Goal: Task Accomplishment & Management: Manage account settings

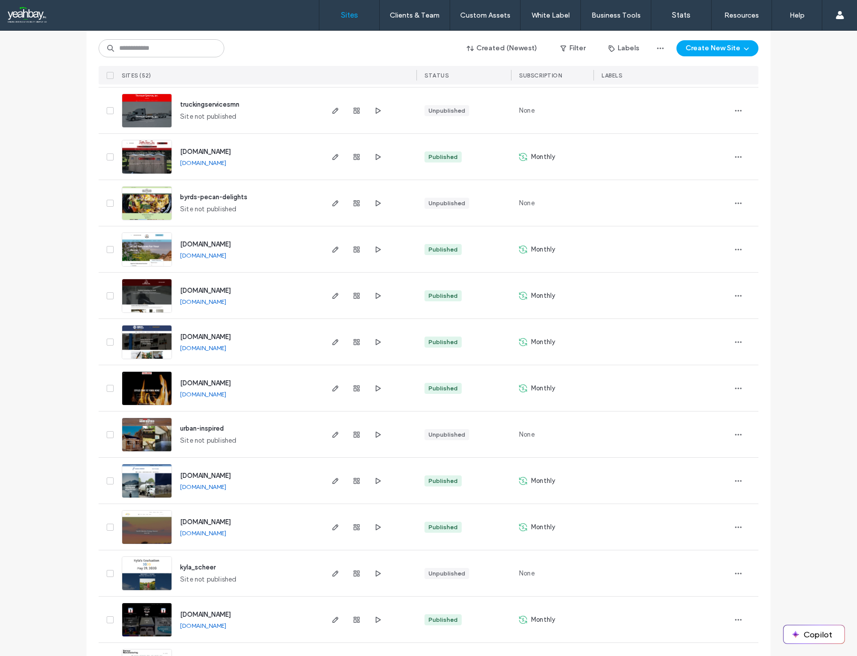
scroll to position [855, 0]
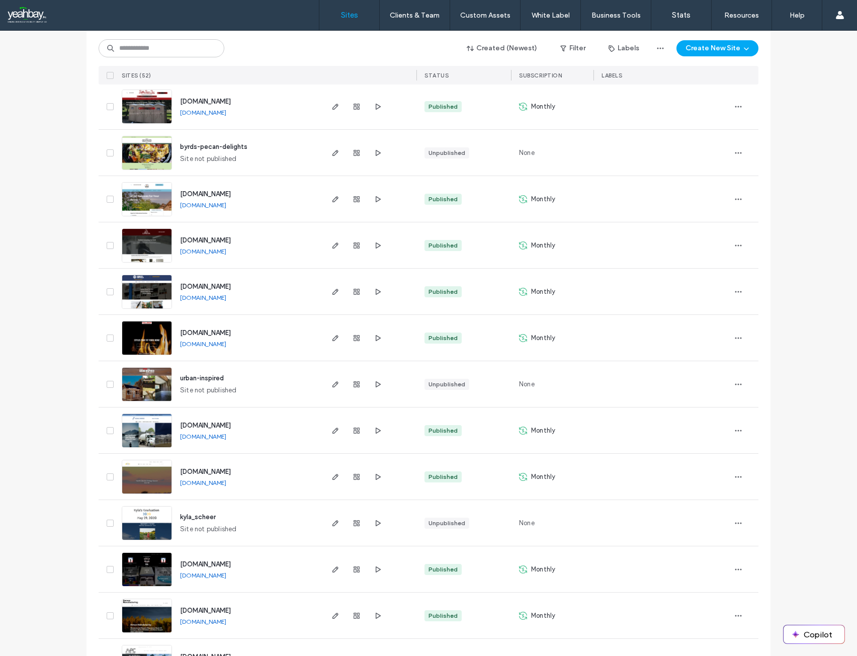
click at [223, 425] on span "www.legacyenergyconsulting.com" at bounding box center [205, 426] width 51 height 8
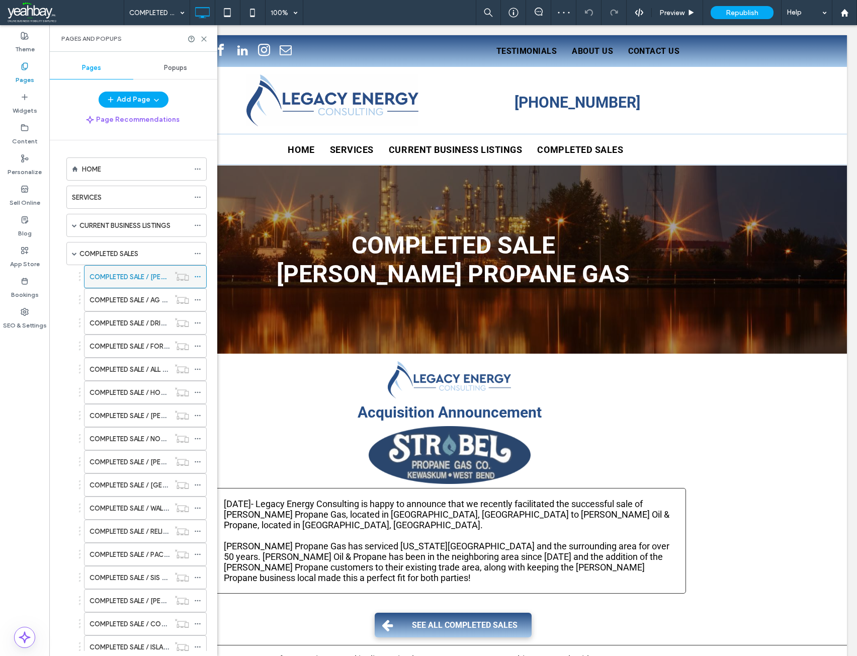
click at [198, 278] on icon at bounding box center [197, 276] width 7 height 7
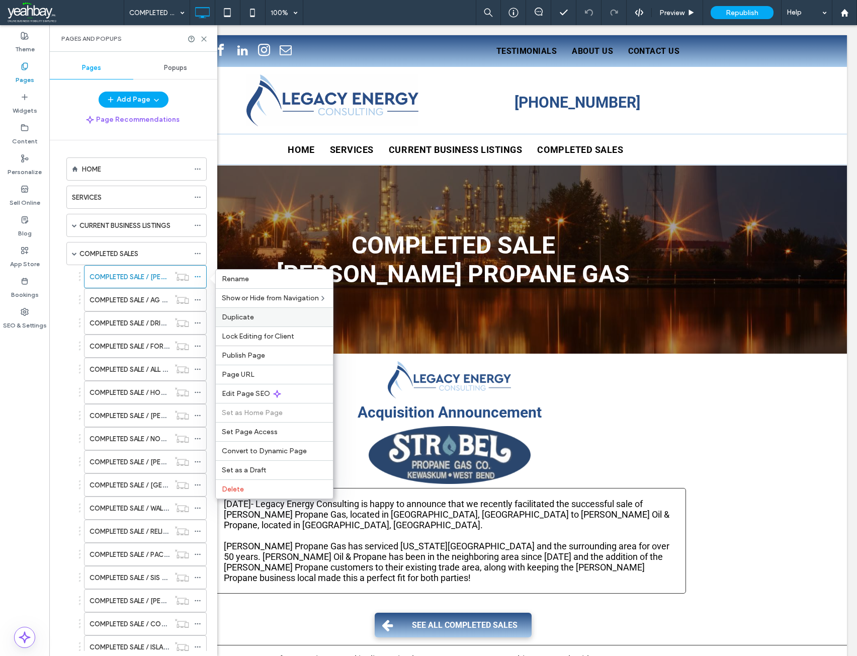
click at [254, 319] on label "Duplicate" at bounding box center [274, 317] width 105 height 9
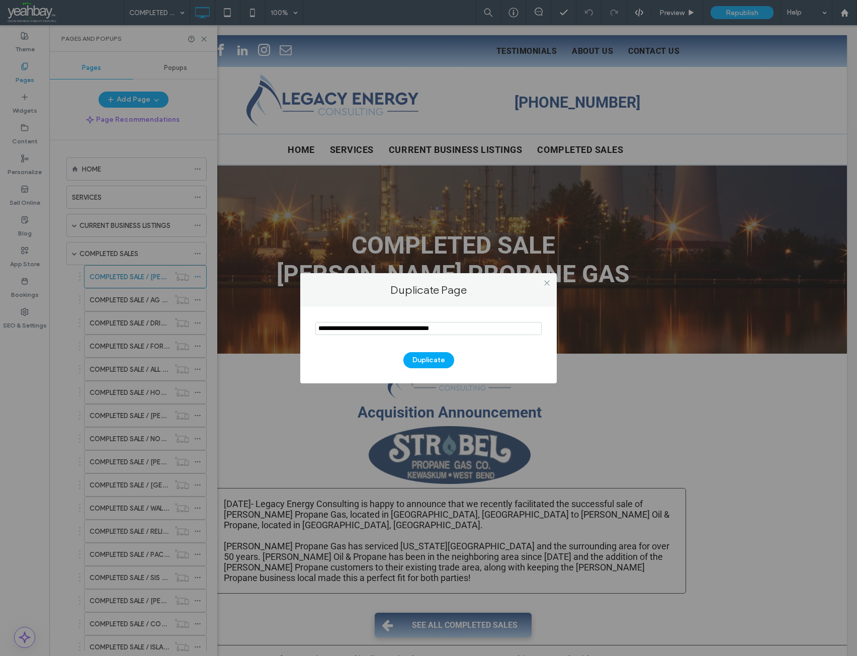
drag, startPoint x: 490, startPoint y: 328, endPoint x: 412, endPoint y: 329, distance: 78.0
click at [412, 329] on input "notEmpty" at bounding box center [428, 328] width 226 height 13
drag, startPoint x: 345, startPoint y: 329, endPoint x: 307, endPoint y: 329, distance: 37.2
click at [307, 329] on div "Duplicate" at bounding box center [428, 345] width 257 height 76
type input "**********"
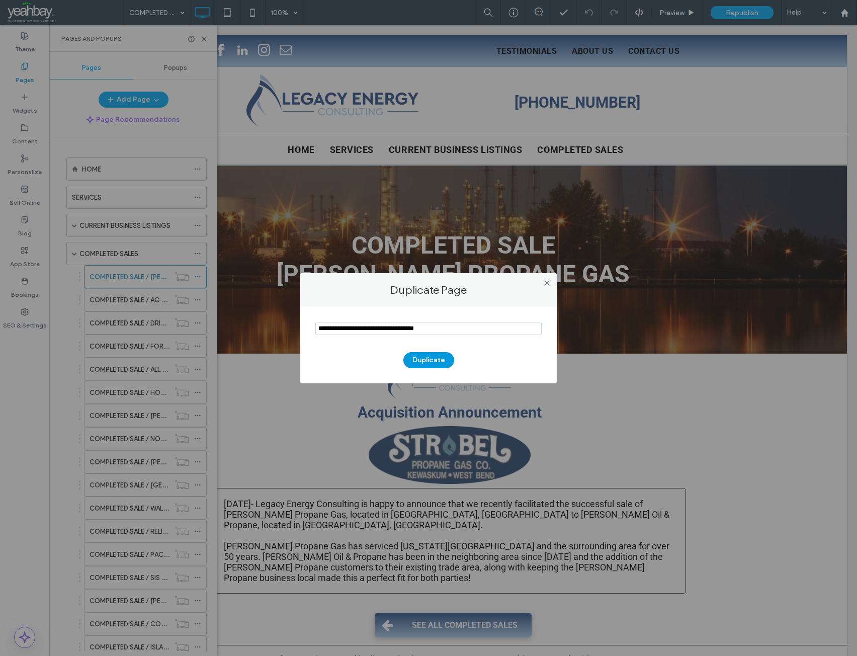
click at [429, 361] on button "Duplicate" at bounding box center [429, 360] width 51 height 16
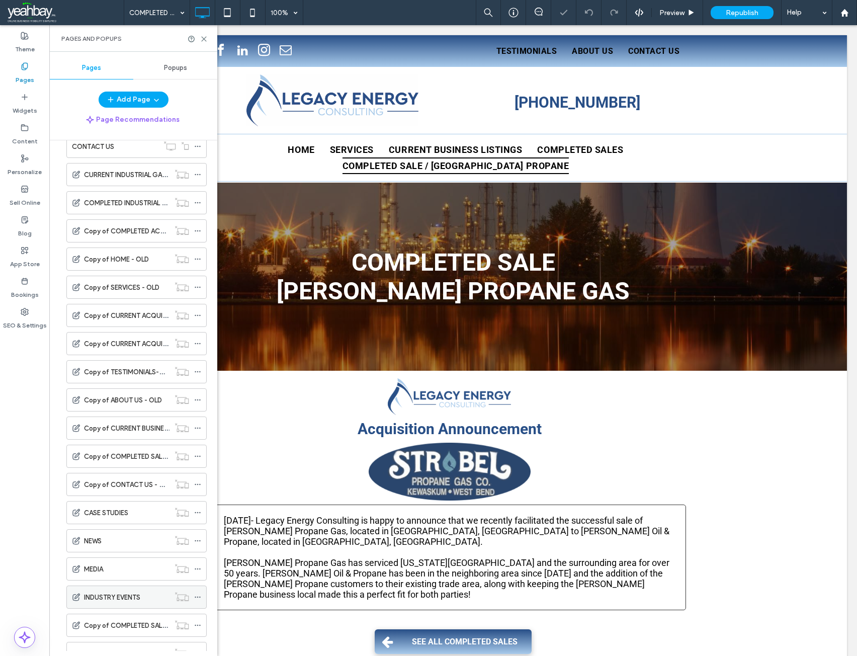
scroll to position [815, 0]
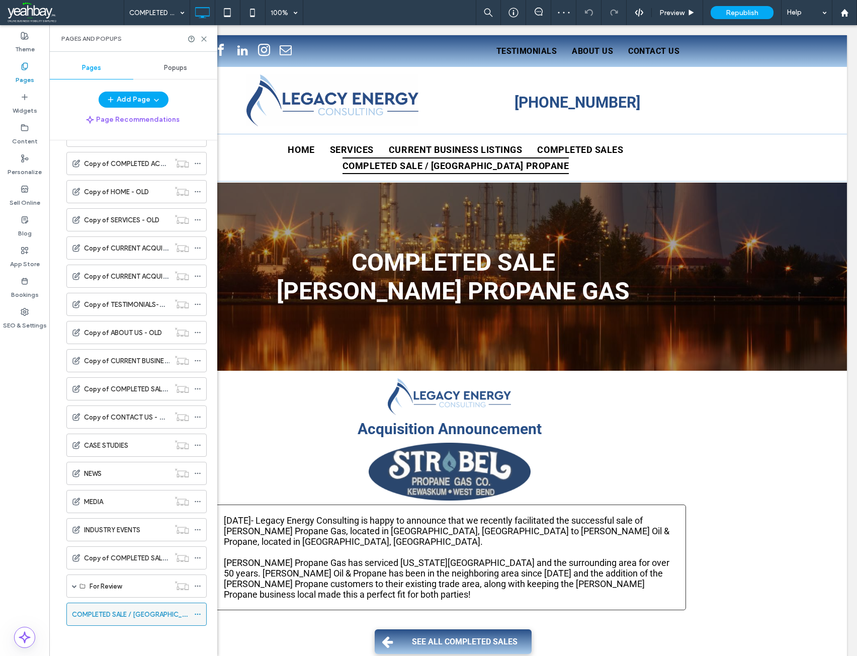
click at [197, 615] on icon at bounding box center [197, 614] width 7 height 7
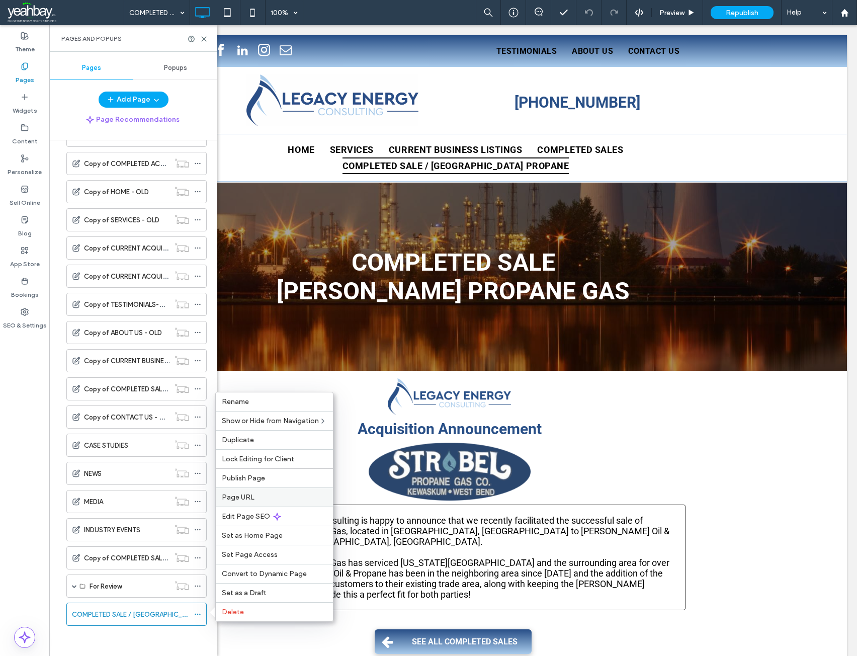
click at [255, 499] on label "Page URL" at bounding box center [274, 497] width 105 height 9
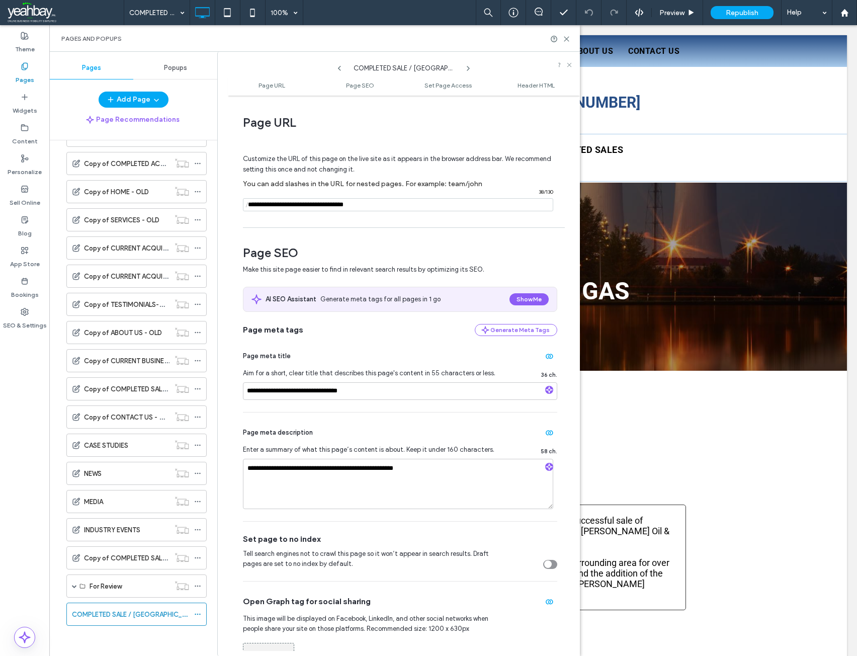
click at [301, 205] on input "notEmpty" at bounding box center [398, 204] width 310 height 13
click at [299, 205] on input "notEmpty" at bounding box center [398, 204] width 310 height 13
type input "**********"
drag, startPoint x: 368, startPoint y: 393, endPoint x: 303, endPoint y: 387, distance: 65.2
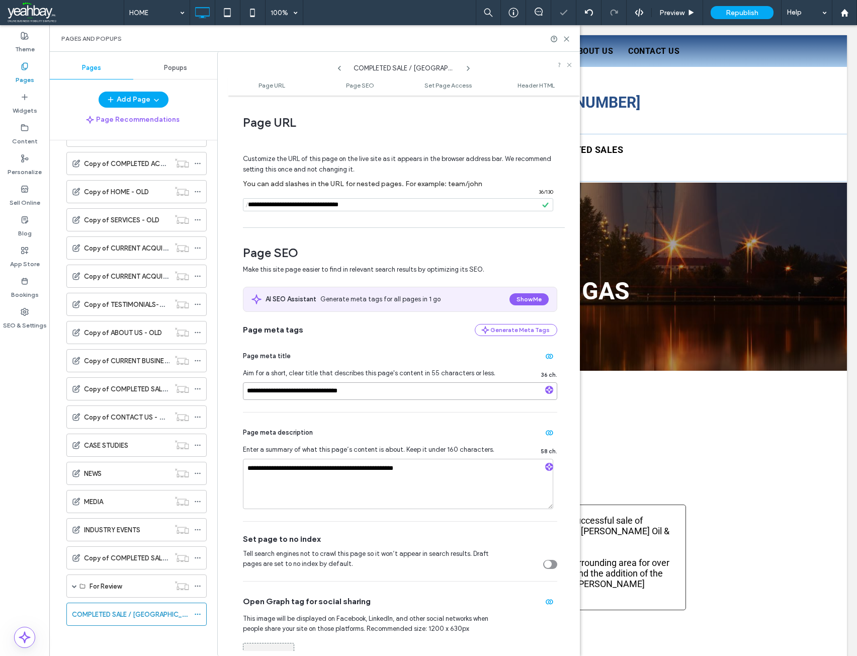
click at [303, 387] on input "**********" at bounding box center [400, 391] width 314 height 18
type input "**********"
drag, startPoint x: 422, startPoint y: 466, endPoint x: 365, endPoint y: 470, distance: 57.0
type textarea "**********"
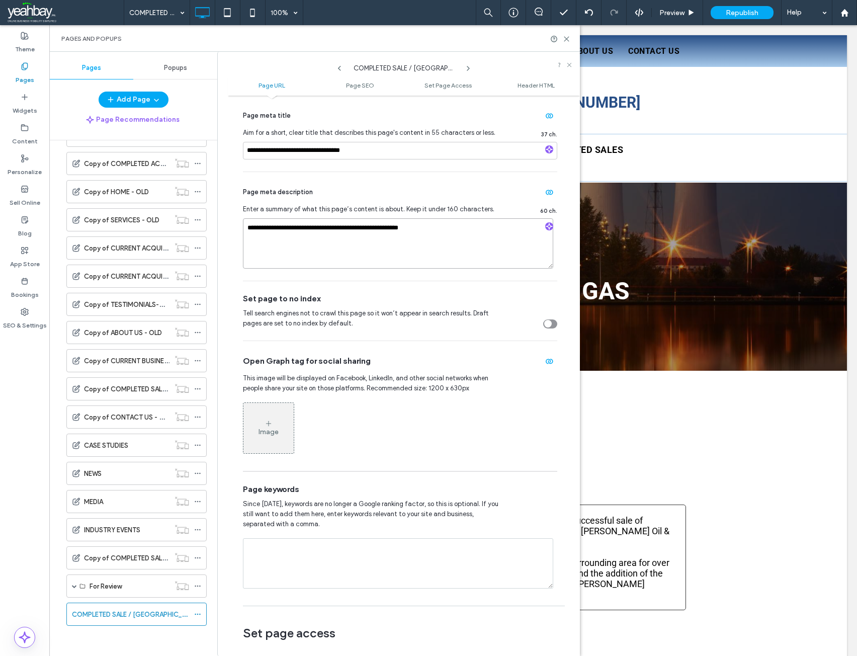
scroll to position [101, 0]
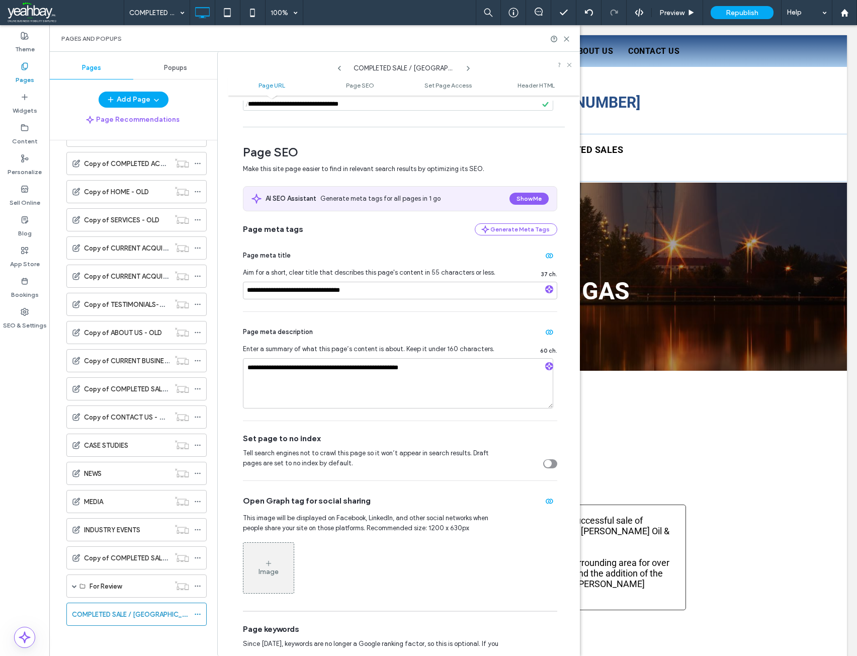
click at [109, 633] on div "HOME SERVICES CURRENT BUSINESS LISTINGS CURRENT BUSINESS LISTINGS CALIFORNIA CU…" at bounding box center [130, 265] width 153 height 745
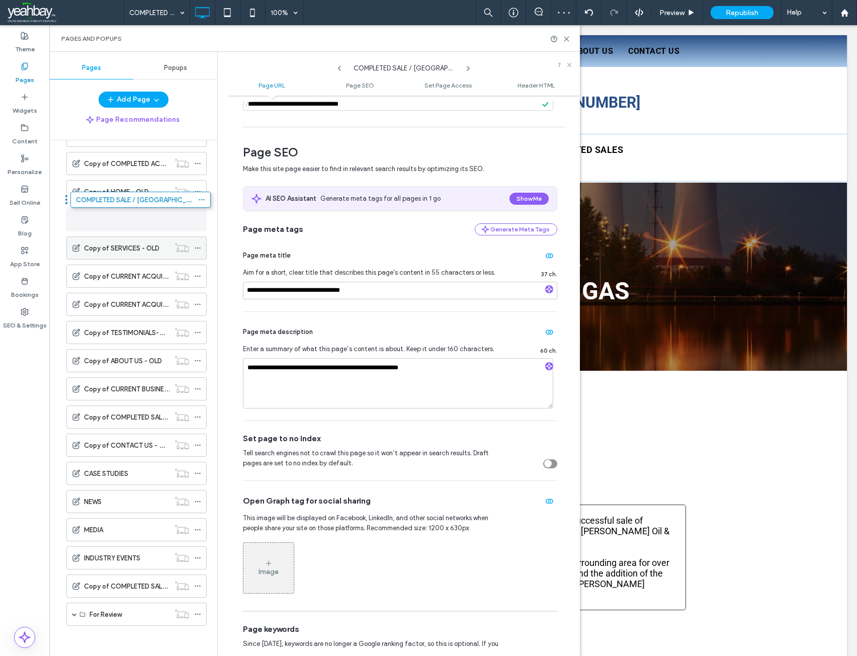
drag, startPoint x: 93, startPoint y: 615, endPoint x: 105, endPoint y: 217, distance: 398.2
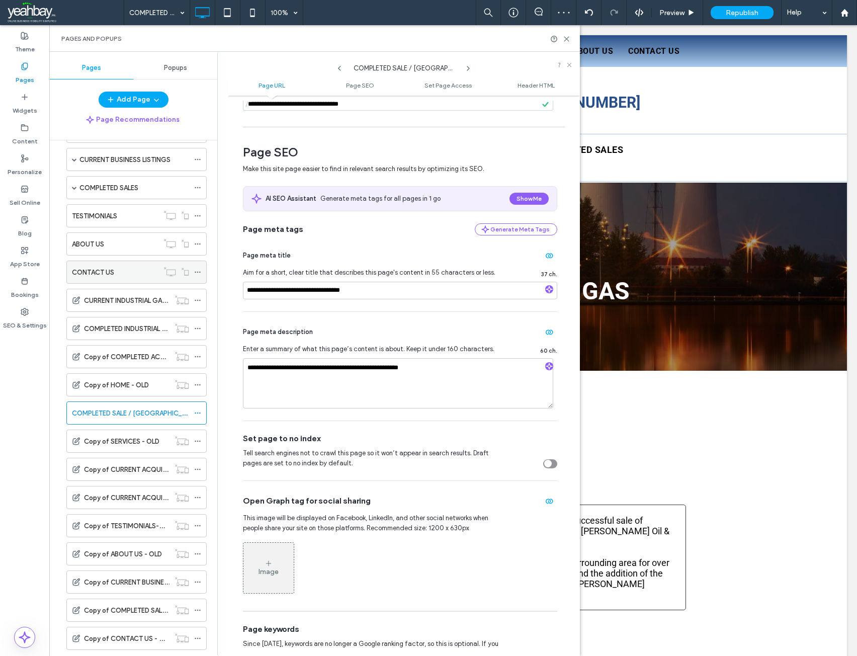
scroll to position [58, 0]
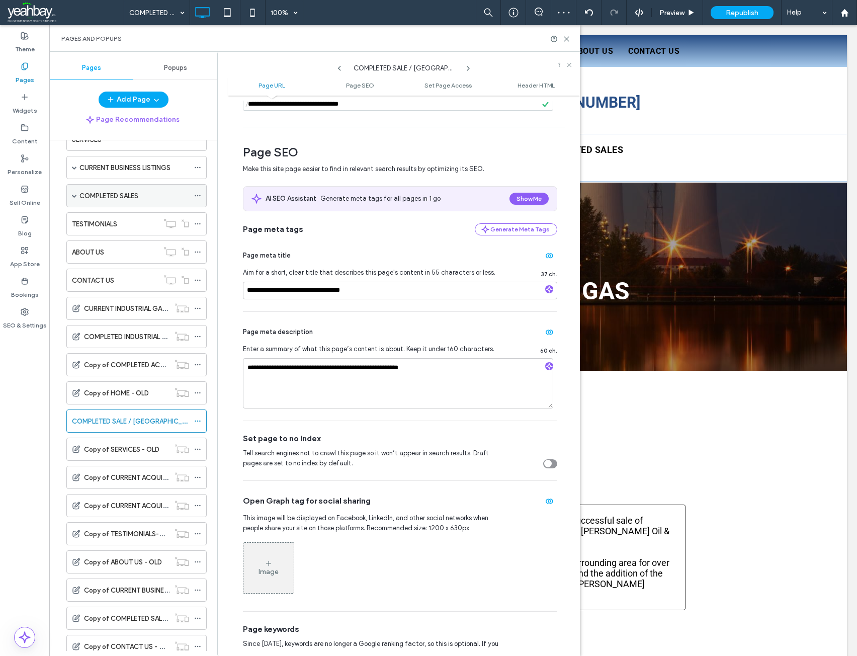
click at [78, 197] on div "COMPLETED SALES" at bounding box center [136, 195] width 140 height 23
click at [75, 197] on span at bounding box center [74, 195] width 5 height 5
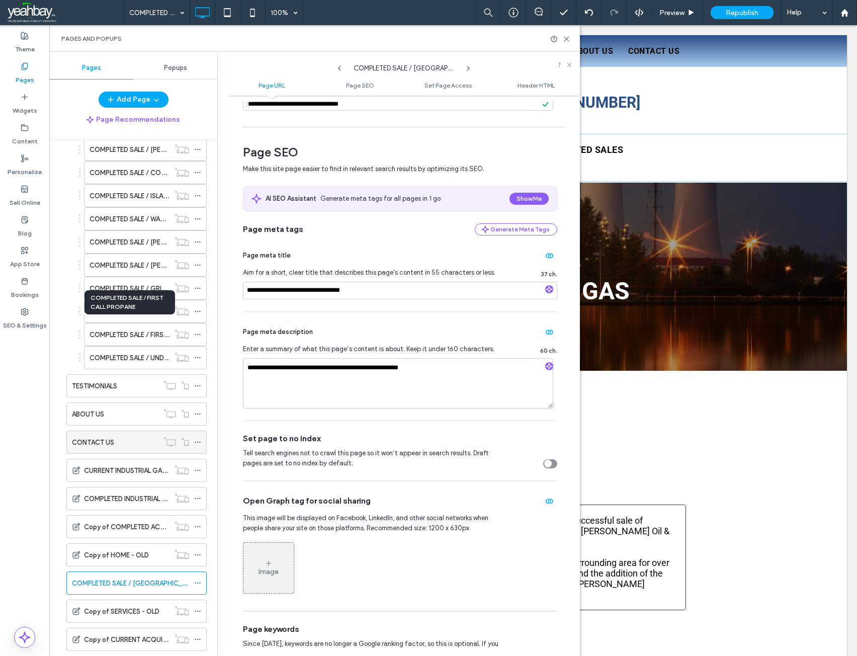
scroll to position [460, 0]
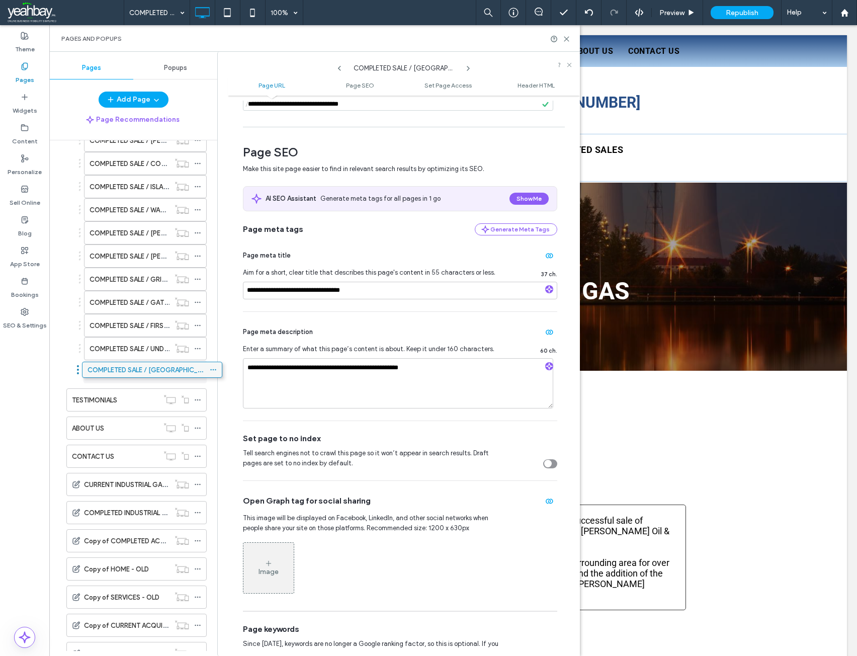
drag, startPoint x: 96, startPoint y: 575, endPoint x: 112, endPoint y: 374, distance: 201.4
click at [199, 373] on icon at bounding box center [197, 371] width 7 height 7
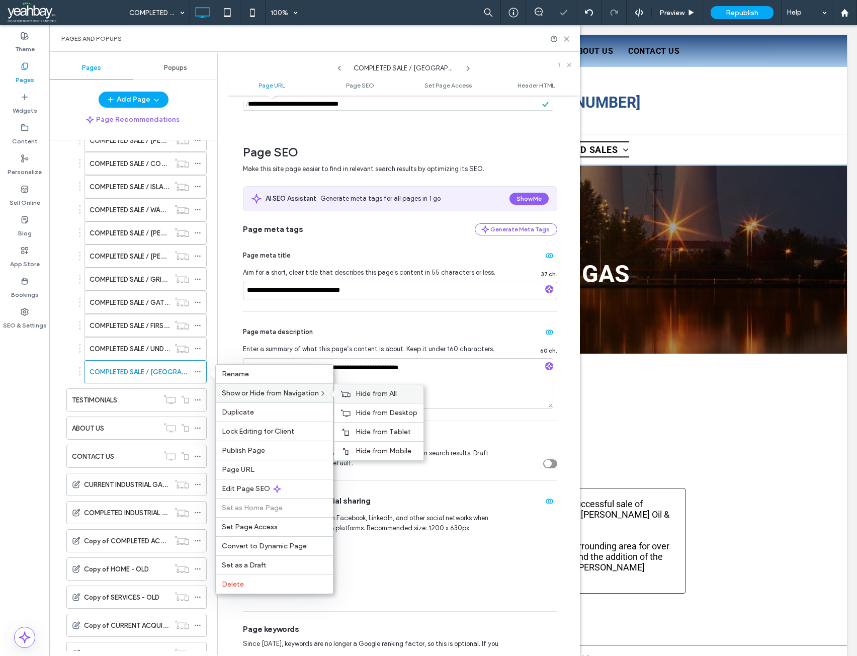
click at [363, 393] on span "Hide from All" at bounding box center [376, 393] width 41 height 9
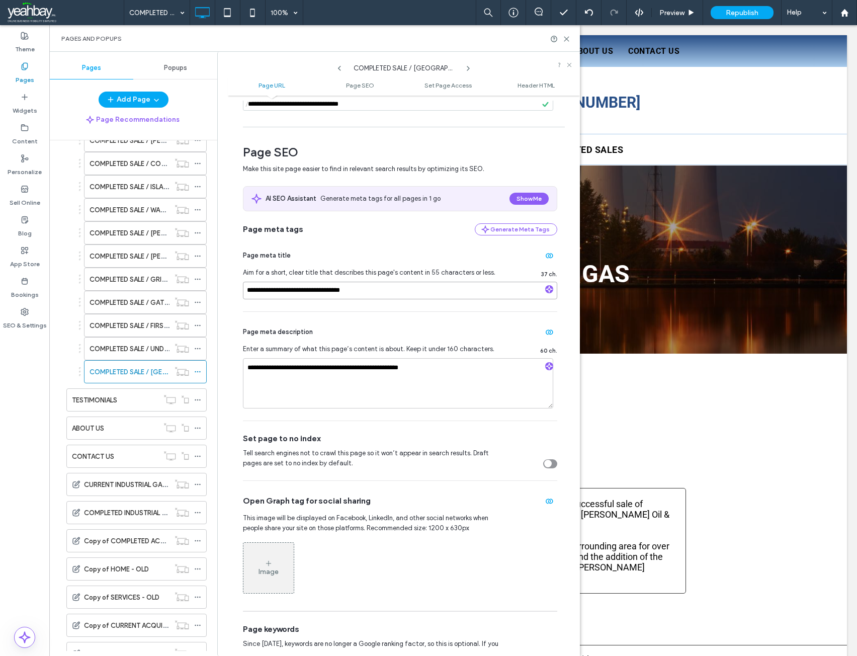
click at [362, 293] on input "**********" at bounding box center [400, 291] width 314 height 18
type input "**********"
click at [568, 39] on use at bounding box center [567, 39] width 5 height 5
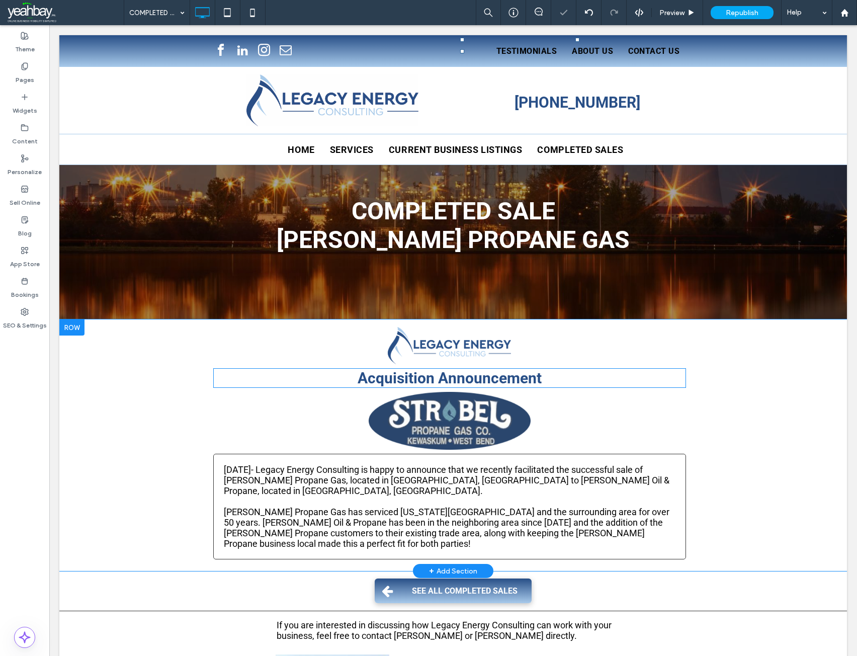
scroll to position [50, 0]
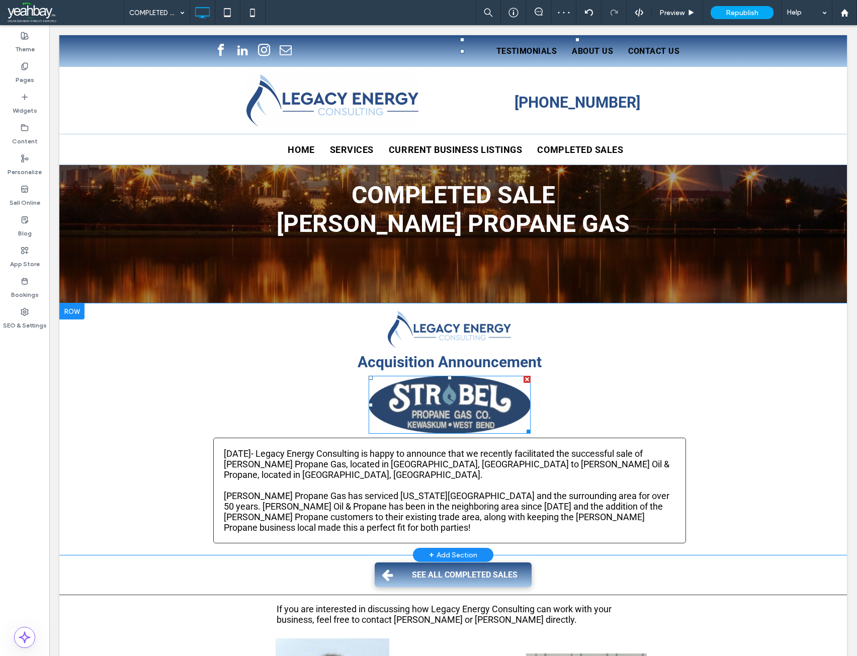
click at [431, 412] on img at bounding box center [450, 405] width 162 height 58
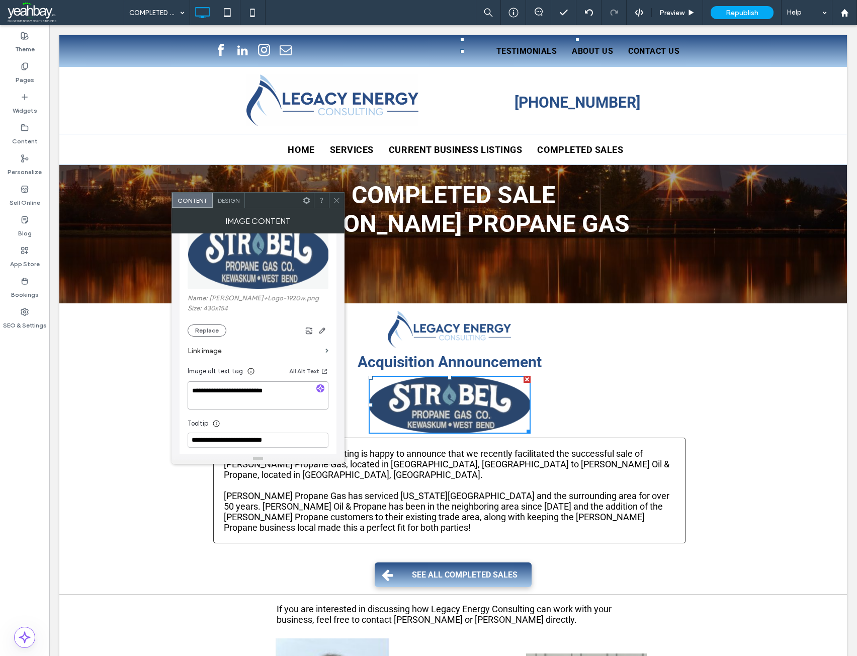
drag, startPoint x: 269, startPoint y: 392, endPoint x: 191, endPoint y: 389, distance: 78.0
click at [191, 389] on textarea "**********" at bounding box center [258, 395] width 141 height 28
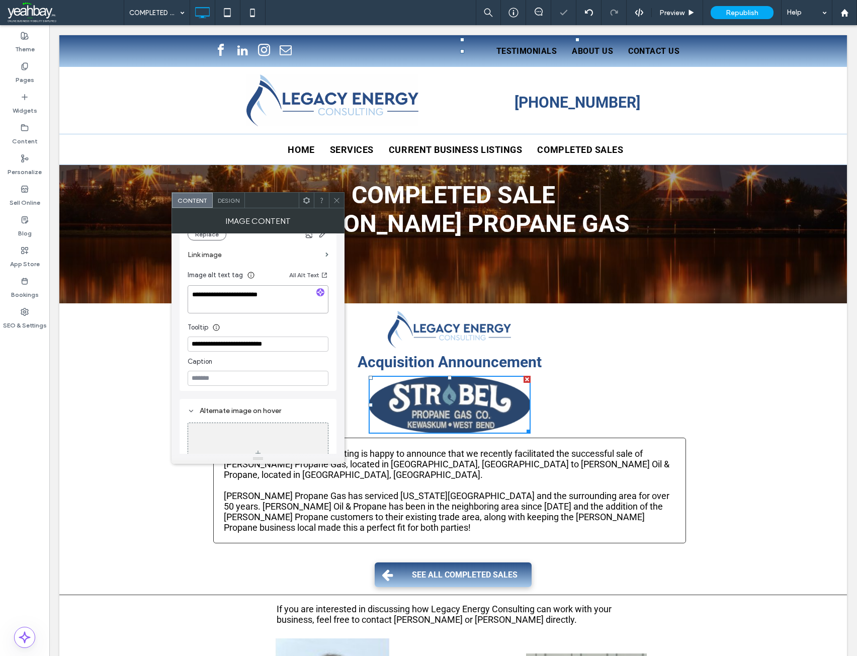
scroll to position [151, 0]
type textarea "**********"
drag, startPoint x: 266, startPoint y: 340, endPoint x: 175, endPoint y: 337, distance: 91.6
click at [175, 337] on div "**********" at bounding box center [258, 343] width 173 height 220
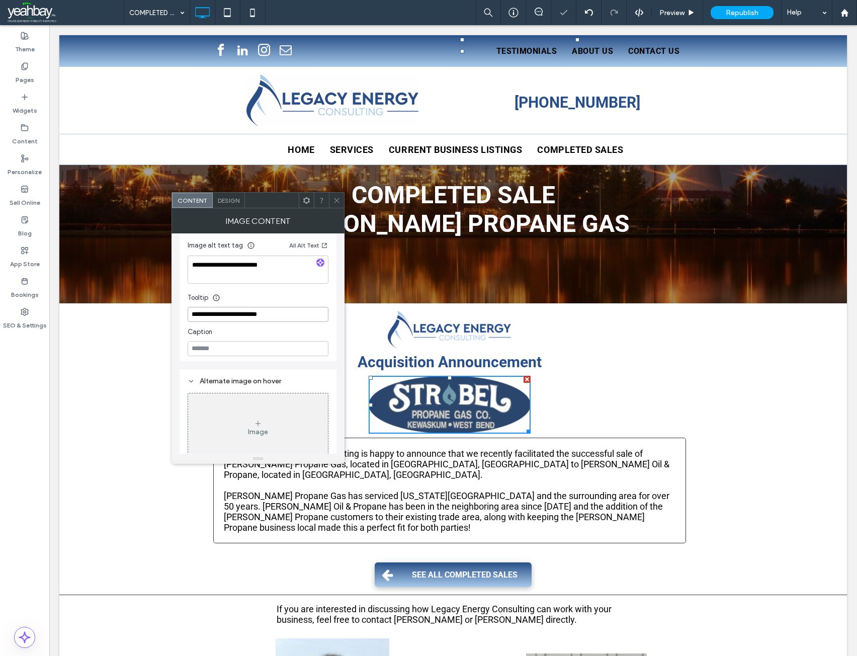
scroll to position [190, 0]
type input "**********"
click at [335, 201] on icon at bounding box center [337, 201] width 8 height 8
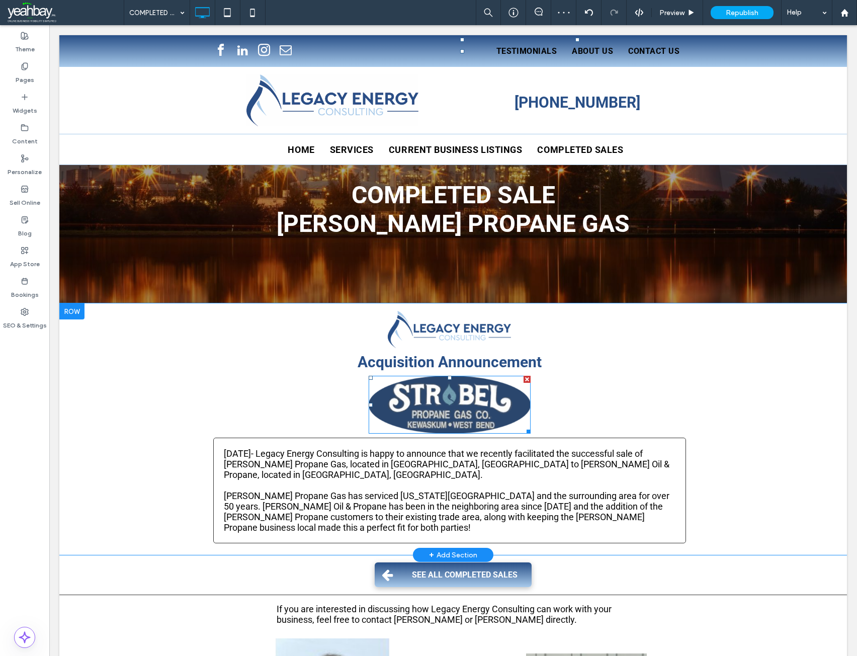
click at [422, 391] on img at bounding box center [450, 405] width 162 height 58
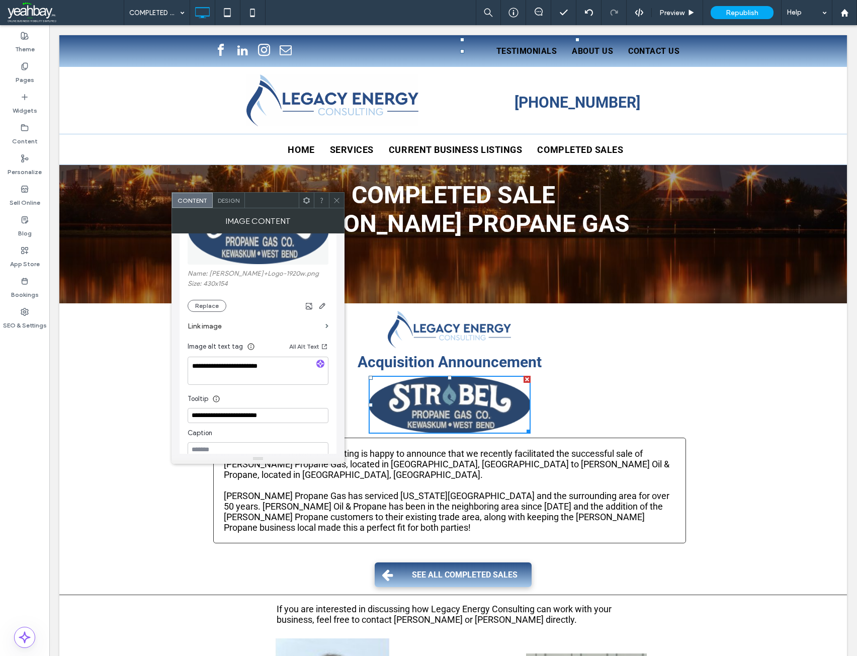
scroll to position [50, 0]
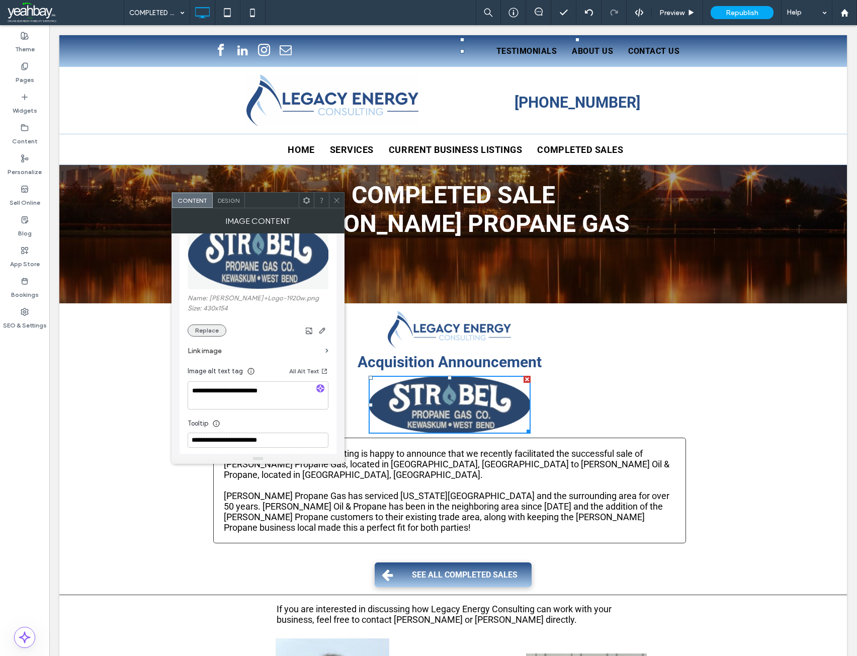
click at [207, 327] on button "Replace" at bounding box center [207, 331] width 39 height 12
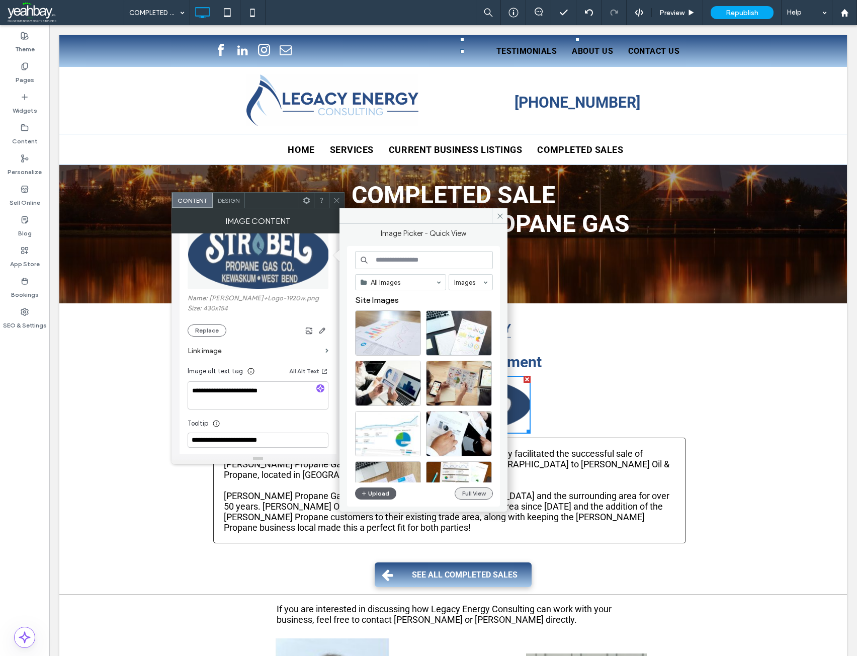
click at [466, 494] on button "Full View" at bounding box center [474, 494] width 38 height 12
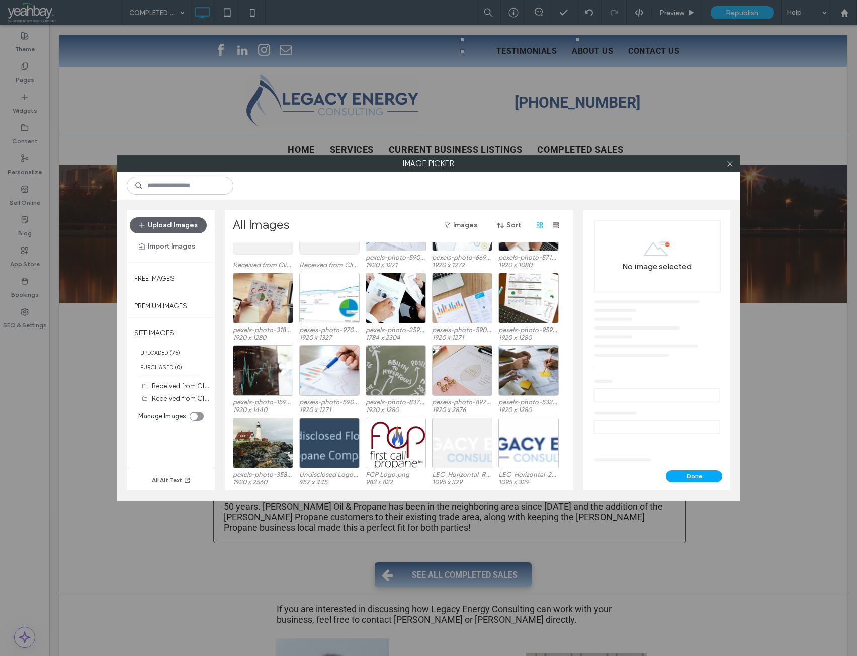
scroll to position [71, 0]
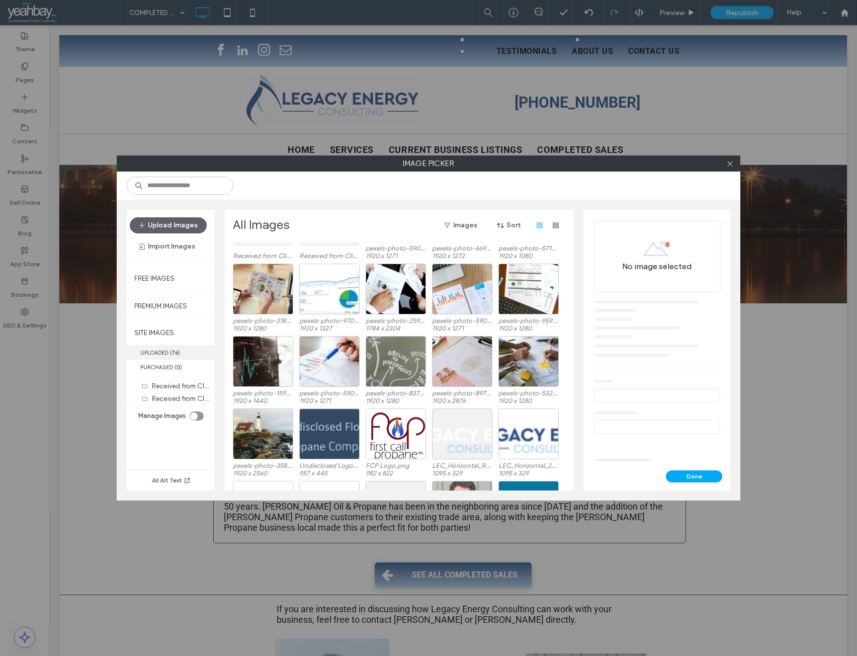
click at [156, 352] on label "UPLOADED ( 76 )" at bounding box center [171, 352] width 88 height 15
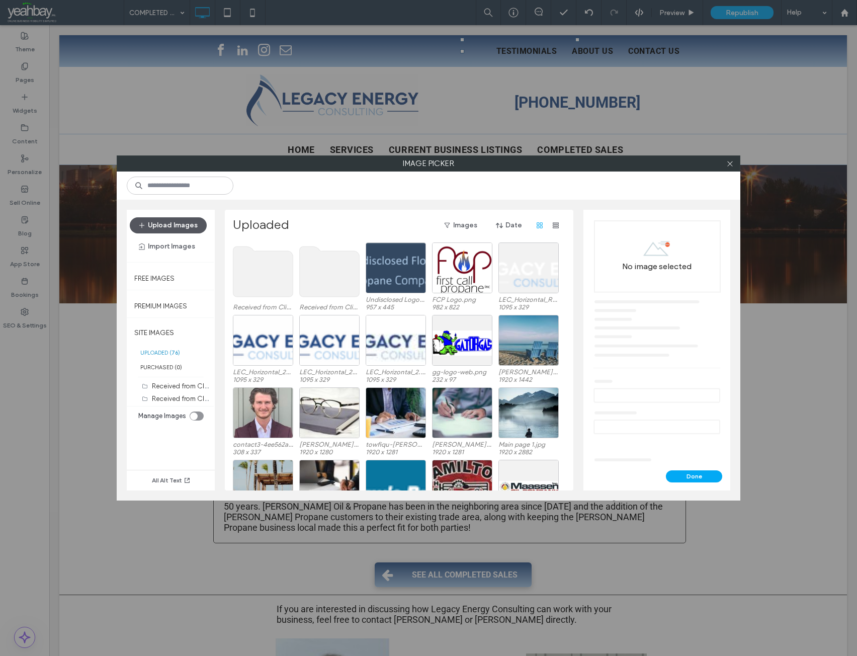
click at [166, 228] on button "Upload Images" at bounding box center [168, 225] width 77 height 16
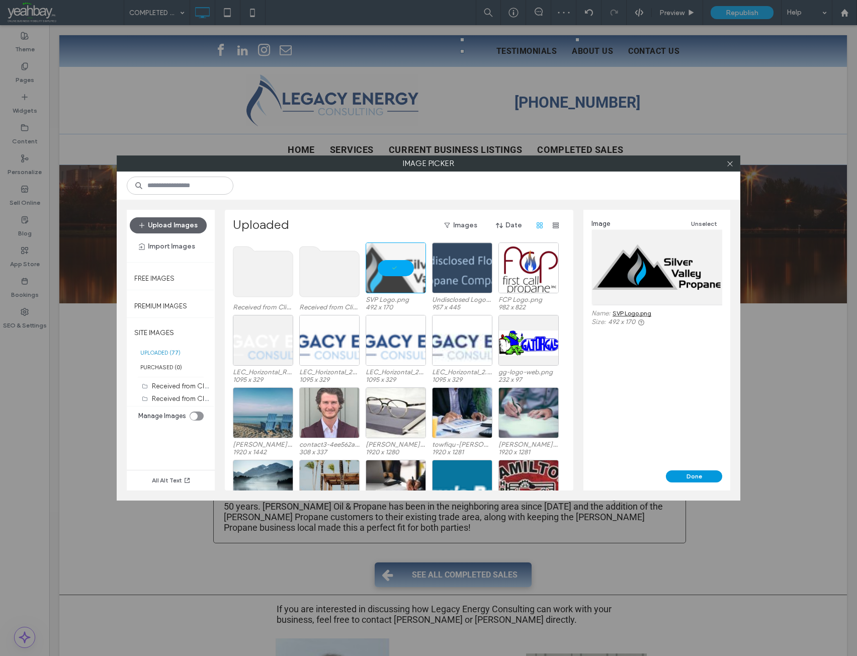
click at [692, 478] on button "Done" at bounding box center [694, 476] width 56 height 12
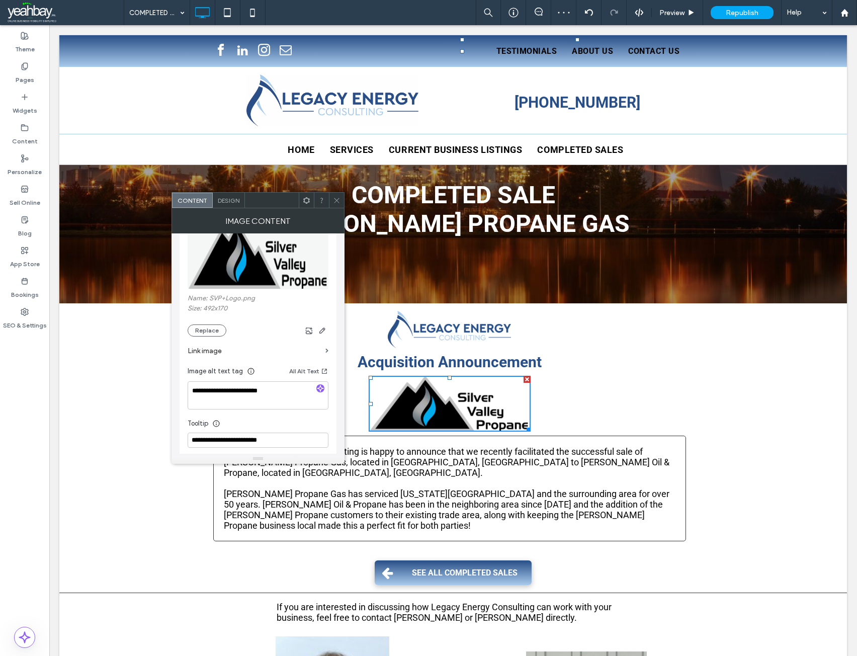
click at [339, 199] on use at bounding box center [336, 200] width 5 height 5
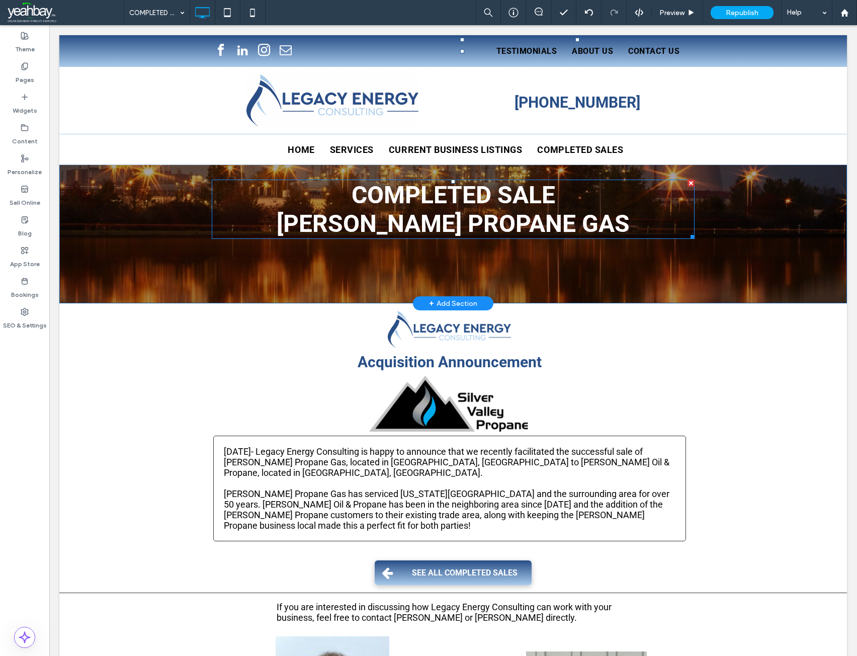
click at [520, 221] on span "STROBEL PROPANE GAS" at bounding box center [453, 223] width 353 height 29
type input "******"
type input "**"
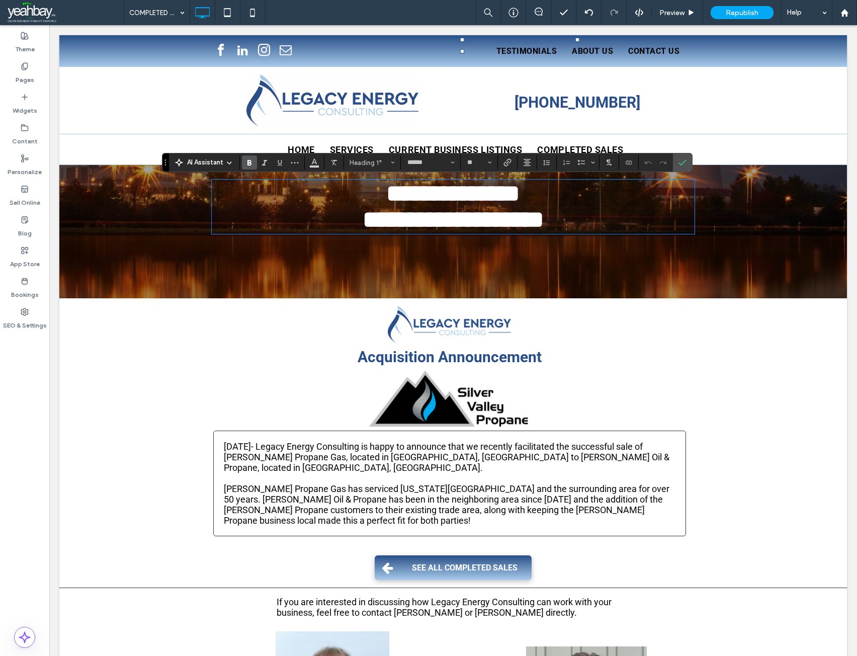
click at [507, 224] on span "**********" at bounding box center [454, 220] width 182 height 24
drag, startPoint x: 592, startPoint y: 221, endPoint x: 333, endPoint y: 227, distance: 259.7
click at [333, 227] on h1 "**********" at bounding box center [453, 220] width 483 height 26
click at [685, 167] on icon "Confirm" at bounding box center [683, 162] width 8 height 8
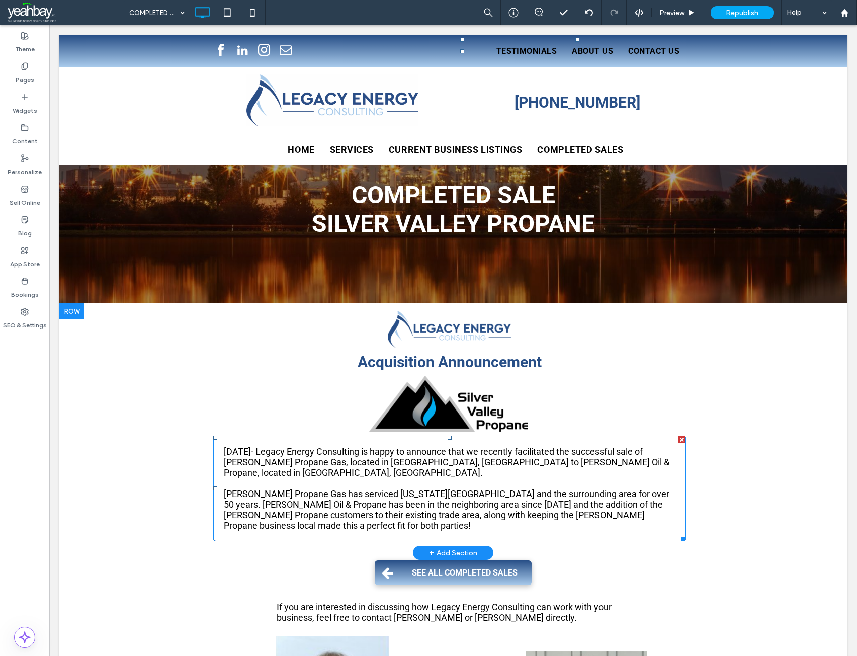
click at [295, 469] on span "February 2022- Legacy Energy Consulting is happy to announce that we recently f…" at bounding box center [447, 462] width 446 height 32
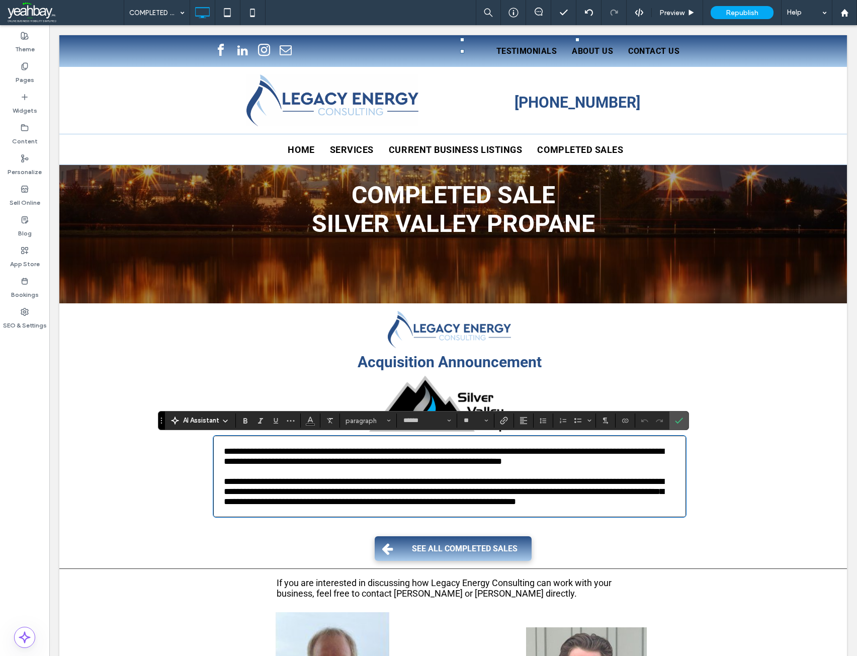
click at [295, 466] on span "**********" at bounding box center [444, 456] width 440 height 19
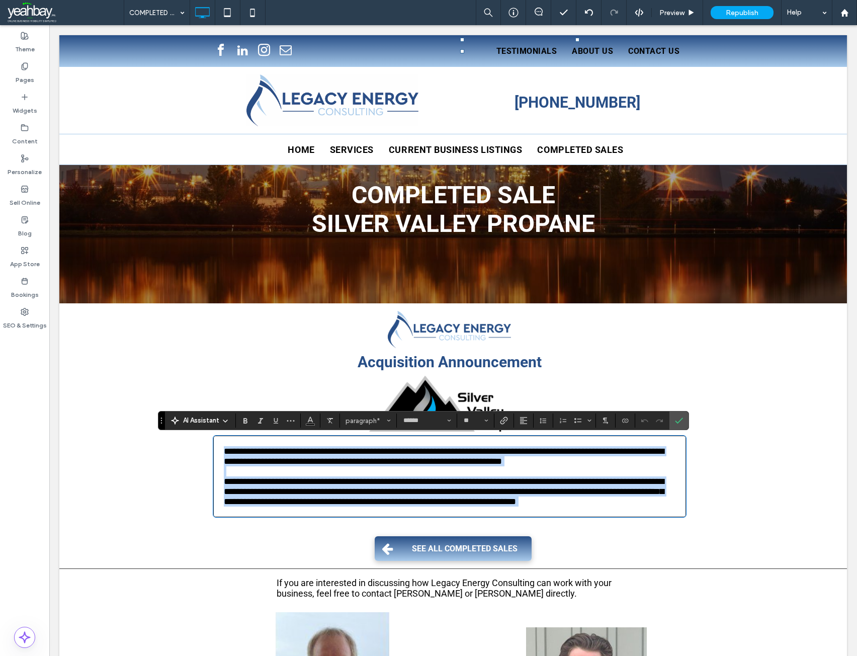
drag, startPoint x: 293, startPoint y: 462, endPoint x: 282, endPoint y: 502, distance: 41.9
click at [282, 502] on span "**********" at bounding box center [444, 491] width 440 height 29
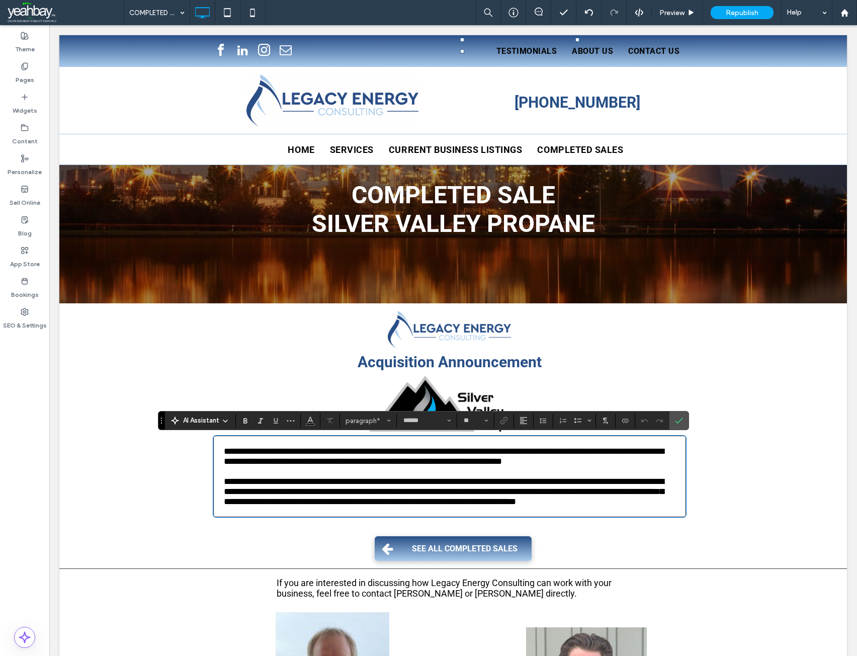
click at [246, 461] on span "**********" at bounding box center [444, 456] width 440 height 19
drag, startPoint x: 218, startPoint y: 455, endPoint x: 262, endPoint y: 476, distance: 49.1
click at [262, 476] on div "**********" at bounding box center [449, 477] width 473 height 82
click at [270, 507] on p "**********" at bounding box center [450, 491] width 452 height 30
drag, startPoint x: 265, startPoint y: 523, endPoint x: 218, endPoint y: 456, distance: 81.5
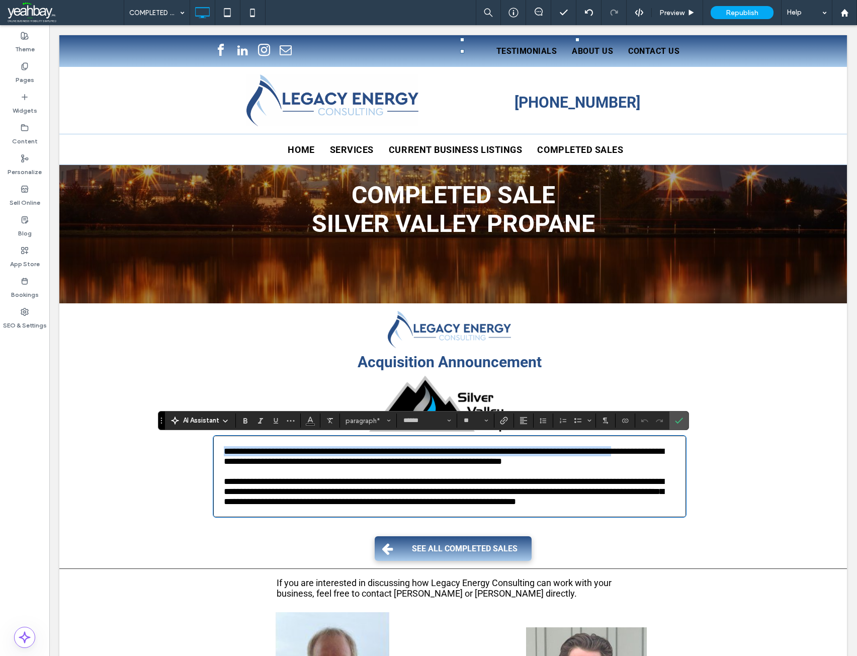
click at [218, 456] on div "**********" at bounding box center [449, 477] width 473 height 82
click at [224, 456] on span "**********" at bounding box center [444, 456] width 440 height 19
click at [224, 453] on span "**********" at bounding box center [444, 456] width 440 height 19
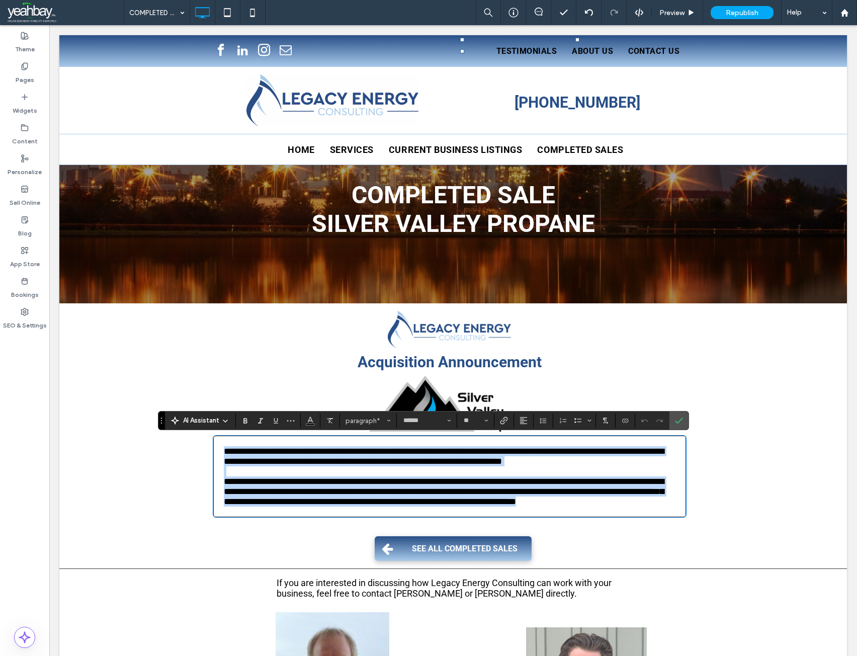
drag, startPoint x: 220, startPoint y: 453, endPoint x: 271, endPoint y: 525, distance: 87.7
click at [271, 507] on div "**********" at bounding box center [450, 476] width 452 height 60
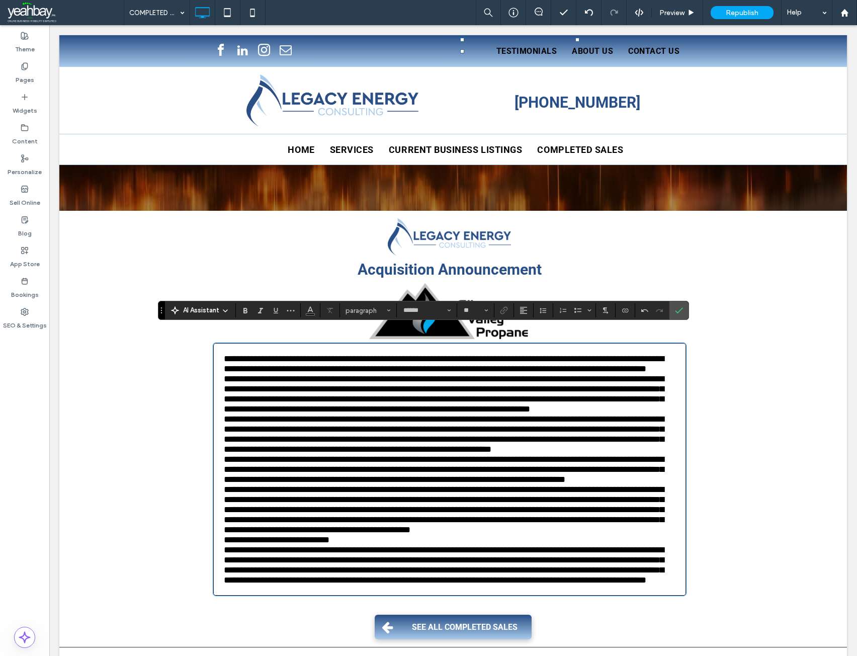
scroll to position [160, 0]
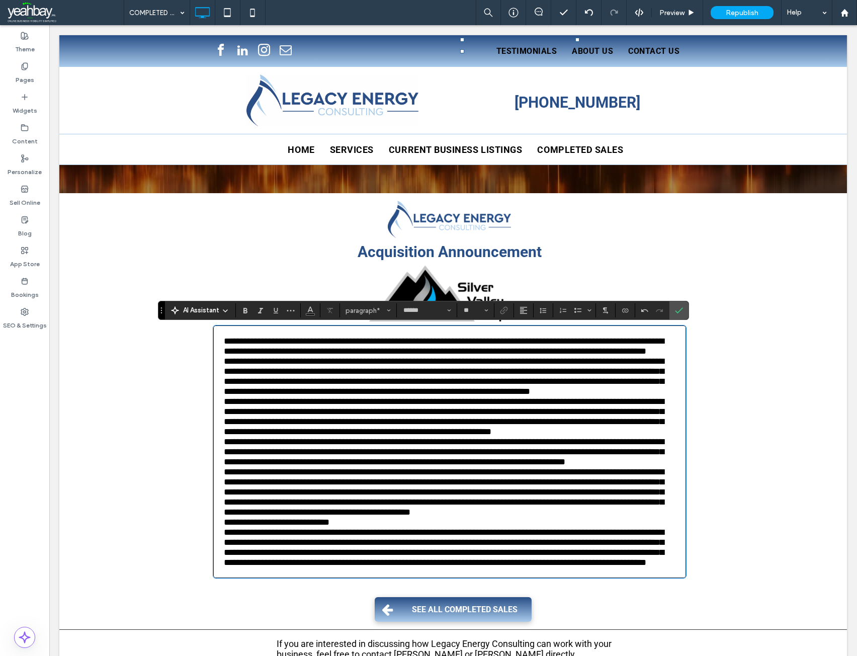
click at [389, 356] on p "**********" at bounding box center [450, 346] width 452 height 20
drag, startPoint x: 377, startPoint y: 340, endPoint x: 481, endPoint y: 347, distance: 104.4
click at [481, 347] on span "**********" at bounding box center [444, 346] width 440 height 19
click at [308, 314] on span "Color" at bounding box center [310, 309] width 8 height 13
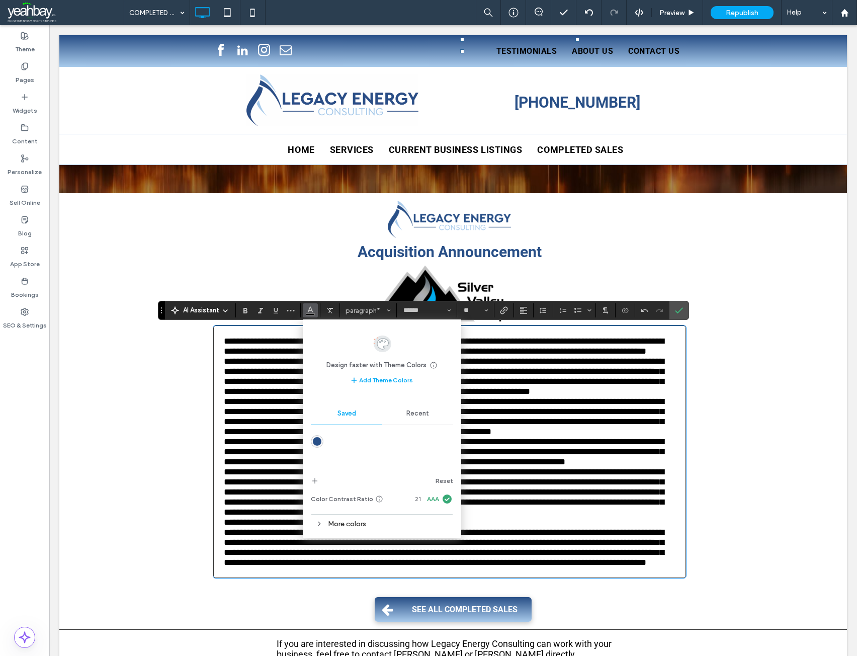
drag, startPoint x: 314, startPoint y: 440, endPoint x: 263, endPoint y: 411, distance: 58.3
click at [314, 440] on div "rgba(40,79,135,1)" at bounding box center [317, 441] width 9 height 9
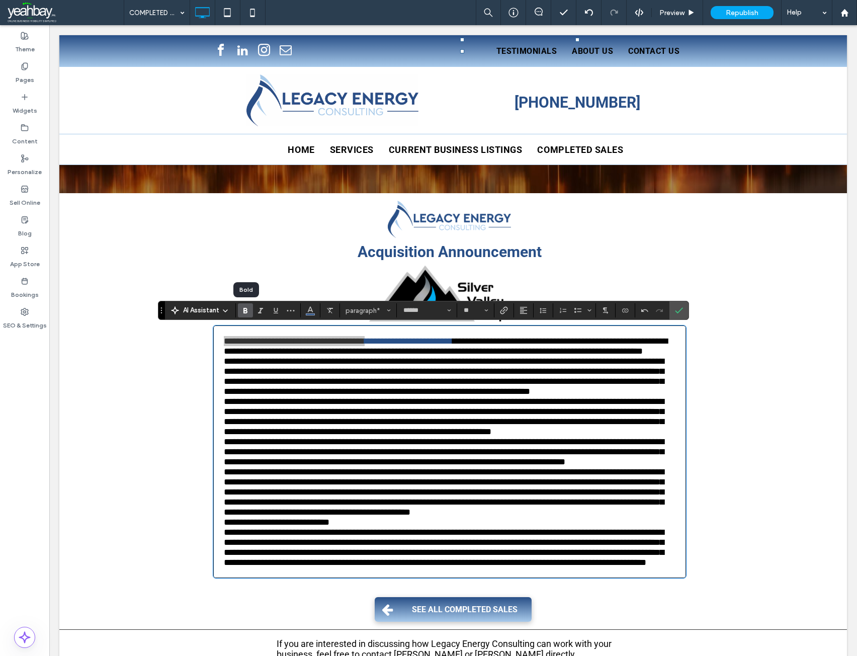
click at [244, 312] on use "Bold" at bounding box center [246, 311] width 4 height 6
drag, startPoint x: 677, startPoint y: 313, endPoint x: 613, endPoint y: 286, distance: 68.8
click at [677, 313] on icon "Confirm" at bounding box center [679, 310] width 8 height 8
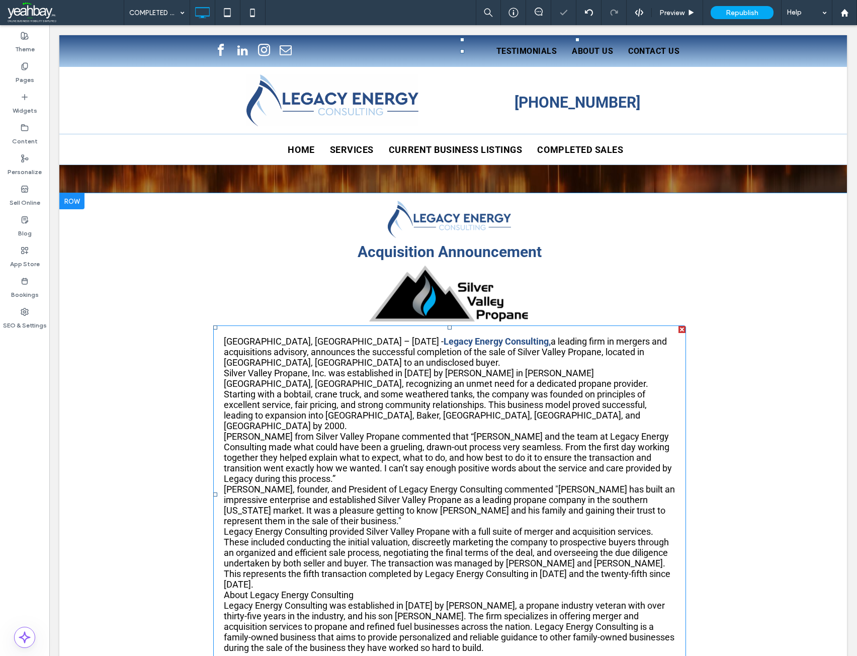
click at [311, 362] on p "Fountain Hills, AZ – October 15, 2025 - Legacy Energy Consulting, a leading fir…" at bounding box center [450, 352] width 452 height 32
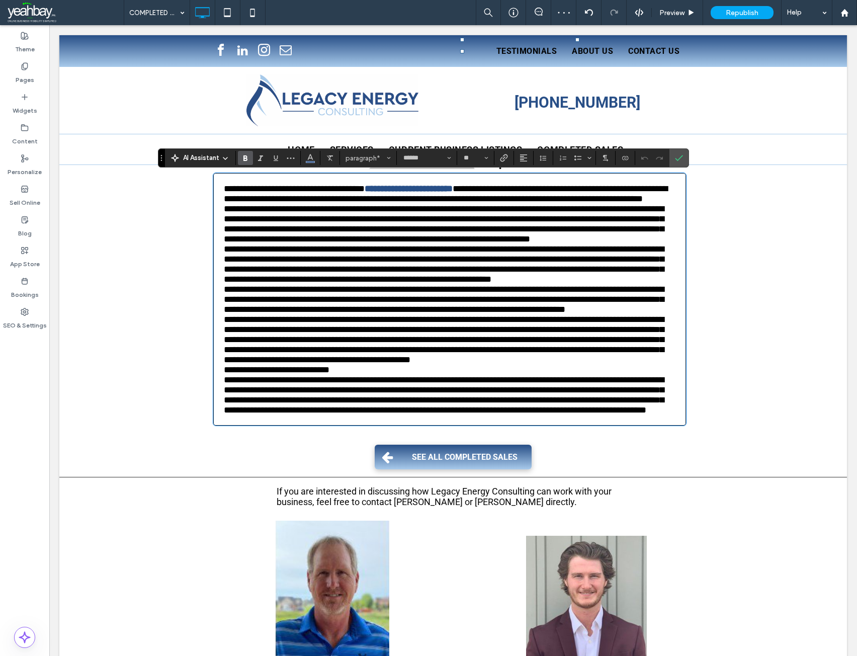
click at [311, 204] on p "**********" at bounding box center [450, 194] width 452 height 20
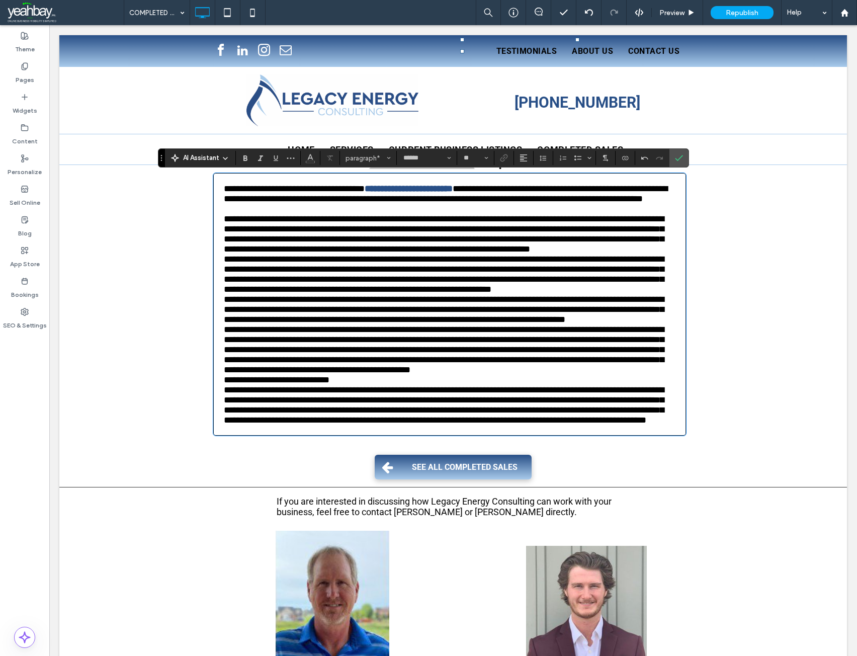
click at [311, 254] on p "**********" at bounding box center [450, 234] width 452 height 40
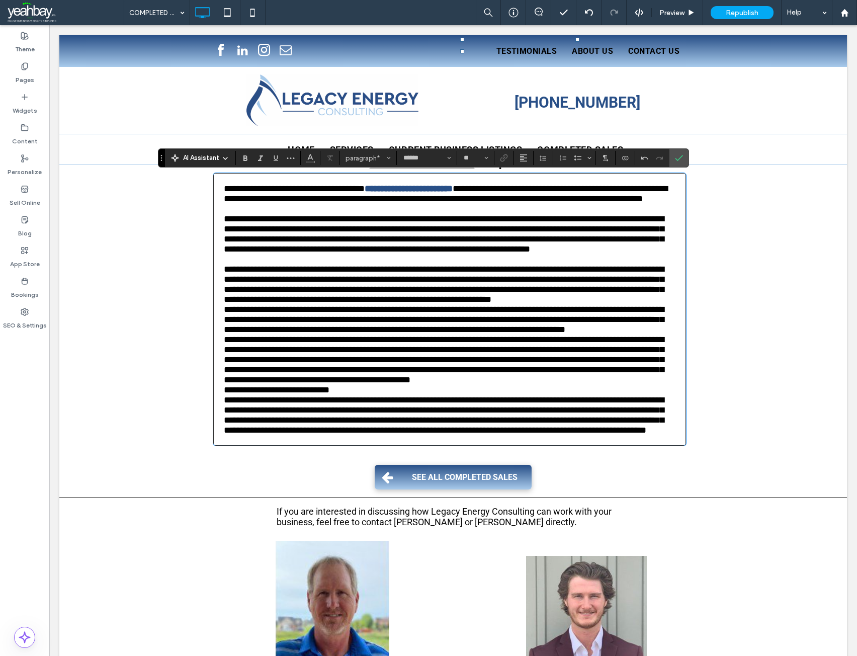
click at [325, 304] on p "**********" at bounding box center [450, 284] width 452 height 40
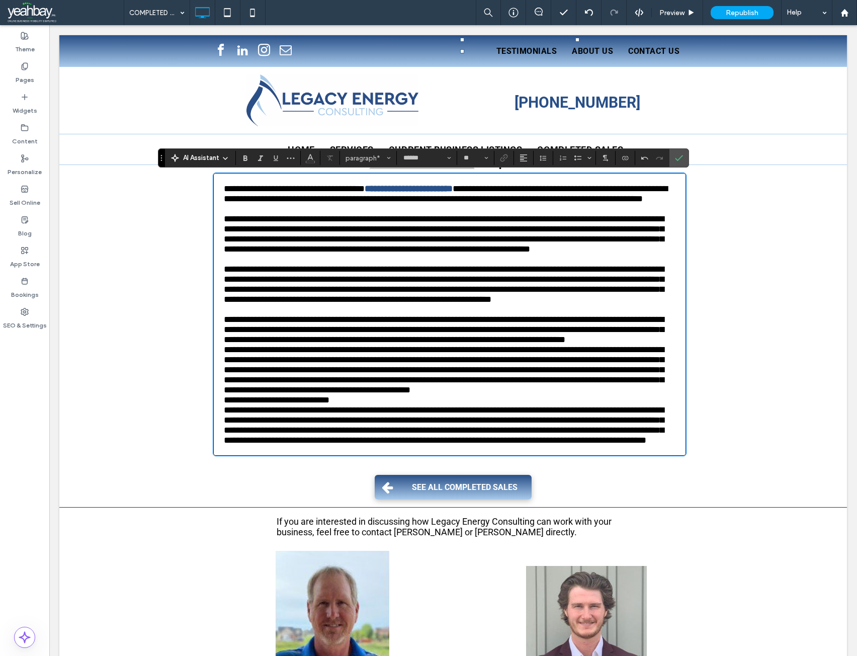
click at [455, 301] on span "**********" at bounding box center [444, 284] width 440 height 39
drag, startPoint x: 548, startPoint y: 297, endPoint x: 651, endPoint y: 299, distance: 102.7
click at [651, 299] on span "**********" at bounding box center [444, 284] width 440 height 39
click at [311, 160] on icon "Color" at bounding box center [310, 157] width 8 height 8
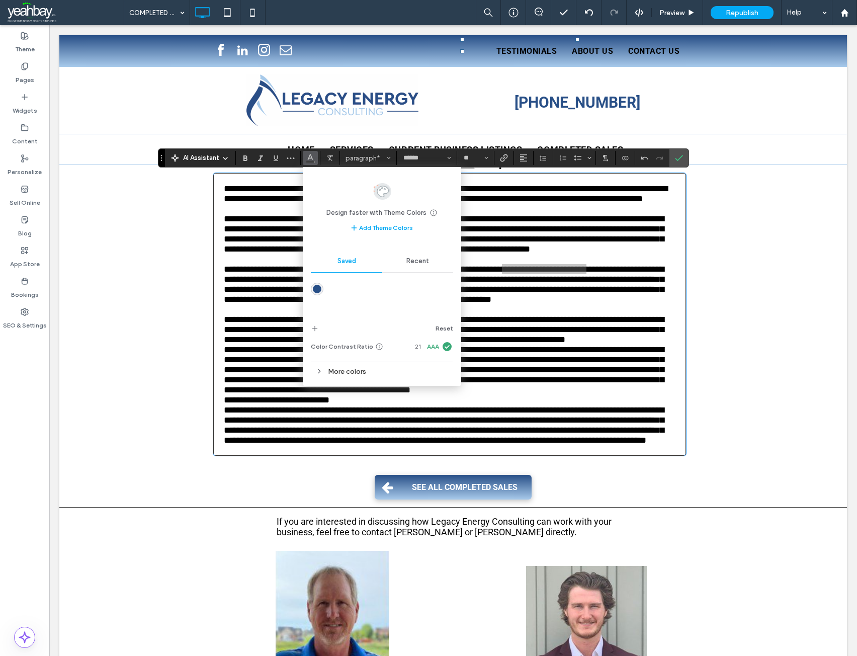
click at [318, 288] on div "rgba(40,79,135,1)" at bounding box center [317, 289] width 9 height 9
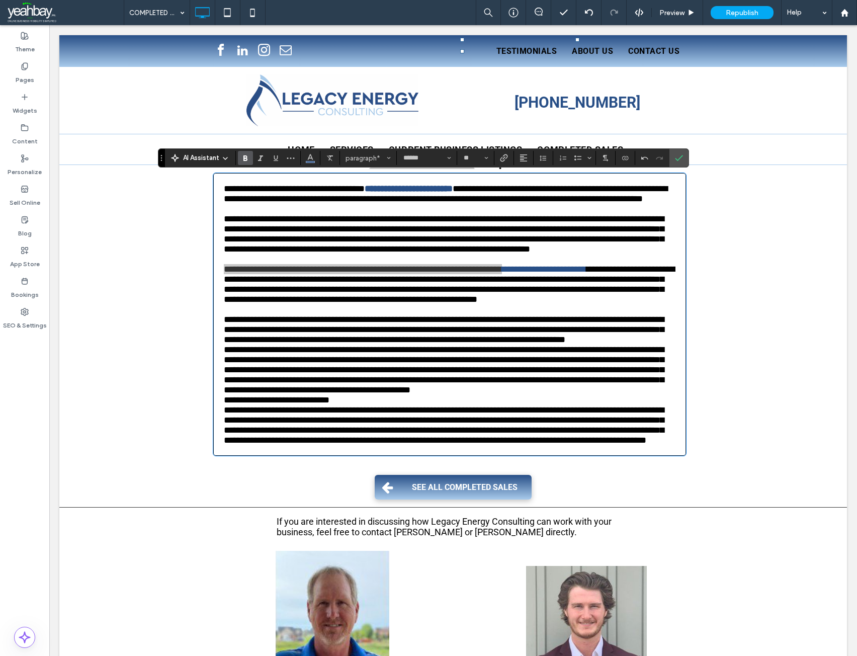
click at [242, 160] on icon "Bold" at bounding box center [246, 158] width 8 height 8
click at [313, 345] on p "**********" at bounding box center [450, 329] width 452 height 30
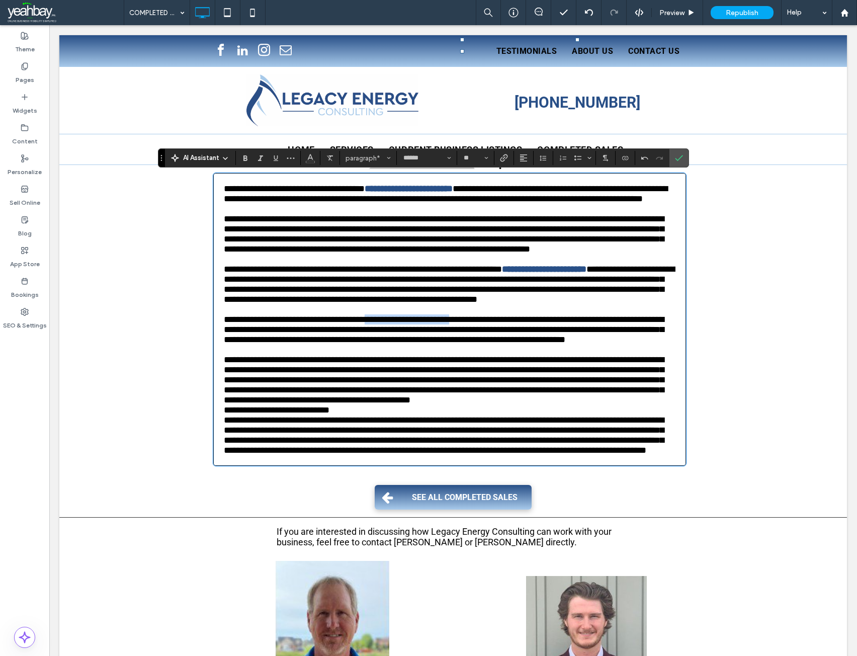
drag, startPoint x: 378, startPoint y: 368, endPoint x: 480, endPoint y: 369, distance: 101.6
click at [480, 344] on span "**********" at bounding box center [444, 329] width 440 height 29
click at [311, 160] on icon "Color" at bounding box center [310, 157] width 8 height 8
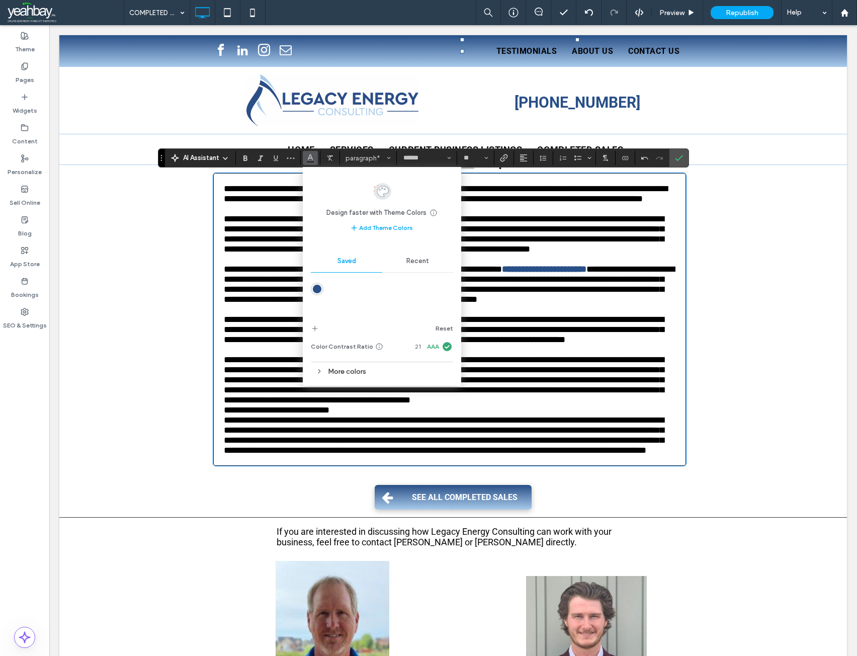
click at [316, 292] on div "rgba(40,79,135,1)" at bounding box center [317, 289] width 9 height 9
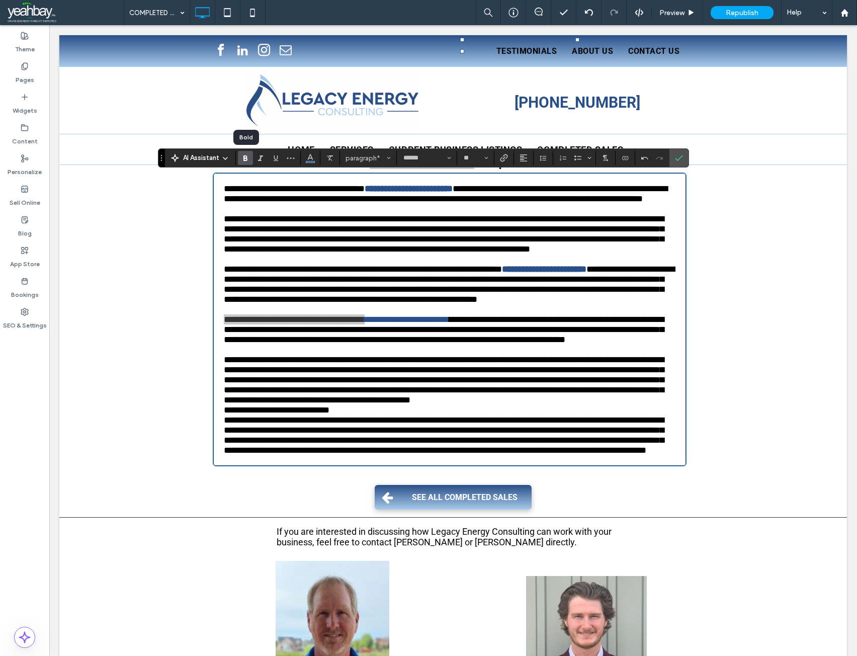
click at [242, 160] on icon "Bold" at bounding box center [246, 158] width 8 height 8
click at [681, 155] on icon "Confirm" at bounding box center [679, 158] width 8 height 8
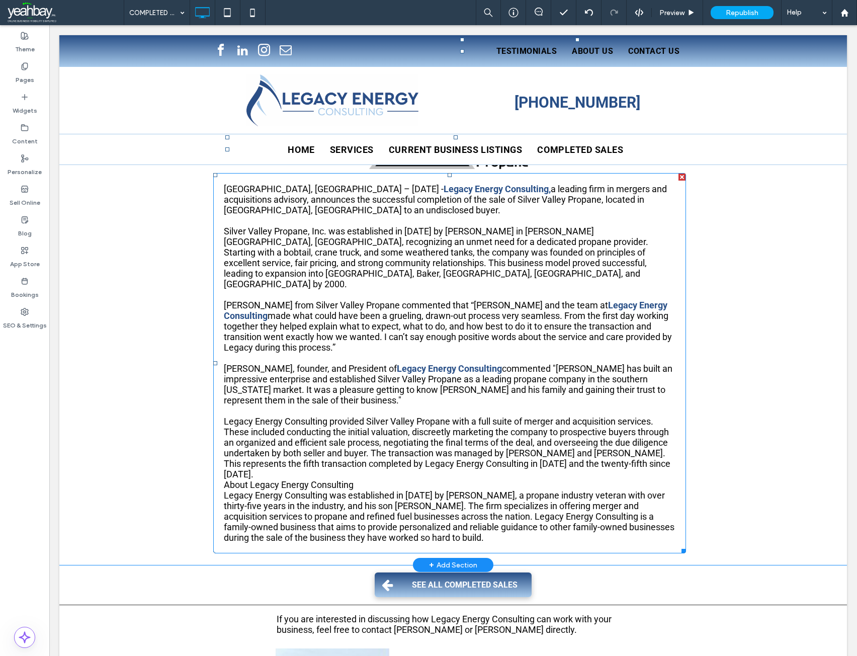
click at [367, 446] on span "Legacy Energy Consulting provided Silver Valley Propane with a full suite of me…" at bounding box center [447, 447] width 447 height 63
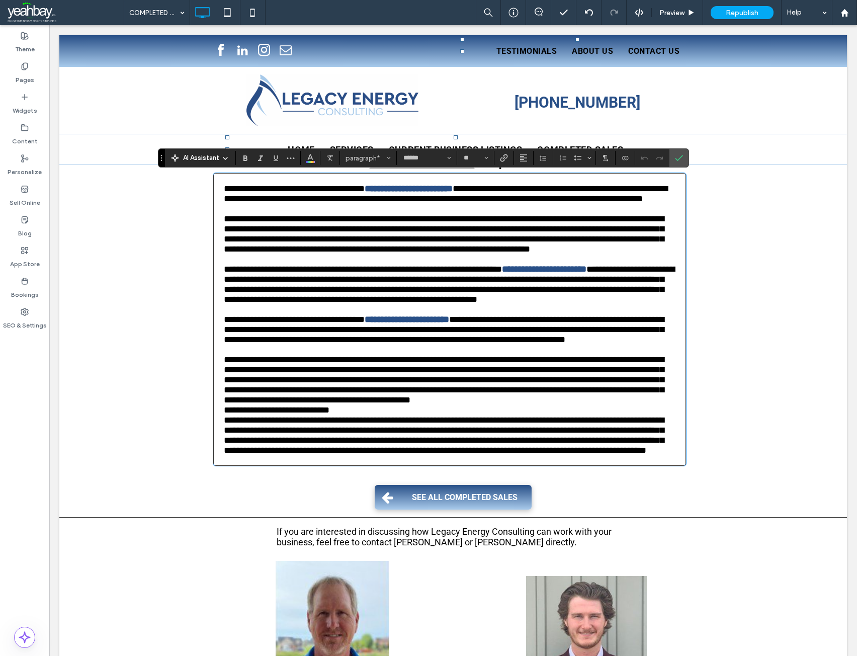
click at [366, 415] on p "**********" at bounding box center [450, 410] width 452 height 10
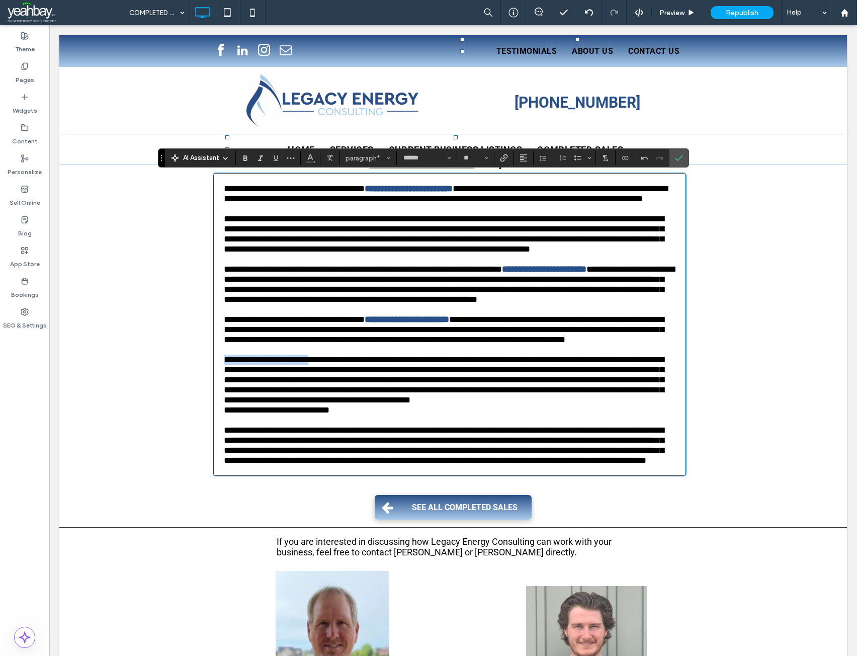
drag, startPoint x: 323, startPoint y: 423, endPoint x: 217, endPoint y: 420, distance: 106.2
click at [217, 420] on div "**********" at bounding box center [449, 324] width 473 height 303
click at [311, 155] on use "Color" at bounding box center [311, 157] width 6 height 6
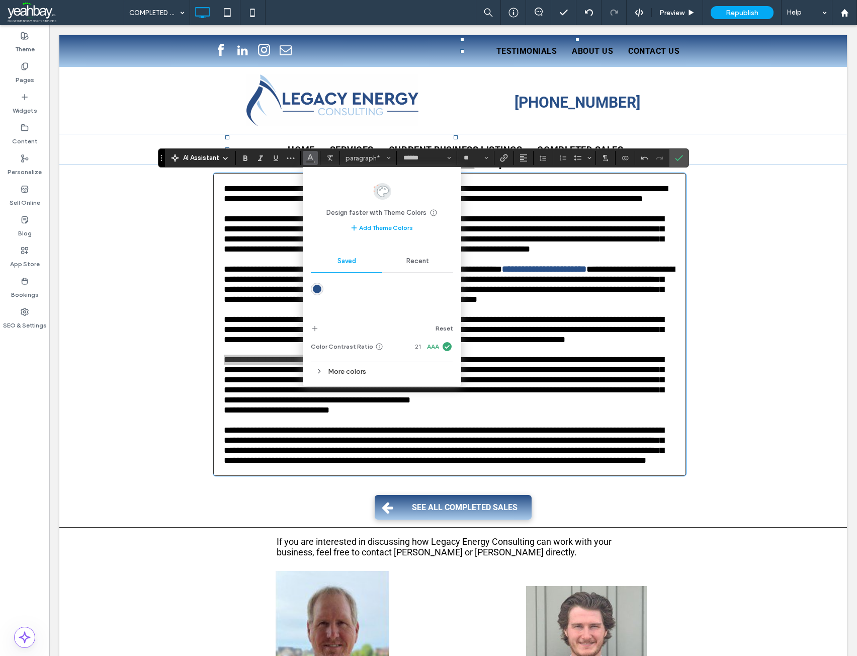
drag, startPoint x: 317, startPoint y: 288, endPoint x: 248, endPoint y: 225, distance: 94.0
click at [317, 288] on div "rgba(40,79,135,1)" at bounding box center [317, 289] width 9 height 9
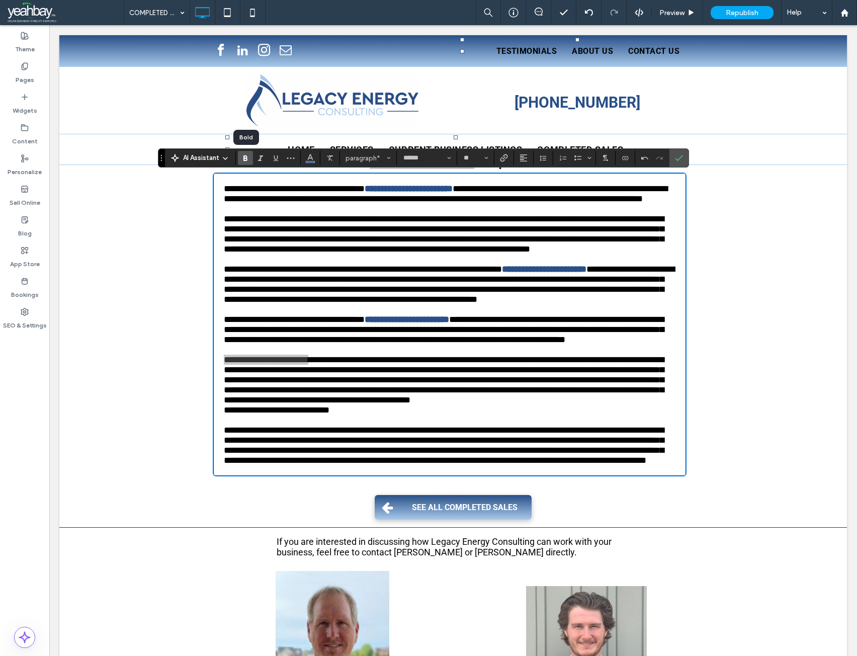
click at [248, 155] on icon "Bold" at bounding box center [246, 158] width 8 height 8
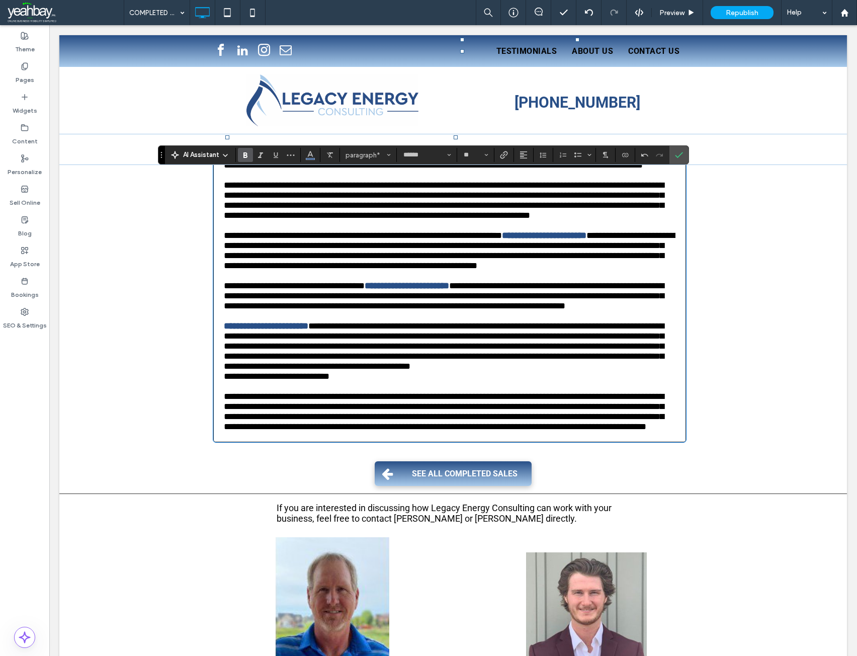
scroll to position [363, 0]
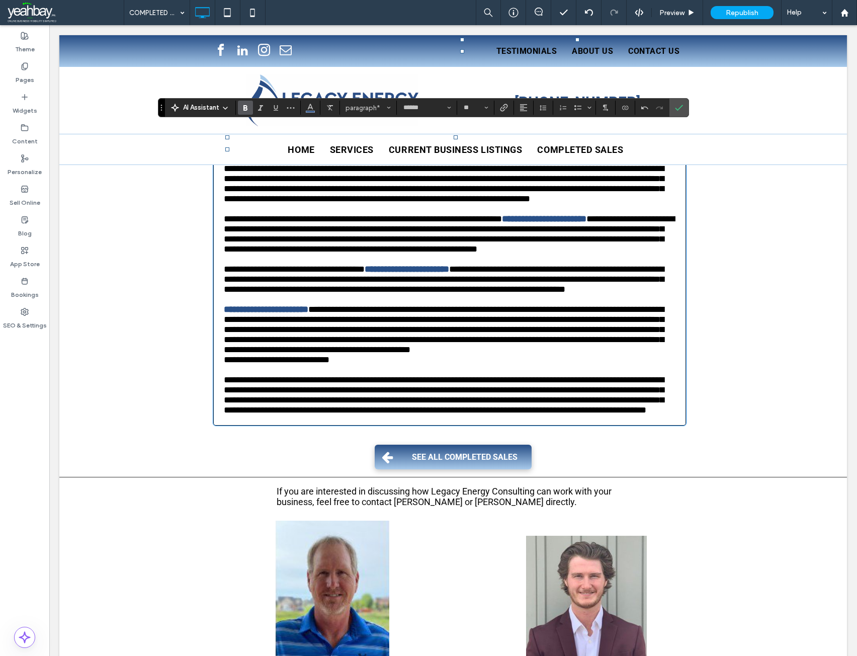
click at [265, 364] on span "**********" at bounding box center [277, 359] width 106 height 9
drag, startPoint x: 379, startPoint y: 426, endPoint x: 478, endPoint y: 430, distance: 99.2
click at [478, 365] on p "**********" at bounding box center [450, 360] width 452 height 10
drag, startPoint x: 507, startPoint y: 417, endPoint x: 403, endPoint y: 416, distance: 104.2
click at [403, 354] on span "**********" at bounding box center [444, 329] width 440 height 49
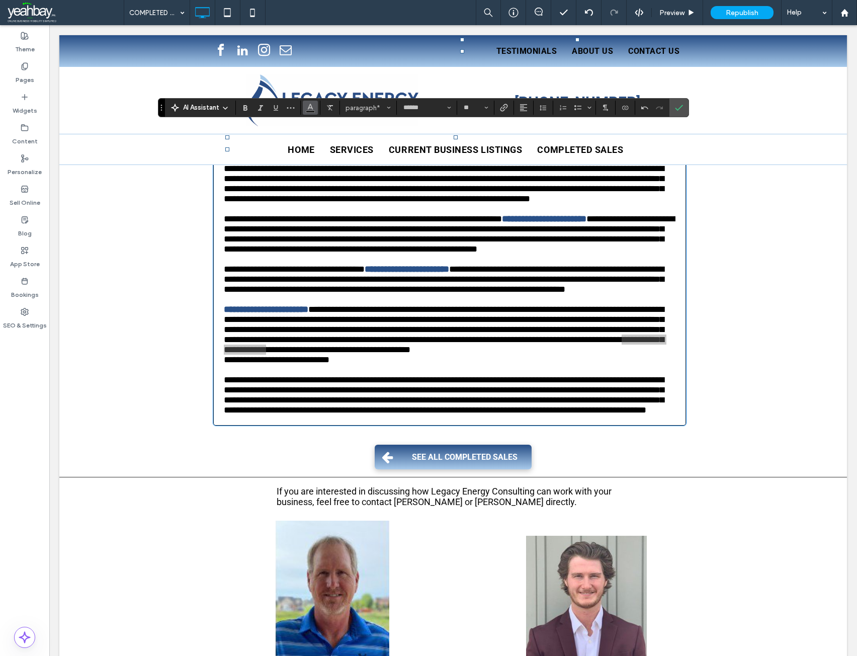
click at [309, 110] on icon "Color" at bounding box center [310, 107] width 8 height 8
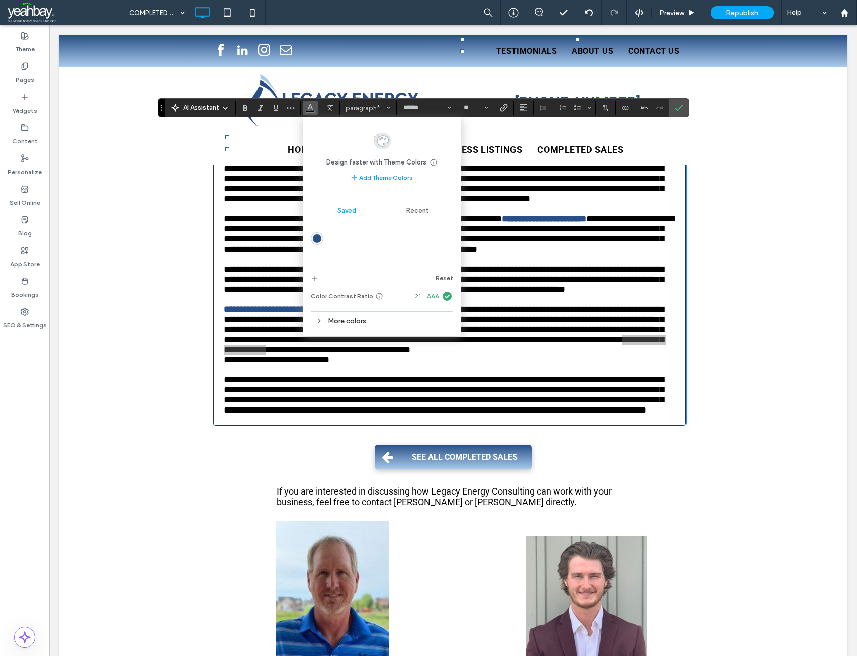
click at [317, 239] on div "rgba(40,79,135,1)" at bounding box center [317, 238] width 9 height 9
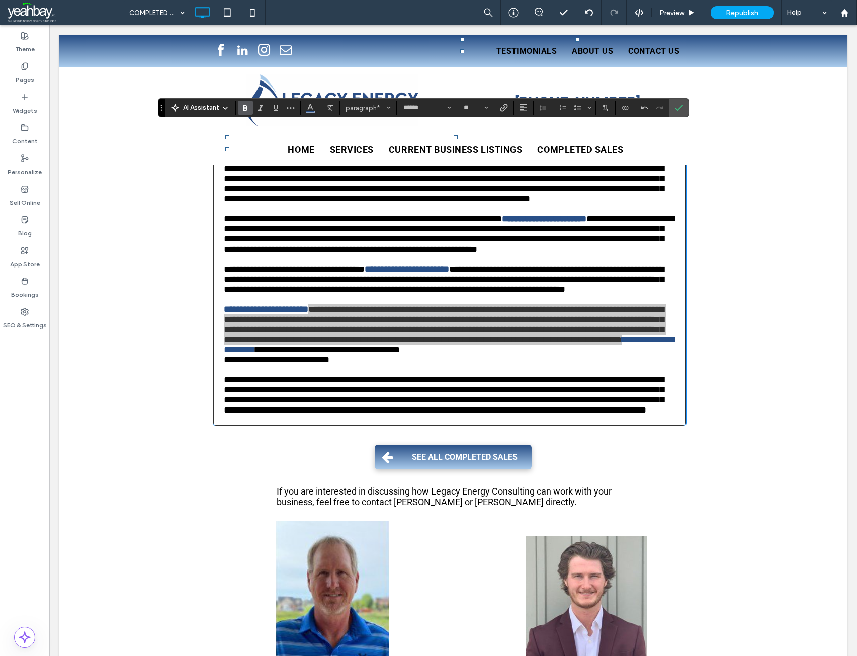
click at [241, 110] on label "Bold" at bounding box center [245, 108] width 15 height 14
click at [225, 375] on p at bounding box center [450, 370] width 452 height 10
click at [224, 364] on span "**********" at bounding box center [277, 359] width 106 height 9
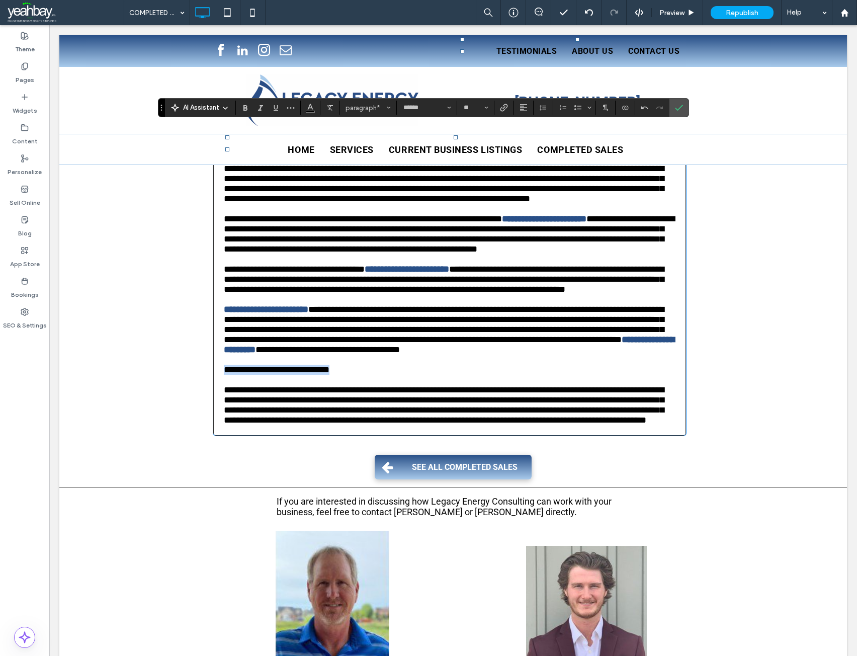
drag, startPoint x: 365, startPoint y: 437, endPoint x: 220, endPoint y: 435, distance: 145.4
click at [224, 375] on p "**********" at bounding box center [450, 370] width 452 height 10
click at [243, 106] on icon "Bold" at bounding box center [246, 108] width 8 height 8
click at [233, 385] on p at bounding box center [450, 380] width 452 height 10
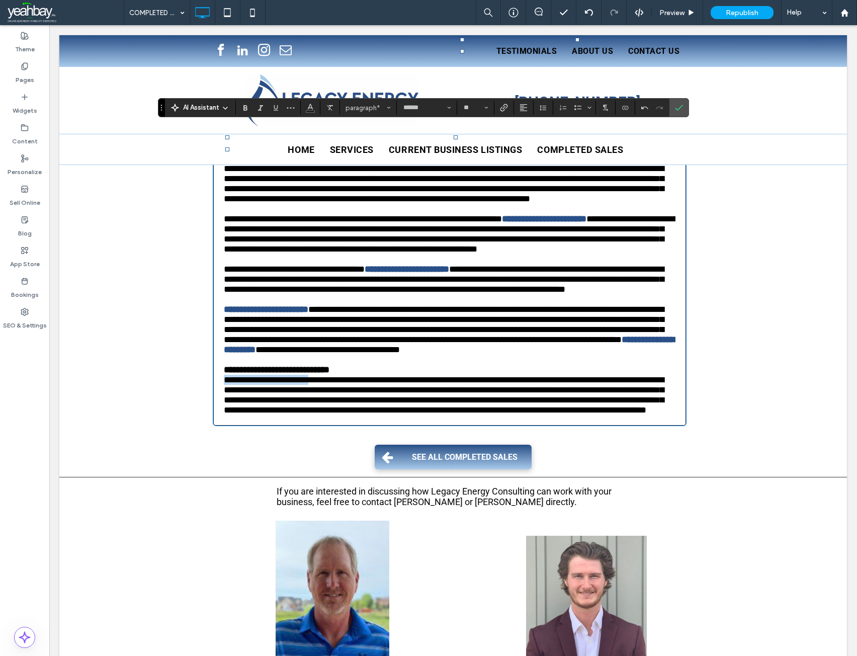
drag, startPoint x: 325, startPoint y: 449, endPoint x: 220, endPoint y: 450, distance: 104.7
click at [224, 415] on span "**********" at bounding box center [444, 394] width 440 height 39
click at [309, 106] on icon "Color" at bounding box center [310, 107] width 8 height 8
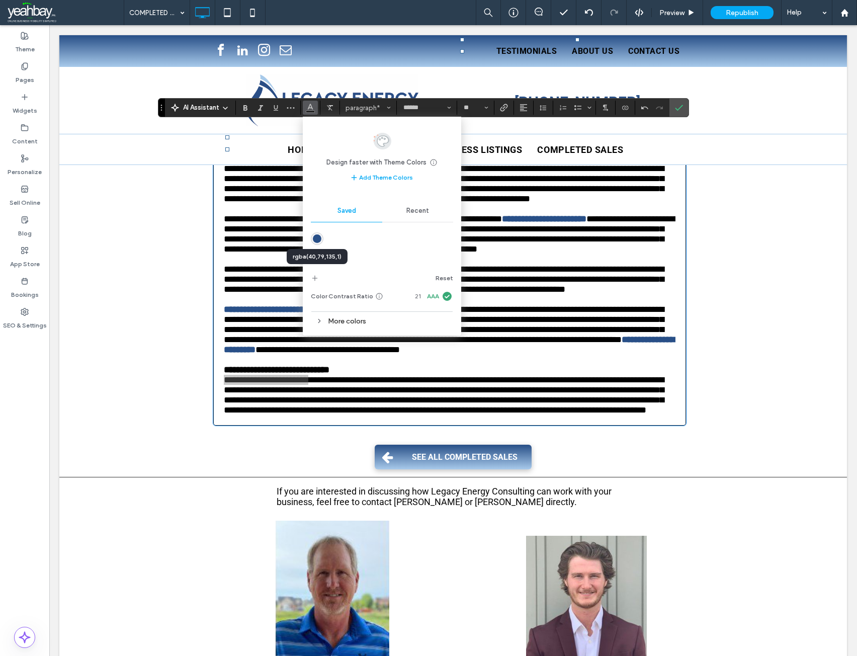
click at [317, 237] on div "rgba(40,79,135,1)" at bounding box center [317, 238] width 9 height 9
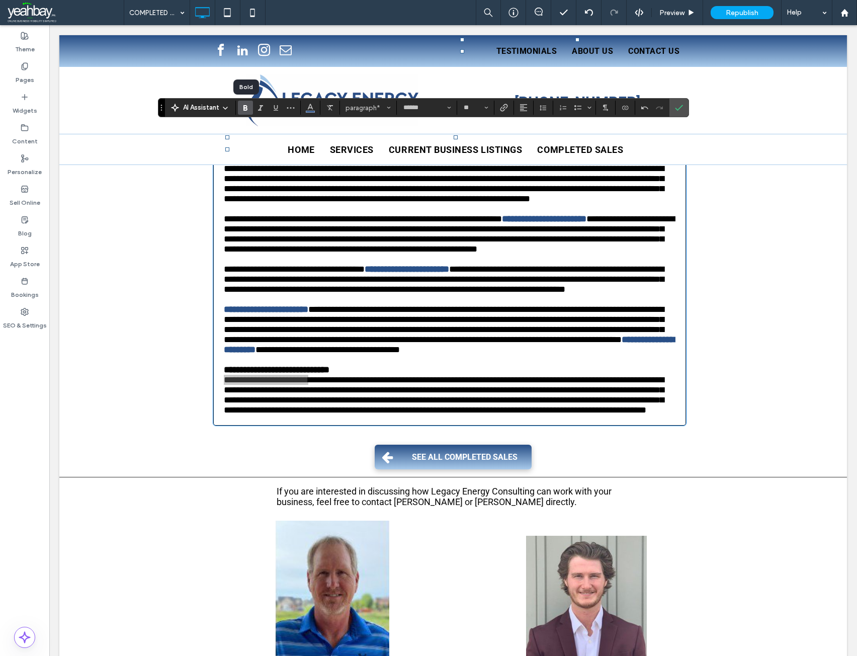
click at [243, 104] on icon "Bold" at bounding box center [246, 108] width 8 height 8
click at [531, 415] on span "**********" at bounding box center [444, 394] width 440 height 39
drag, startPoint x: 488, startPoint y: 471, endPoint x: 592, endPoint y: 474, distance: 103.7
click at [592, 415] on span "**********" at bounding box center [444, 394] width 440 height 39
click at [311, 106] on icon "Color" at bounding box center [310, 107] width 8 height 8
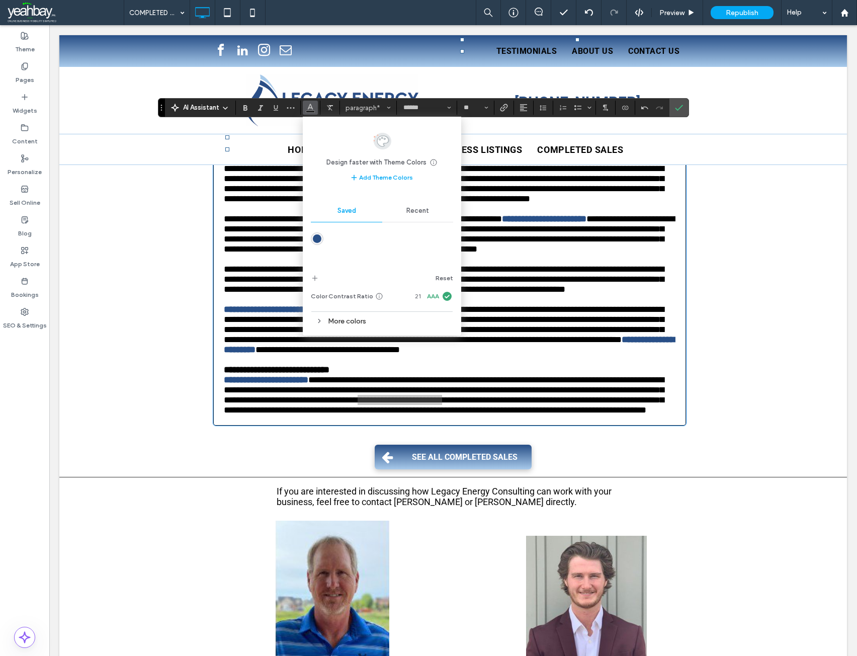
click at [316, 239] on div "rgba(40,79,135,1)" at bounding box center [317, 238] width 9 height 9
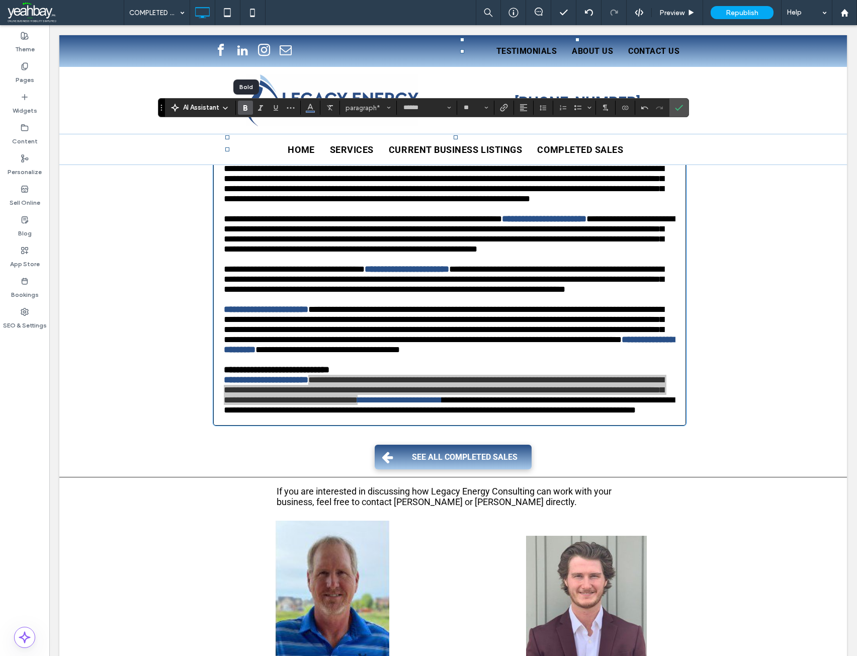
click at [247, 109] on use "Bold" at bounding box center [246, 108] width 4 height 6
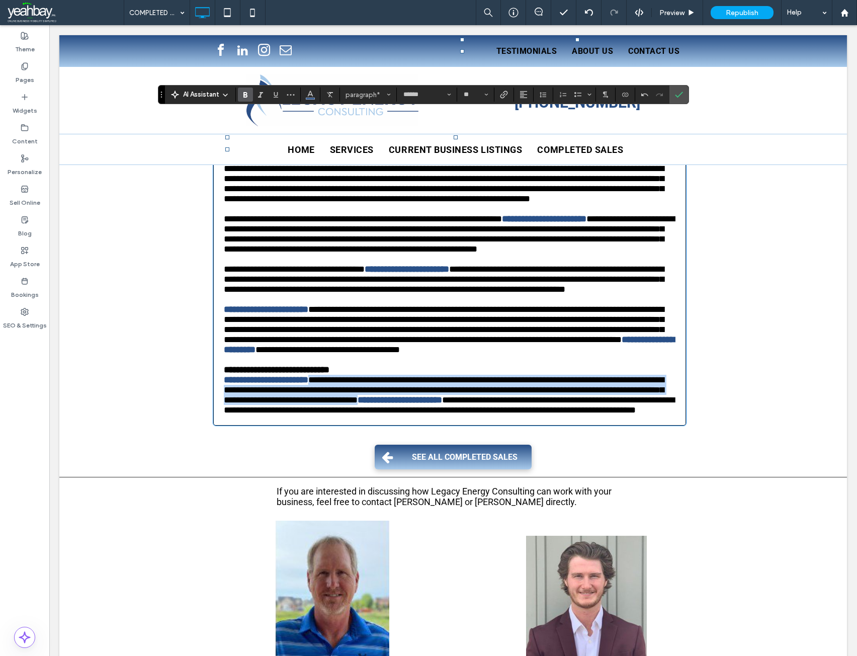
scroll to position [414, 0]
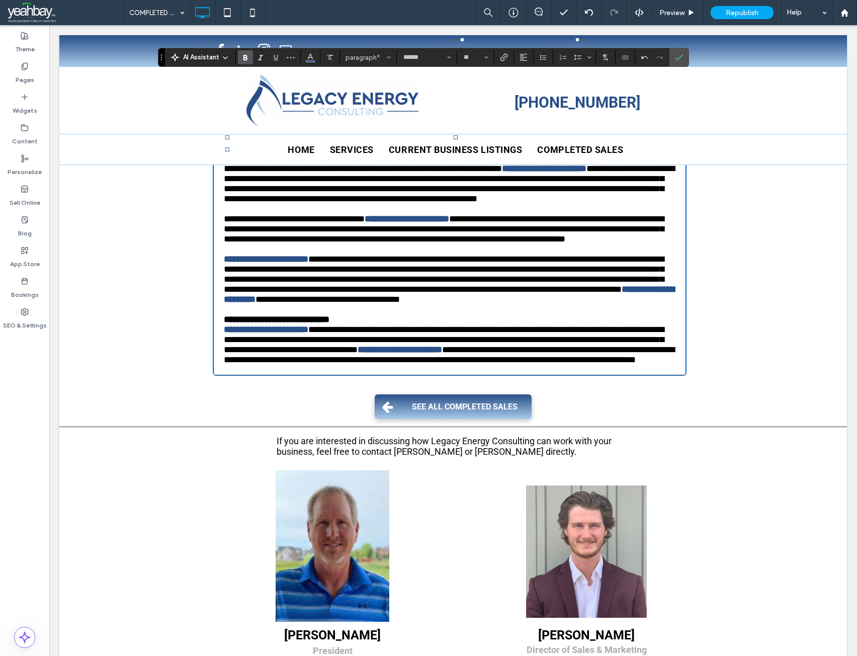
click at [450, 365] on p "**********" at bounding box center [450, 345] width 452 height 40
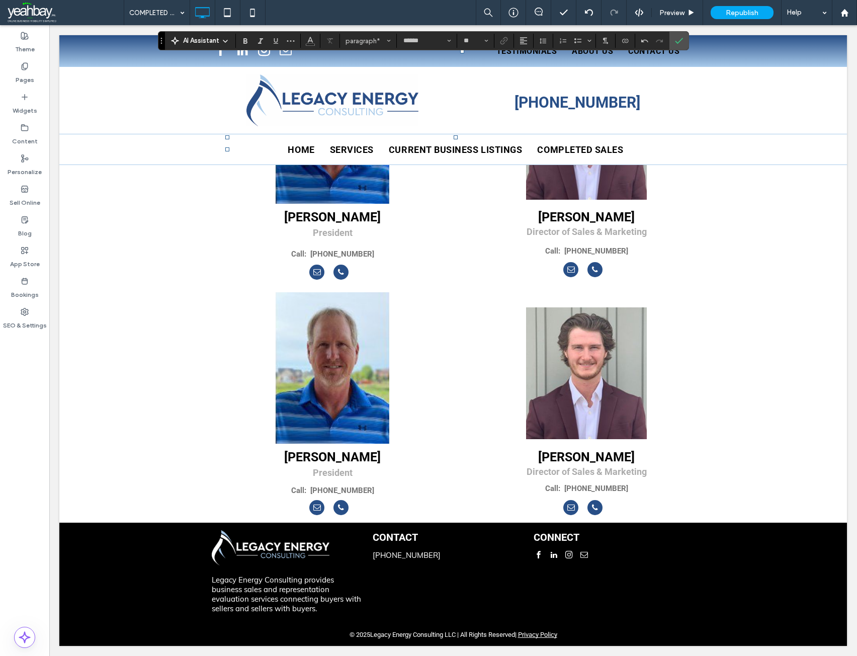
scroll to position [870, 0]
click at [406, 422] on div "Chad Pendill President Call: 763-772-2834 Click To Paste" at bounding box center [333, 405] width 242 height 230
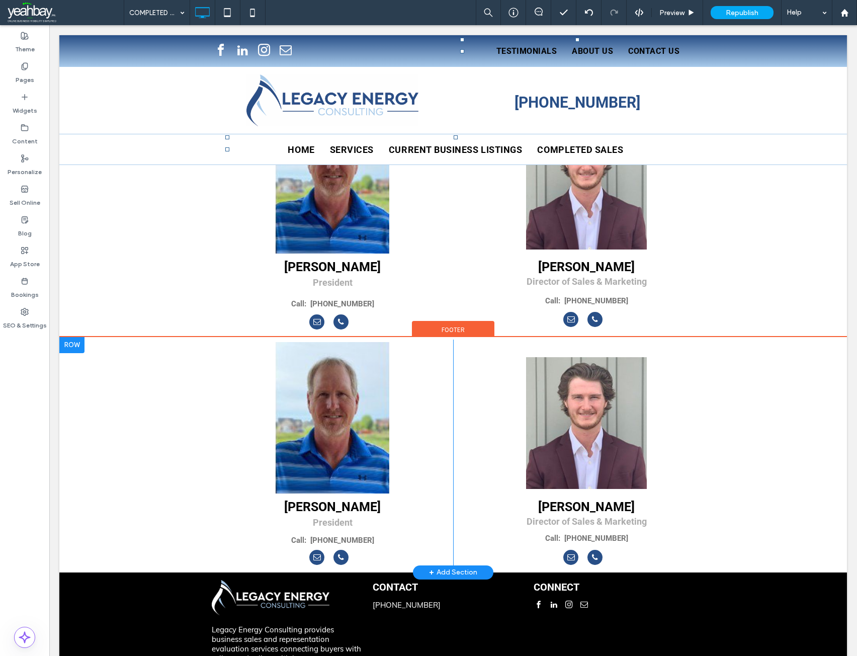
click at [78, 346] on div at bounding box center [71, 345] width 25 height 16
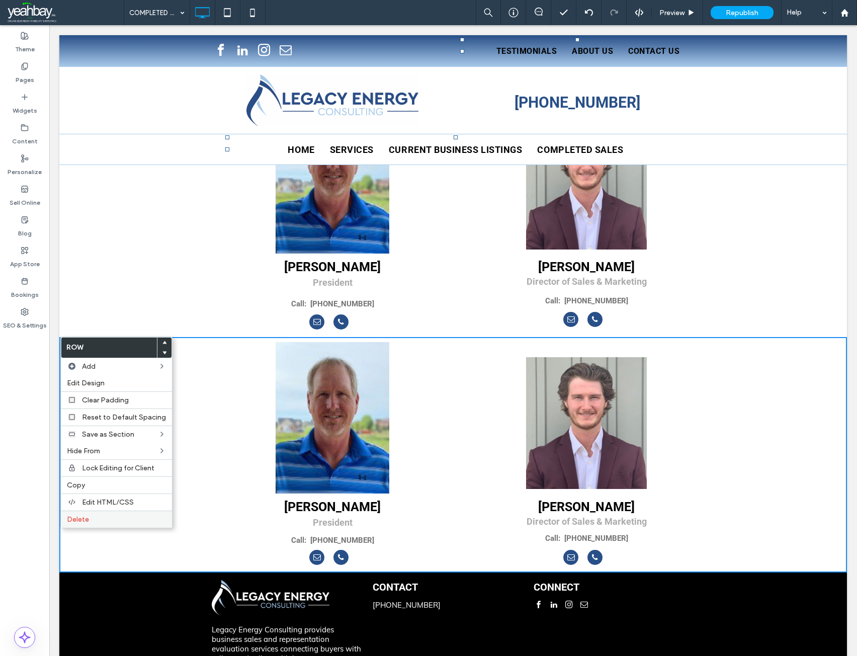
click at [92, 519] on label "Delete" at bounding box center [116, 519] width 99 height 9
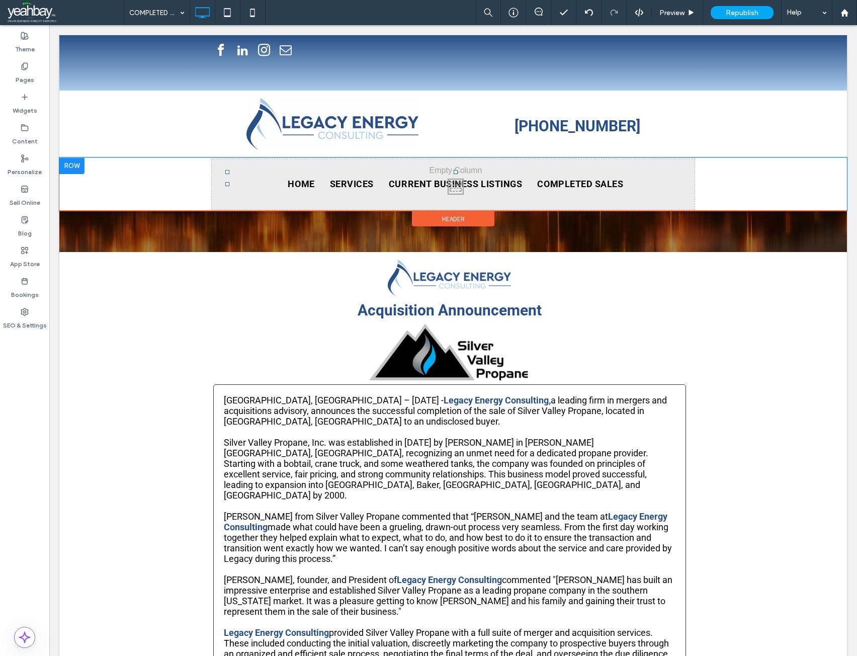
scroll to position [151, 0]
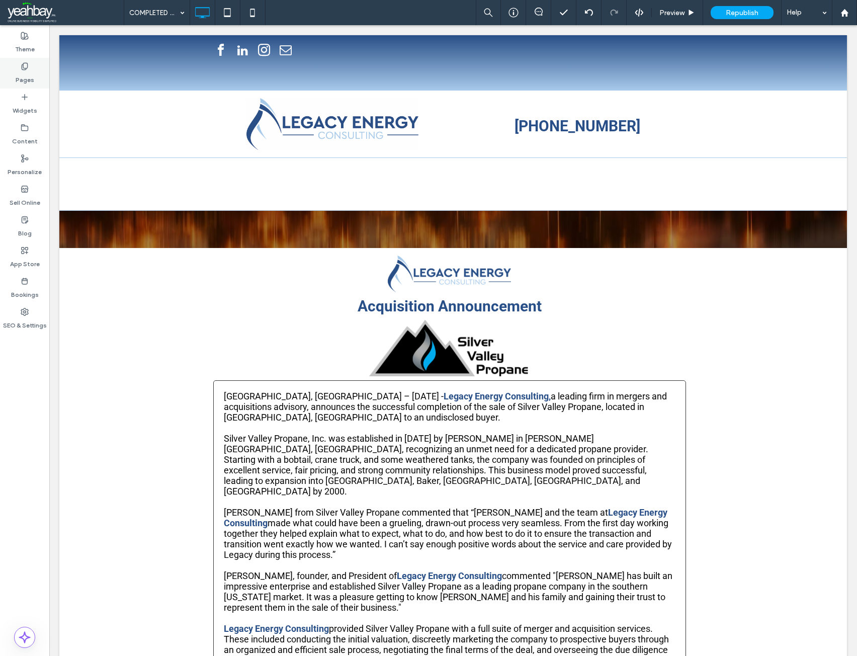
click at [27, 76] on label "Pages" at bounding box center [25, 77] width 19 height 14
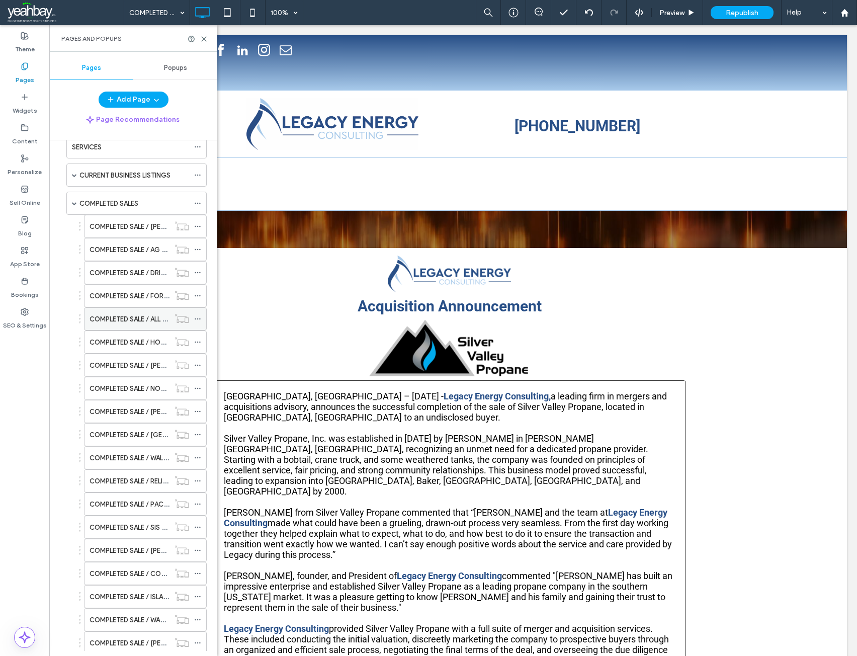
scroll to position [0, 0]
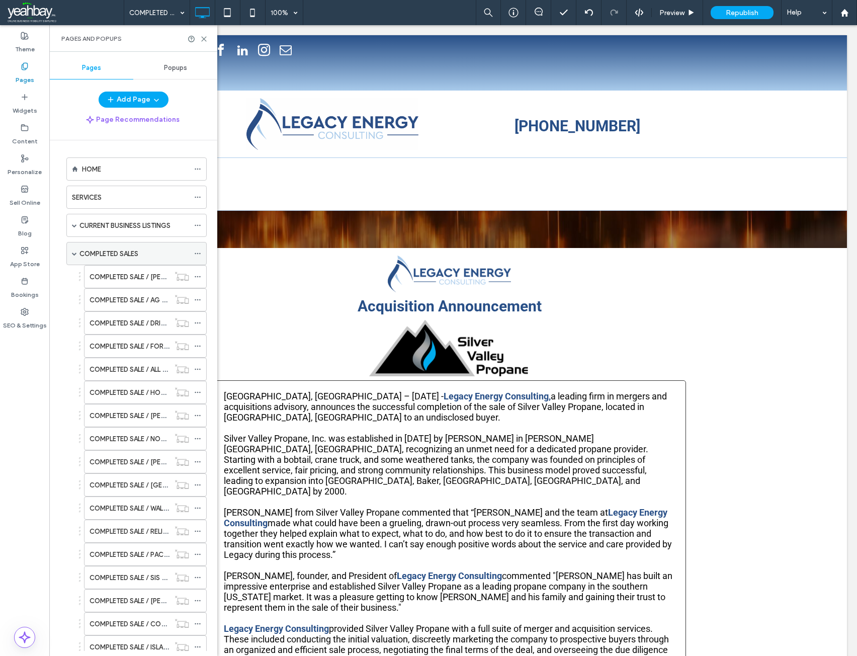
click at [120, 255] on label "COMPLETED SALES" at bounding box center [108, 254] width 59 height 18
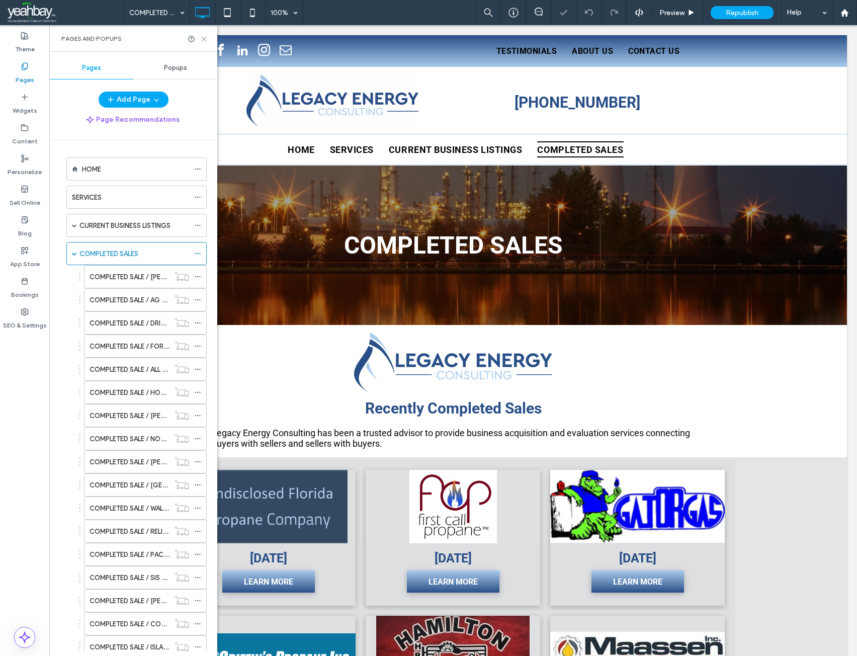
click at [206, 42] on icon at bounding box center [204, 39] width 8 height 8
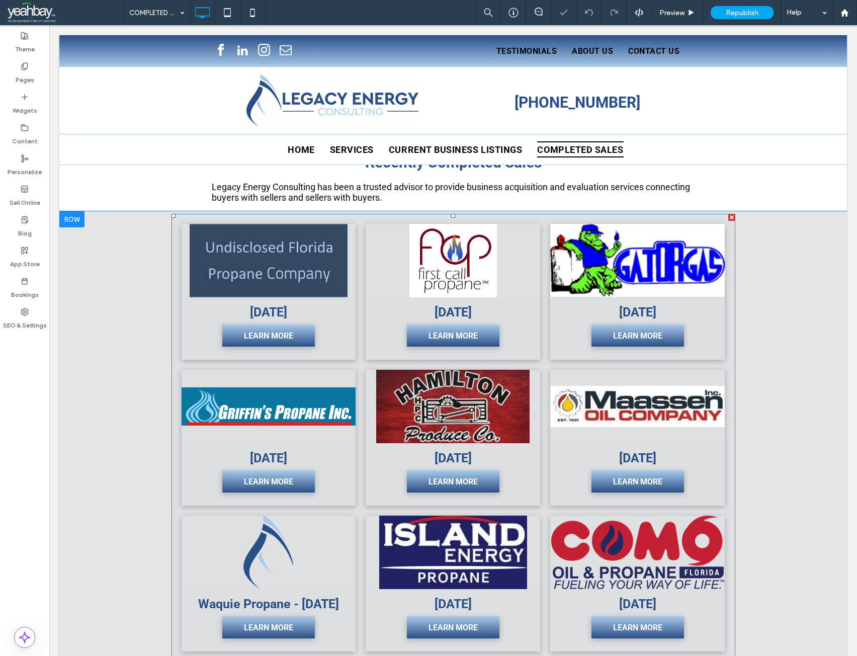
scroll to position [252, 0]
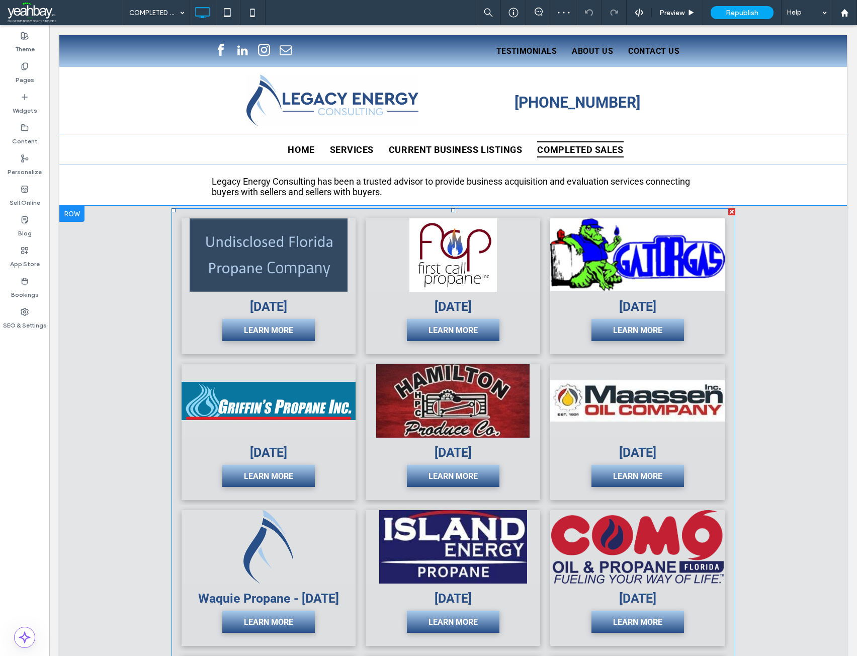
click at [251, 265] on link at bounding box center [269, 254] width 175 height 73
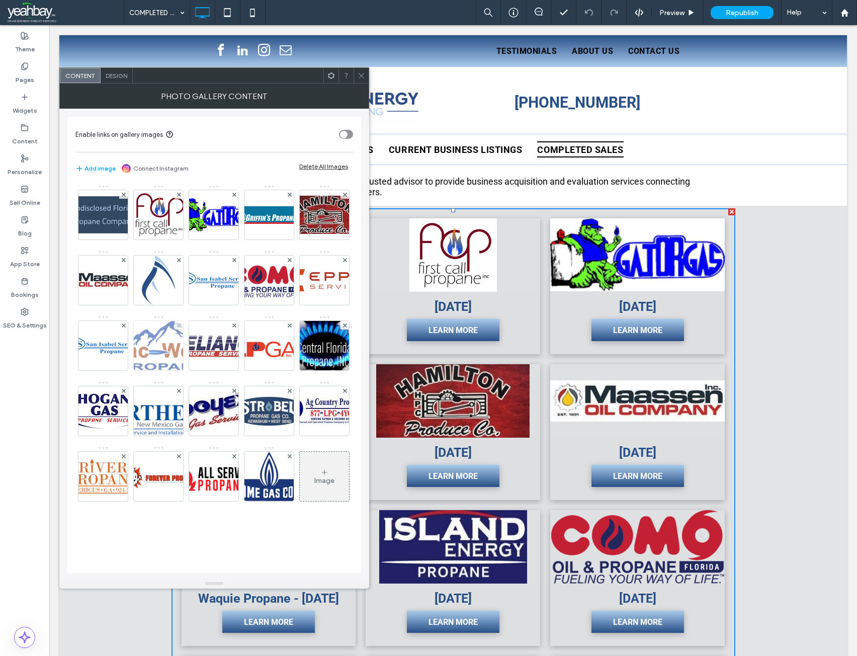
scroll to position [80, 0]
click at [314, 485] on div "Image" at bounding box center [324, 480] width 20 height 9
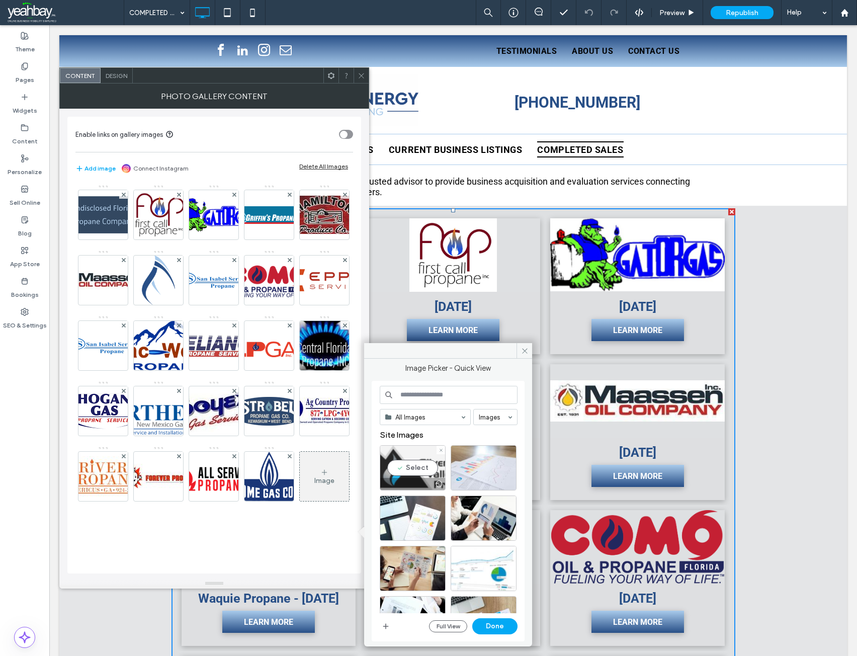
click at [410, 471] on div "Select" at bounding box center [413, 467] width 66 height 45
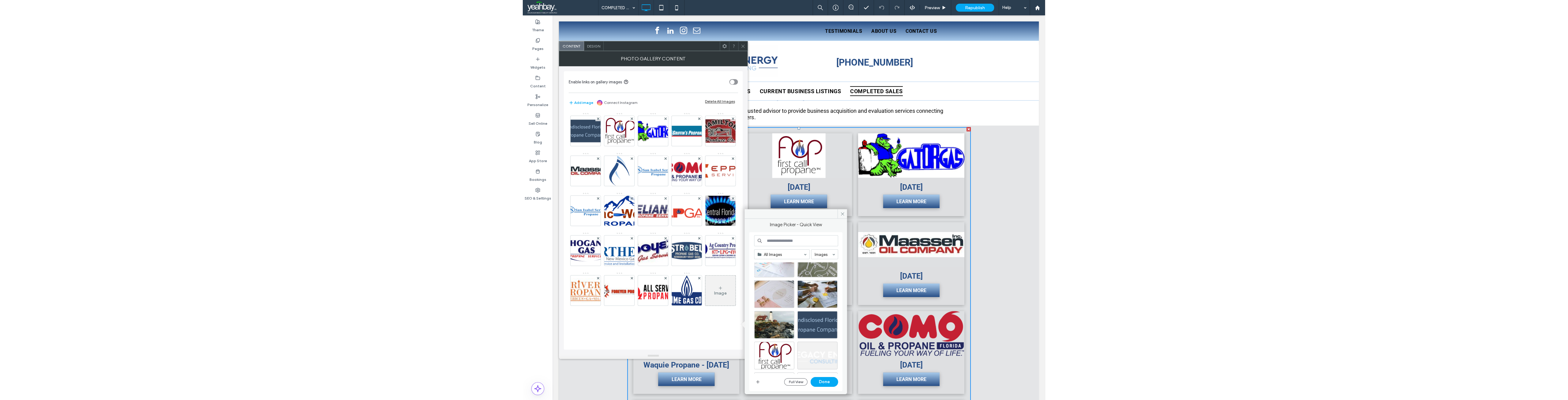
scroll to position [184, 0]
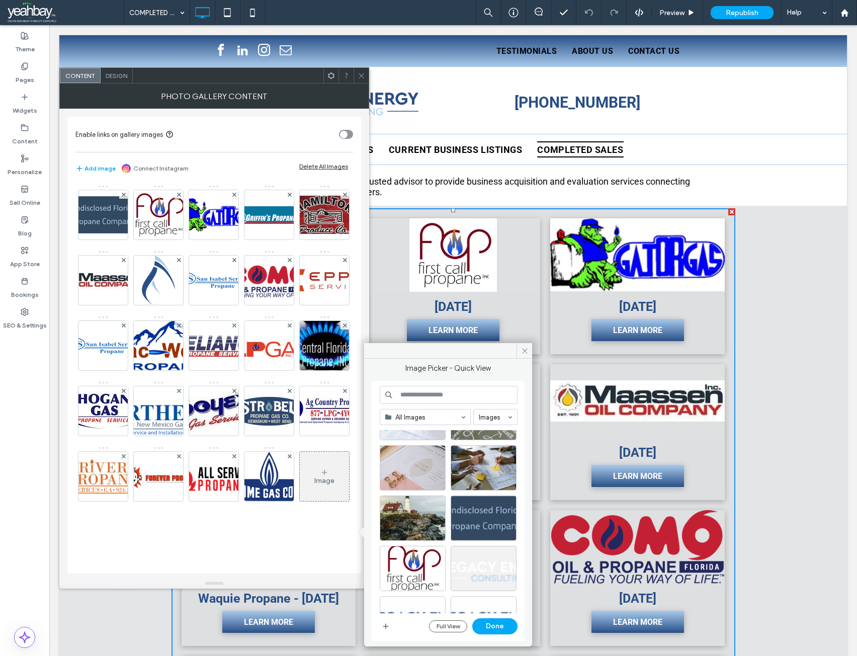
drag, startPoint x: 509, startPoint y: 375, endPoint x: 447, endPoint y: 297, distance: 99.9
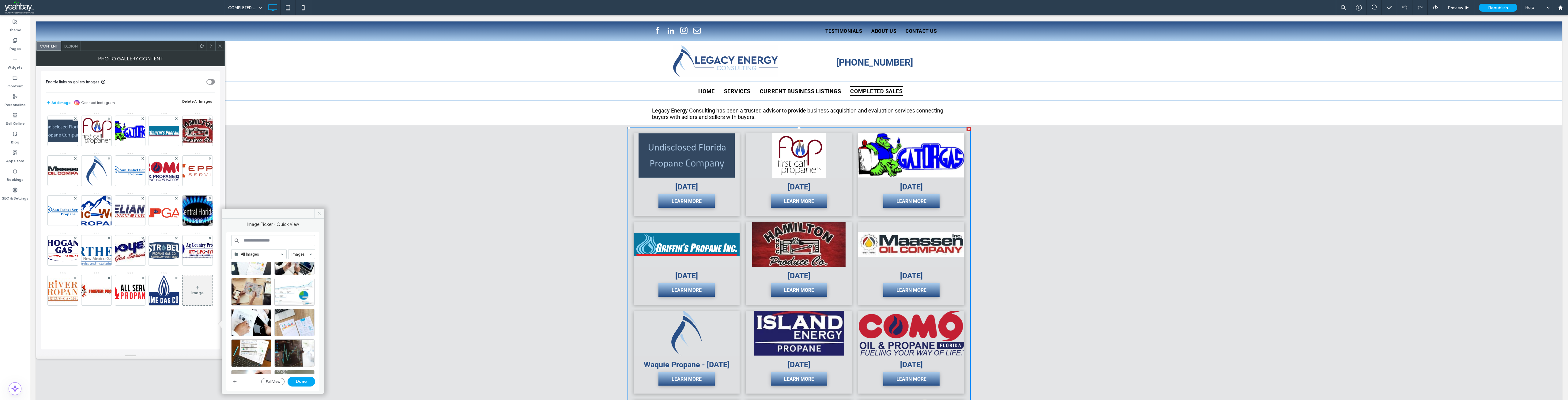
scroll to position [0, 0]
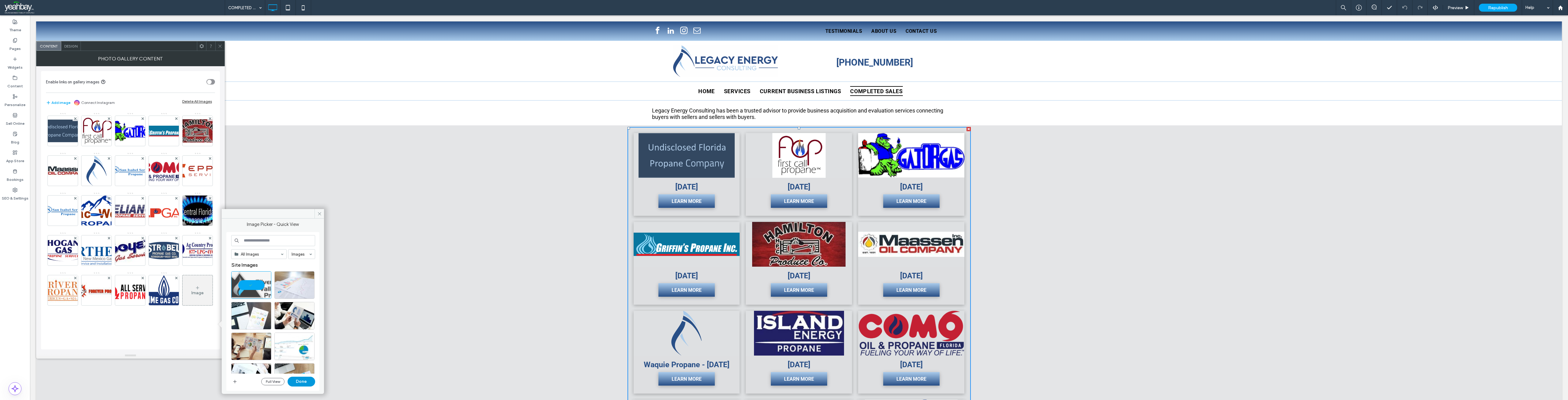
click at [301, 383] on button "Done" at bounding box center [301, 381] width 27 height 10
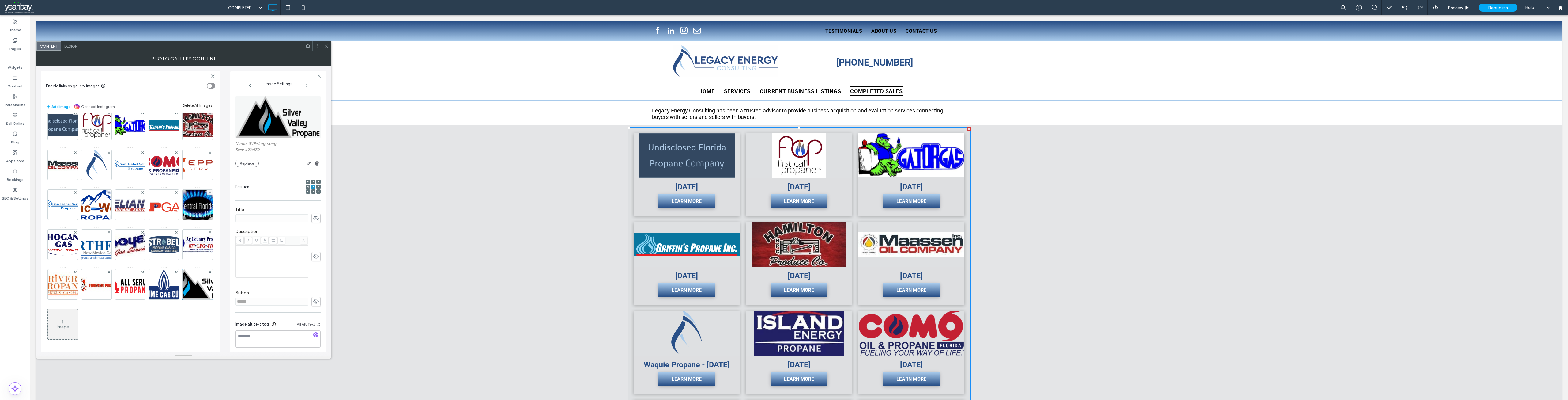
click at [317, 219] on span at bounding box center [316, 218] width 9 height 9
type input "**********"
click at [313, 301] on icon at bounding box center [316, 301] width 6 height 7
drag, startPoint x: 265, startPoint y: 301, endPoint x: 220, endPoint y: 303, distance: 45.0
click at [220, 303] on div "**********" at bounding box center [183, 209] width 285 height 286
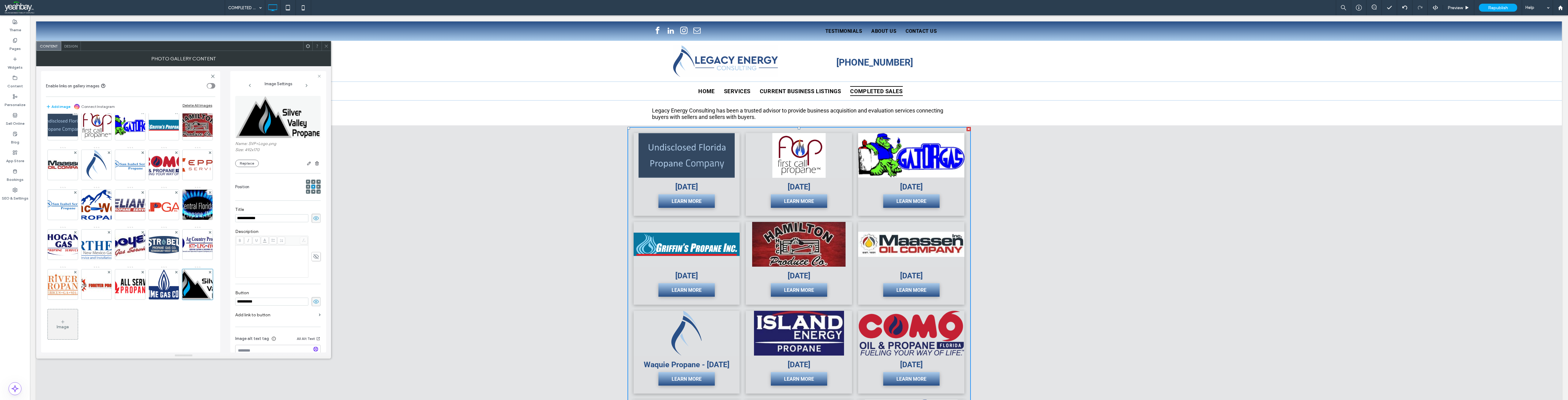
type input "**********"
click at [242, 314] on label "Add link to button" at bounding box center [275, 315] width 81 height 12
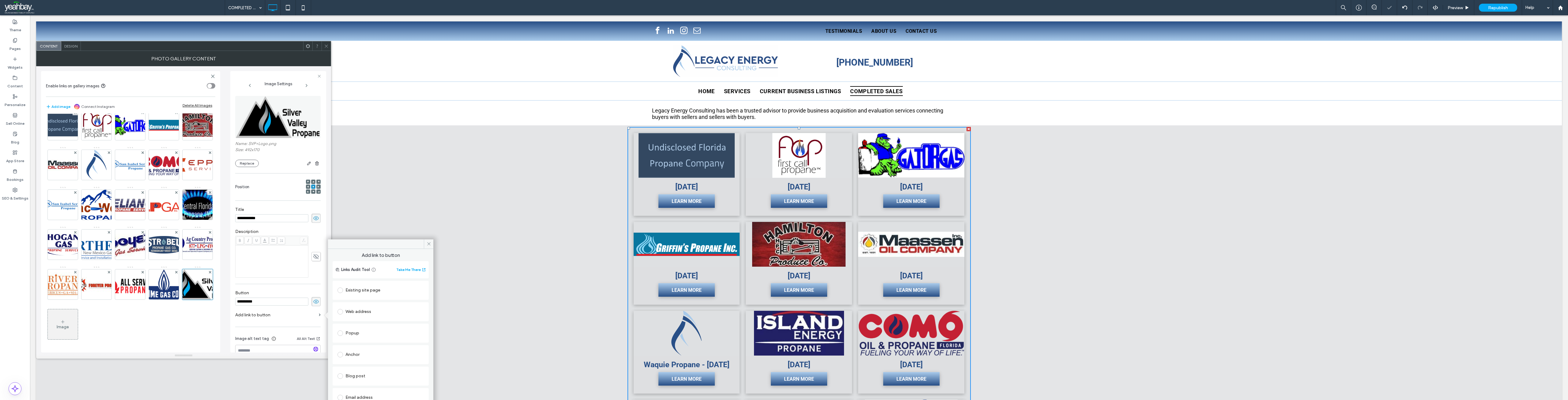
click at [344, 289] on label at bounding box center [341, 290] width 8 height 5
click at [427, 244] on icon at bounding box center [429, 244] width 5 height 5
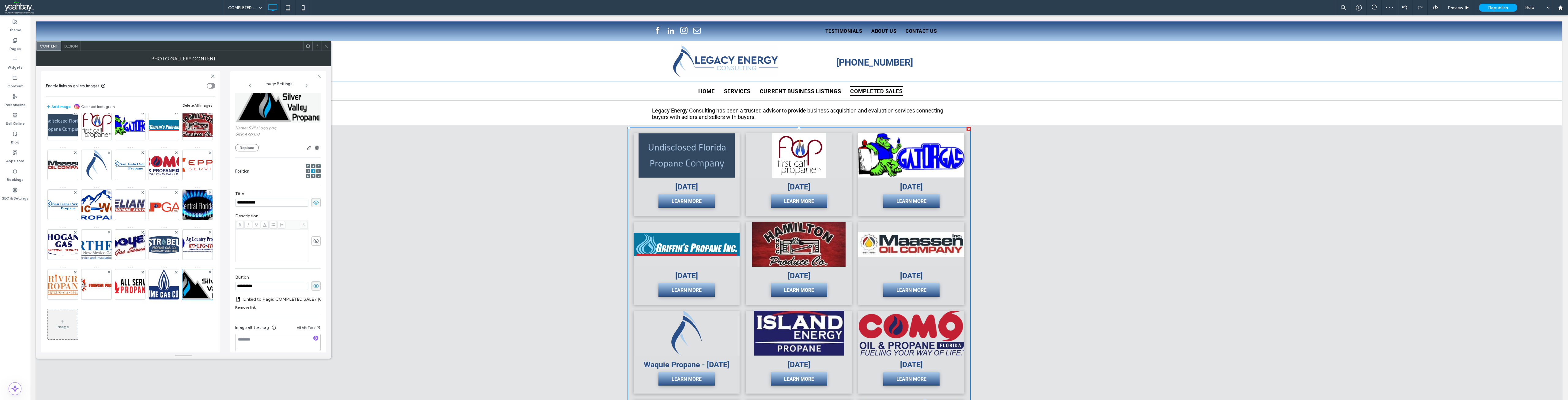
scroll to position [24, 0]
click at [256, 331] on textarea at bounding box center [278, 335] width 85 height 17
type textarea "**********"
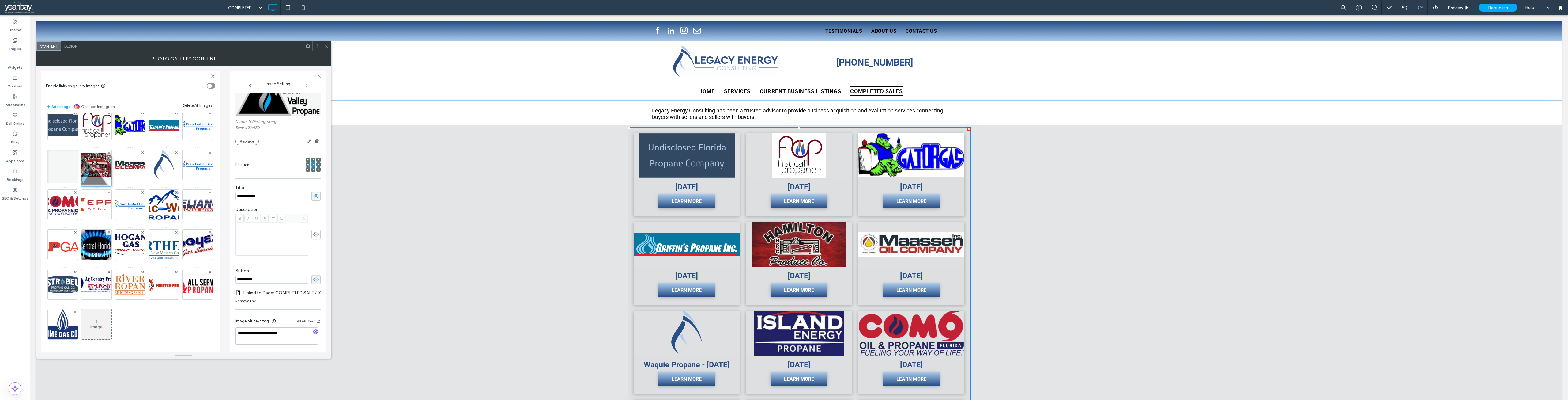
drag, startPoint x: 57, startPoint y: 328, endPoint x: 89, endPoint y: 134, distance: 196.6
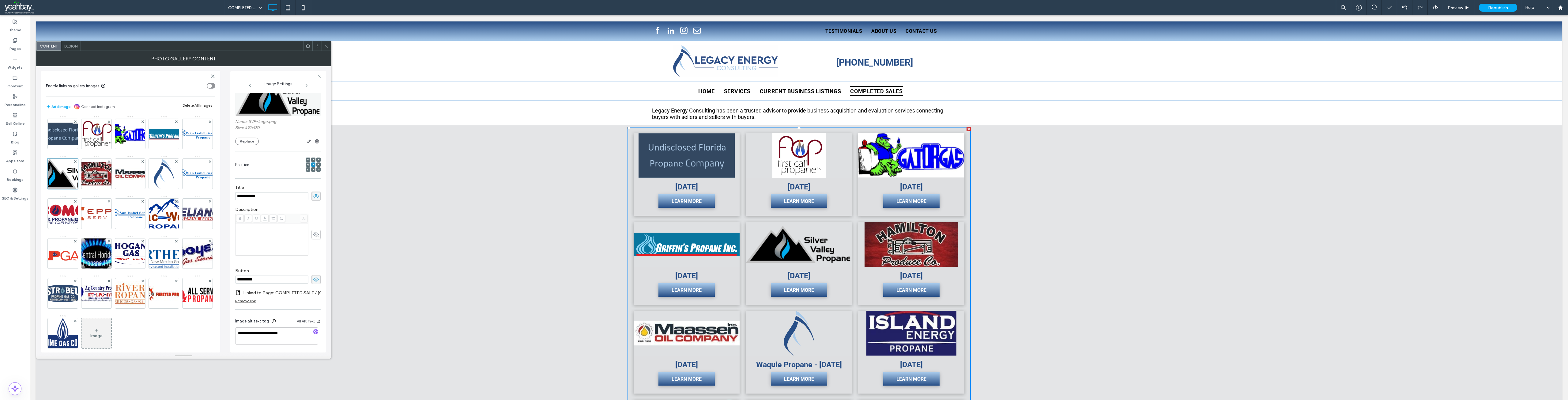
scroll to position [0, 0]
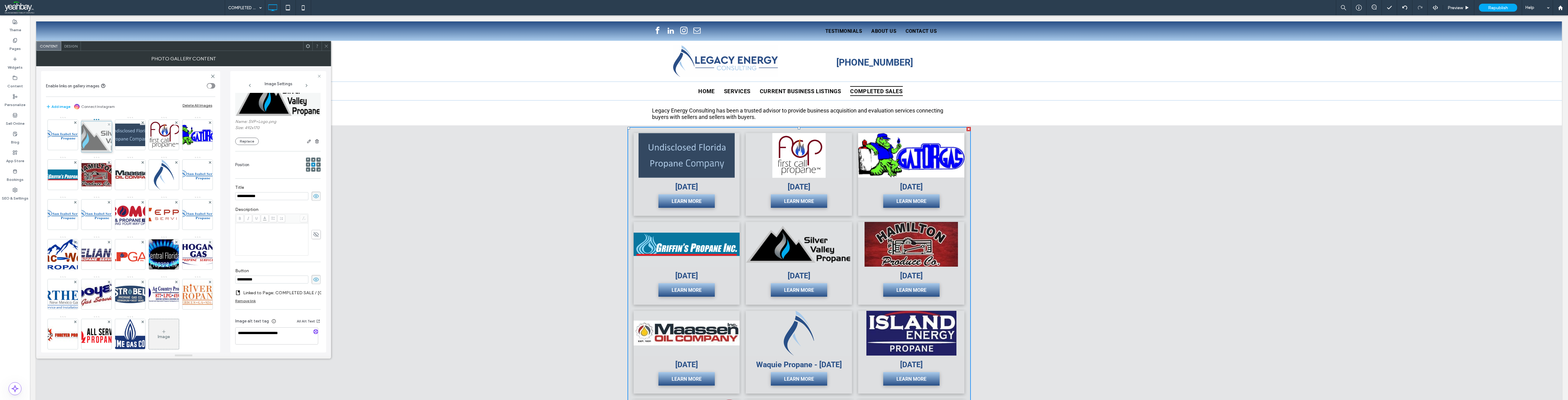
drag, startPoint x: 96, startPoint y: 171, endPoint x: 94, endPoint y: 133, distance: 38.1
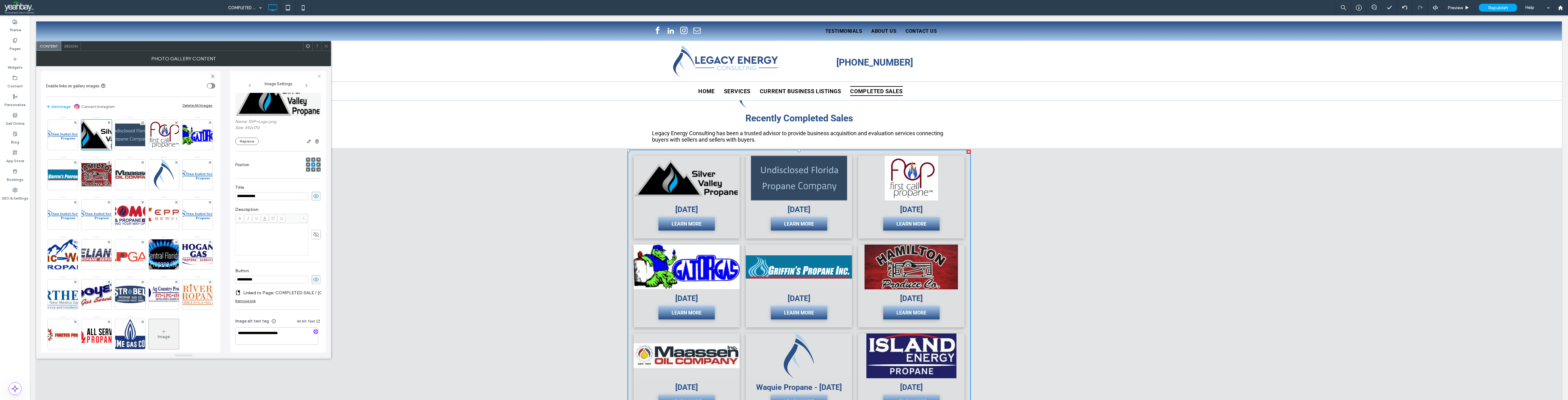
scroll to position [92, 0]
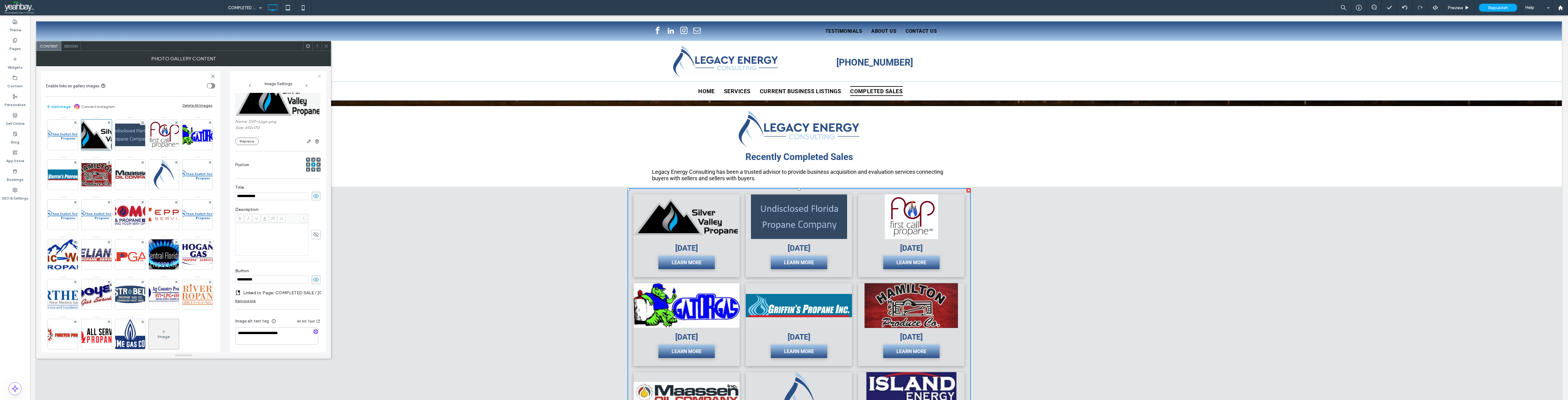
click at [330, 44] on div at bounding box center [326, 46] width 9 height 9
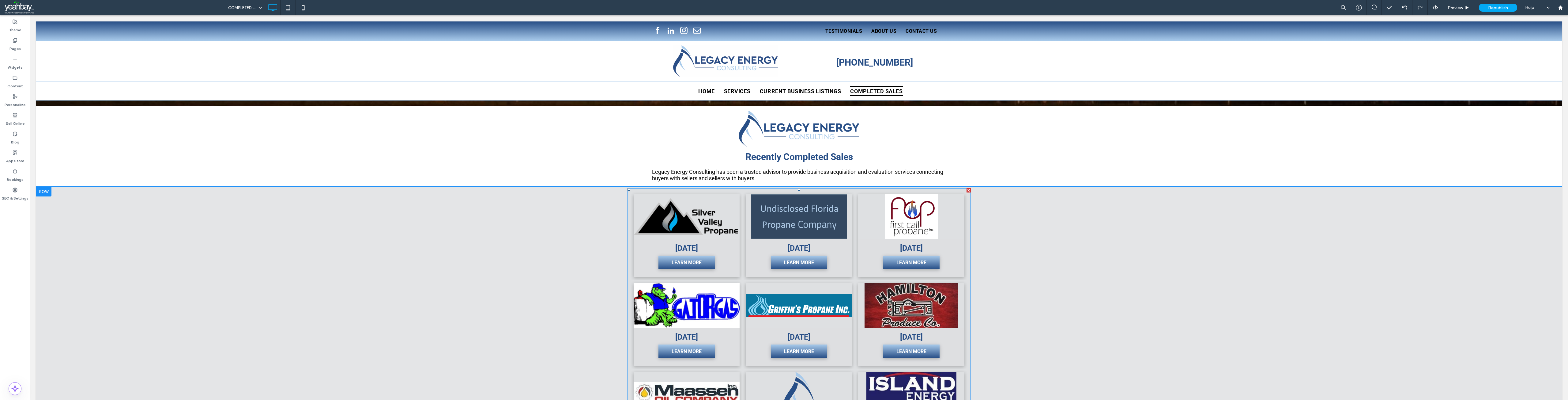
click at [522, 244] on span "October 2025 LEARN MORE" at bounding box center [687, 258] width 107 height 38
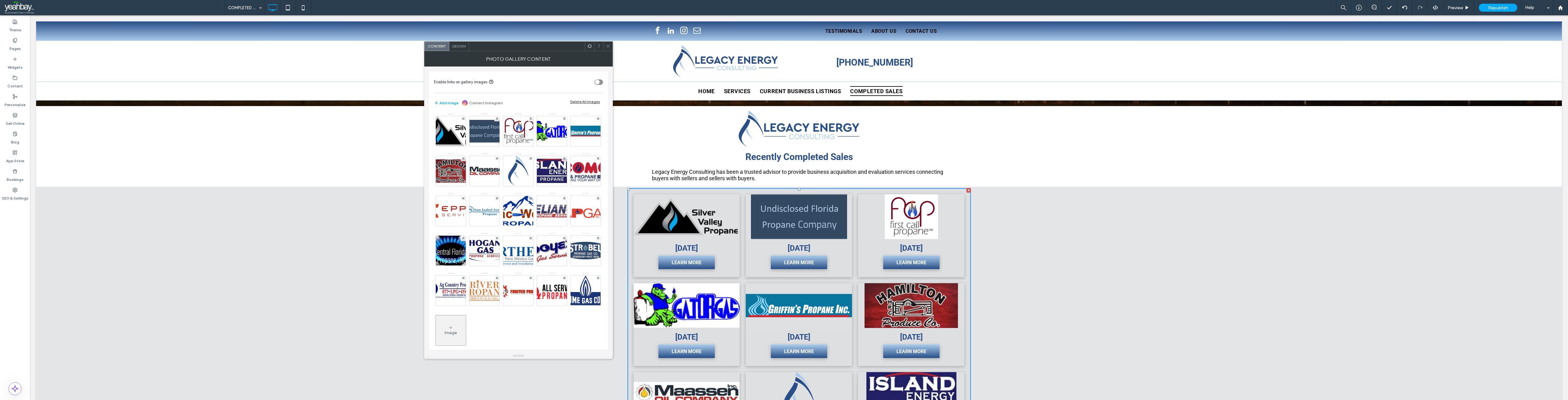
click at [522, 51] on span at bounding box center [608, 46] width 5 height 9
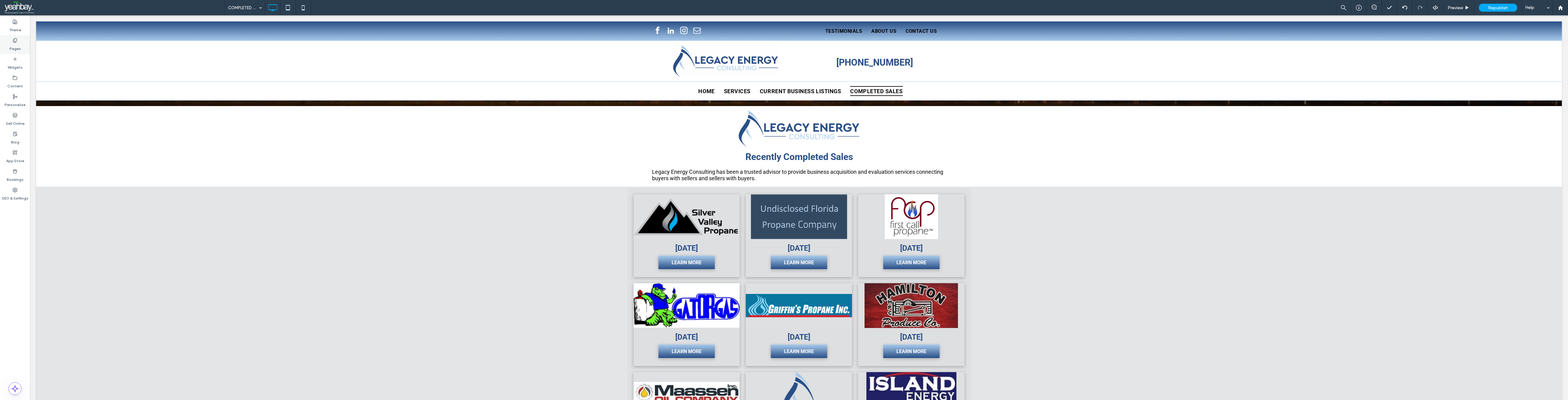
click at [9, 46] on div "Pages" at bounding box center [15, 44] width 30 height 19
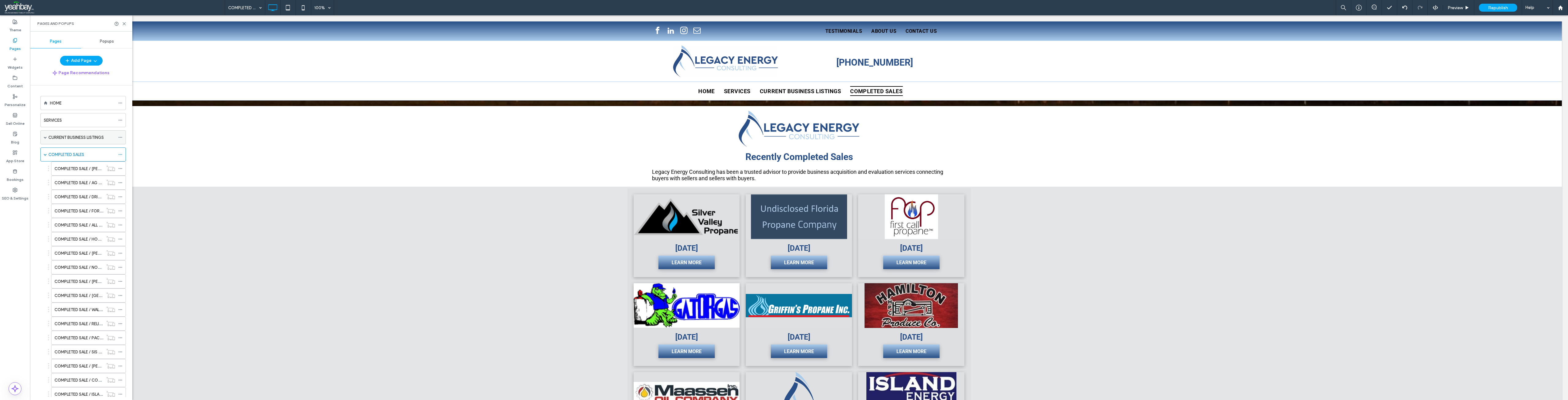
click at [49, 137] on label "CURRENT BUSINESS LISTINGS" at bounding box center [75, 138] width 55 height 11
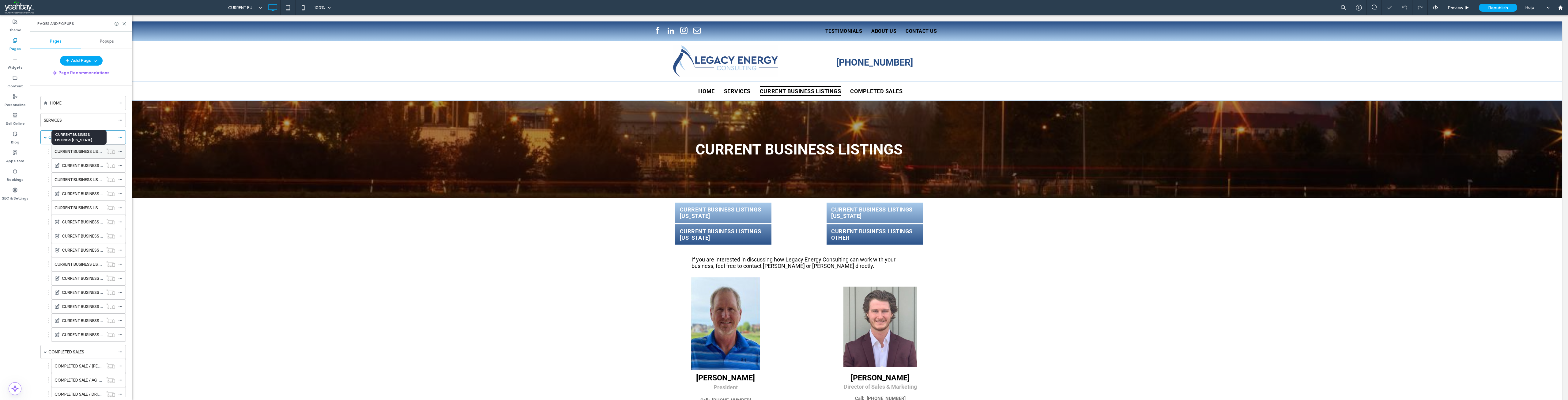
click at [61, 153] on label "CURRENT BUSINESS LISTINGS CALIFORNIA" at bounding box center [94, 152] width 78 height 11
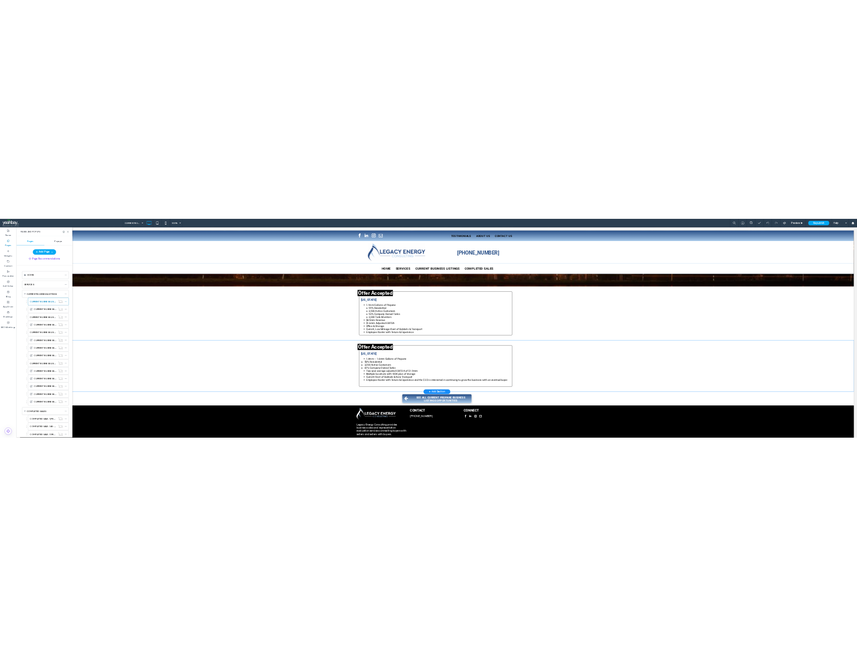
scroll to position [101, 0]
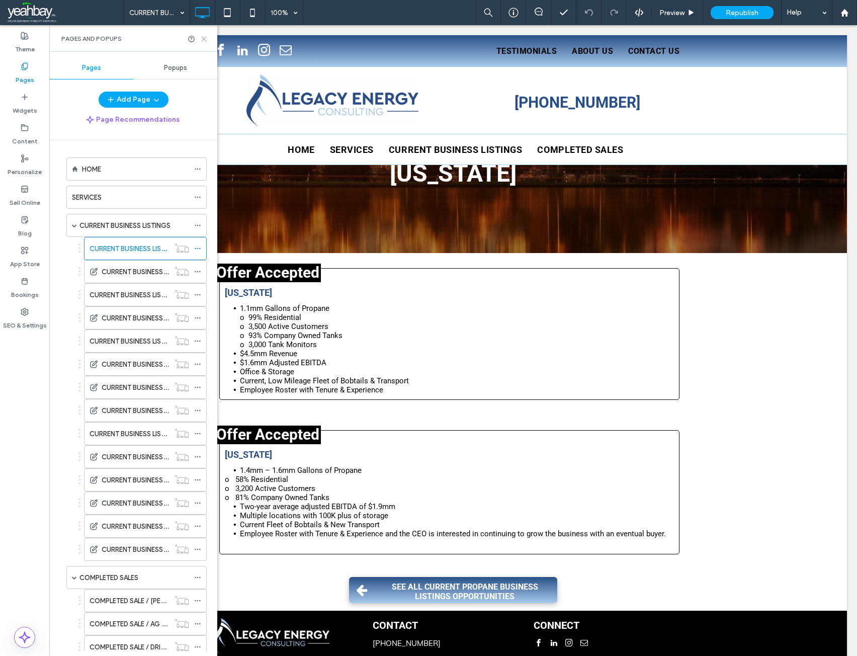
click at [202, 38] on icon at bounding box center [204, 39] width 8 height 8
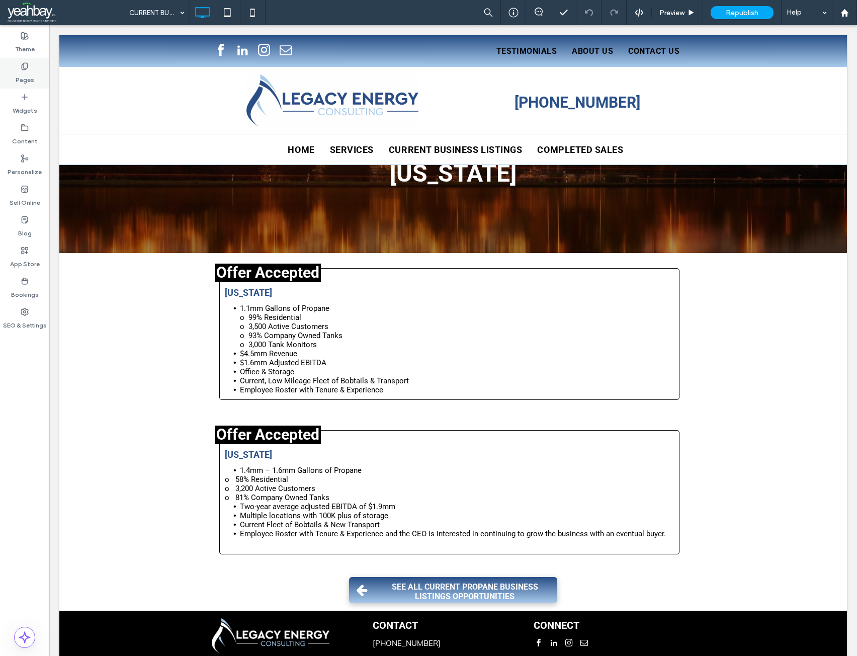
click at [23, 73] on label "Pages" at bounding box center [25, 77] width 19 height 14
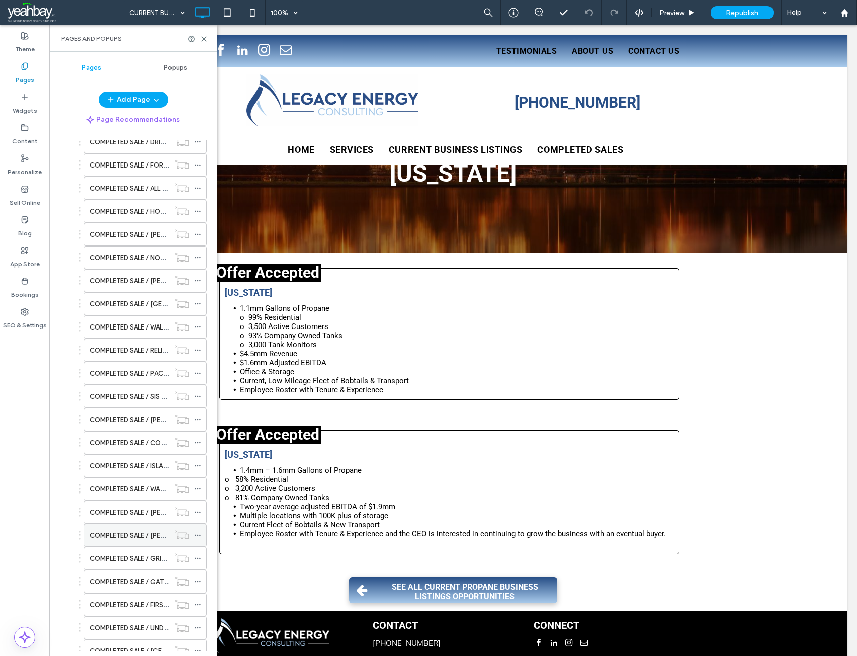
scroll to position [704, 0]
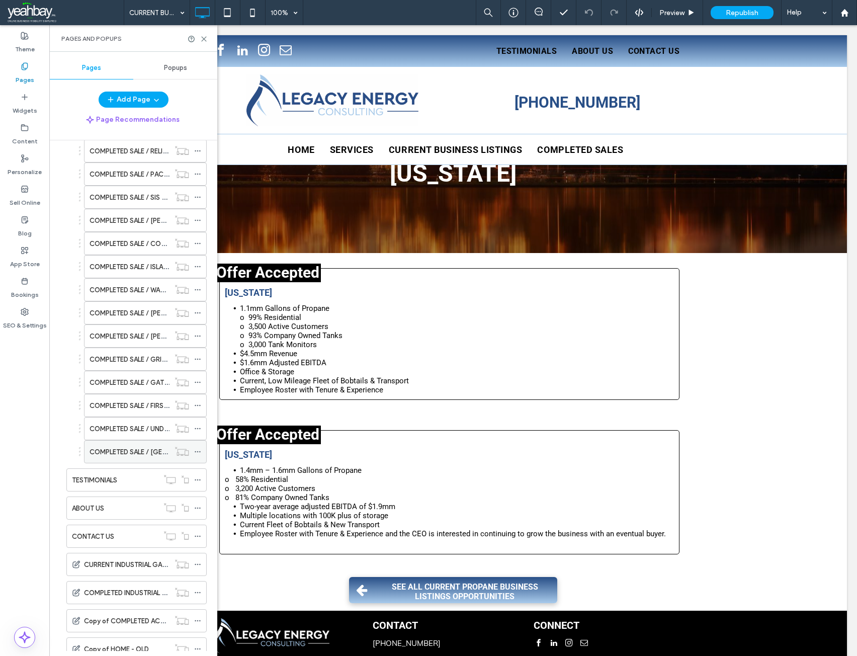
click at [125, 453] on label "COMPLETED SALE / SILVER VALLEY PROPANE" at bounding box center [169, 452] width 159 height 18
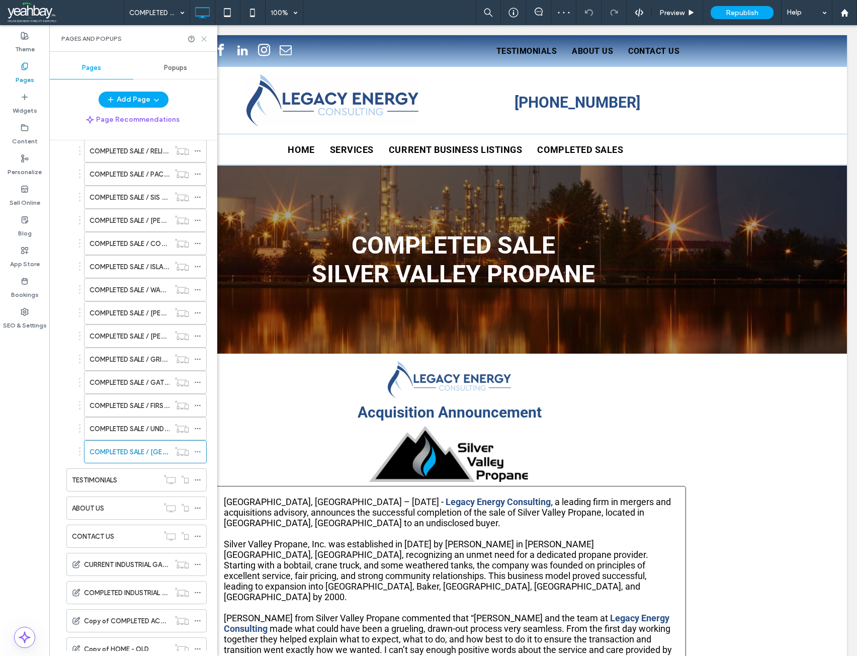
click at [204, 40] on icon at bounding box center [204, 39] width 8 height 8
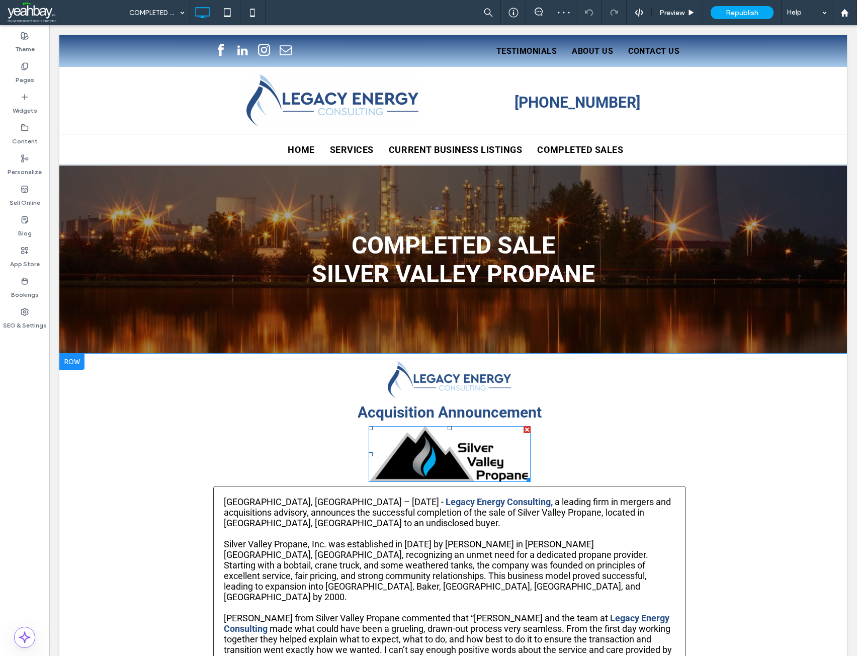
click at [412, 464] on img at bounding box center [450, 454] width 162 height 56
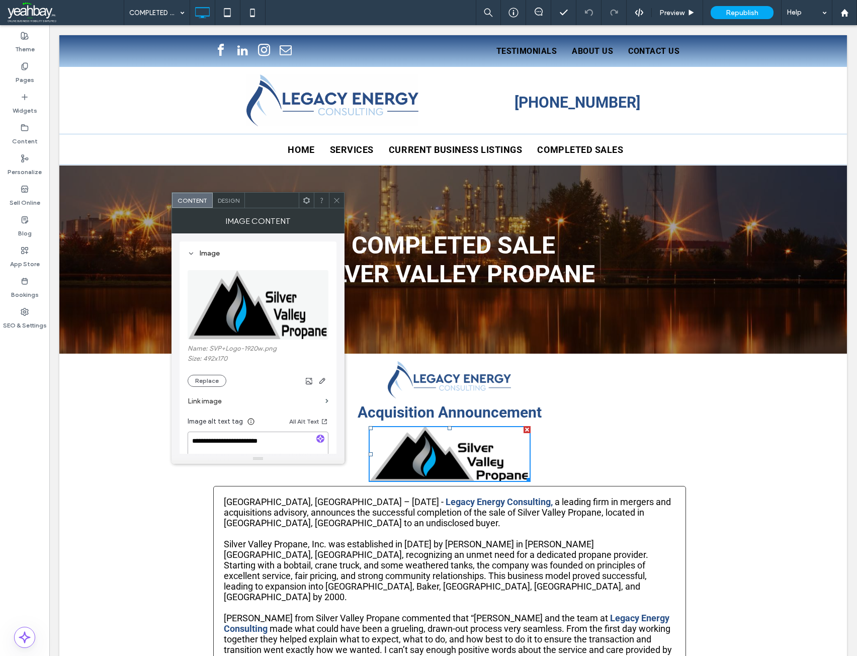
click at [255, 440] on textarea "**********" at bounding box center [258, 446] width 141 height 28
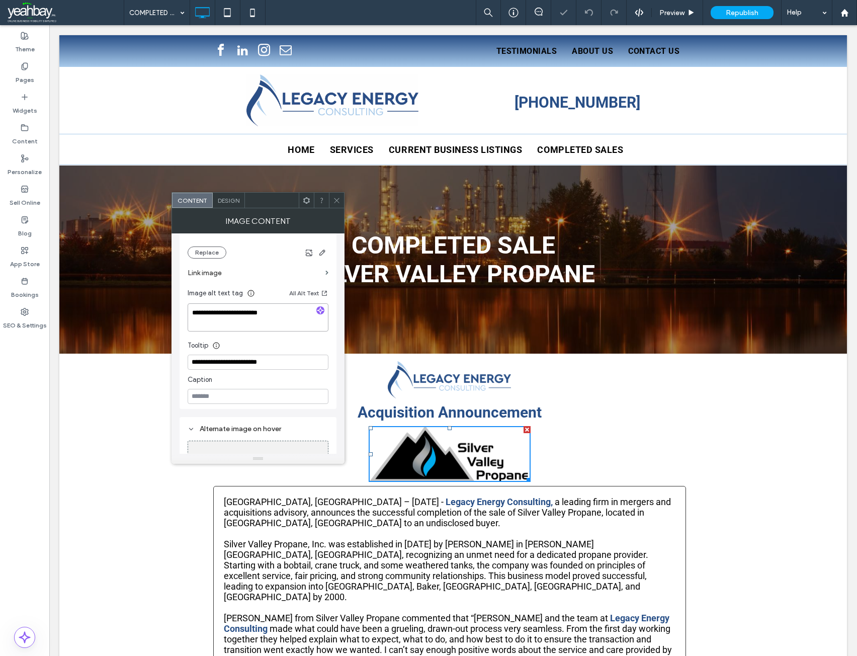
scroll to position [190, 0]
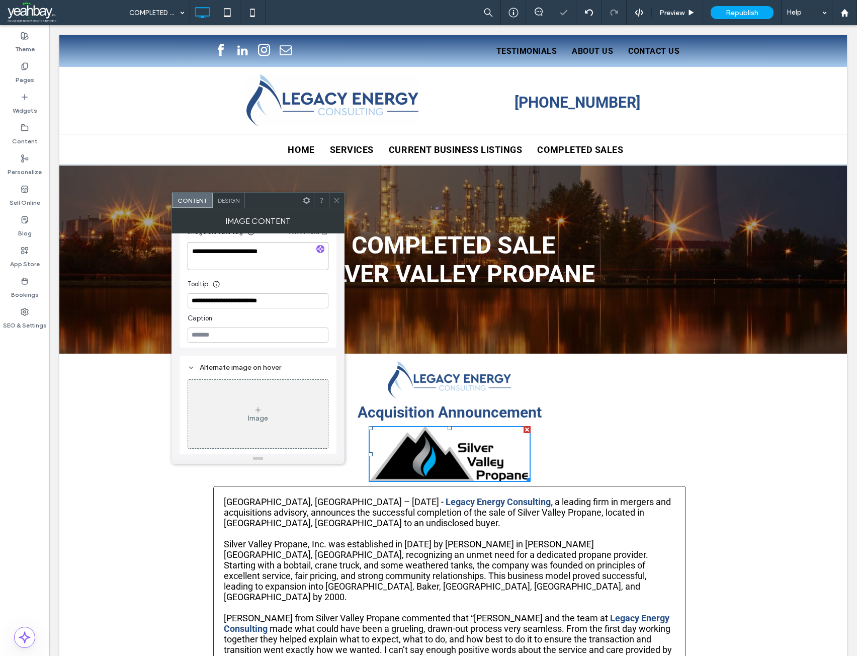
type textarea "**********"
click at [256, 300] on input "**********" at bounding box center [258, 300] width 141 height 15
type input "**********"
click at [337, 203] on icon at bounding box center [337, 201] width 8 height 8
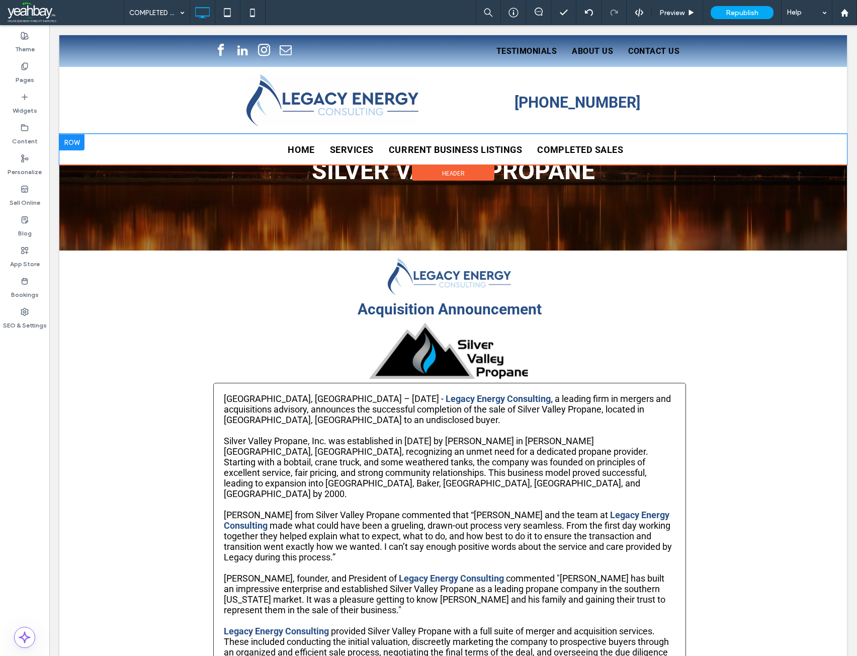
scroll to position [0, 0]
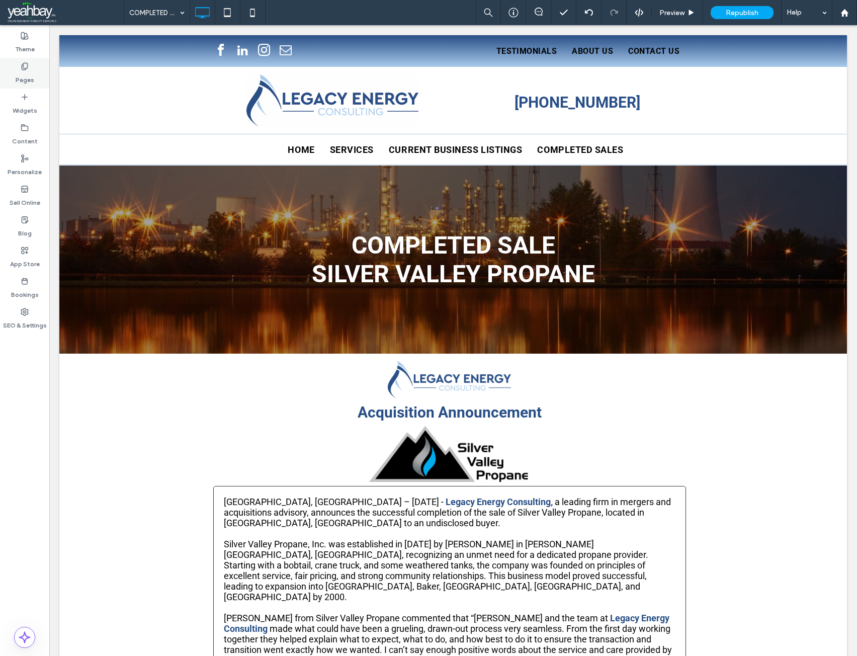
click at [25, 75] on label "Pages" at bounding box center [25, 77] width 19 height 14
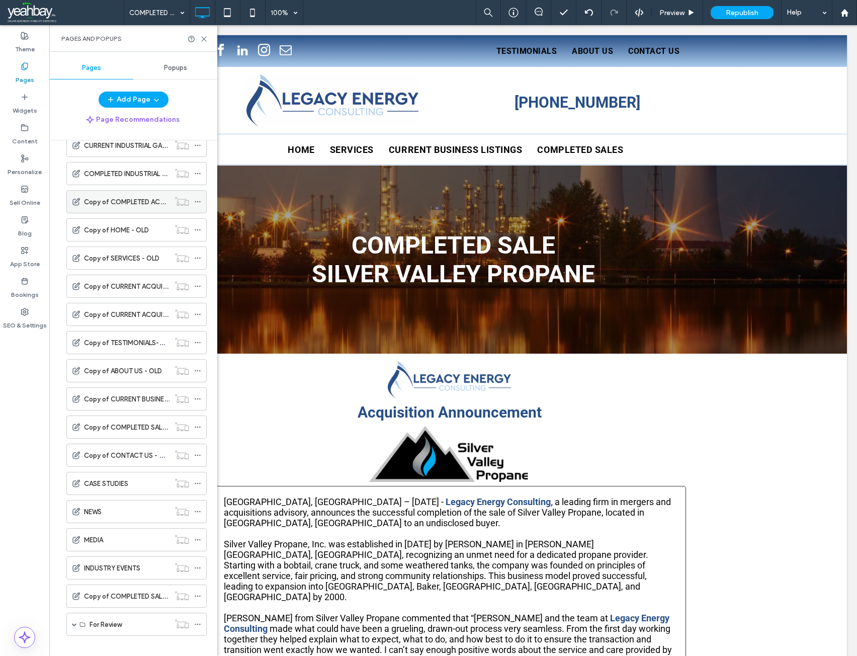
scroll to position [1134, 0]
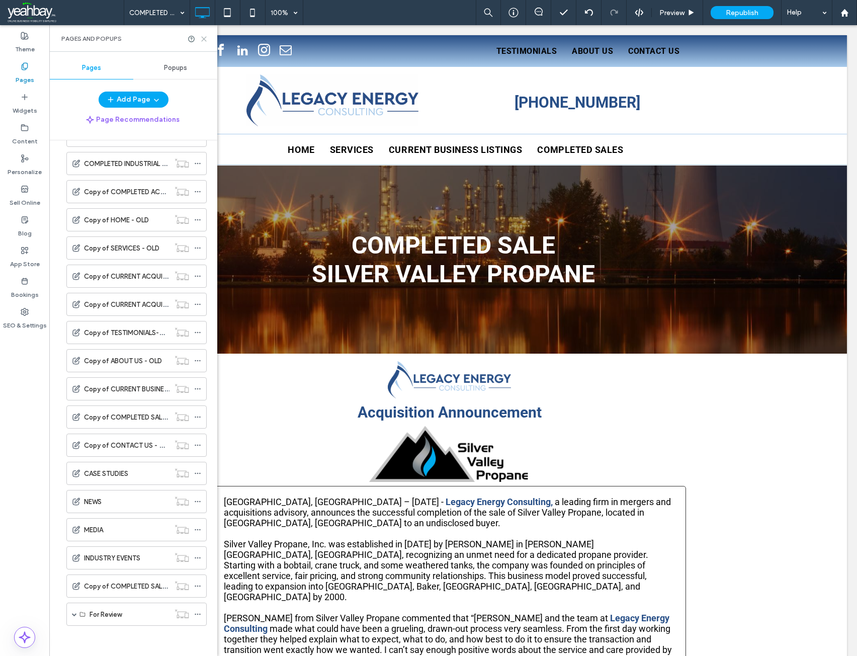
click at [203, 40] on use at bounding box center [204, 39] width 5 height 5
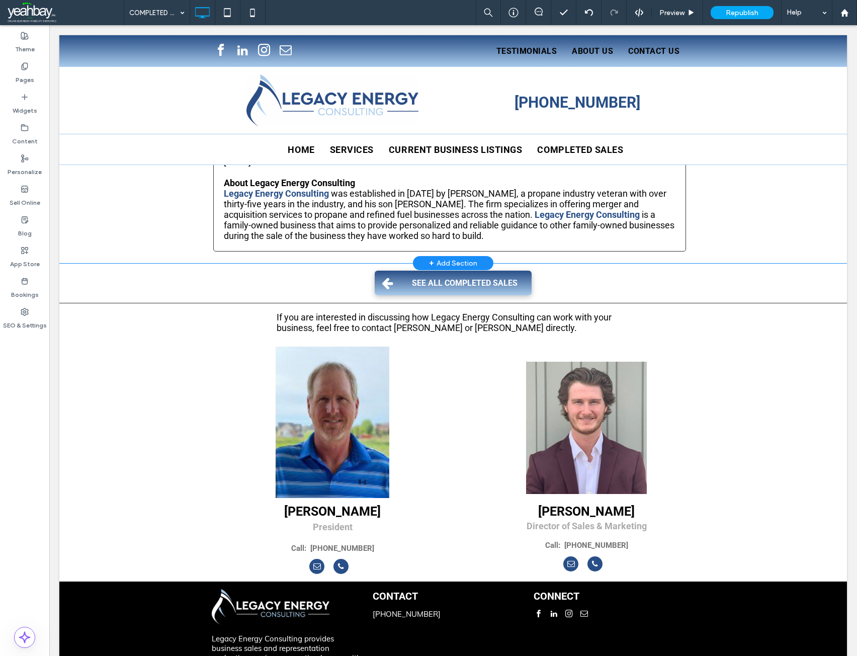
scroll to position [684, 0]
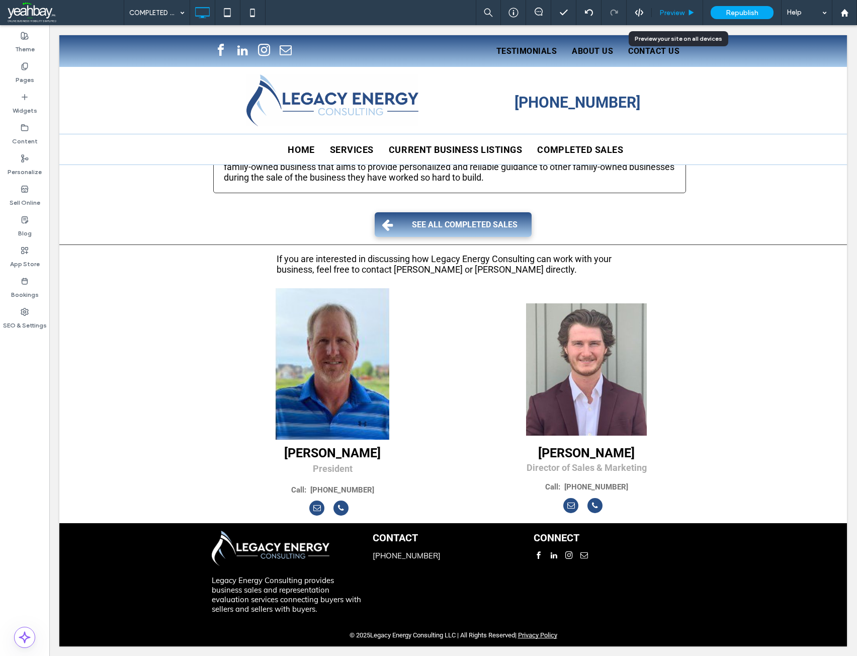
click at [664, 15] on span "Preview" at bounding box center [672, 13] width 25 height 9
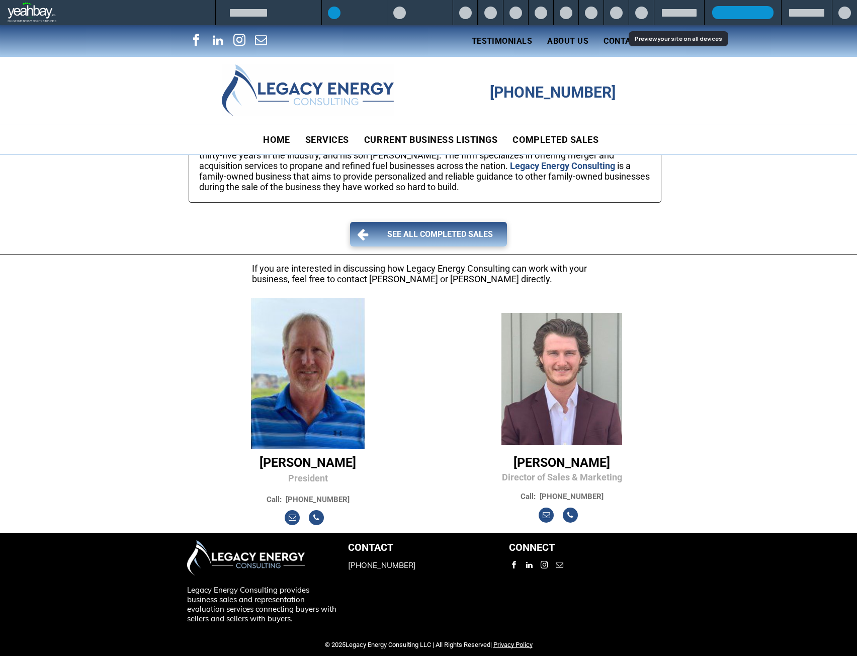
scroll to position [664, 0]
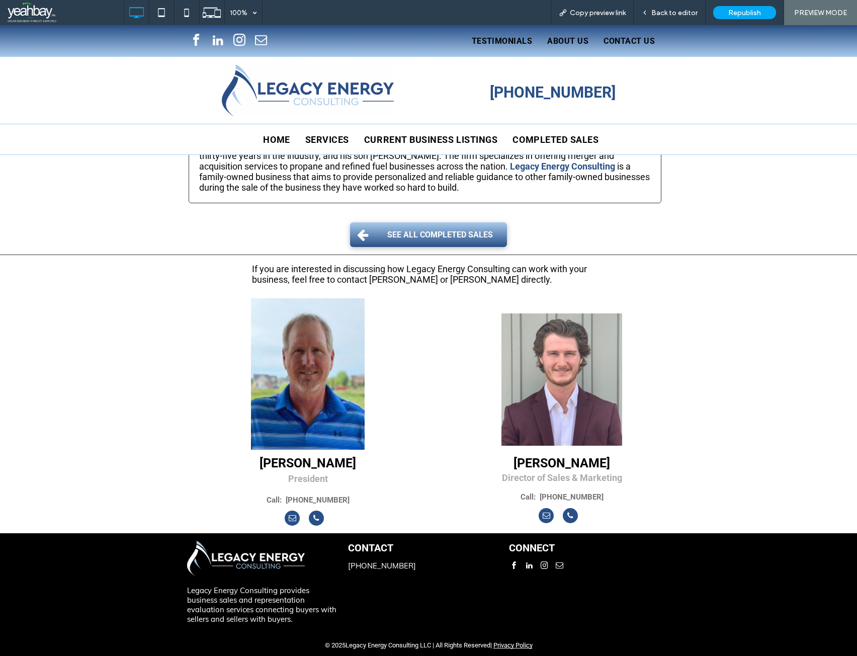
click at [440, 237] on span "SEE ALL COMPLETED SALES" at bounding box center [440, 235] width 113 height 20
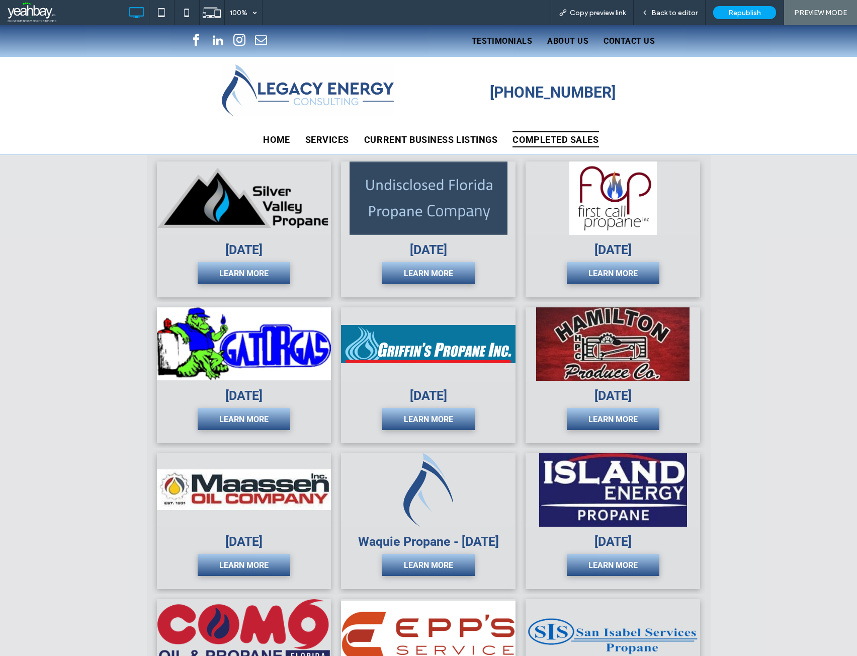
scroll to position [156, 0]
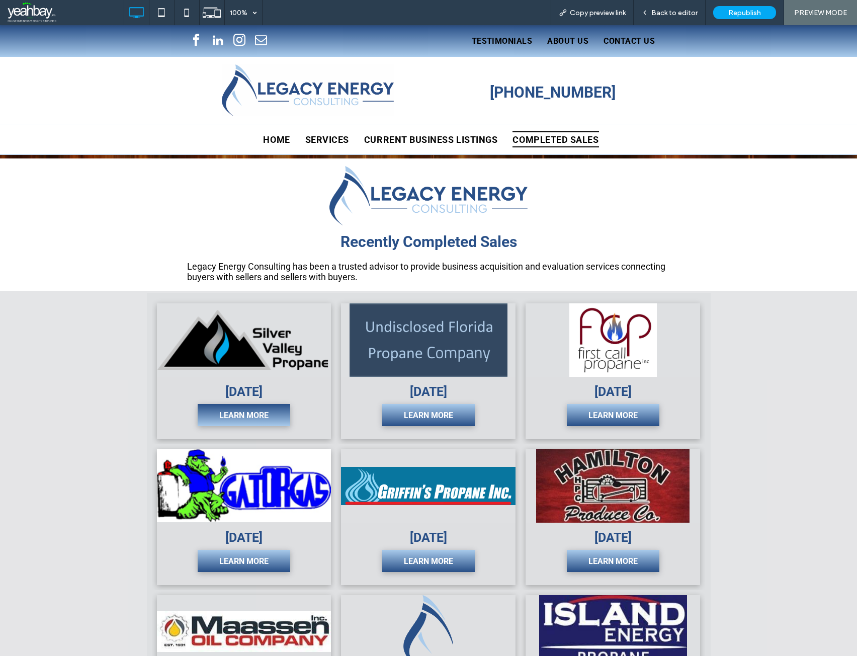
click at [246, 414] on span "LEARN MORE" at bounding box center [243, 416] width 69 height 20
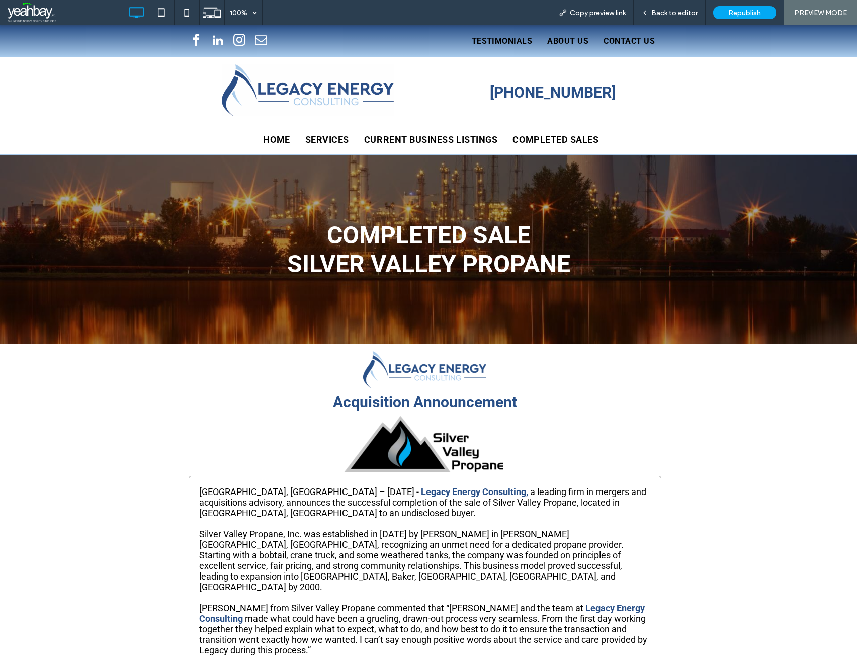
scroll to position [503, 0]
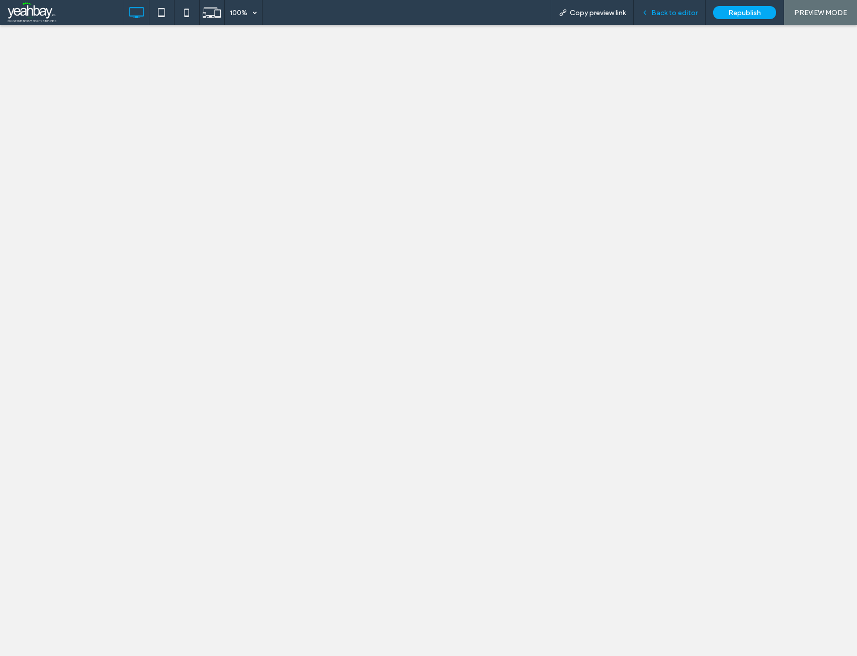
click at [668, 12] on span "Back to editor" at bounding box center [675, 13] width 46 height 9
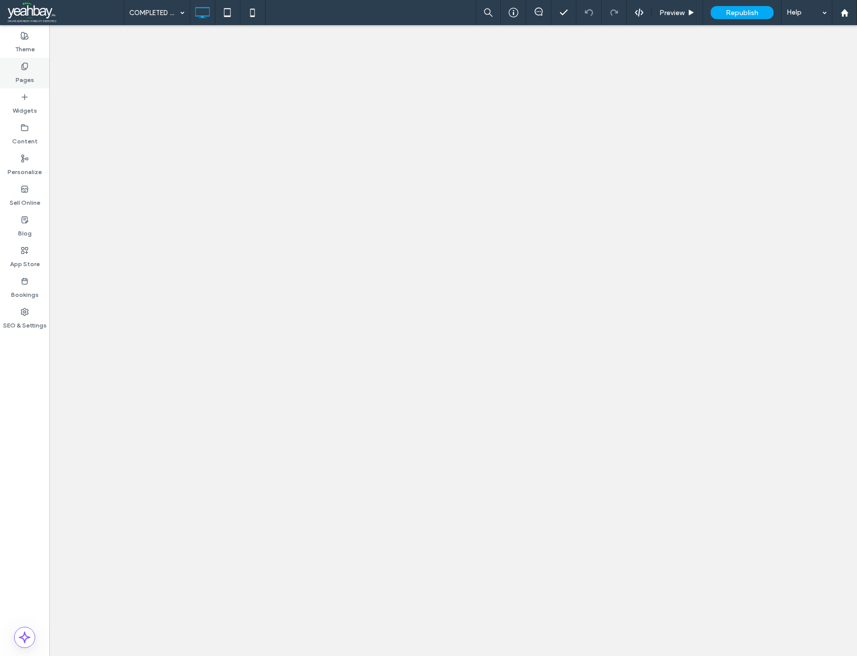
click at [22, 77] on label "Pages" at bounding box center [25, 77] width 19 height 14
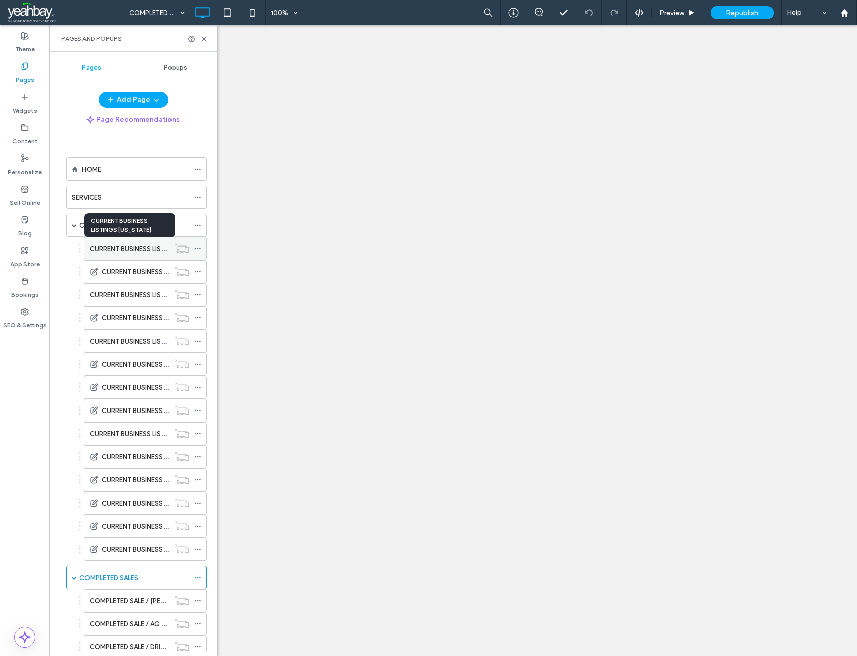
click at [141, 252] on label "CURRENT BUSINESS LISTINGS CALIFORNIA" at bounding box center [154, 249] width 128 height 18
click at [205, 38] on use at bounding box center [204, 39] width 5 height 5
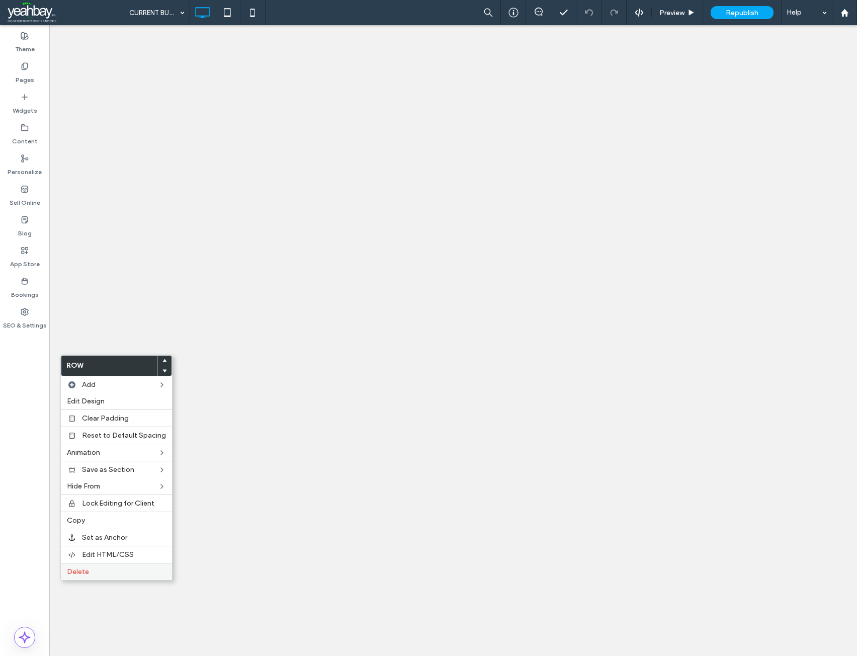
click at [98, 573] on label "Delete" at bounding box center [116, 572] width 99 height 9
click at [97, 571] on label "Delete" at bounding box center [116, 572] width 99 height 9
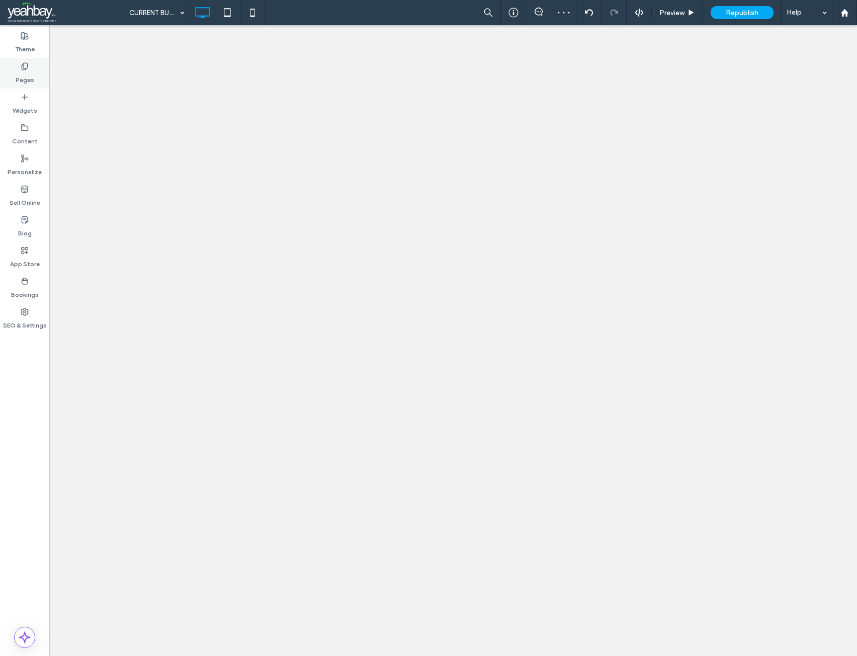
click at [25, 75] on label "Pages" at bounding box center [25, 77] width 19 height 14
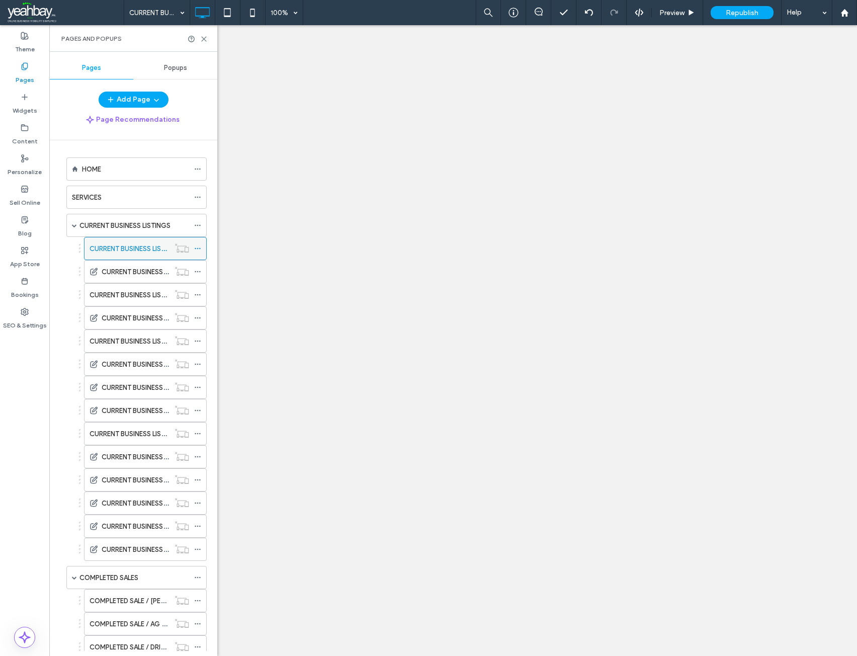
click at [198, 251] on icon at bounding box center [197, 248] width 7 height 7
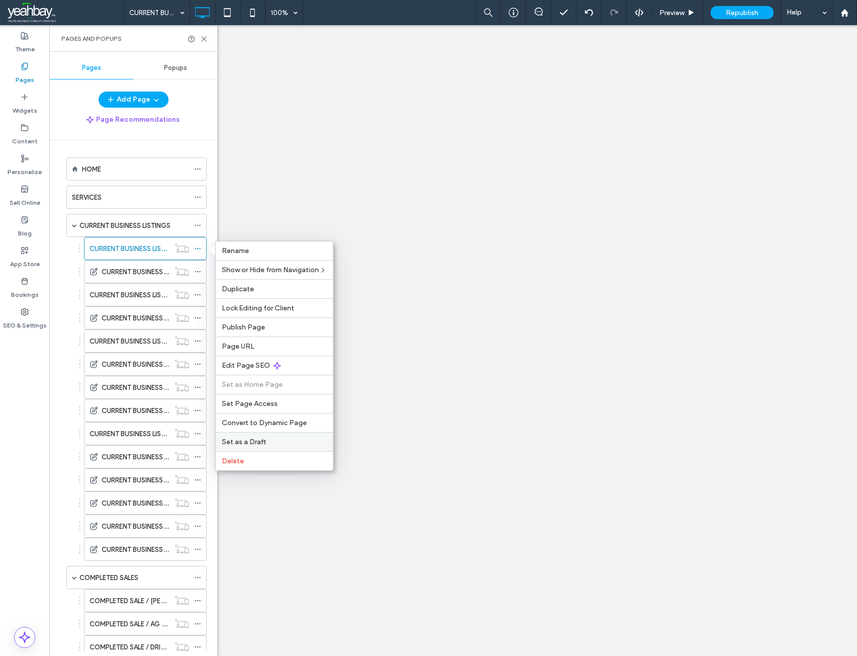
click at [276, 439] on label "Set as a Draft" at bounding box center [274, 442] width 105 height 9
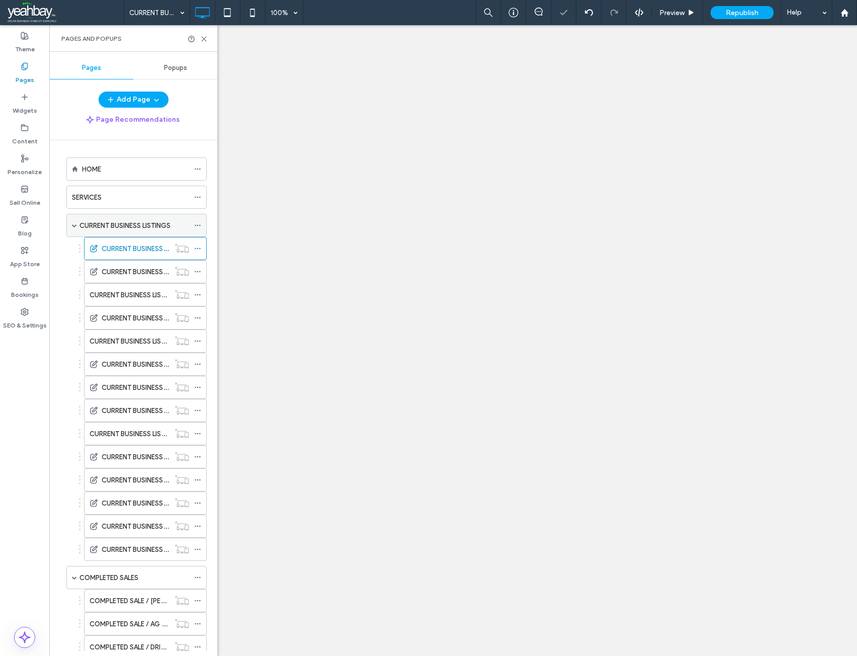
click at [118, 222] on label "CURRENT BUSINESS LISTINGS" at bounding box center [124, 226] width 91 height 18
click at [204, 40] on icon at bounding box center [204, 39] width 8 height 8
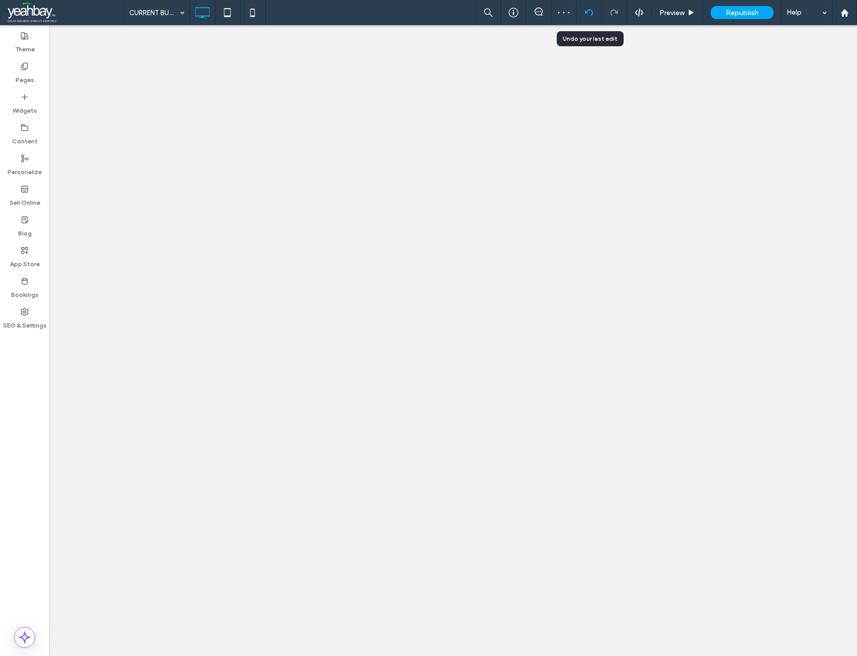
click at [590, 11] on icon at bounding box center [589, 13] width 8 height 8
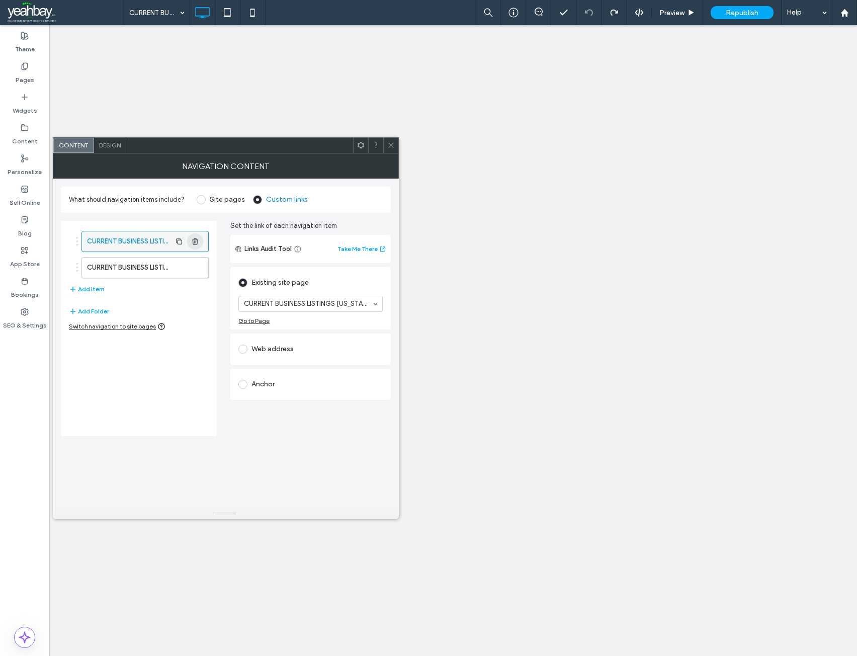
click at [197, 239] on use "button" at bounding box center [195, 241] width 6 height 7
click at [388, 145] on icon at bounding box center [391, 145] width 8 height 8
click at [90, 260] on button "Add Item" at bounding box center [87, 263] width 36 height 12
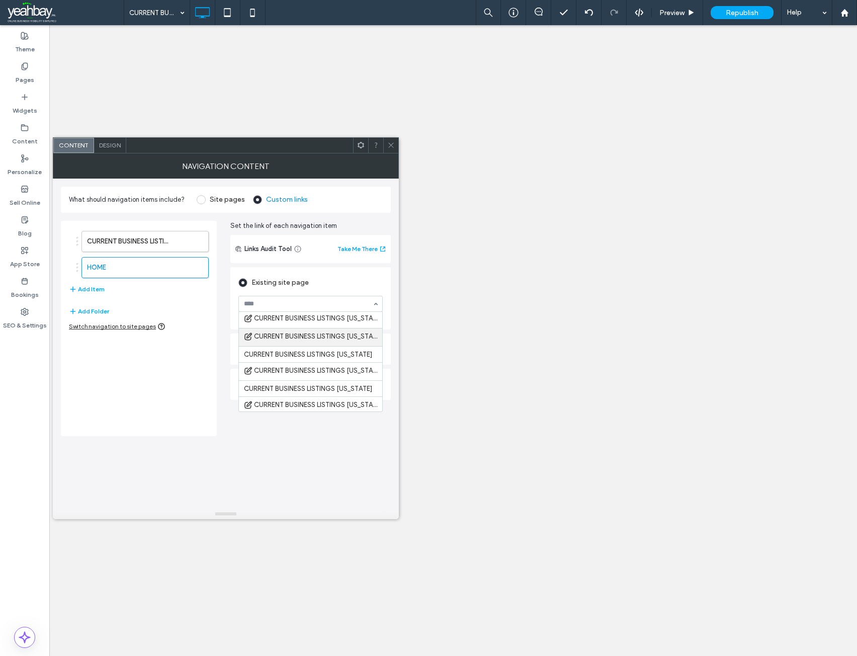
scroll to position [50, 0]
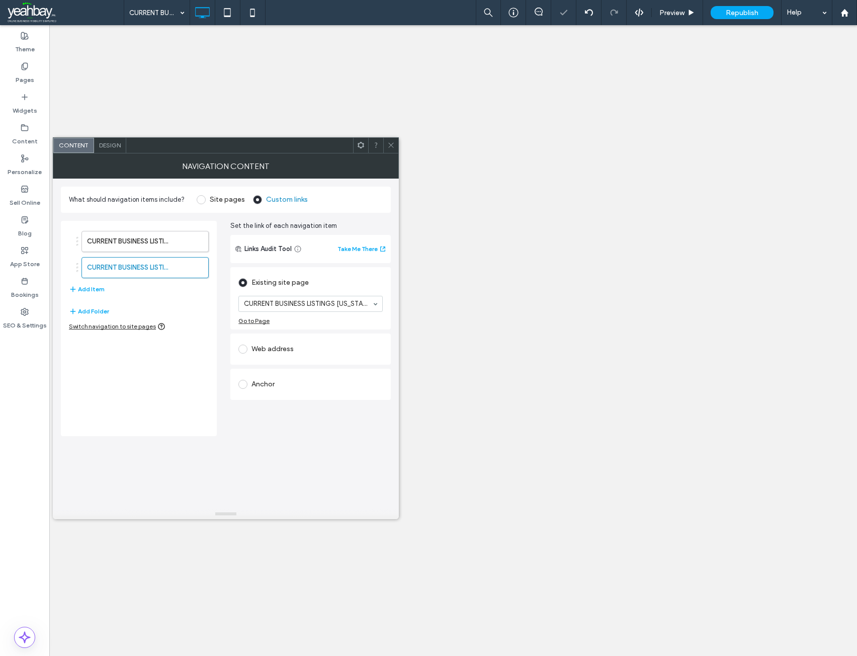
click at [388, 149] on span at bounding box center [391, 145] width 8 height 15
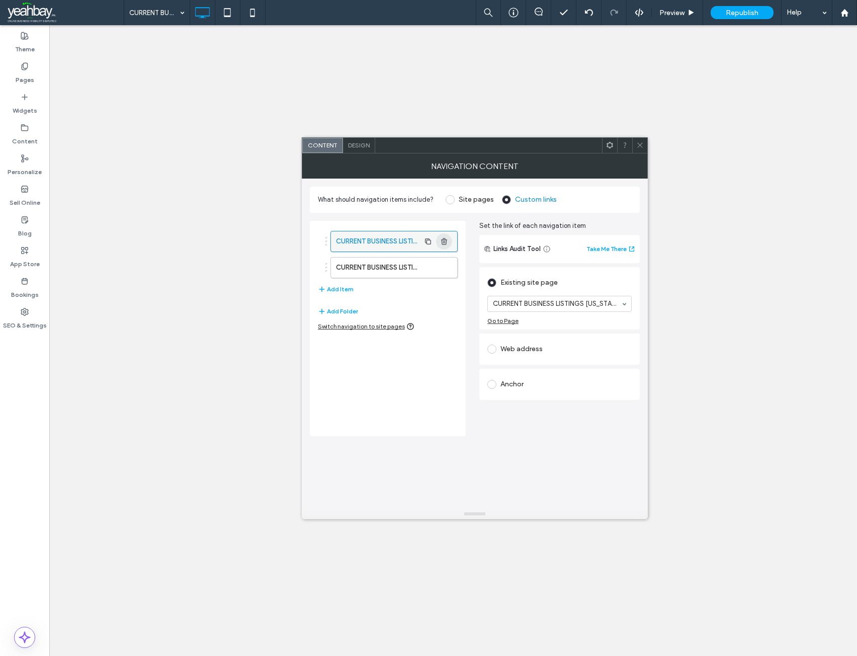
click at [446, 242] on icon "button" at bounding box center [444, 241] width 8 height 8
click at [642, 145] on icon at bounding box center [640, 145] width 8 height 8
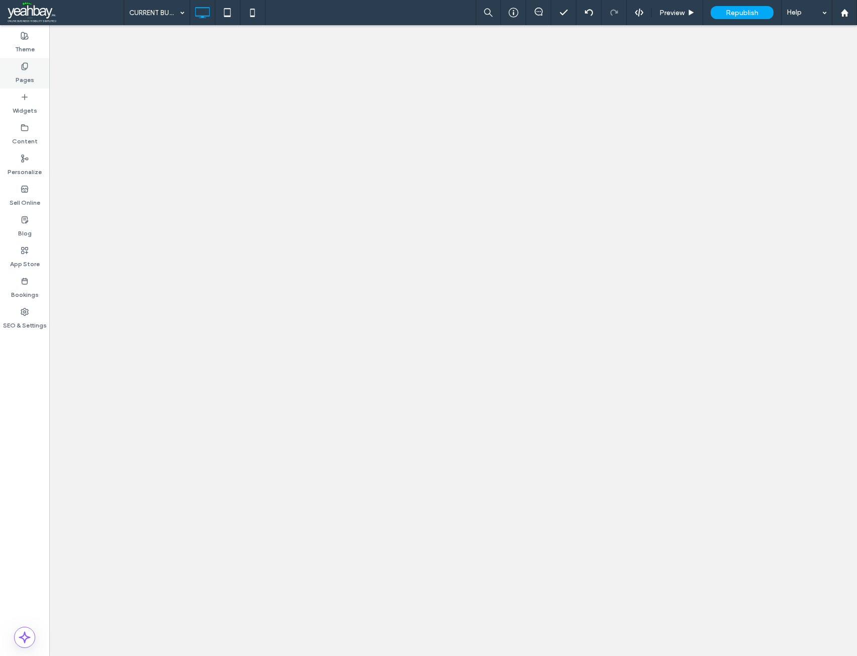
click at [23, 75] on label "Pages" at bounding box center [25, 77] width 19 height 14
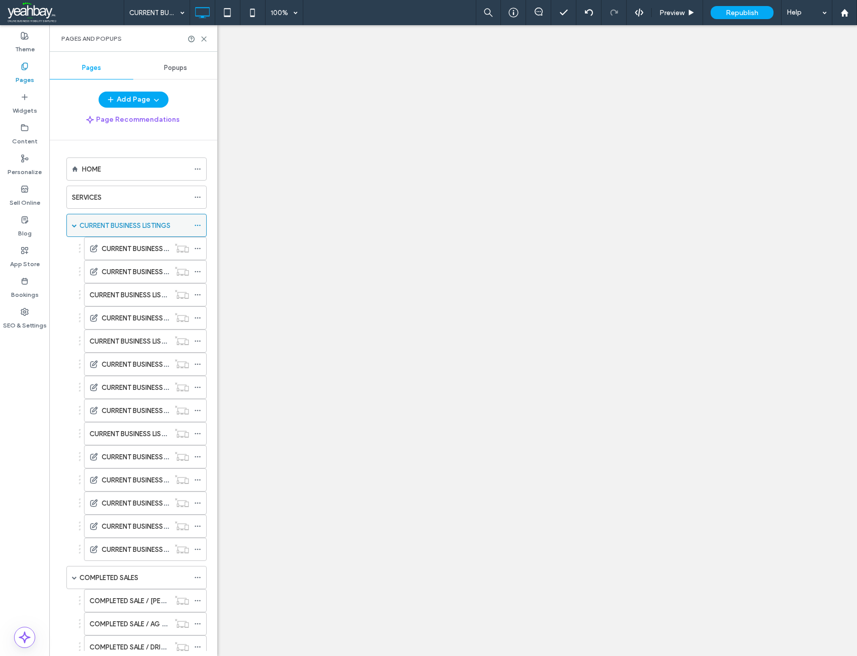
click at [198, 224] on icon at bounding box center [197, 225] width 7 height 7
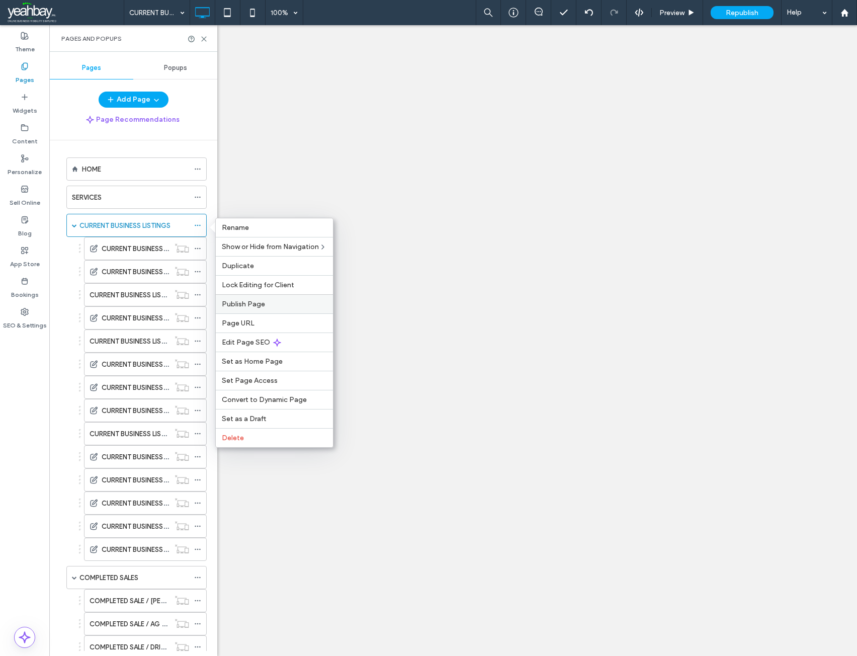
click at [273, 301] on label "Publish Page" at bounding box center [274, 304] width 105 height 9
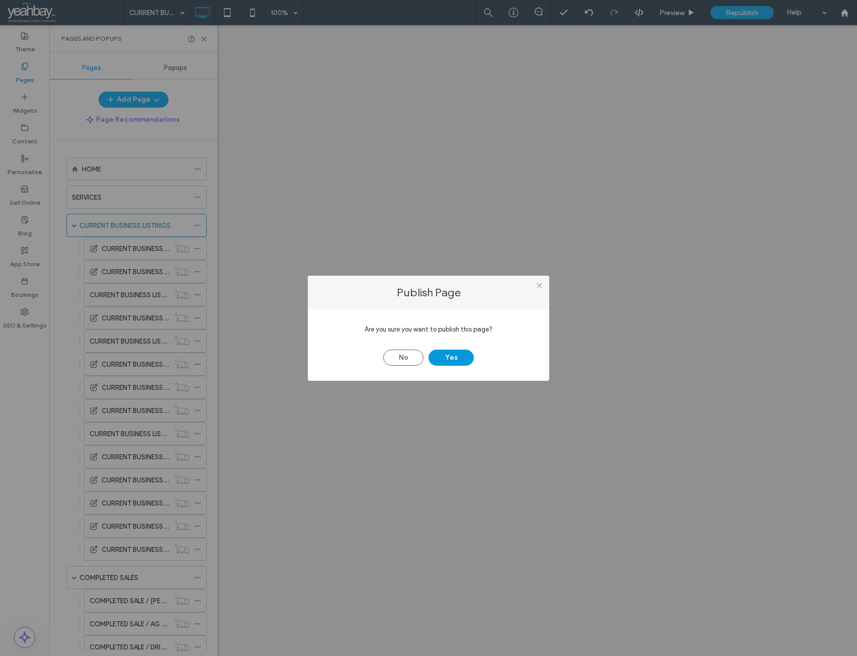
click at [458, 358] on button "Yes" at bounding box center [451, 358] width 45 height 16
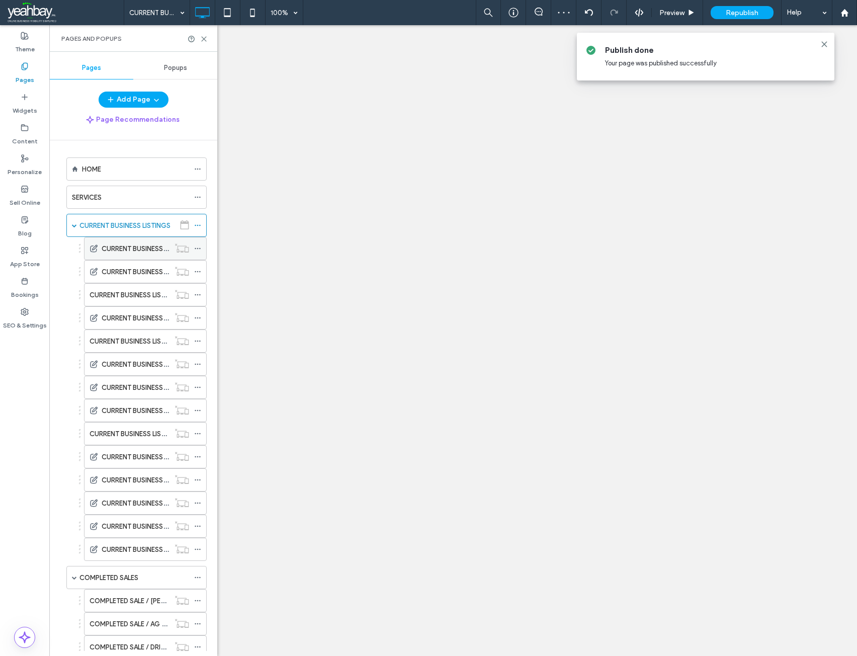
click at [197, 249] on icon at bounding box center [197, 248] width 7 height 7
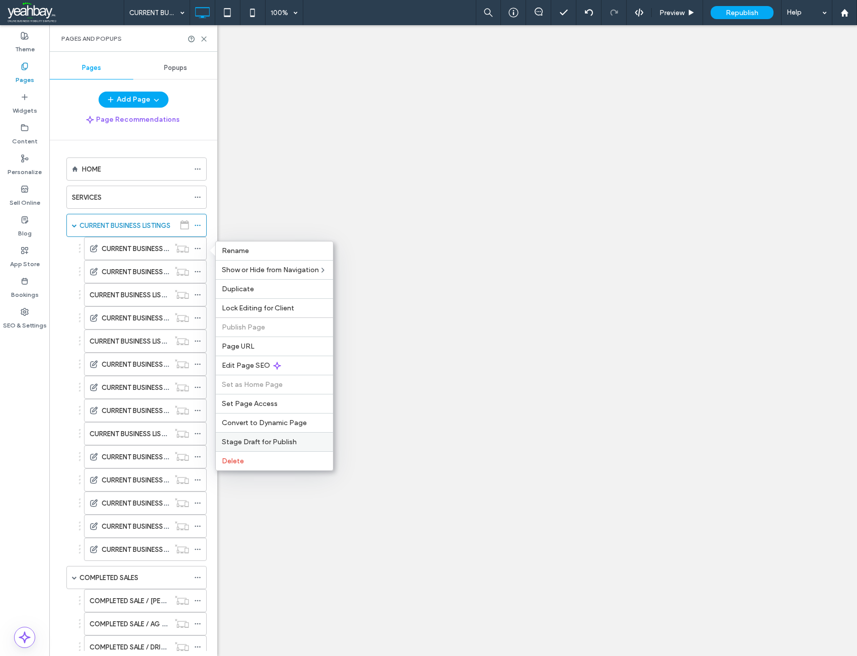
click at [251, 438] on span "Stage Draft for Publish" at bounding box center [259, 442] width 75 height 9
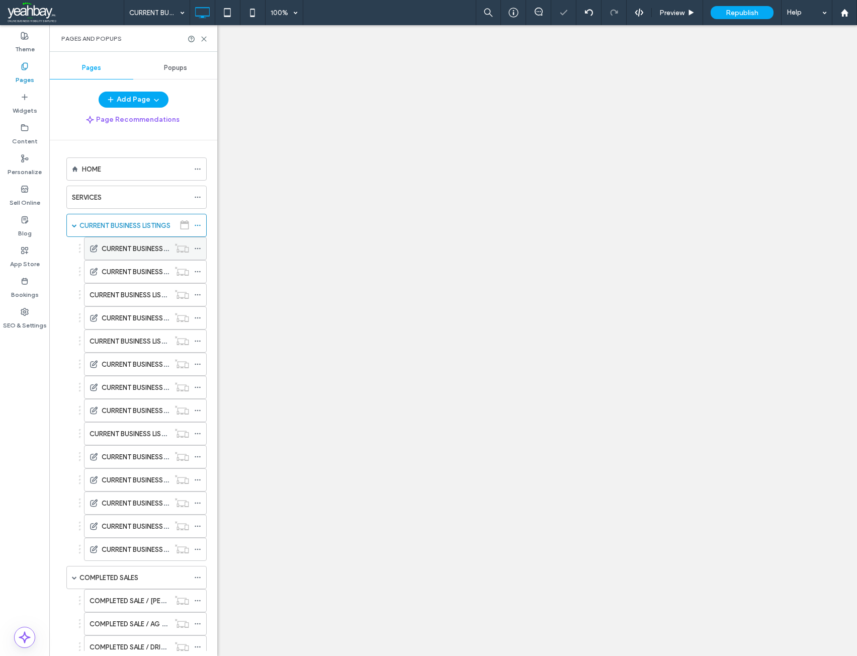
click at [200, 247] on icon at bounding box center [197, 248] width 7 height 7
click at [128, 252] on label "CURRENT BUSINESS LISTINGS CALIFORNIA" at bounding box center [154, 249] width 128 height 18
click at [199, 249] on icon at bounding box center [197, 248] width 7 height 7
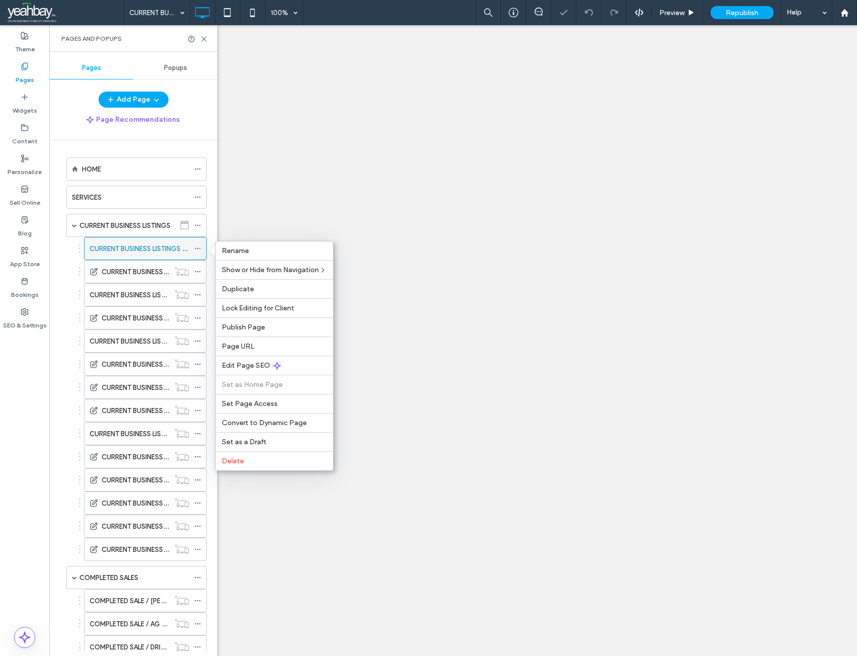
click at [199, 249] on icon at bounding box center [197, 248] width 7 height 7
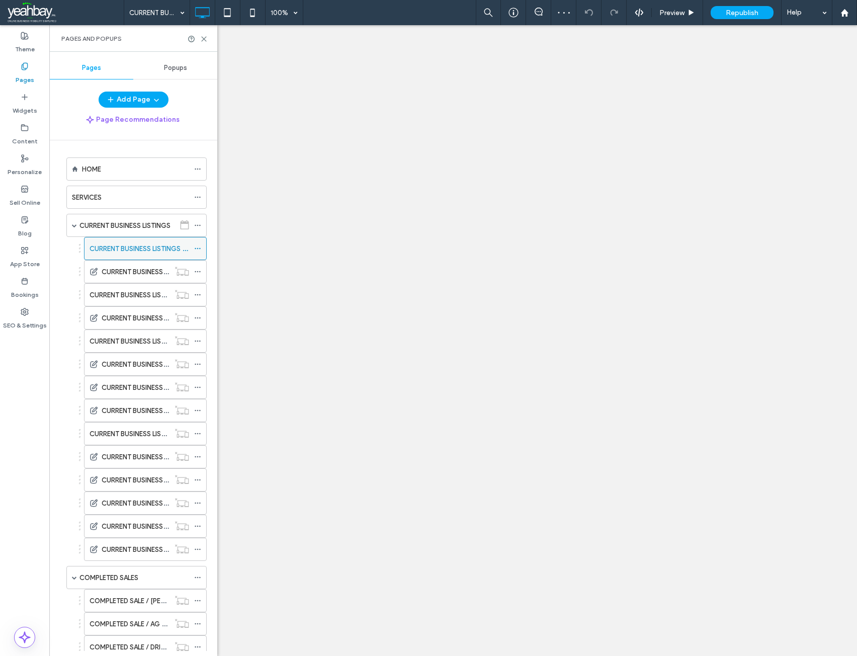
click at [199, 249] on icon at bounding box center [197, 248] width 7 height 7
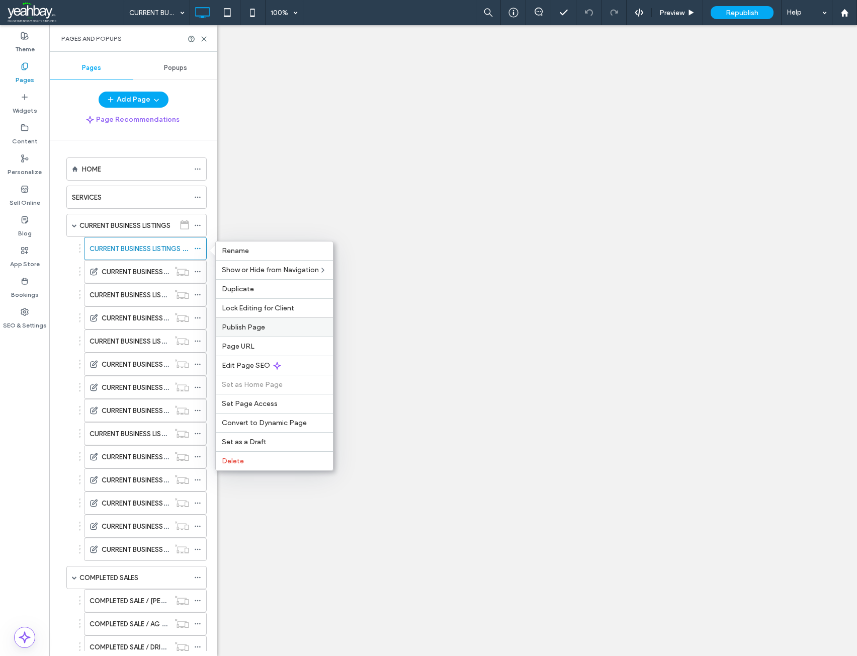
click at [270, 327] on label "Publish Page" at bounding box center [274, 327] width 105 height 9
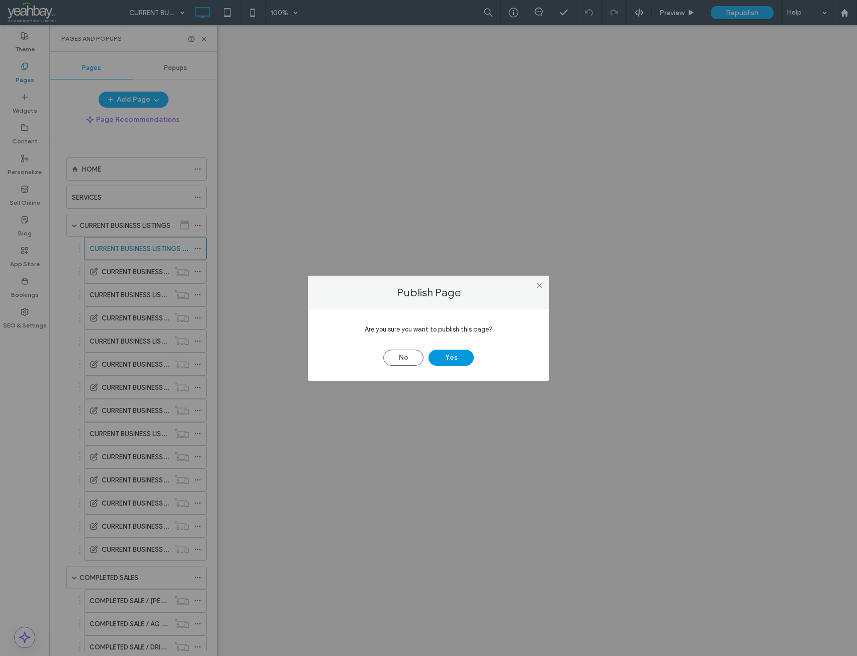
click at [461, 351] on button "Yes" at bounding box center [451, 358] width 45 height 16
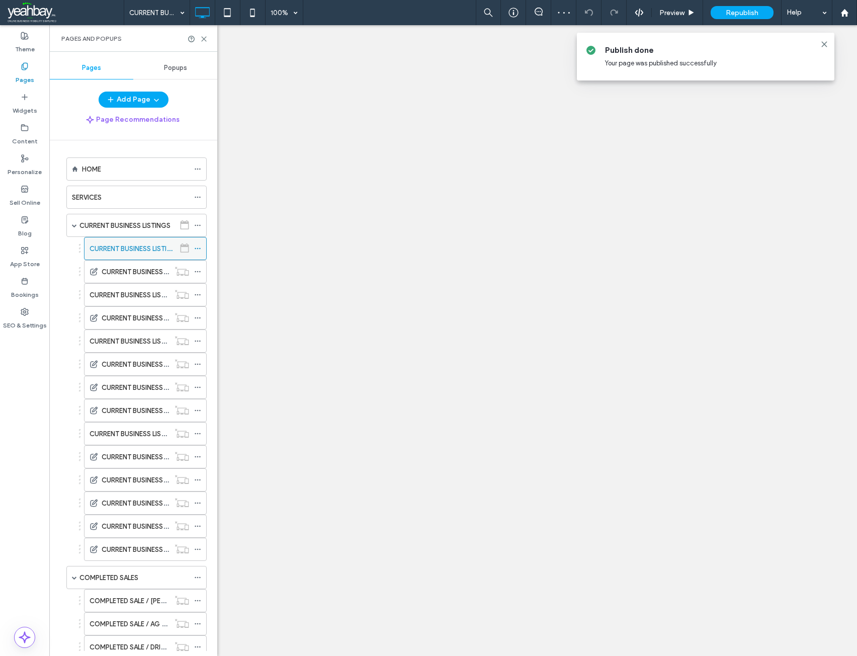
click at [196, 248] on icon at bounding box center [197, 248] width 7 height 7
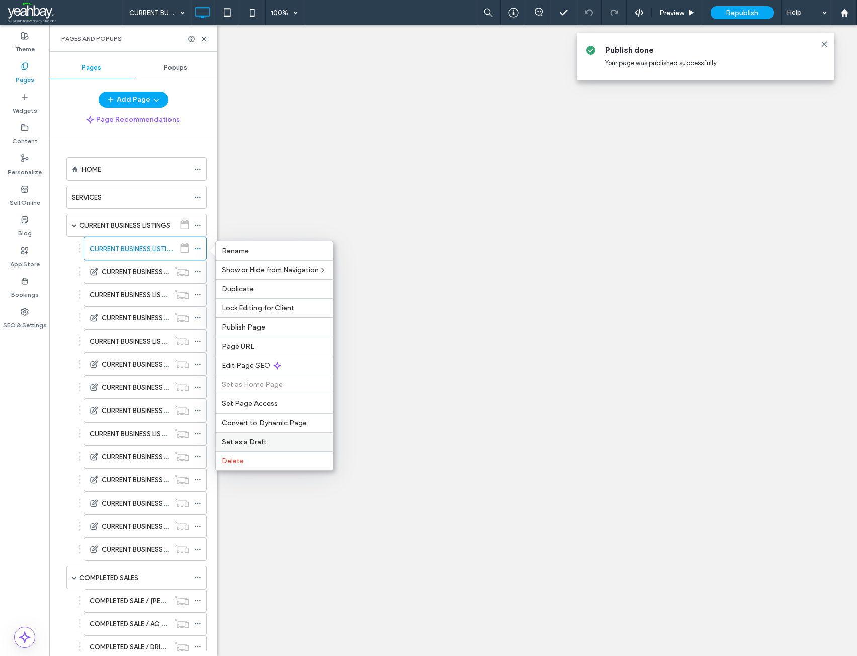
click at [259, 444] on span "Set as a Draft" at bounding box center [244, 442] width 44 height 9
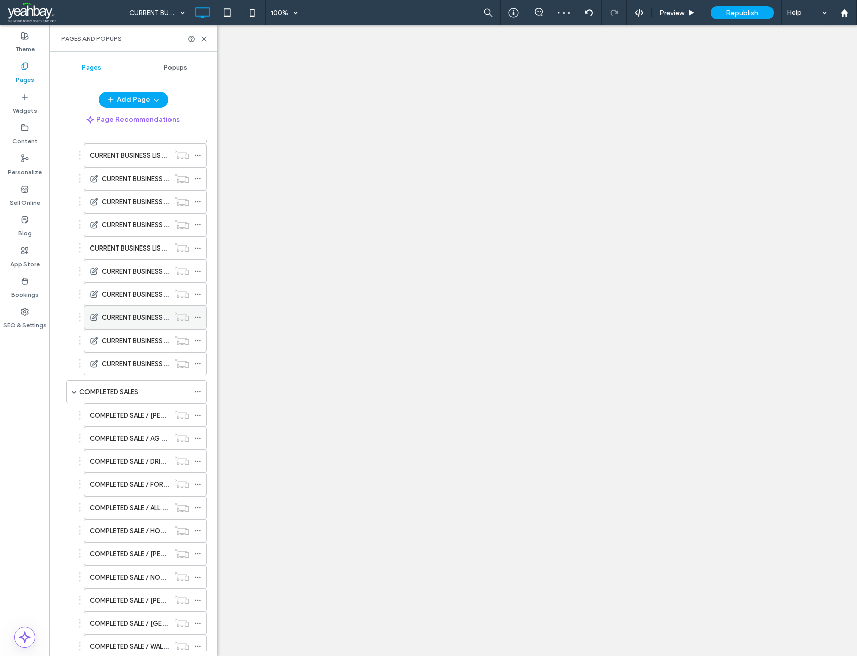
scroll to position [201, 0]
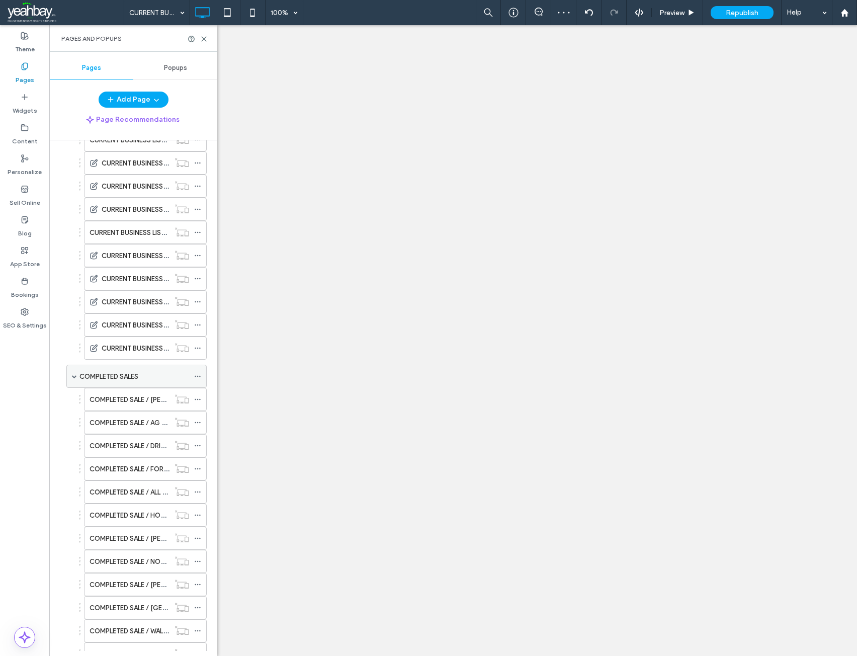
click at [200, 375] on icon at bounding box center [197, 376] width 7 height 7
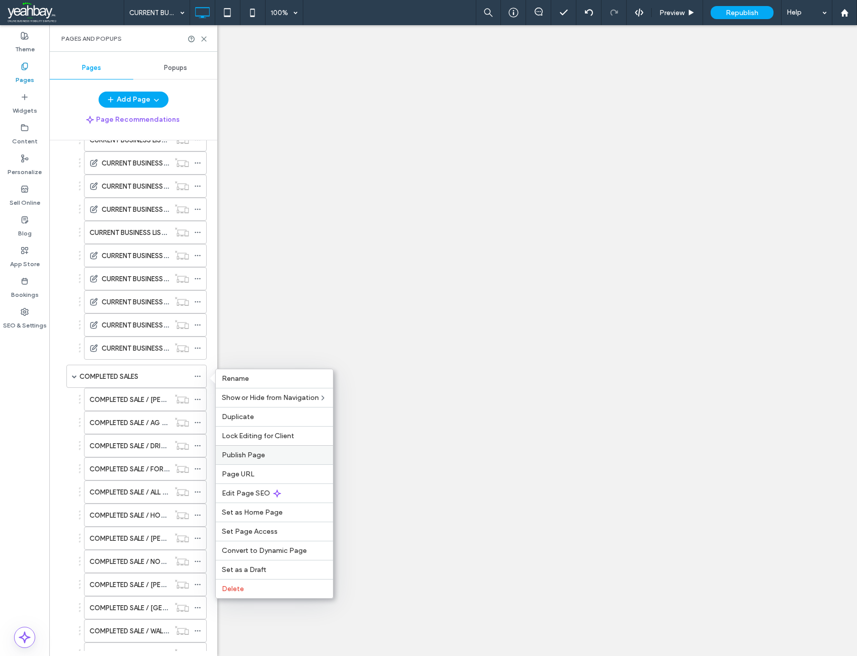
click at [256, 451] on span "Publish Page" at bounding box center [243, 455] width 43 height 9
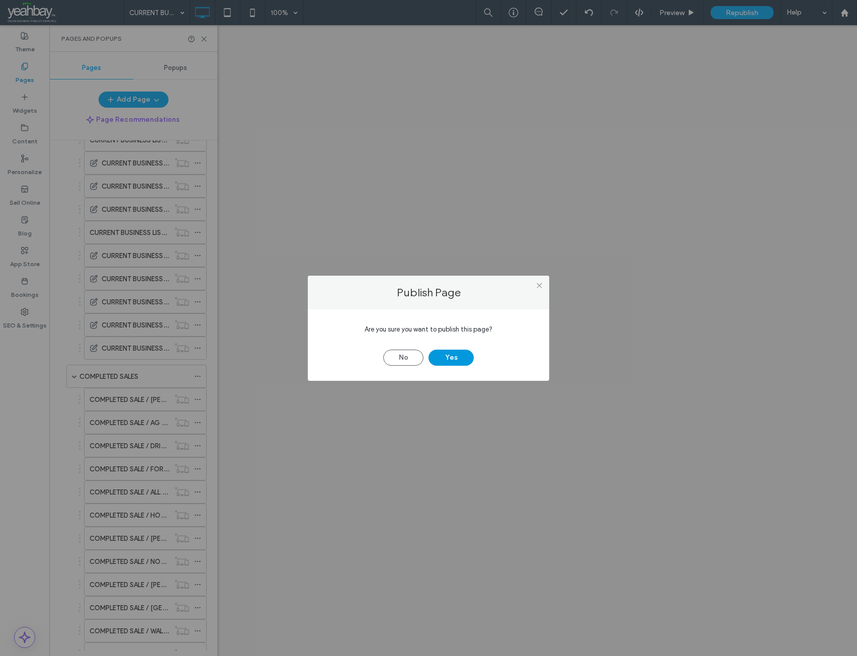
click at [460, 356] on button "Yes" at bounding box center [451, 358] width 45 height 16
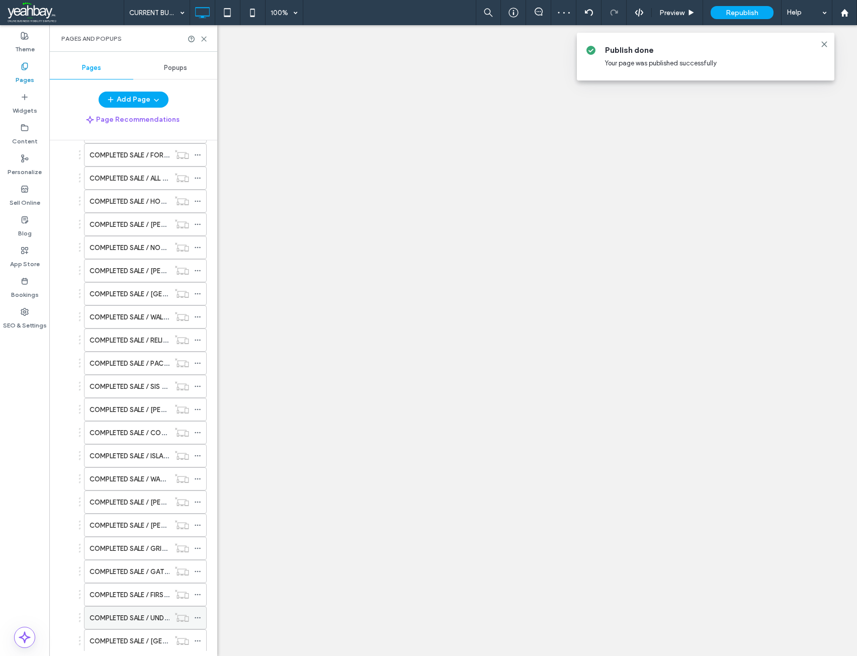
scroll to position [704, 0]
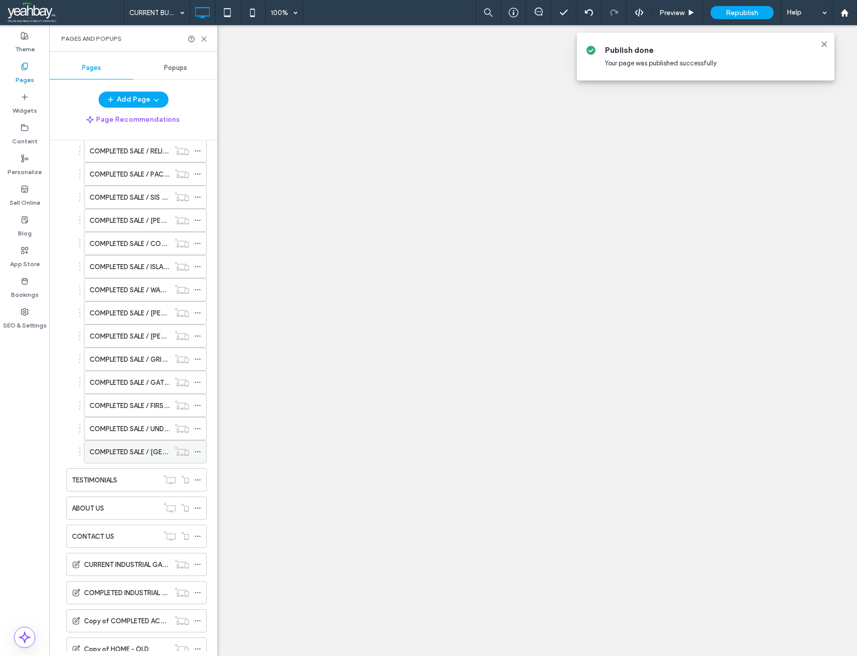
click at [198, 450] on icon at bounding box center [197, 451] width 7 height 7
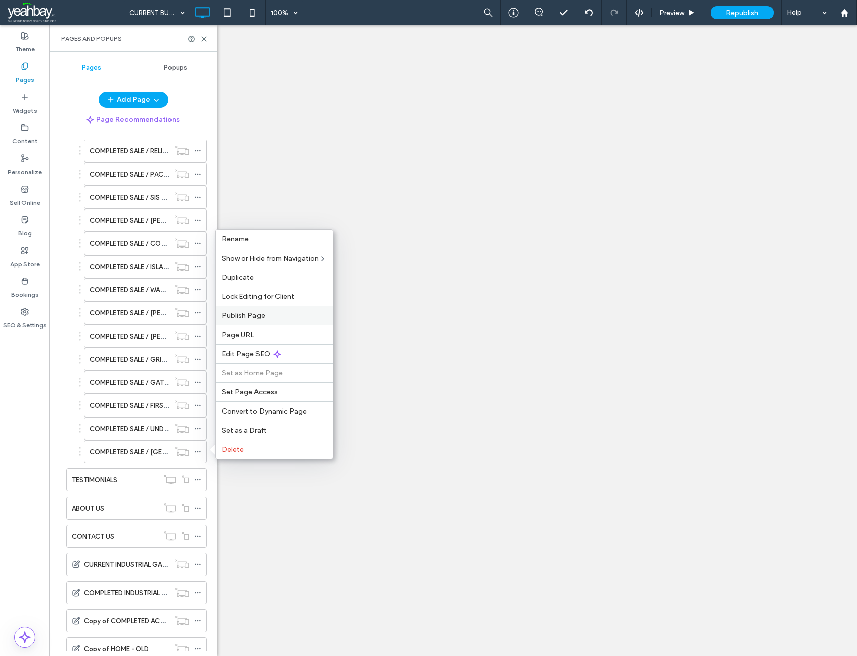
click at [262, 315] on span "Publish Page" at bounding box center [243, 315] width 43 height 9
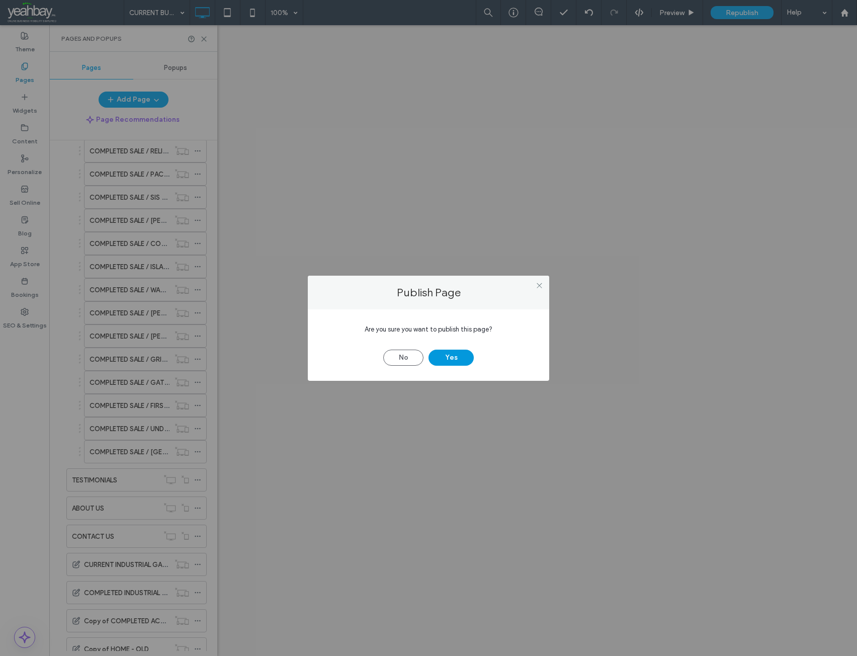
click at [454, 353] on button "Yes" at bounding box center [451, 358] width 45 height 16
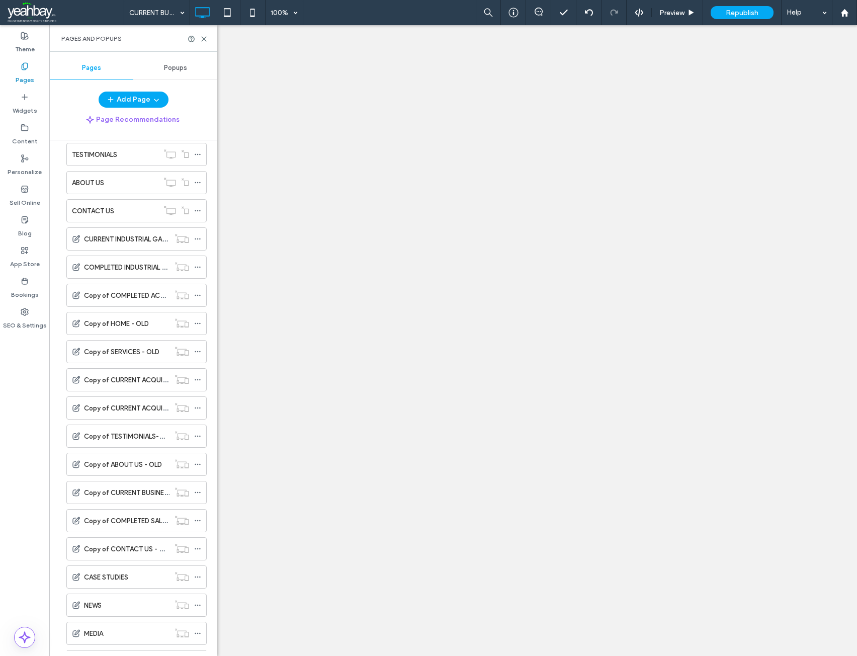
scroll to position [1134, 0]
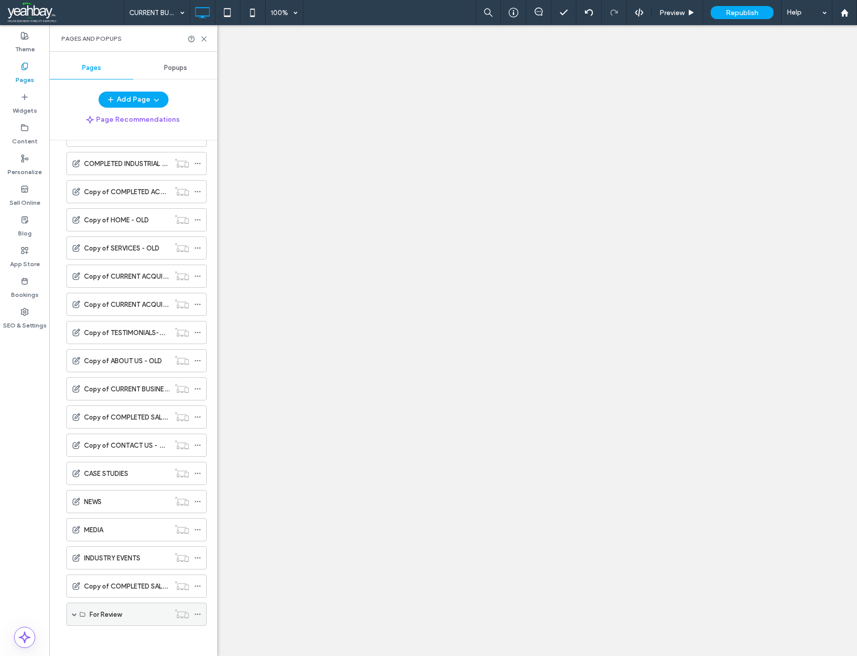
click at [73, 615] on span at bounding box center [74, 614] width 5 height 5
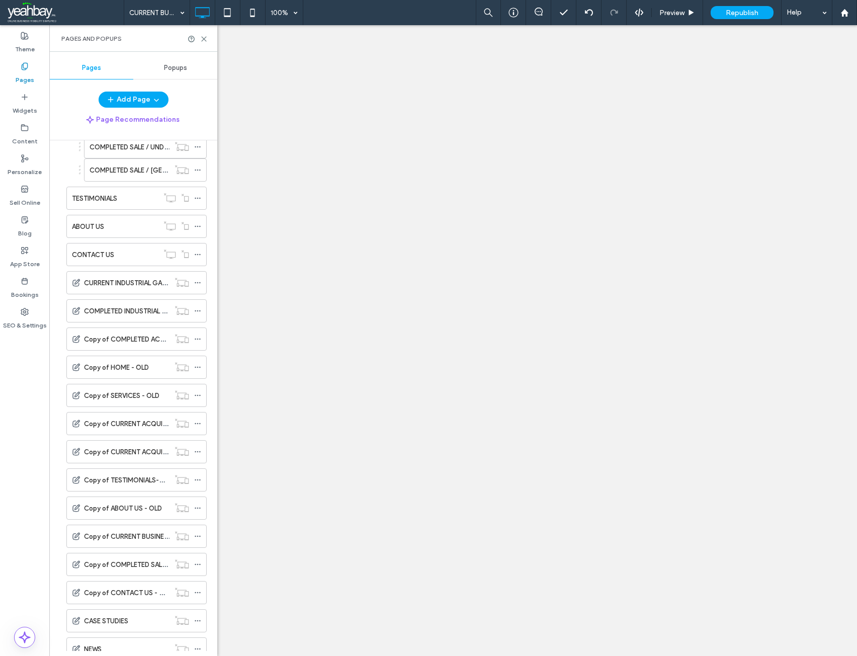
scroll to position [983, 0]
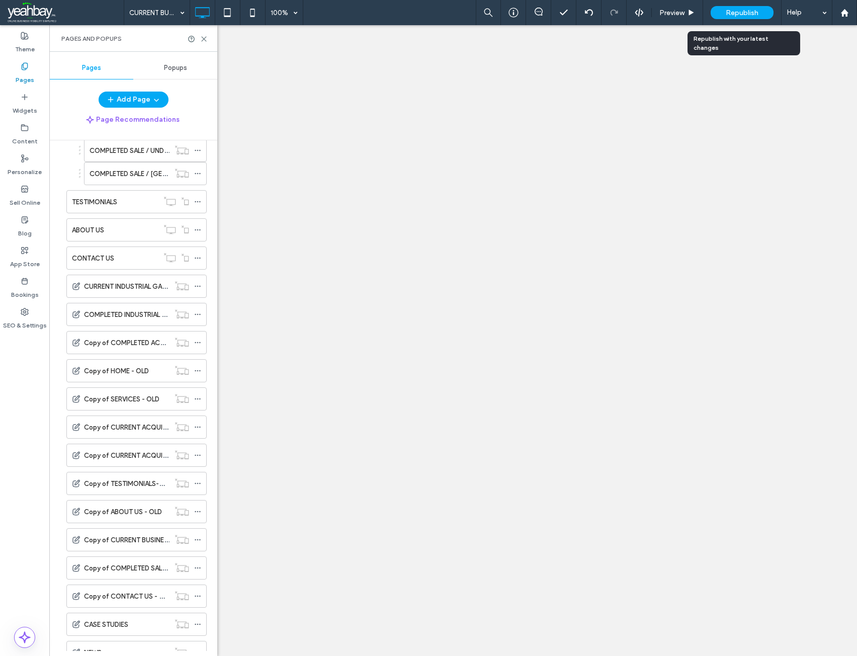
click at [732, 11] on span "Republish" at bounding box center [742, 13] width 33 height 9
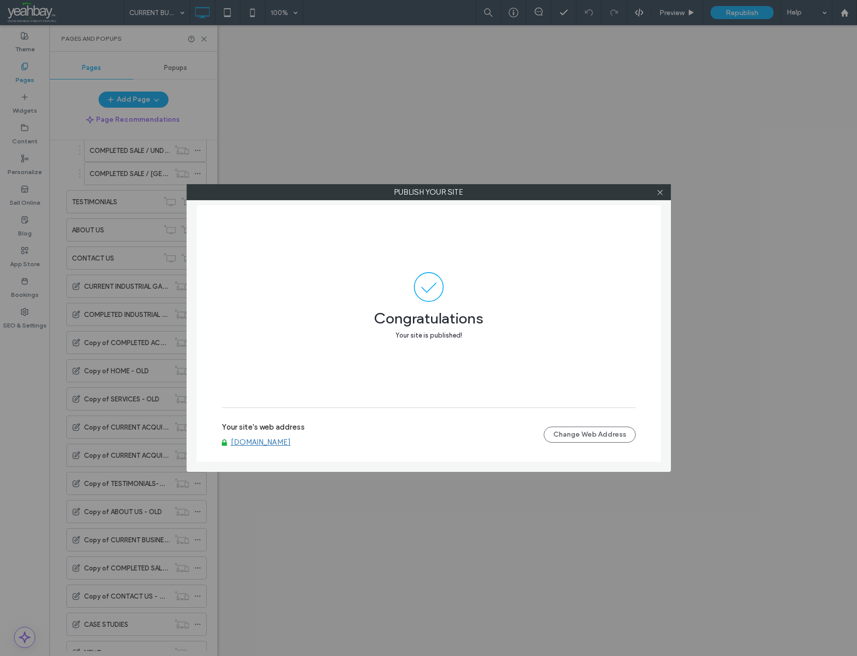
click at [276, 443] on link "www.legacyenergyconsulting.com" at bounding box center [261, 442] width 60 height 9
click at [659, 194] on icon at bounding box center [661, 193] width 8 height 8
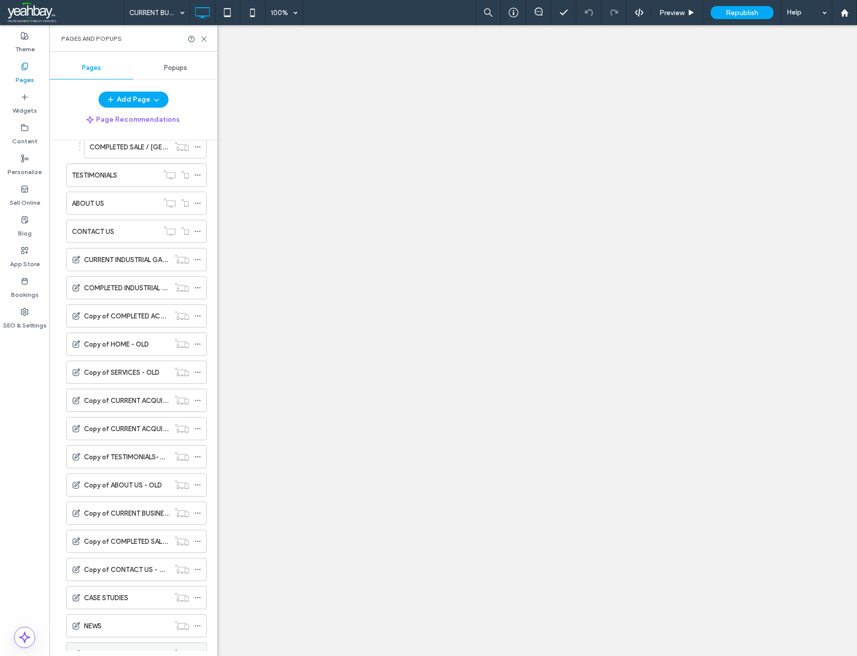
scroll to position [1134, 0]
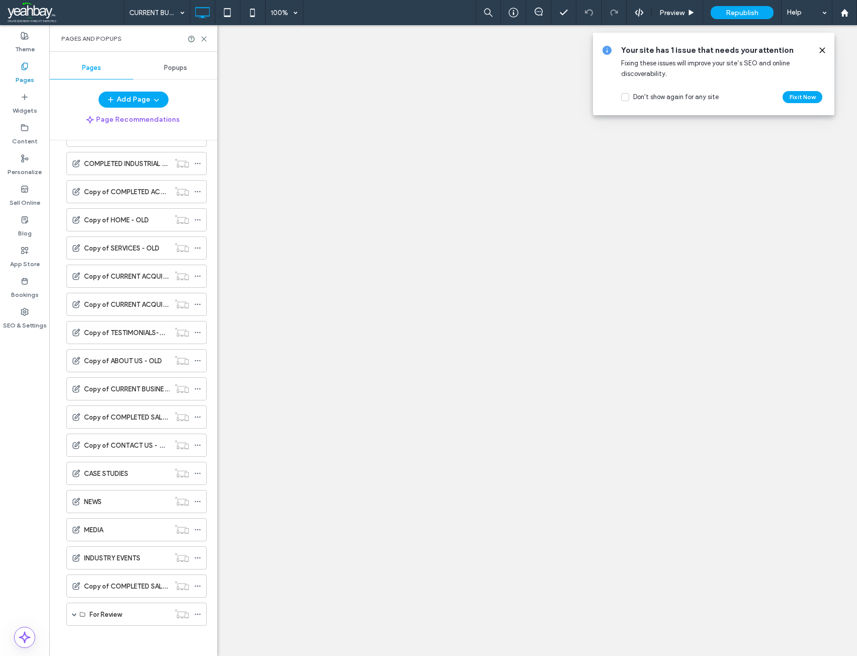
click at [821, 51] on icon at bounding box center [823, 50] width 8 height 8
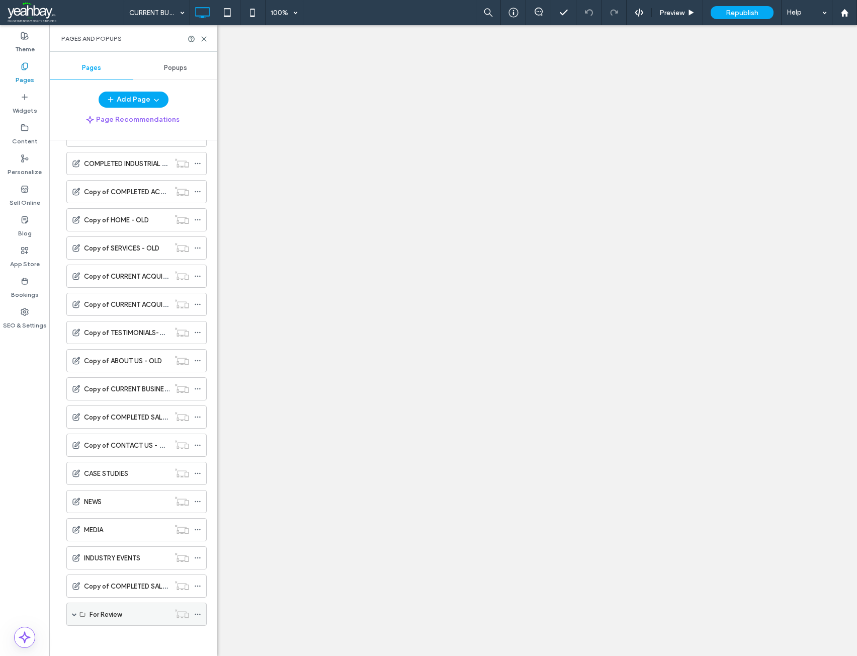
click at [73, 616] on span at bounding box center [74, 614] width 5 height 5
click at [203, 39] on use at bounding box center [204, 39] width 5 height 5
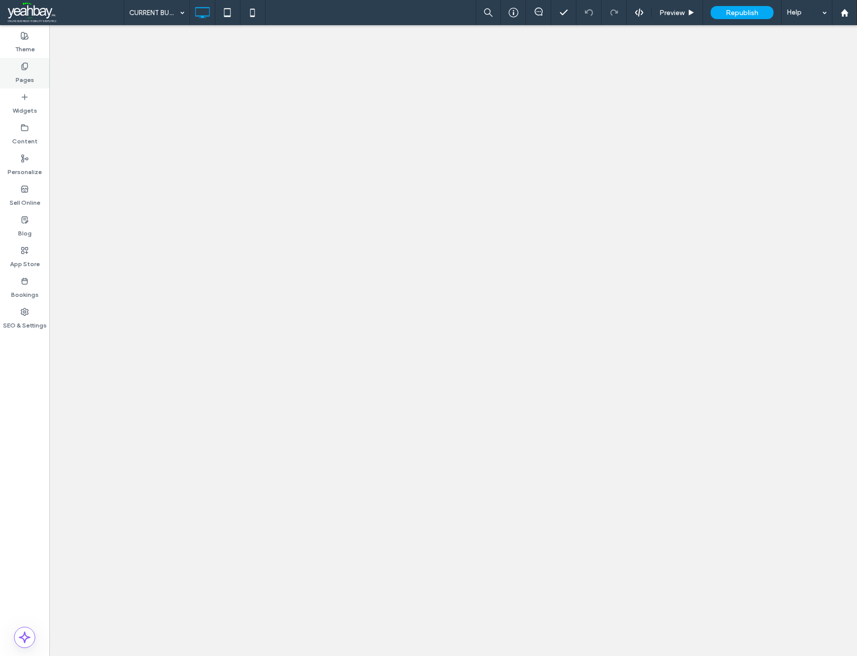
click at [35, 72] on div "Pages" at bounding box center [24, 73] width 49 height 31
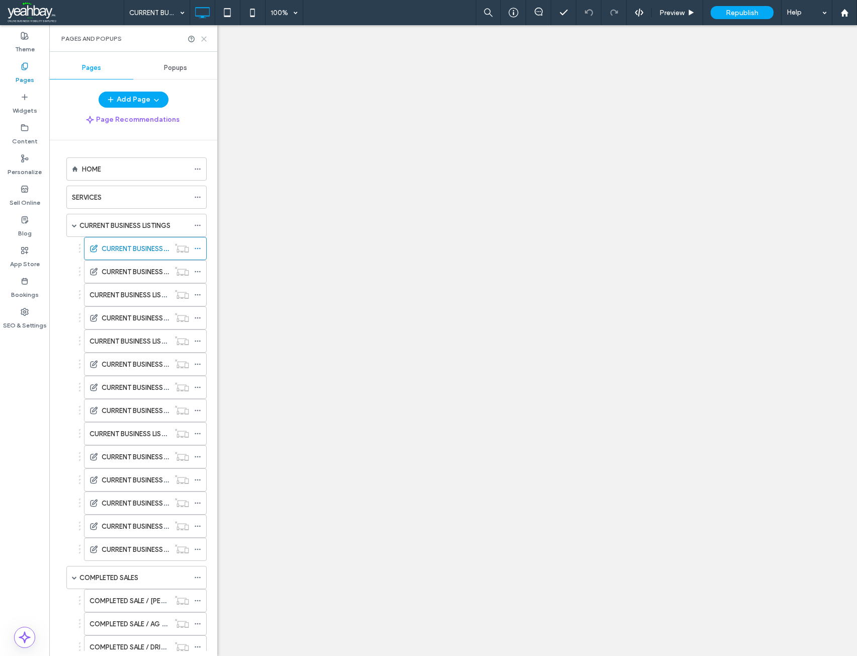
click at [203, 40] on use at bounding box center [204, 39] width 5 height 5
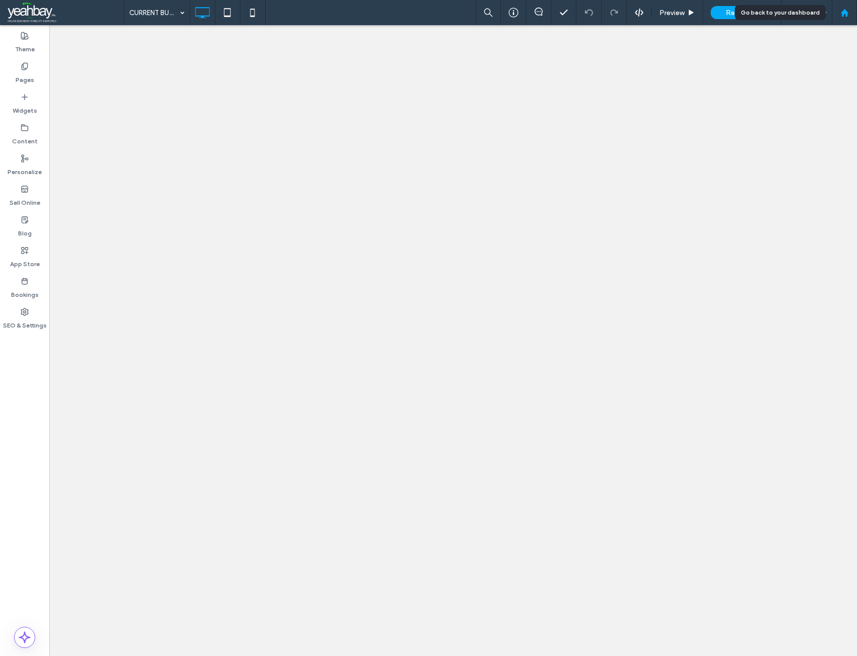
click at [846, 18] on div at bounding box center [844, 12] width 25 height 25
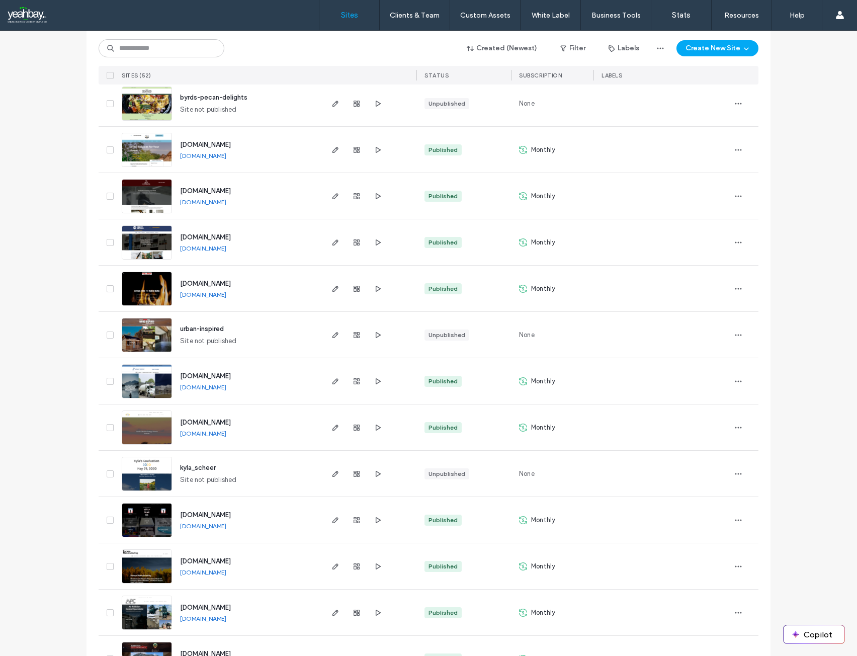
scroll to position [854, 0]
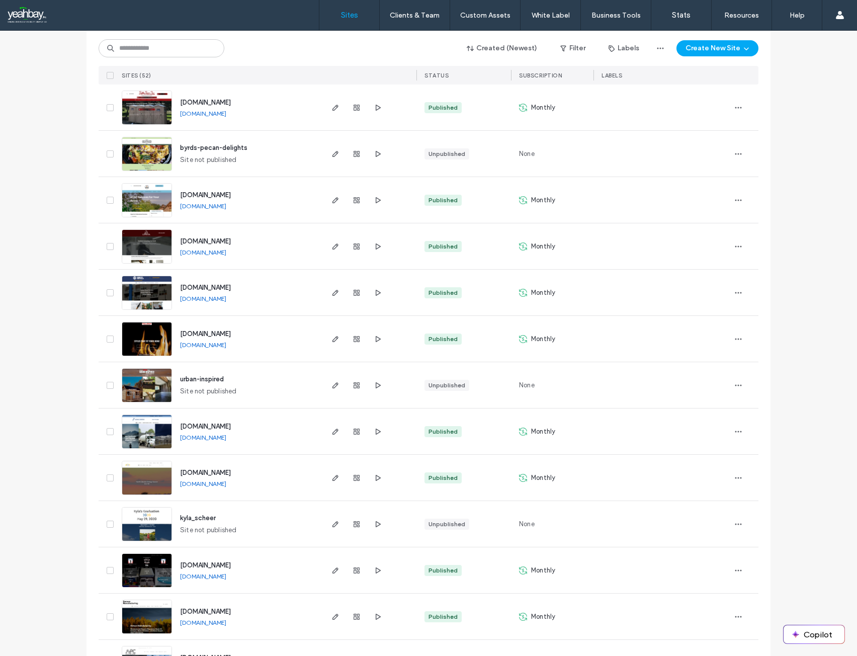
click at [207, 285] on span "www.mekjometals.com" at bounding box center [205, 288] width 51 height 8
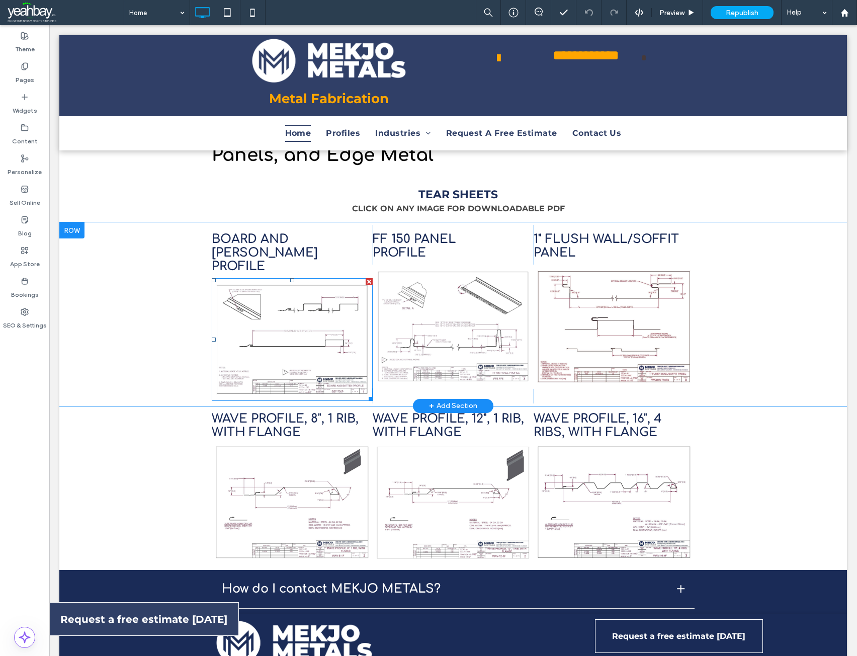
scroll to position [654, 0]
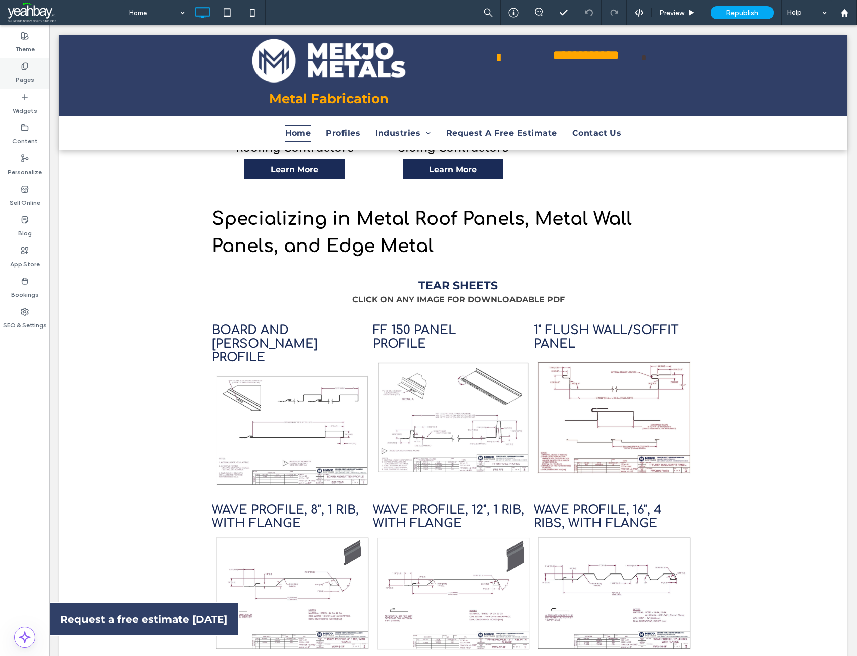
click at [25, 73] on label "Pages" at bounding box center [25, 77] width 19 height 14
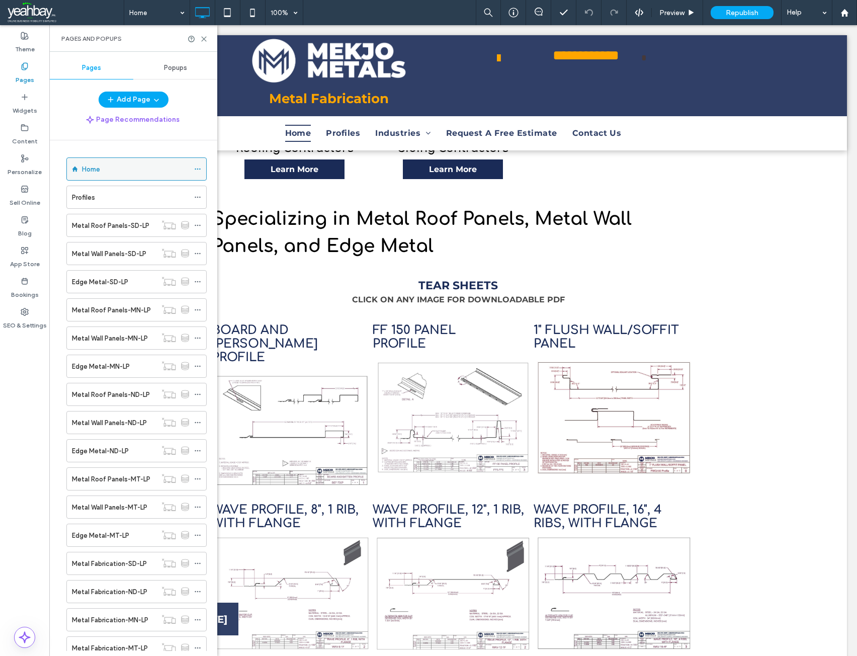
click at [192, 169] on div "Home" at bounding box center [136, 168] width 140 height 23
click at [197, 169] on icon at bounding box center [197, 169] width 7 height 7
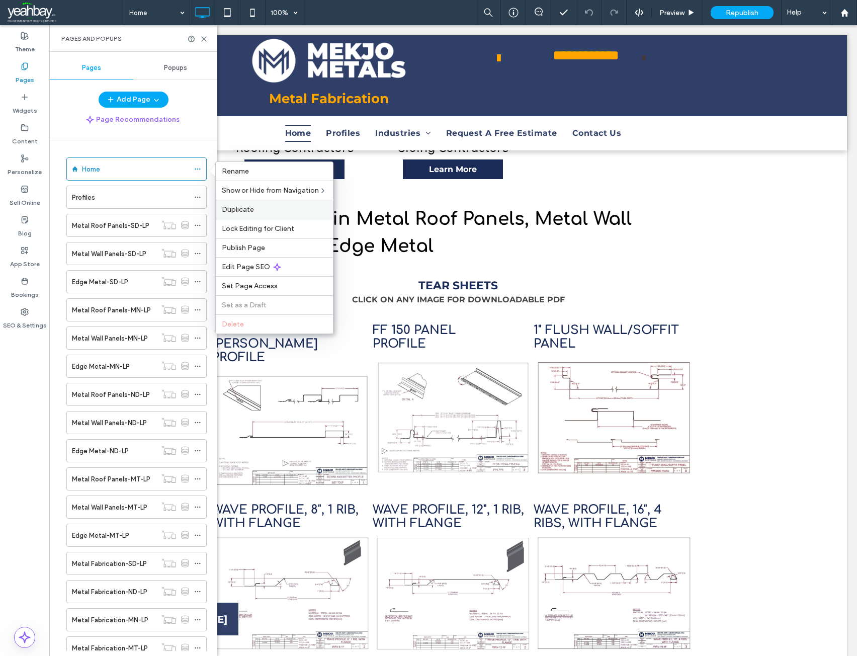
click at [242, 206] on span "Duplicate" at bounding box center [238, 209] width 32 height 9
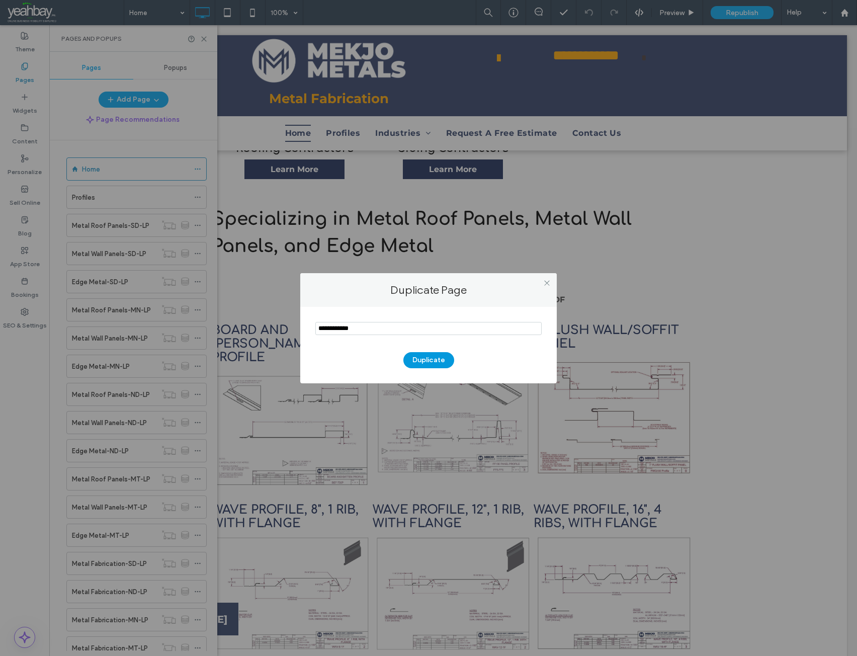
click at [418, 363] on button "Duplicate" at bounding box center [429, 360] width 51 height 16
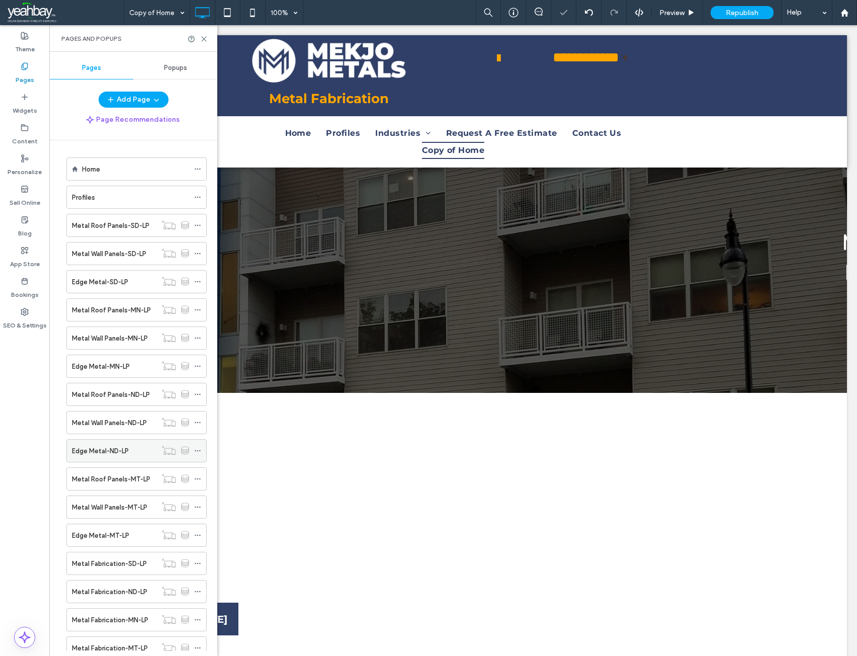
scroll to position [0, 0]
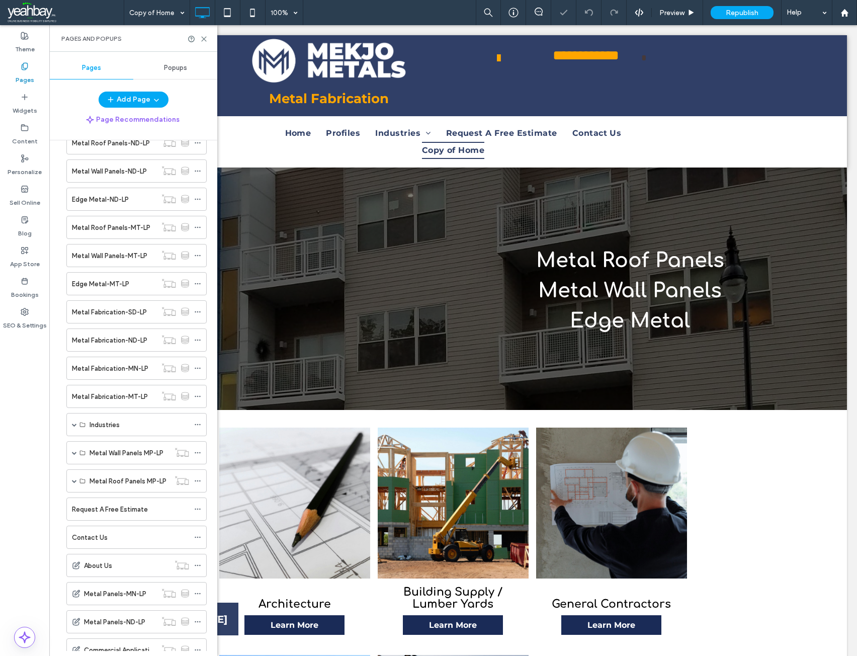
scroll to position [485, 0]
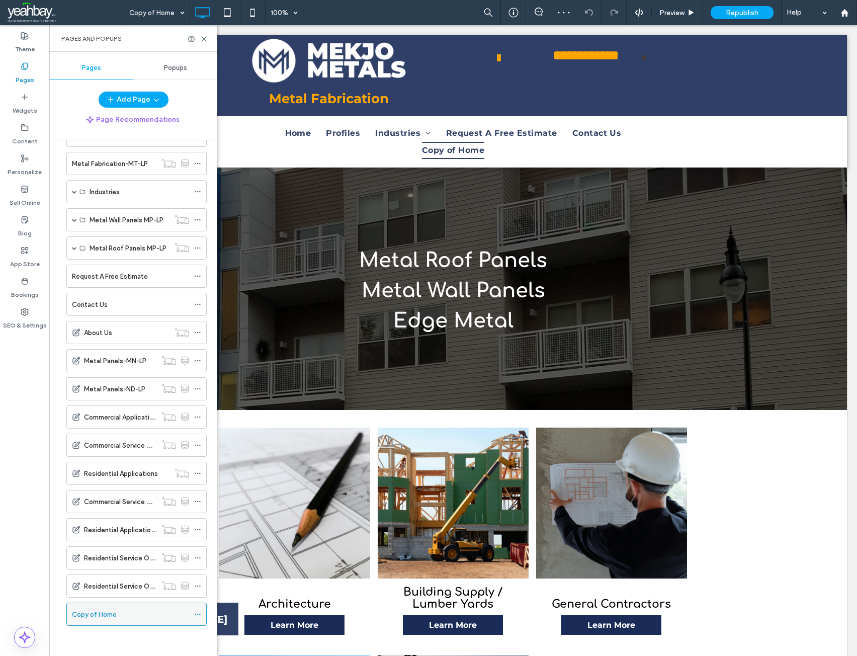
click at [200, 614] on icon at bounding box center [197, 614] width 7 height 7
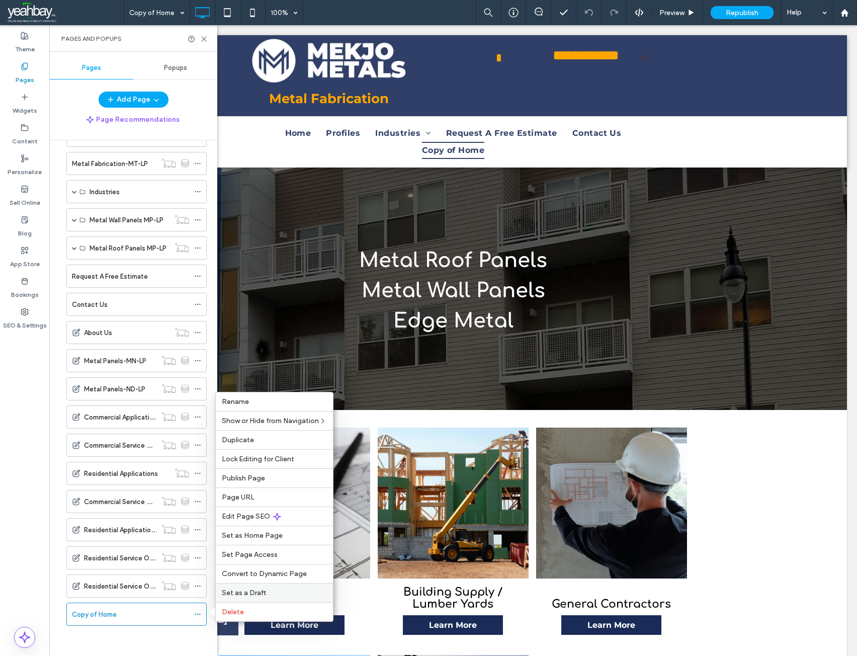
click at [250, 589] on span "Set as a Draft" at bounding box center [244, 593] width 44 height 9
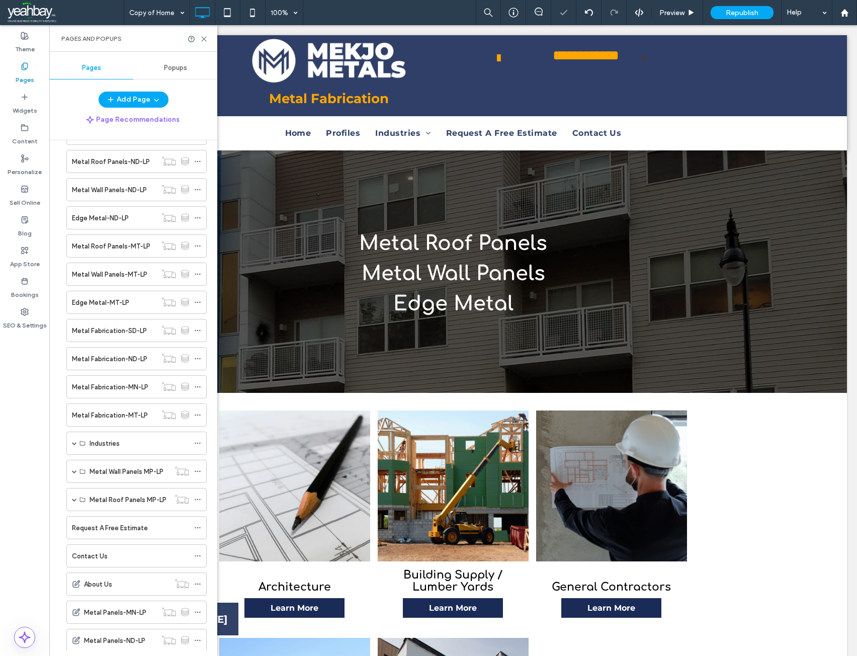
scroll to position [0, 0]
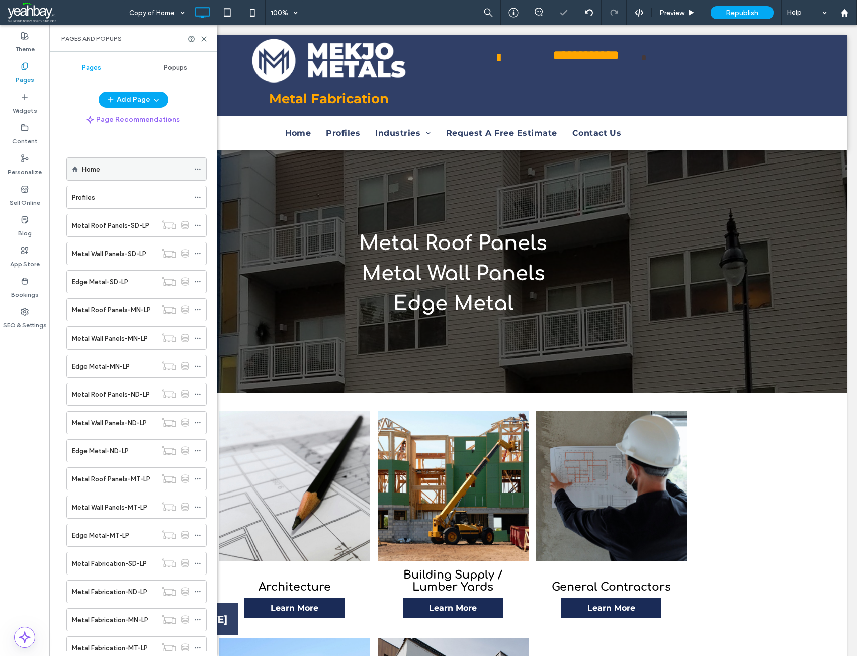
click at [100, 180] on div "Home" at bounding box center [135, 169] width 107 height 22
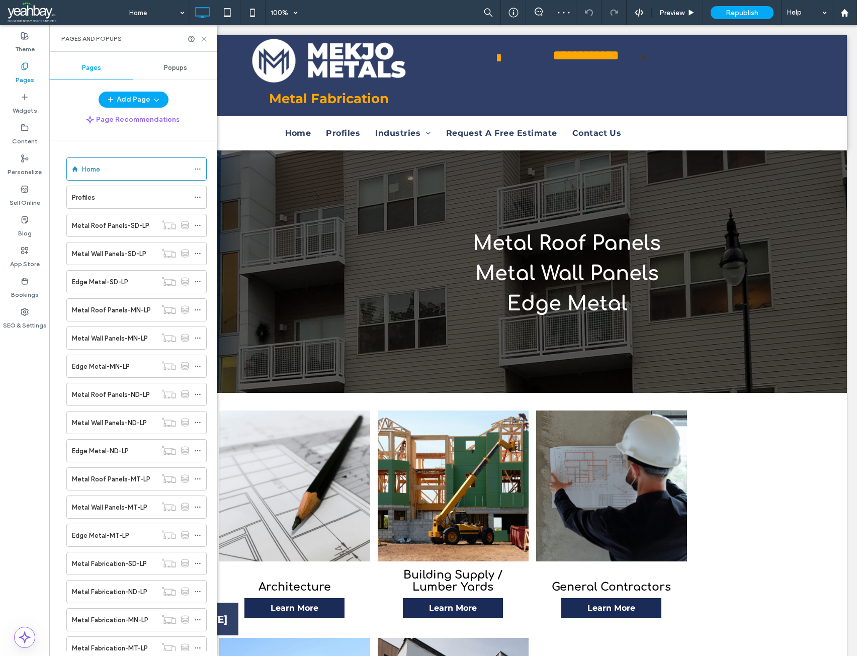
click at [203, 42] on icon at bounding box center [204, 39] width 8 height 8
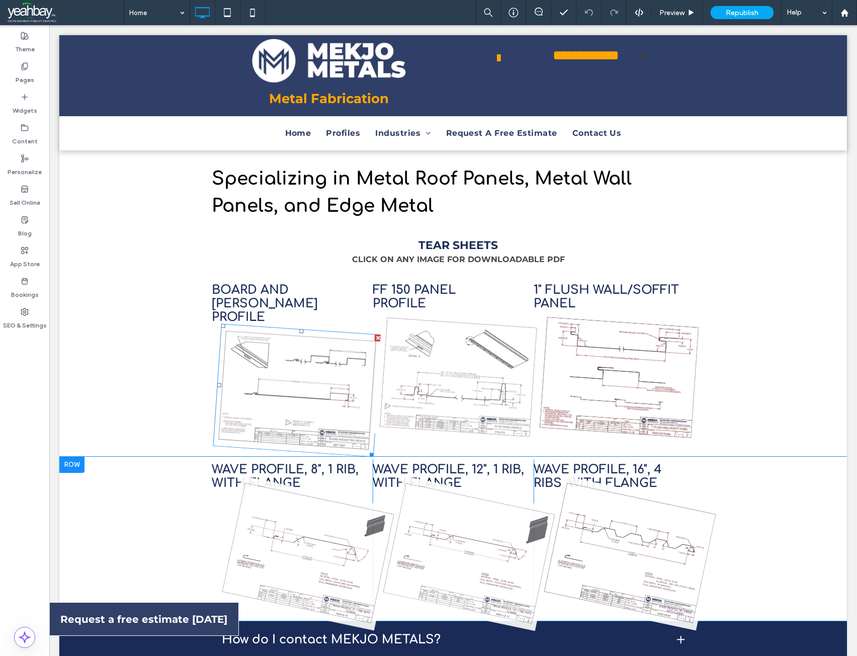
scroll to position [755, 0]
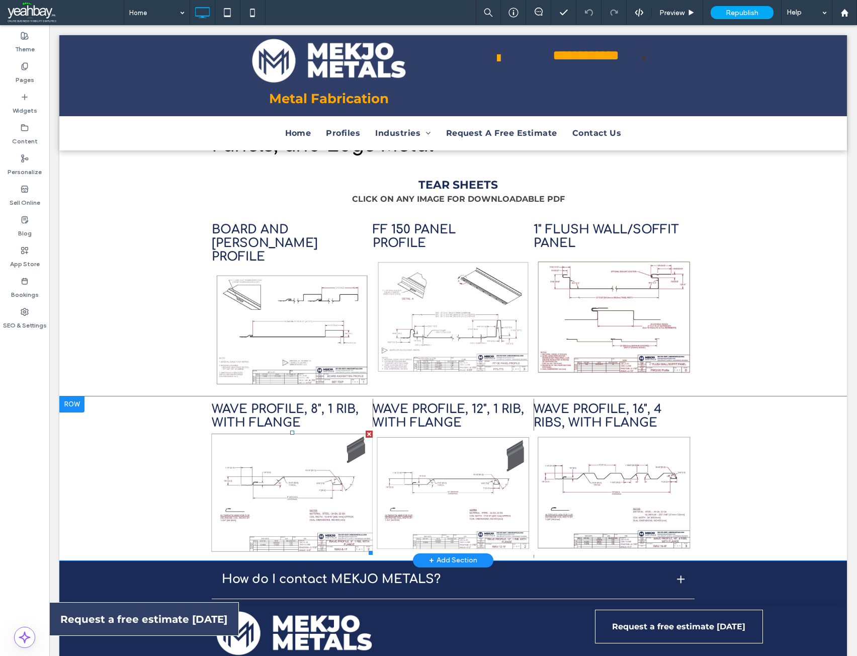
click at [266, 443] on img at bounding box center [292, 492] width 171 height 131
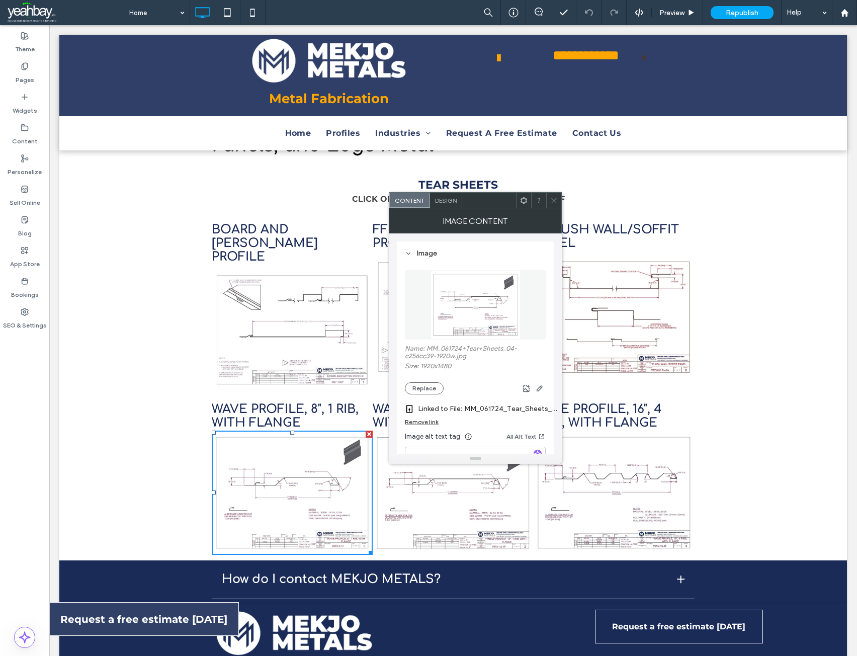
click at [555, 200] on icon at bounding box center [554, 201] width 8 height 8
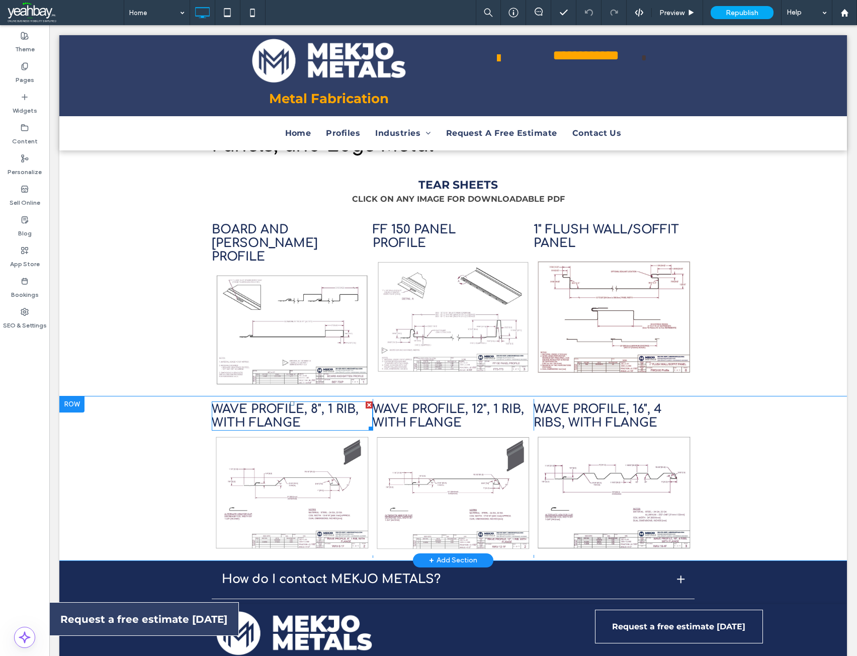
click at [366, 401] on div at bounding box center [369, 404] width 7 height 7
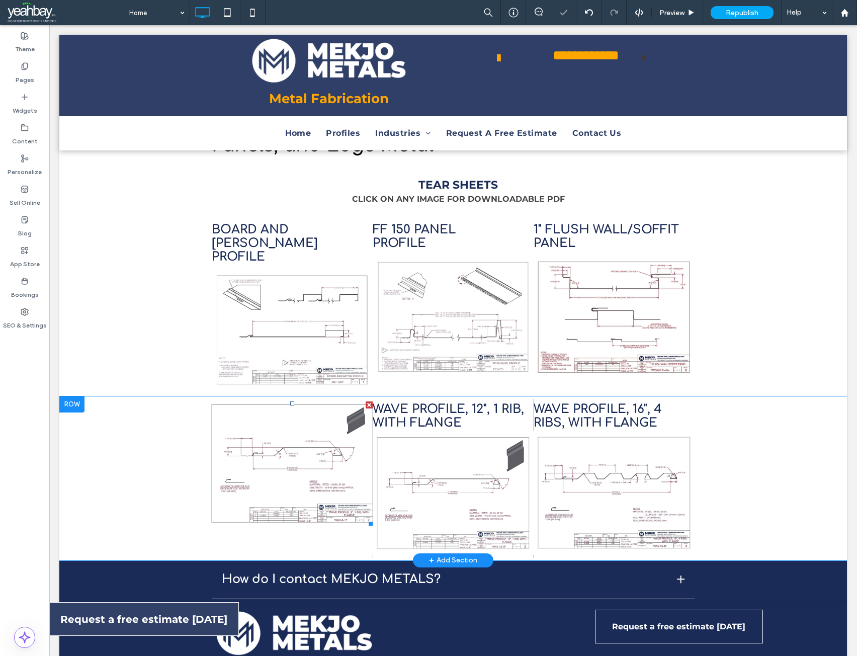
click at [361, 398] on img at bounding box center [292, 463] width 171 height 131
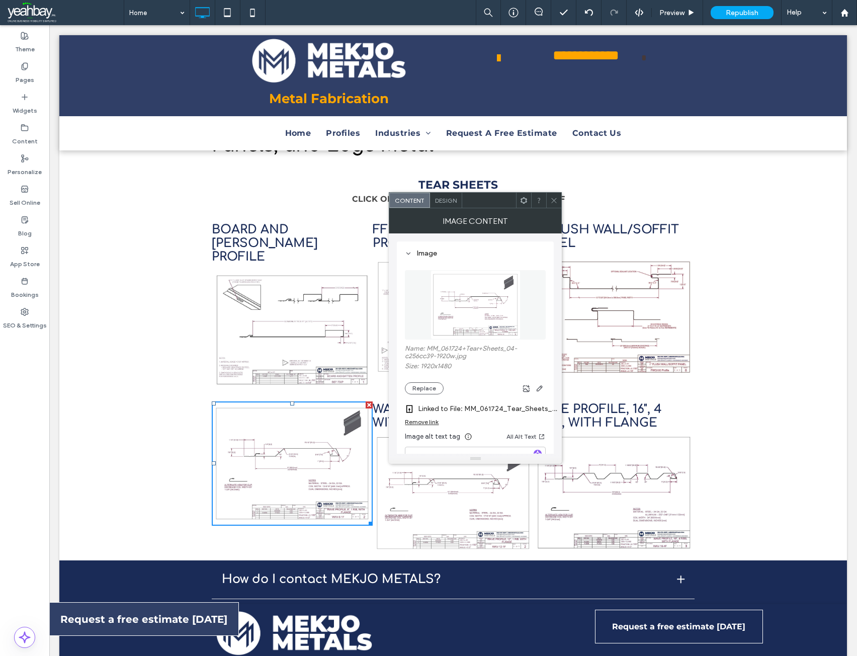
click at [556, 205] on span at bounding box center [554, 200] width 8 height 15
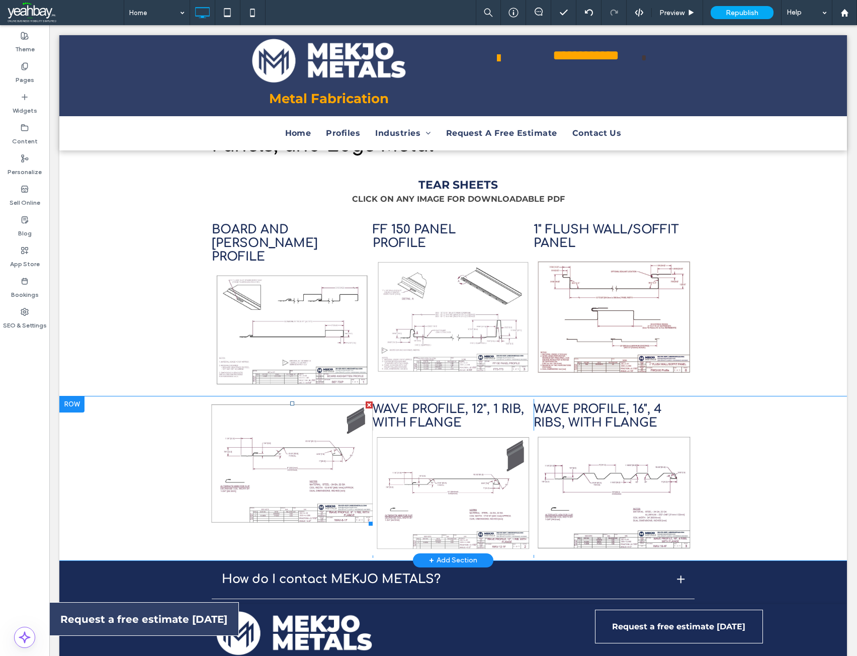
click at [326, 414] on img at bounding box center [292, 463] width 171 height 131
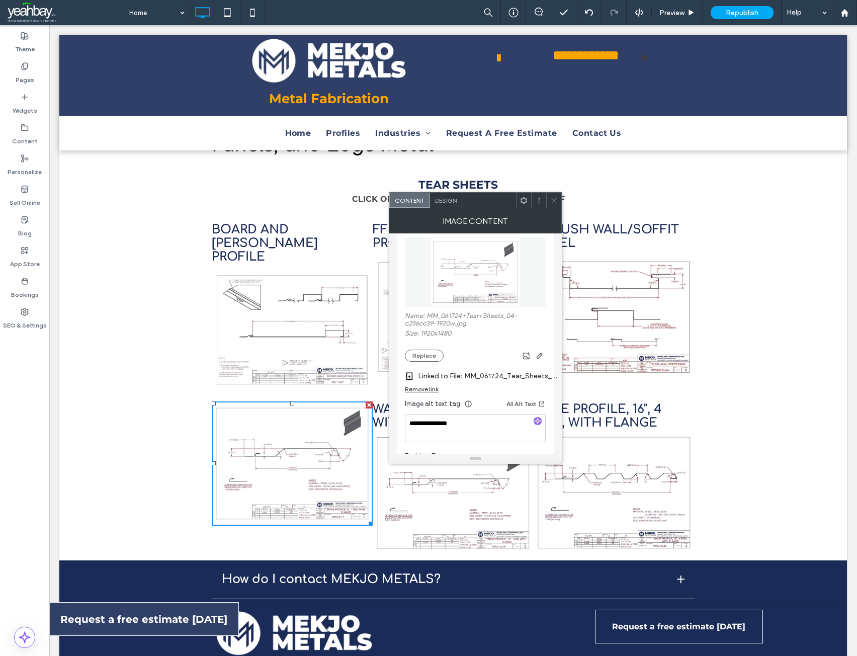
scroll to position [50, 0]
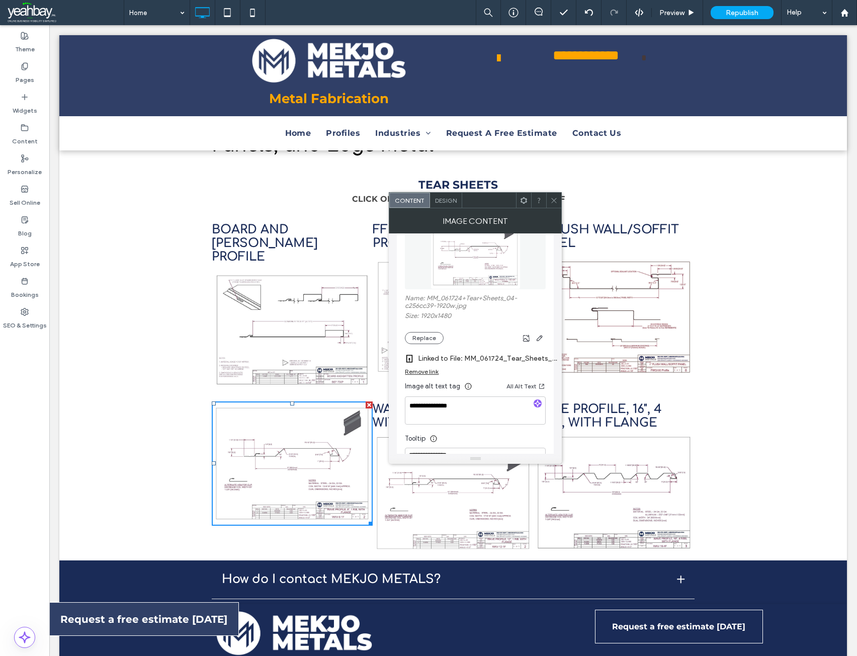
click at [555, 203] on icon at bounding box center [554, 201] width 8 height 8
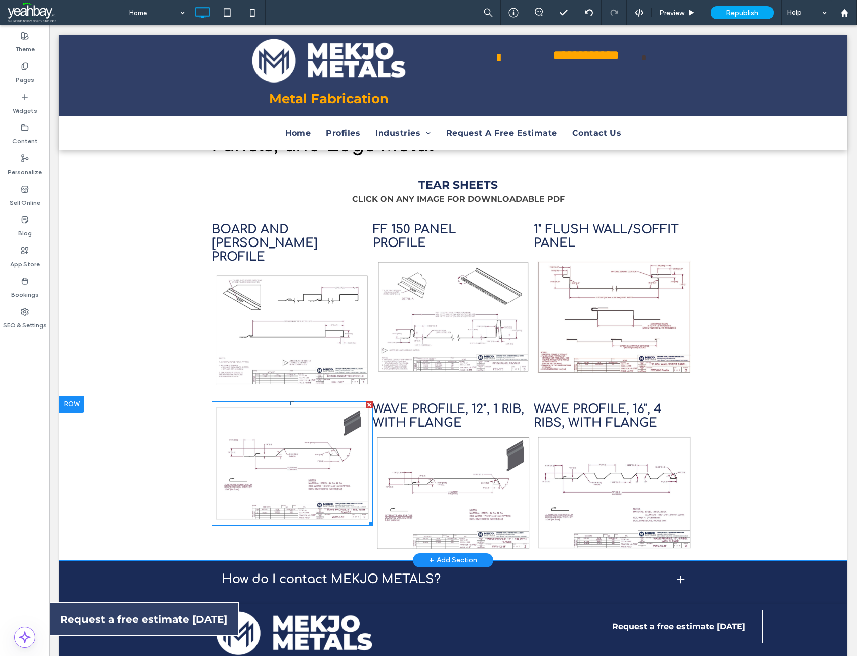
click at [366, 401] on div at bounding box center [369, 404] width 7 height 7
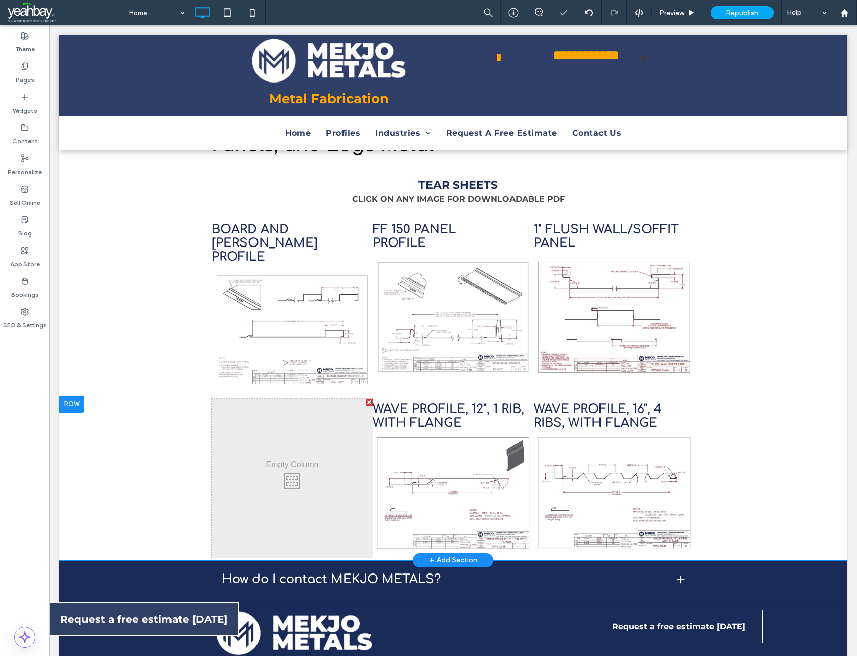
click at [366, 399] on div at bounding box center [369, 402] width 7 height 7
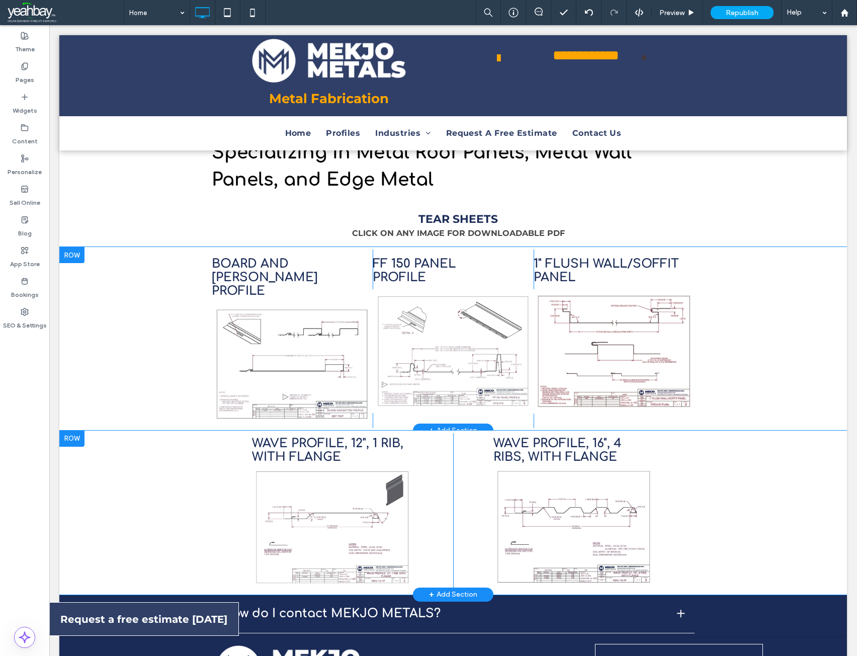
scroll to position [704, 0]
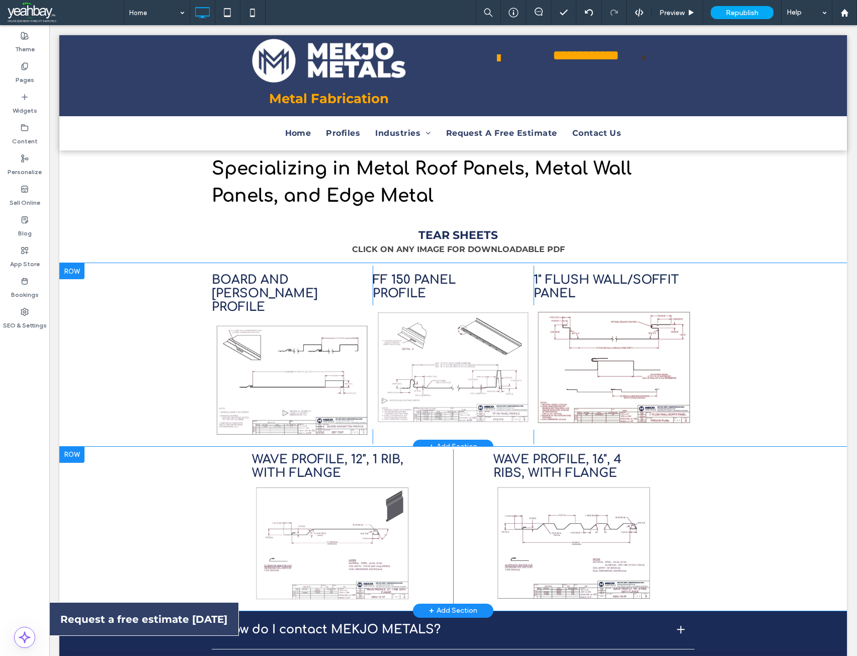
click at [75, 277] on div at bounding box center [71, 271] width 25 height 16
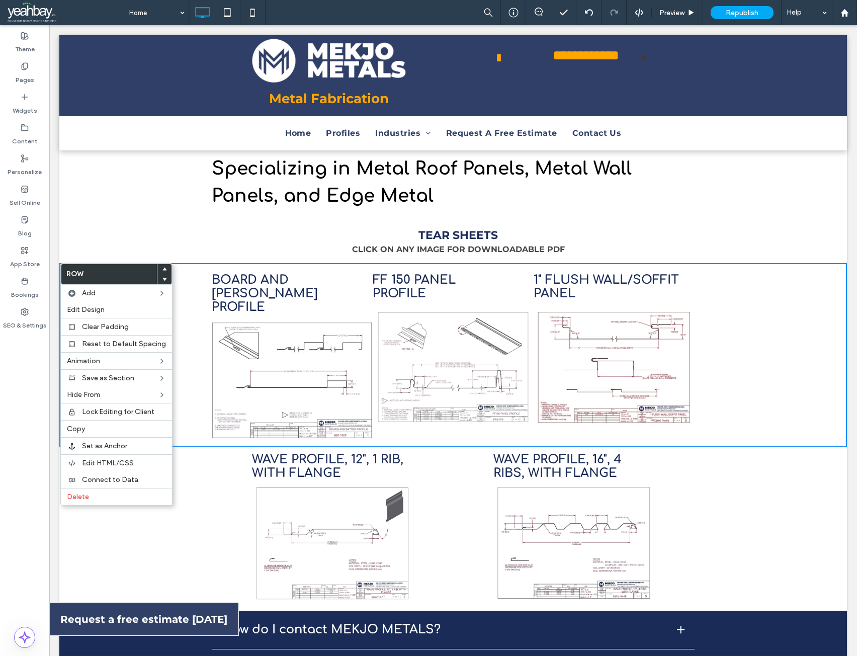
click at [242, 357] on img at bounding box center [292, 380] width 171 height 130
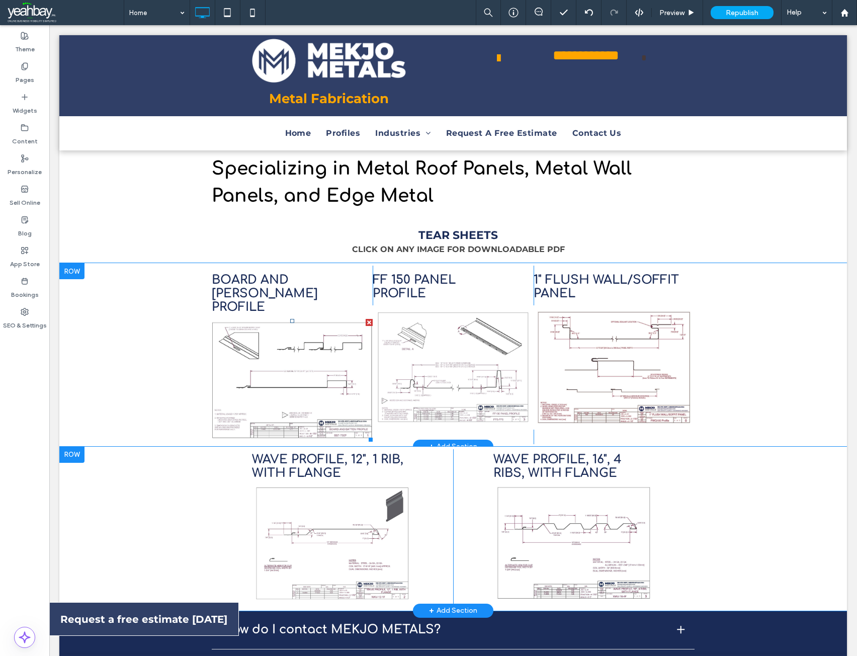
click at [242, 357] on img at bounding box center [292, 380] width 171 height 130
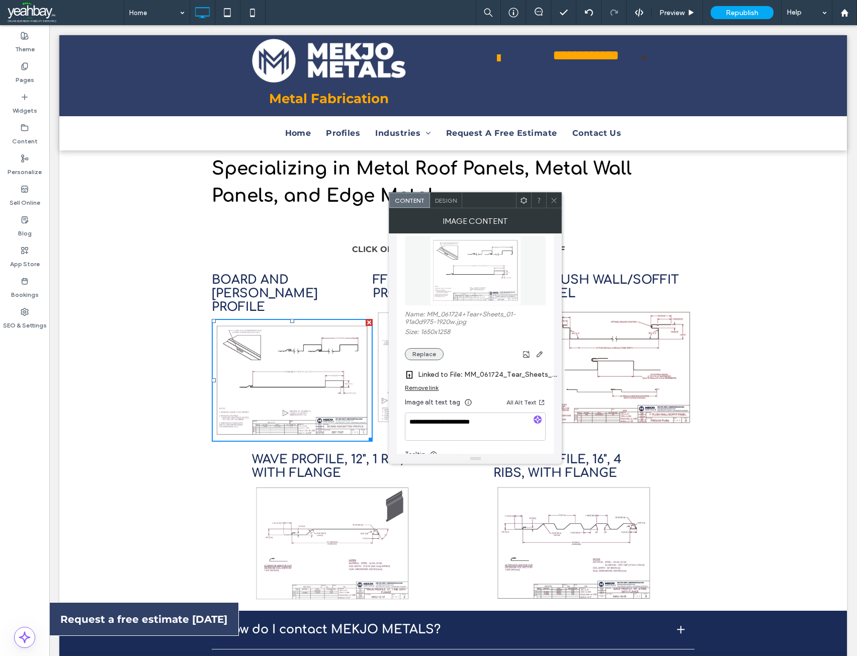
scroll to position [50, 0]
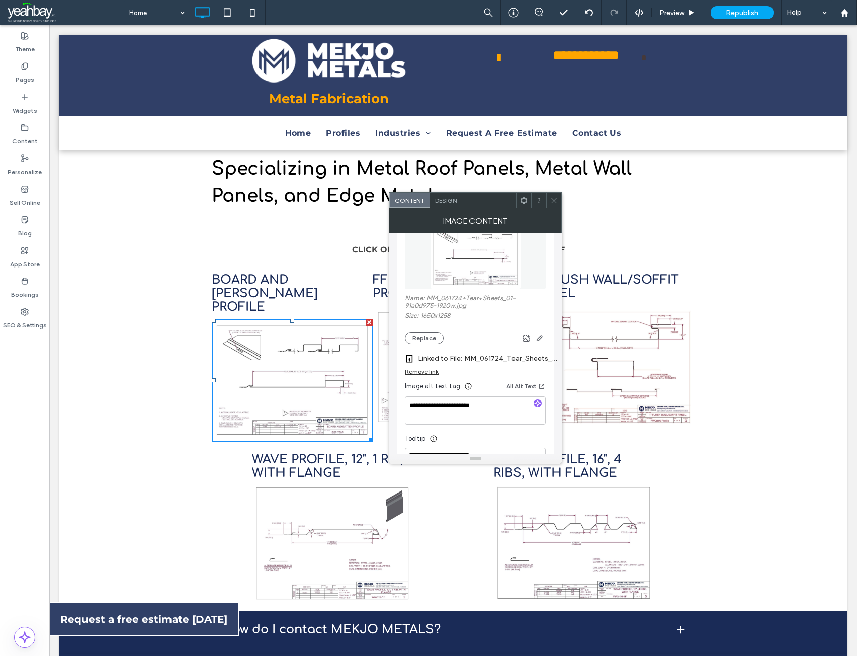
click at [449, 202] on span "Design" at bounding box center [446, 201] width 22 height 8
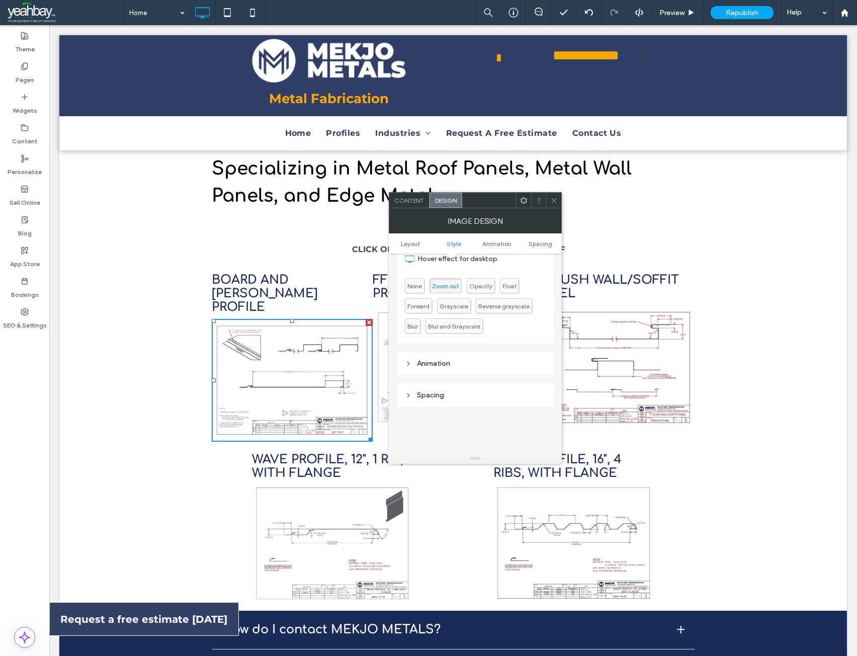
scroll to position [403, 0]
click at [437, 347] on div "Animation" at bounding box center [475, 345] width 141 height 9
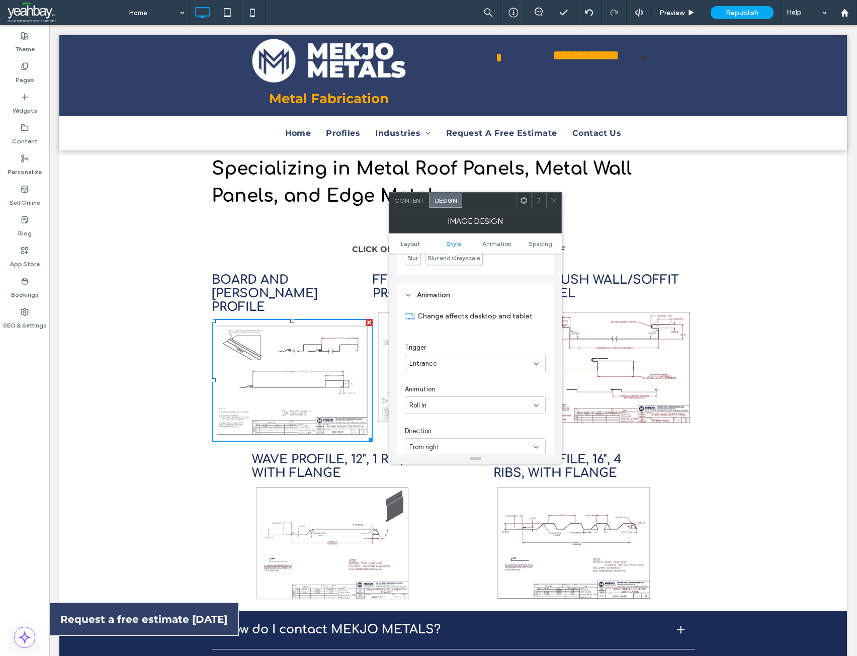
scroll to position [503, 0]
click at [484, 356] on div "Roll In" at bounding box center [472, 355] width 124 height 10
click at [447, 369] on div "None" at bounding box center [476, 373] width 140 height 18
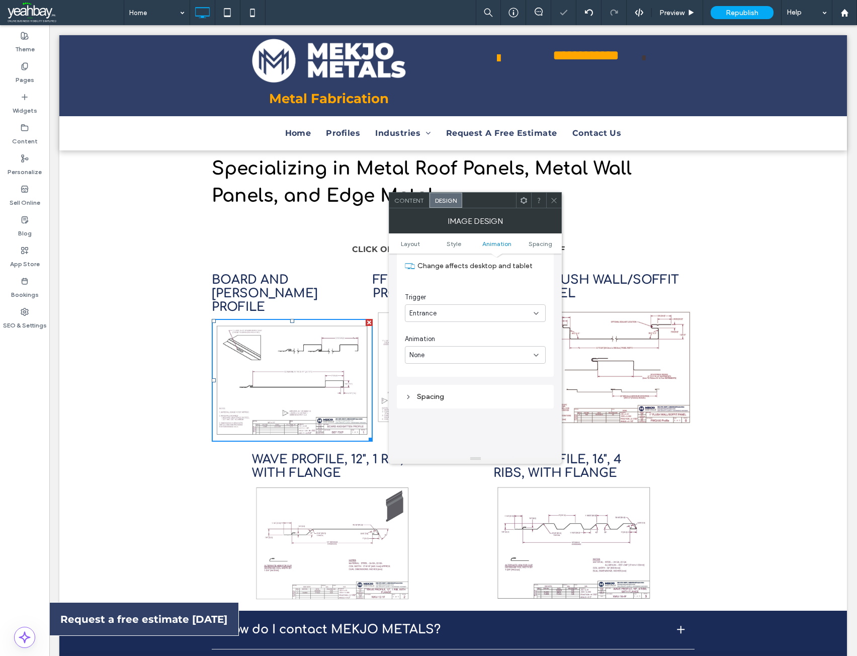
click at [552, 202] on icon at bounding box center [554, 201] width 8 height 8
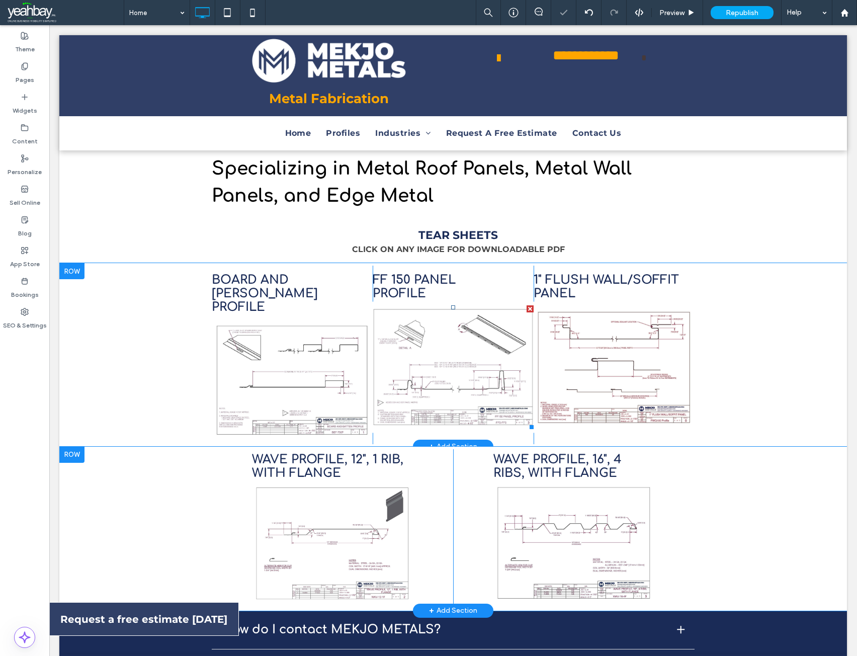
click at [461, 354] on img at bounding box center [453, 367] width 171 height 131
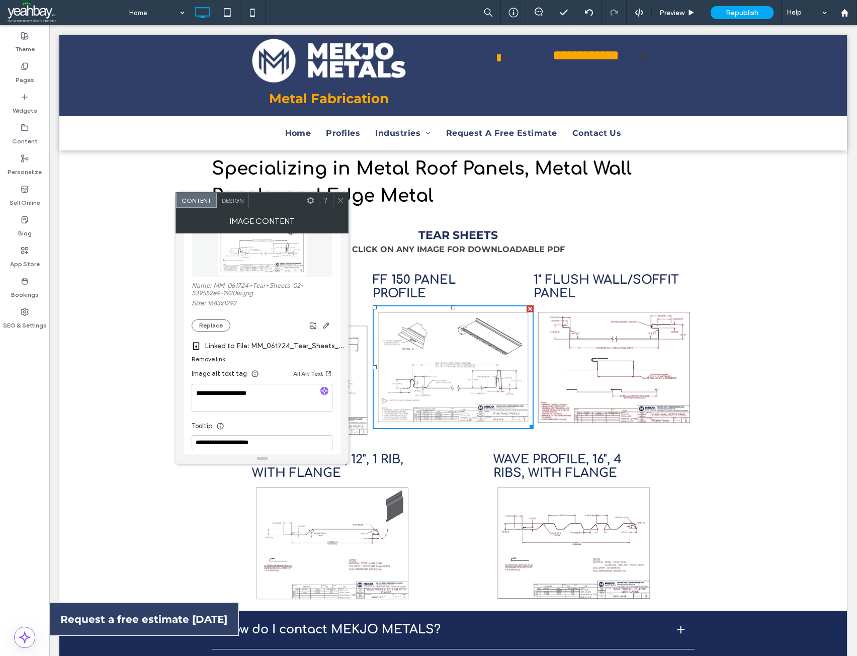
scroll to position [50, 0]
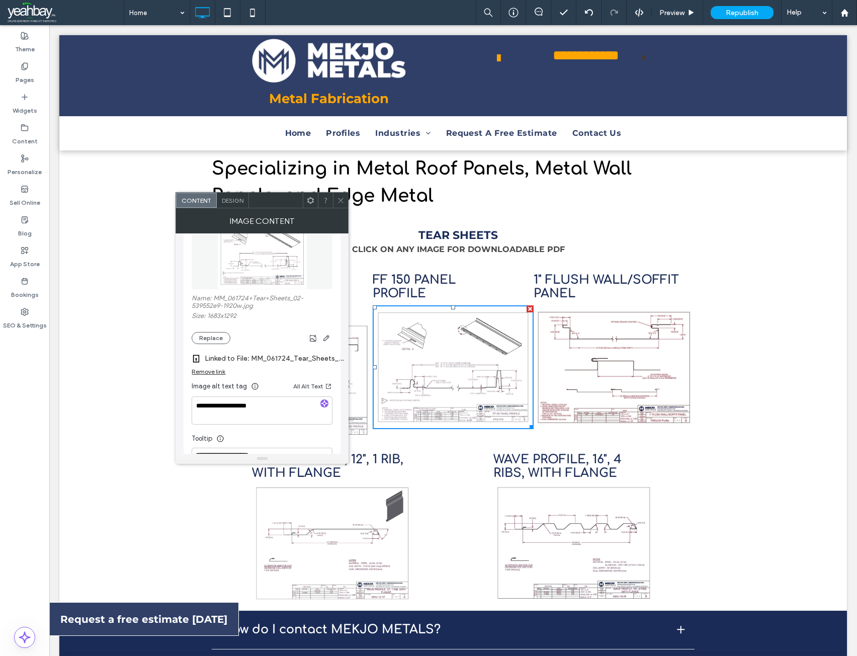
click at [233, 201] on span "Design" at bounding box center [233, 201] width 22 height 8
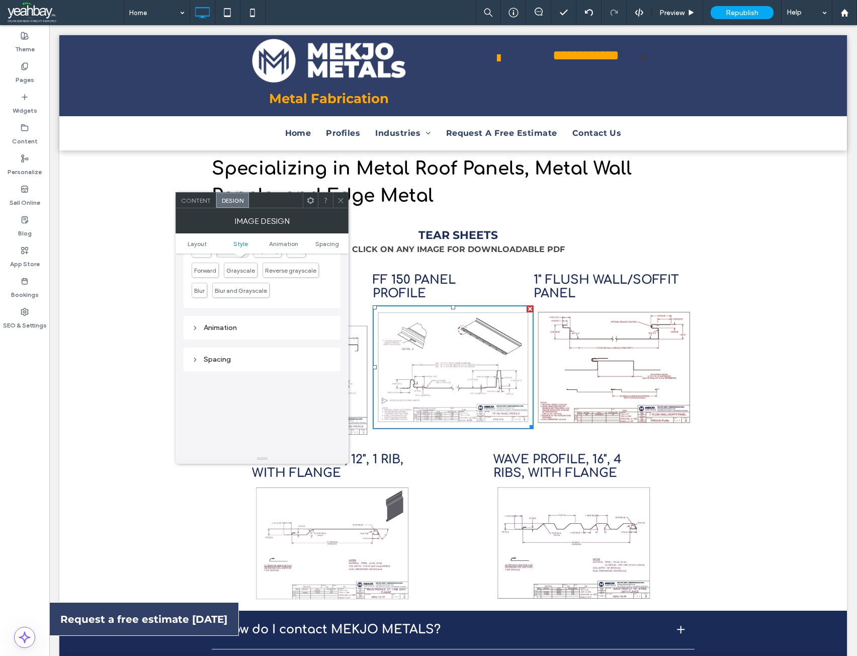
scroll to position [403, 0]
click at [211, 342] on div "Animation" at bounding box center [262, 345] width 141 height 9
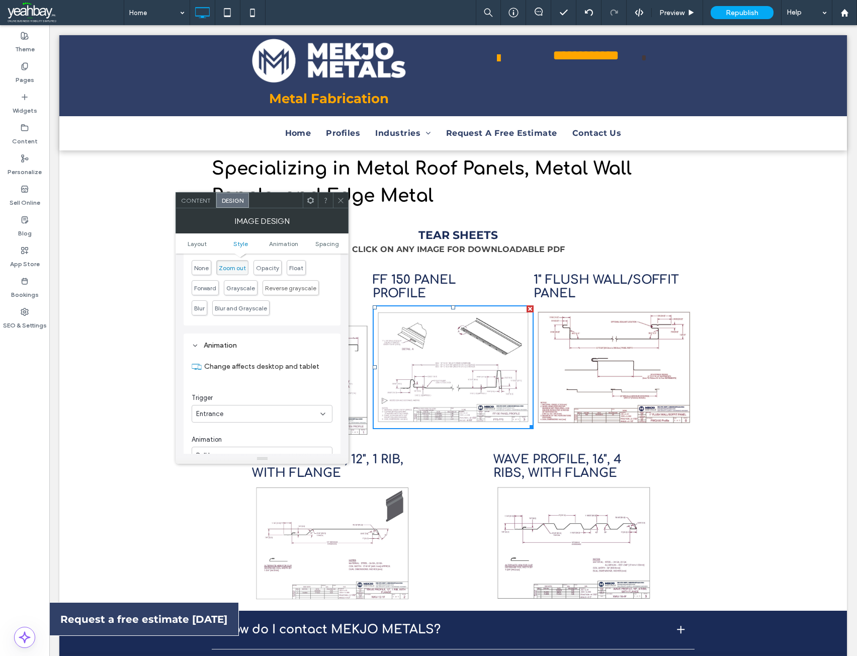
click at [279, 413] on div "Entrance" at bounding box center [258, 414] width 124 height 10
click at [249, 427] on div "None" at bounding box center [262, 432] width 140 height 18
click at [343, 197] on icon at bounding box center [341, 201] width 8 height 8
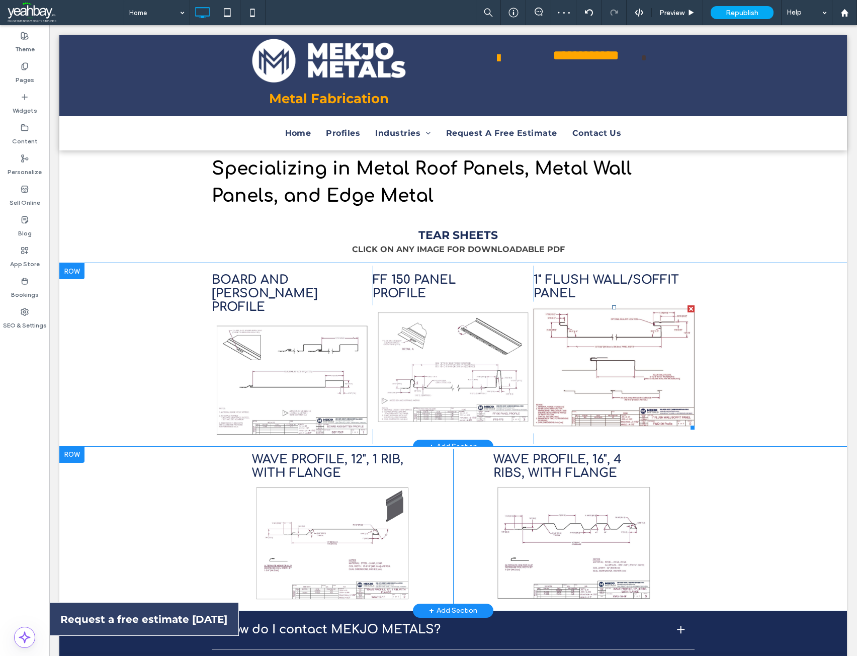
click at [596, 361] on img at bounding box center [614, 368] width 171 height 132
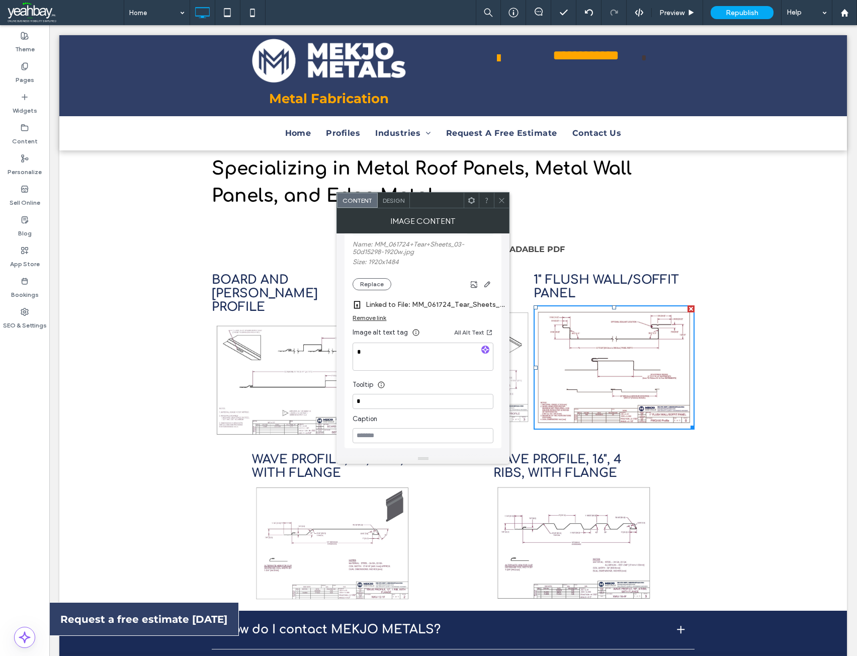
scroll to position [205, 0]
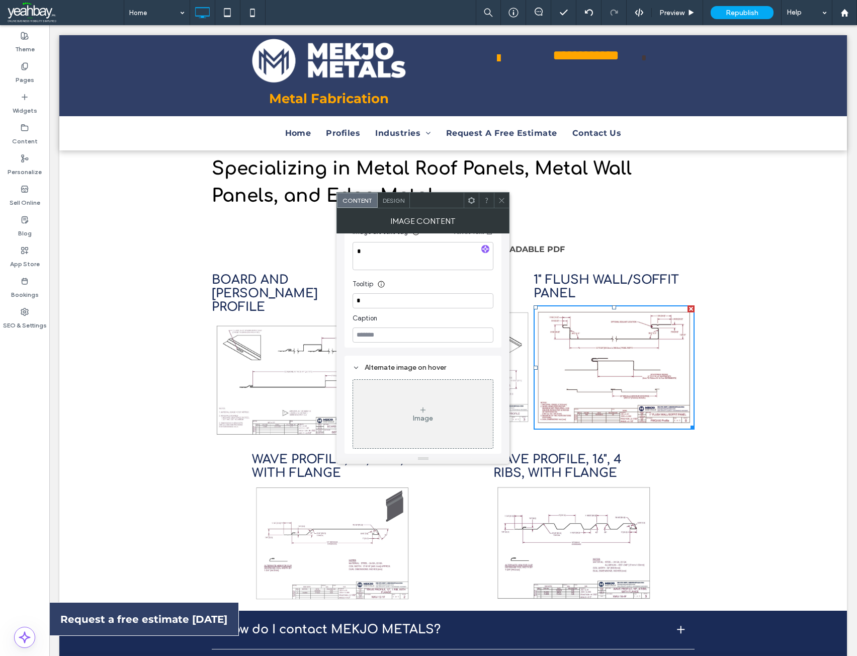
click at [502, 199] on icon at bounding box center [502, 201] width 8 height 8
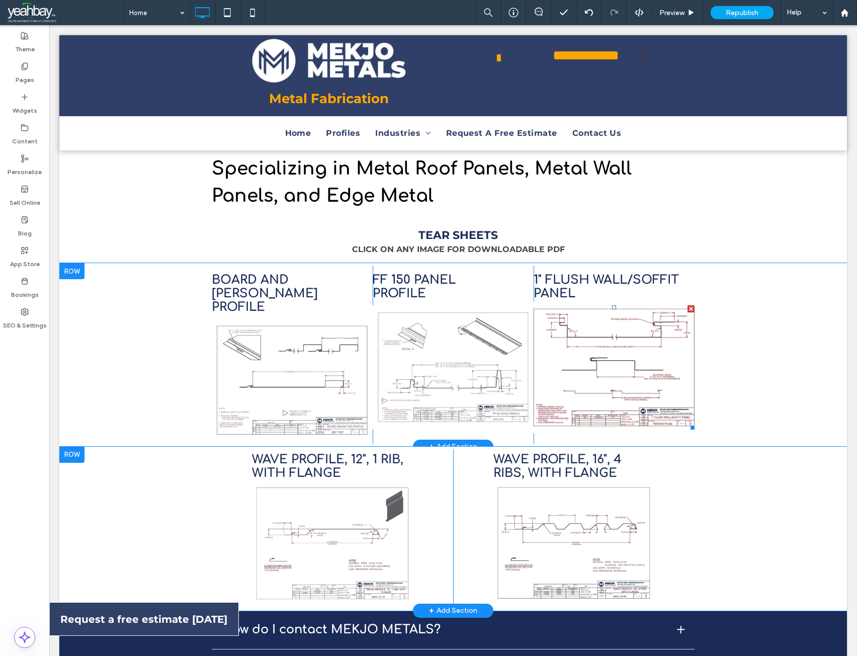
click at [571, 354] on img at bounding box center [614, 368] width 171 height 132
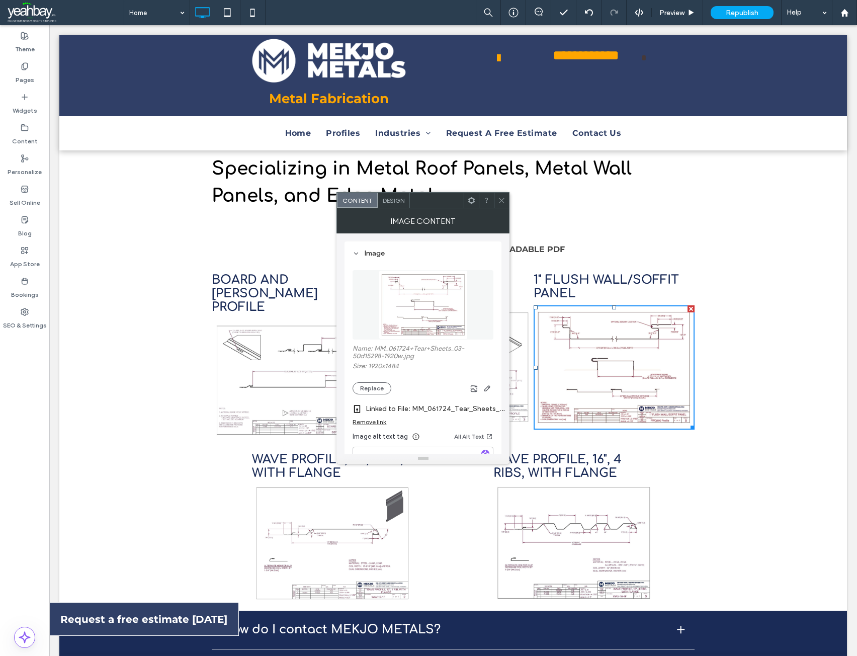
click at [397, 200] on span "Design" at bounding box center [394, 201] width 22 height 8
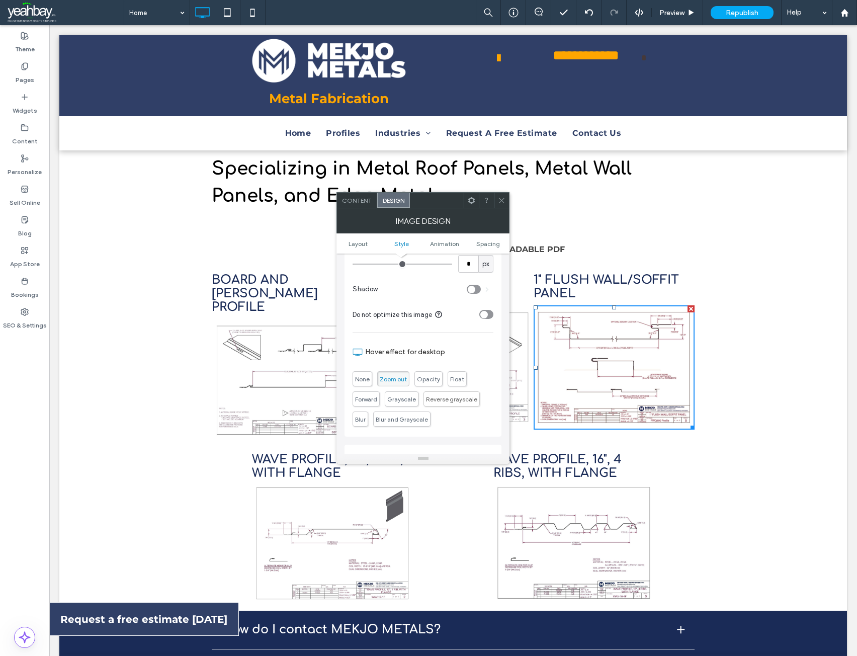
scroll to position [453, 0]
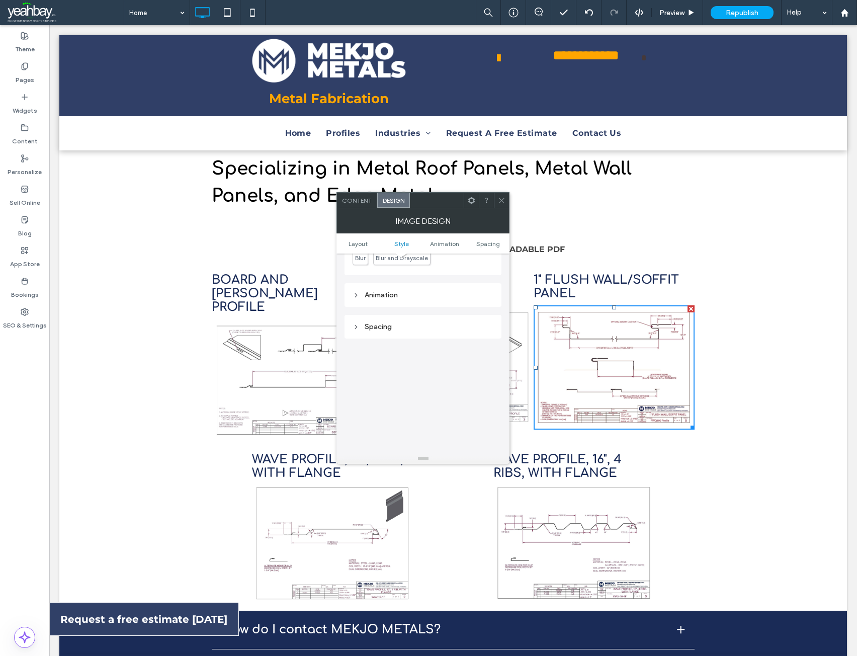
click at [375, 293] on div "Animation" at bounding box center [423, 295] width 141 height 9
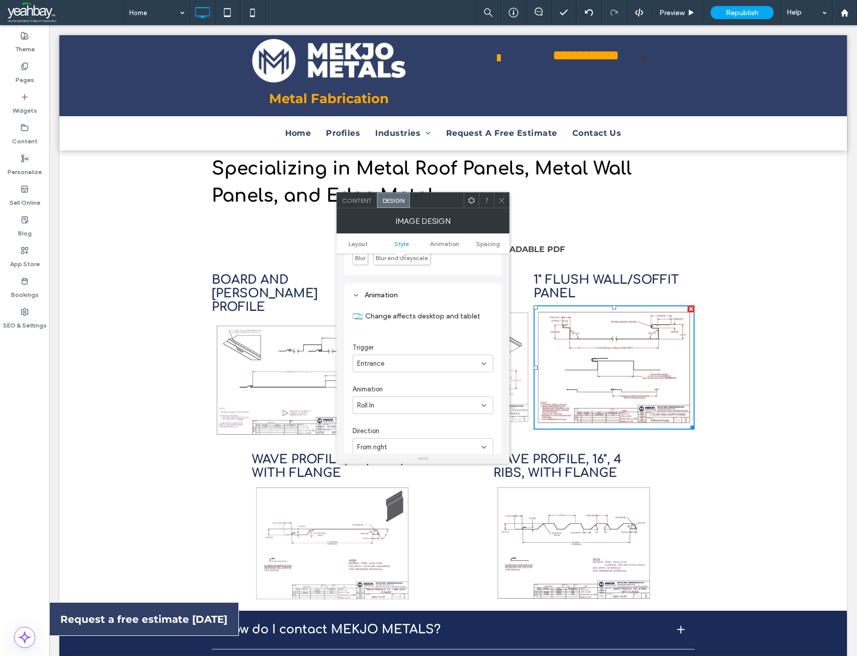
click at [422, 363] on div "Entrance" at bounding box center [419, 364] width 124 height 10
click at [379, 384] on div "None" at bounding box center [423, 381] width 140 height 18
click at [502, 197] on icon at bounding box center [502, 201] width 8 height 8
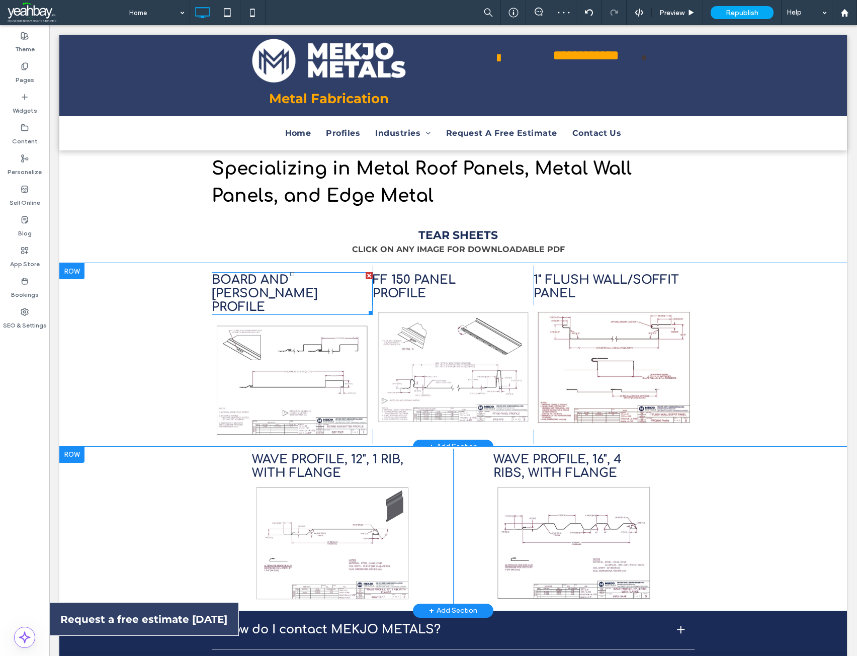
click at [292, 294] on h3 "BOARD AND [PERSON_NAME] PROFILE" at bounding box center [292, 293] width 161 height 41
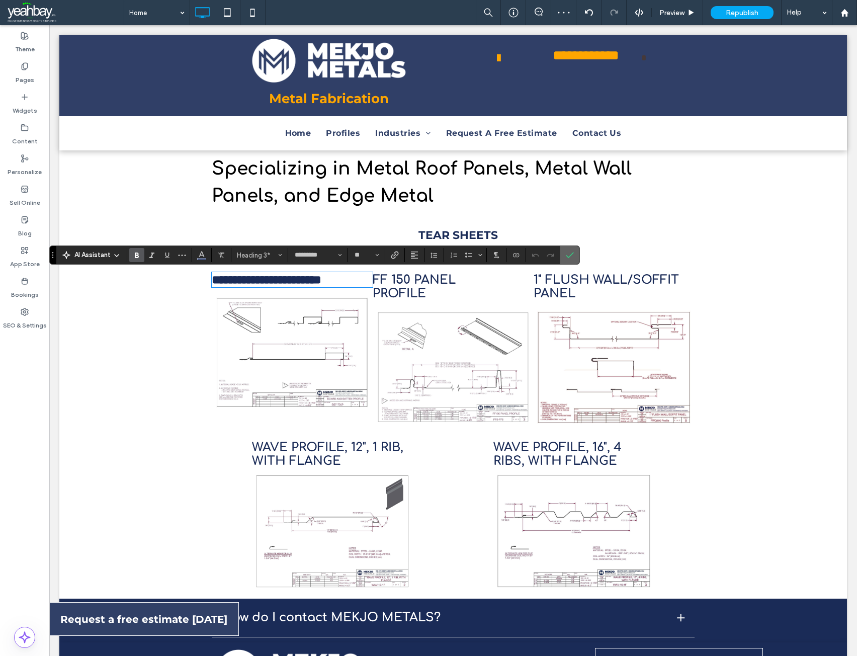
click at [569, 257] on icon "Confirm" at bounding box center [570, 255] width 8 height 8
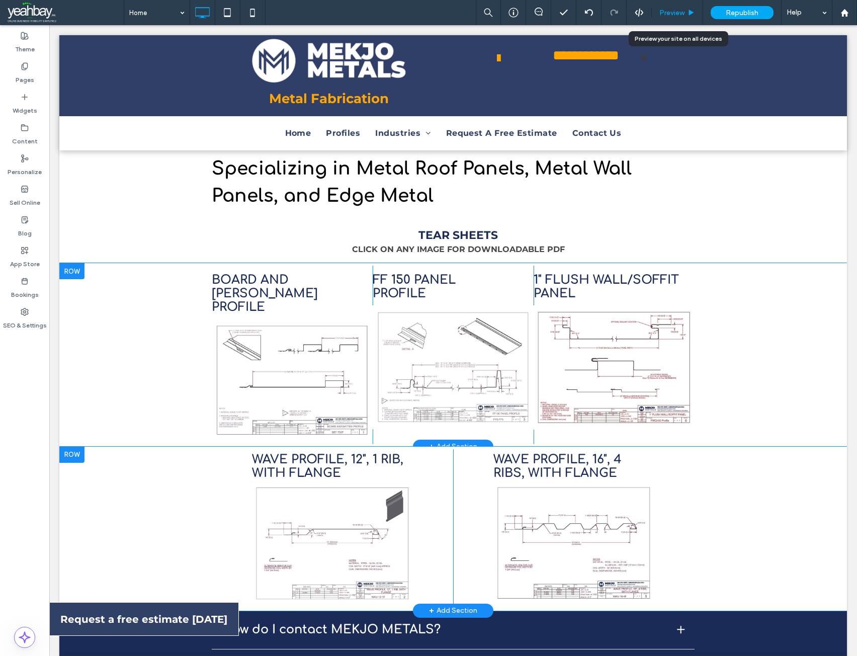
click at [667, 16] on span "Preview" at bounding box center [672, 13] width 25 height 9
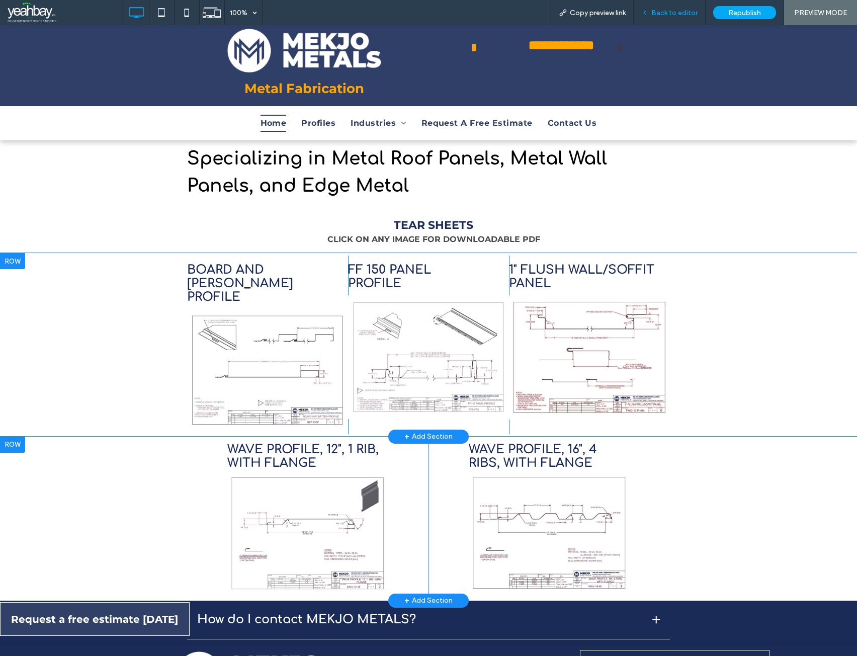
click at [664, 15] on span "Back to editor" at bounding box center [675, 13] width 46 height 9
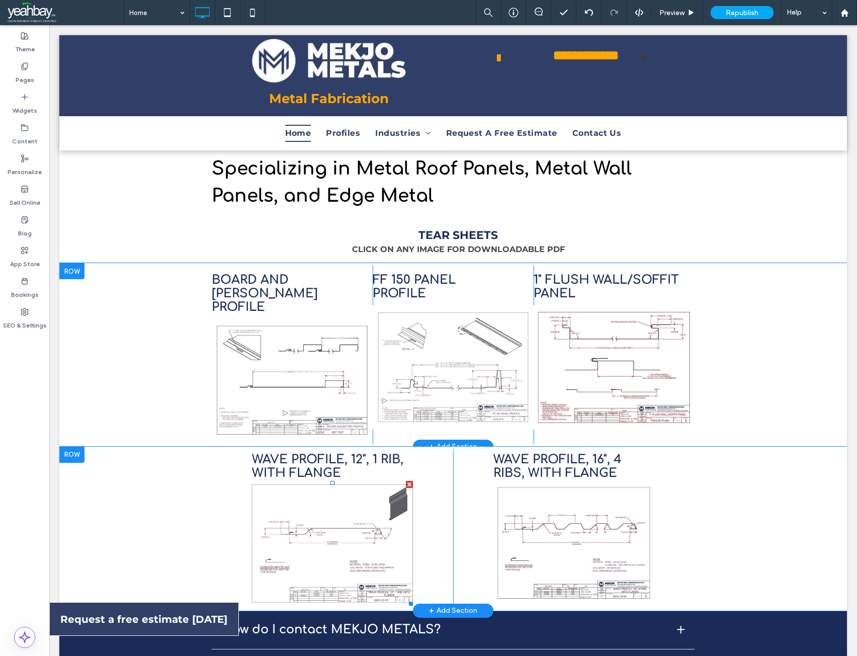
click at [349, 505] on img at bounding box center [332, 543] width 171 height 132
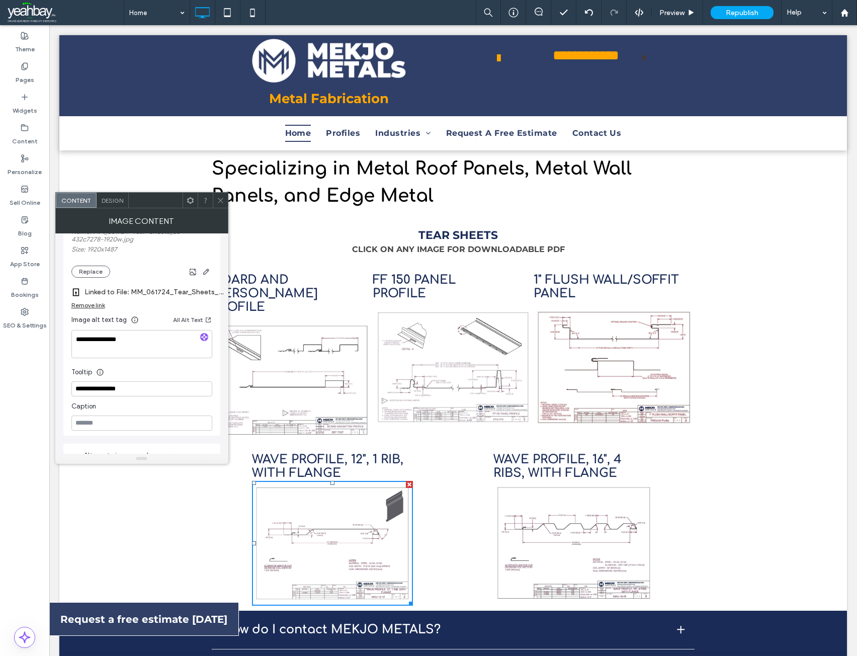
scroll to position [101, 0]
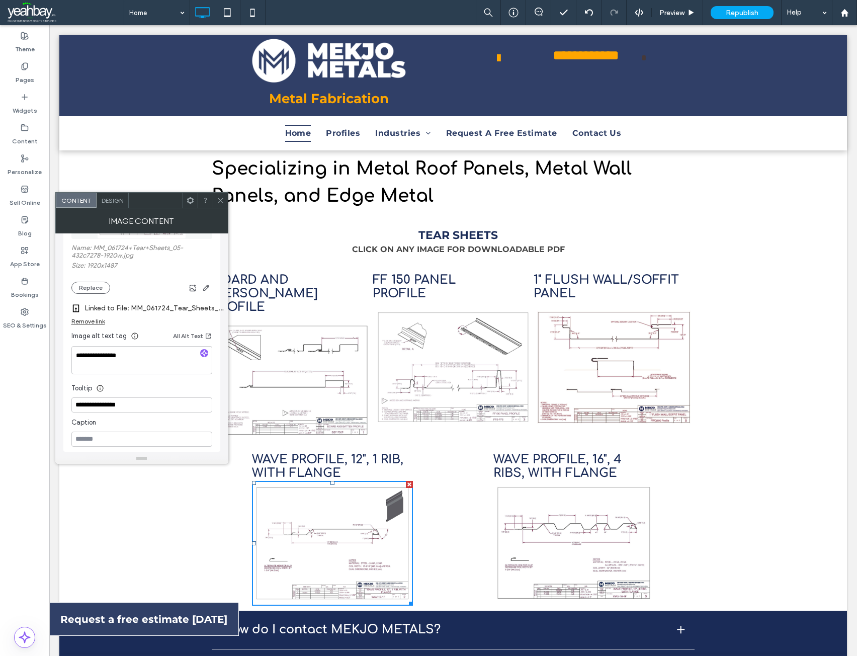
click at [116, 201] on span "Design" at bounding box center [113, 201] width 22 height 8
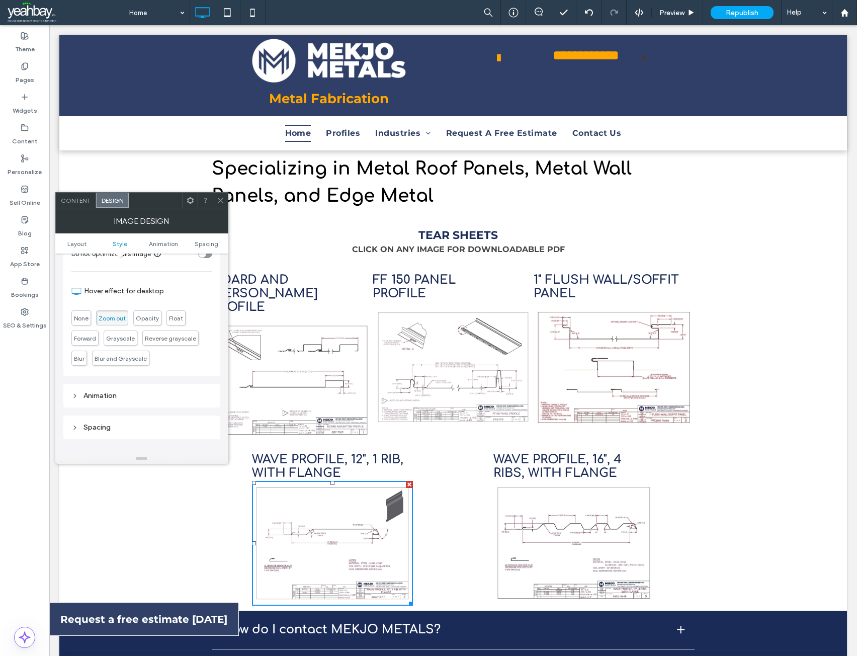
scroll to position [453, 0]
click at [99, 294] on div "Animation" at bounding box center [141, 295] width 141 height 9
click at [200, 364] on icon at bounding box center [203, 364] width 8 height 8
click at [143, 384] on div "None" at bounding box center [142, 381] width 140 height 18
click at [218, 202] on icon at bounding box center [221, 201] width 8 height 8
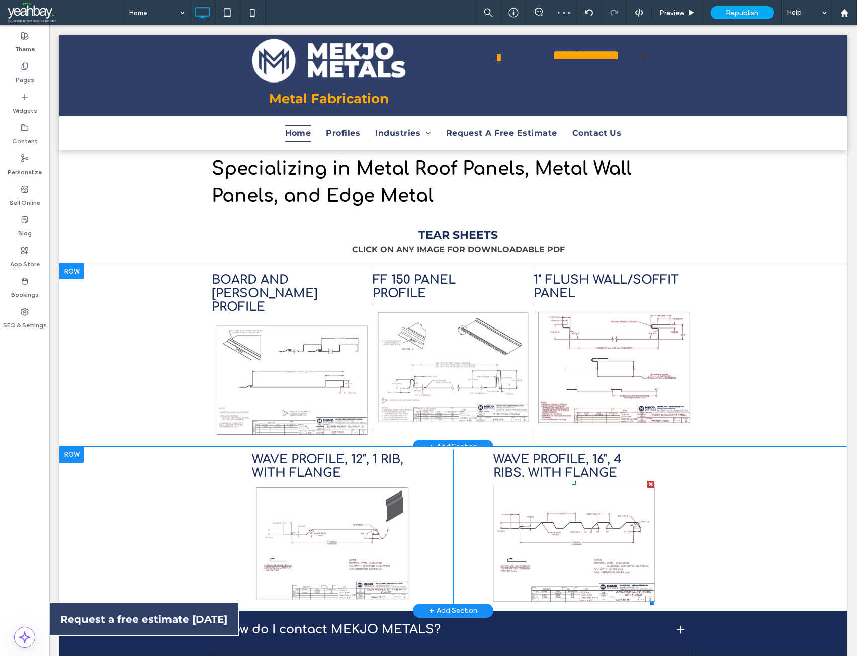
click at [525, 514] on img at bounding box center [574, 543] width 171 height 132
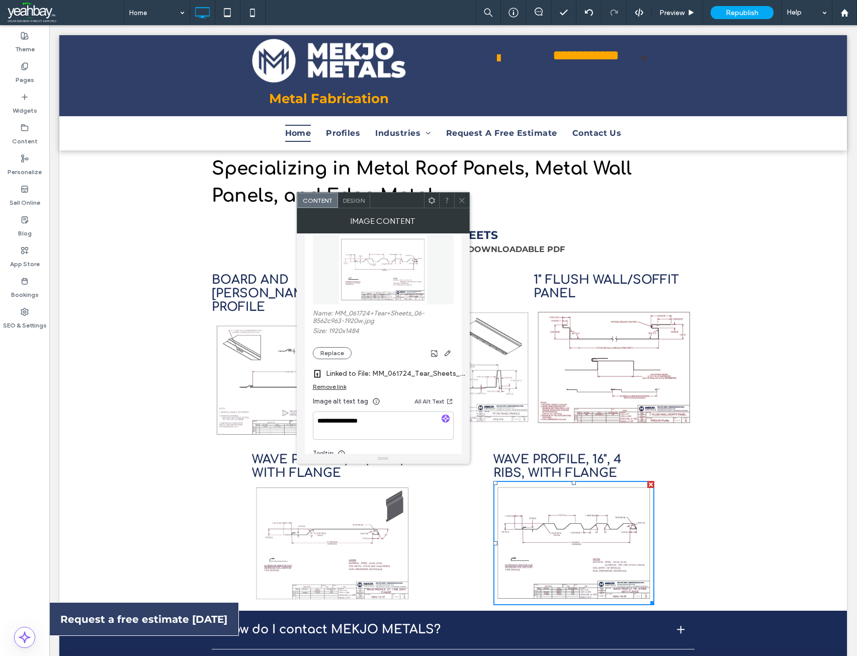
scroll to position [4, 0]
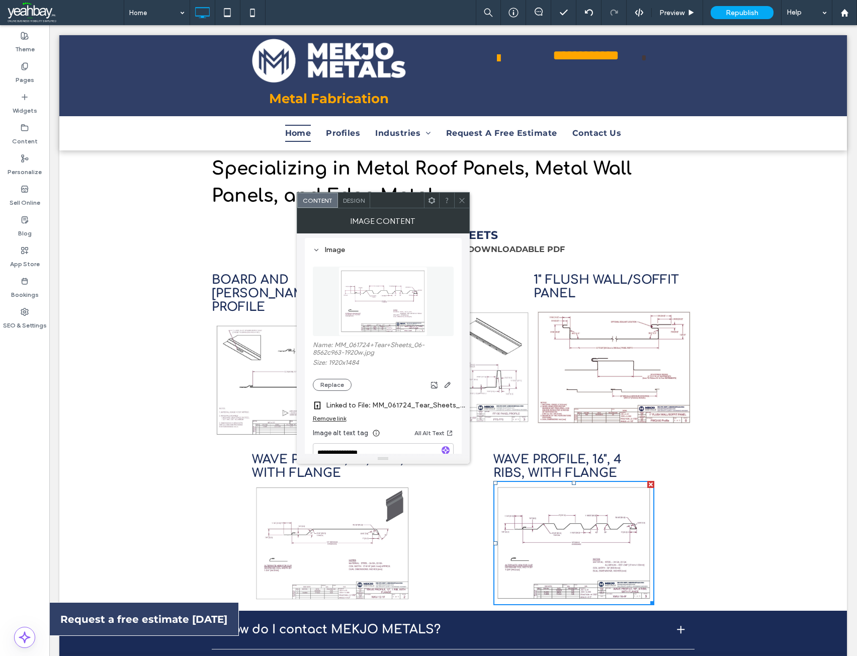
click at [356, 199] on span "Design" at bounding box center [354, 201] width 22 height 8
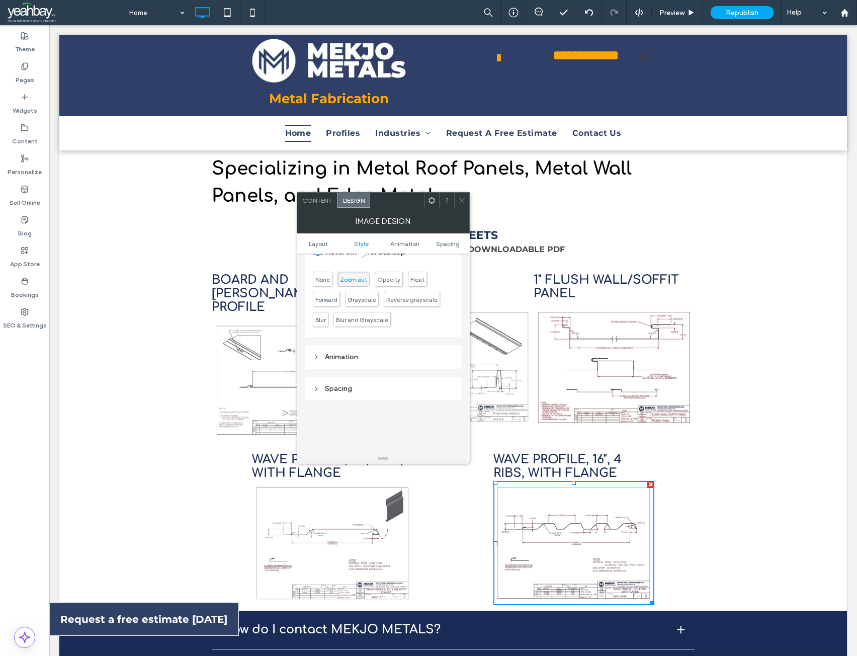
scroll to position [403, 0]
click at [340, 344] on div "Animation" at bounding box center [383, 345] width 141 height 9
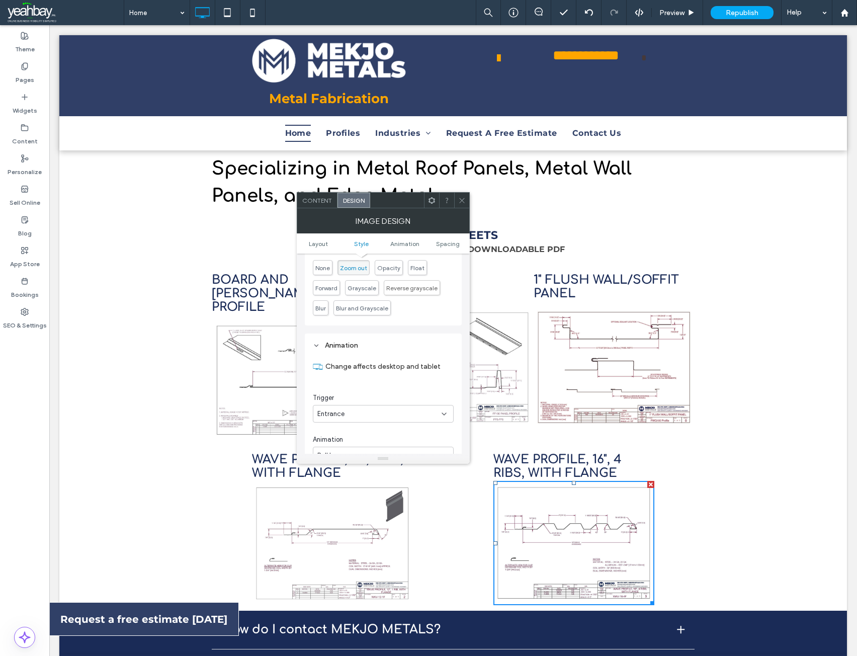
click at [359, 413] on div "Entrance" at bounding box center [379, 414] width 124 height 10
click at [344, 427] on div "None" at bounding box center [383, 432] width 140 height 18
click at [386, 410] on div "None" at bounding box center [379, 414] width 124 height 10
click at [366, 429] on div "None" at bounding box center [383, 432] width 140 height 18
click at [463, 198] on icon at bounding box center [462, 201] width 8 height 8
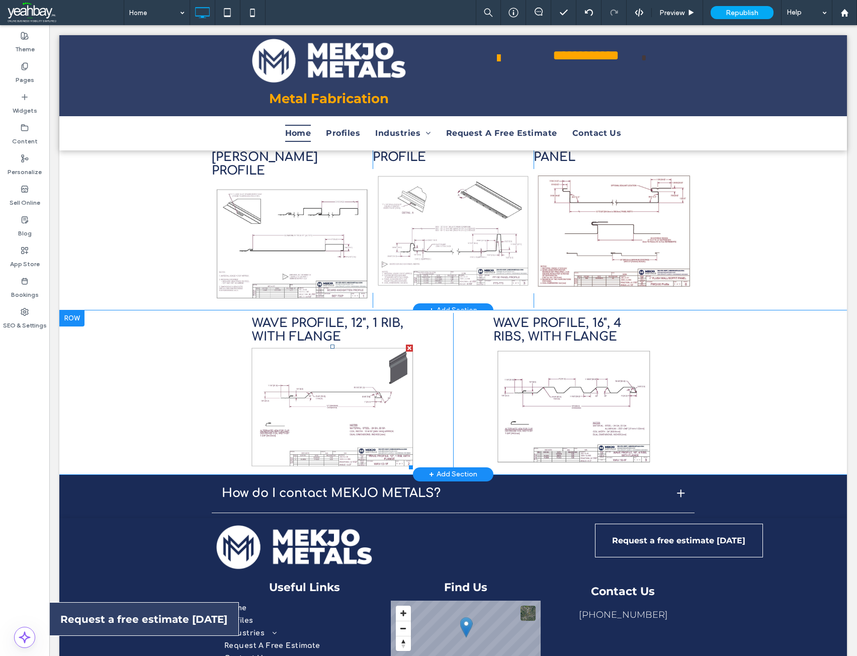
scroll to position [805, 0]
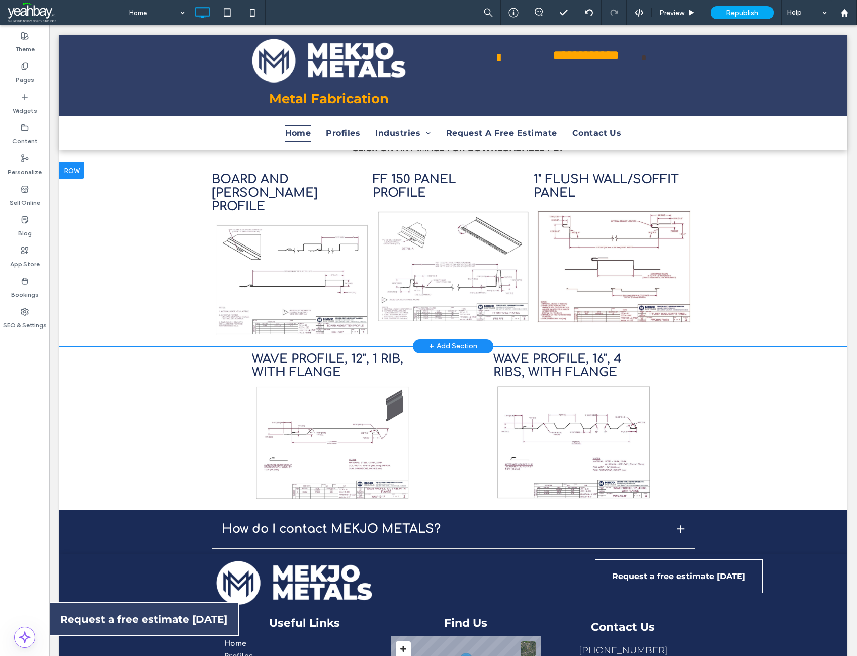
click at [70, 173] on div at bounding box center [71, 171] width 25 height 16
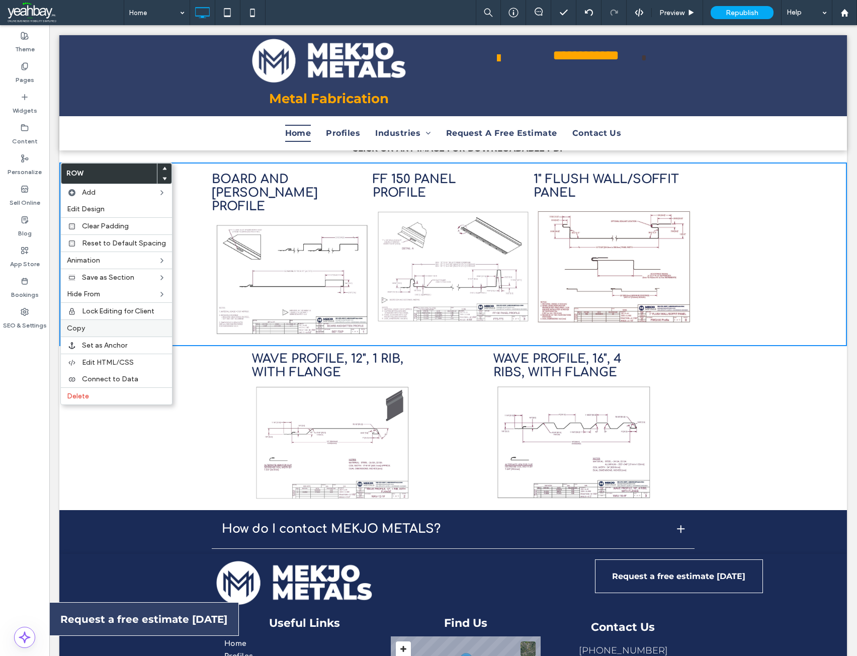
click at [93, 327] on label "Copy" at bounding box center [116, 328] width 99 height 9
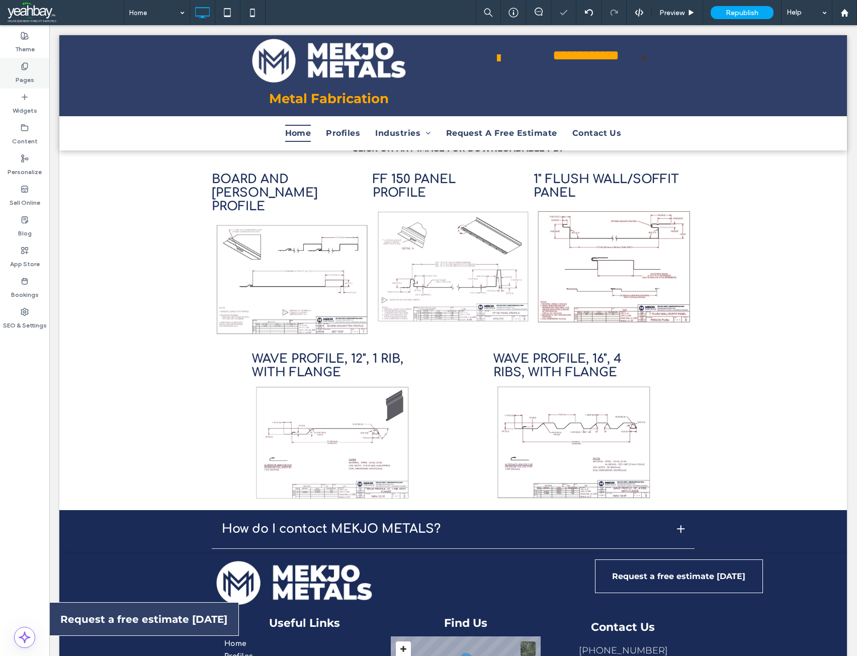
click at [25, 78] on label "Pages" at bounding box center [25, 77] width 19 height 14
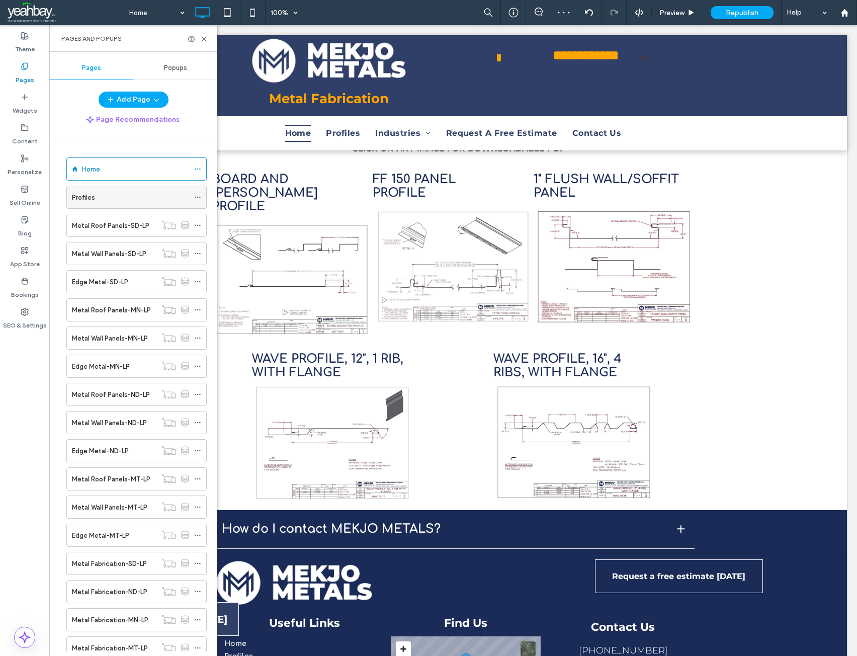
click at [95, 201] on div "Profiles" at bounding box center [130, 197] width 117 height 11
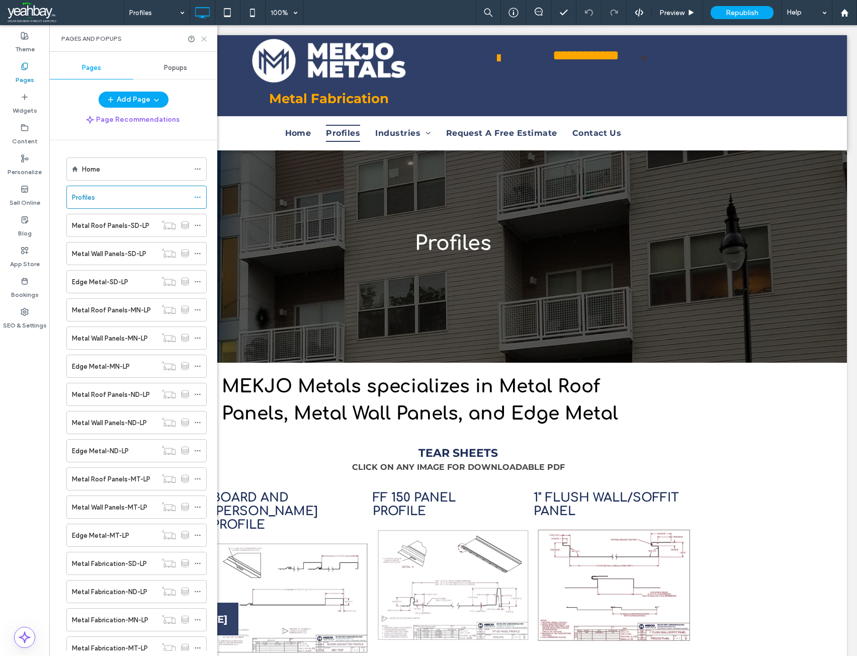
click at [204, 36] on icon at bounding box center [204, 39] width 8 height 8
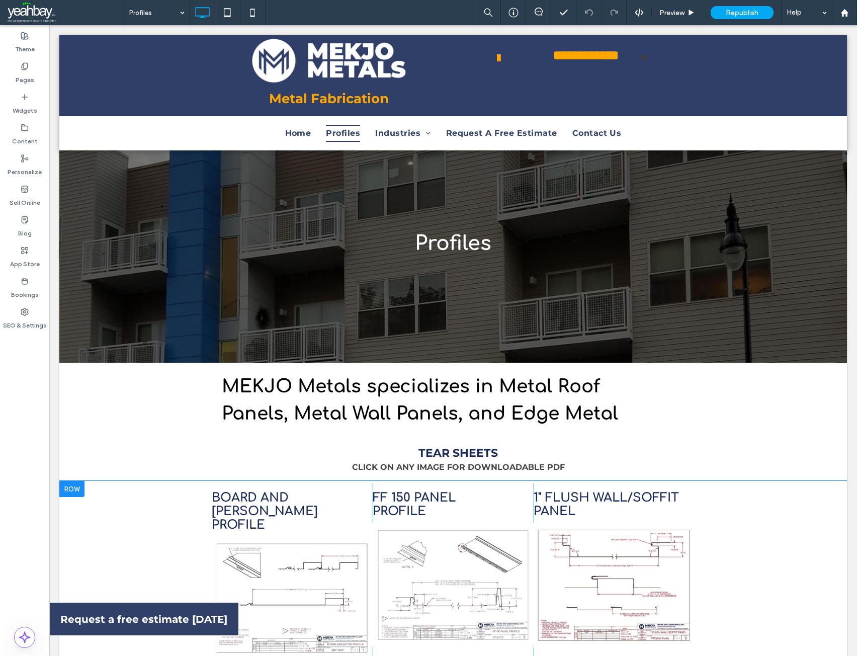
click at [78, 484] on div at bounding box center [71, 489] width 25 height 16
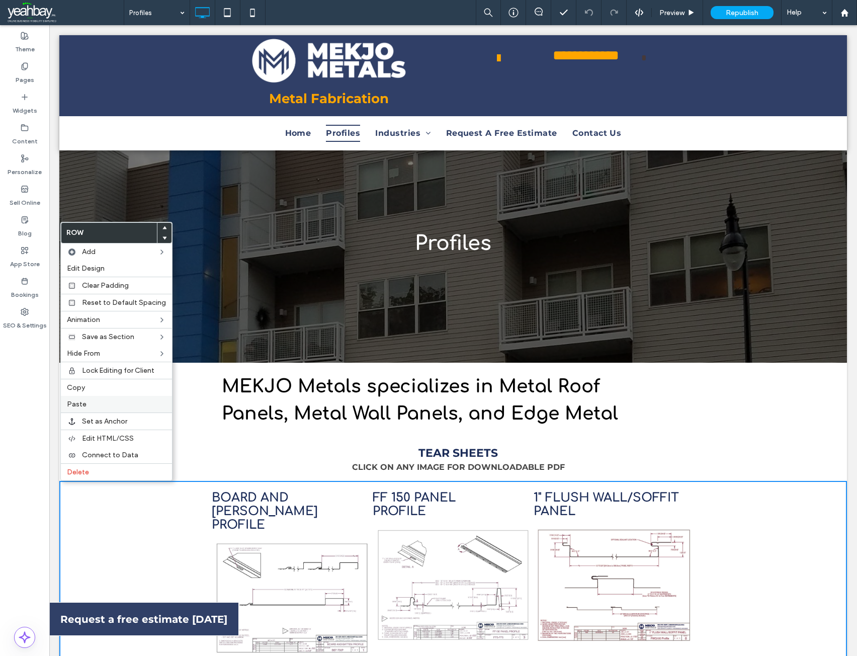
click at [91, 406] on label "Paste" at bounding box center [116, 404] width 99 height 9
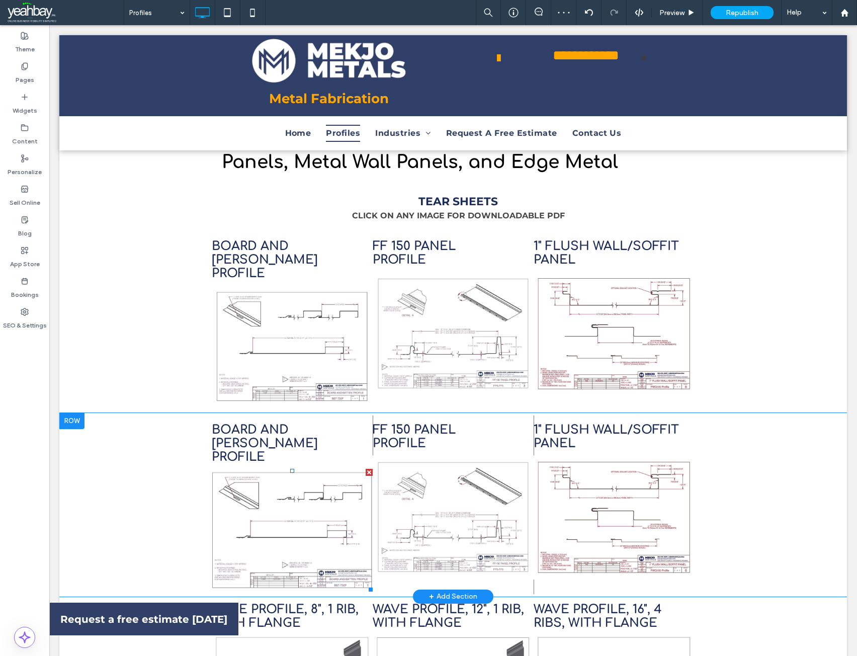
scroll to position [302, 0]
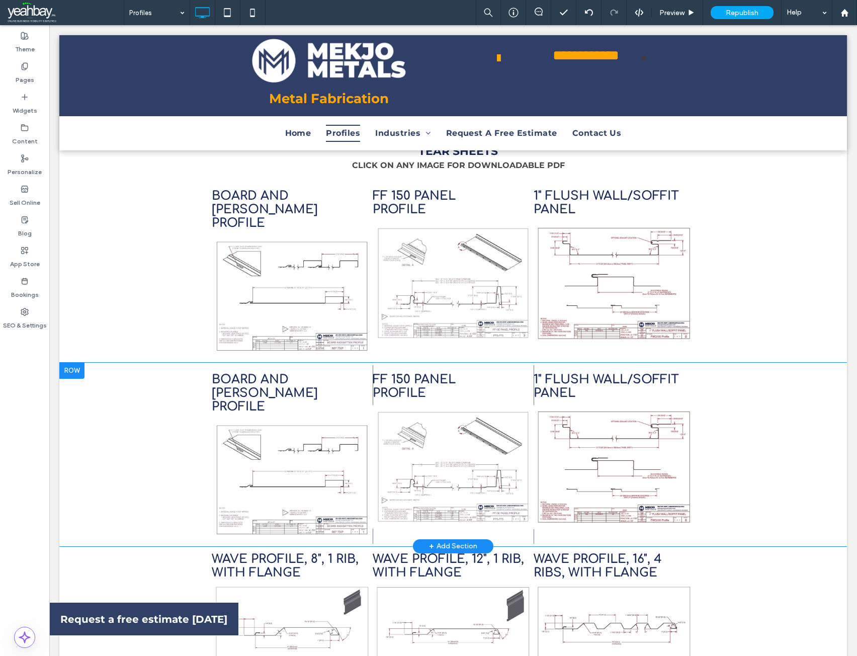
click at [77, 363] on div at bounding box center [71, 371] width 25 height 16
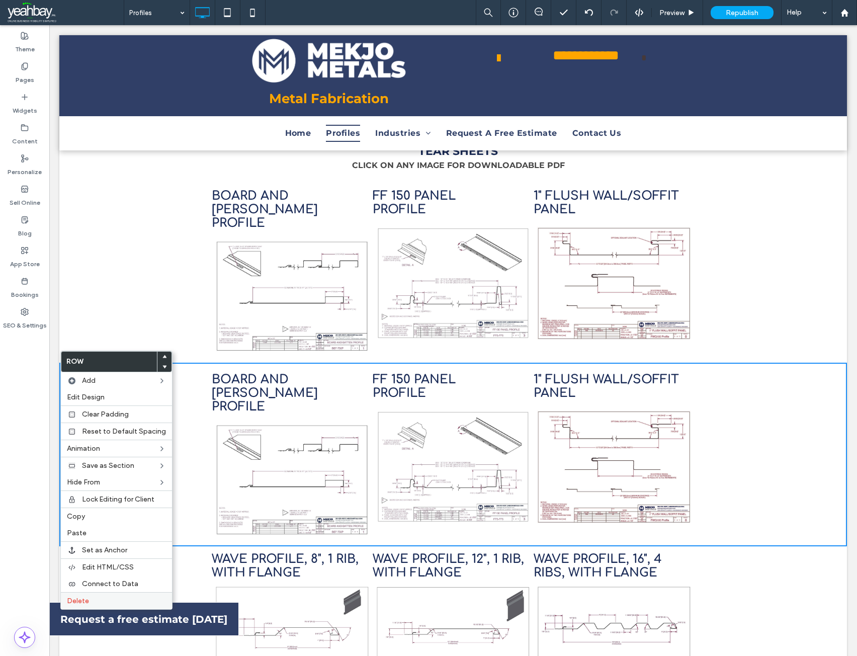
click at [100, 599] on label "Delete" at bounding box center [116, 601] width 99 height 9
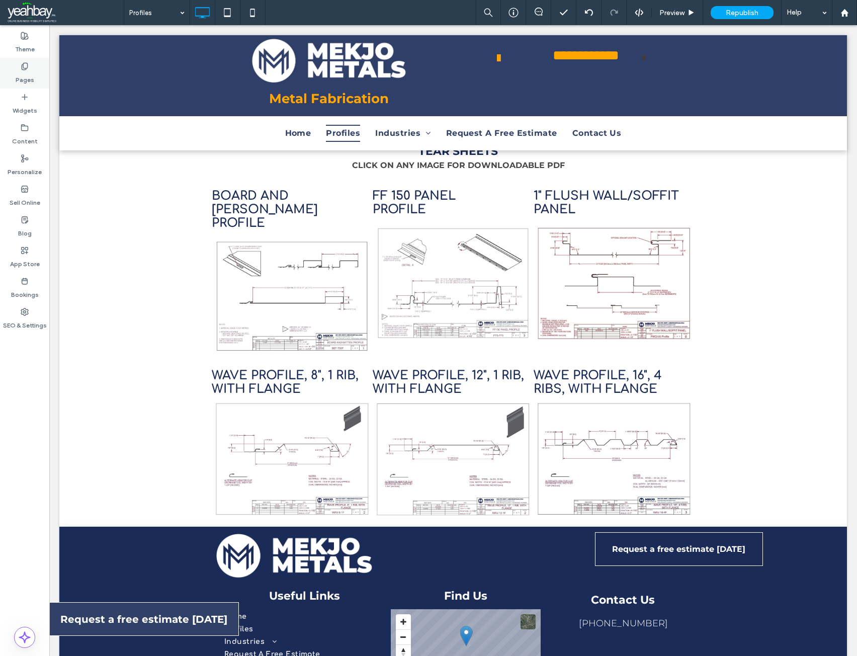
click at [23, 77] on label "Pages" at bounding box center [25, 77] width 19 height 14
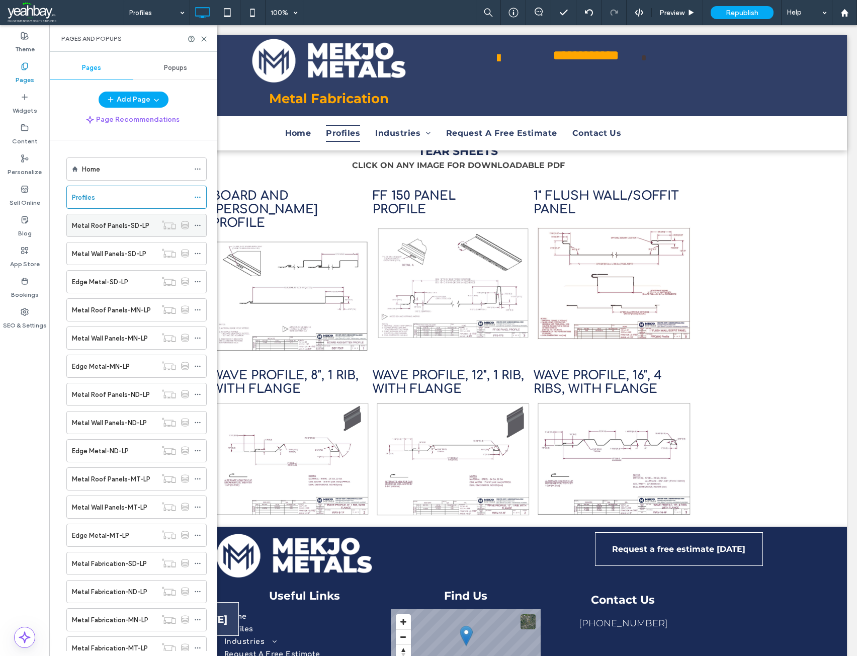
click at [90, 228] on label "Metal Roof Panels-SD-LP" at bounding box center [110, 226] width 77 height 18
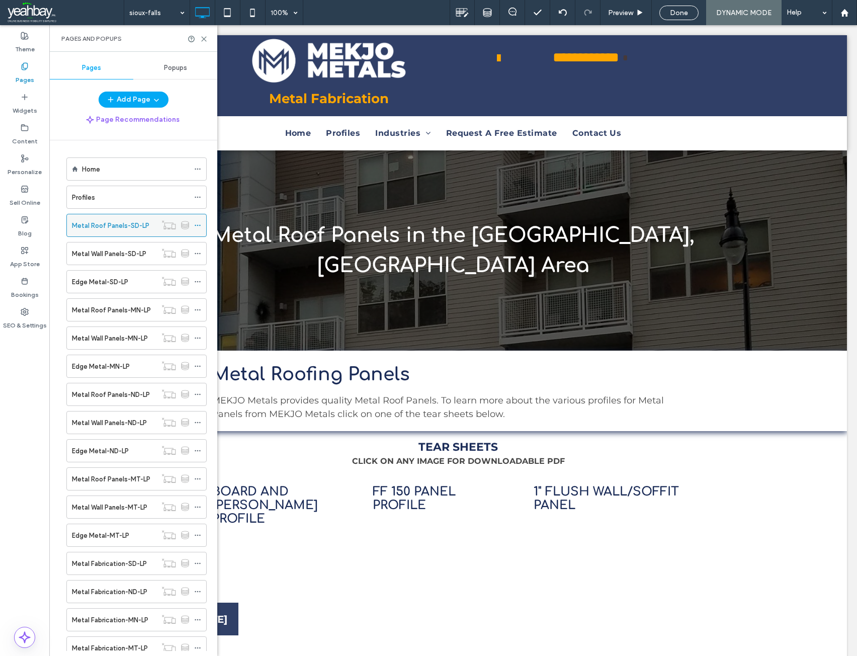
scroll to position [0, 0]
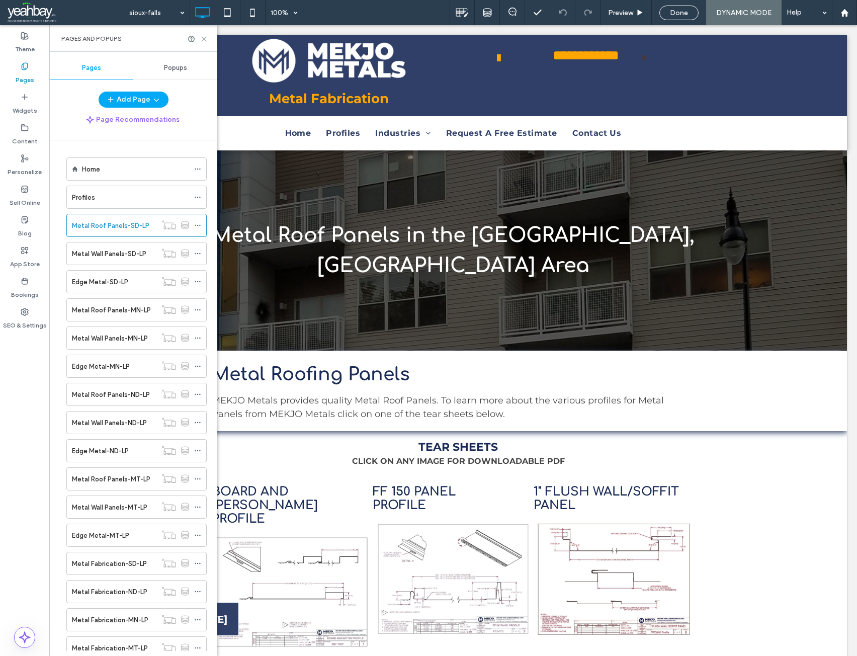
click at [205, 41] on icon at bounding box center [204, 39] width 8 height 8
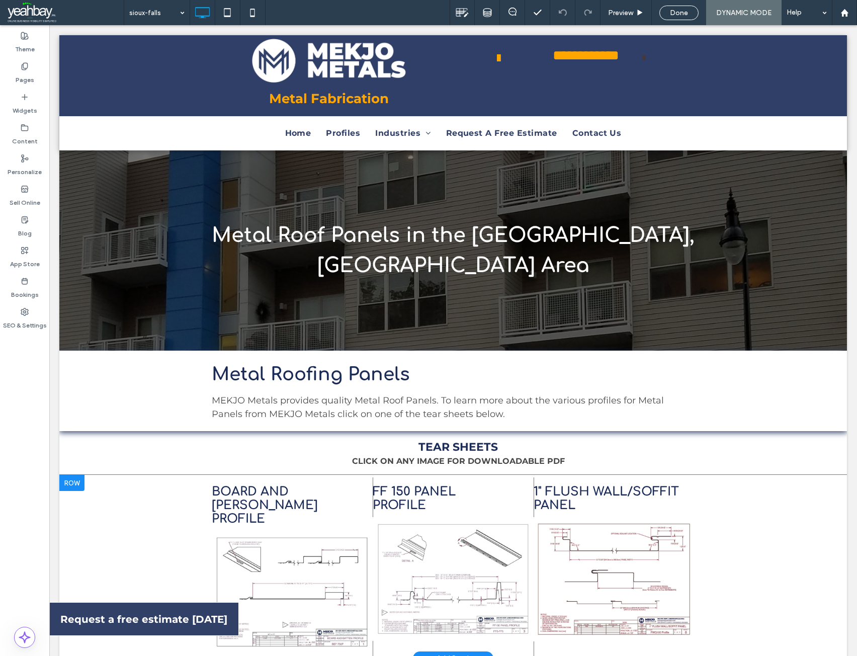
click at [82, 475] on div at bounding box center [71, 483] width 25 height 16
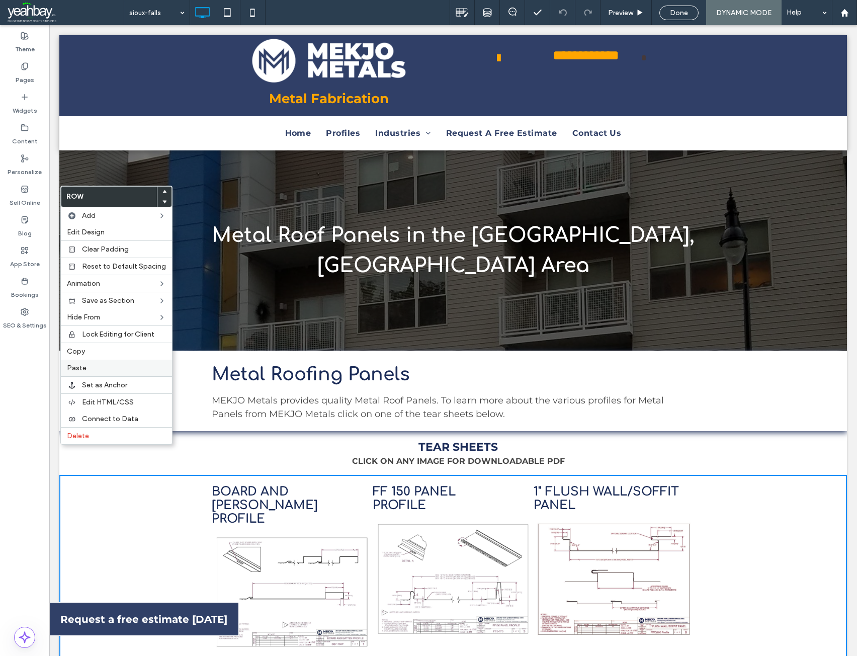
click at [96, 363] on div "Paste" at bounding box center [116, 368] width 111 height 17
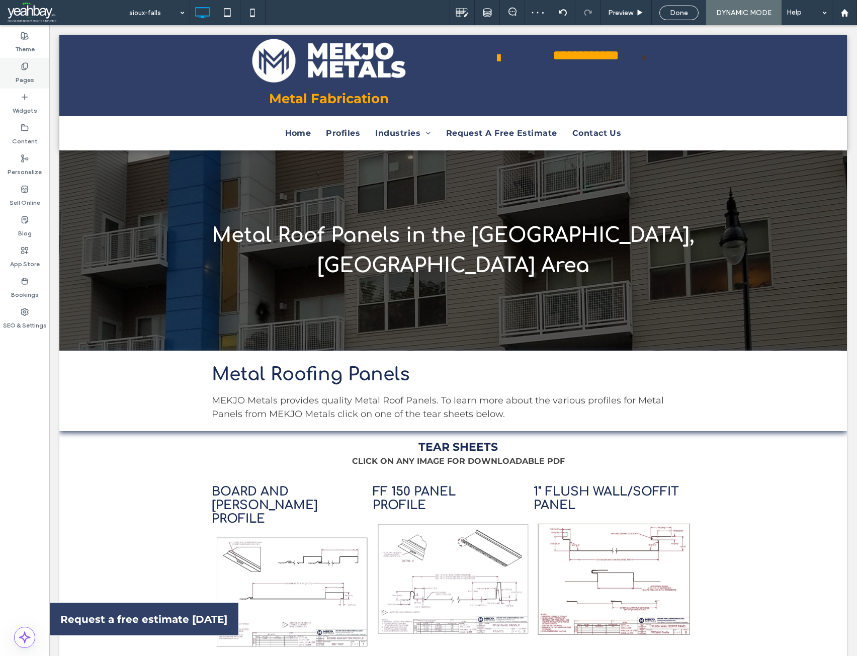
click at [27, 80] on label "Pages" at bounding box center [25, 77] width 19 height 14
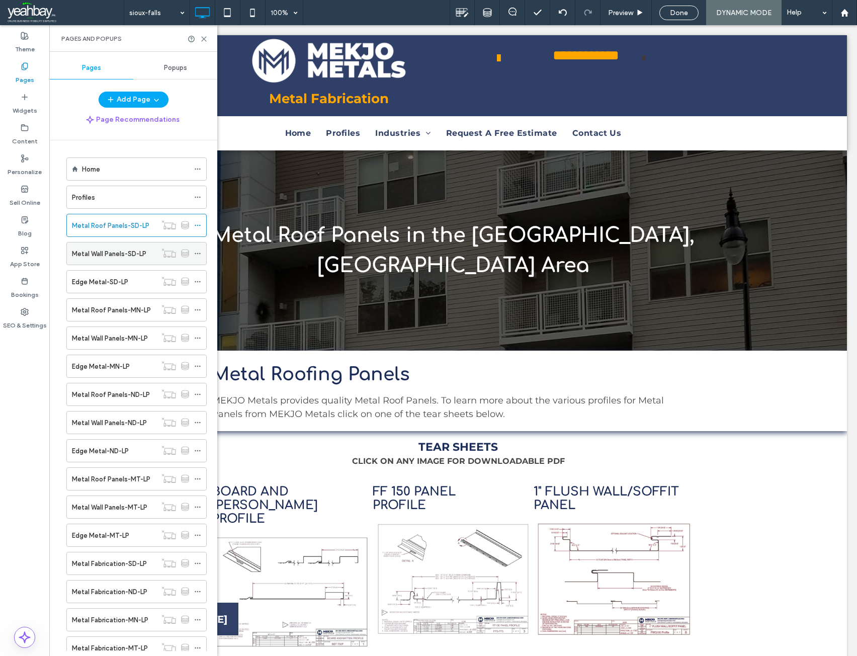
click at [95, 254] on label "Metal Wall Panels-SD-LP" at bounding box center [109, 254] width 74 height 18
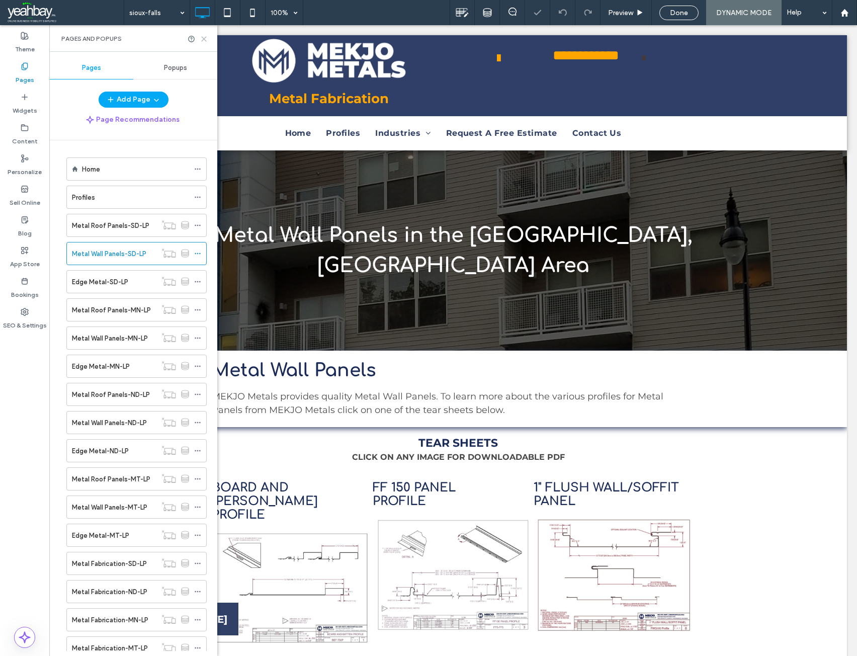
click at [203, 41] on icon at bounding box center [204, 39] width 8 height 8
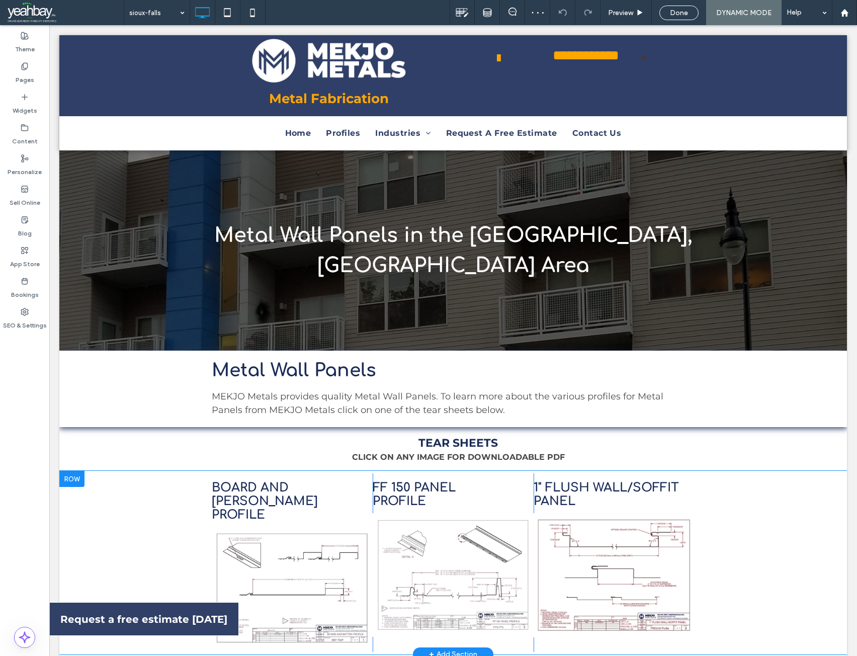
click at [66, 471] on div at bounding box center [71, 479] width 25 height 16
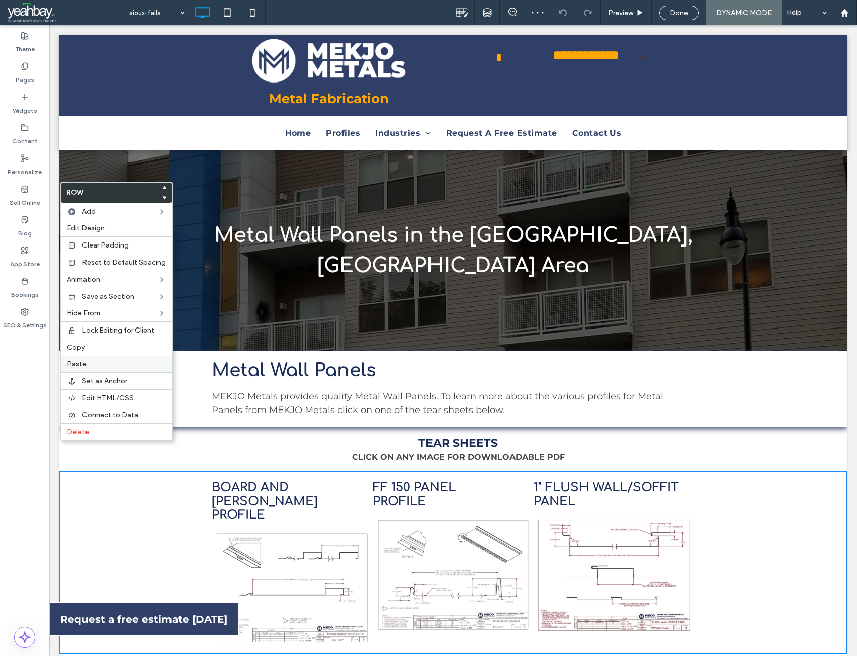
click at [86, 366] on label "Paste" at bounding box center [116, 364] width 99 height 9
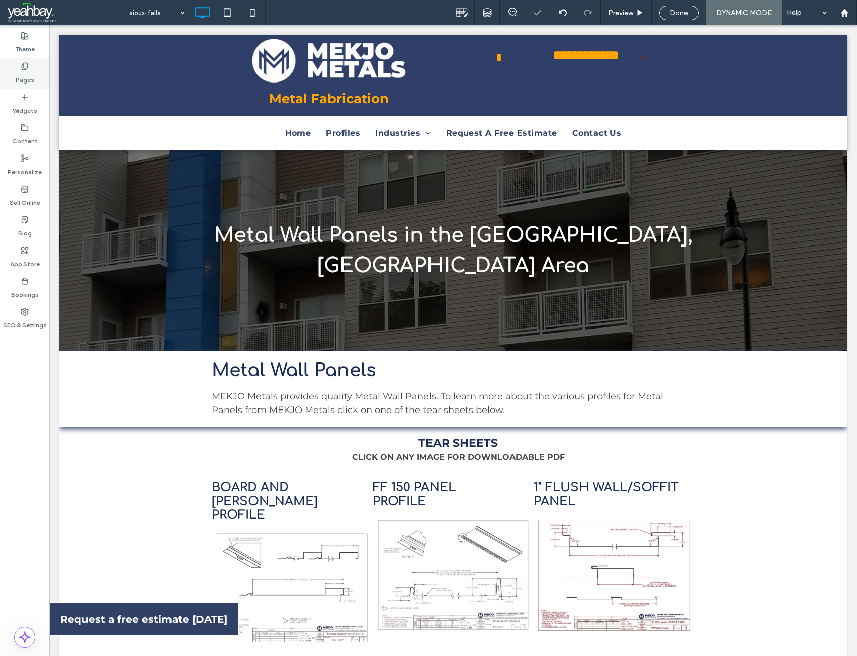
click at [27, 84] on div "Pages" at bounding box center [24, 73] width 49 height 31
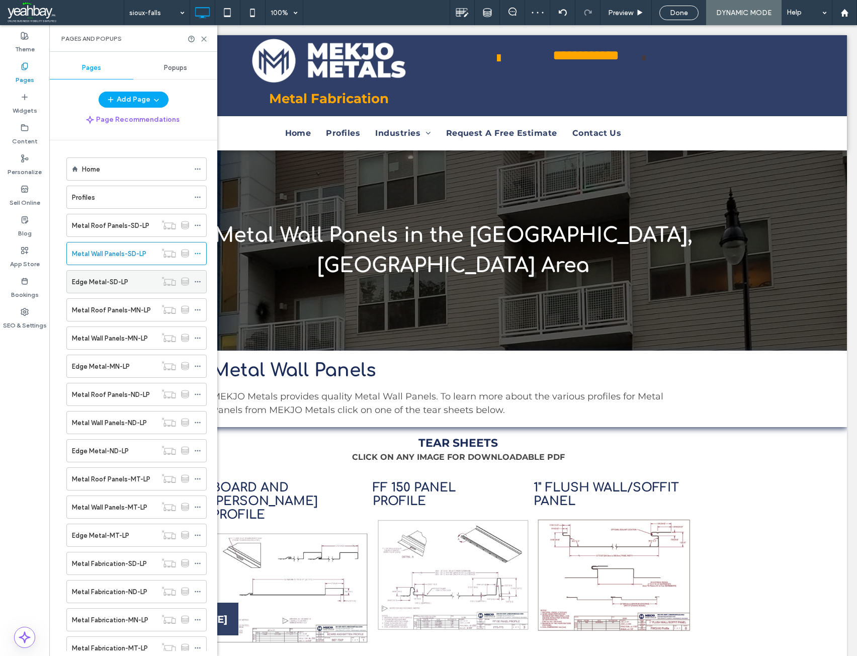
click at [98, 286] on label "Edge Metal-SD-LP" at bounding box center [100, 282] width 56 height 18
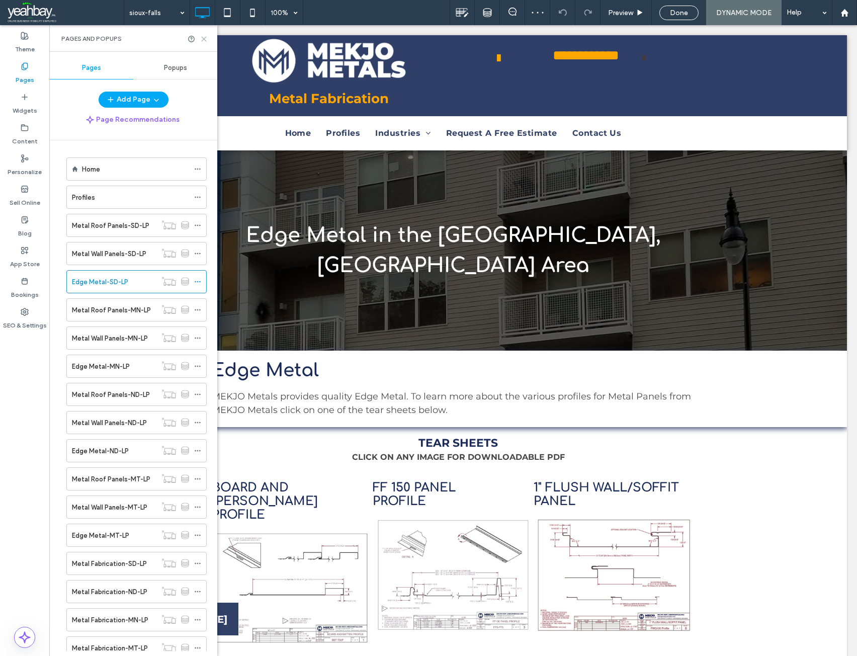
click at [205, 39] on icon at bounding box center [204, 39] width 8 height 8
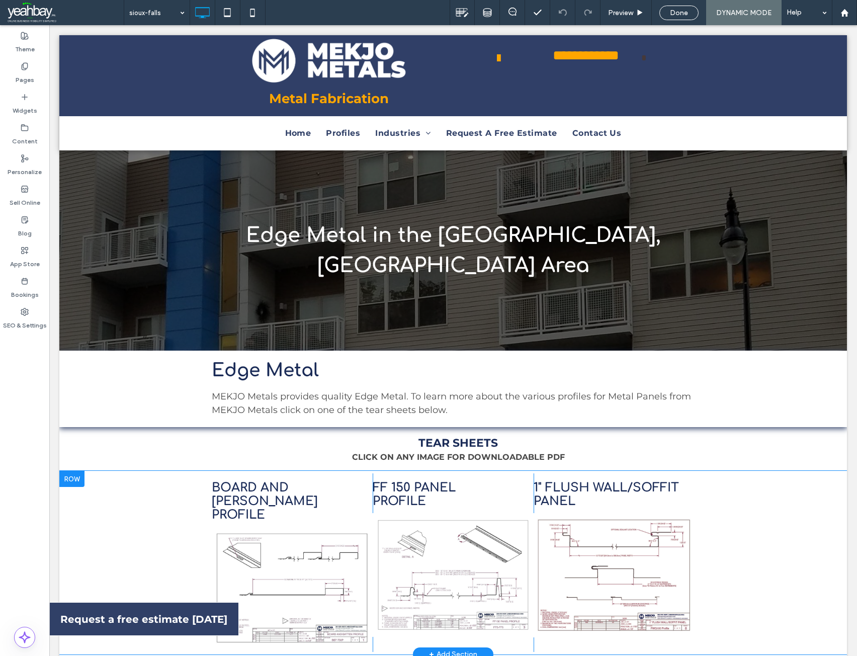
click at [70, 471] on div at bounding box center [71, 479] width 25 height 16
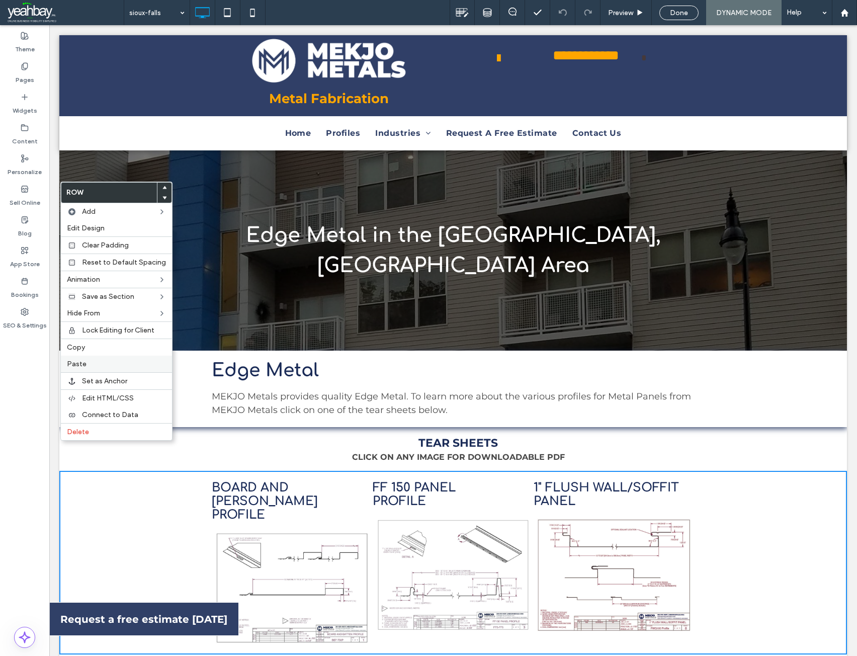
click at [89, 365] on label "Paste" at bounding box center [116, 364] width 99 height 9
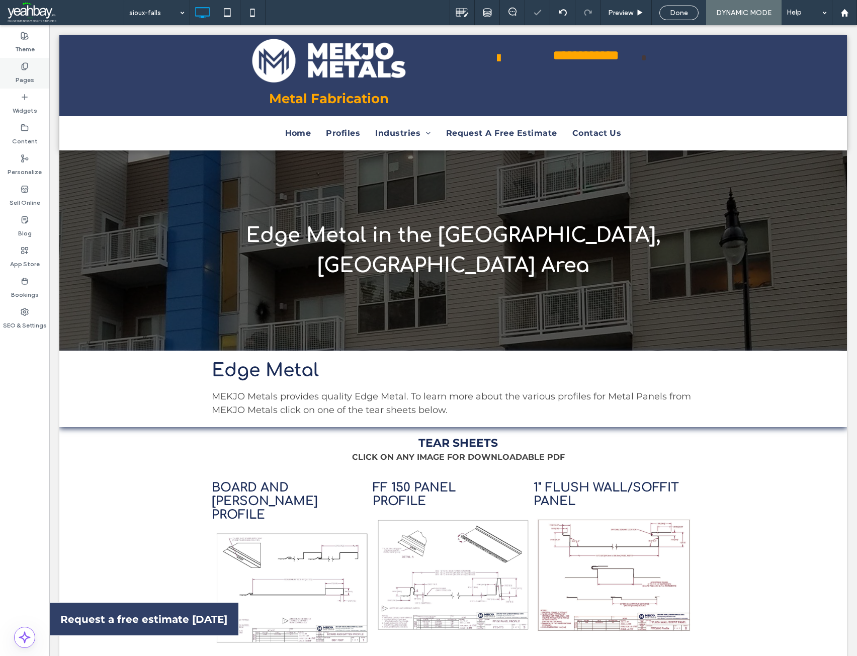
click at [30, 75] on label "Pages" at bounding box center [25, 77] width 19 height 14
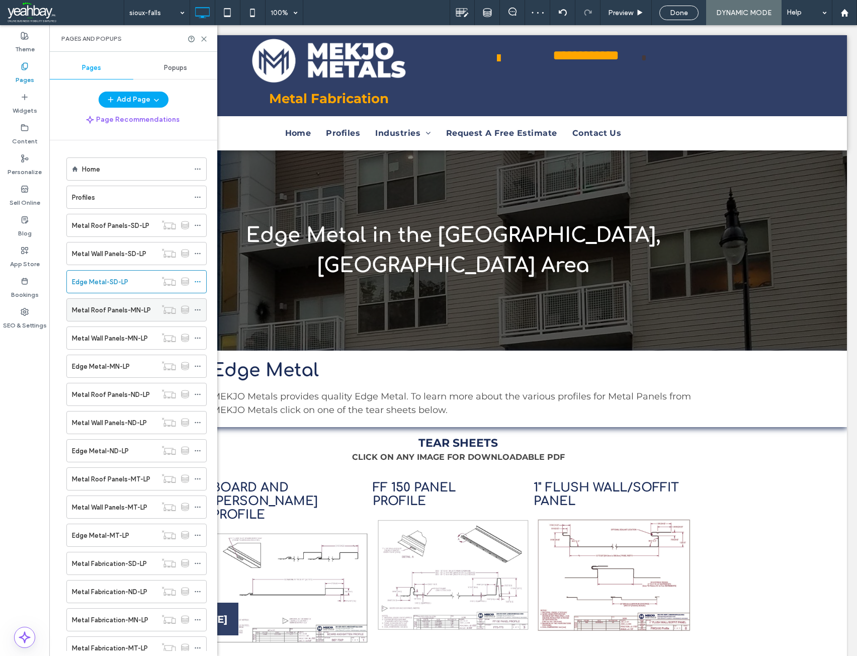
click at [109, 314] on label "Metal Roof Panels-MN-LP" at bounding box center [111, 310] width 79 height 18
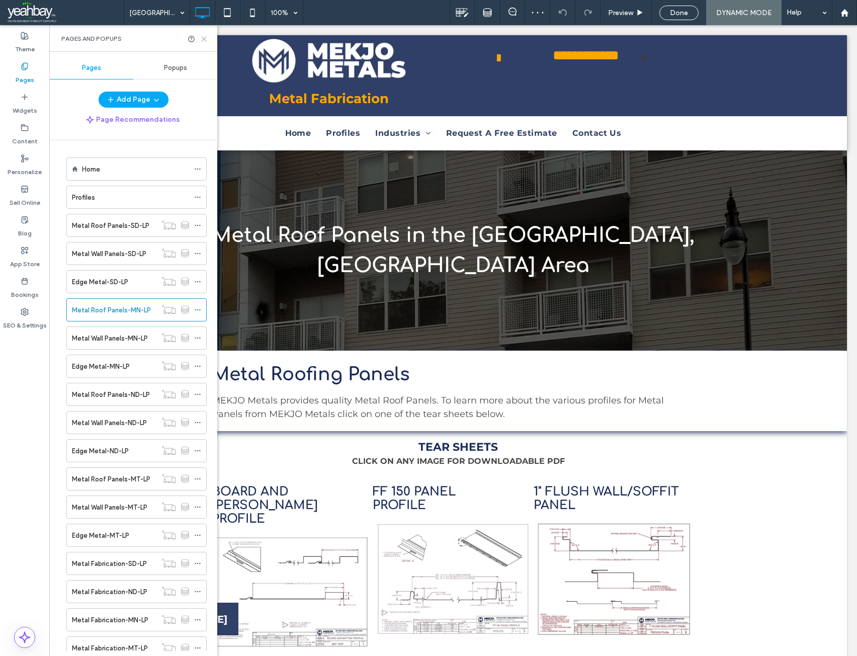
click at [205, 39] on icon at bounding box center [204, 39] width 8 height 8
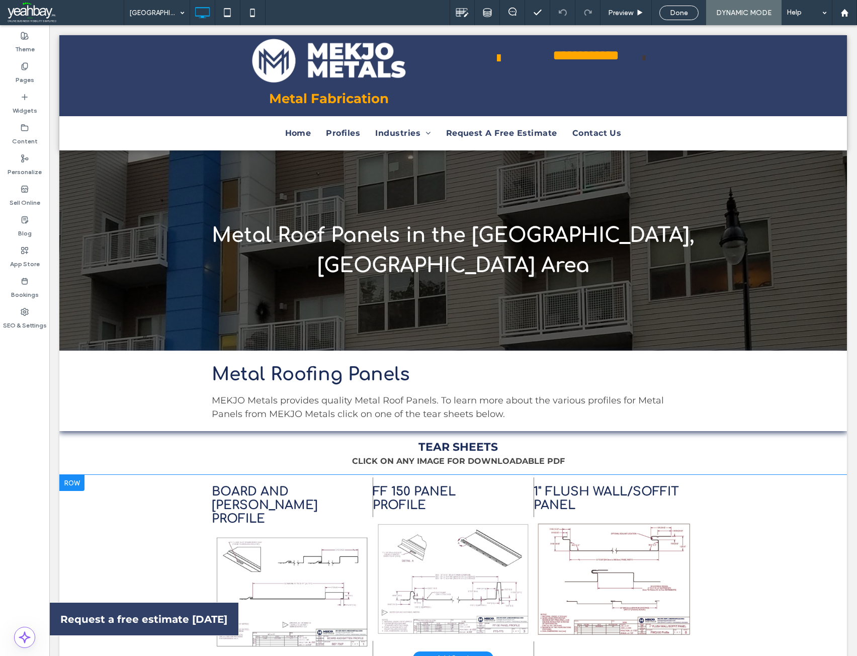
click at [75, 484] on div at bounding box center [71, 483] width 25 height 16
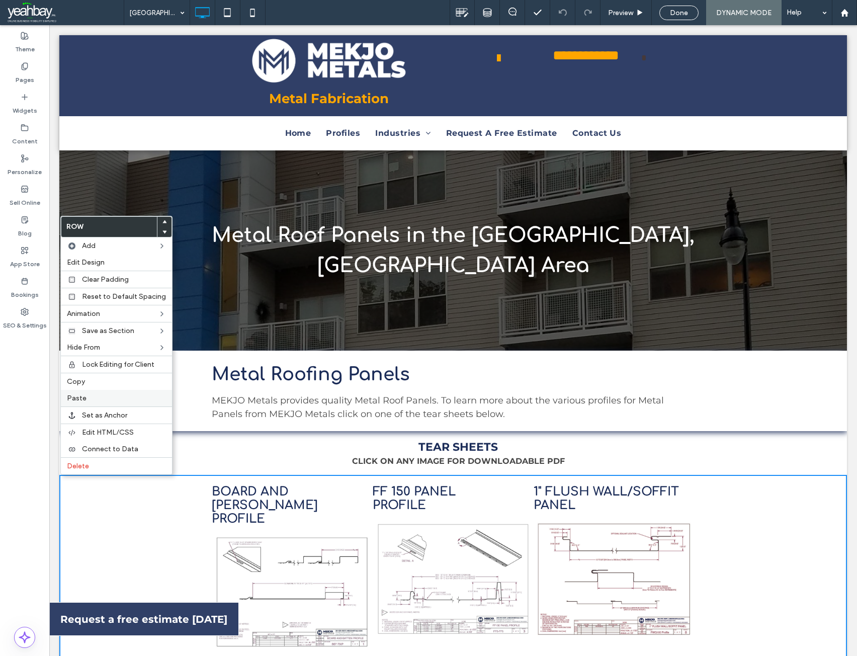
click at [88, 397] on label "Paste" at bounding box center [116, 398] width 99 height 9
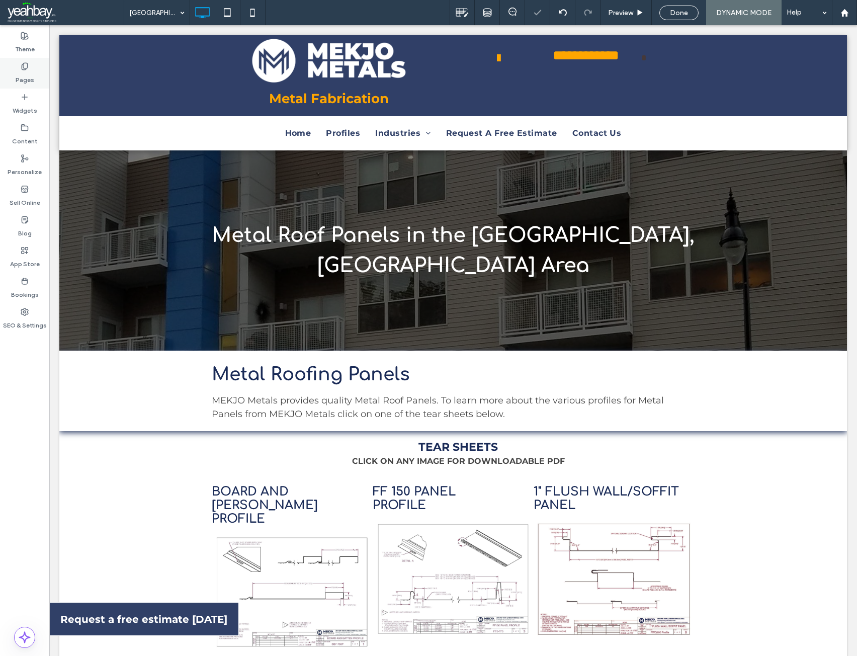
click at [25, 76] on label "Pages" at bounding box center [25, 77] width 19 height 14
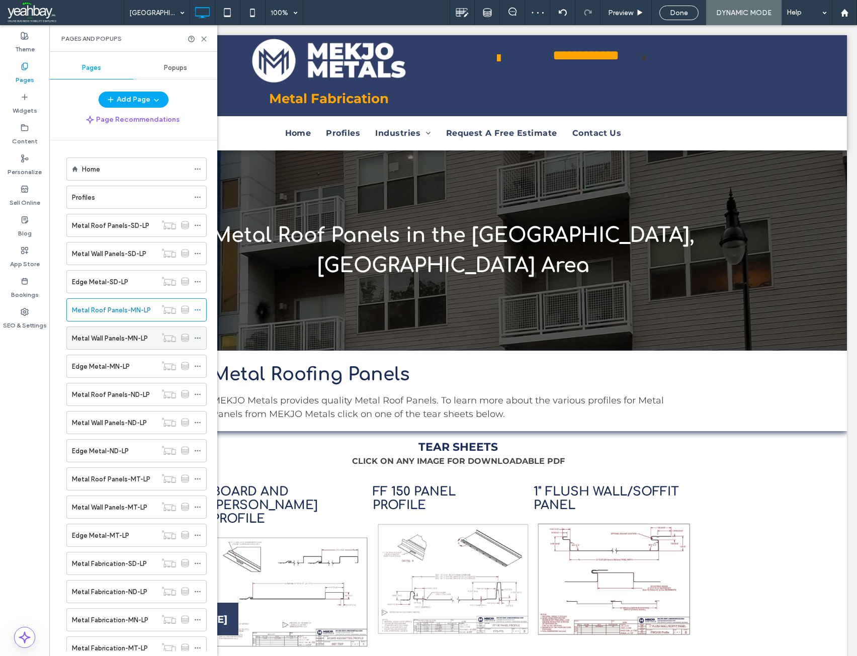
click at [106, 343] on label "Metal Wall Panels-MN-LP" at bounding box center [110, 339] width 76 height 18
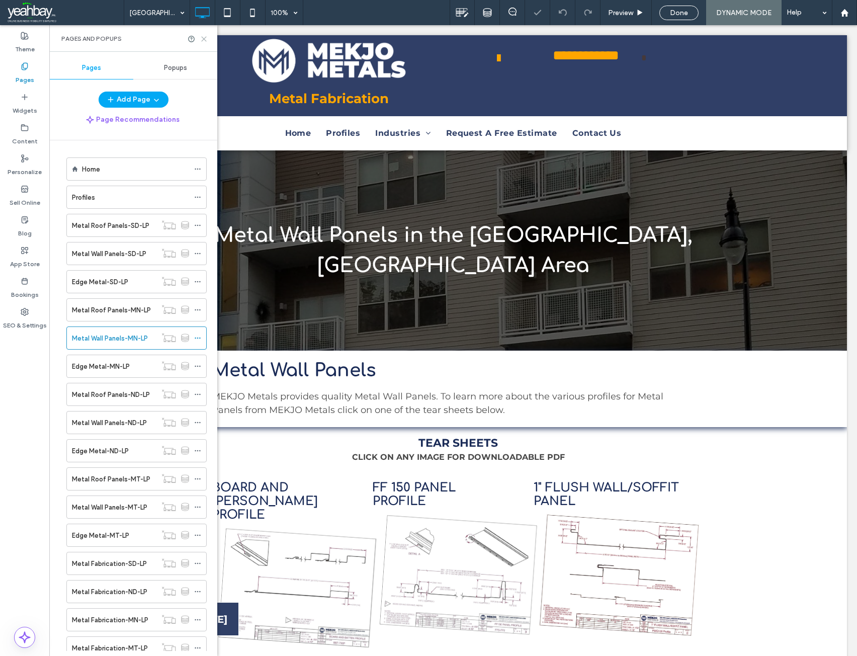
click at [204, 41] on icon at bounding box center [204, 39] width 8 height 8
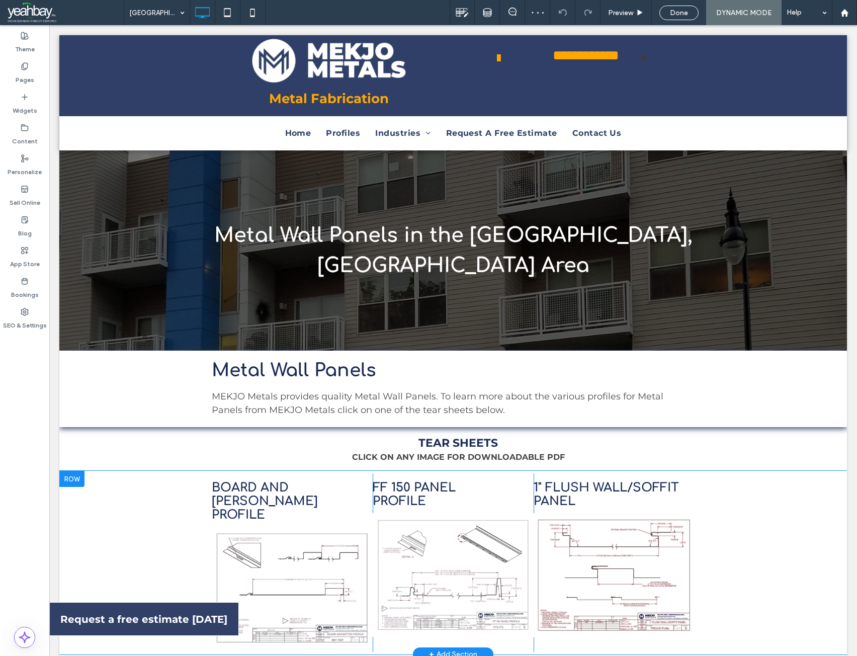
click at [72, 485] on div at bounding box center [71, 479] width 25 height 16
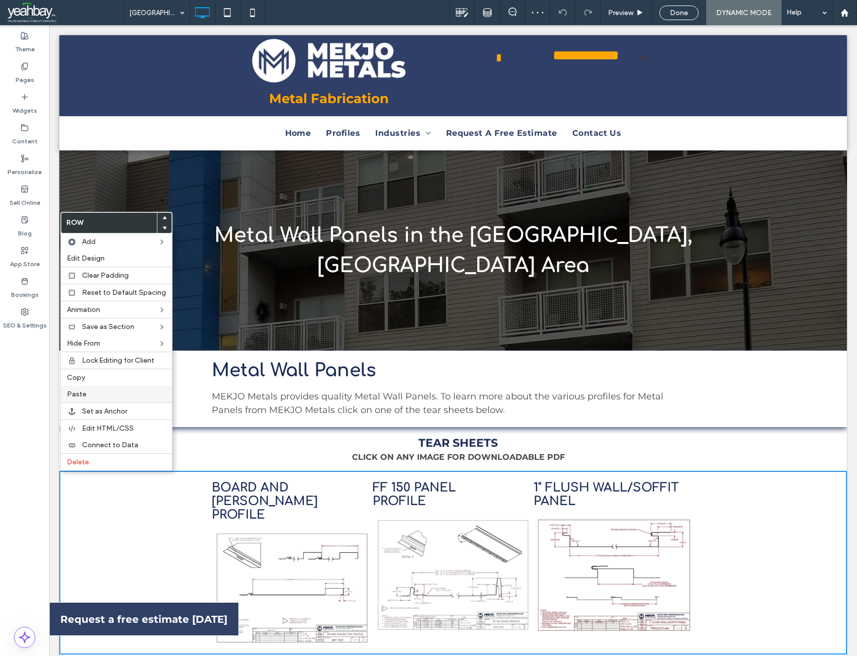
click at [90, 393] on label "Paste" at bounding box center [116, 394] width 99 height 9
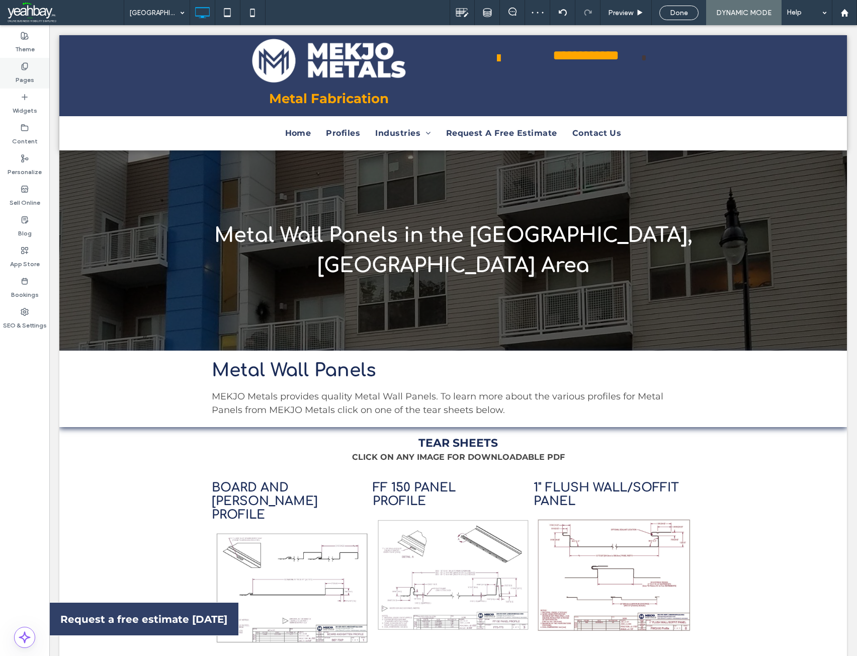
click at [22, 79] on label "Pages" at bounding box center [25, 77] width 19 height 14
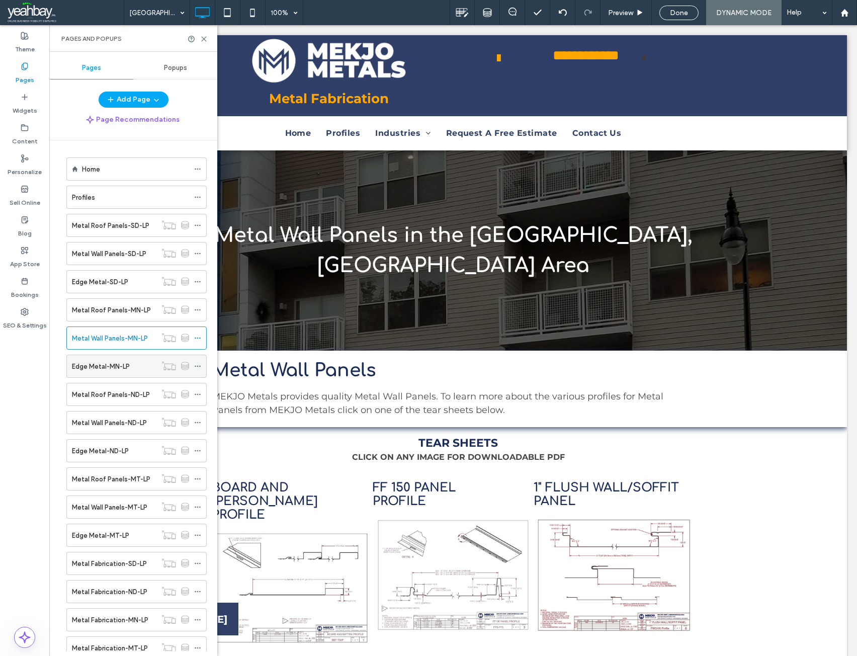
click at [101, 367] on label "Edge Metal-MN-LP" at bounding box center [101, 367] width 58 height 18
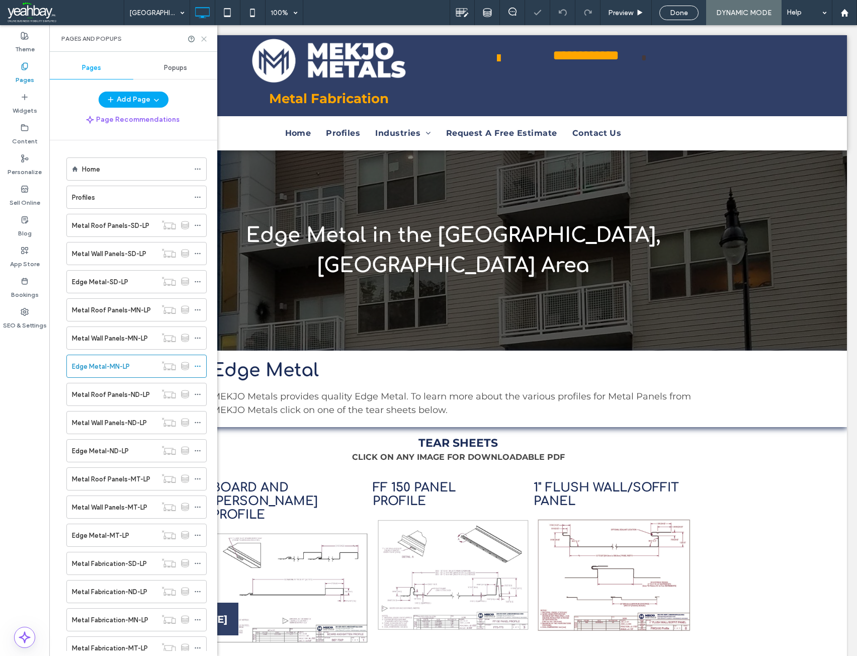
click at [204, 42] on icon at bounding box center [204, 39] width 8 height 8
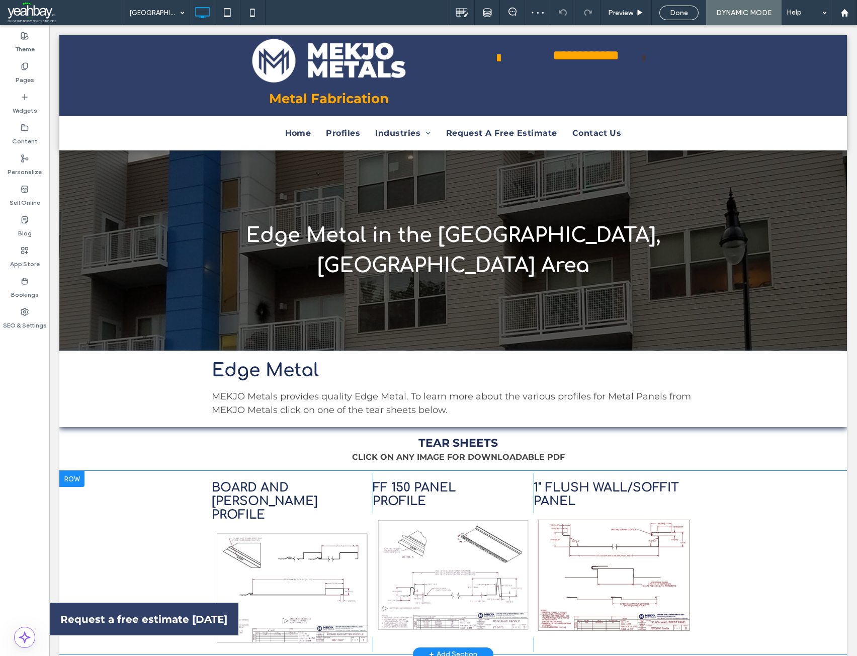
click at [72, 471] on div at bounding box center [71, 479] width 25 height 16
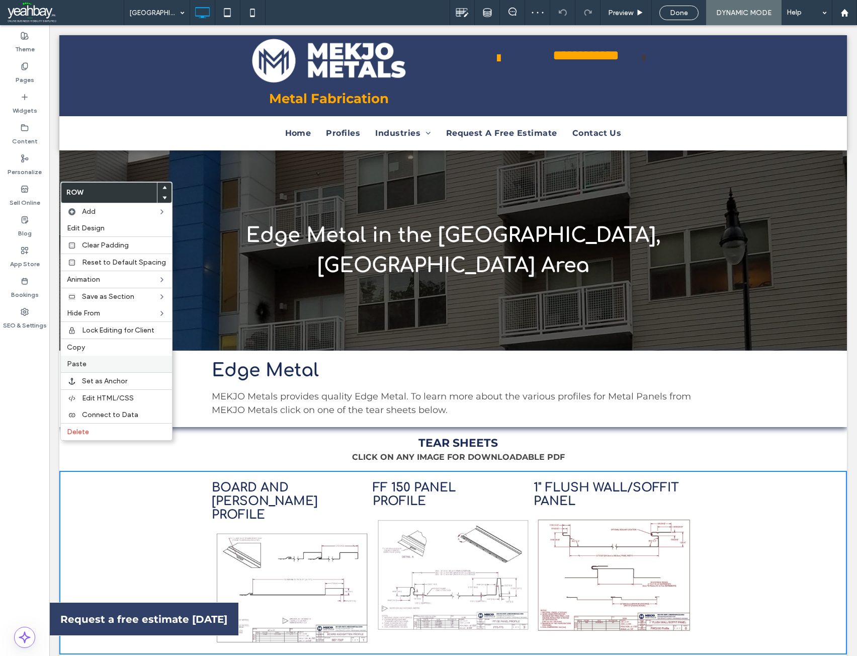
click at [74, 367] on span "Paste" at bounding box center [77, 364] width 20 height 9
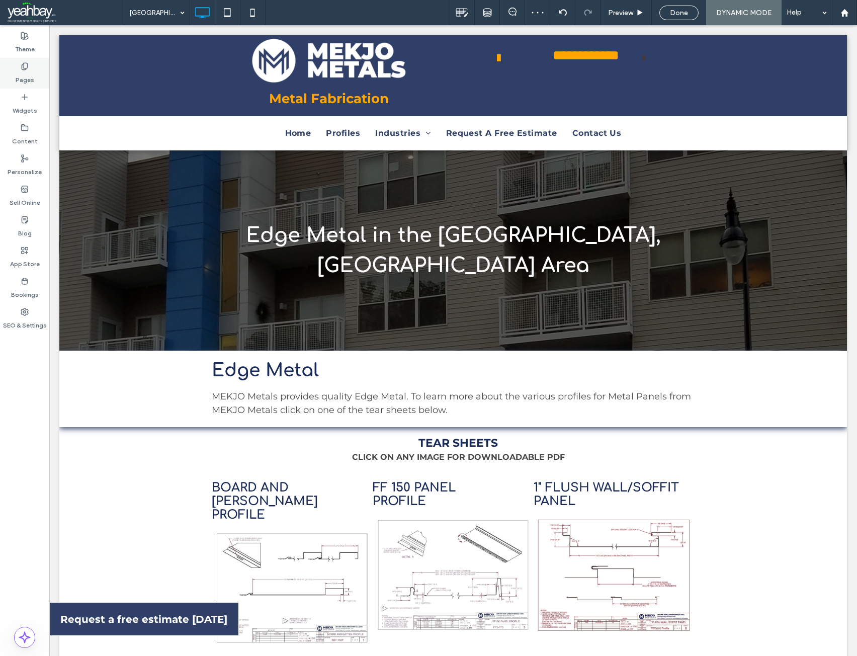
click at [28, 77] on label "Pages" at bounding box center [25, 77] width 19 height 14
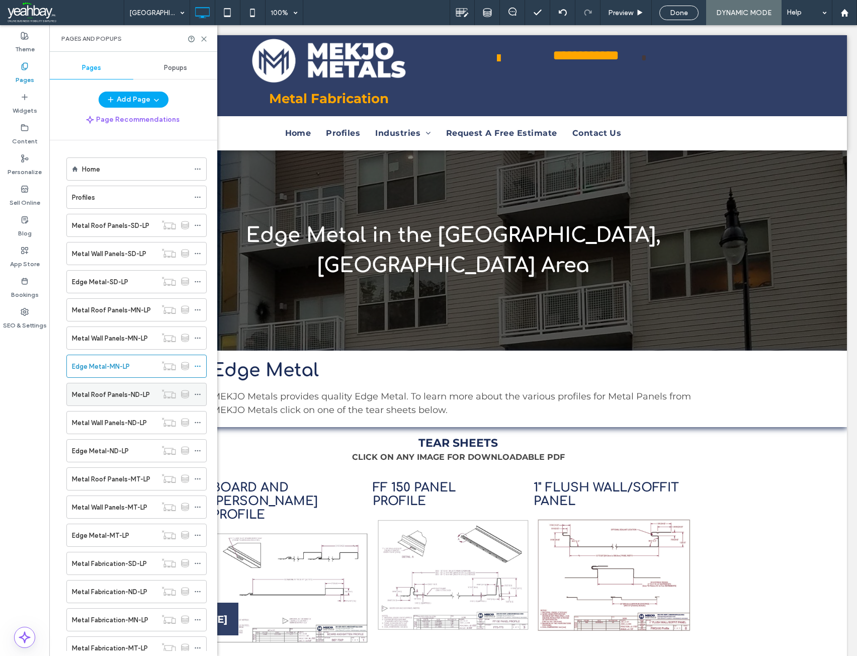
click at [122, 398] on label "Metal Roof Panels-ND-LP" at bounding box center [111, 395] width 78 height 18
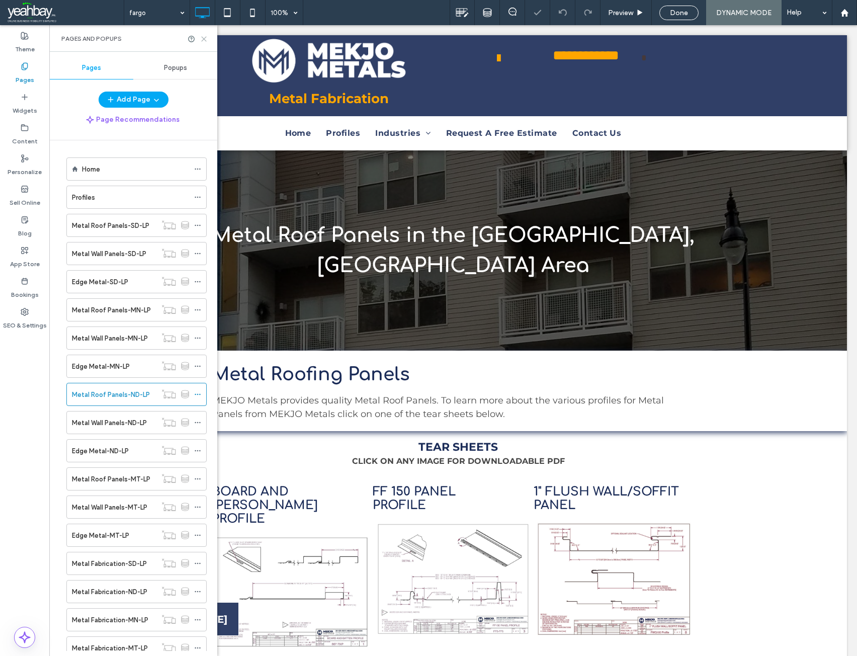
click at [203, 41] on icon at bounding box center [204, 39] width 8 height 8
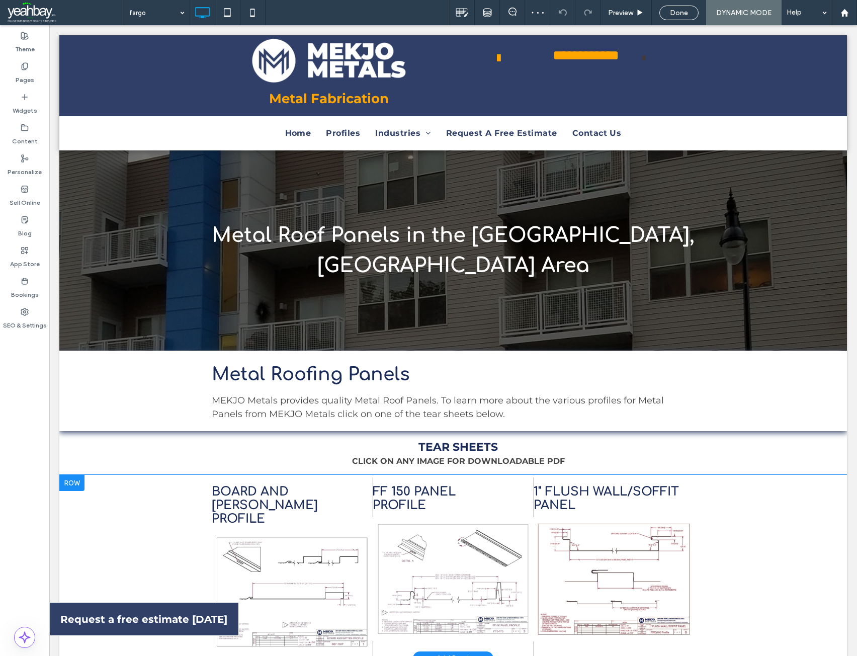
click at [72, 475] on div at bounding box center [71, 483] width 25 height 16
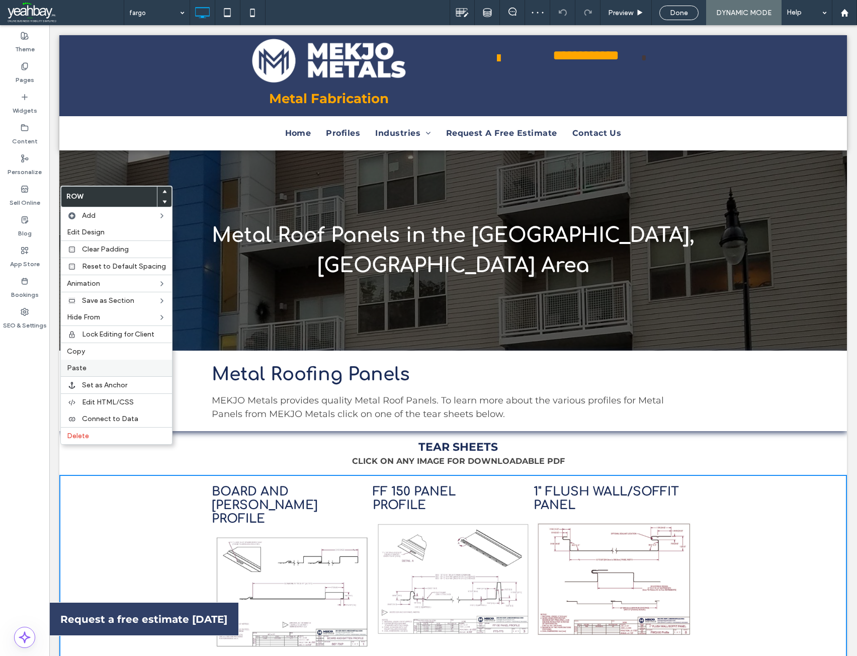
click at [82, 366] on span "Paste" at bounding box center [77, 368] width 20 height 9
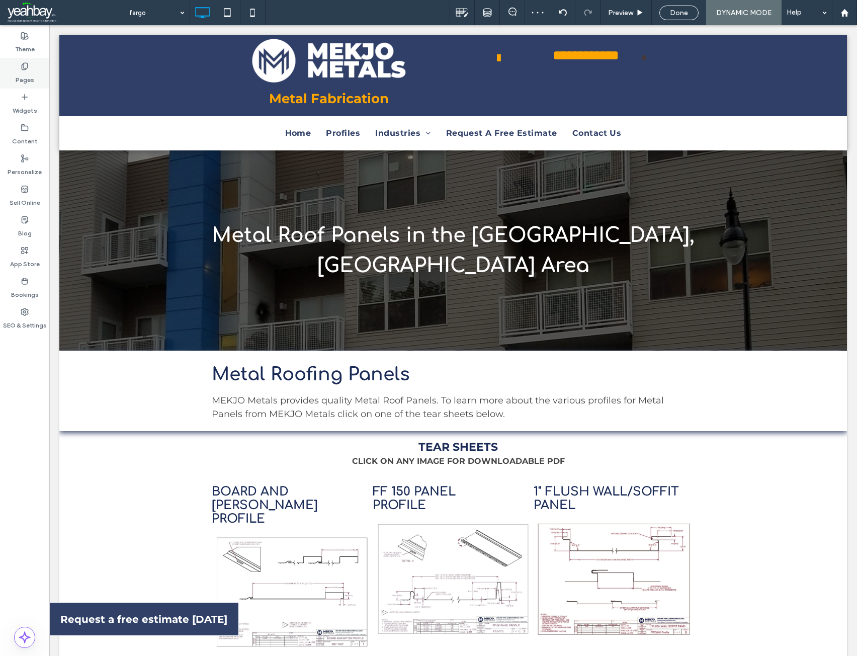
click at [26, 77] on label "Pages" at bounding box center [25, 77] width 19 height 14
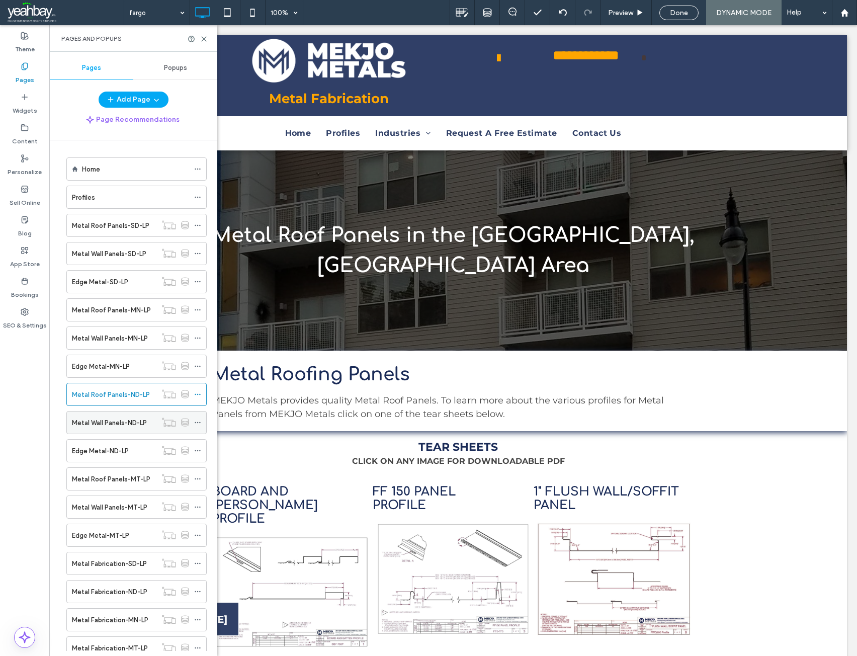
click at [104, 423] on label "Metal Wall Panels-ND-LP" at bounding box center [109, 423] width 75 height 18
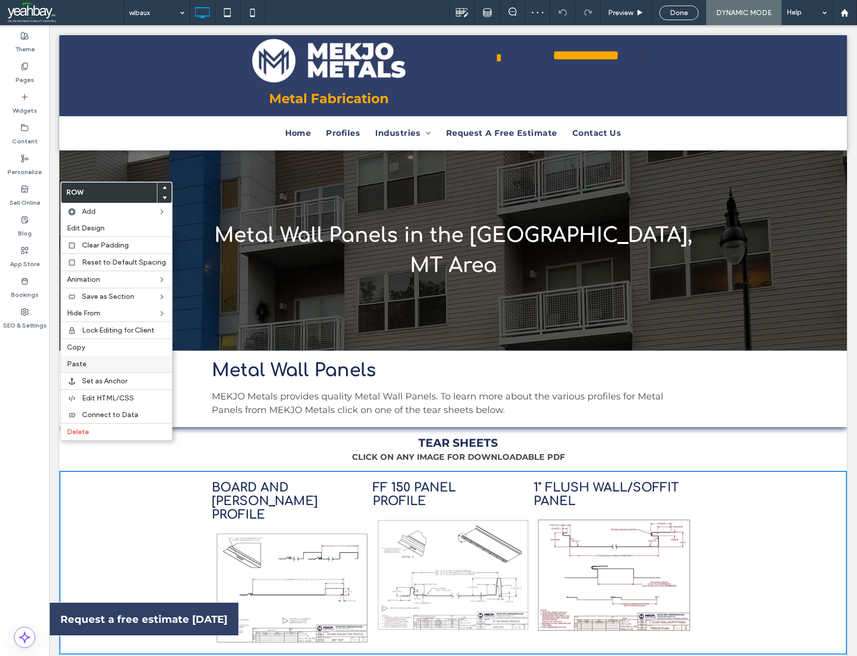
click at [92, 361] on label "Paste" at bounding box center [116, 364] width 99 height 9
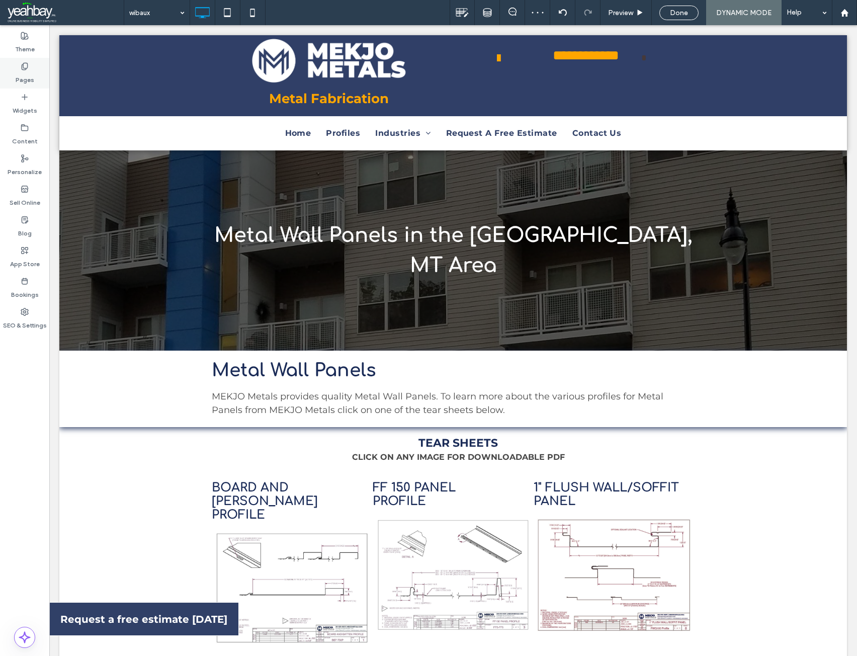
click at [14, 76] on div "Pages" at bounding box center [24, 73] width 49 height 31
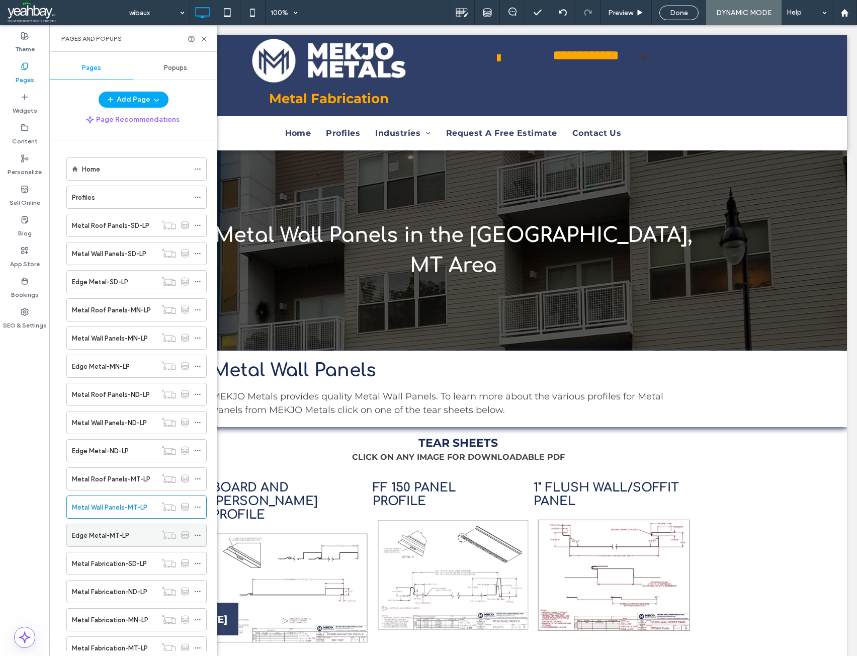
click at [106, 535] on label "Edge Metal-MT-LP" at bounding box center [100, 536] width 57 height 18
click at [205, 40] on use at bounding box center [204, 39] width 5 height 5
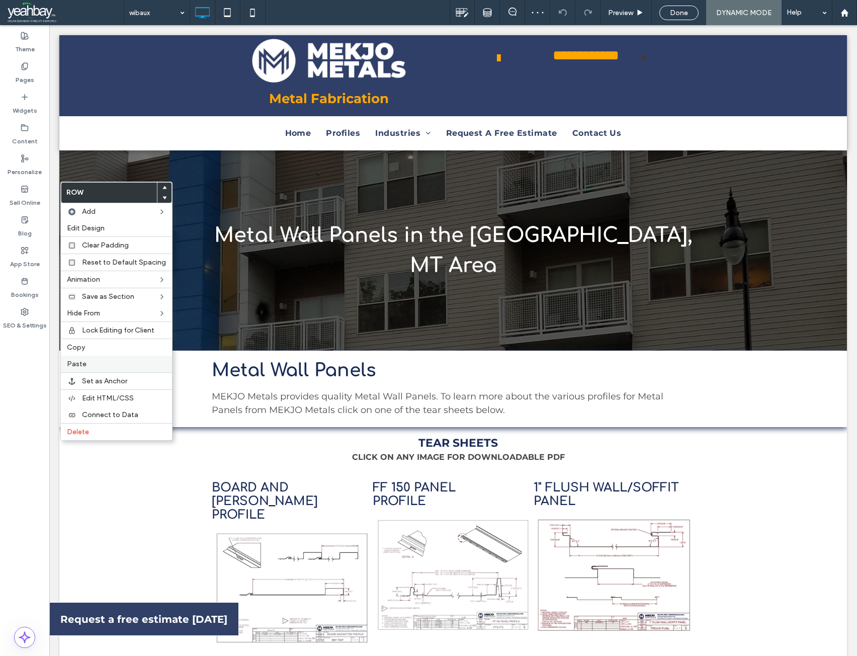
click at [87, 364] on label "Paste" at bounding box center [116, 364] width 99 height 9
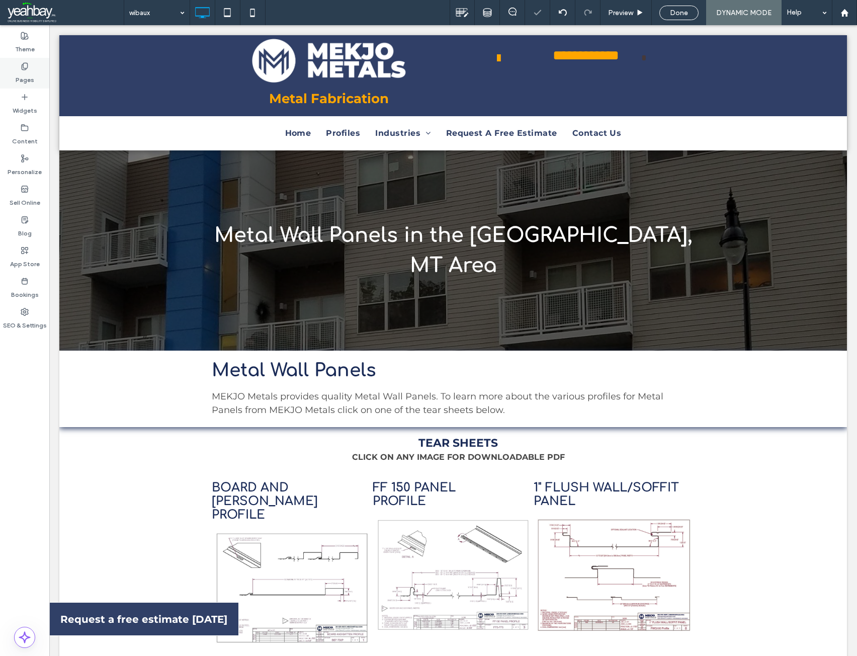
click at [22, 75] on label "Pages" at bounding box center [25, 77] width 19 height 14
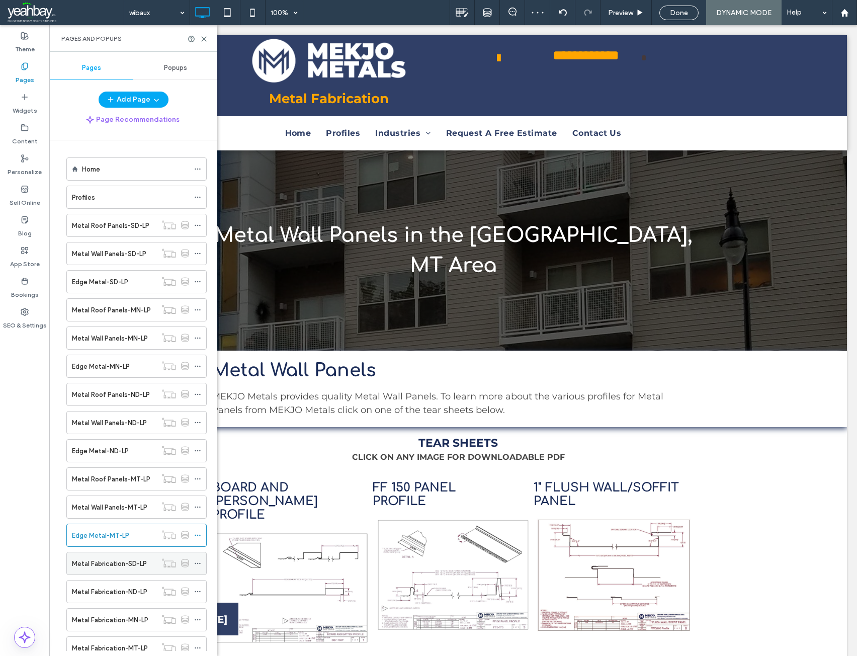
click at [98, 567] on label "Metal Fabrication-SD-LP" at bounding box center [109, 564] width 75 height 18
click at [205, 41] on icon at bounding box center [204, 39] width 8 height 8
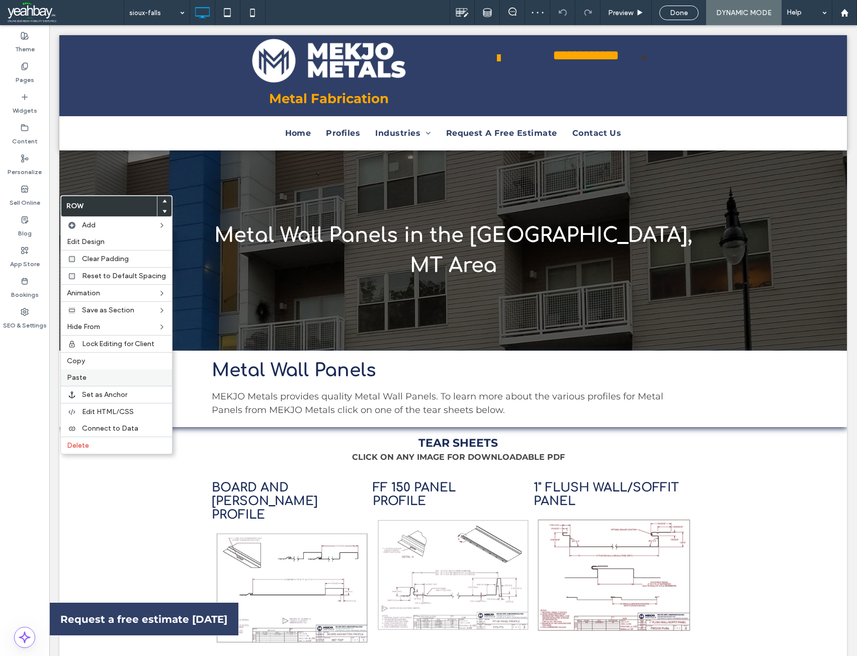
click at [87, 376] on label "Paste" at bounding box center [116, 377] width 99 height 9
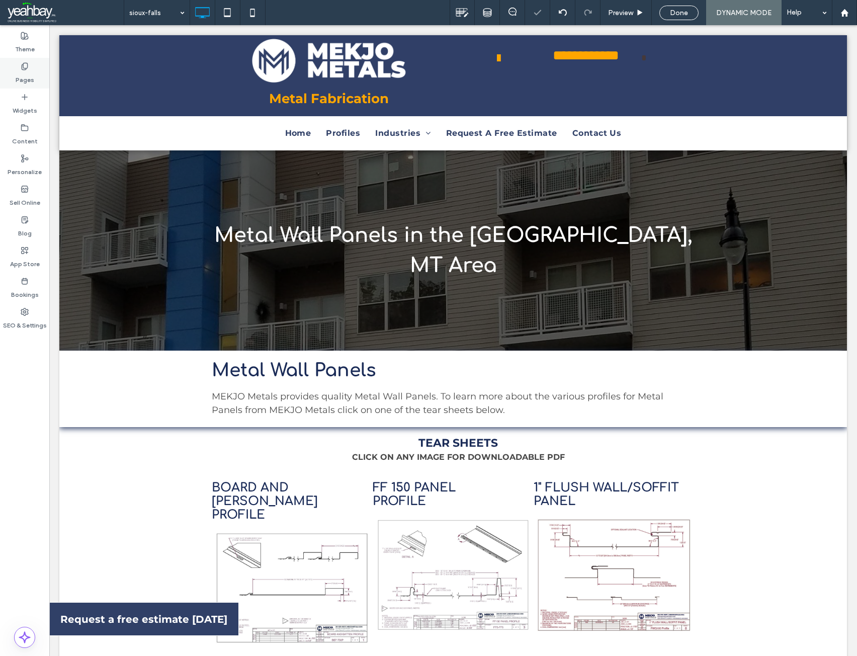
click at [23, 76] on label "Pages" at bounding box center [25, 77] width 19 height 14
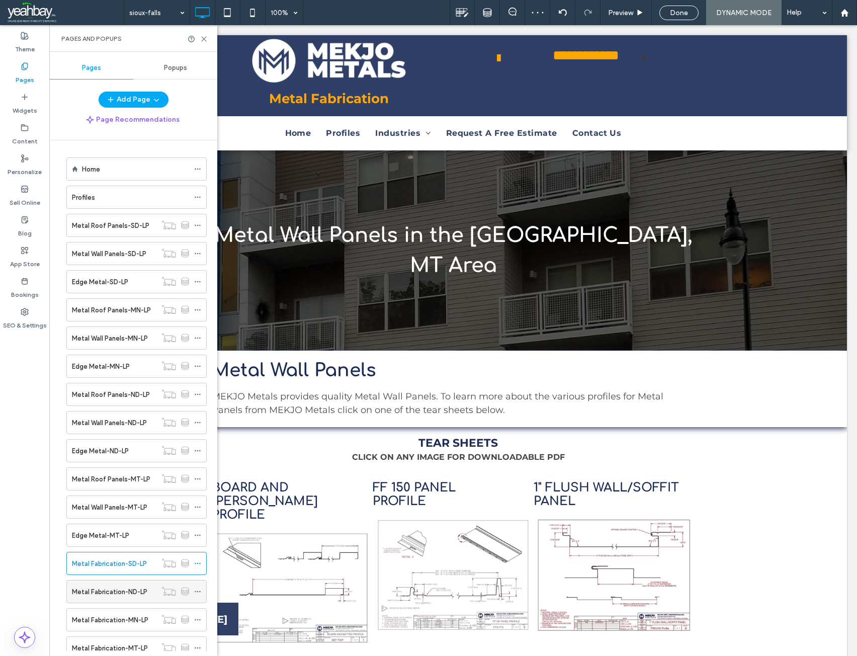
click at [102, 598] on div "Metal Fabrication-ND-LP" at bounding box center [114, 592] width 85 height 22
click at [205, 38] on icon at bounding box center [204, 39] width 8 height 8
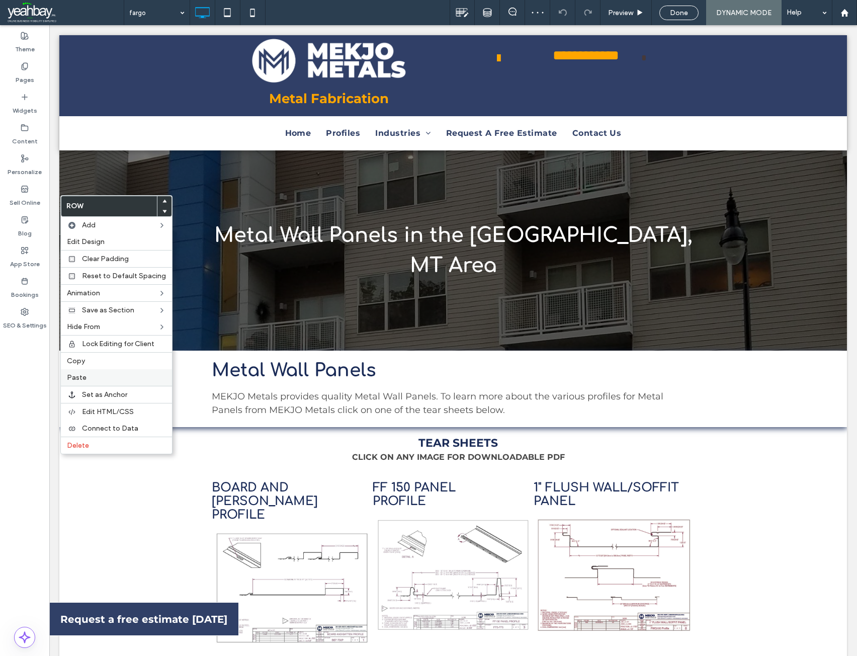
click at [87, 379] on label "Paste" at bounding box center [116, 377] width 99 height 9
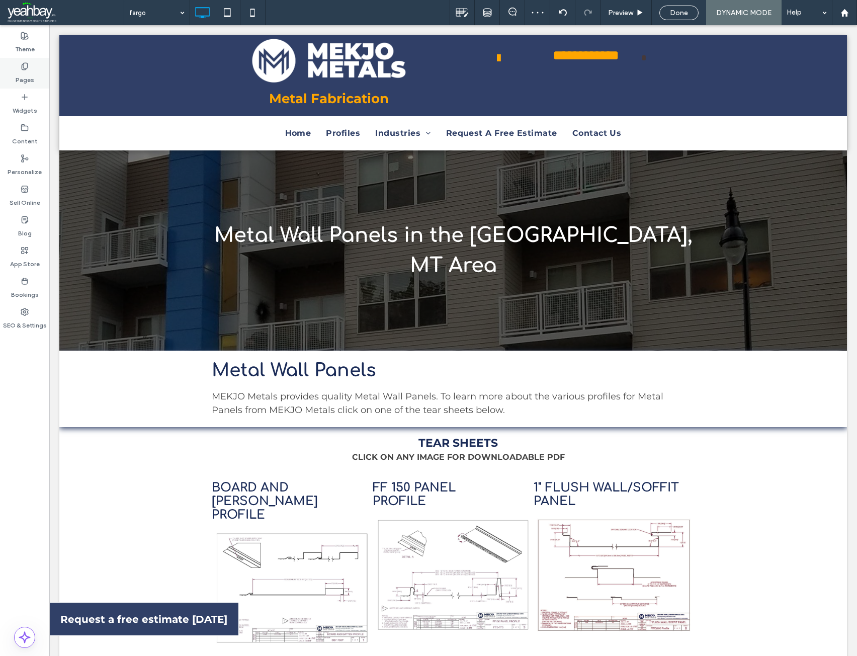
click at [22, 79] on label "Pages" at bounding box center [25, 77] width 19 height 14
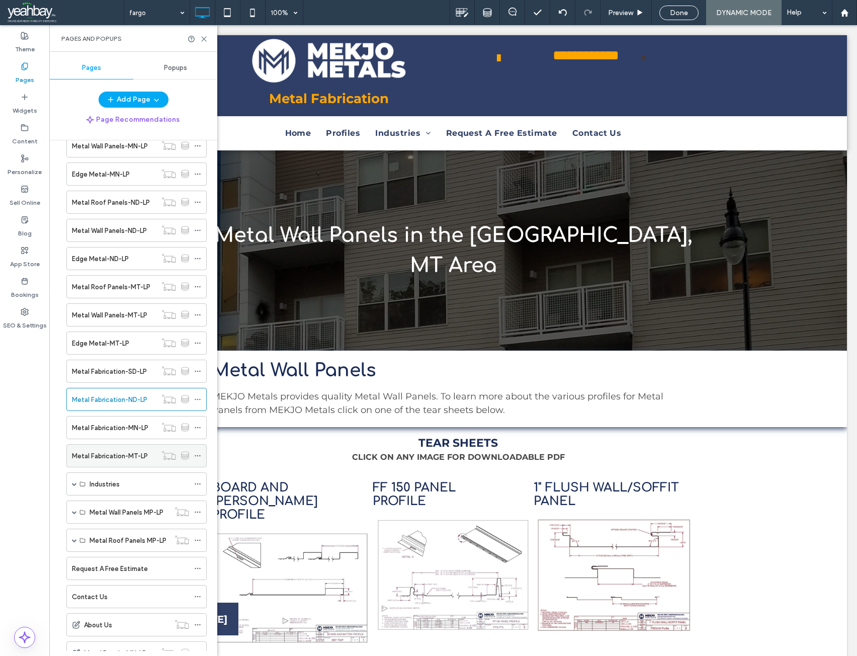
scroll to position [201, 0]
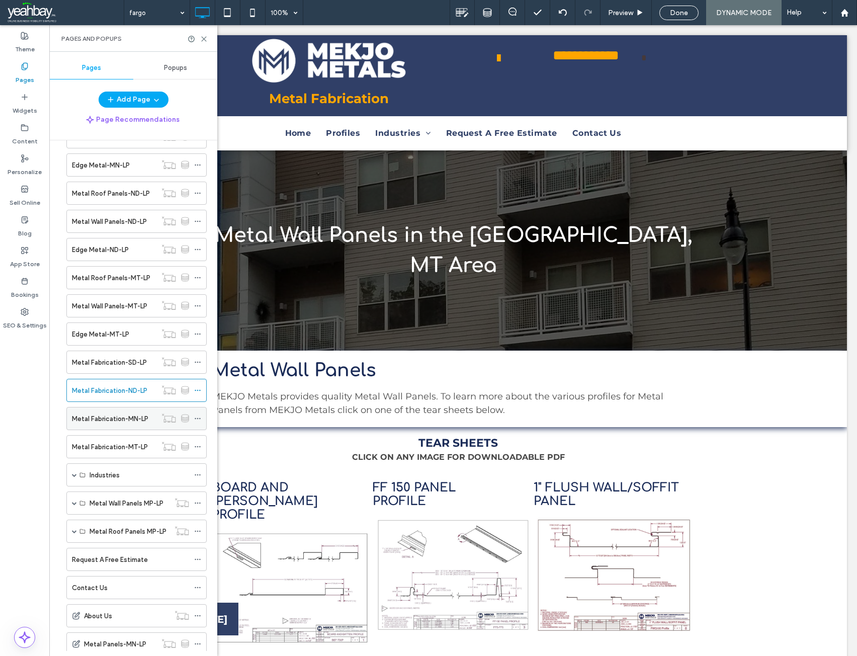
click at [102, 421] on label "Metal Fabrication-MN-LP" at bounding box center [110, 419] width 76 height 18
click at [205, 39] on icon at bounding box center [204, 39] width 8 height 8
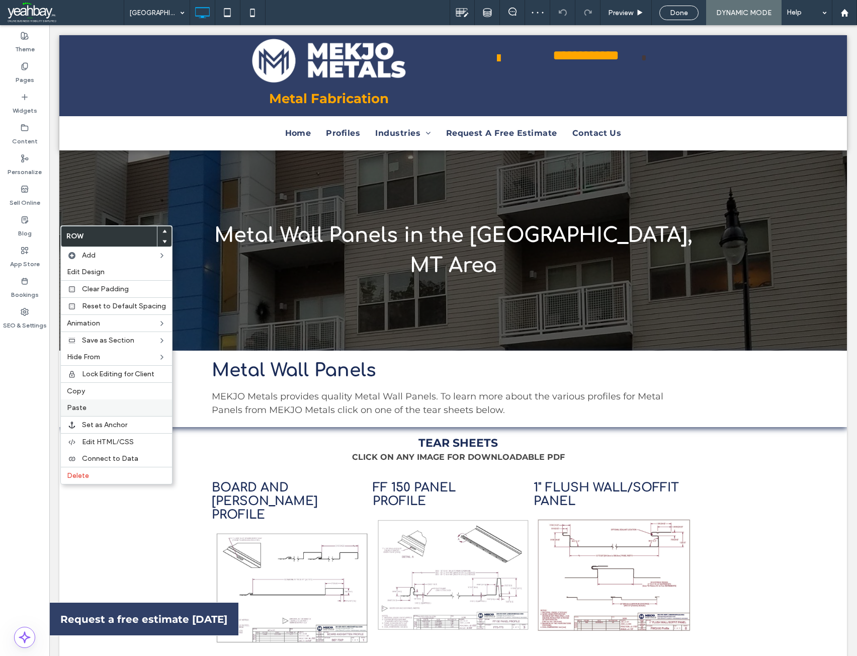
click at [83, 409] on span "Paste" at bounding box center [77, 408] width 20 height 9
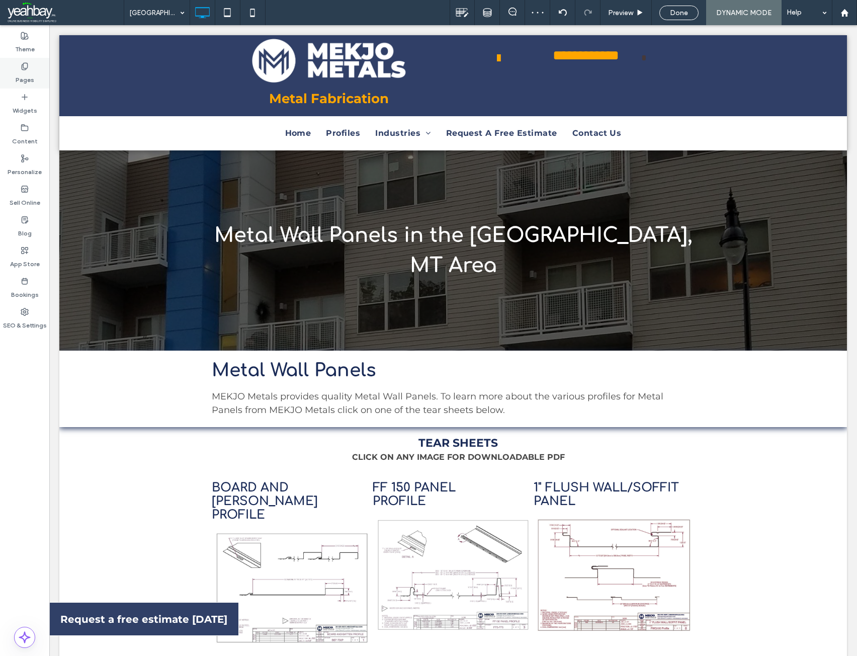
click at [30, 85] on div "Pages" at bounding box center [24, 73] width 49 height 31
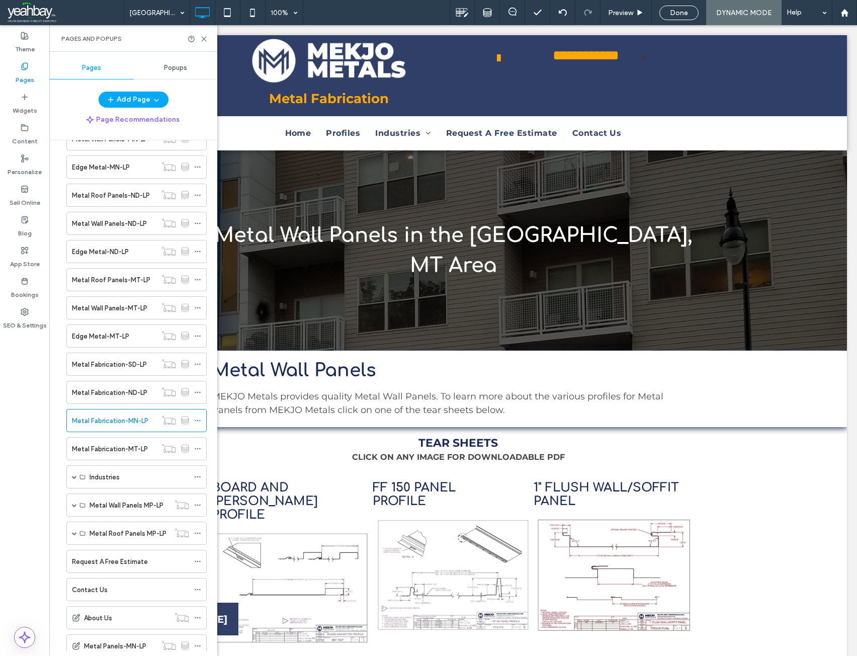
scroll to position [201, 0]
click at [98, 449] on label "Metal Fabrication-MT-LP" at bounding box center [110, 447] width 76 height 18
click at [206, 41] on use at bounding box center [204, 39] width 5 height 5
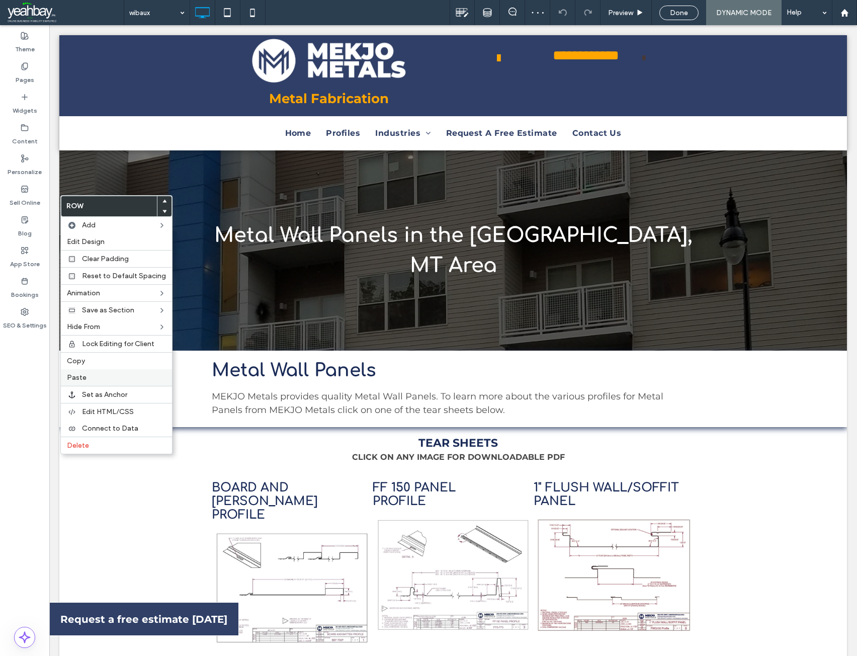
click at [85, 373] on div "Paste" at bounding box center [116, 377] width 111 height 17
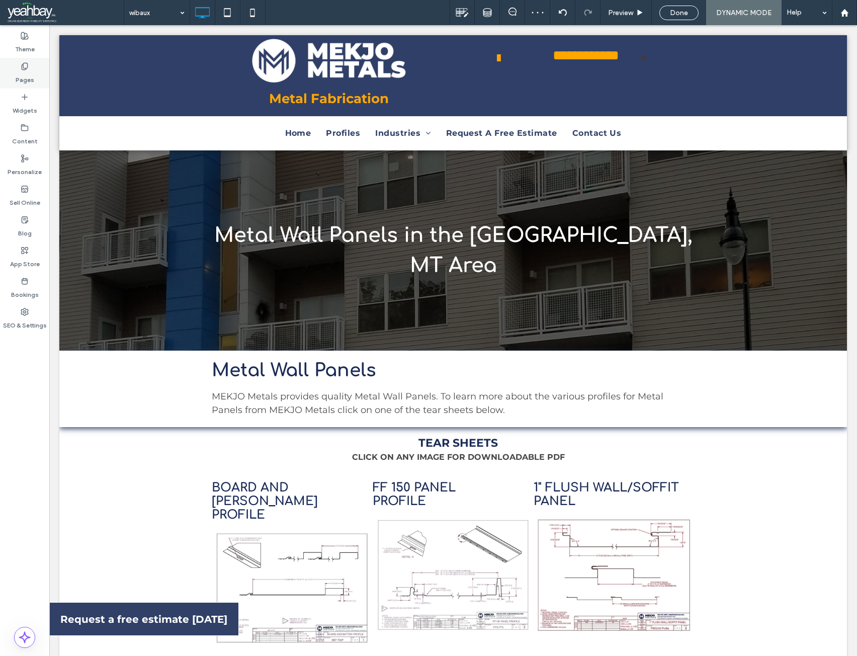
click at [29, 64] on div "Pages" at bounding box center [24, 73] width 49 height 31
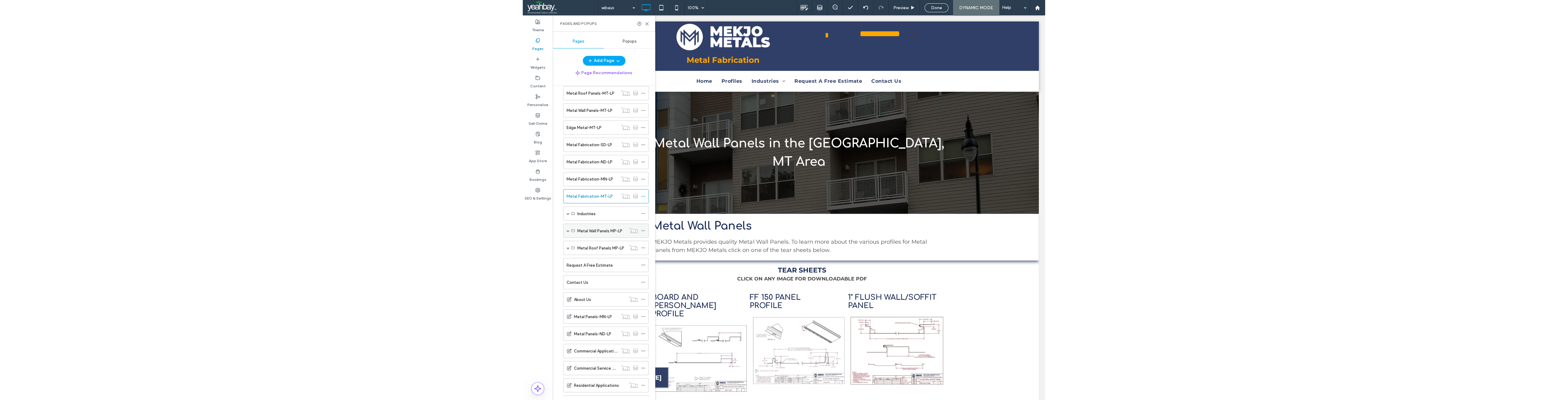
scroll to position [214, 0]
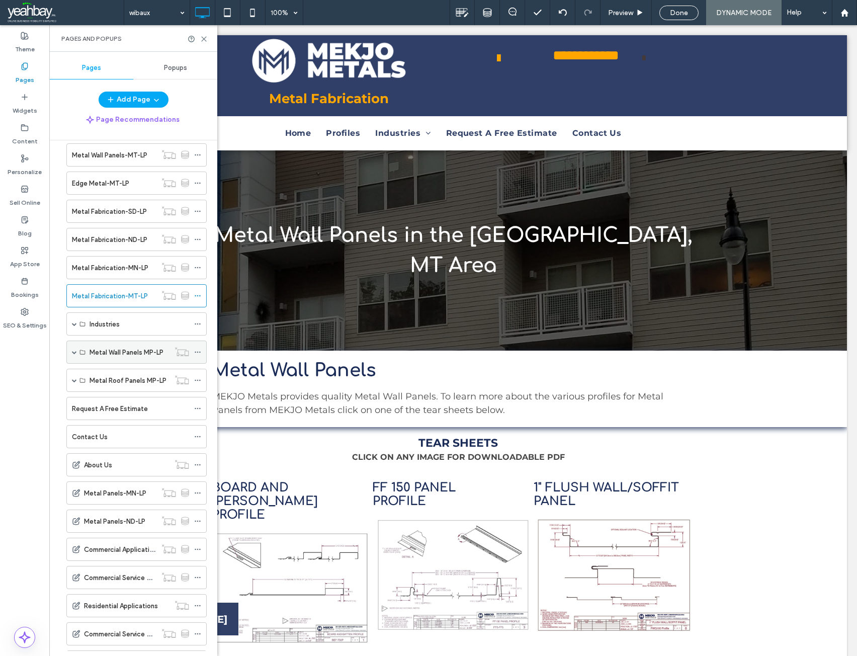
click at [72, 355] on span at bounding box center [74, 352] width 5 height 22
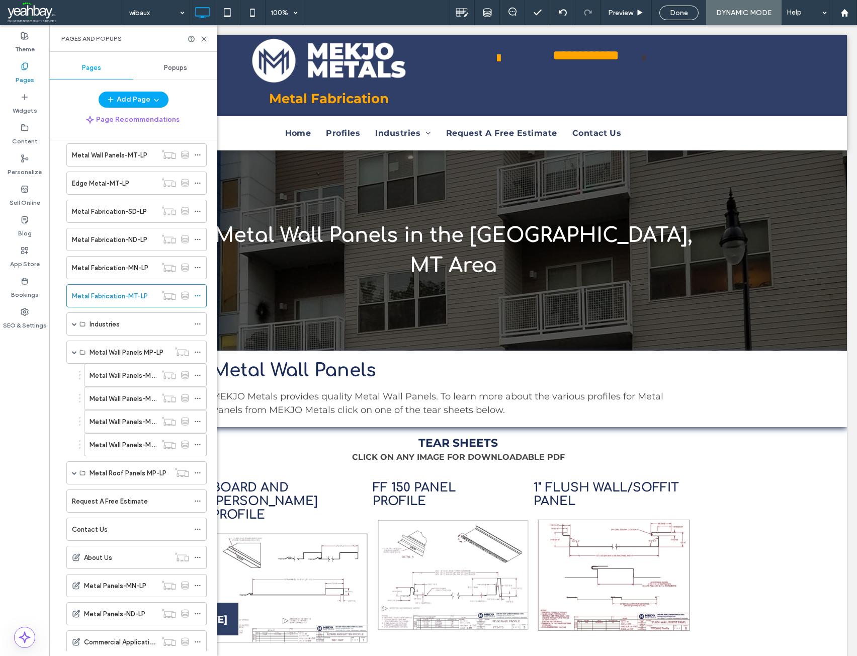
click at [102, 372] on label "Metal Wall Panels-MP-LP-1" at bounding box center [130, 376] width 81 height 18
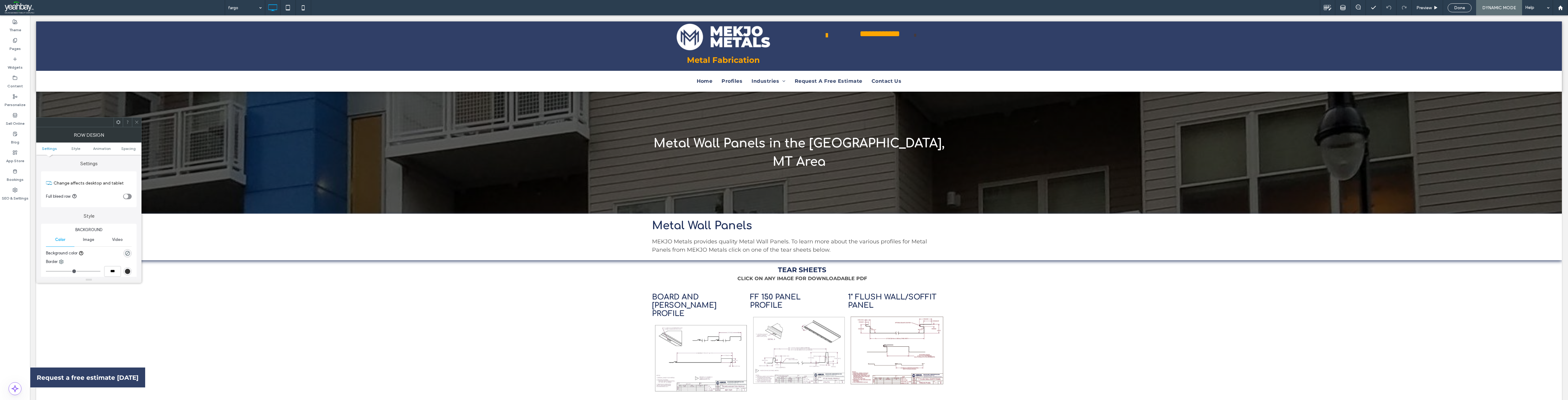
click at [137, 121] on icon at bounding box center [137, 122] width 5 height 5
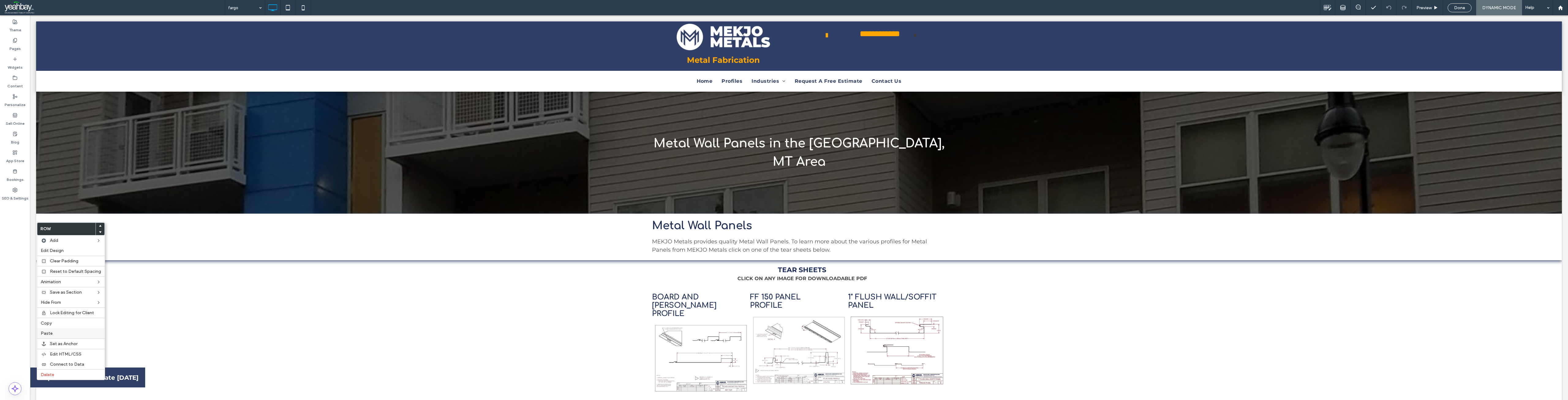
click at [50, 332] on span "Paste" at bounding box center [47, 333] width 12 height 5
click at [16, 46] on label "Pages" at bounding box center [15, 47] width 12 height 9
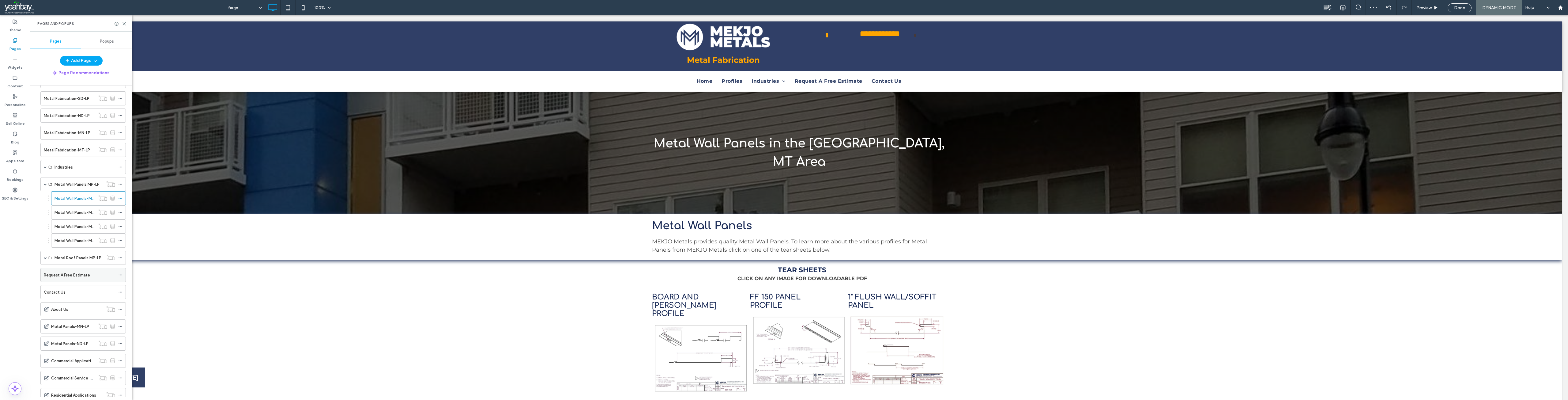
scroll to position [245, 0]
click at [74, 216] on div "Metal Wall Panels-MP-LP-2" at bounding box center [75, 212] width 41 height 13
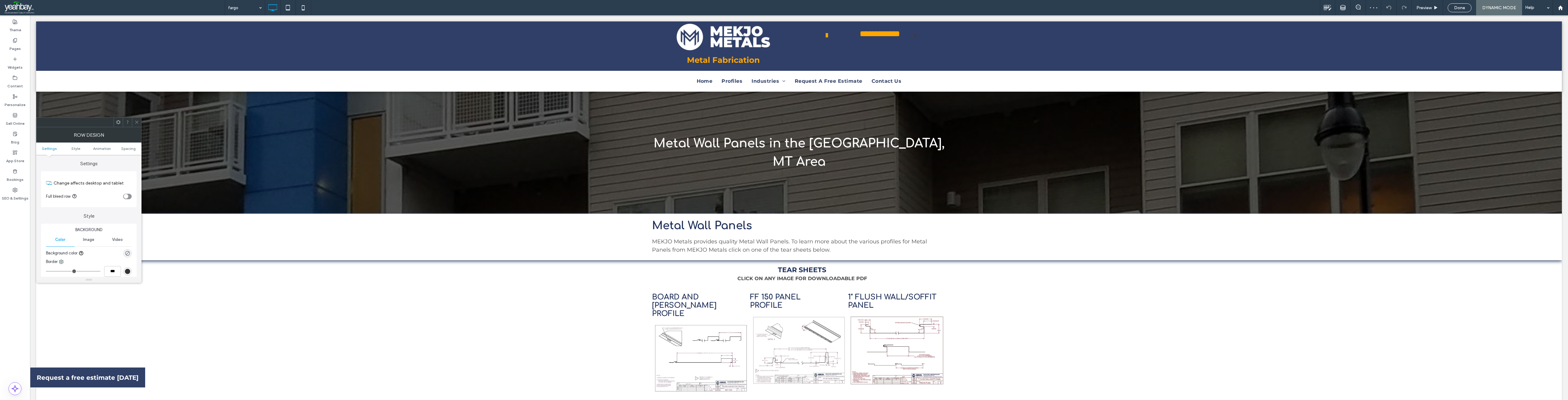
click at [136, 122] on icon at bounding box center [137, 122] width 5 height 5
click at [53, 239] on label "Paste" at bounding box center [71, 236] width 60 height 5
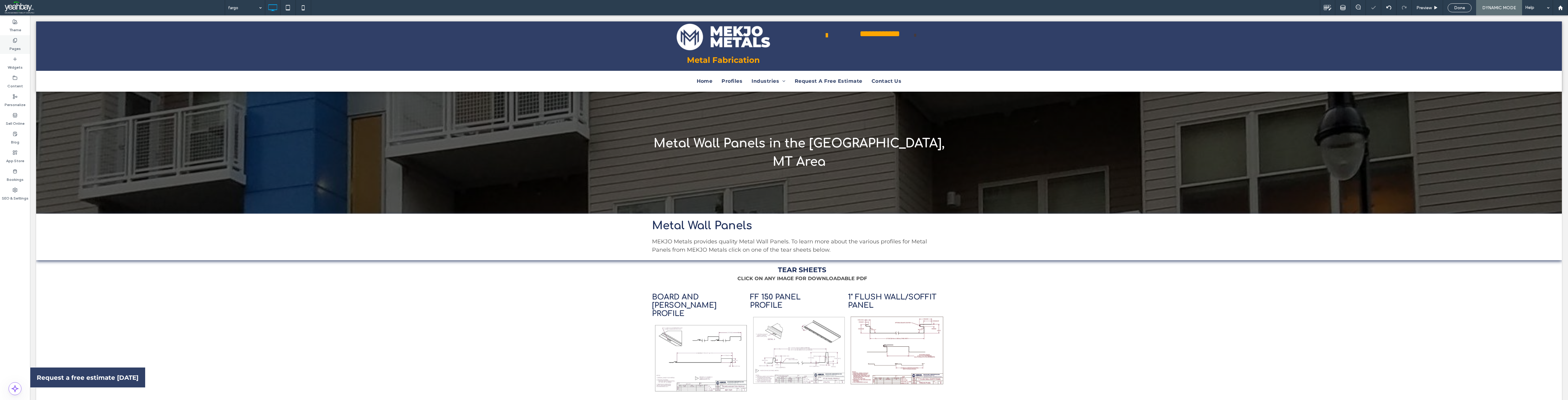
click at [15, 49] on label "Pages" at bounding box center [15, 47] width 12 height 9
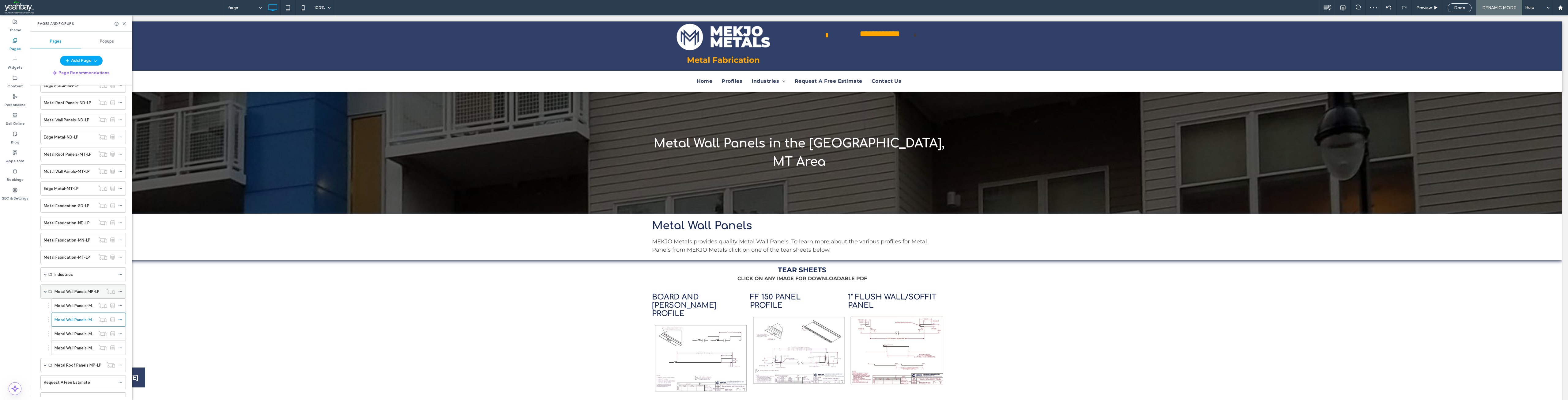
scroll to position [184, 0]
click at [76, 290] on label "Metal Wall Panels-MP-LP-3" at bounding box center [80, 287] width 50 height 11
click at [125, 24] on icon at bounding box center [124, 24] width 5 height 5
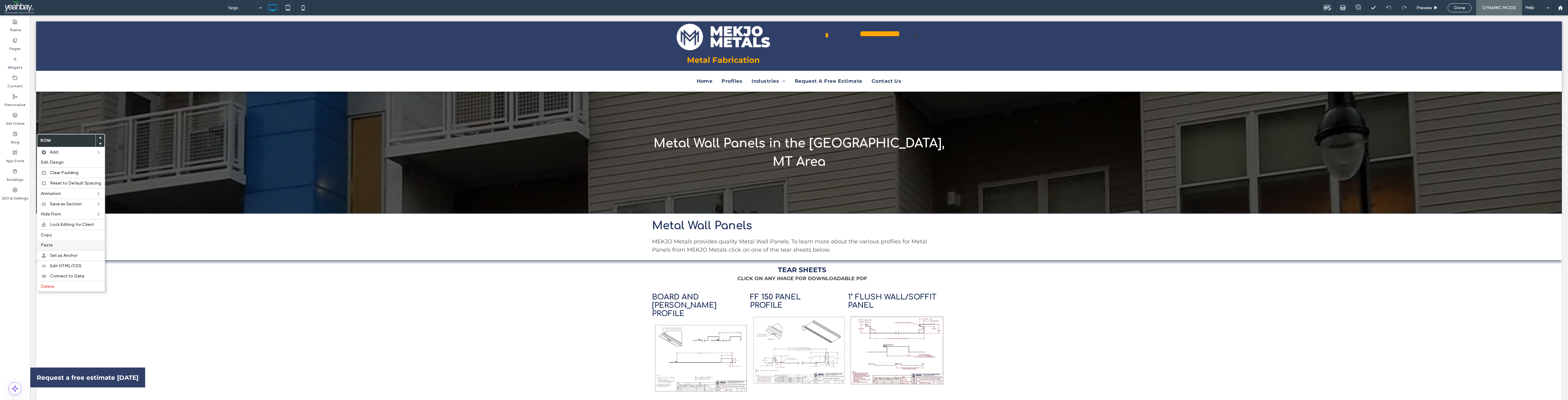
click at [52, 245] on label "Paste" at bounding box center [71, 245] width 60 height 5
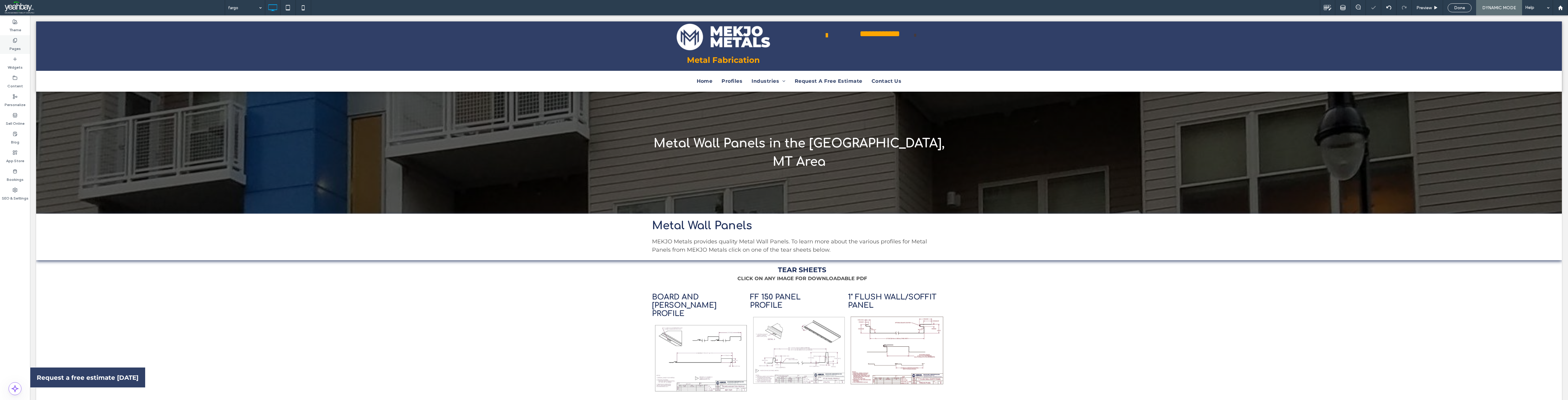
click at [16, 49] on label "Pages" at bounding box center [15, 47] width 12 height 9
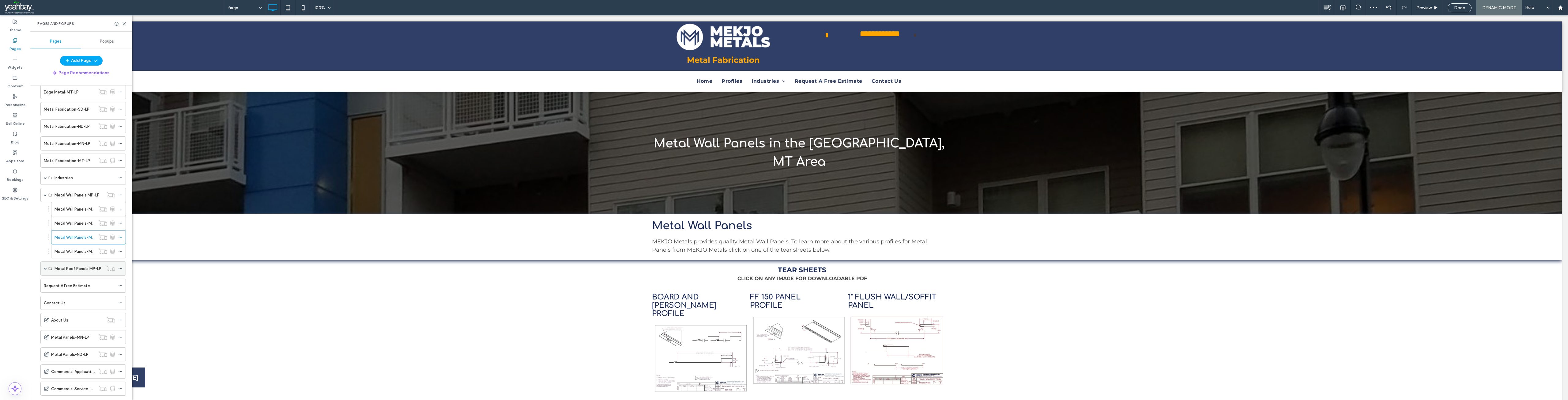
scroll to position [245, 0]
click at [59, 242] on label "Metal Wall Panels-MP-LP-4" at bounding box center [80, 240] width 51 height 11
click at [124, 24] on use at bounding box center [124, 24] width 3 height 3
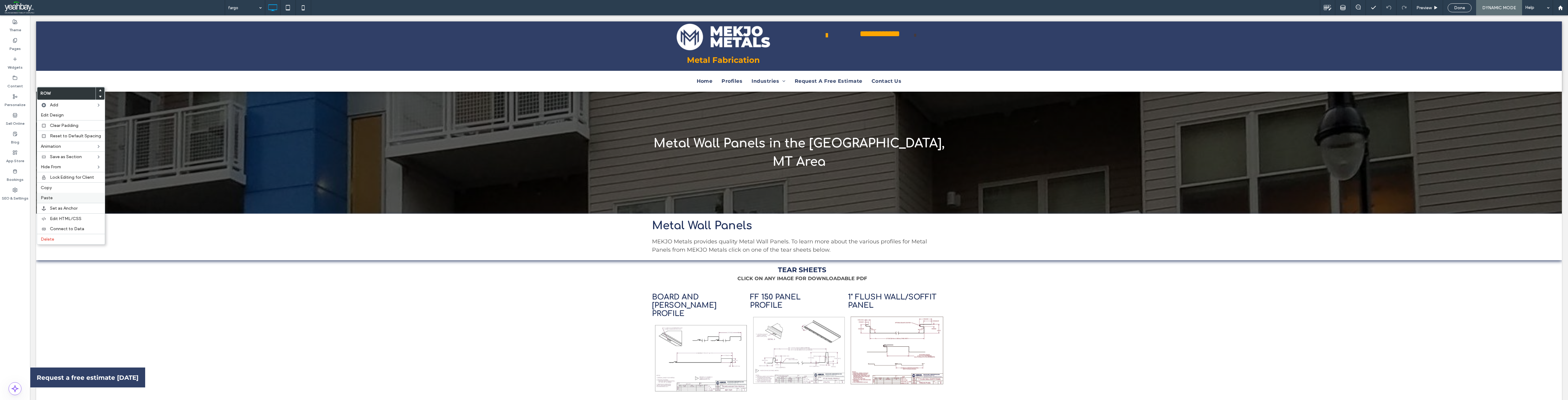
click at [54, 200] on label "Paste" at bounding box center [71, 197] width 60 height 5
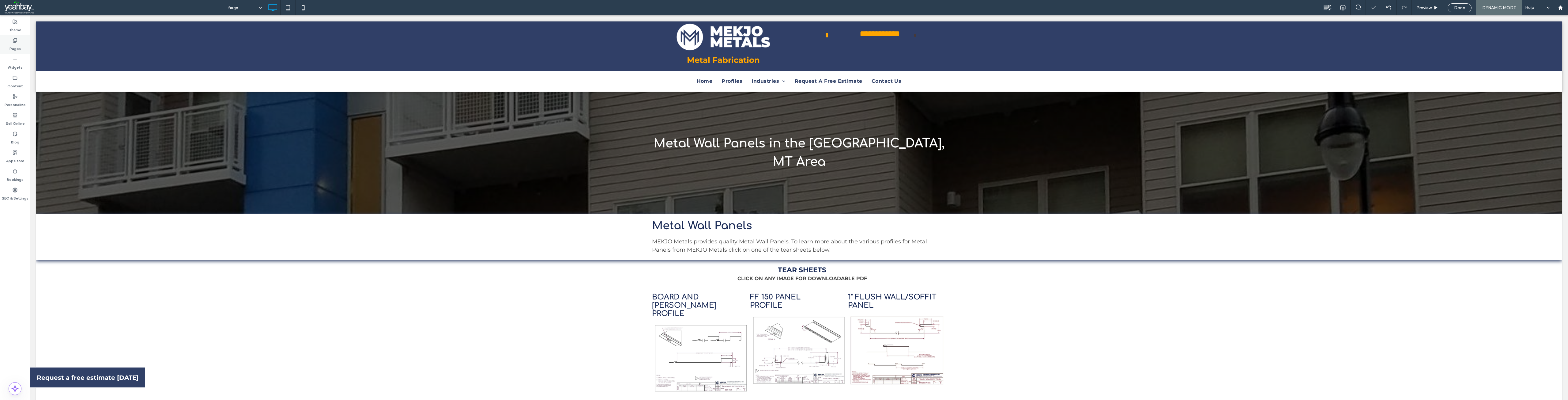
click at [10, 49] on label "Pages" at bounding box center [15, 47] width 12 height 9
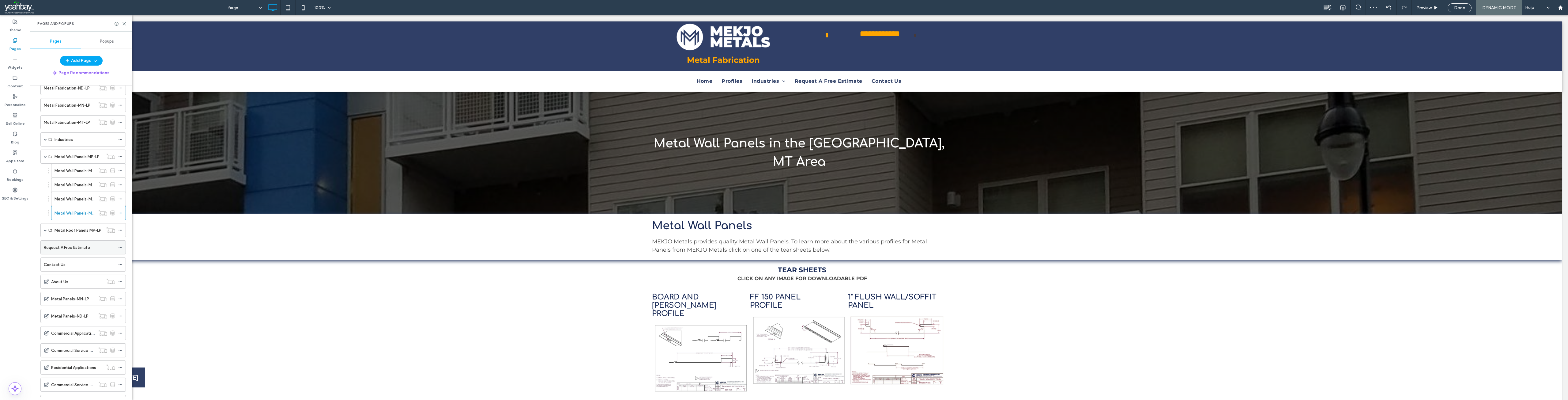
scroll to position [276, 0]
click at [44, 226] on span at bounding box center [45, 226] width 3 height 3
click at [63, 242] on label "Metal Roof Panels-MP-LP-1" at bounding box center [80, 241] width 51 height 11
click at [125, 23] on use at bounding box center [124, 24] width 3 height 3
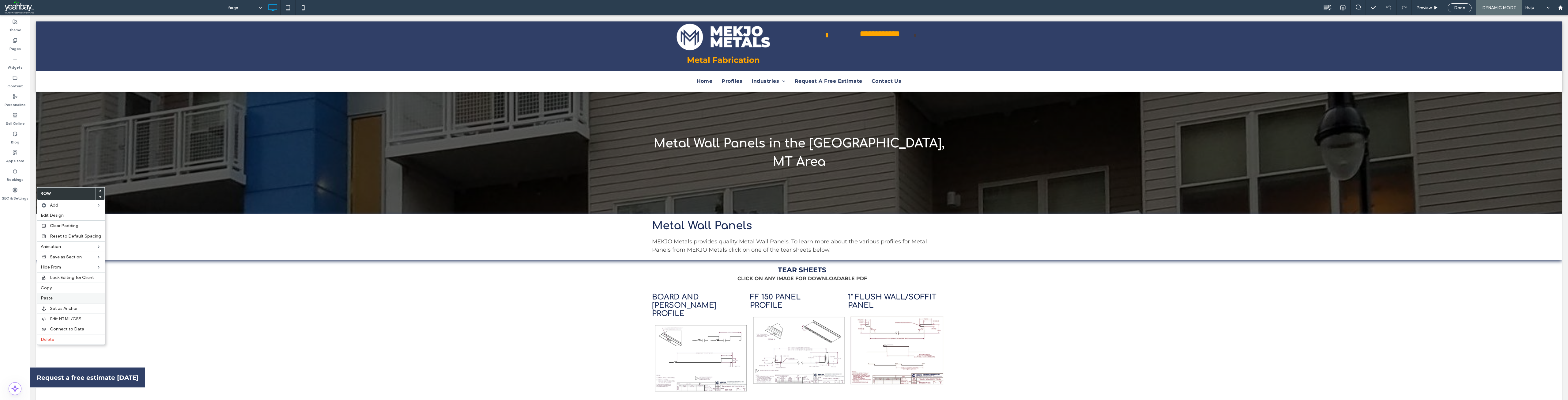
click at [57, 298] on label "Paste" at bounding box center [71, 298] width 60 height 5
click at [19, 46] on label "Pages" at bounding box center [15, 47] width 12 height 9
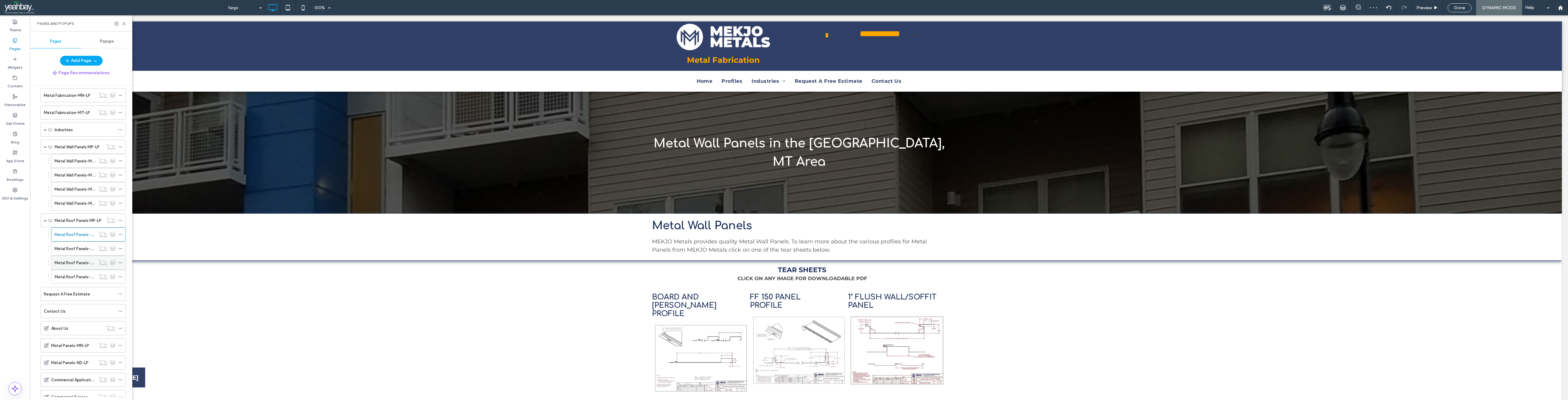
scroll to position [306, 0]
click at [66, 226] on label "Metal Roof Panels-MP-LP-2" at bounding box center [81, 225] width 52 height 11
click at [124, 25] on icon at bounding box center [124, 24] width 5 height 5
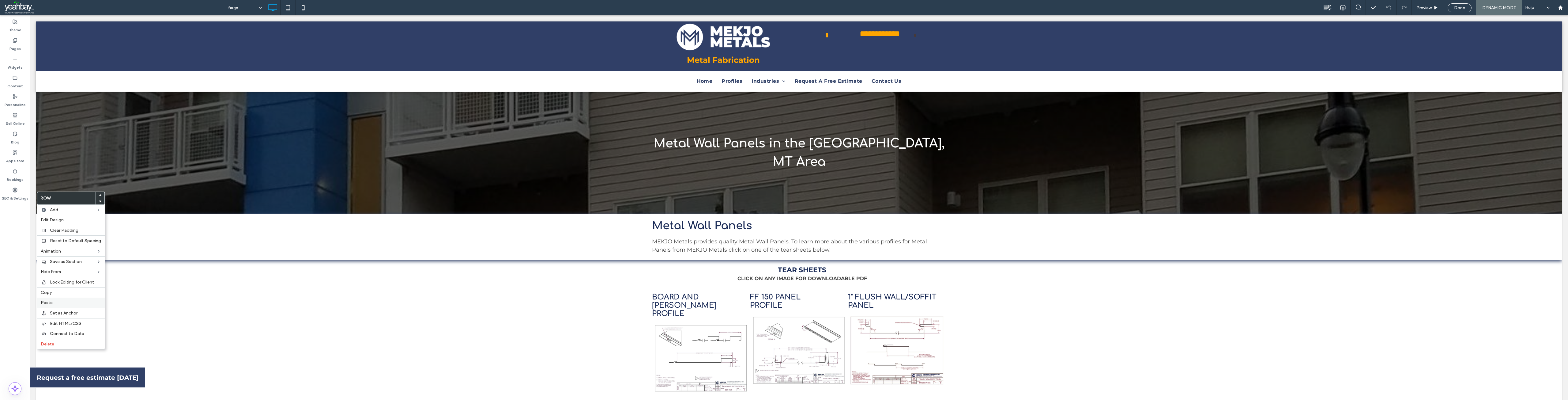
click at [57, 301] on label "Paste" at bounding box center [71, 303] width 60 height 5
click at [16, 46] on label "Pages" at bounding box center [15, 47] width 12 height 9
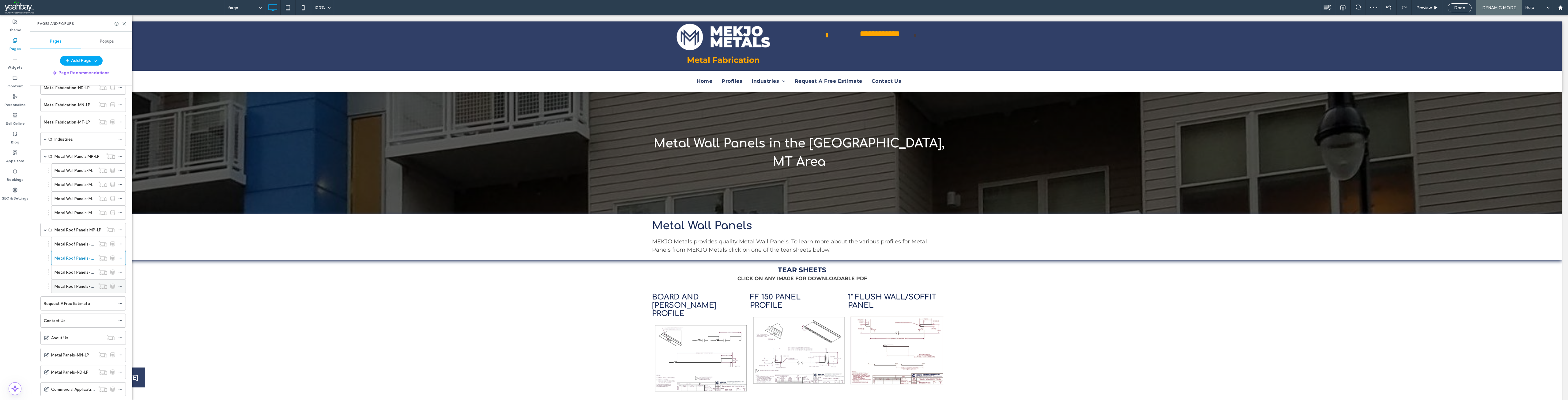
scroll to position [276, 0]
click at [70, 271] on label "Metal Roof Panels-MP-LP-3" at bounding box center [80, 269] width 52 height 11
click at [125, 24] on icon at bounding box center [124, 24] width 5 height 5
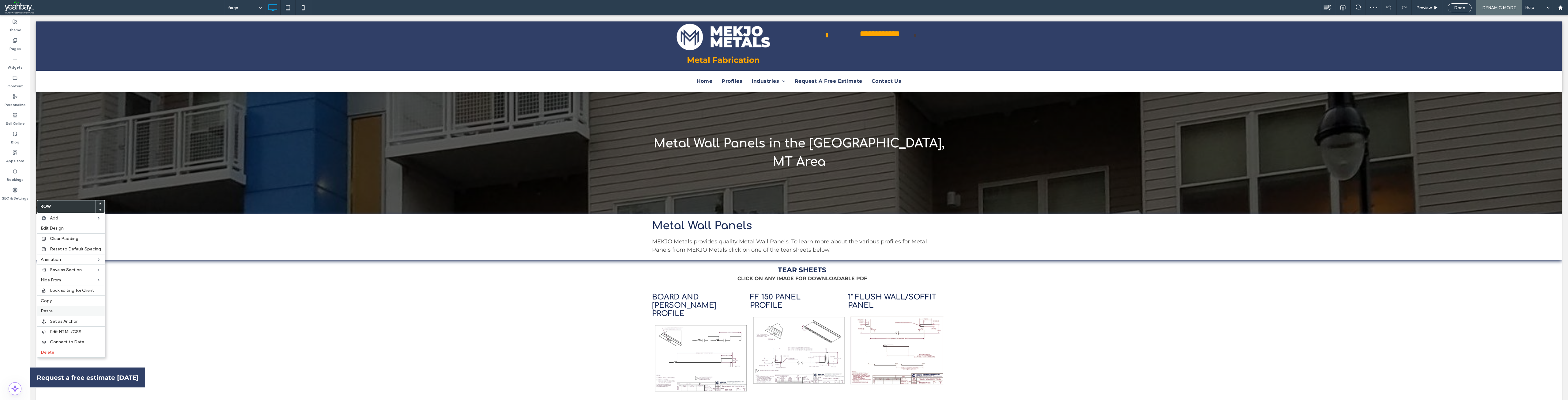
click at [55, 312] on label "Paste" at bounding box center [71, 311] width 60 height 5
click at [15, 47] on label "Pages" at bounding box center [15, 47] width 12 height 9
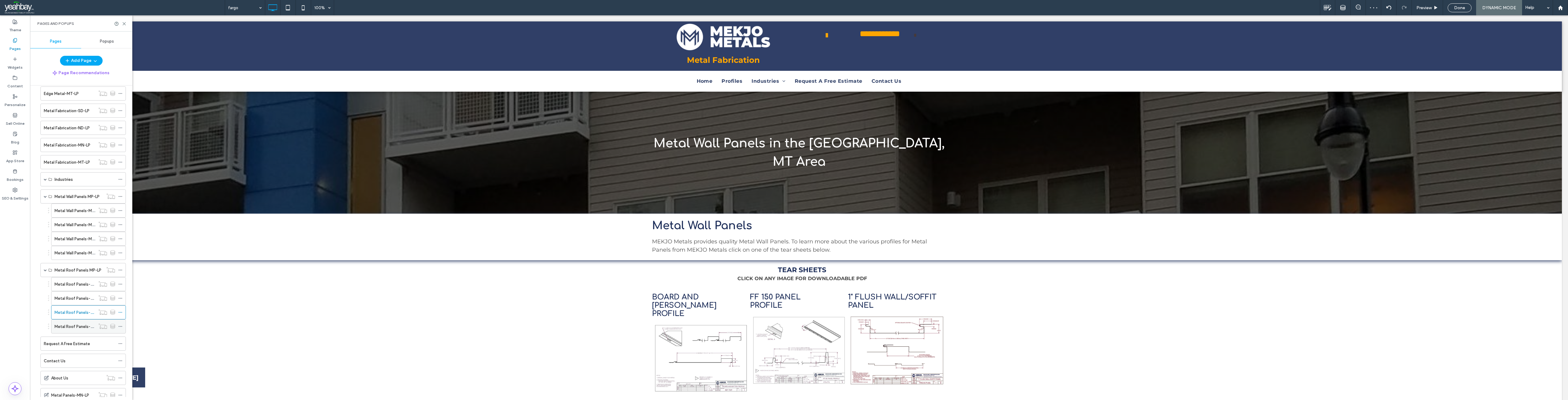
scroll to position [337, 0]
click at [71, 223] on label "Metal Roof Panels-MP-LP-4" at bounding box center [81, 222] width 52 height 11
click at [124, 25] on icon at bounding box center [124, 24] width 5 height 5
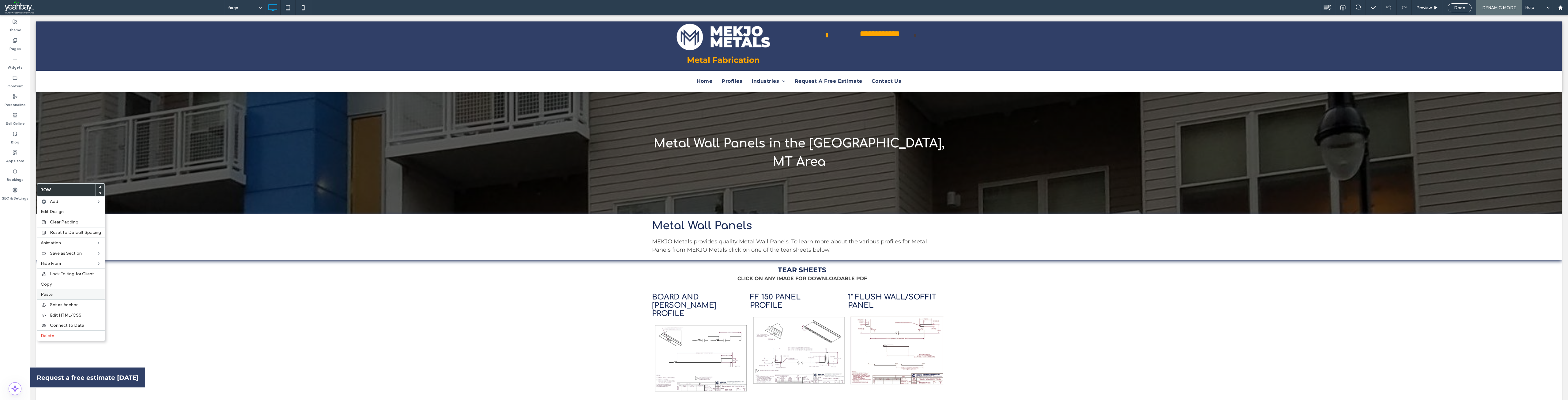
click at [57, 294] on label "Paste" at bounding box center [71, 294] width 60 height 5
click at [19, 51] on label "Pages" at bounding box center [15, 47] width 12 height 9
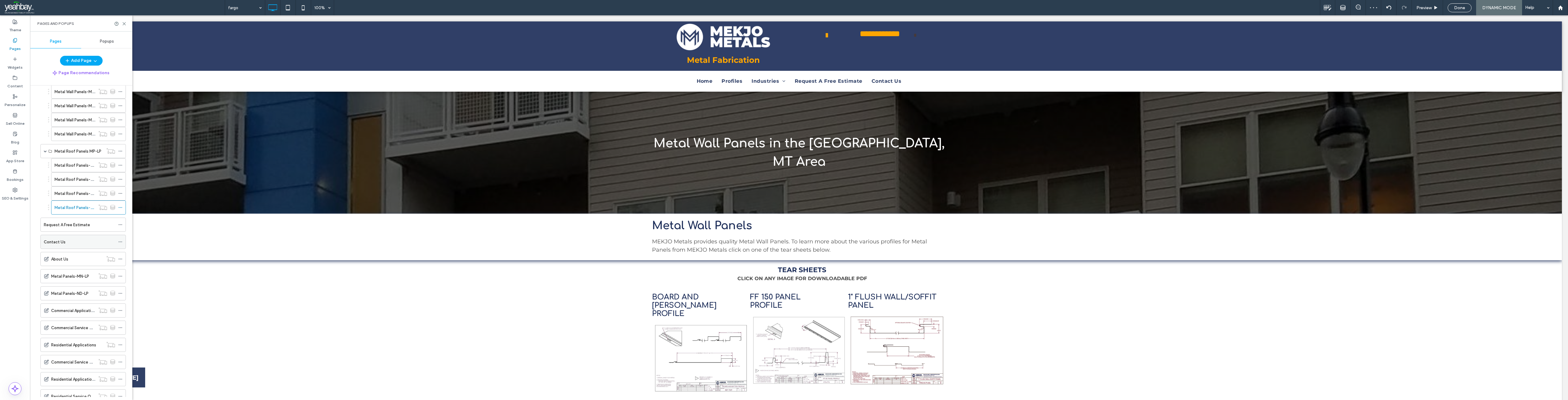
scroll to position [368, 0]
click at [63, 211] on label "Request A Free Estimate" at bounding box center [67, 209] width 46 height 11
click at [63, 228] on label "Contact Us" at bounding box center [55, 226] width 22 height 11
click at [74, 100] on div "Home" at bounding box center [82, 103] width 65 height 7
click at [124, 25] on icon at bounding box center [124, 24] width 5 height 5
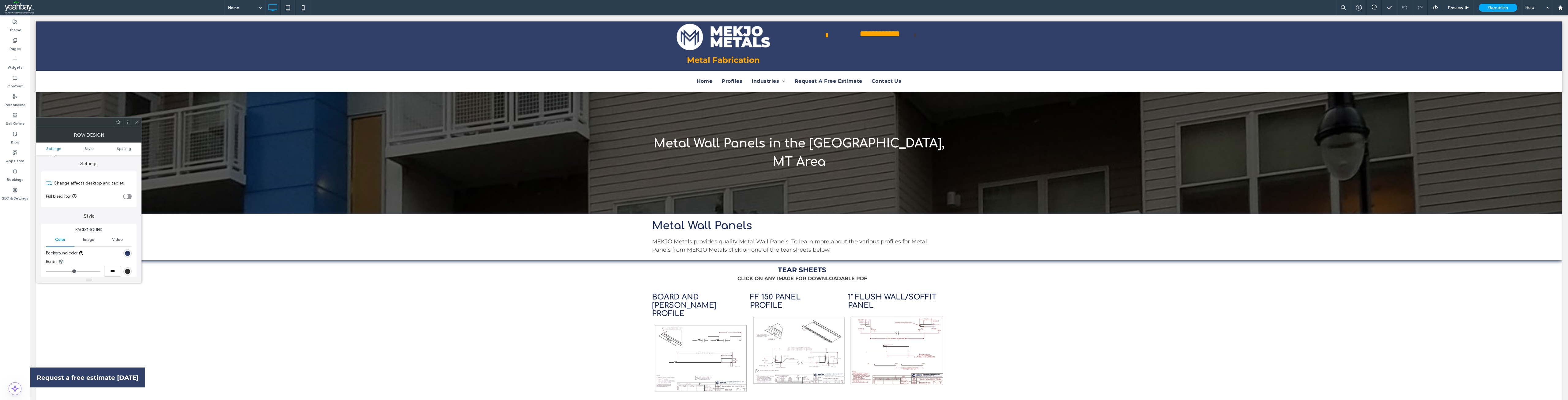
click at [138, 124] on icon at bounding box center [137, 122] width 5 height 5
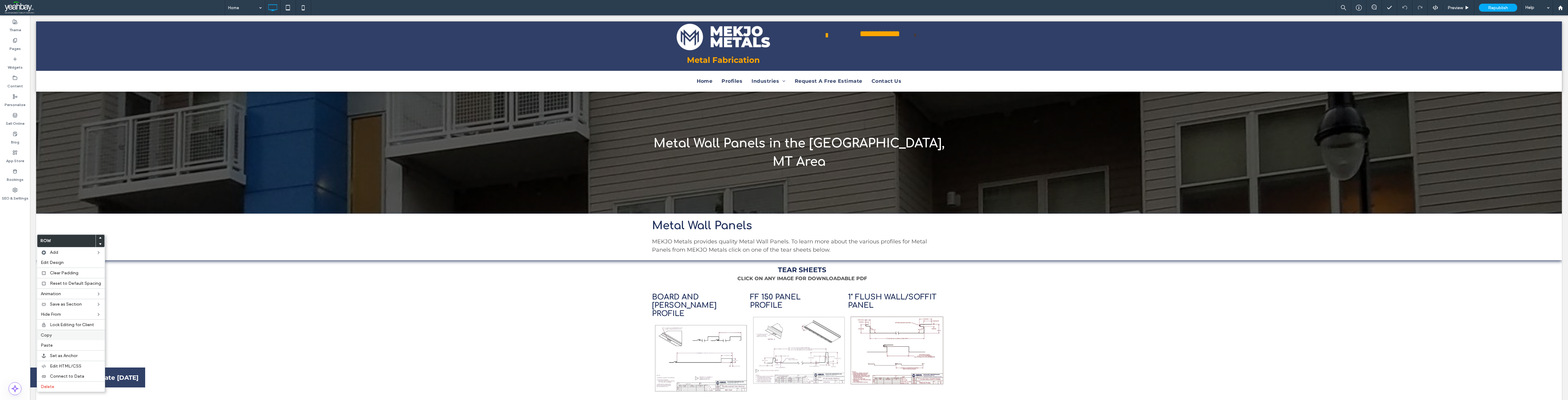
click at [57, 333] on label "Copy" at bounding box center [71, 335] width 60 height 5
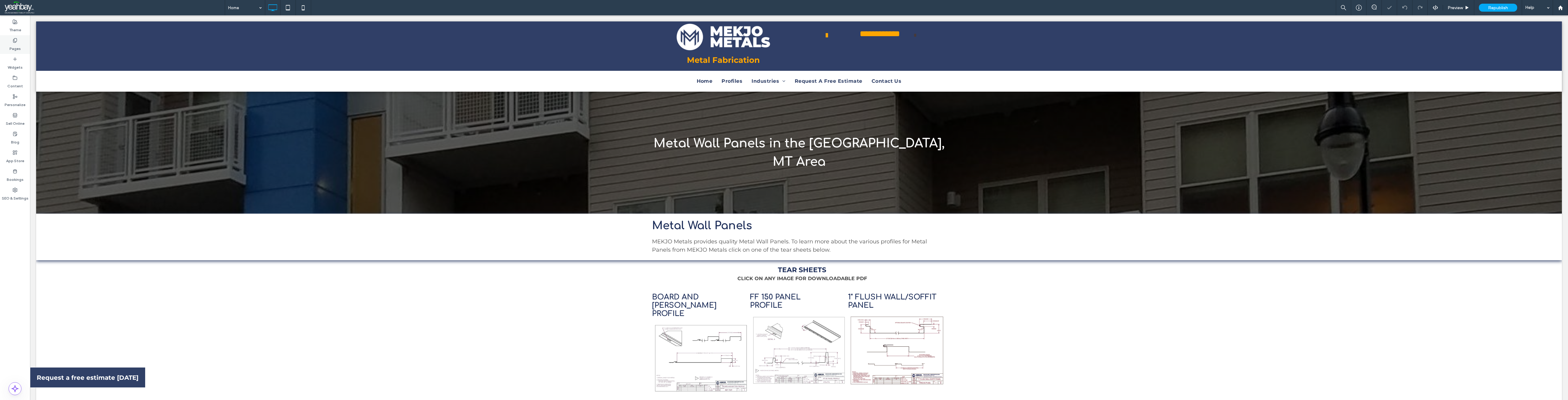
click at [15, 46] on label "Pages" at bounding box center [15, 47] width 12 height 9
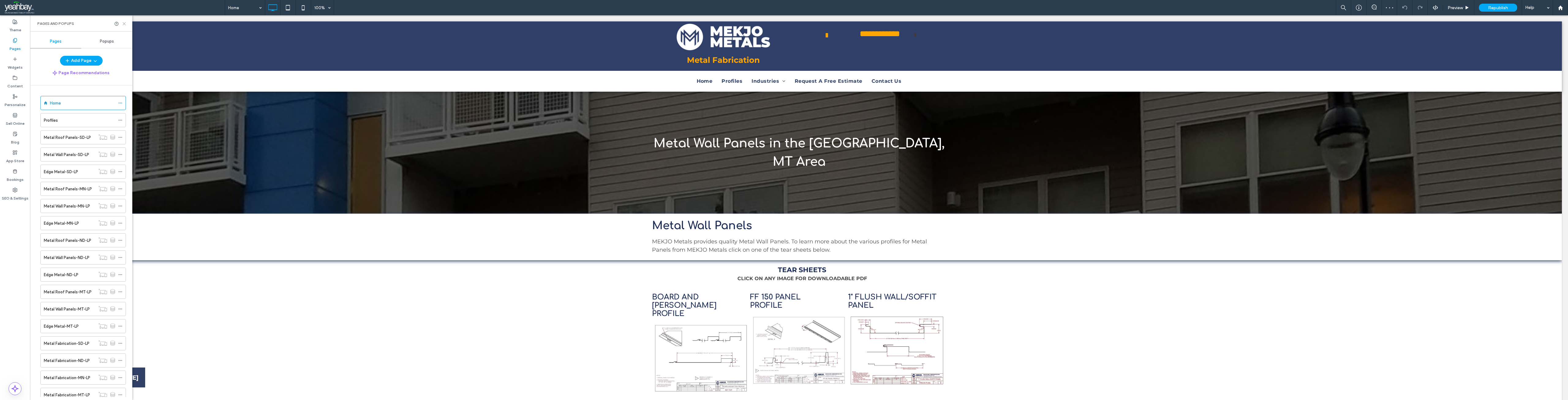
click at [124, 24] on use at bounding box center [124, 24] width 3 height 3
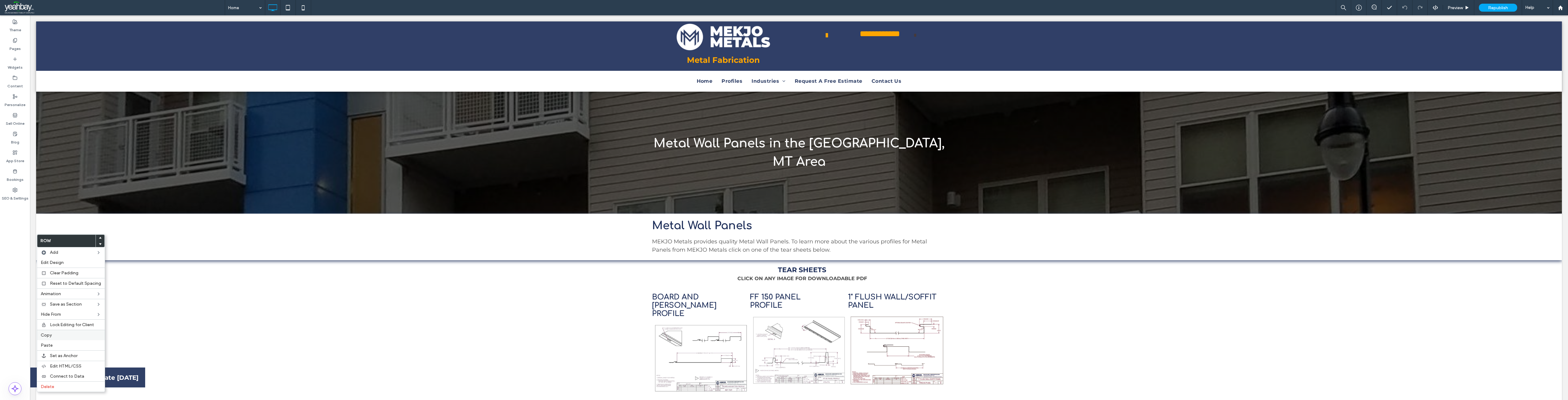
click at [54, 333] on label "Copy" at bounding box center [71, 335] width 60 height 5
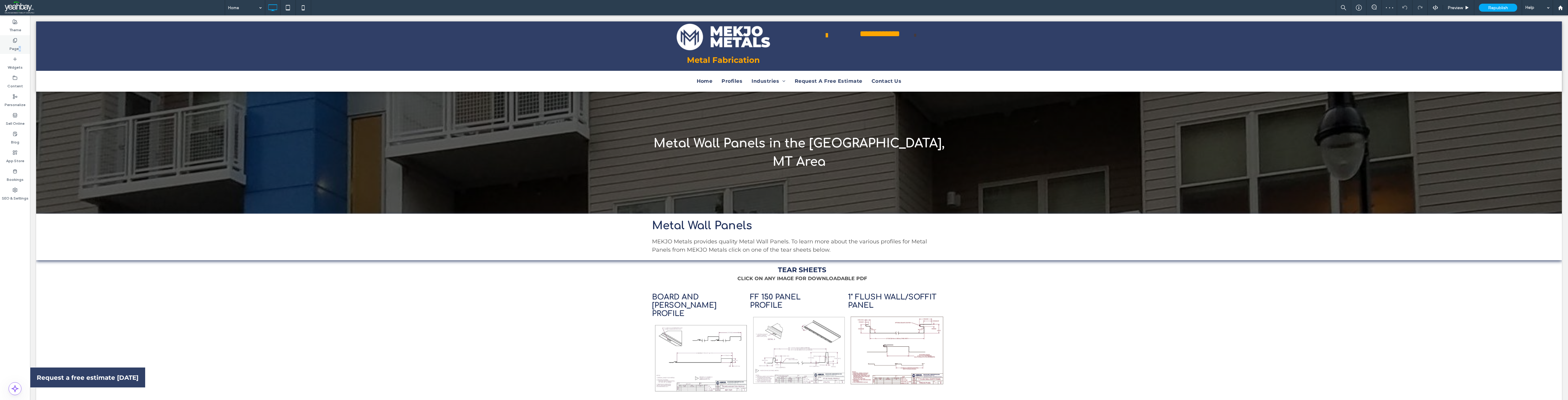
click at [19, 48] on label "Pages" at bounding box center [15, 47] width 12 height 9
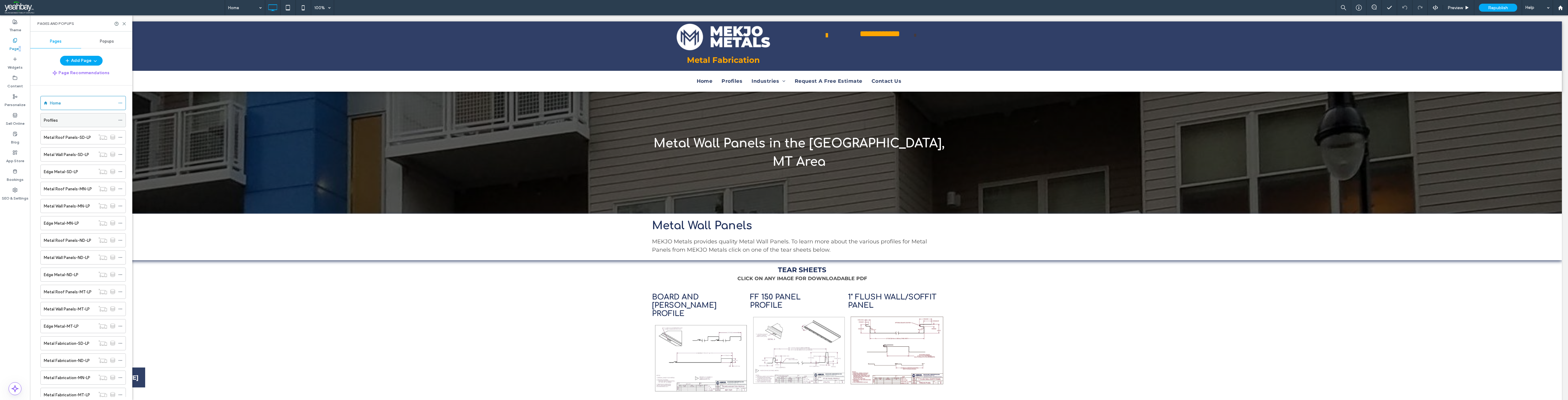
click at [52, 122] on label "Profiles" at bounding box center [51, 121] width 14 height 11
click at [124, 25] on icon at bounding box center [124, 24] width 5 height 5
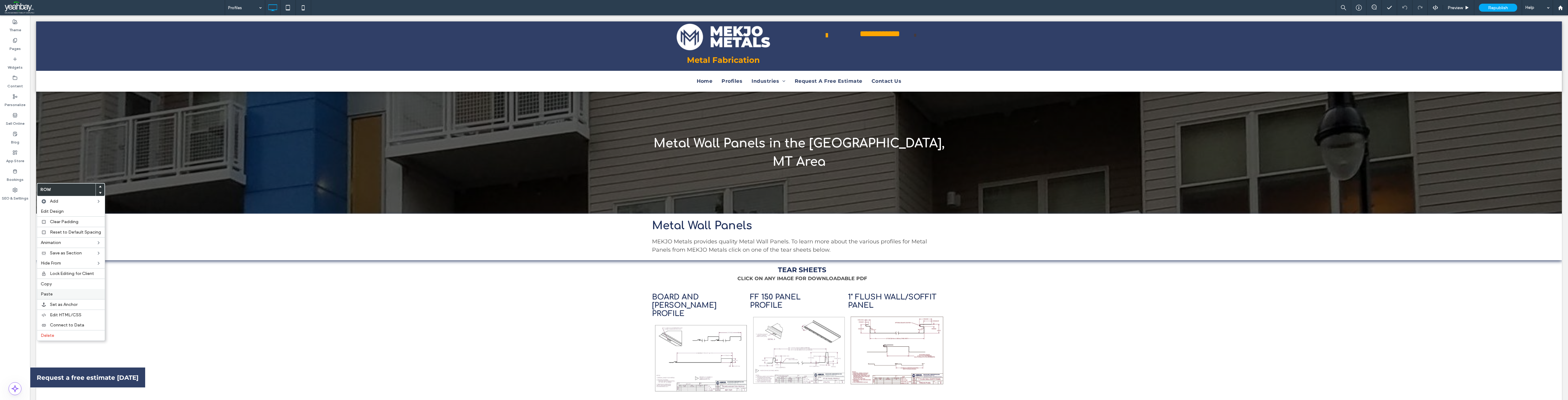
click at [51, 292] on span "Paste" at bounding box center [47, 293] width 12 height 5
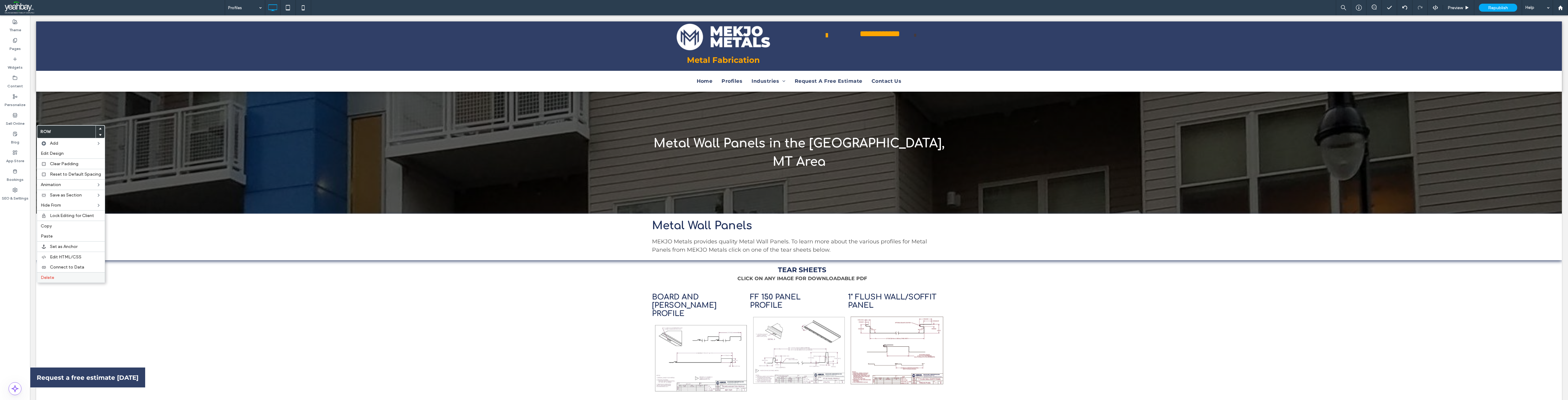
click at [52, 277] on span "Delete" at bounding box center [47, 277] width 13 height 5
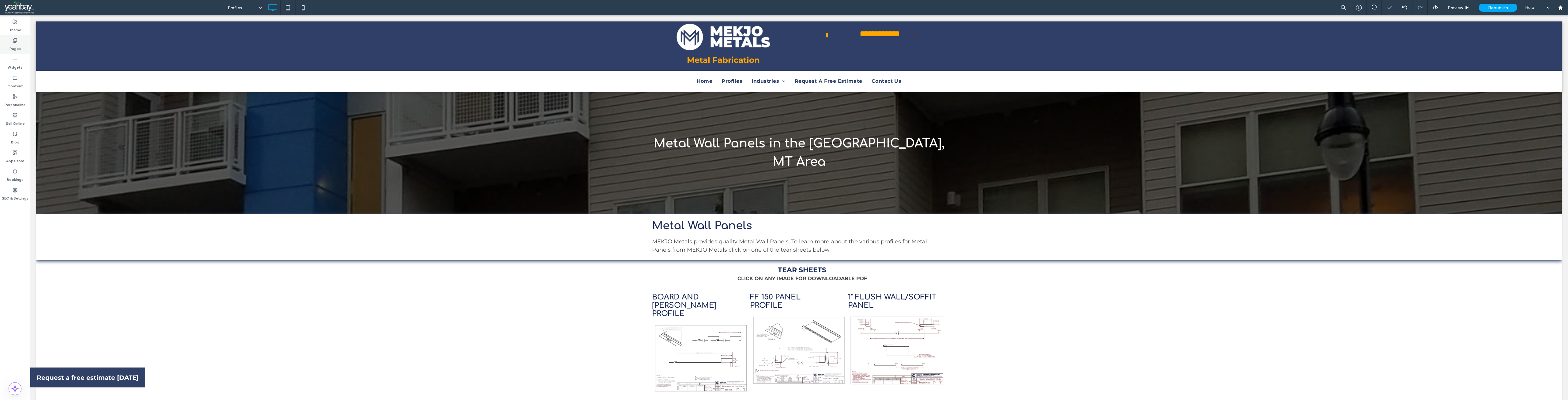
click at [16, 42] on use at bounding box center [15, 40] width 4 height 4
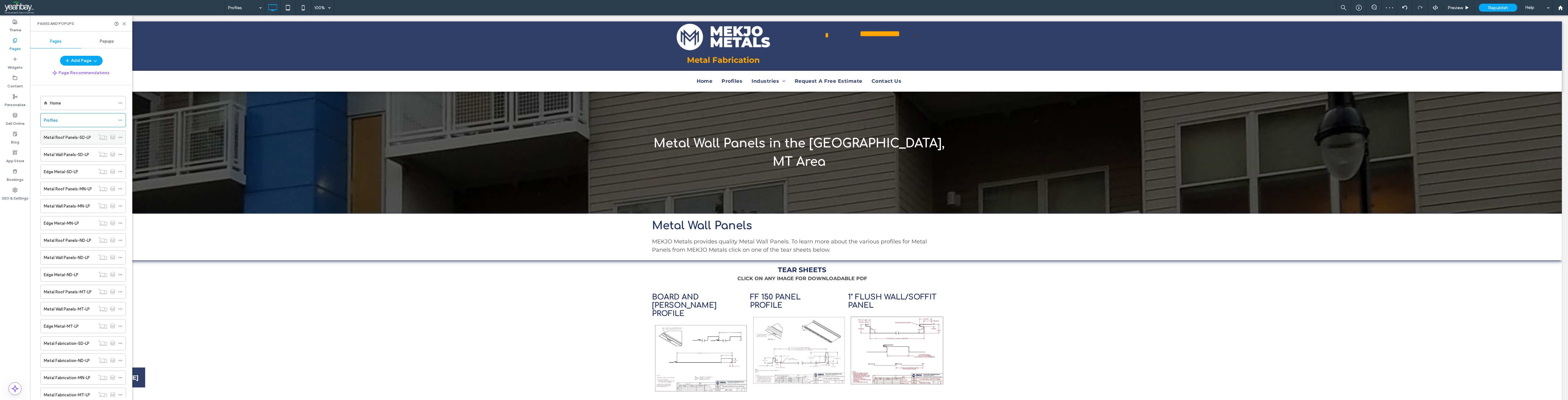
click at [58, 135] on label "Metal Roof Panels-SD-LP" at bounding box center [67, 138] width 47 height 11
click at [123, 24] on icon at bounding box center [124, 24] width 5 height 5
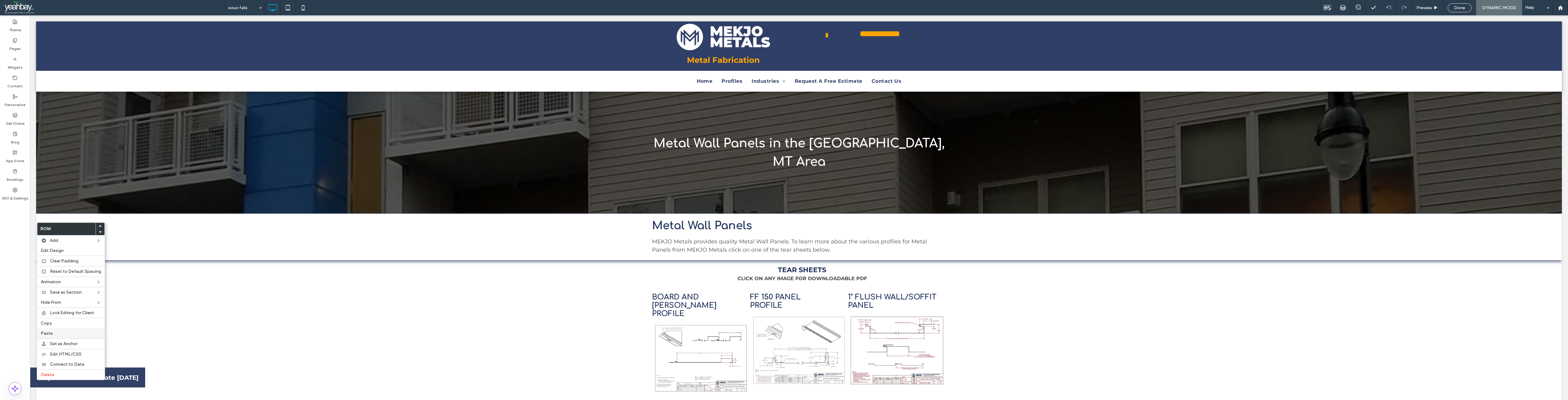
click at [57, 330] on div "Paste" at bounding box center [71, 333] width 68 height 10
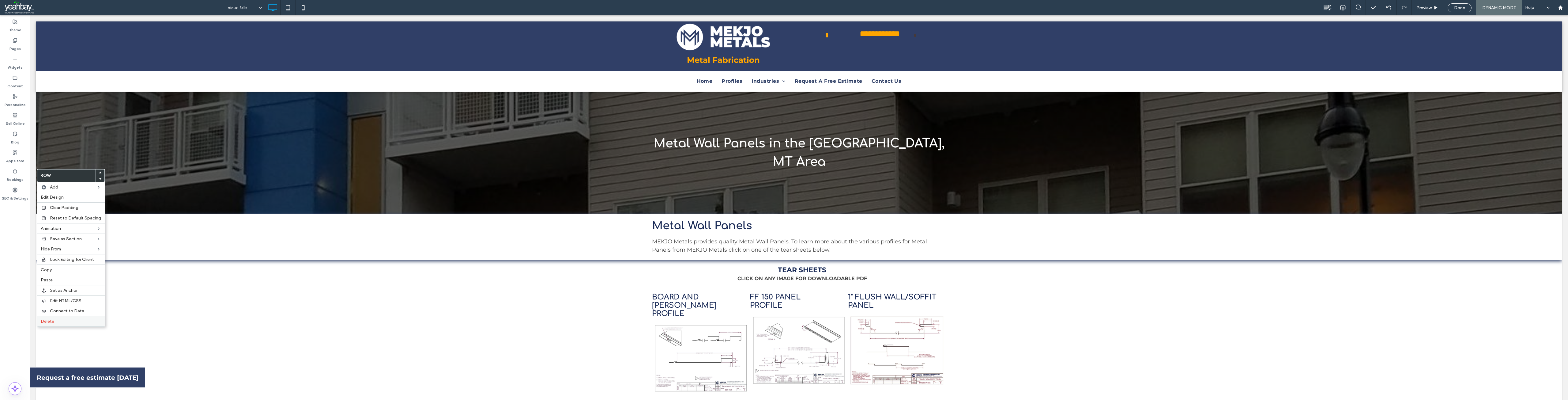
click at [63, 321] on label "Delete" at bounding box center [71, 321] width 60 height 5
click at [61, 323] on label "Delete" at bounding box center [71, 321] width 60 height 5
click at [14, 44] on label "Pages" at bounding box center [15, 47] width 12 height 9
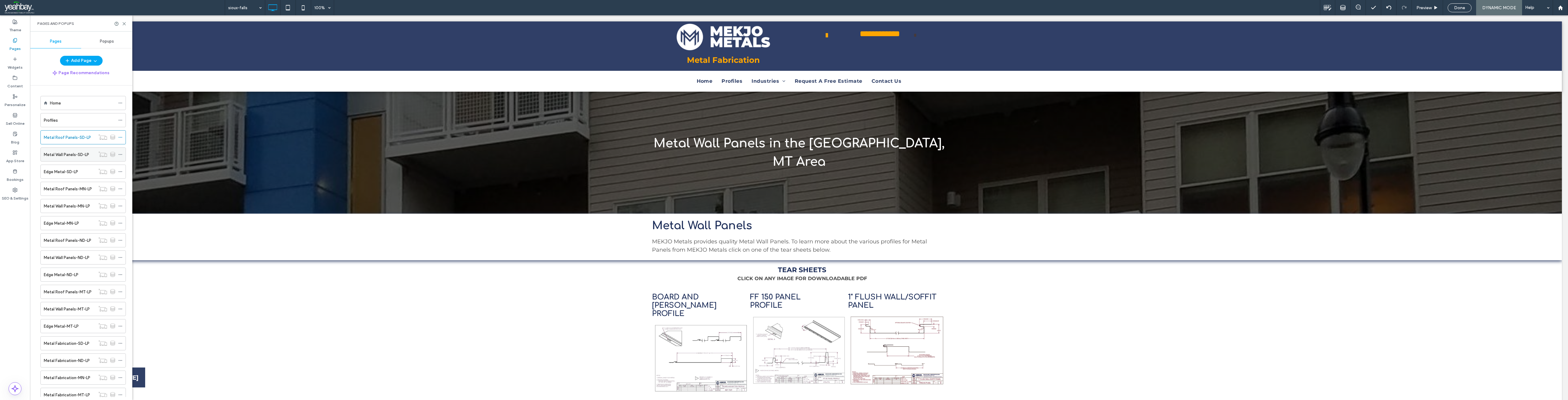
click at [58, 157] on label "Metal Wall Panels-SD-LP" at bounding box center [66, 155] width 45 height 11
click at [125, 25] on icon at bounding box center [124, 24] width 5 height 5
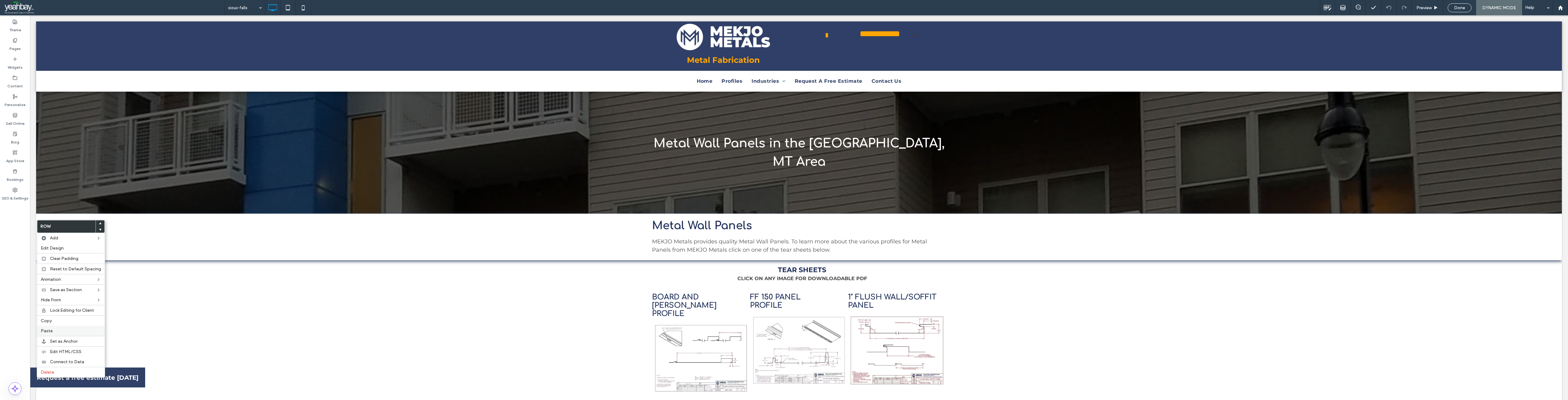
click at [64, 332] on label "Paste" at bounding box center [71, 331] width 60 height 5
click at [65, 379] on label "Delete" at bounding box center [71, 380] width 60 height 5
click at [58, 381] on label "Delete" at bounding box center [71, 380] width 60 height 5
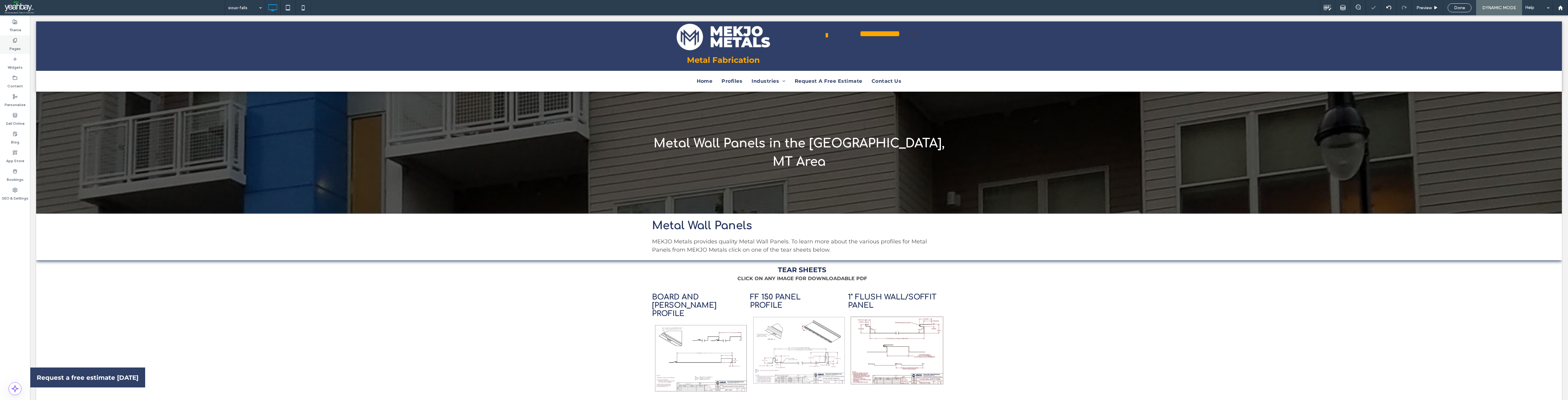
click at [17, 46] on label "Pages" at bounding box center [15, 47] width 12 height 9
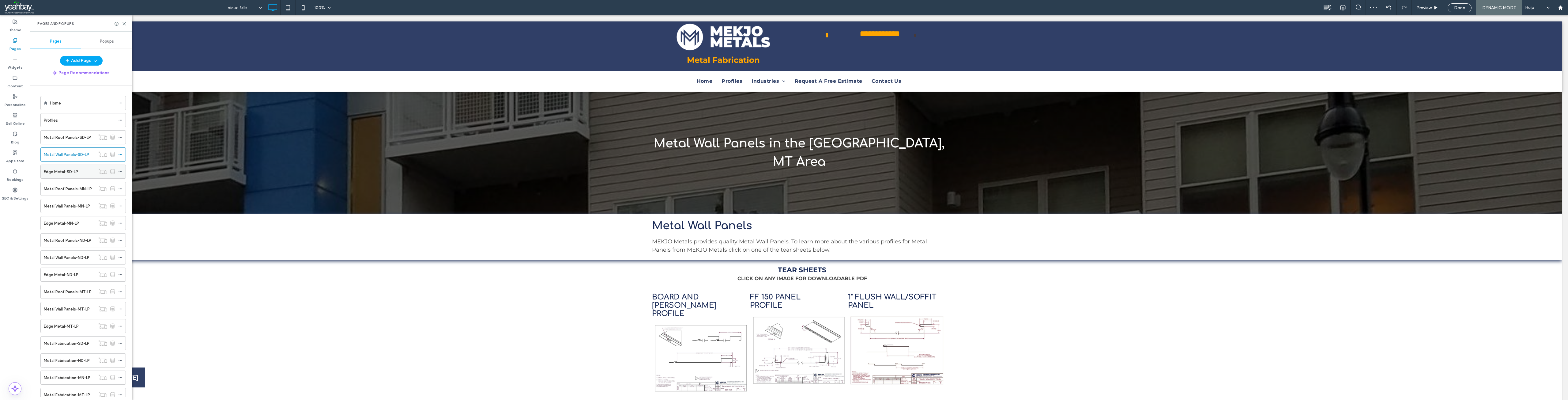
click at [56, 173] on label "Edge Metal-SD-LP" at bounding box center [61, 172] width 34 height 11
click at [125, 24] on icon at bounding box center [124, 24] width 5 height 5
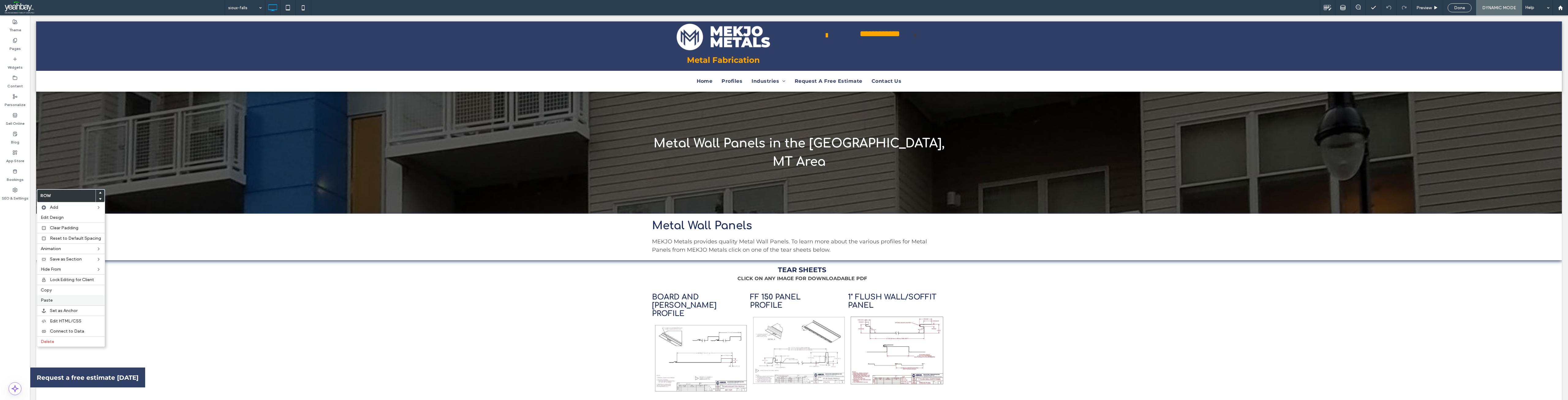
click at [51, 300] on span "Paste" at bounding box center [47, 300] width 12 height 5
click at [52, 377] on div "Delete" at bounding box center [71, 379] width 68 height 10
click at [50, 376] on div "Delete" at bounding box center [71, 379] width 68 height 10
click at [21, 45] on div "Pages" at bounding box center [15, 44] width 30 height 19
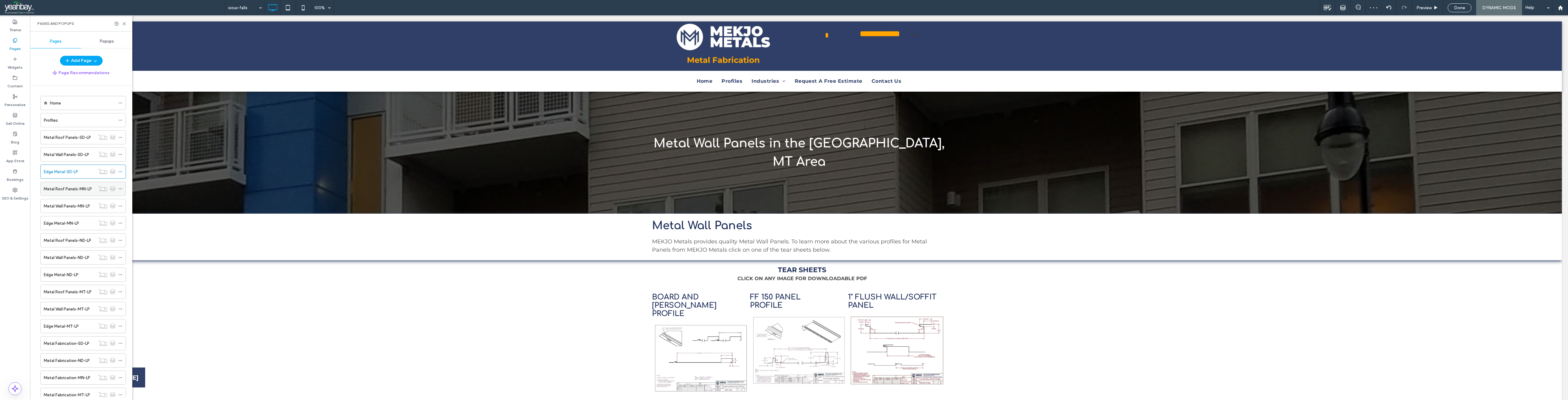
click at [59, 191] on label "Metal Roof Panels-MN-LP" at bounding box center [68, 189] width 48 height 11
click at [124, 24] on icon at bounding box center [124, 24] width 5 height 5
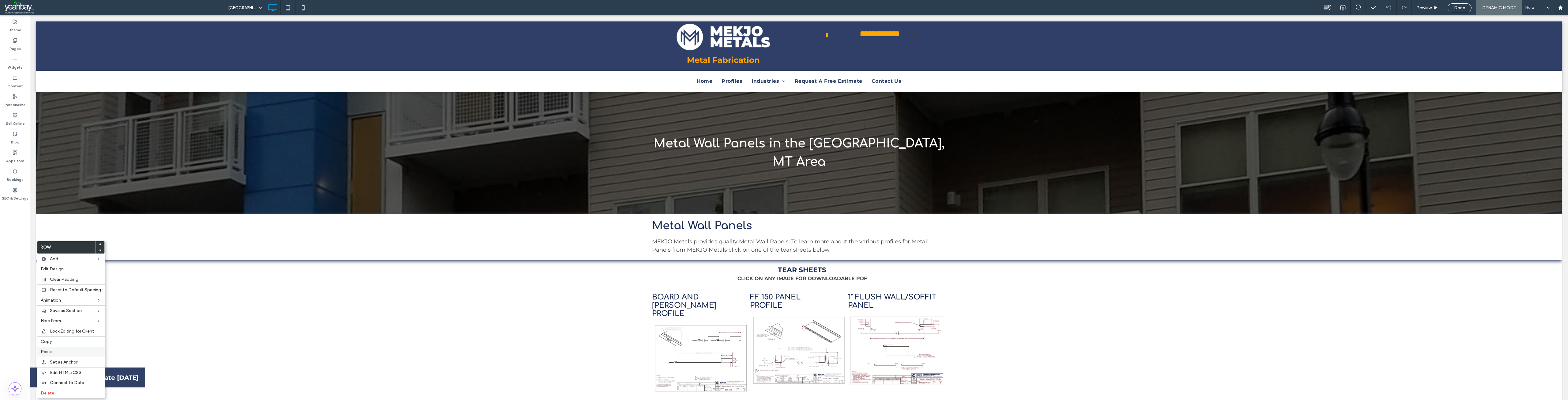
click at [55, 350] on label "Paste" at bounding box center [71, 351] width 60 height 5
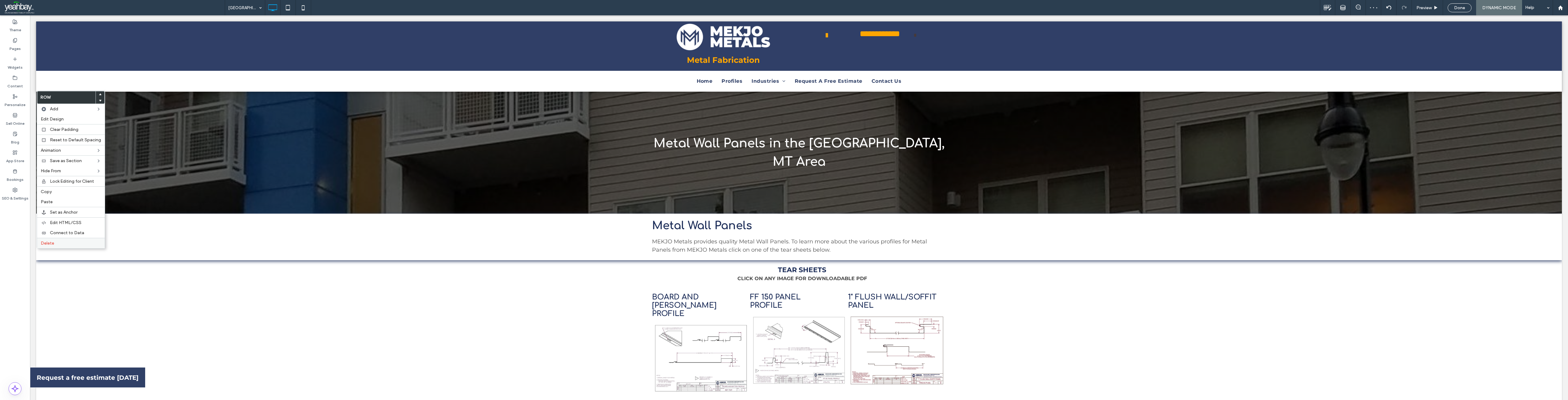
click at [56, 241] on label "Delete" at bounding box center [71, 243] width 60 height 5
click at [55, 244] on label "Delete" at bounding box center [71, 243] width 60 height 5
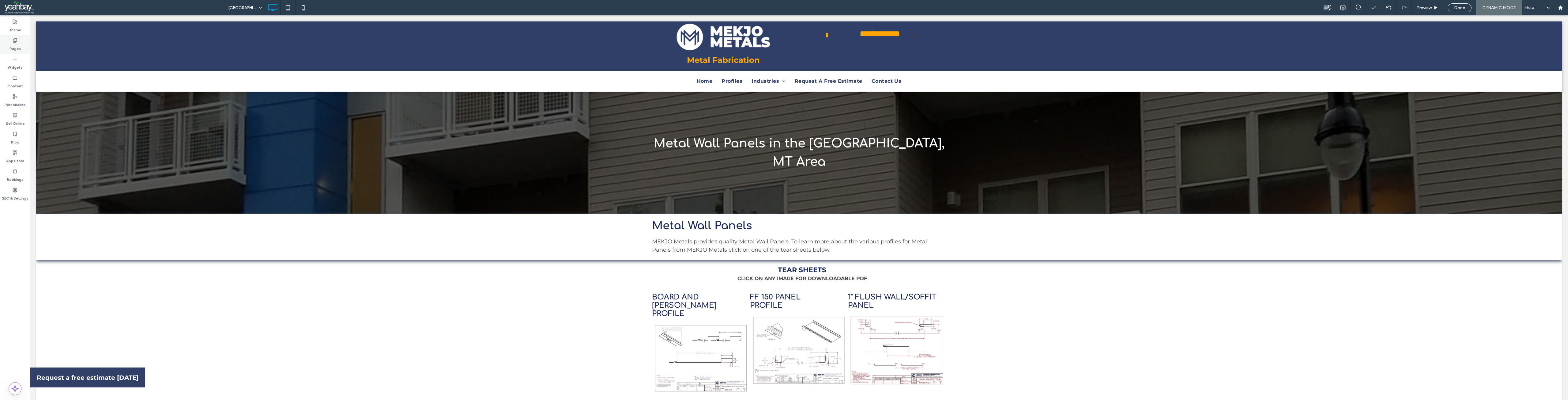
click at [19, 46] on label "Pages" at bounding box center [15, 47] width 12 height 9
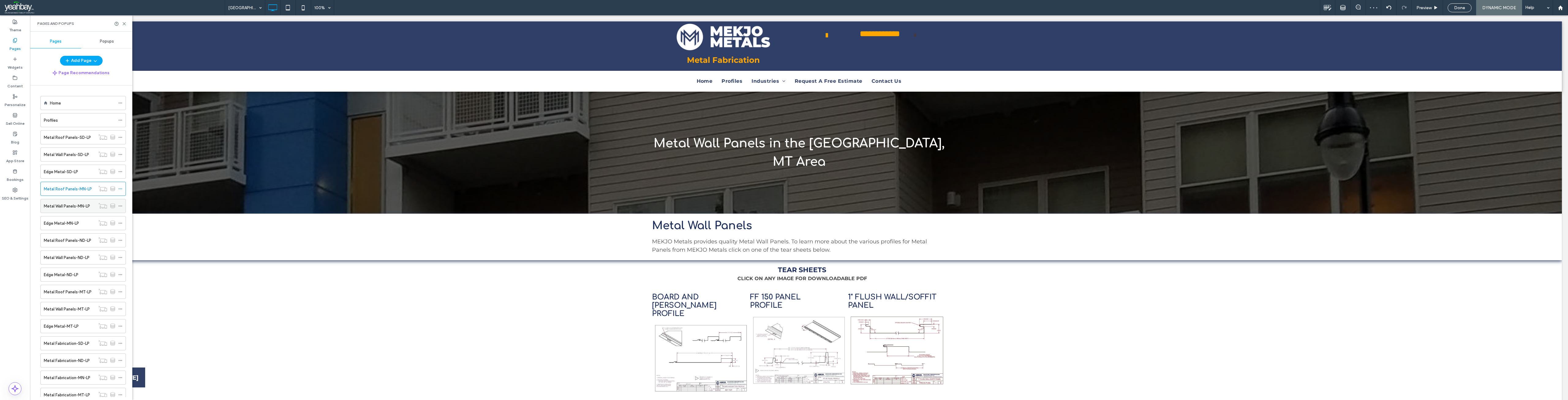
click at [60, 206] on label "Metal Wall Panels-MN-LP" at bounding box center [67, 206] width 46 height 11
click at [125, 24] on icon at bounding box center [124, 24] width 5 height 5
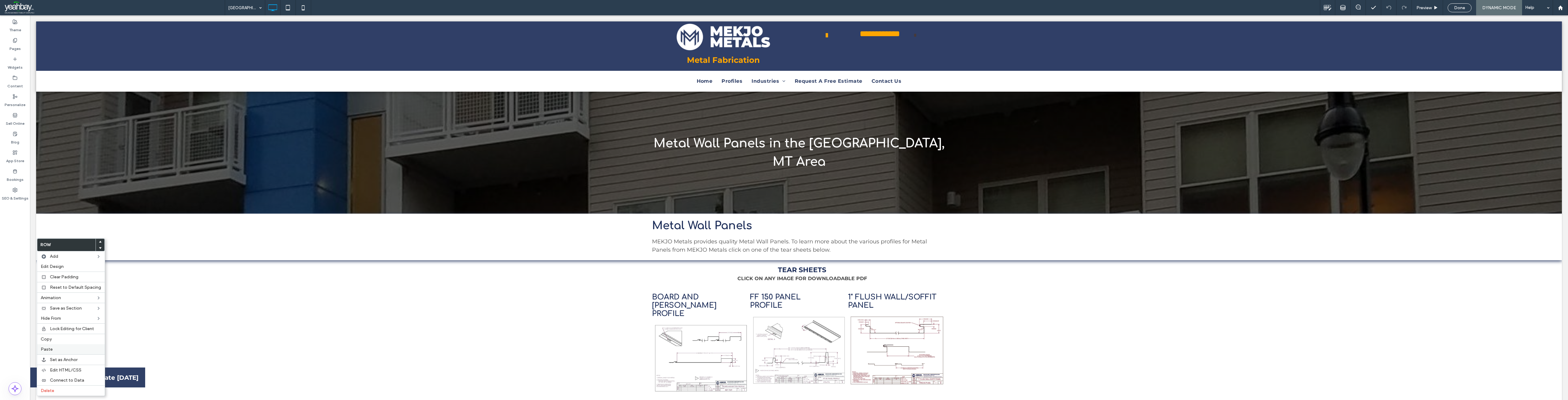
click at [62, 348] on label "Paste" at bounding box center [71, 349] width 60 height 5
click at [53, 335] on span "Delete" at bounding box center [47, 337] width 13 height 5
click at [60, 333] on div "Delete" at bounding box center [71, 337] width 68 height 10
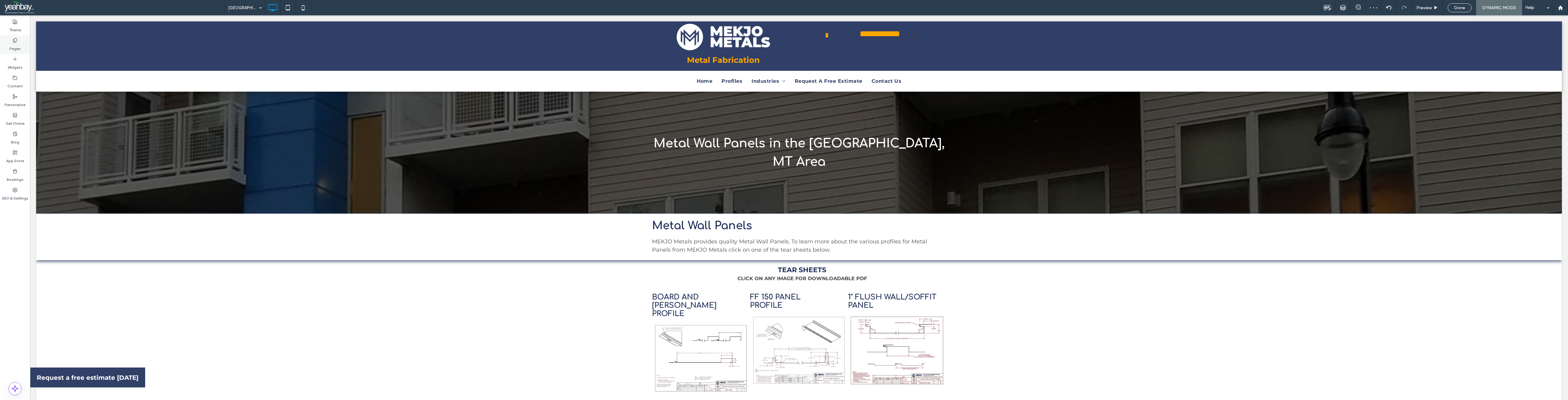
click at [15, 46] on label "Pages" at bounding box center [15, 47] width 12 height 9
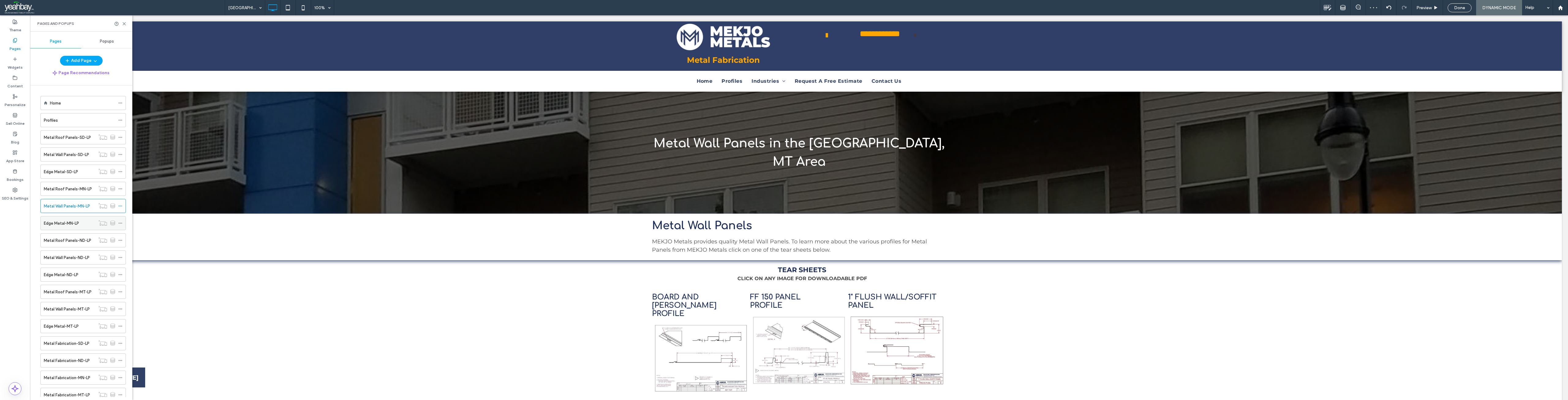
click at [62, 225] on label "Edge Metal-MN-LP" at bounding box center [61, 223] width 35 height 11
click at [124, 25] on icon at bounding box center [124, 24] width 5 height 5
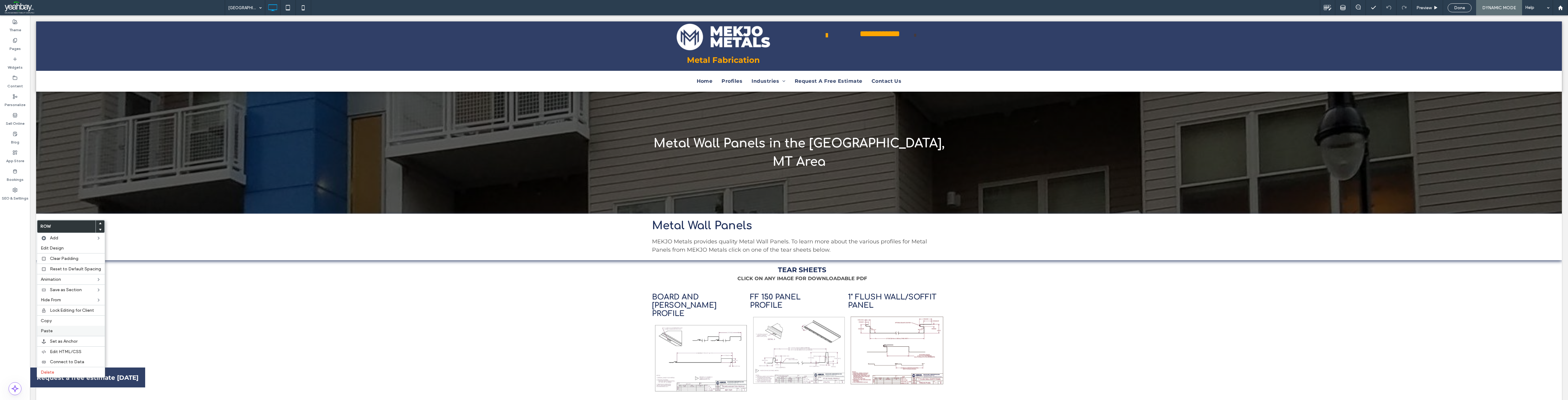
click at [54, 332] on label "Paste" at bounding box center [71, 331] width 60 height 5
click at [53, 348] on span "Delete" at bounding box center [47, 349] width 13 height 5
click at [68, 351] on label "Delete" at bounding box center [71, 349] width 60 height 5
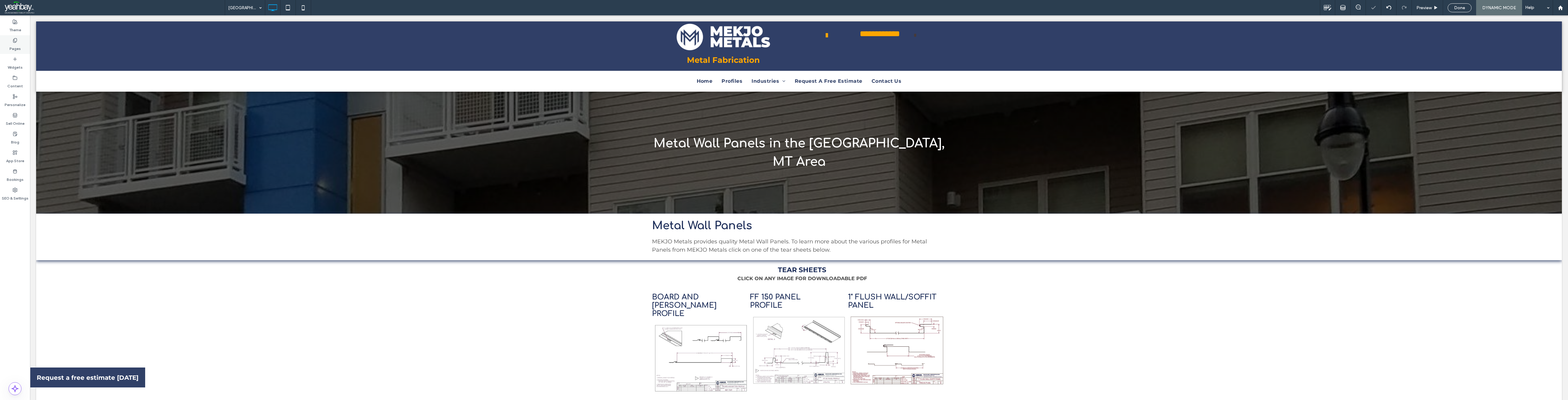
click at [17, 47] on label "Pages" at bounding box center [15, 47] width 12 height 9
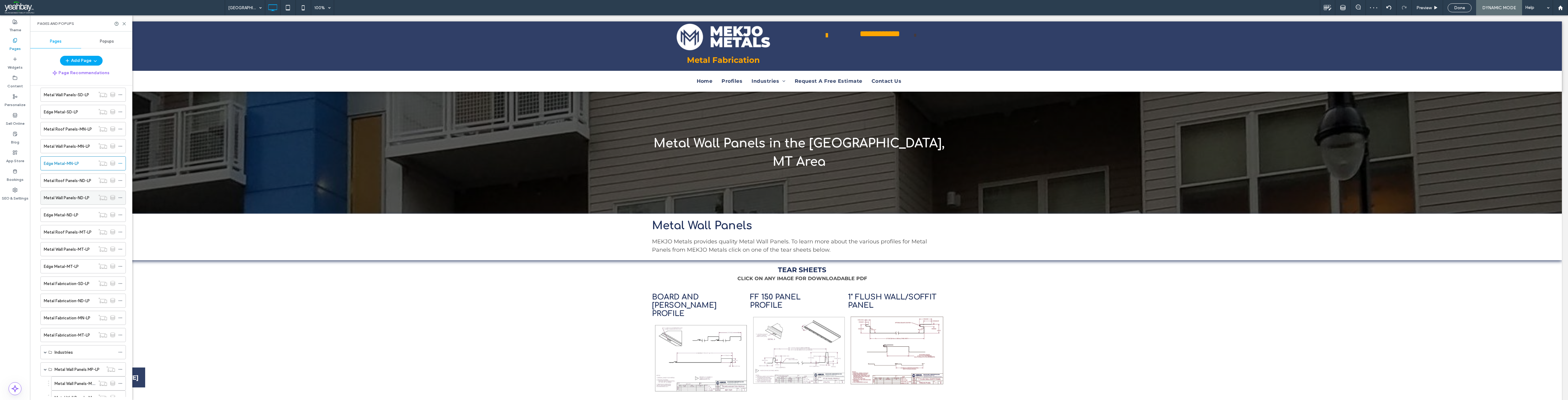
scroll to position [61, 0]
click at [69, 178] on label "Metal Roof Panels-ND-LP" at bounding box center [68, 179] width 47 height 11
click at [124, 26] on icon at bounding box center [124, 24] width 5 height 5
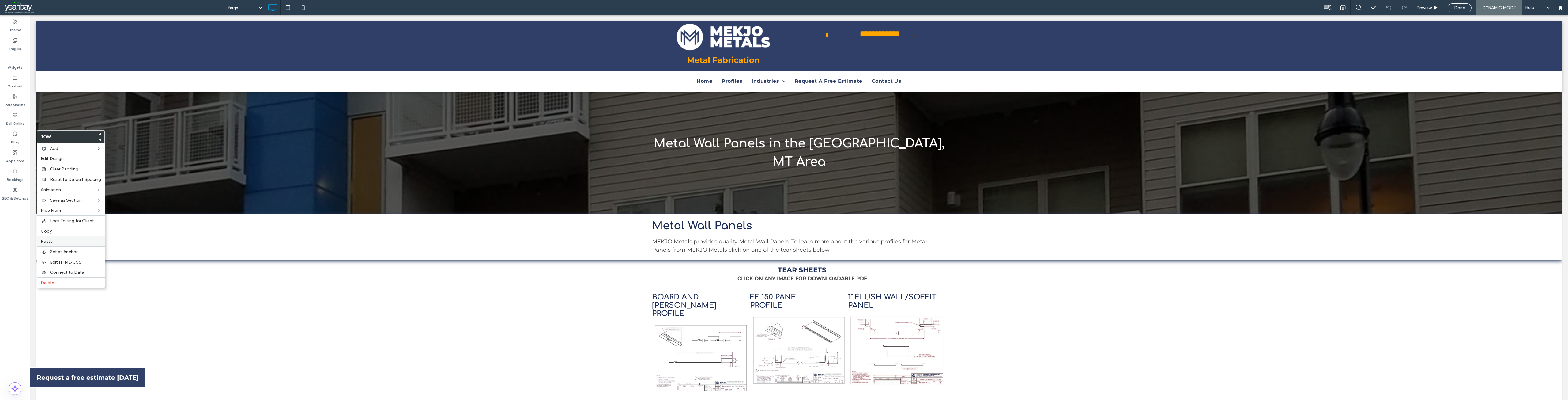
click at [57, 240] on label "Paste" at bounding box center [71, 241] width 60 height 5
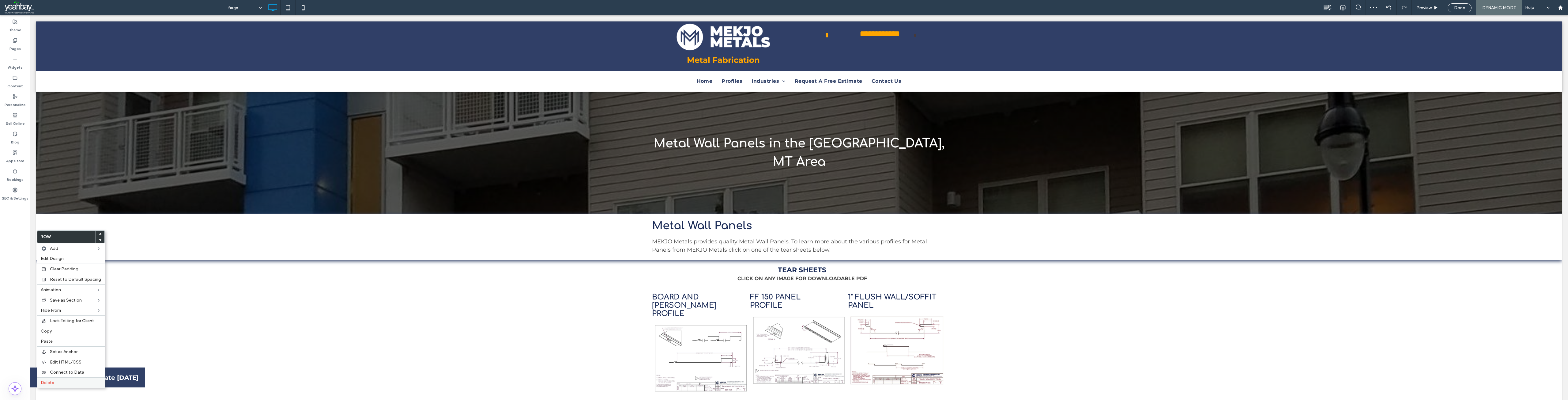
click at [57, 384] on label "Delete" at bounding box center [71, 382] width 60 height 5
click at [54, 379] on div "Delete" at bounding box center [71, 382] width 68 height 10
click at [19, 46] on label "Pages" at bounding box center [15, 47] width 12 height 9
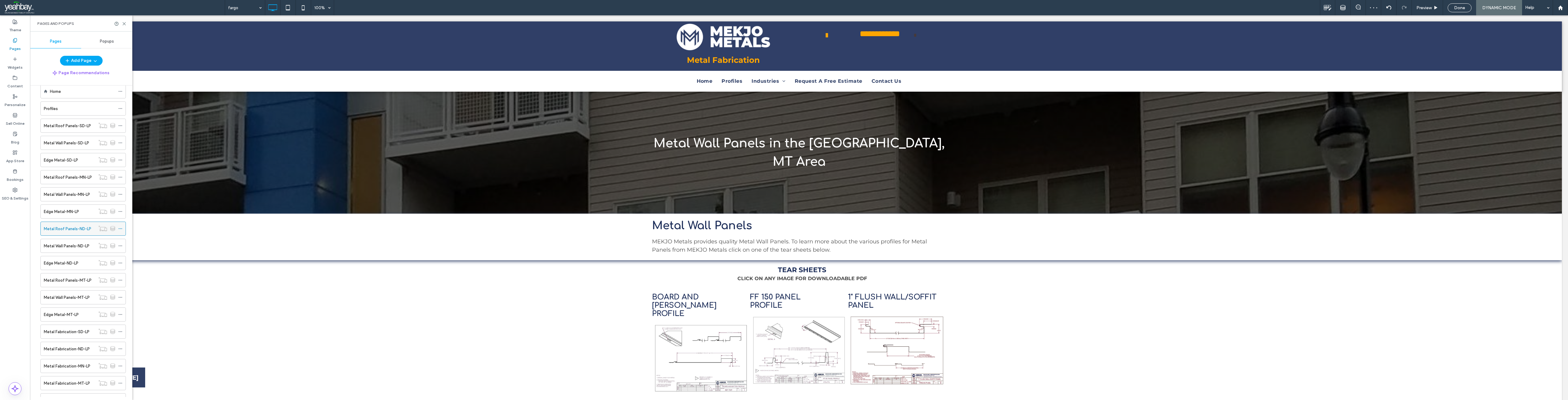
scroll to position [30, 0]
click at [63, 230] on label "Metal Wall Panels-ND-LP" at bounding box center [66, 227] width 46 height 11
click at [124, 24] on use at bounding box center [124, 24] width 3 height 3
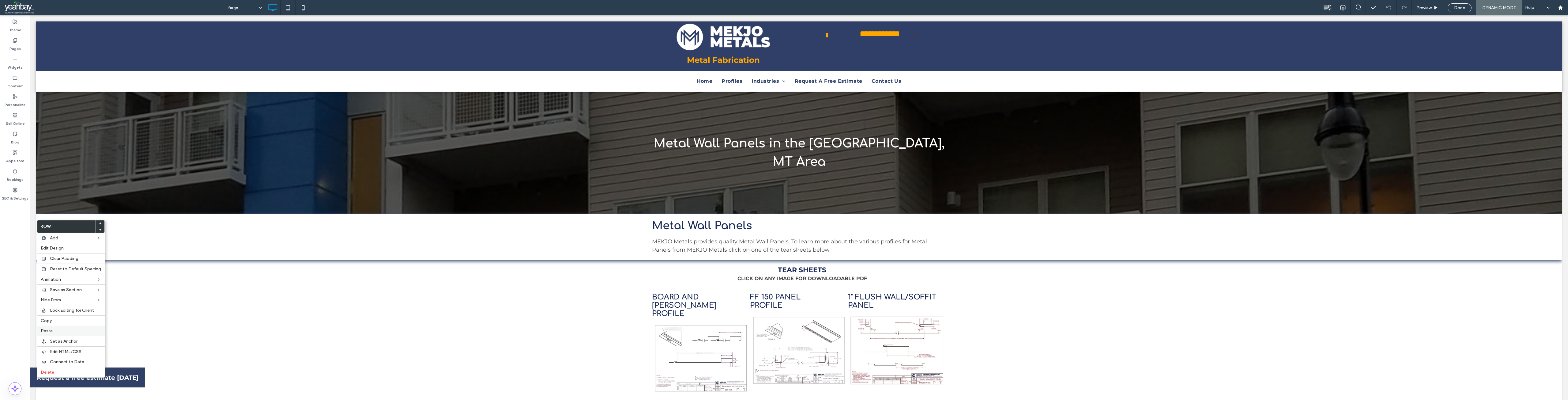
click at [63, 331] on label "Paste" at bounding box center [71, 331] width 60 height 5
click at [64, 351] on label "Delete" at bounding box center [71, 349] width 60 height 5
click at [55, 348] on label "Delete" at bounding box center [71, 349] width 60 height 5
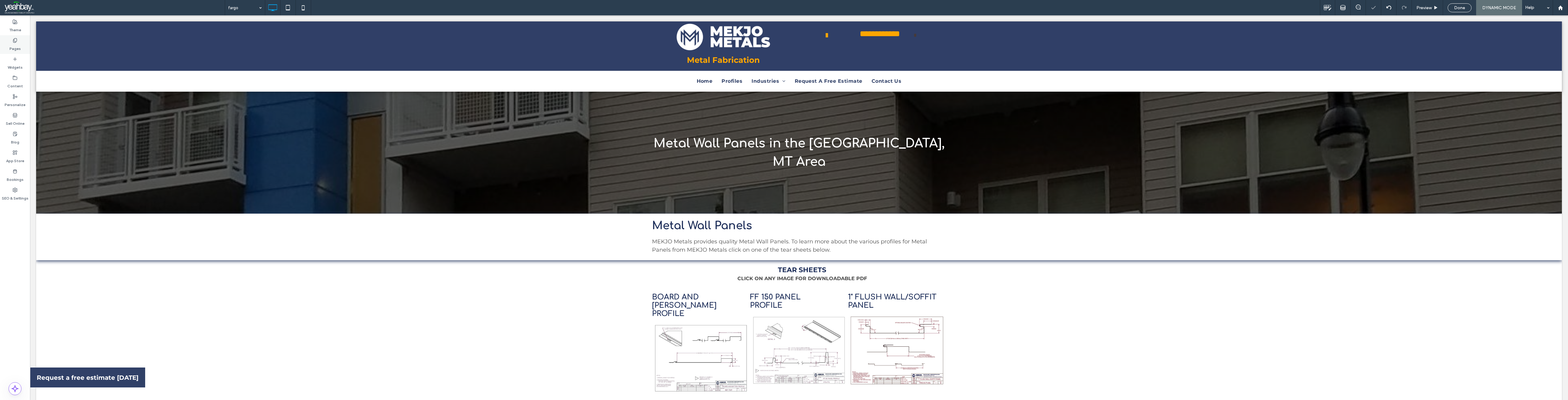
click at [12, 47] on label "Pages" at bounding box center [15, 47] width 12 height 9
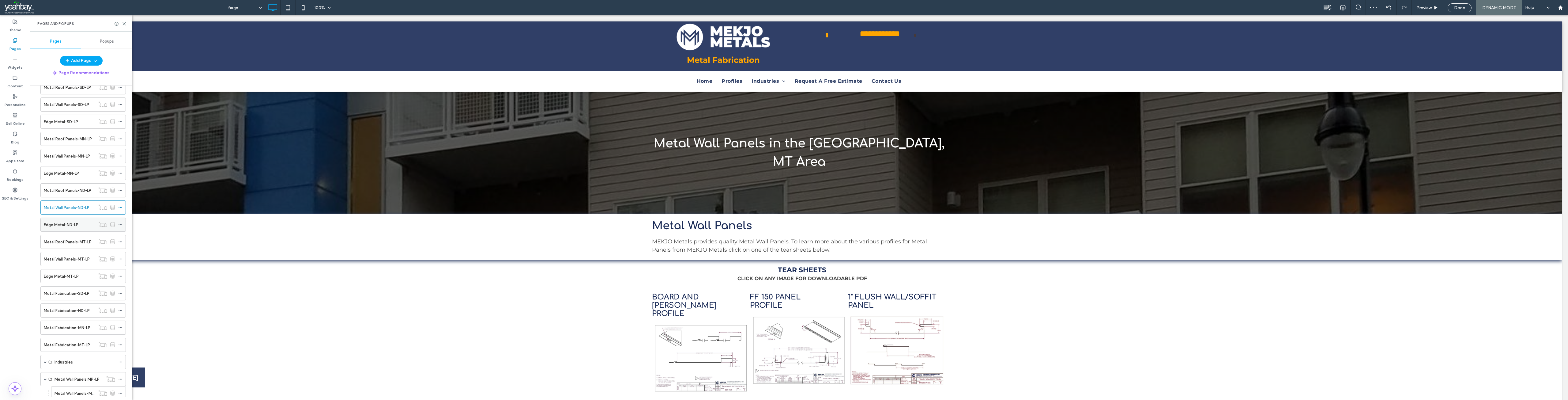
scroll to position [61, 0]
click at [78, 212] on label "Edge Metal-ND-LP" at bounding box center [61, 214] width 35 height 11
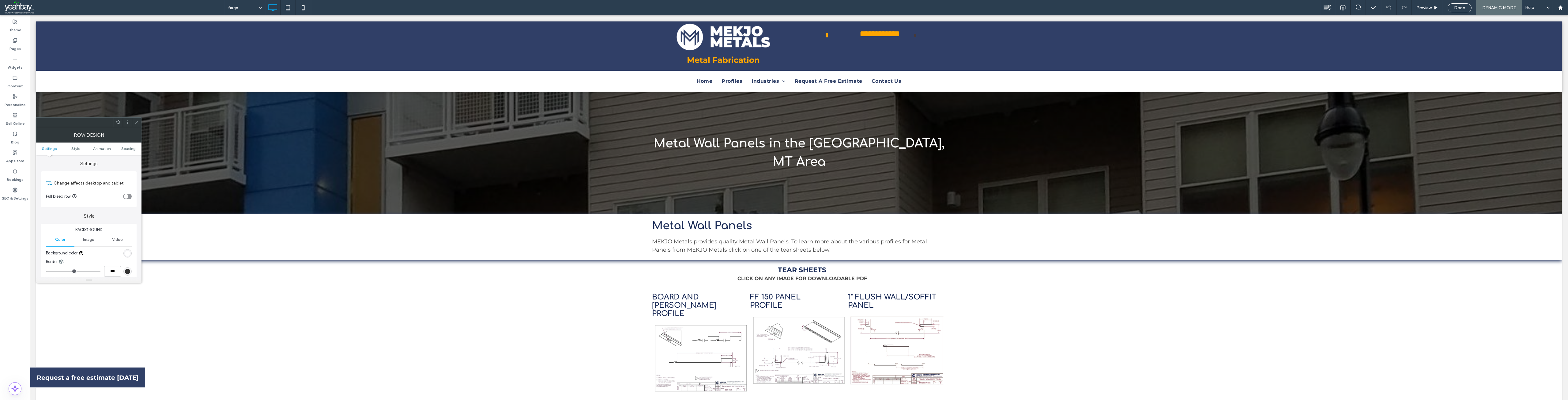
click at [138, 124] on icon at bounding box center [137, 122] width 5 height 5
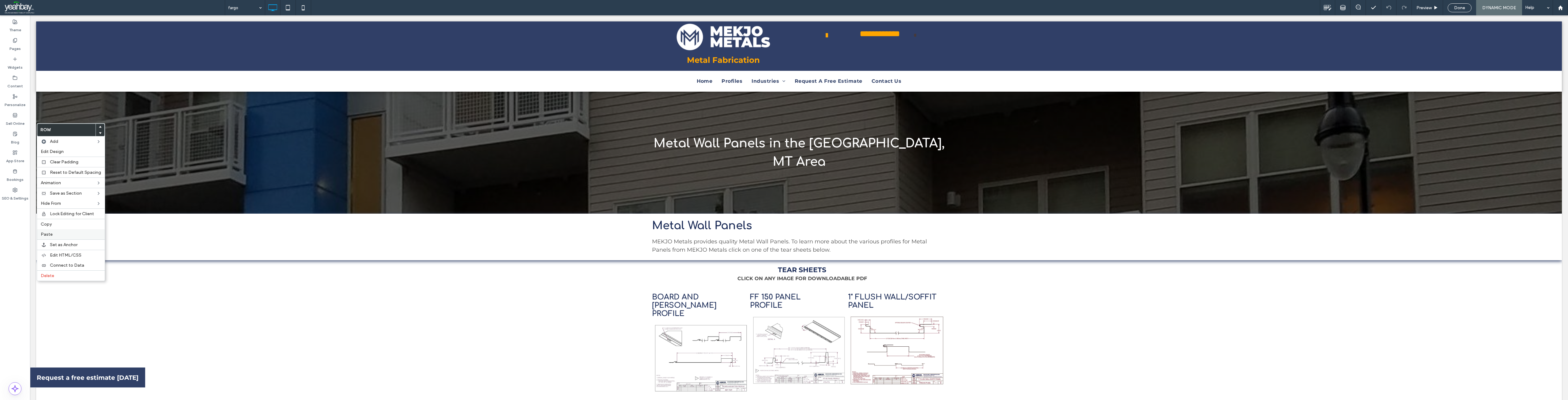
click at [66, 234] on label "Paste" at bounding box center [71, 234] width 60 height 5
click at [52, 253] on span "Delete" at bounding box center [47, 253] width 13 height 5
click at [52, 254] on span "Delete" at bounding box center [47, 253] width 13 height 5
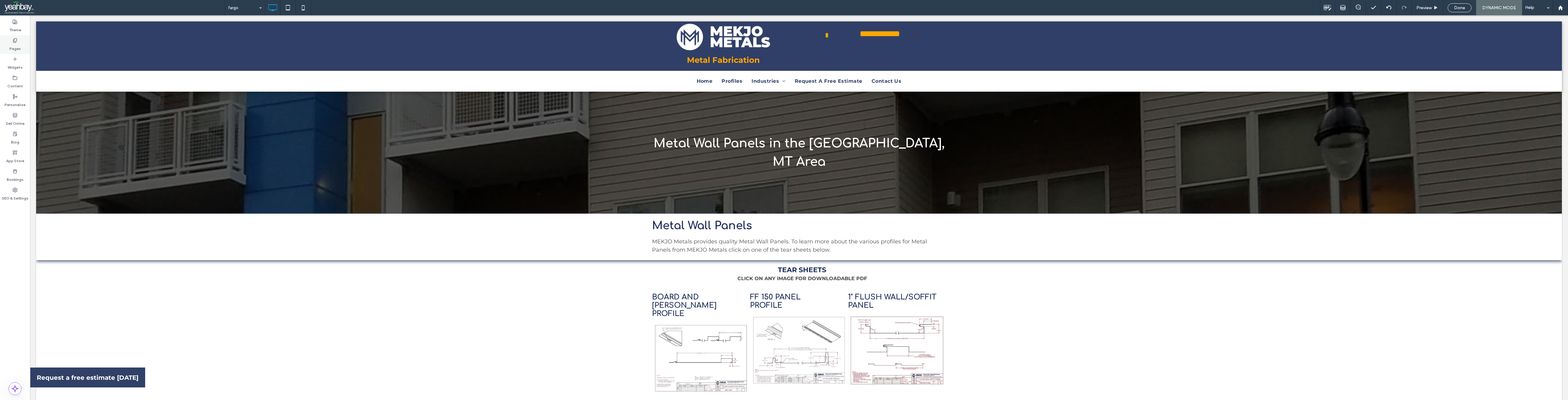
click at [15, 49] on label "Pages" at bounding box center [15, 47] width 12 height 9
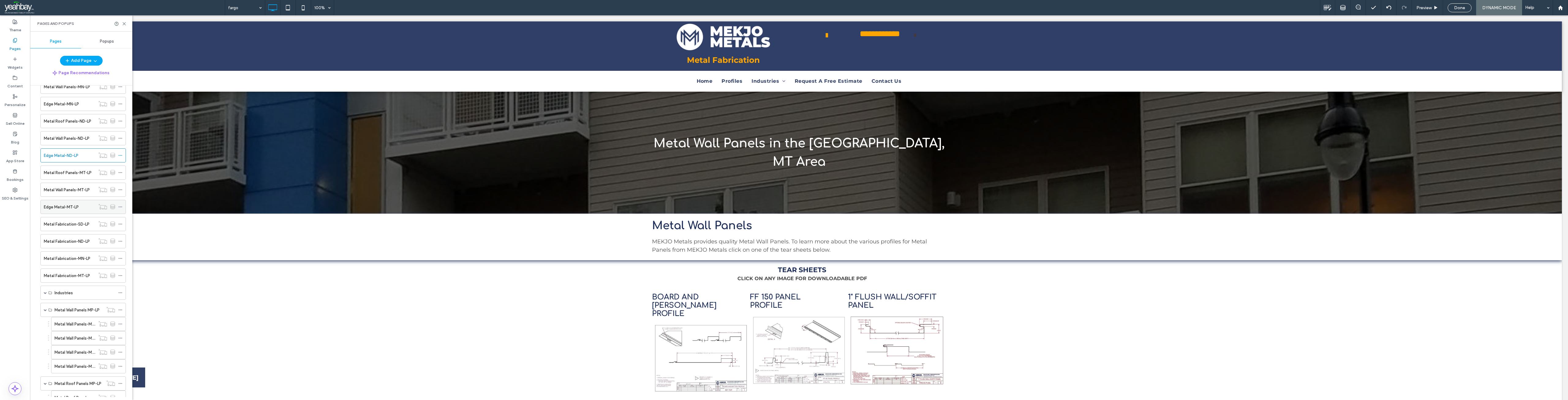
scroll to position [122, 0]
click at [63, 170] on label "Metal Roof Panels-MT-LP" at bounding box center [68, 169] width 47 height 11
click at [125, 24] on icon at bounding box center [124, 24] width 5 height 5
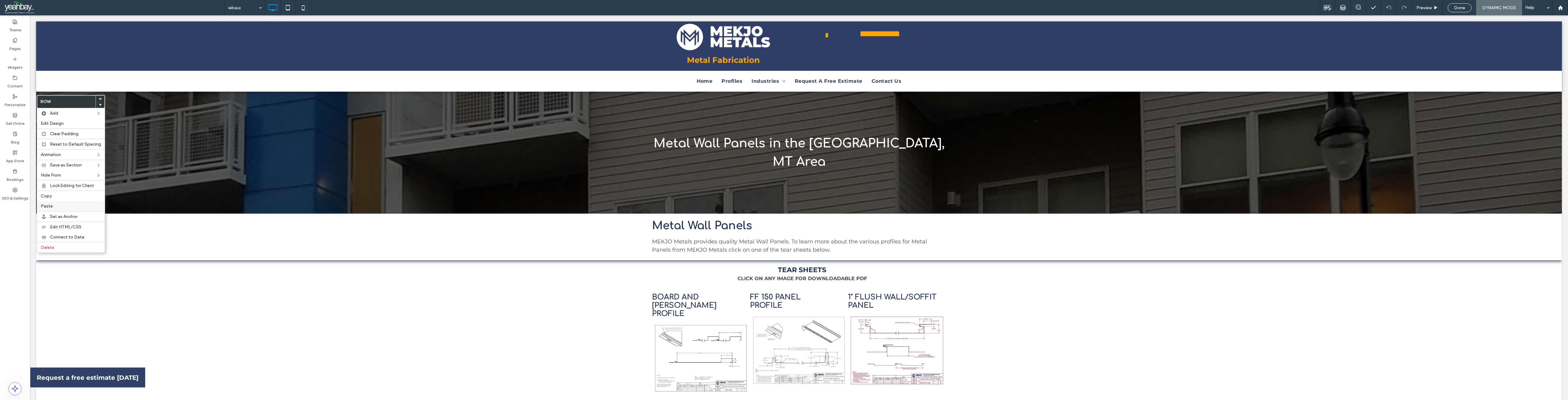
click at [53, 206] on label "Paste" at bounding box center [71, 206] width 60 height 5
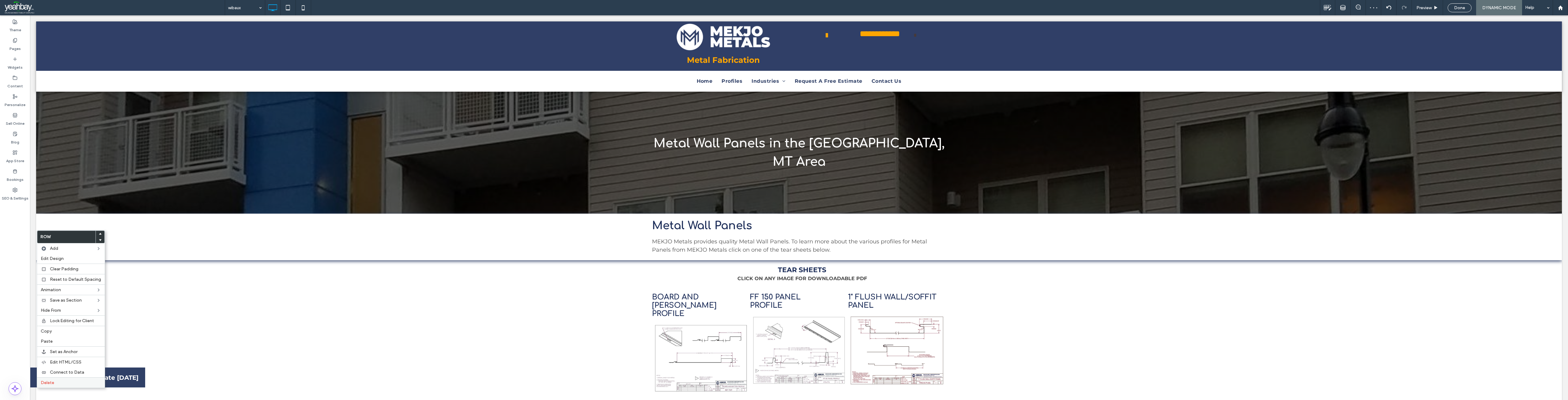
click at [58, 382] on label "Delete" at bounding box center [71, 382] width 60 height 5
click at [51, 381] on span "Delete" at bounding box center [47, 382] width 13 height 5
click at [16, 47] on label "Pages" at bounding box center [15, 47] width 12 height 9
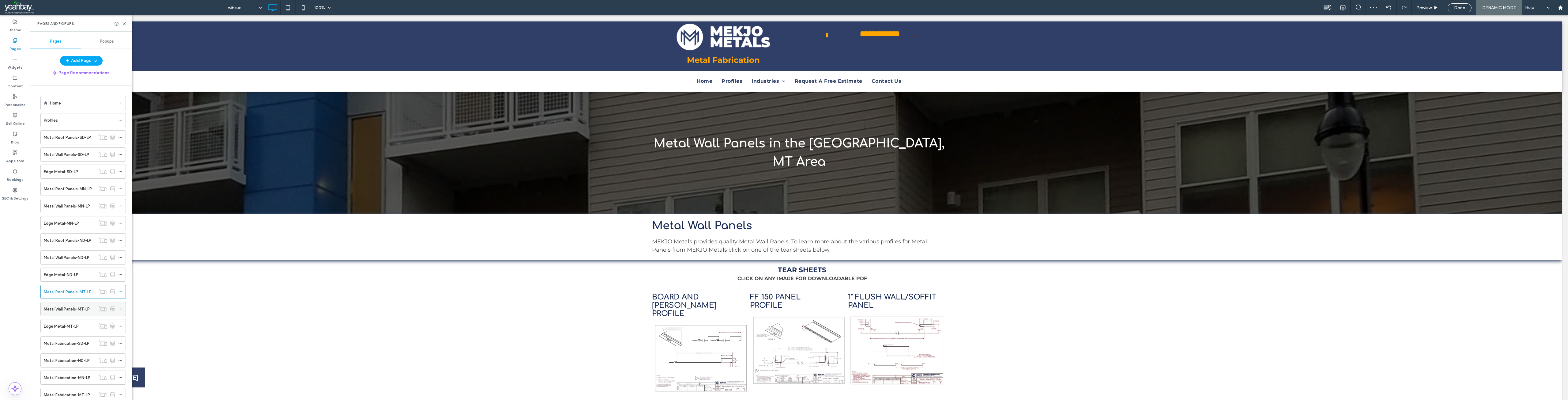
click at [61, 312] on label "Metal Wall Panels-MT-LP" at bounding box center [66, 309] width 46 height 11
click at [124, 24] on use at bounding box center [124, 24] width 3 height 3
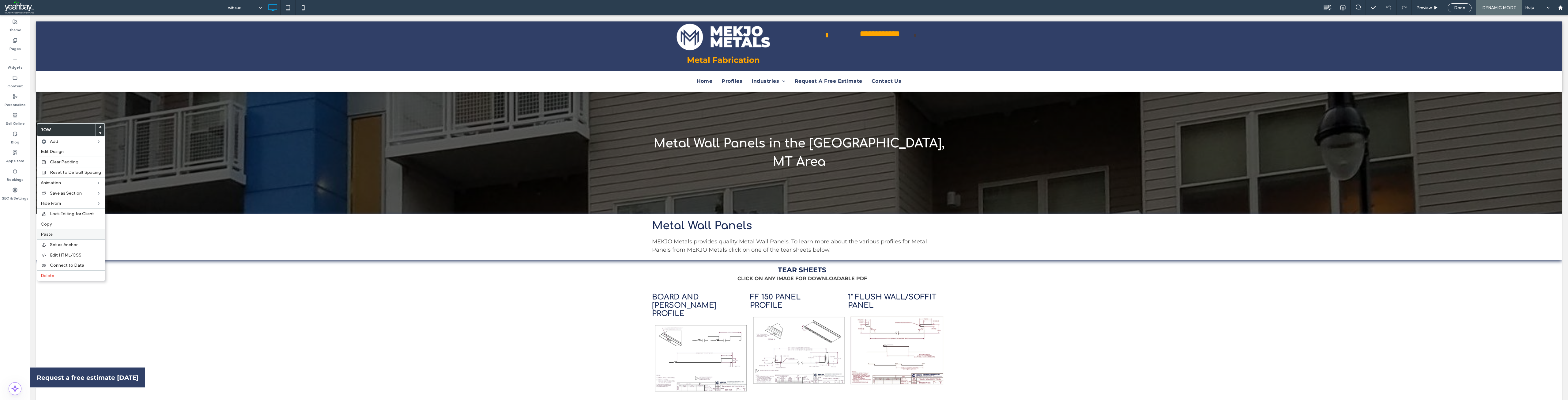
click at [56, 232] on label "Paste" at bounding box center [71, 234] width 60 height 5
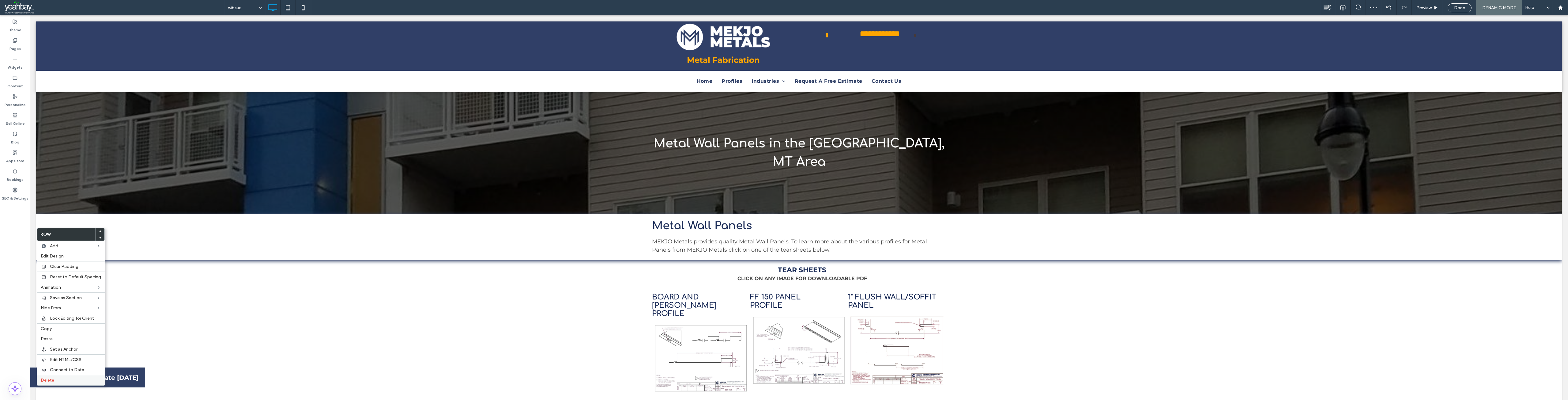
click at [52, 379] on span "Delete" at bounding box center [47, 380] width 13 height 5
click at [61, 378] on label "Delete" at bounding box center [71, 380] width 60 height 5
click at [13, 44] on label "Pages" at bounding box center [15, 47] width 12 height 9
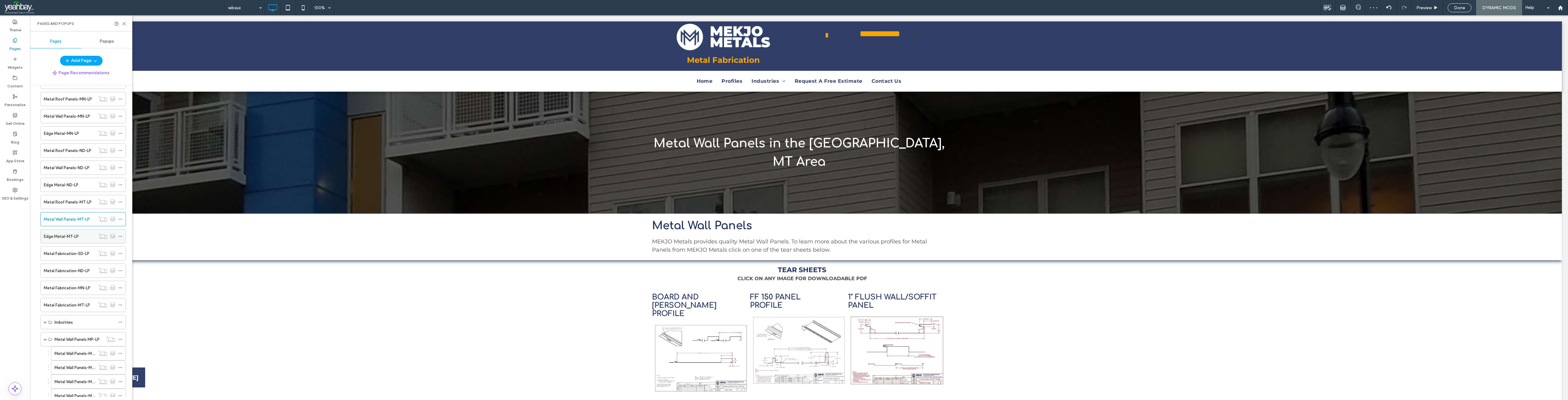
scroll to position [122, 0]
click at [57, 208] on div "Edge Metal-MT-LP" at bounding box center [69, 203] width 52 height 13
click at [124, 25] on icon at bounding box center [124, 24] width 5 height 5
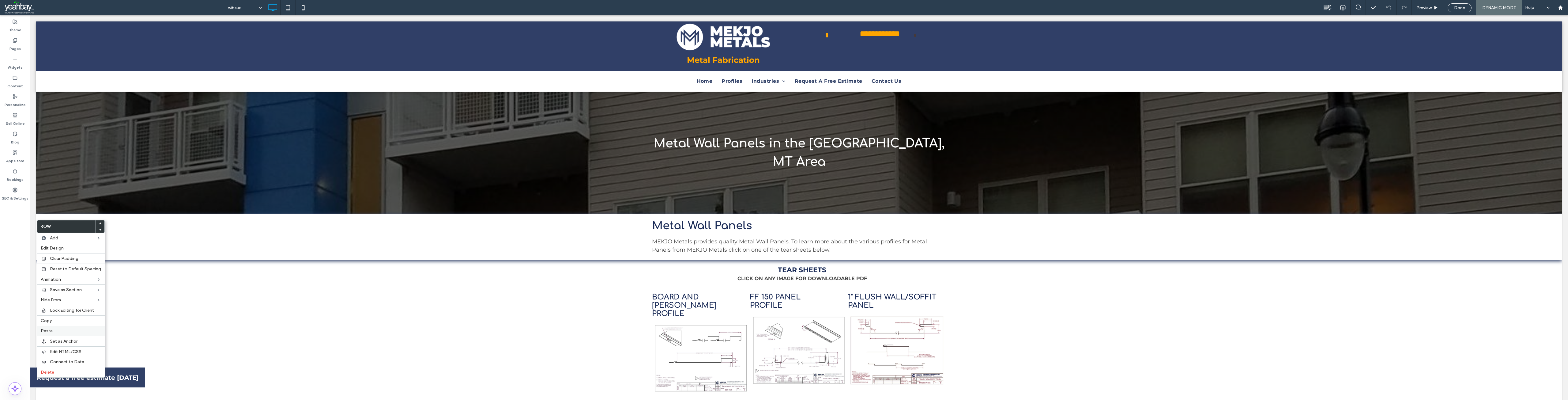
click at [62, 329] on label "Paste" at bounding box center [71, 331] width 60 height 5
click at [62, 380] on label "Delete" at bounding box center [71, 380] width 60 height 5
click at [59, 378] on label "Delete" at bounding box center [71, 380] width 60 height 5
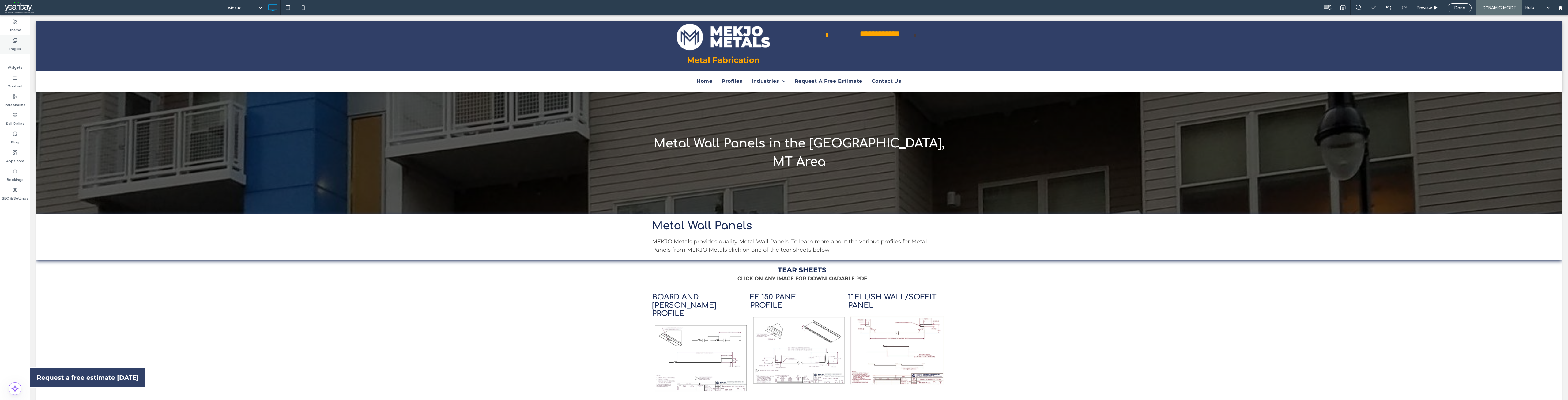
drag, startPoint x: 15, startPoint y: 43, endPoint x: 18, endPoint y: 47, distance: 5.0
click at [15, 43] on label "Pages" at bounding box center [15, 47] width 12 height 9
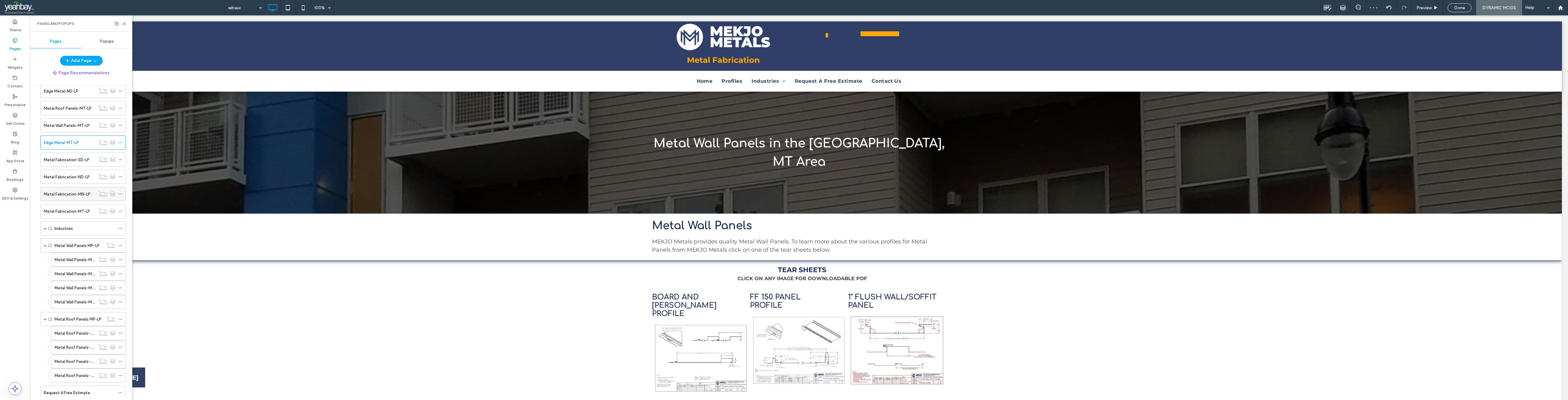
scroll to position [184, 0]
click at [56, 161] on label "Metal Fabrication-SD-LP" at bounding box center [66, 160] width 46 height 11
click at [124, 24] on use at bounding box center [124, 24] width 3 height 3
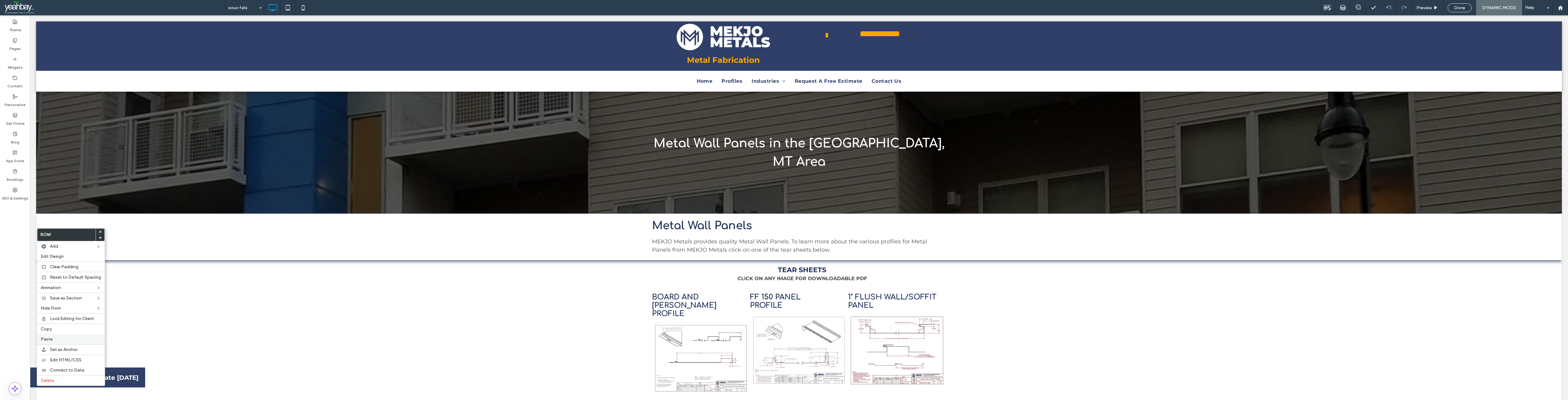
click at [62, 338] on label "Paste" at bounding box center [71, 339] width 60 height 5
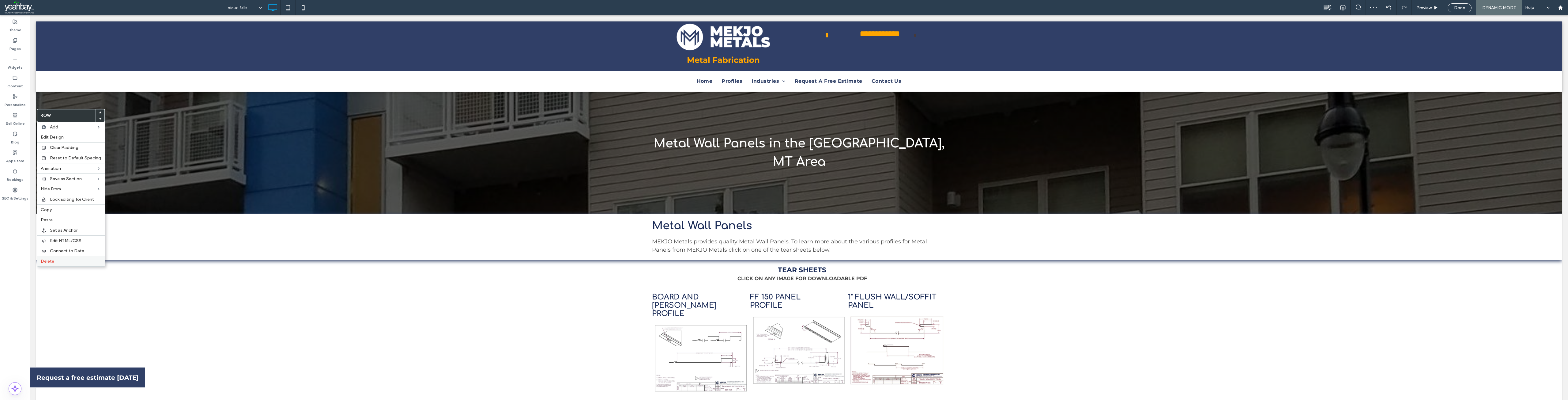
click at [58, 262] on label "Delete" at bounding box center [71, 261] width 60 height 5
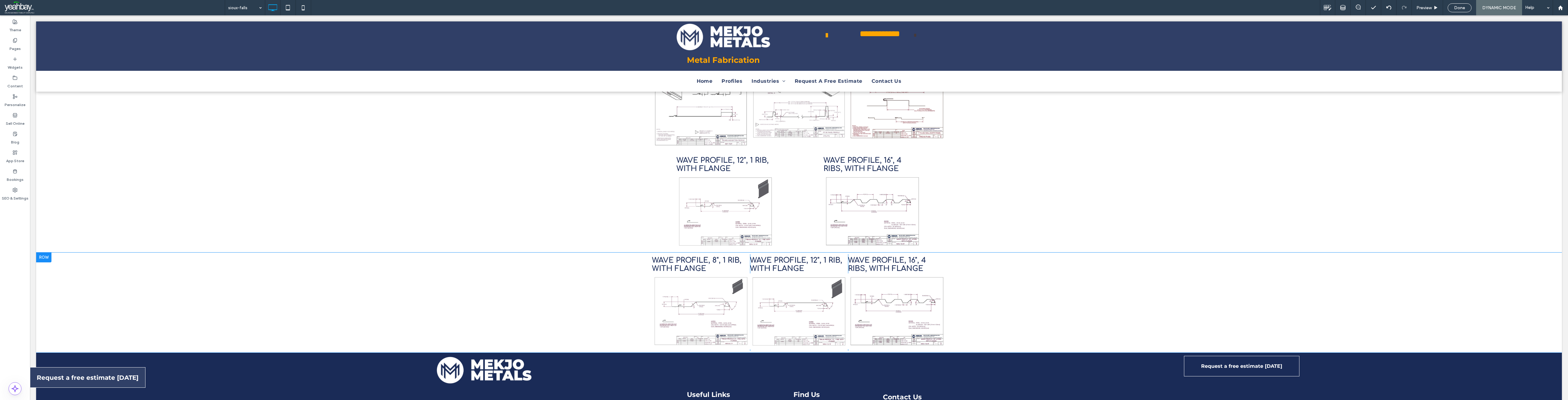
scroll to position [276, 0]
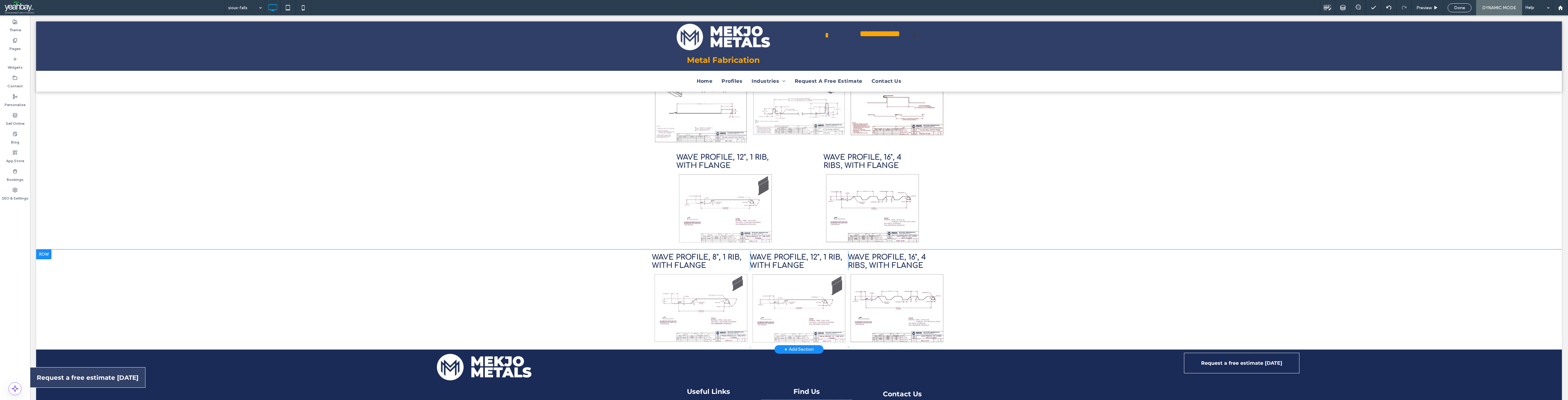
click at [40, 250] on div at bounding box center [43, 254] width 15 height 10
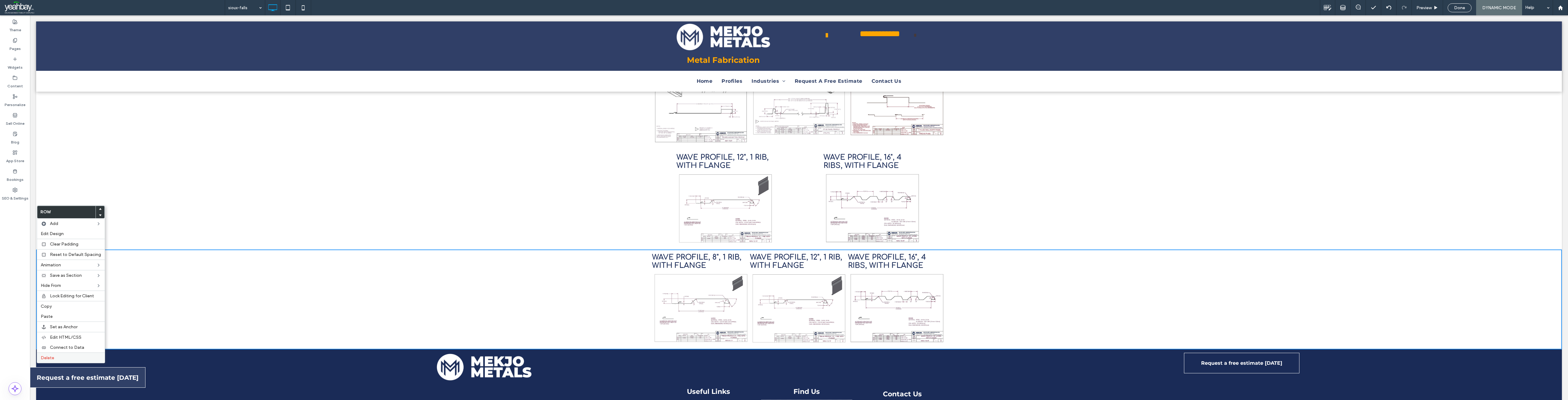
click at [65, 359] on label "Delete" at bounding box center [71, 357] width 60 height 5
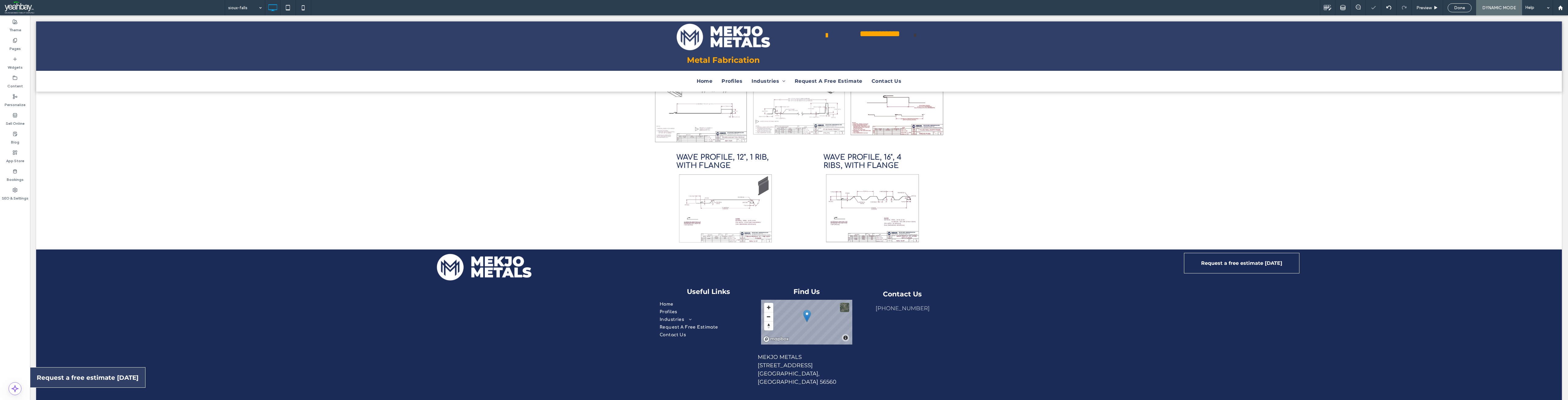
scroll to position [247, 0]
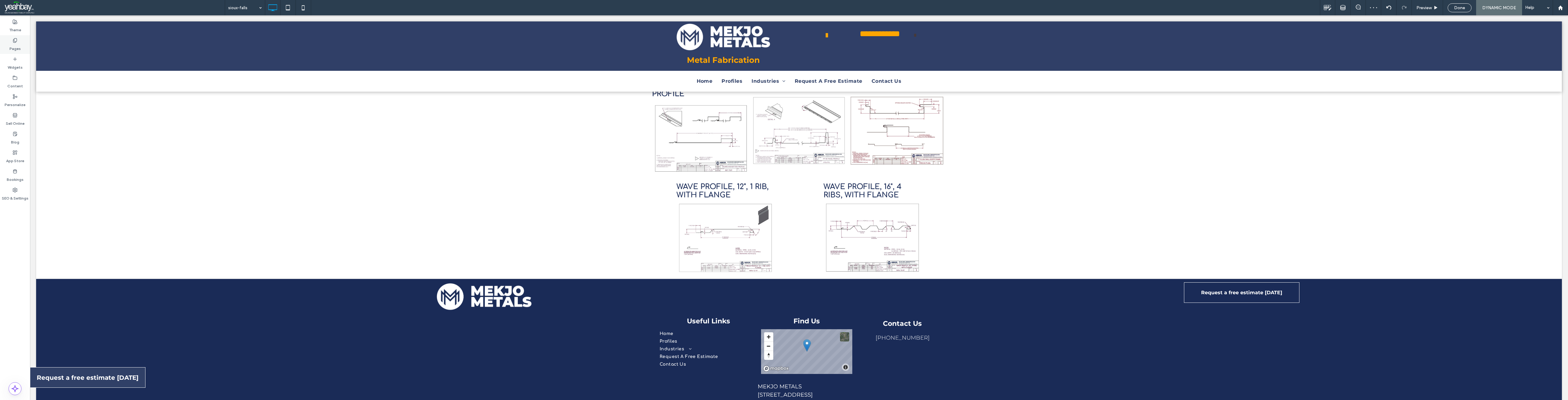
click at [19, 40] on div "Pages" at bounding box center [15, 44] width 30 height 19
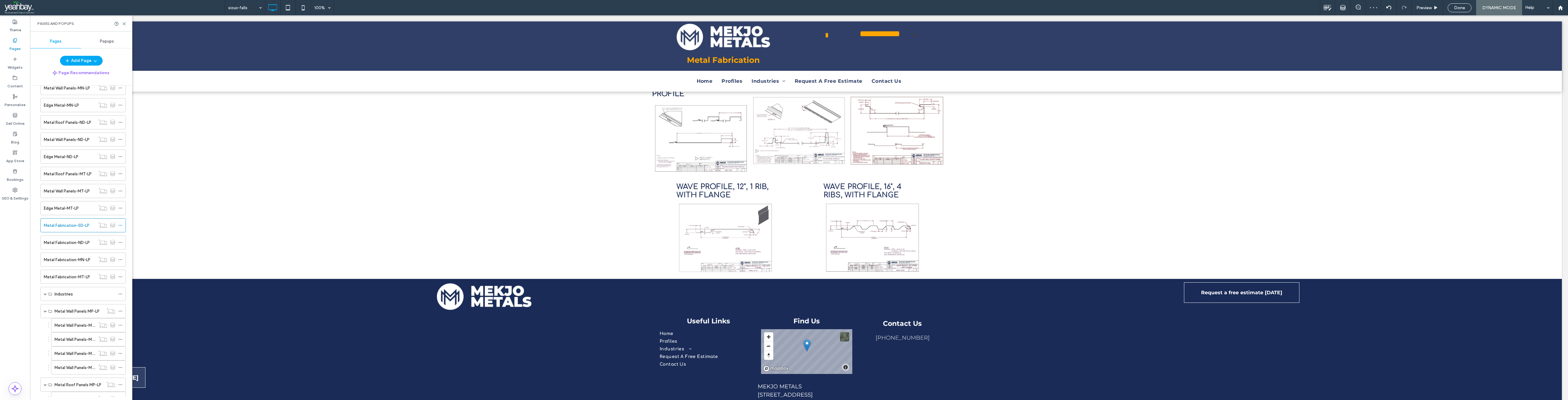
scroll to position [153, 0]
click at [72, 205] on label "Metal Fabrication-ND-LP" at bounding box center [66, 208] width 46 height 11
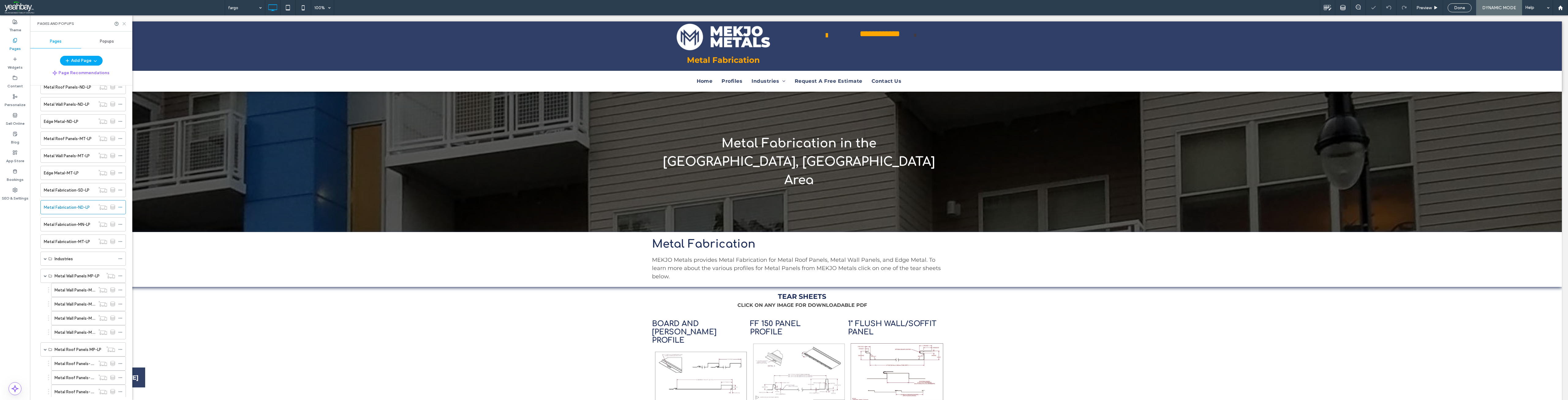
click at [124, 24] on icon at bounding box center [124, 24] width 5 height 5
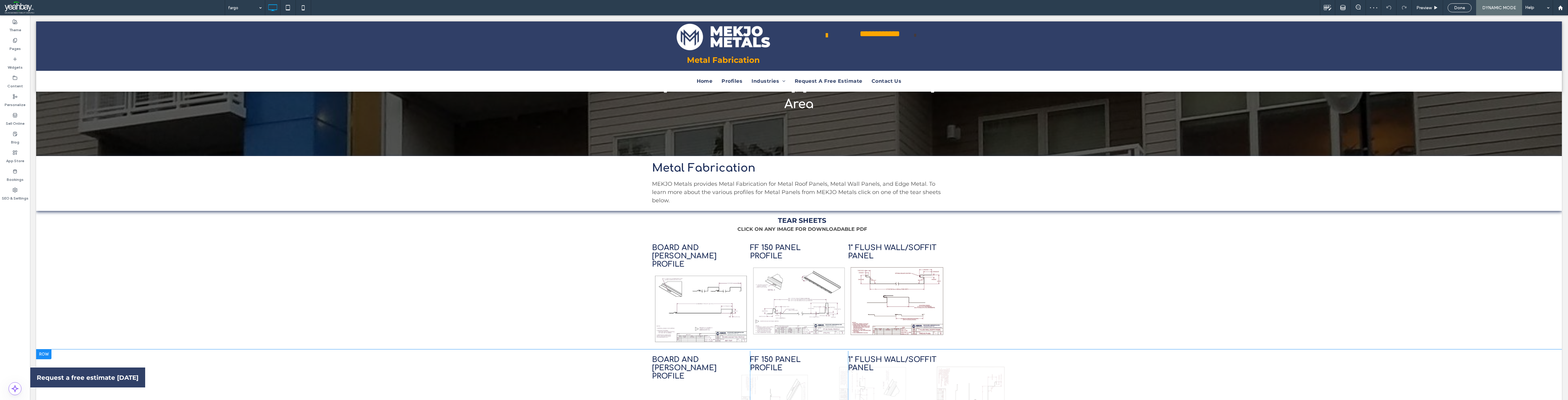
scroll to position [122, 0]
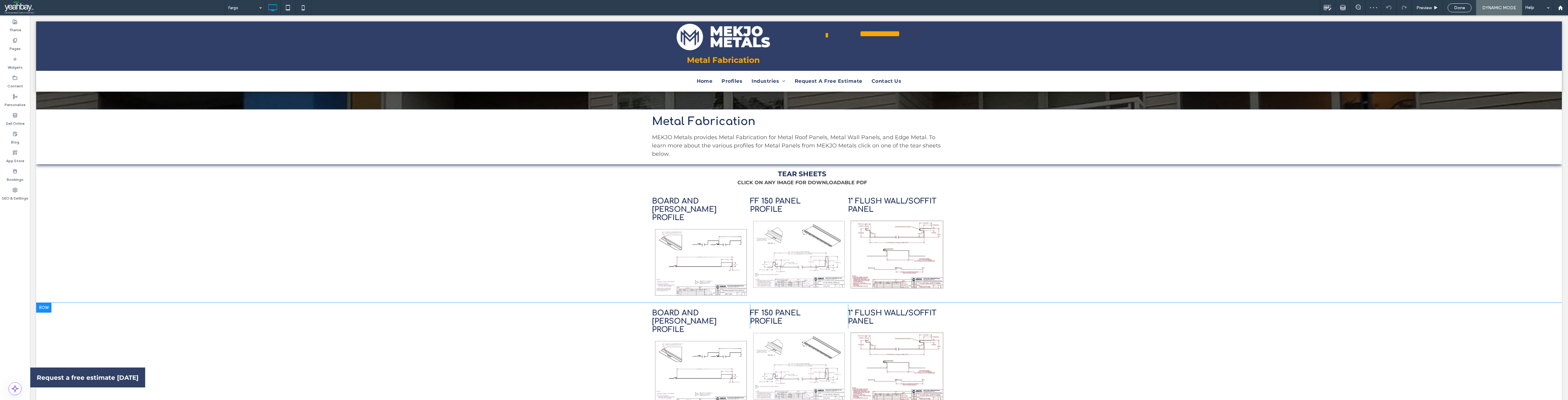
click at [46, 303] on div at bounding box center [43, 307] width 15 height 10
click at [54, 211] on label "Paste" at bounding box center [71, 212] width 60 height 5
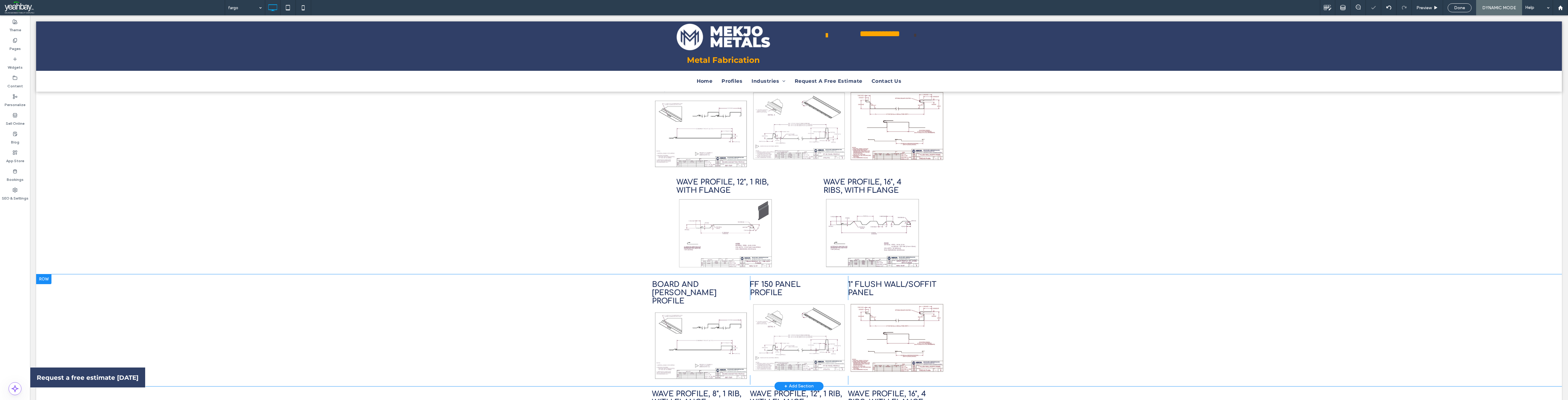
scroll to position [276, 0]
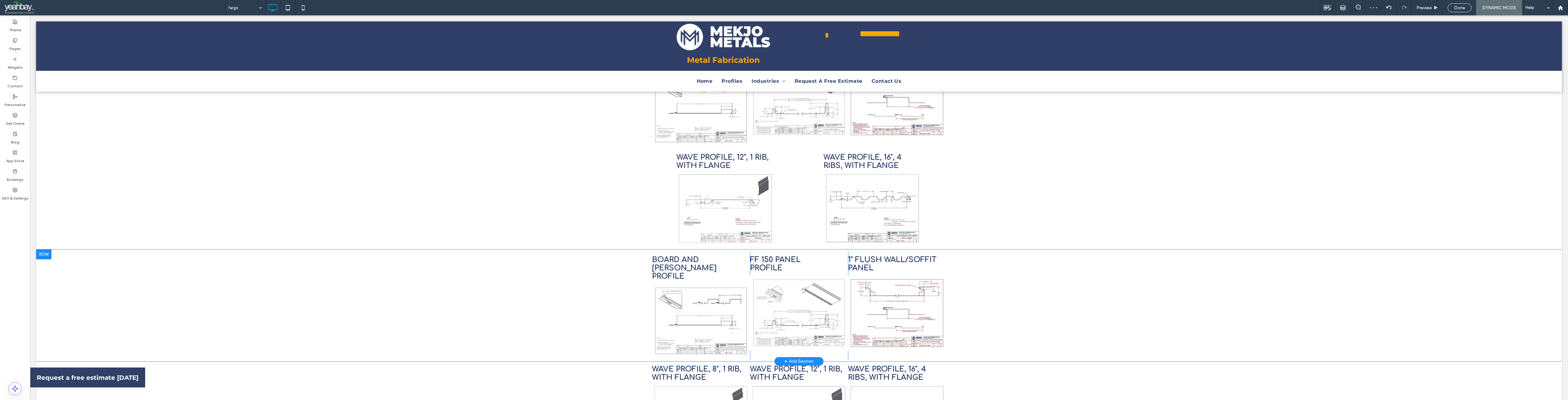
click at [49, 250] on div at bounding box center [43, 254] width 15 height 10
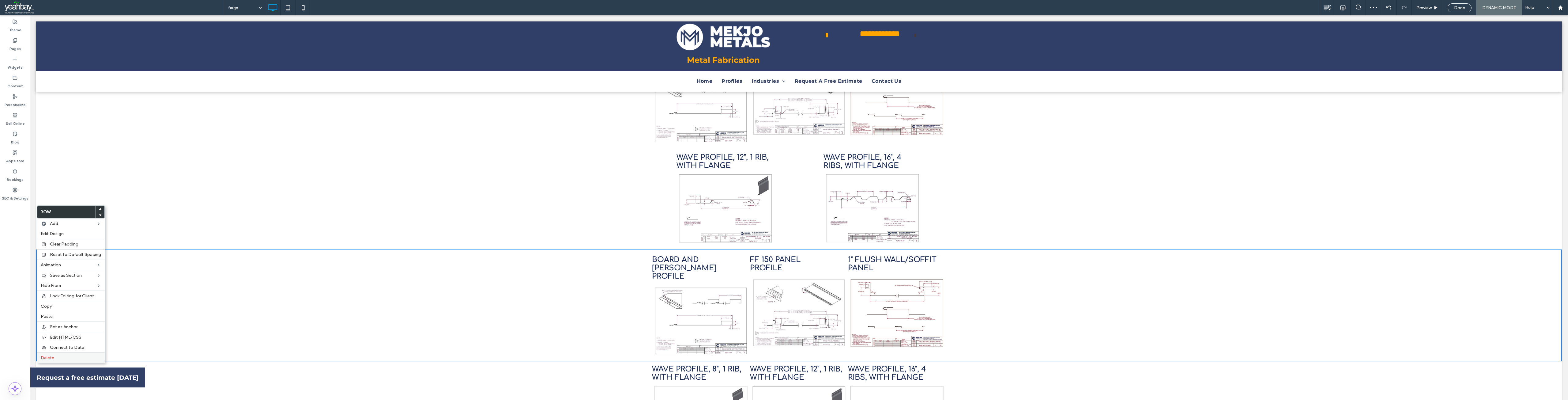
click at [65, 355] on div "Delete" at bounding box center [71, 357] width 68 height 10
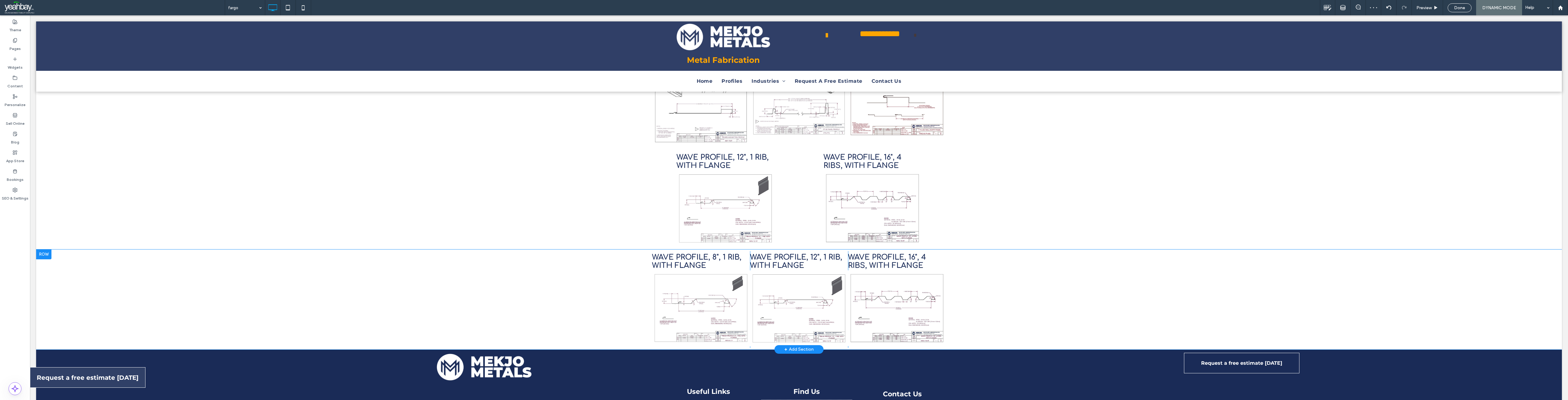
click at [43, 250] on div at bounding box center [43, 254] width 15 height 10
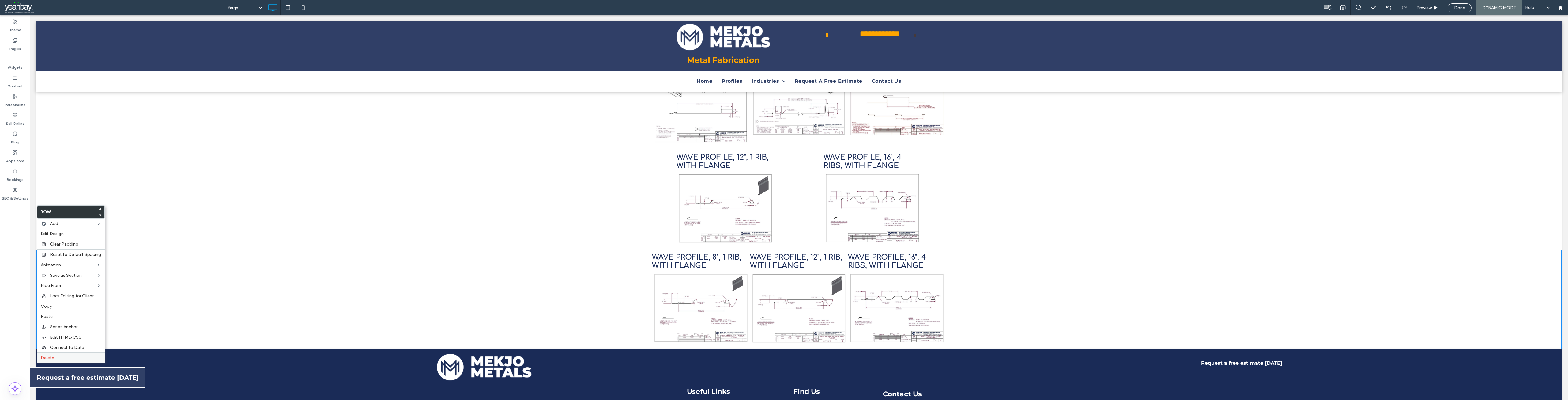
click at [61, 356] on label "Delete" at bounding box center [71, 357] width 60 height 5
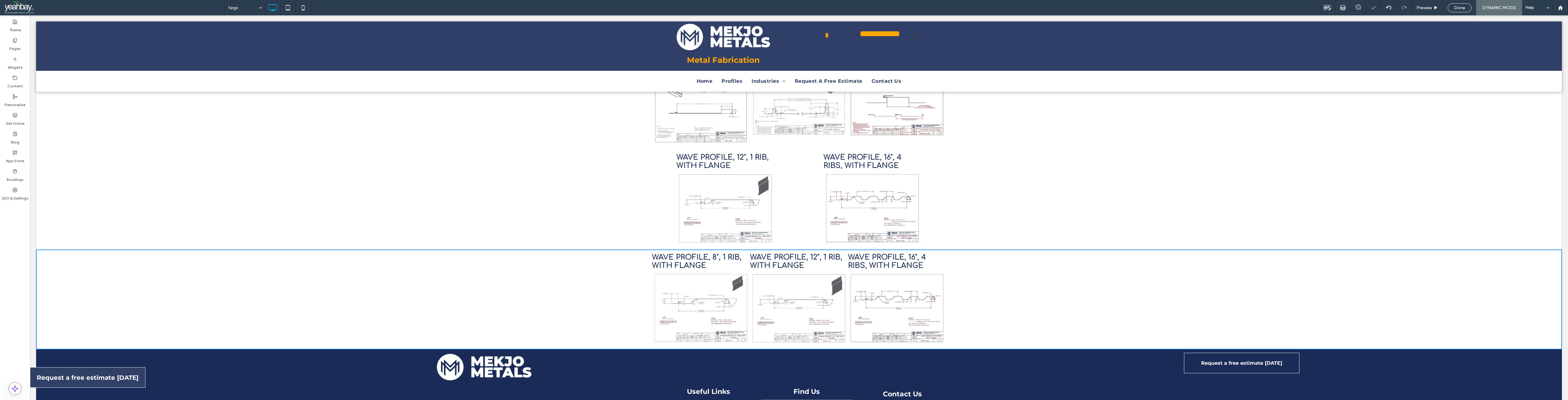
scroll to position [247, 0]
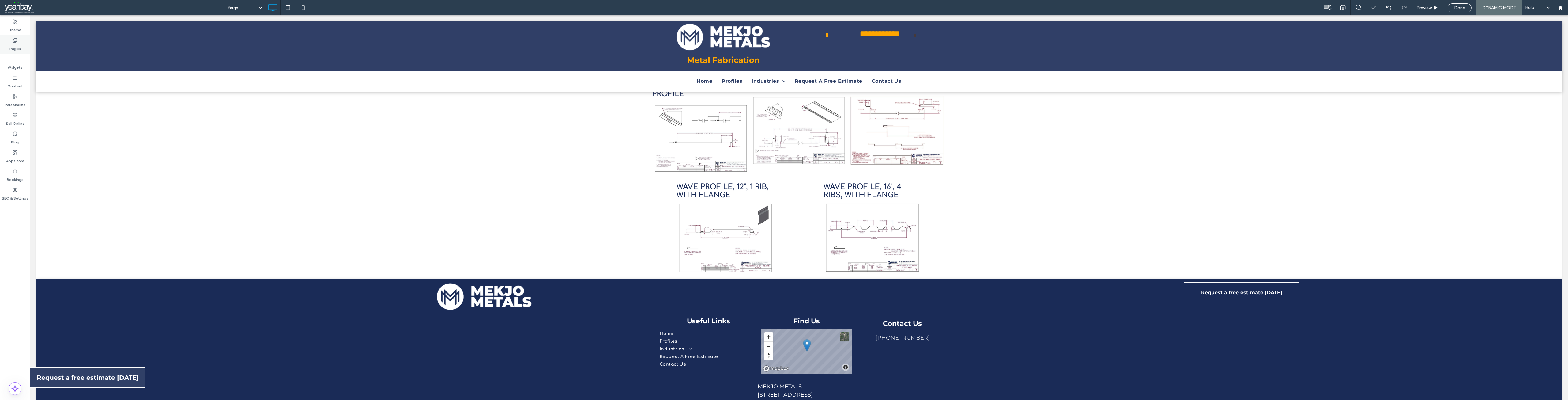
click at [18, 43] on div "Pages" at bounding box center [15, 44] width 30 height 19
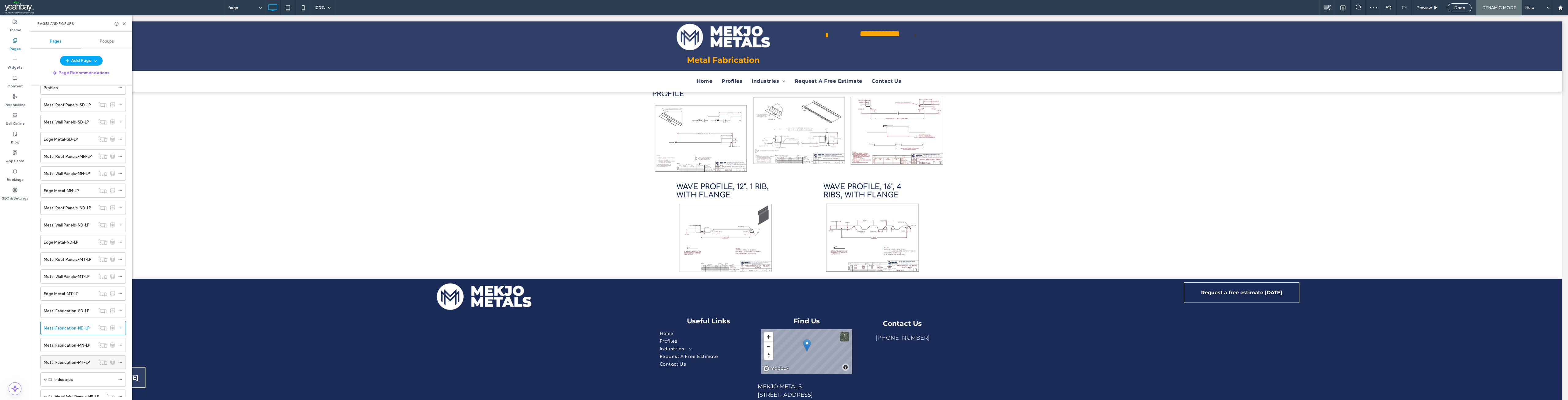
scroll to position [122, 0]
click at [60, 254] on label "Metal Fabrication-MN-LP" at bounding box center [67, 255] width 46 height 11
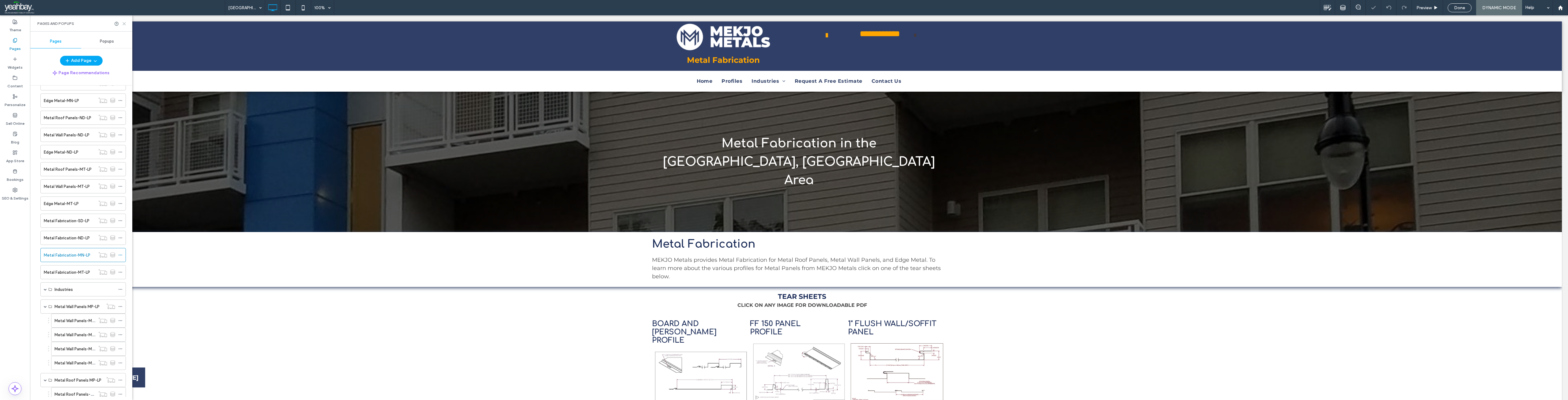
click at [124, 24] on use at bounding box center [124, 24] width 3 height 3
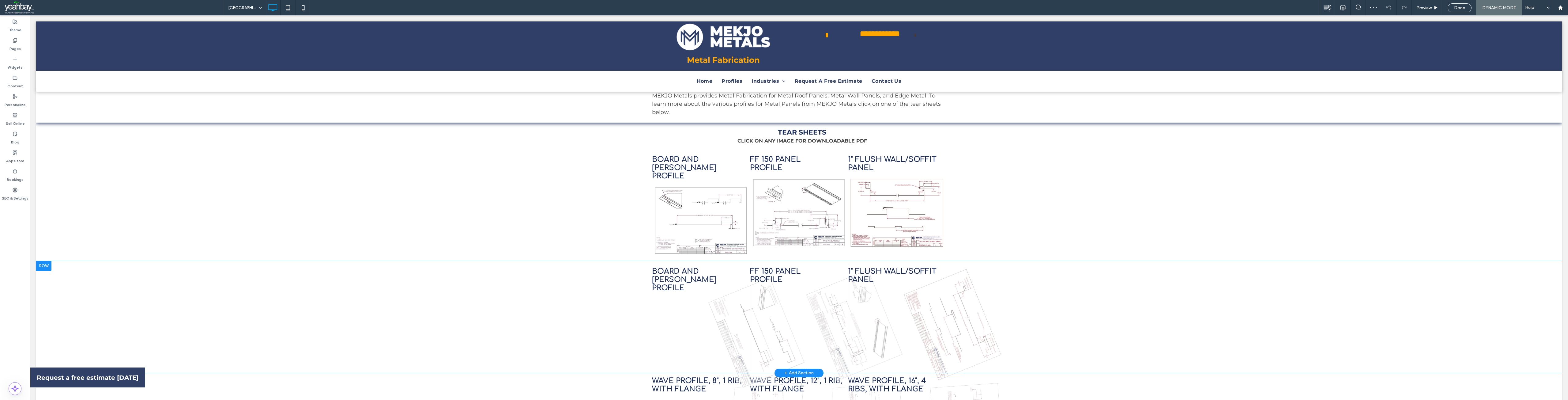
scroll to position [184, 0]
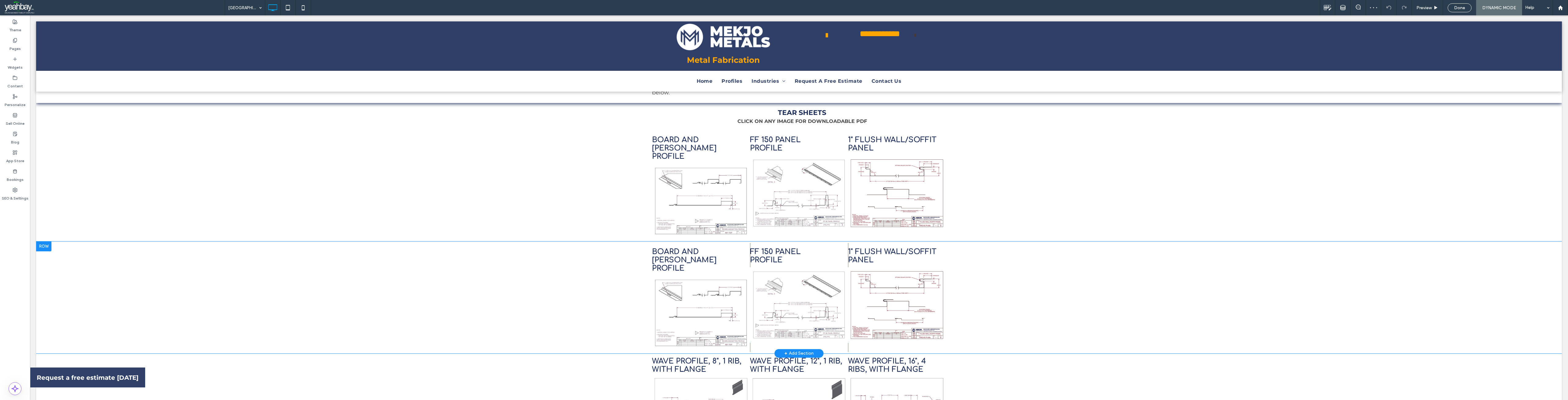
click at [44, 241] on div at bounding box center [43, 246] width 15 height 10
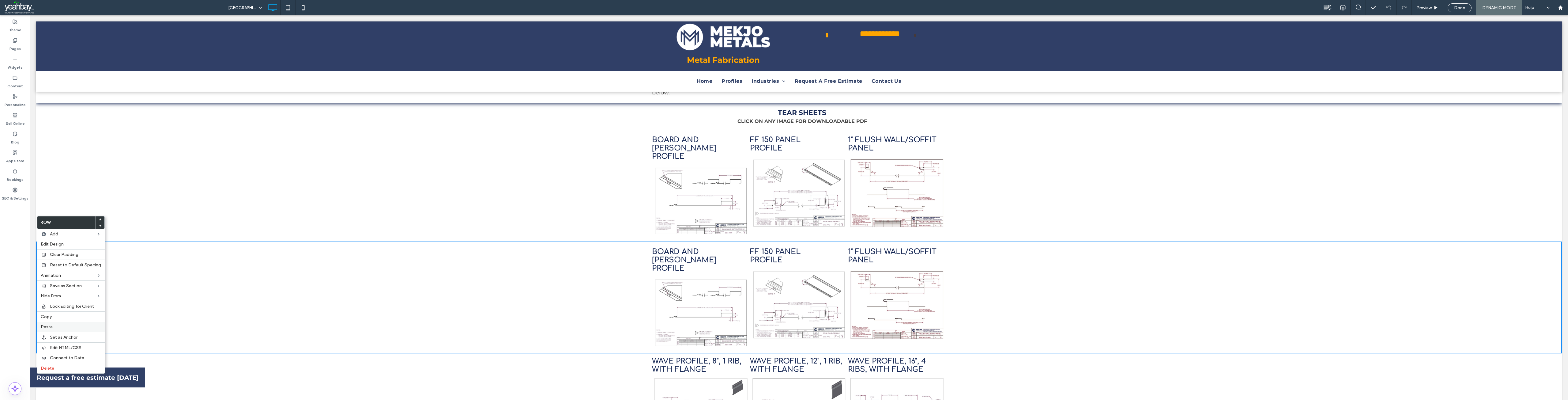
click at [63, 325] on label "Paste" at bounding box center [71, 326] width 60 height 5
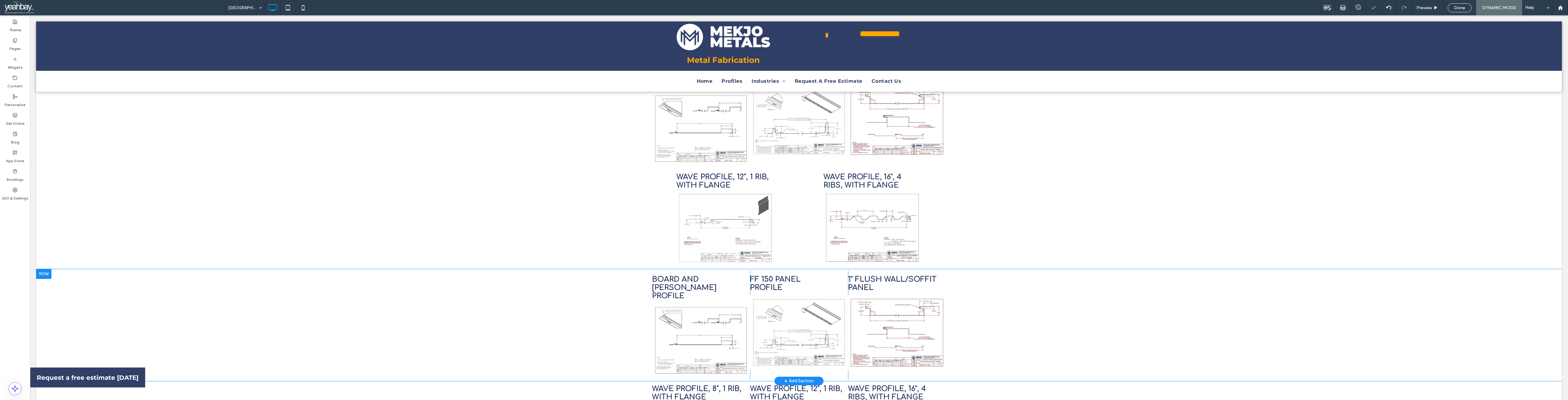
scroll to position [276, 0]
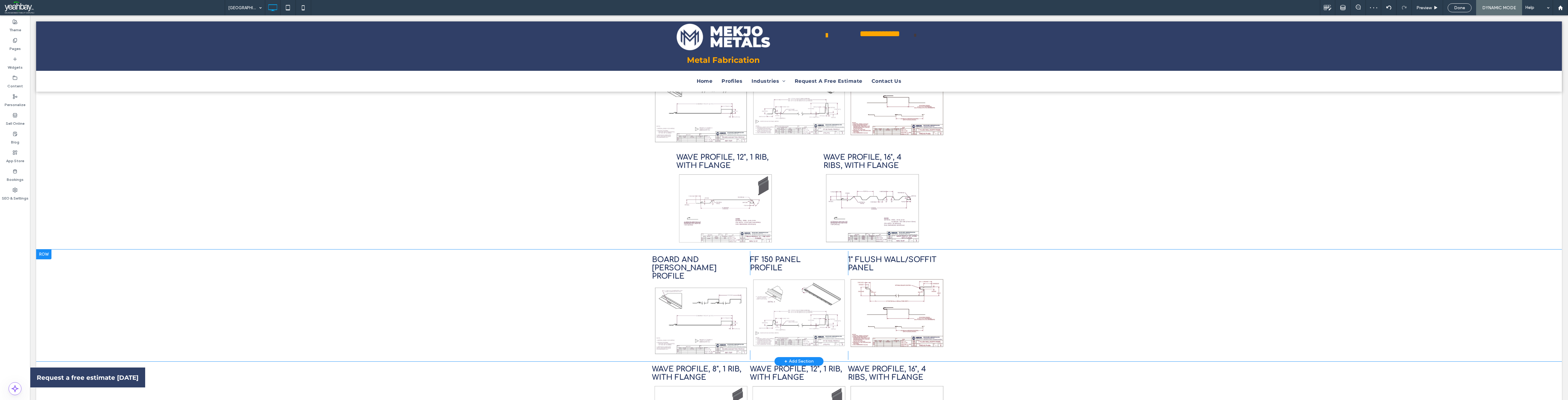
click at [42, 250] on div at bounding box center [43, 254] width 15 height 10
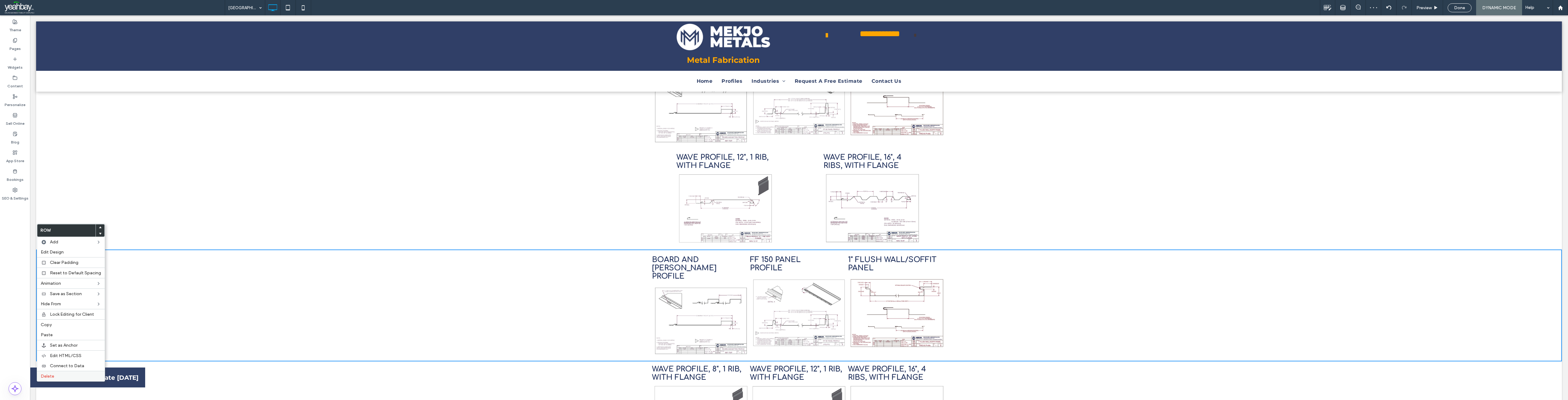
click at [62, 373] on div "Delete" at bounding box center [71, 376] width 68 height 10
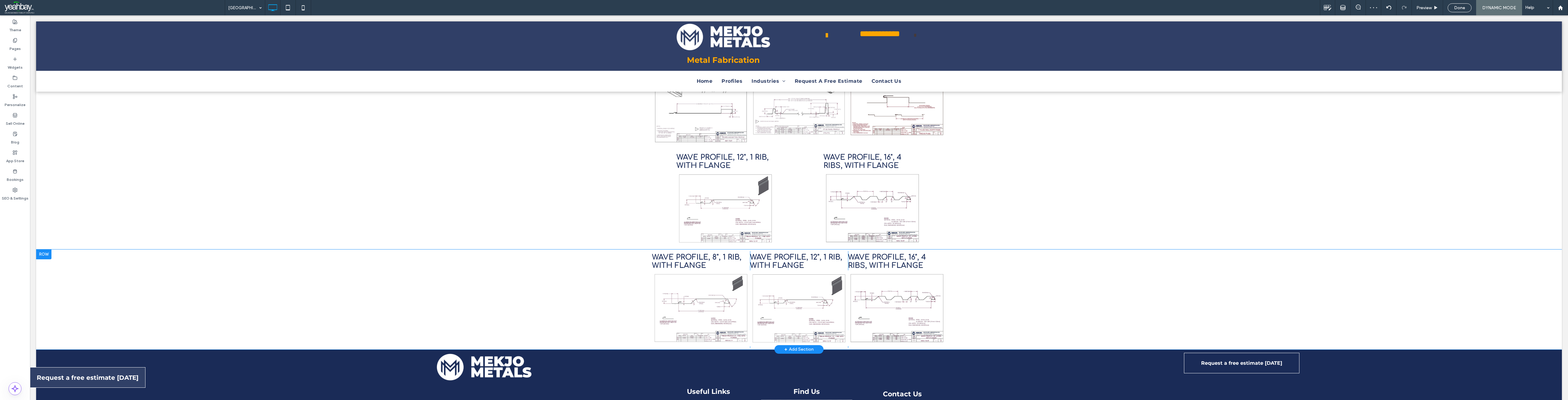
click at [47, 250] on div at bounding box center [43, 254] width 15 height 10
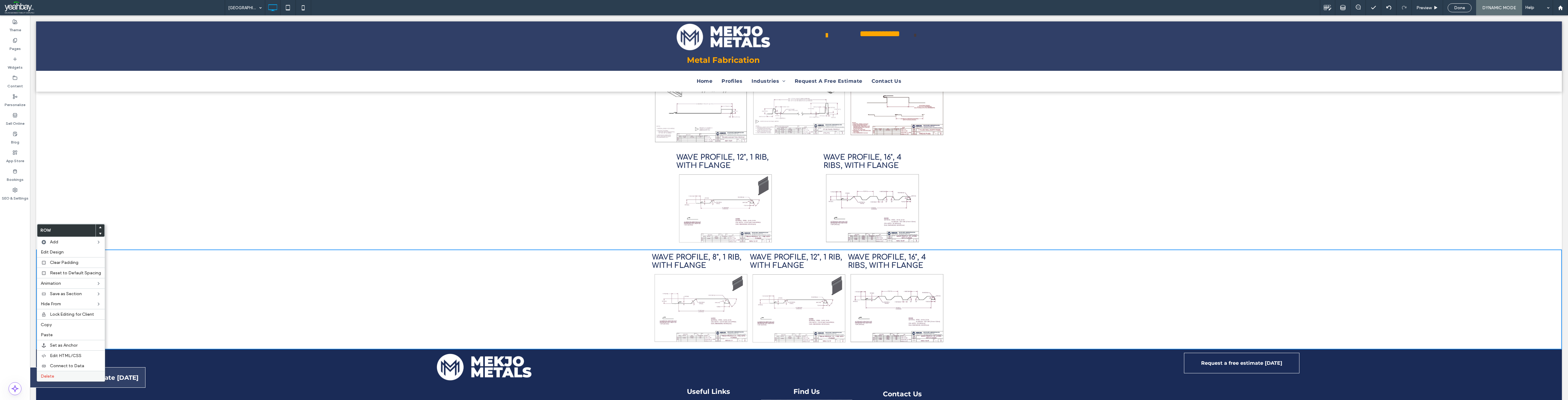
click at [69, 374] on label "Delete" at bounding box center [71, 376] width 60 height 5
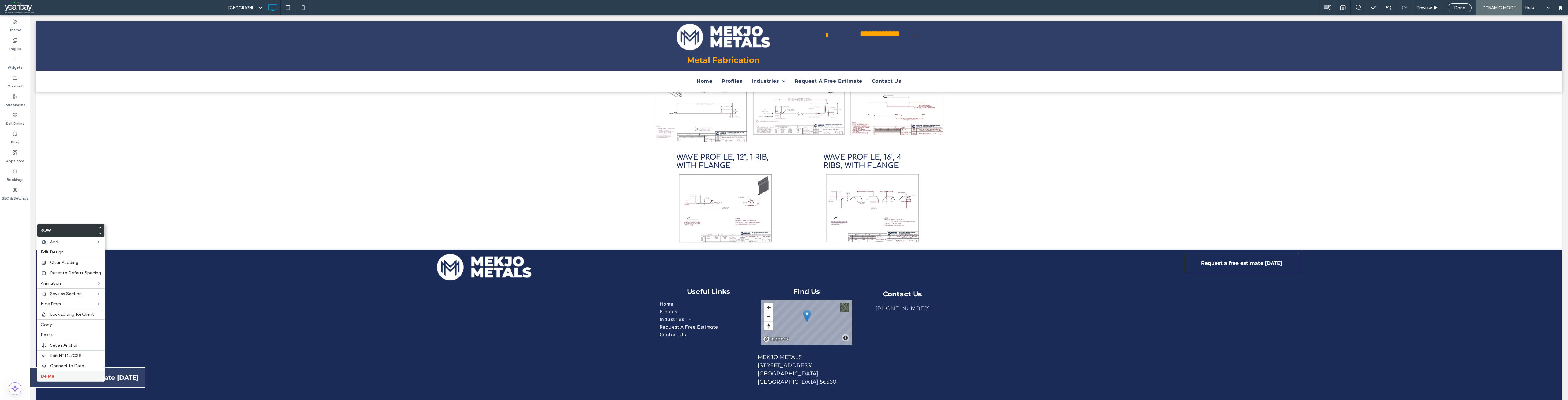
scroll to position [265, 0]
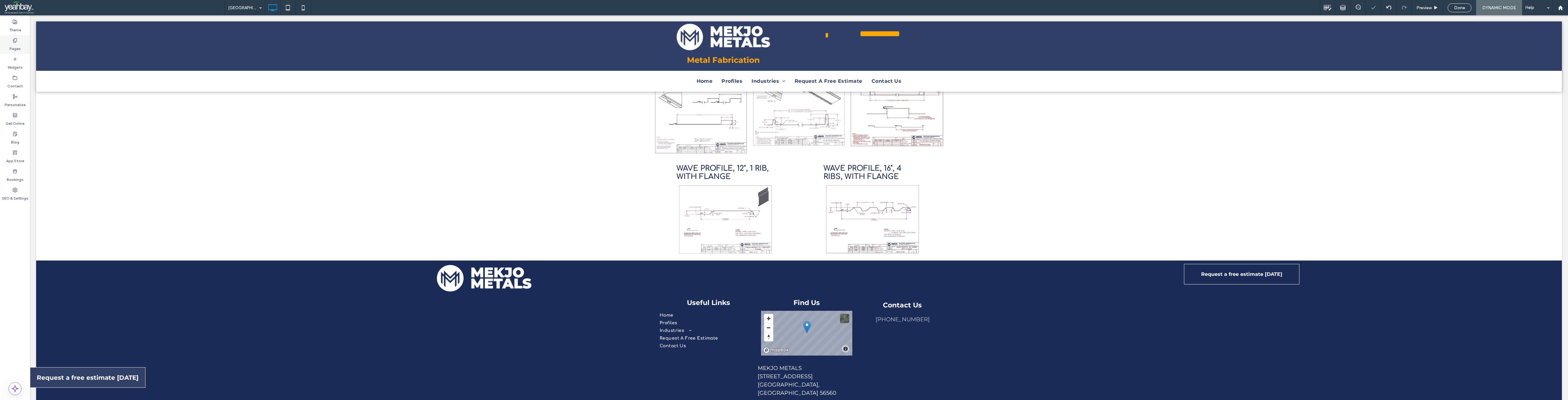
click at [15, 44] on label "Pages" at bounding box center [15, 47] width 12 height 9
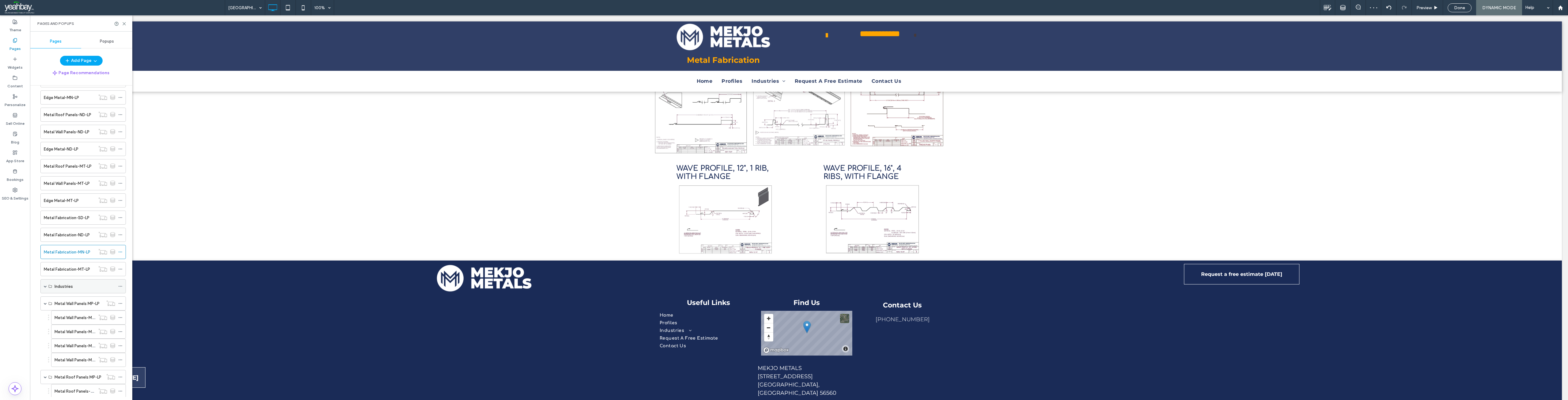
scroll to position [153, 0]
click at [65, 243] on label "Metal Fabrication-MT-LP" at bounding box center [67, 242] width 46 height 11
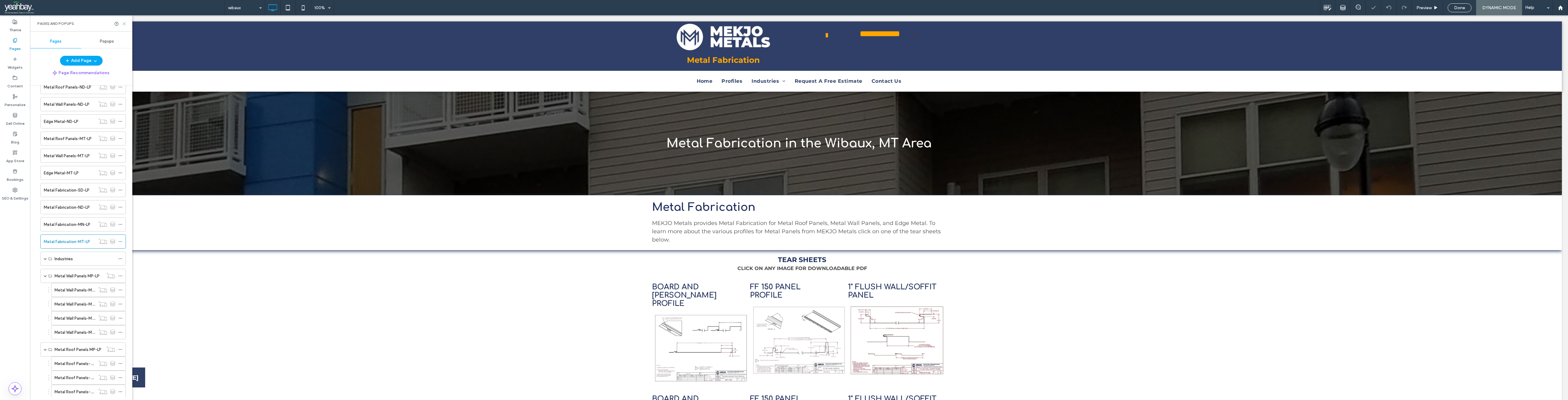
click at [124, 25] on icon at bounding box center [124, 24] width 5 height 5
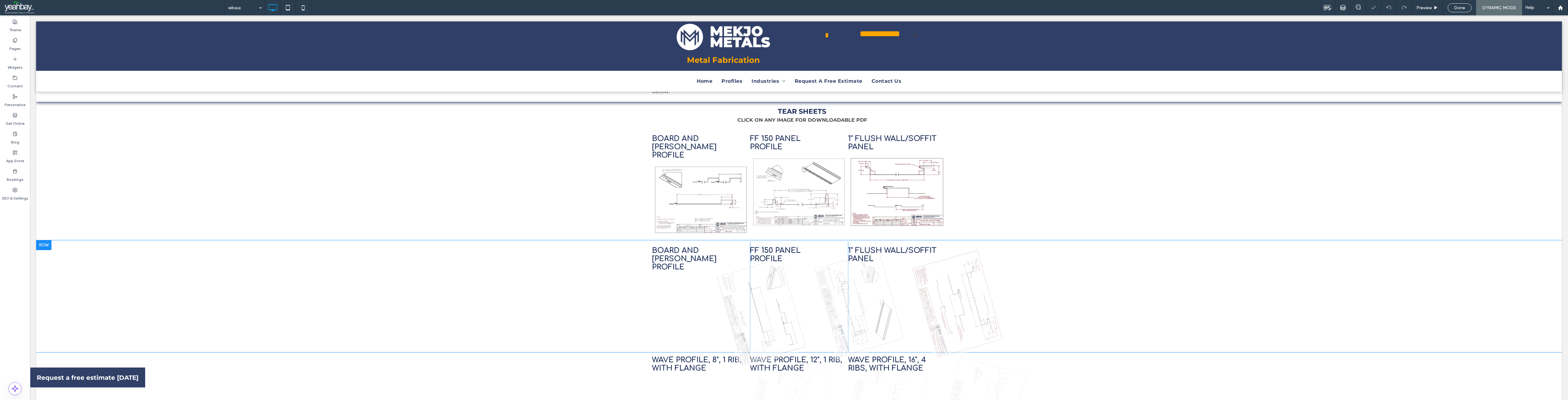
scroll to position [153, 0]
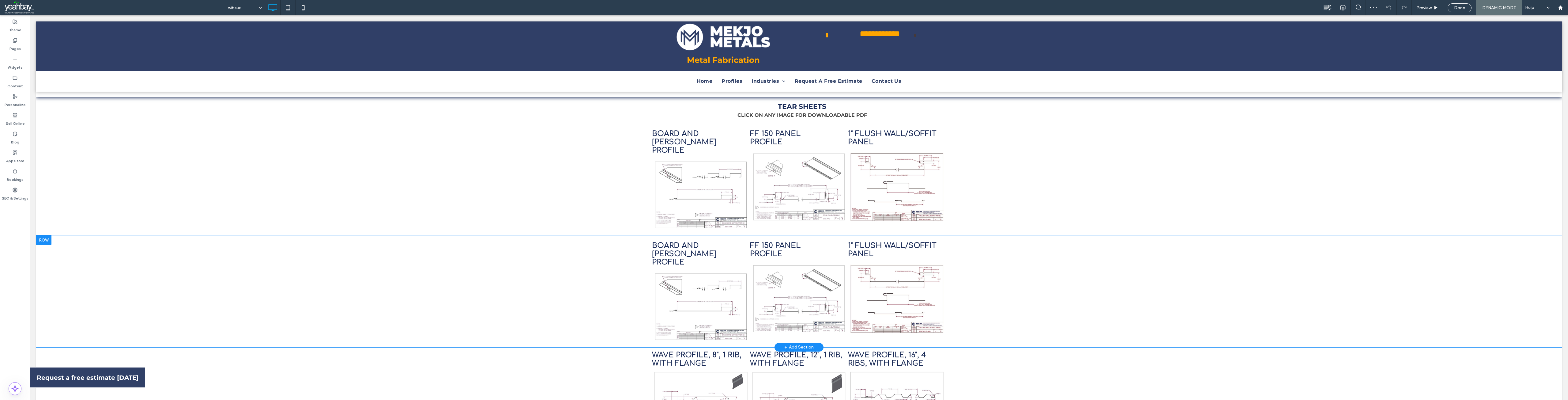
click at [43, 235] on div at bounding box center [43, 240] width 15 height 10
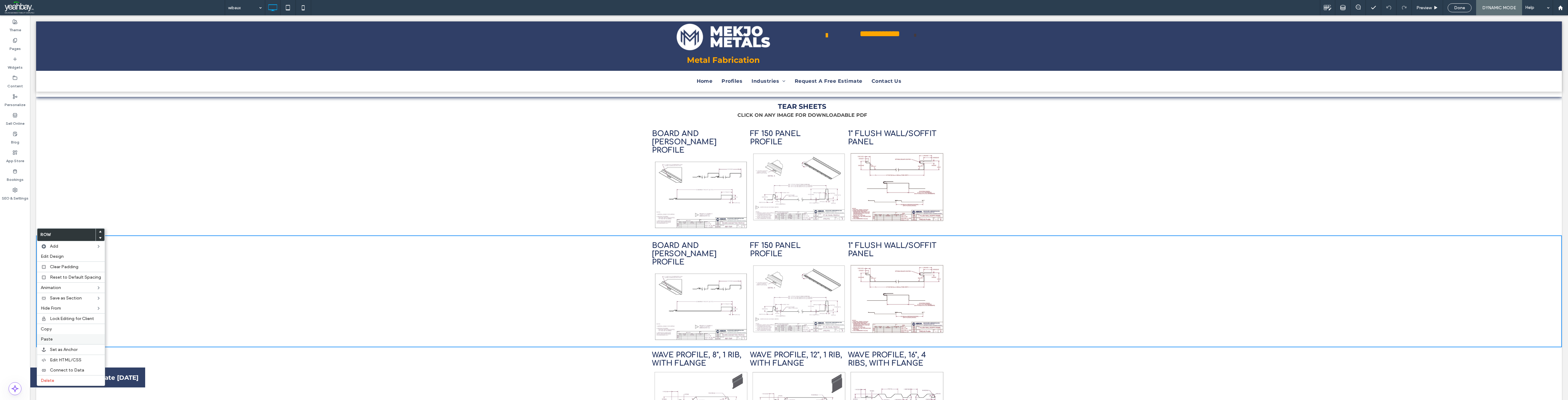
click at [58, 339] on label "Paste" at bounding box center [71, 339] width 60 height 5
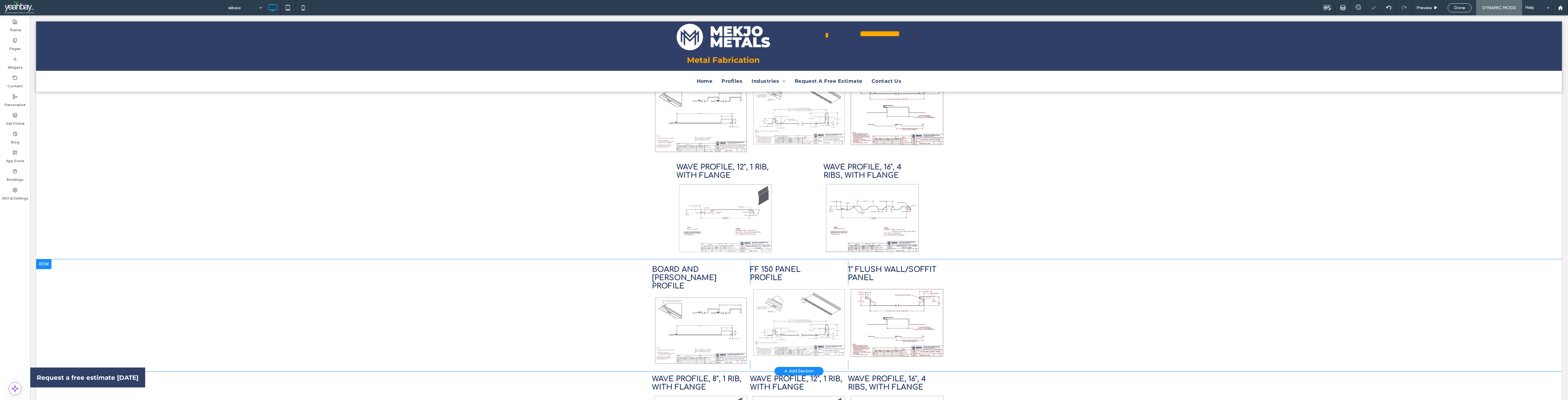
scroll to position [276, 0]
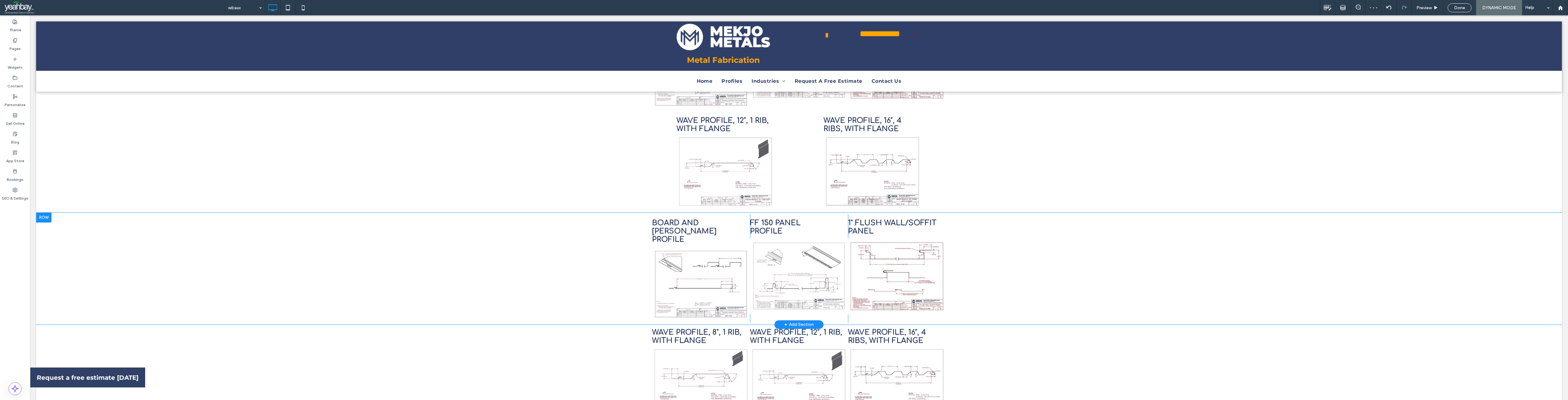
click at [46, 212] on div at bounding box center [43, 217] width 15 height 10
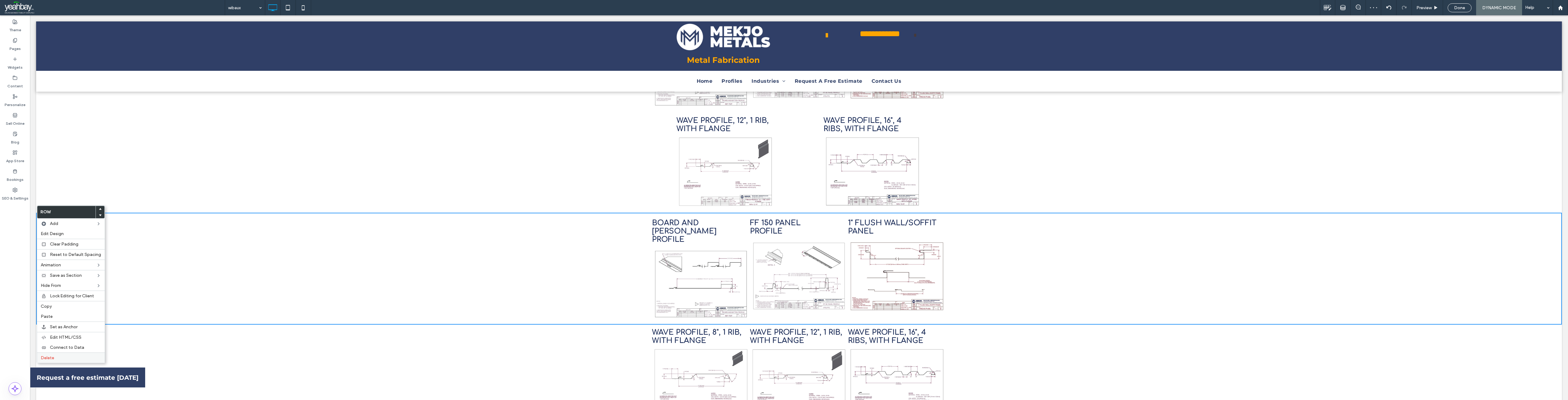
click at [63, 357] on label "Delete" at bounding box center [71, 357] width 60 height 5
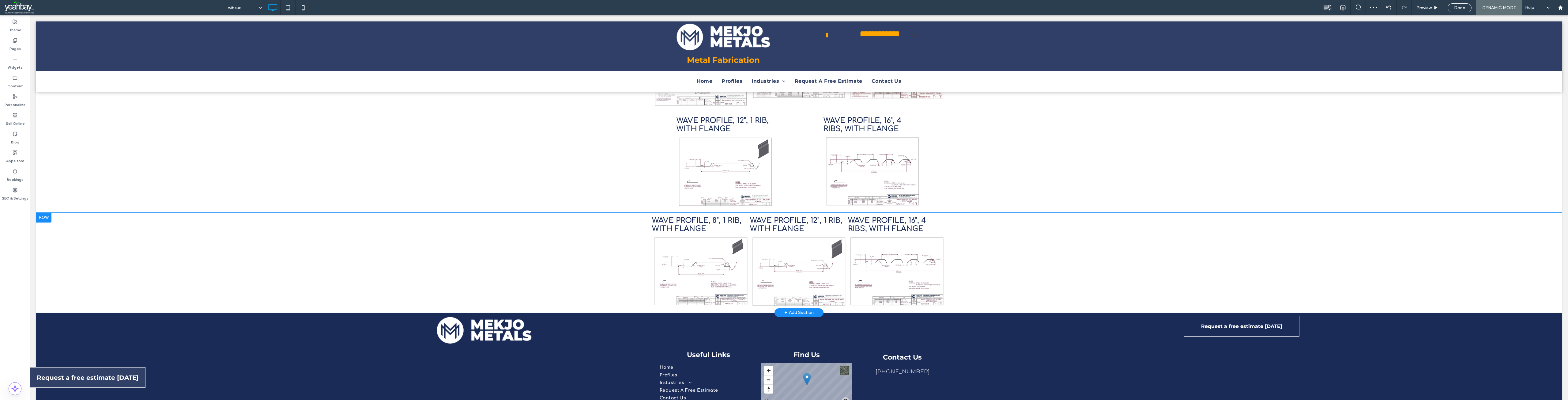
click at [45, 212] on div at bounding box center [43, 217] width 15 height 10
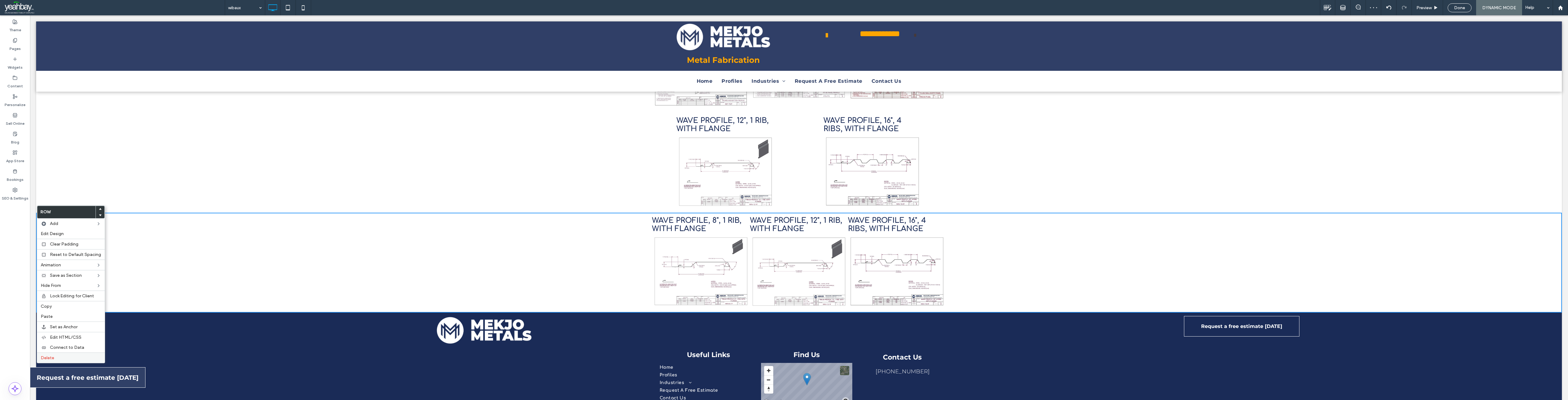
click at [62, 359] on label "Delete" at bounding box center [71, 357] width 60 height 5
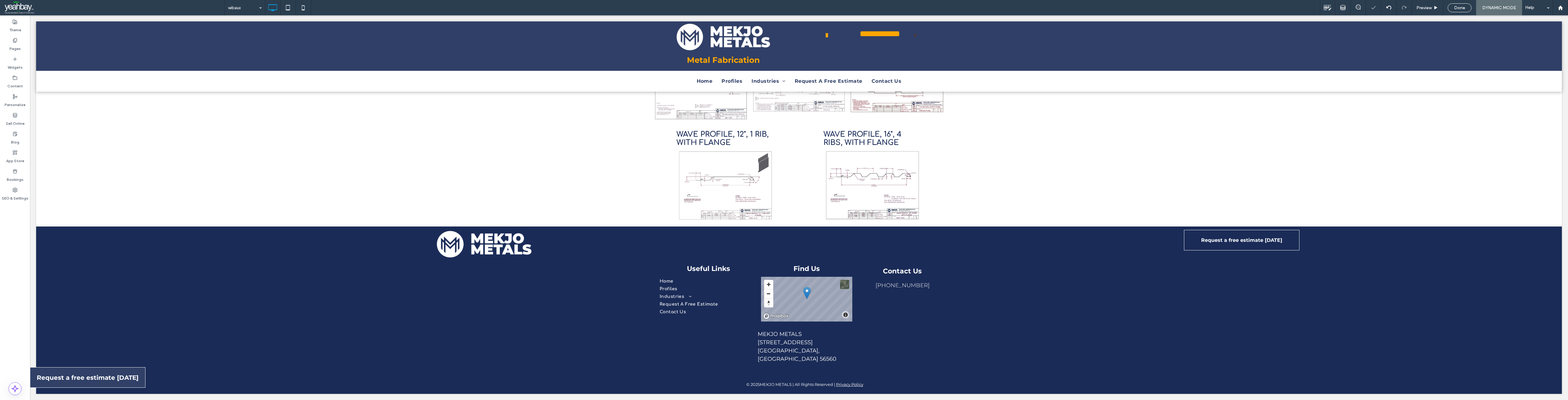
scroll to position [247, 0]
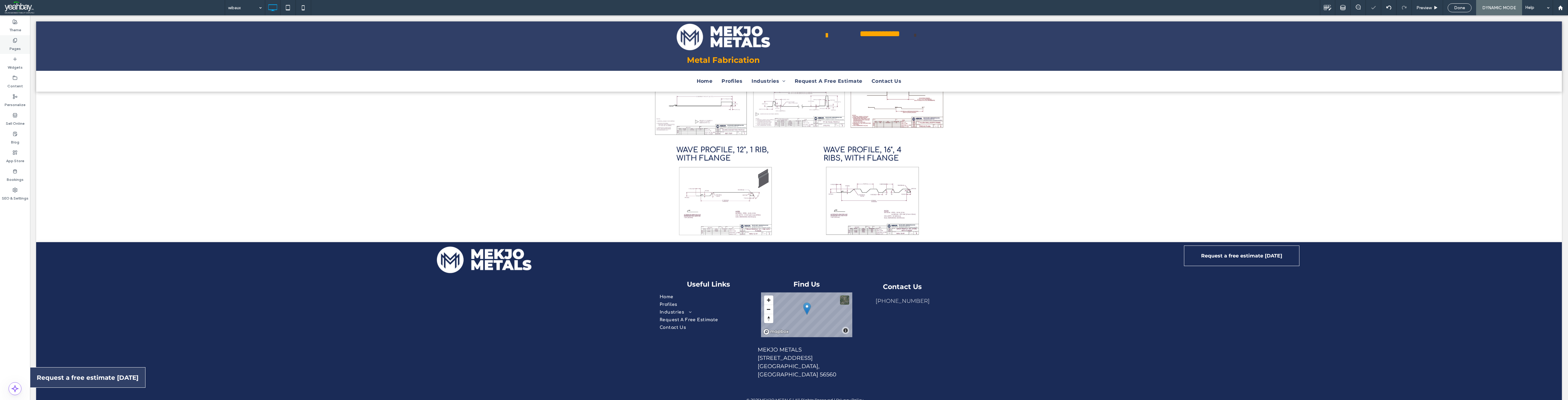
click at [18, 46] on label "Pages" at bounding box center [15, 47] width 12 height 9
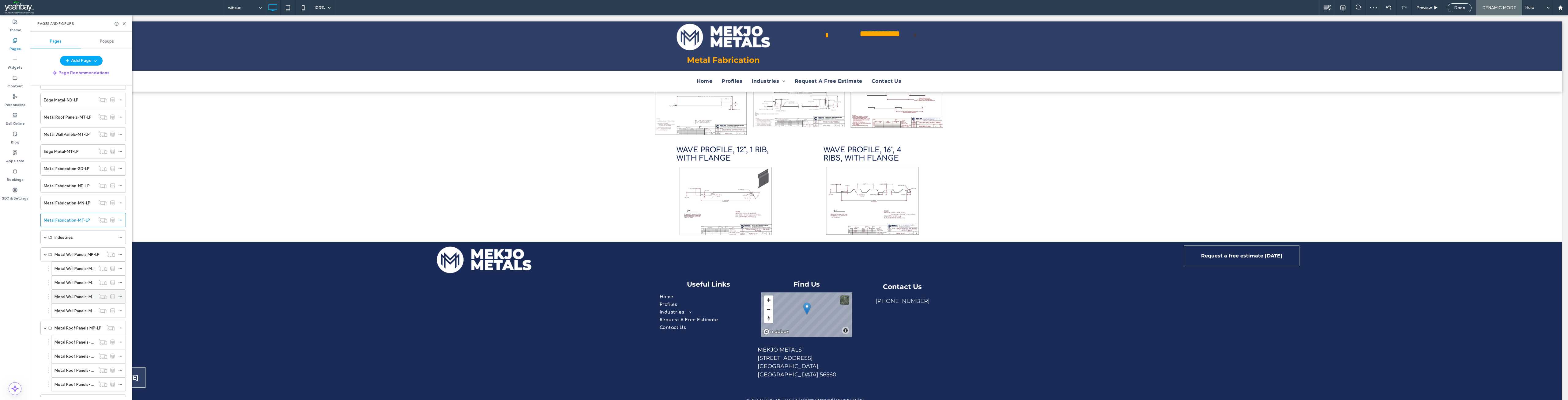
scroll to position [184, 0]
click at [46, 227] on span at bounding box center [45, 228] width 3 height 3
click at [61, 330] on label "Metal Wall Panels-MP-LP-1" at bounding box center [79, 330] width 49 height 11
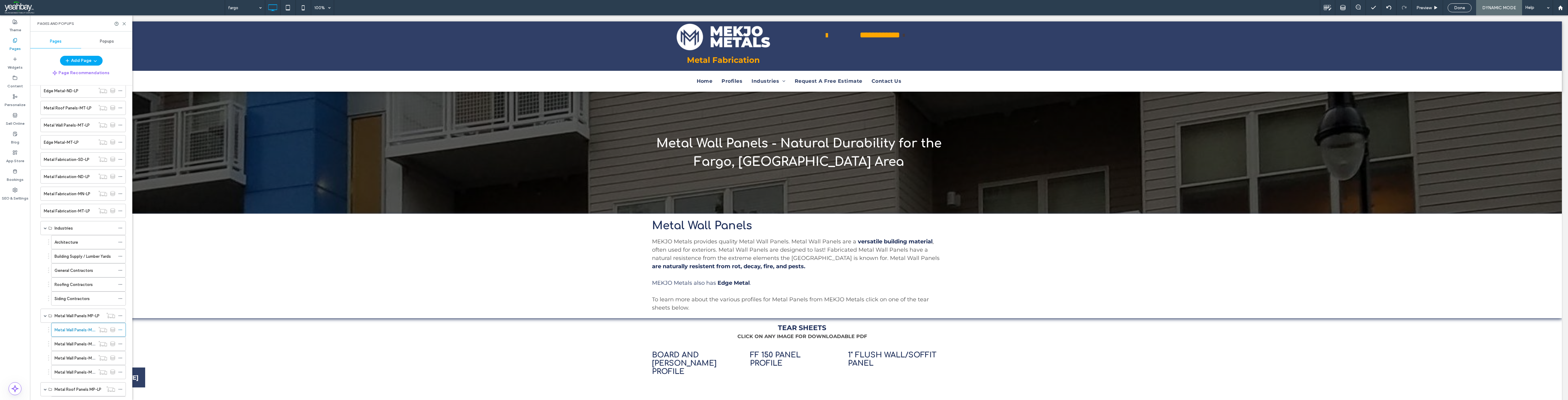
scroll to position [0, 0]
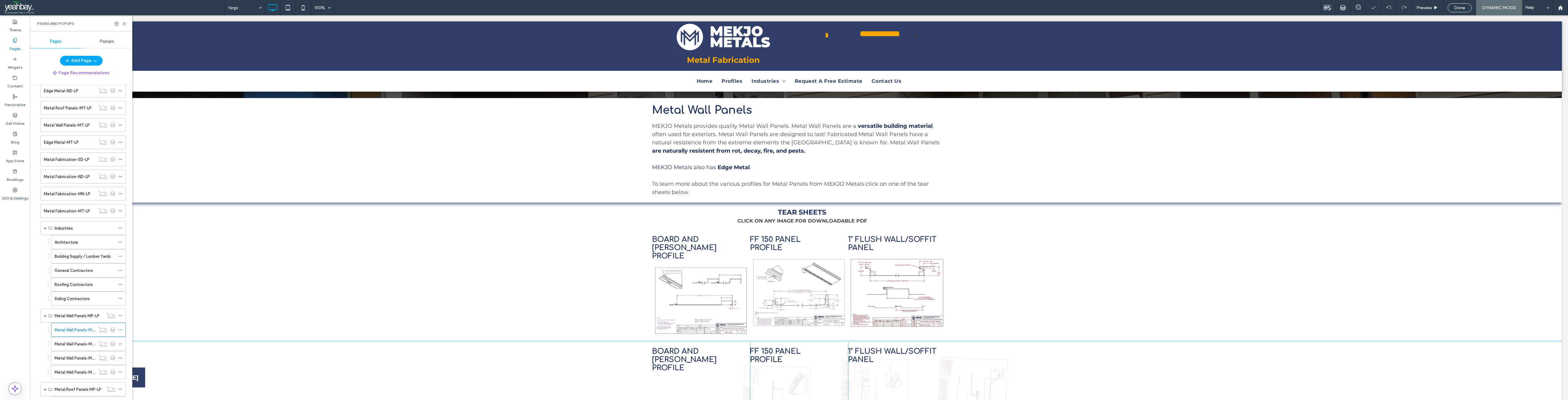
scroll to position [122, 0]
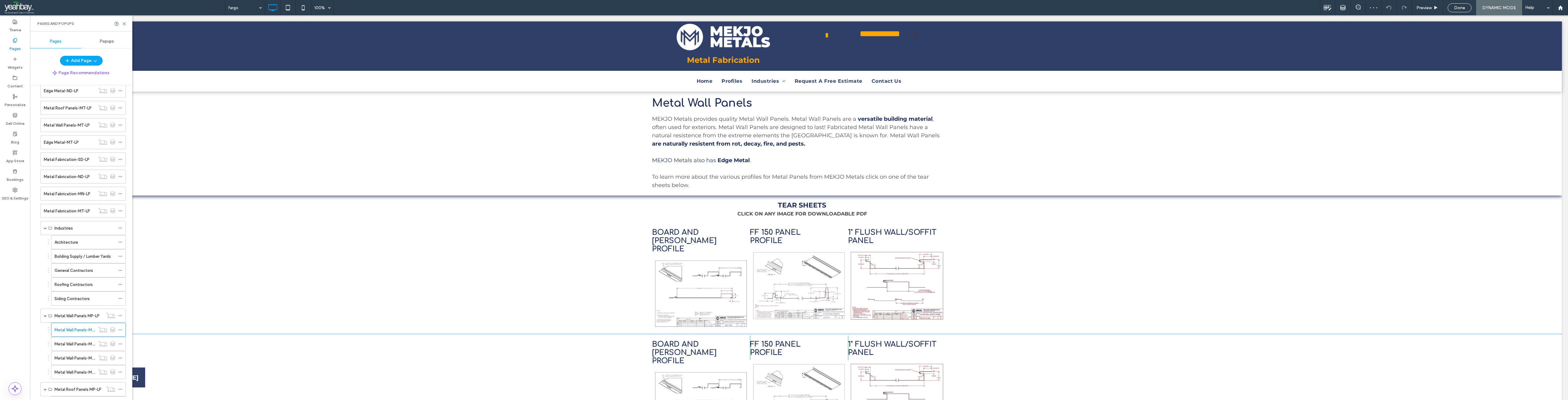
click at [189, 335] on div "BOARD AND BATTEN PROFILE Click To Paste FF 150 PANEL PROFILE Click To Paste 1" …" at bounding box center [799, 390] width 1526 height 112
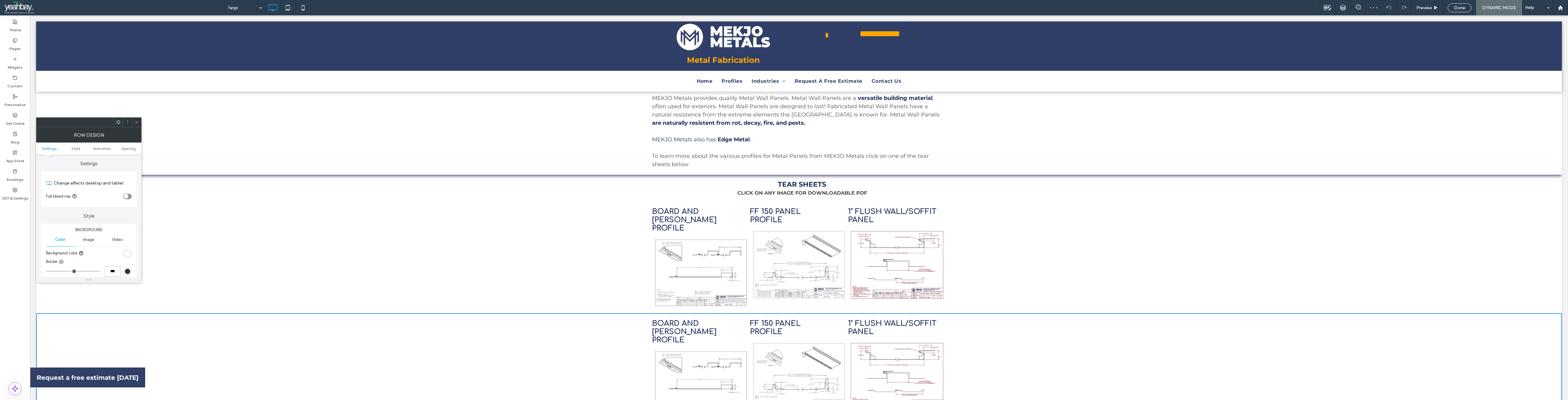
scroll to position [184, 0]
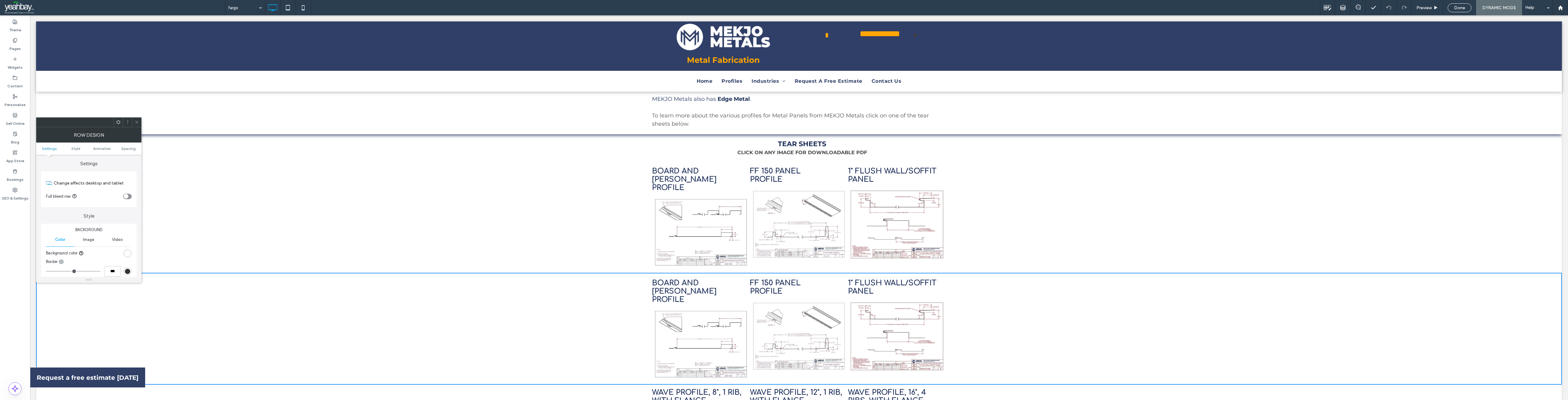
click at [138, 122] on icon at bounding box center [137, 122] width 5 height 5
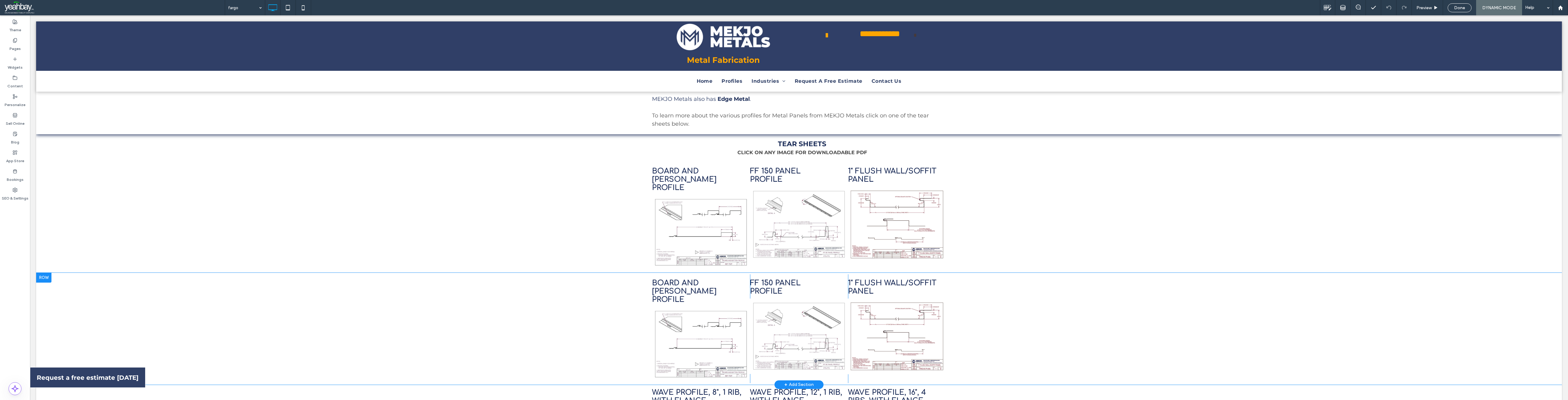
click at [43, 273] on div at bounding box center [43, 278] width 15 height 10
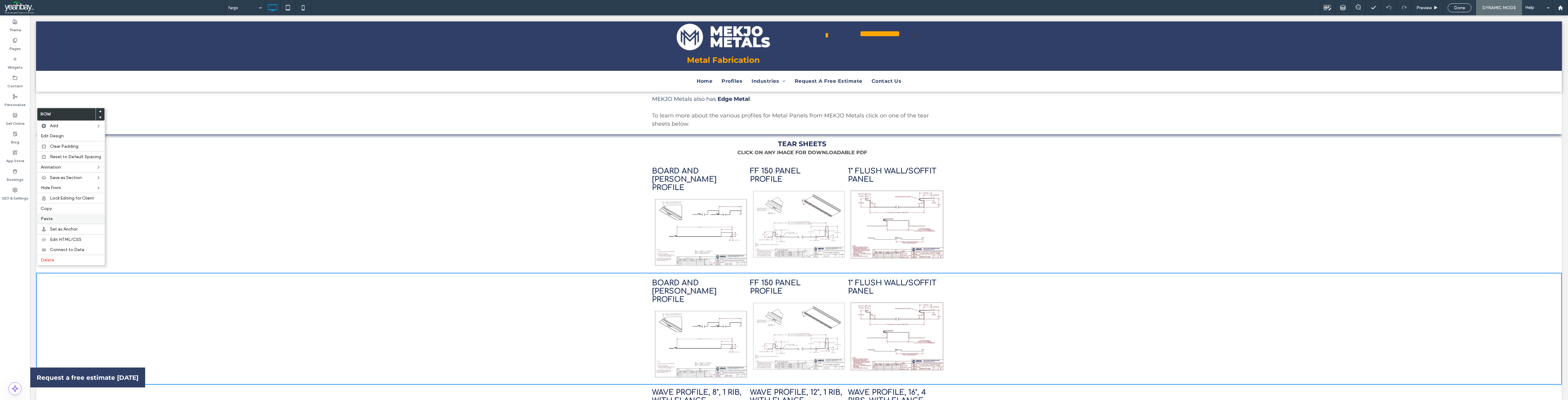
click at [57, 220] on label "Paste" at bounding box center [71, 219] width 60 height 5
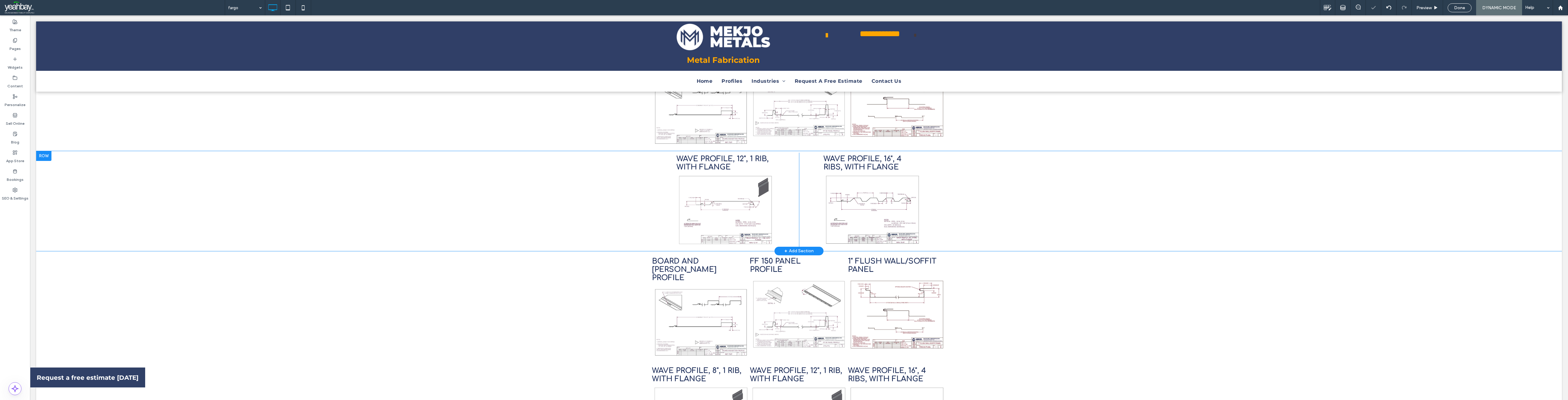
scroll to position [306, 0]
click at [44, 250] on div at bounding box center [43, 255] width 15 height 10
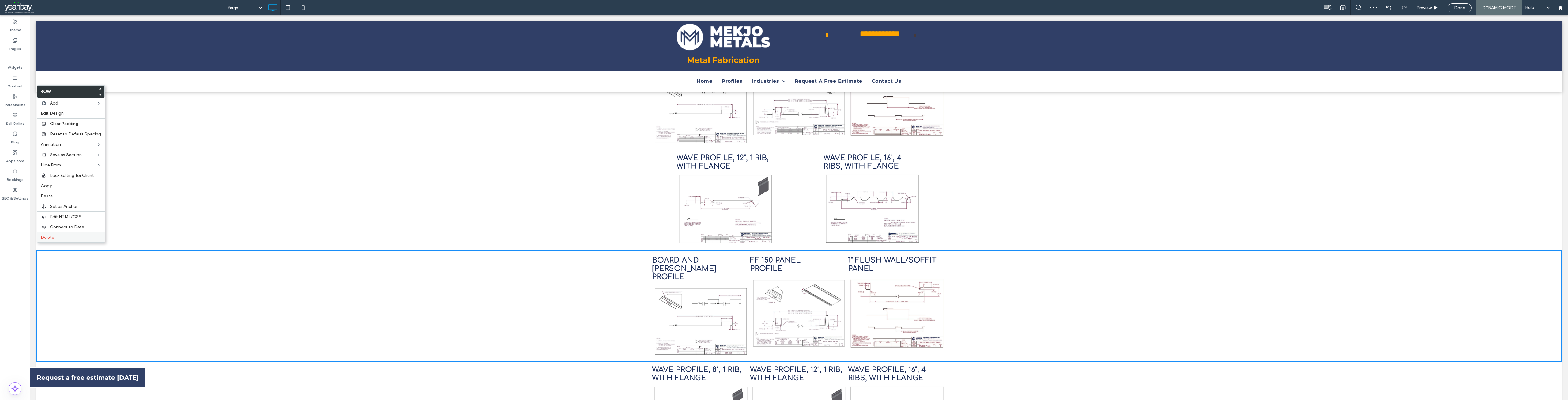
click at [54, 237] on label "Delete" at bounding box center [71, 237] width 60 height 5
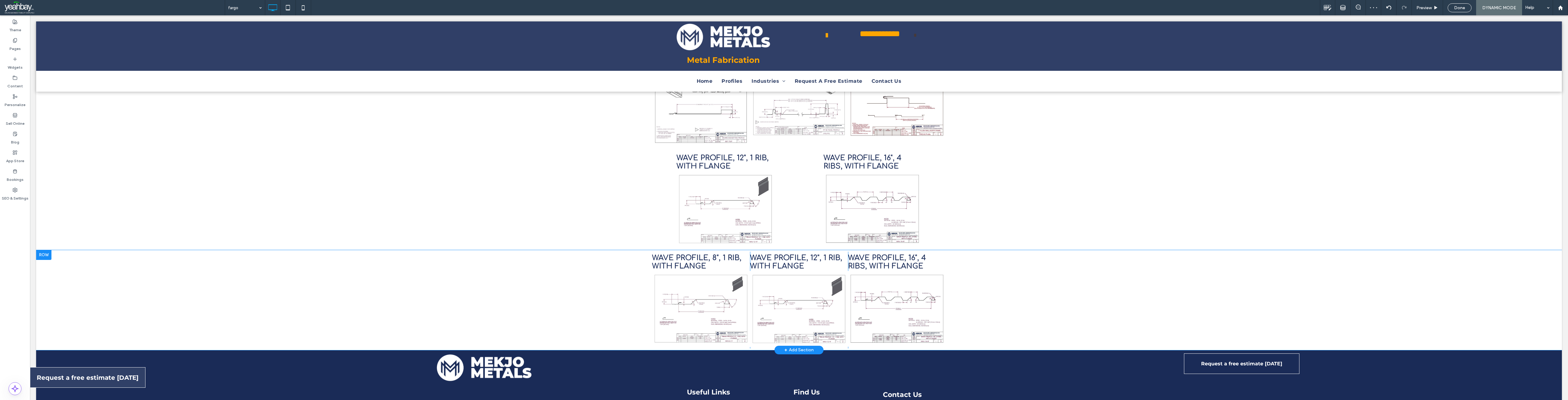
click at [46, 250] on div at bounding box center [43, 255] width 15 height 10
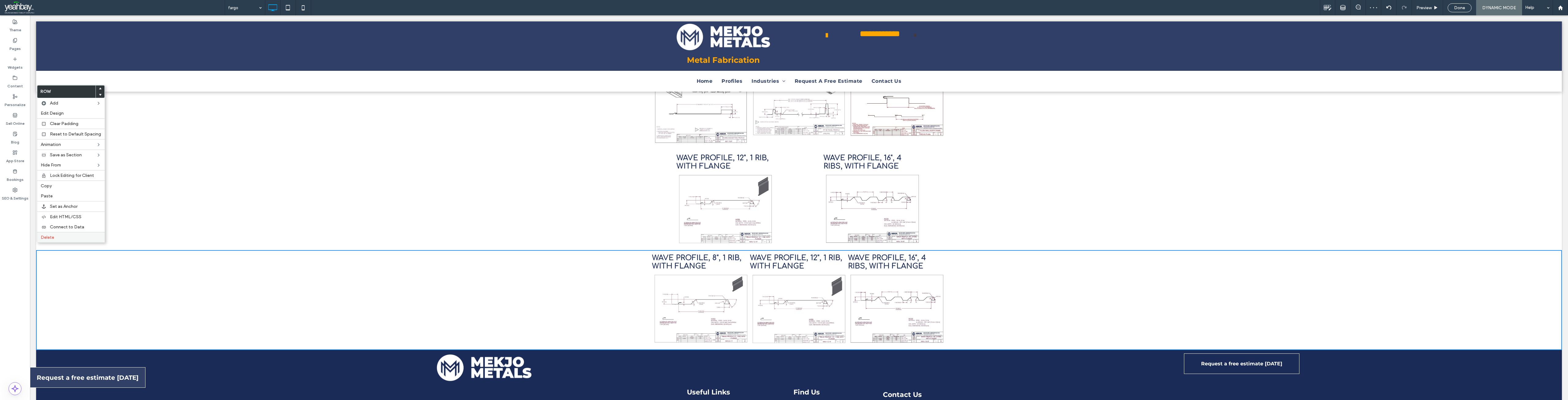
click at [52, 236] on span "Delete" at bounding box center [47, 237] width 13 height 5
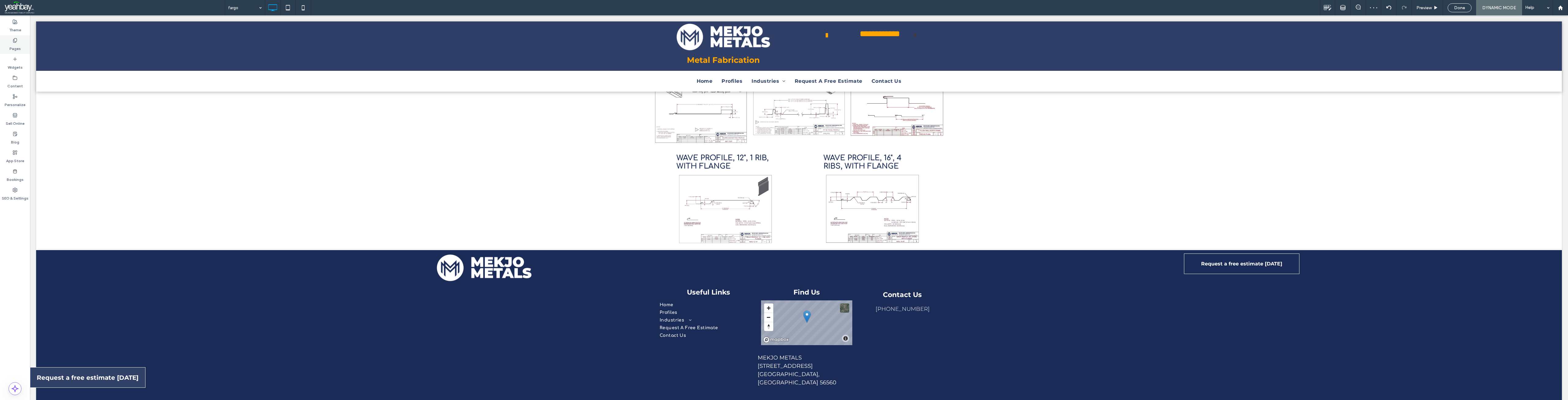
click at [18, 47] on label "Pages" at bounding box center [15, 47] width 12 height 9
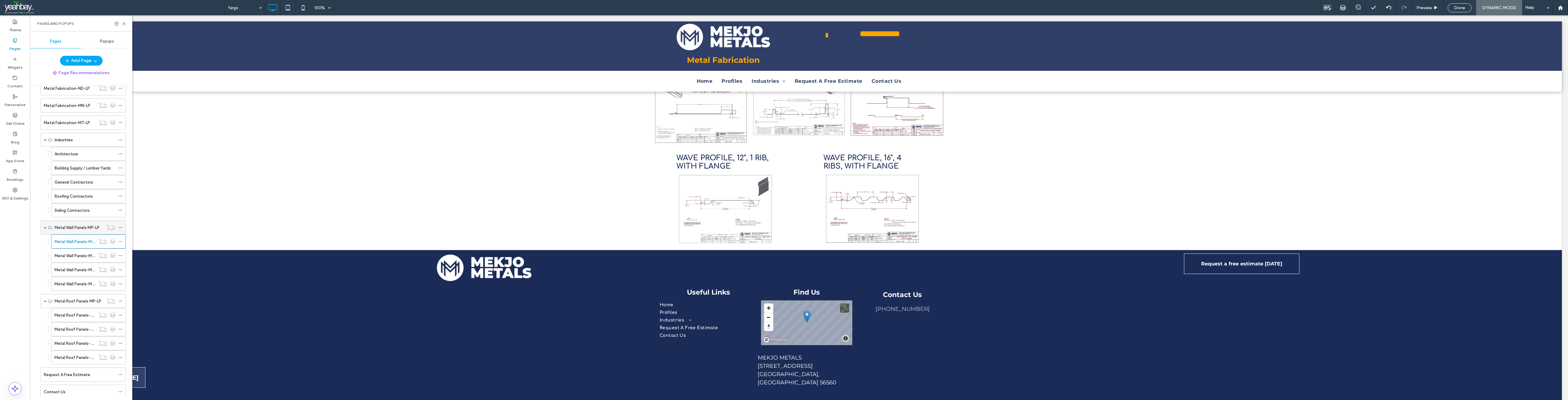
scroll to position [276, 0]
click at [75, 254] on label "Metal Wall Panels-MP-LP-2" at bounding box center [80, 252] width 51 height 11
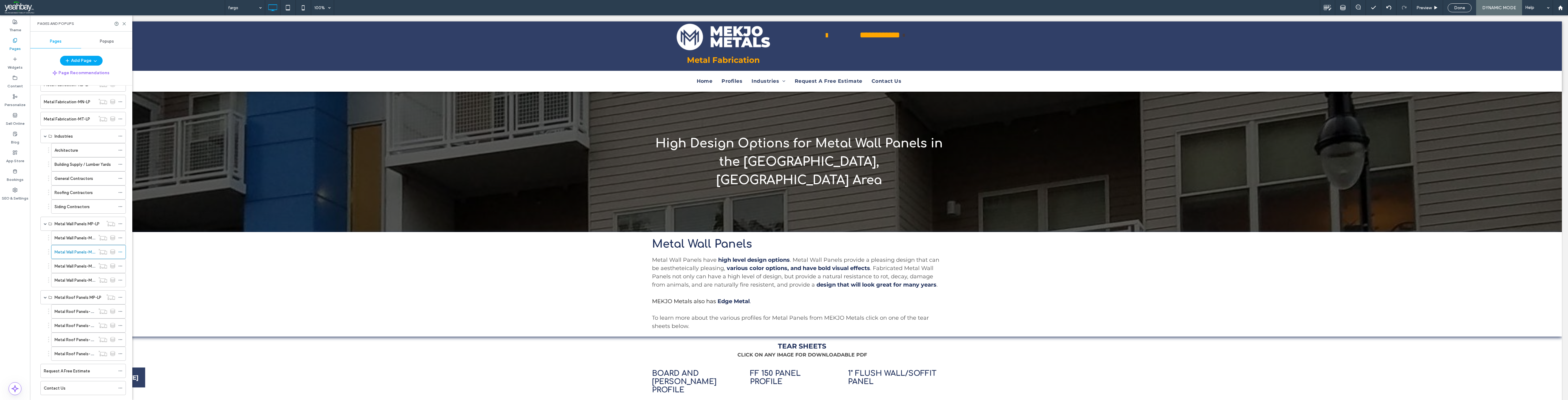
scroll to position [0, 0]
click at [124, 24] on use at bounding box center [124, 24] width 3 height 3
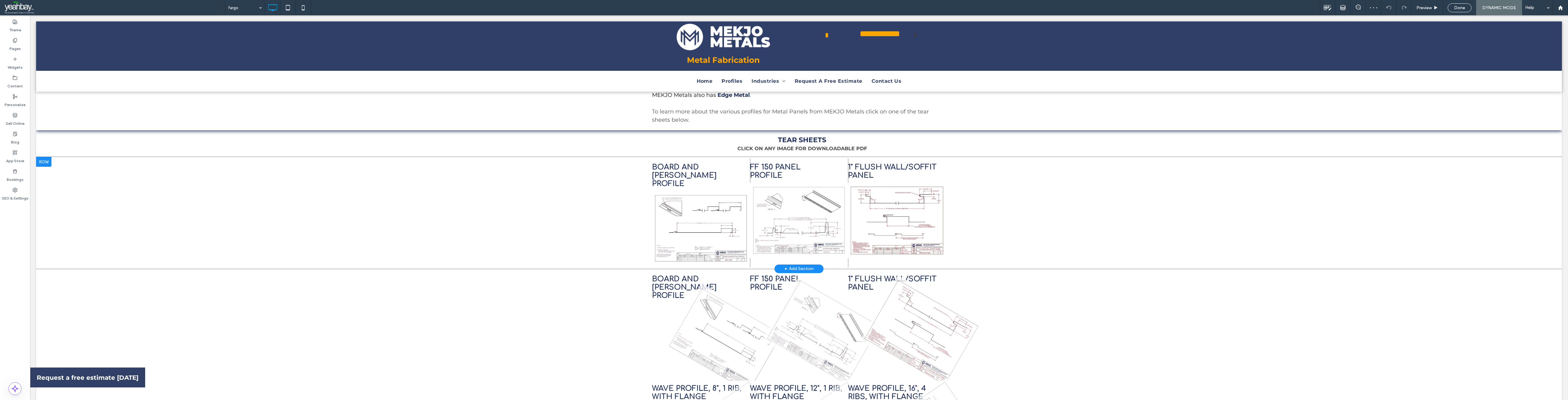
scroll to position [276, 0]
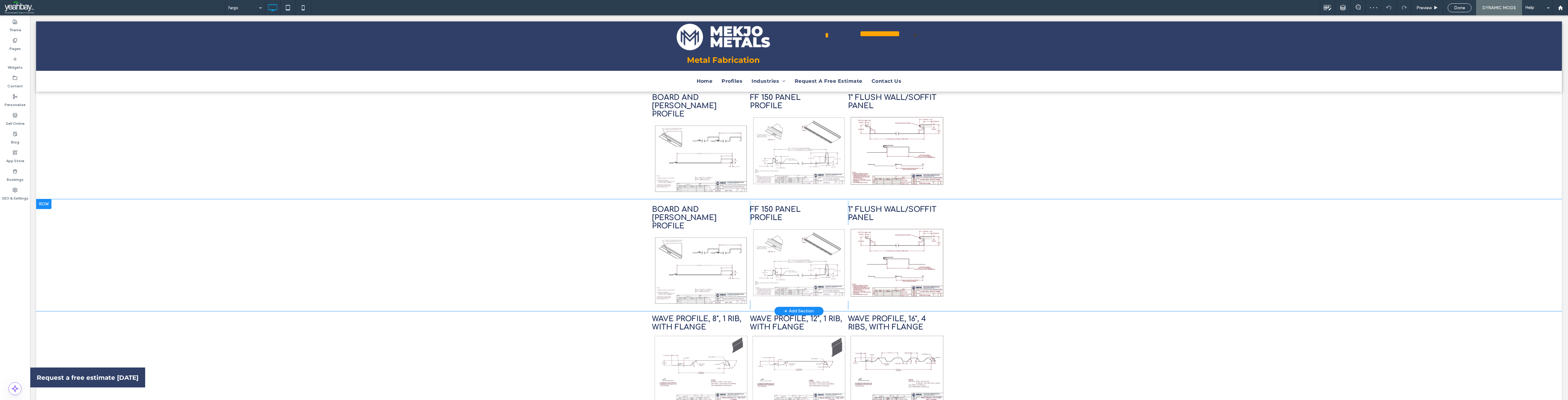
click at [44, 199] on div at bounding box center [43, 204] width 15 height 10
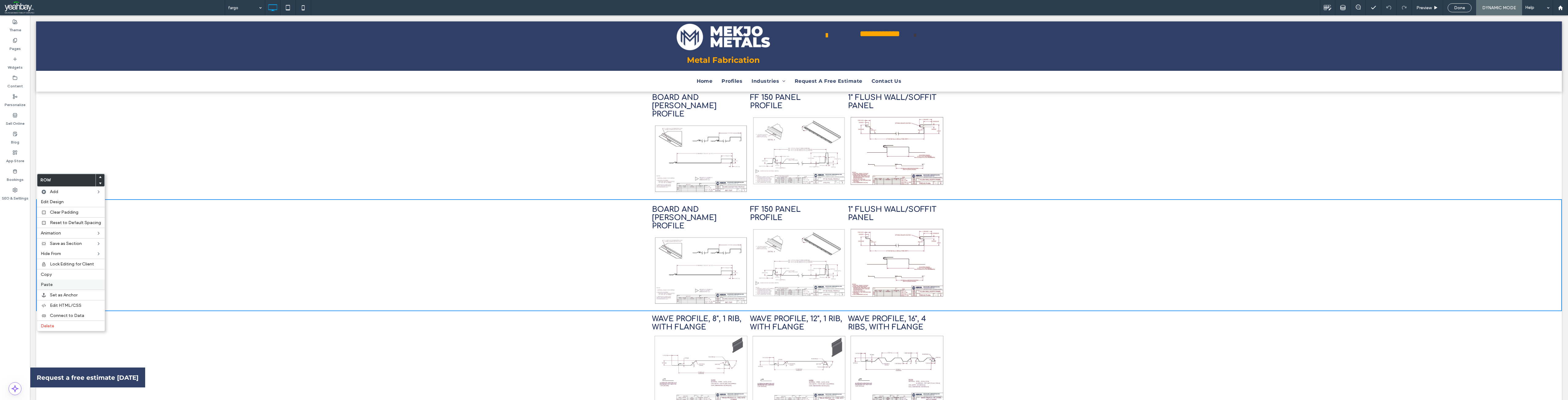
click at [59, 282] on label "Paste" at bounding box center [71, 284] width 60 height 5
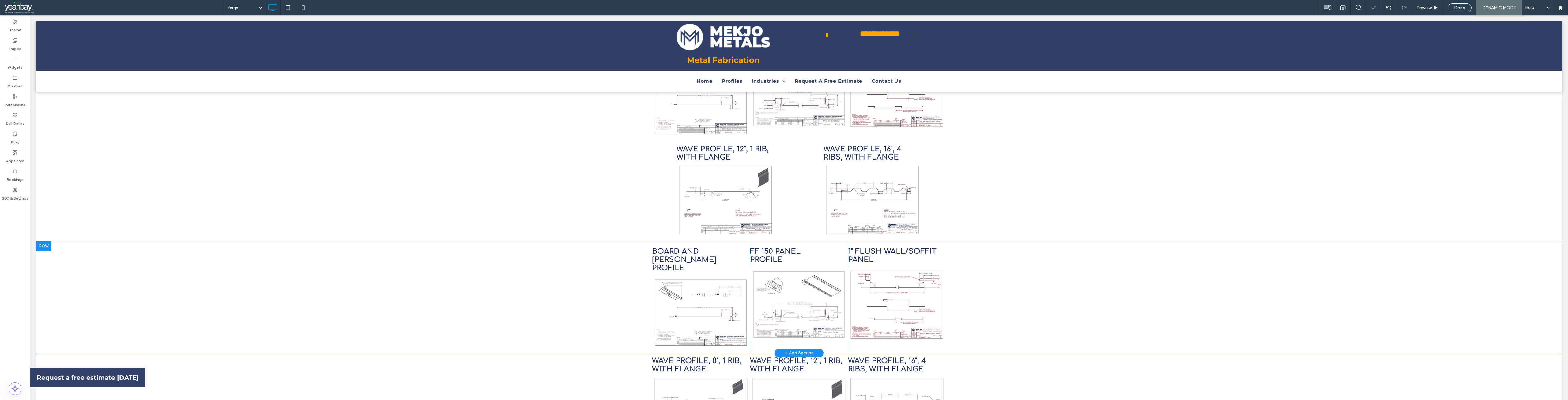
scroll to position [337, 0]
click at [46, 237] on div at bounding box center [43, 242] width 15 height 10
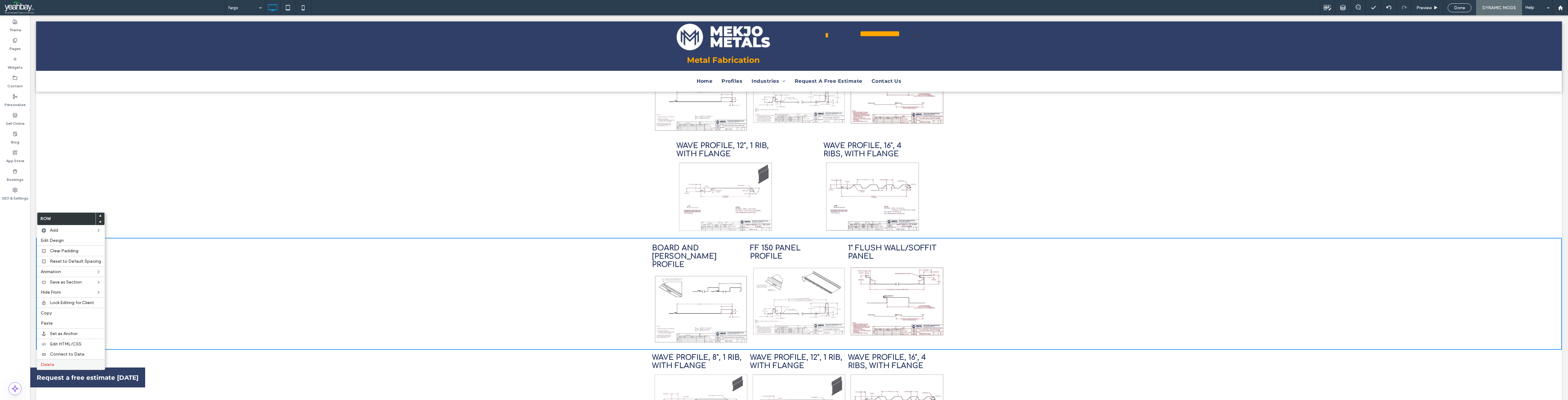
click at [57, 367] on label "Delete" at bounding box center [71, 364] width 60 height 5
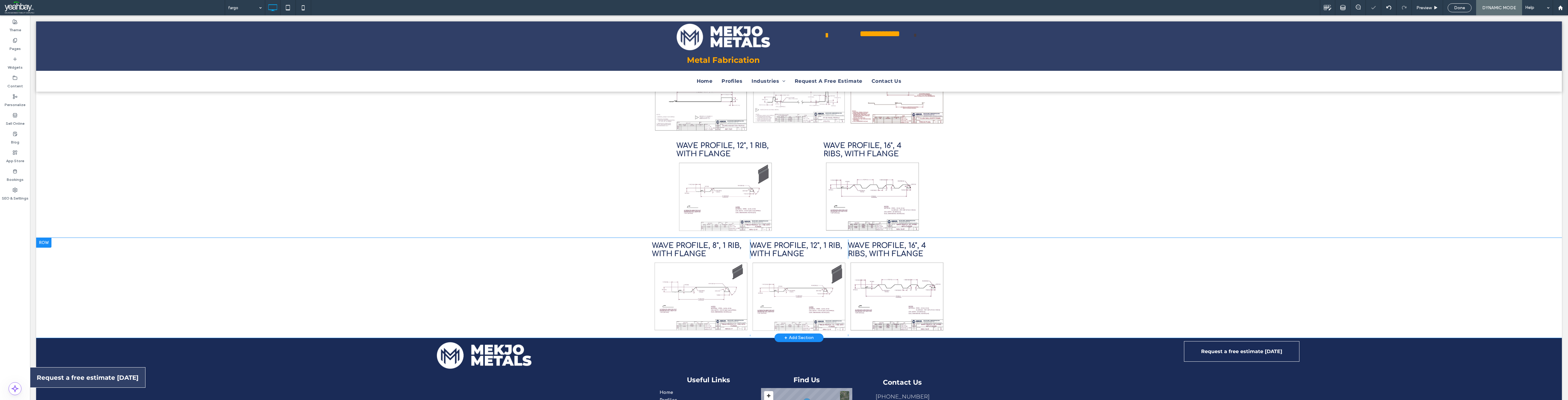
click at [41, 237] on div at bounding box center [43, 242] width 15 height 10
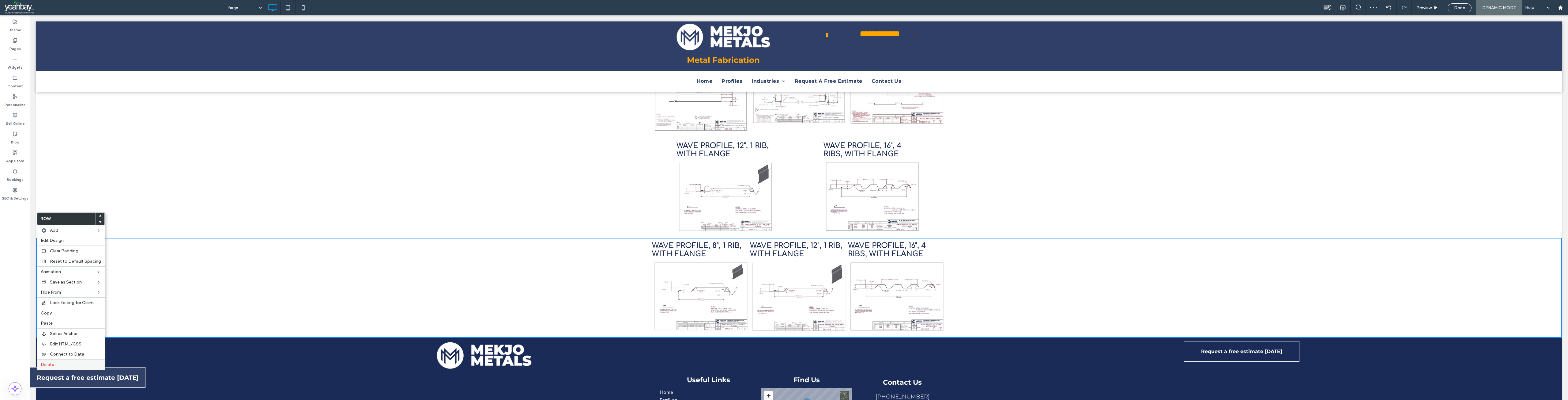
click at [48, 362] on span "Delete" at bounding box center [47, 364] width 13 height 5
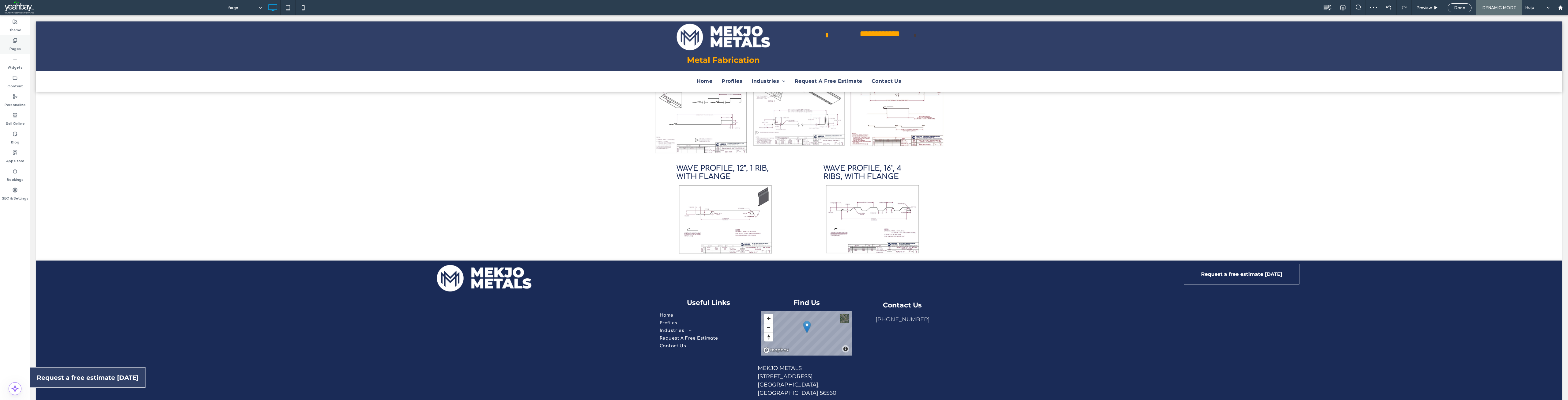
click at [13, 45] on label "Pages" at bounding box center [15, 47] width 12 height 9
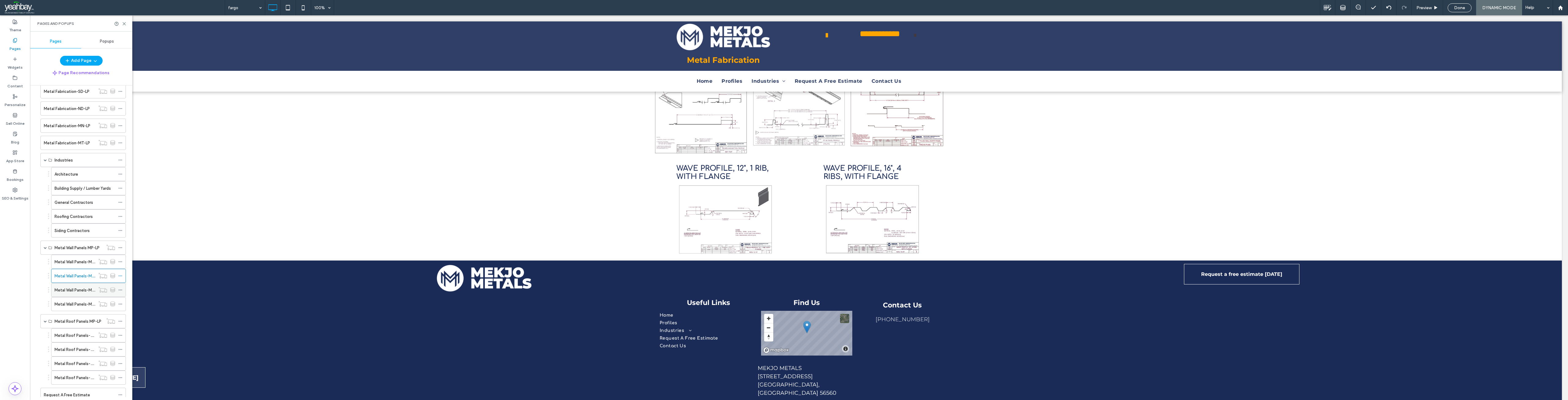
scroll to position [276, 0]
click at [70, 267] on label "Metal Wall Panels-MP-LP-3" at bounding box center [80, 266] width 50 height 11
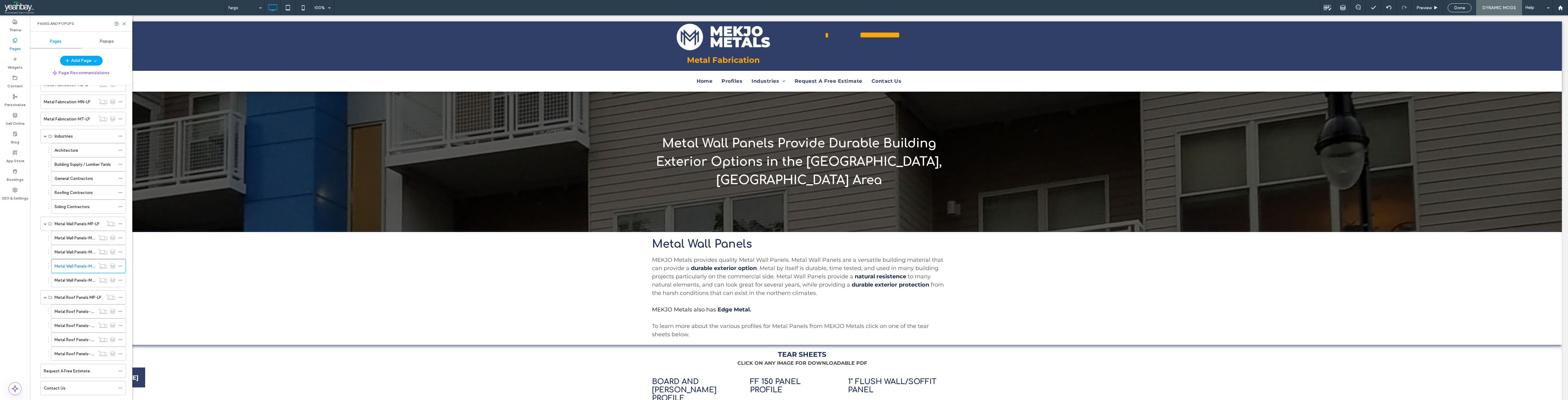
scroll to position [0, 0]
click at [125, 24] on icon at bounding box center [124, 24] width 5 height 5
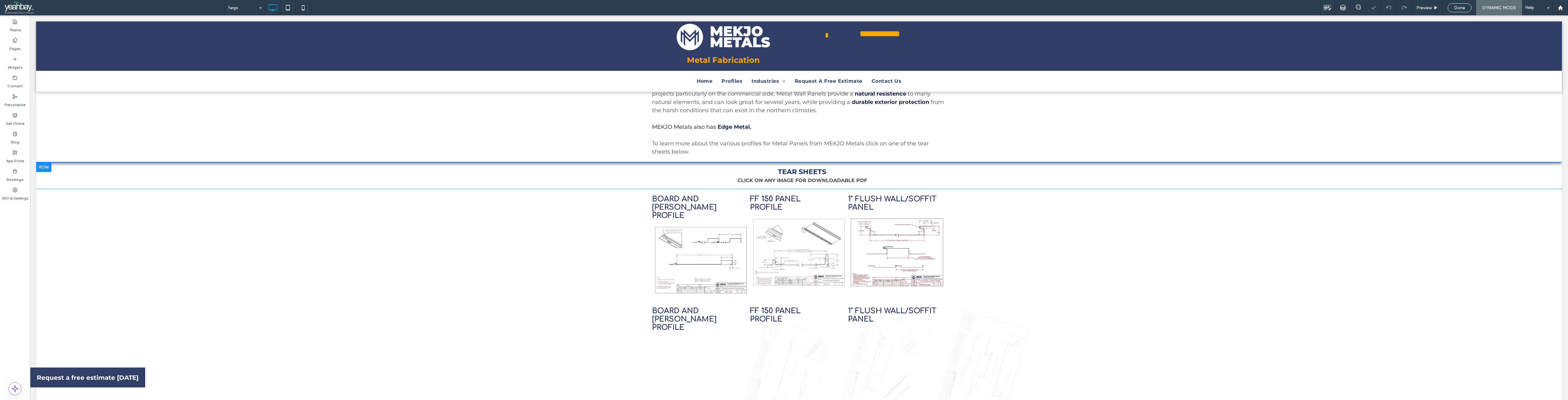
scroll to position [184, 0]
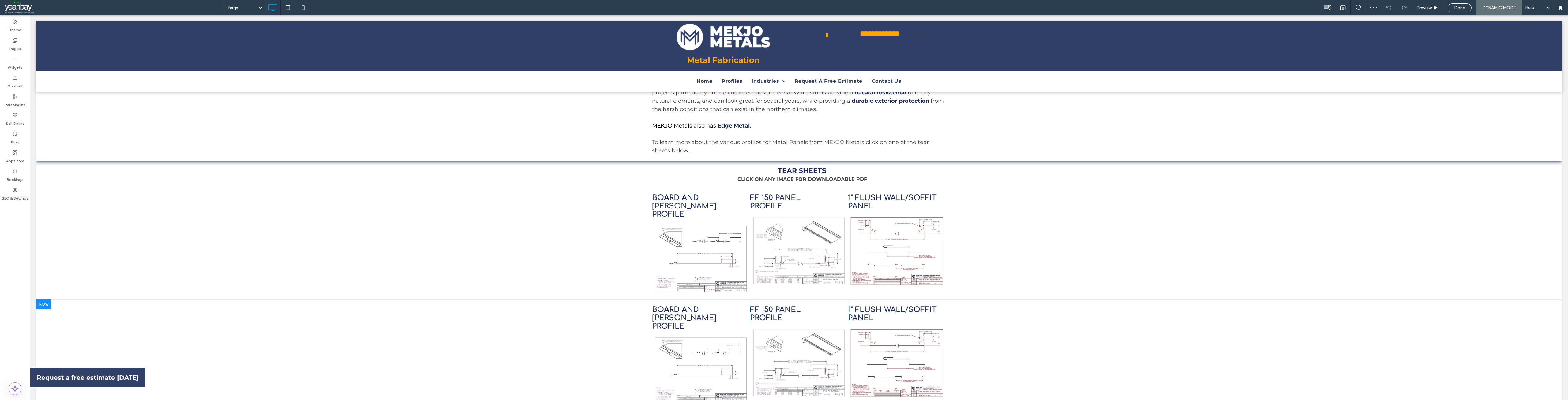
click at [46, 300] on div at bounding box center [43, 304] width 15 height 10
click at [54, 230] on label "Paste" at bounding box center [71, 226] width 60 height 5
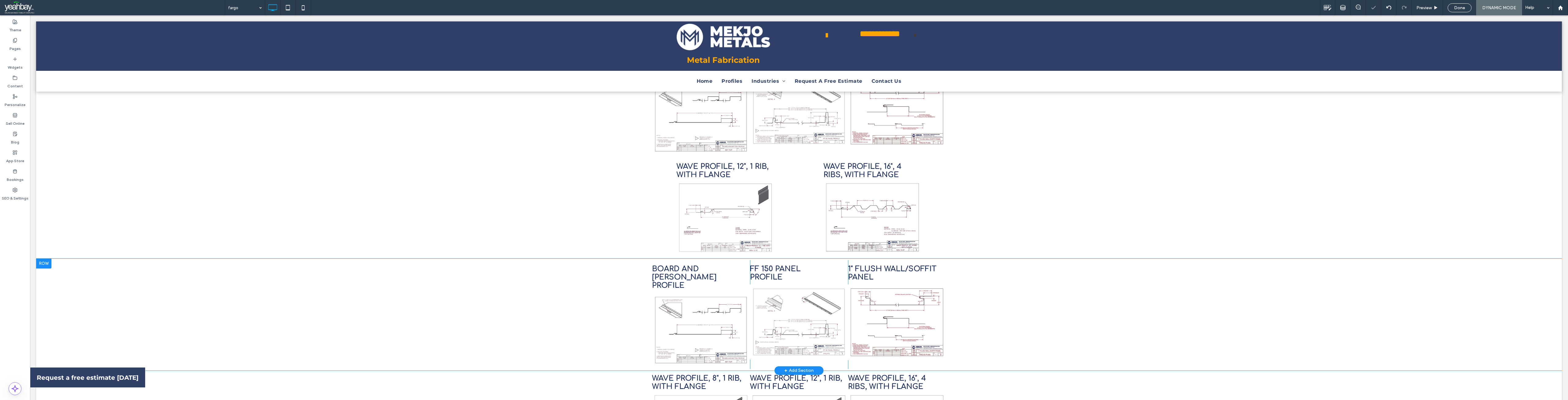
scroll to position [337, 0]
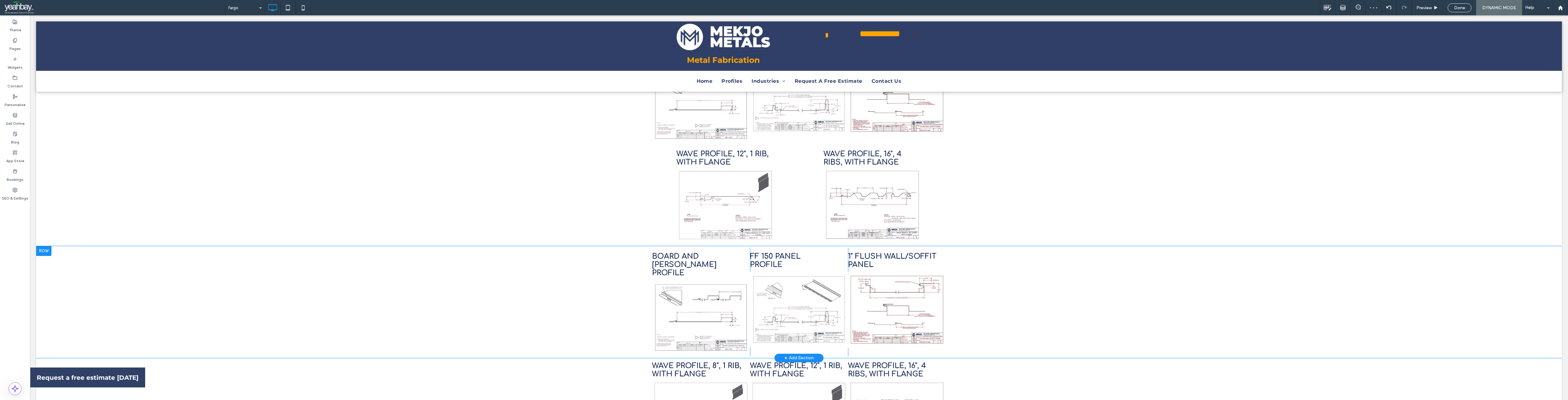
click at [40, 246] on div at bounding box center [43, 251] width 15 height 10
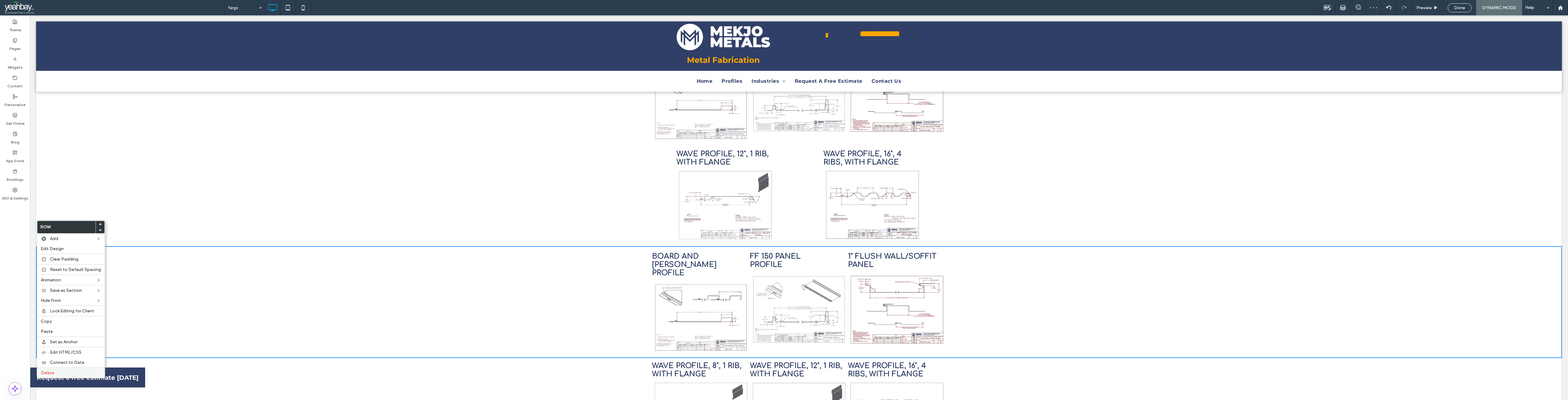
click at [52, 371] on span "Delete" at bounding box center [47, 373] width 13 height 5
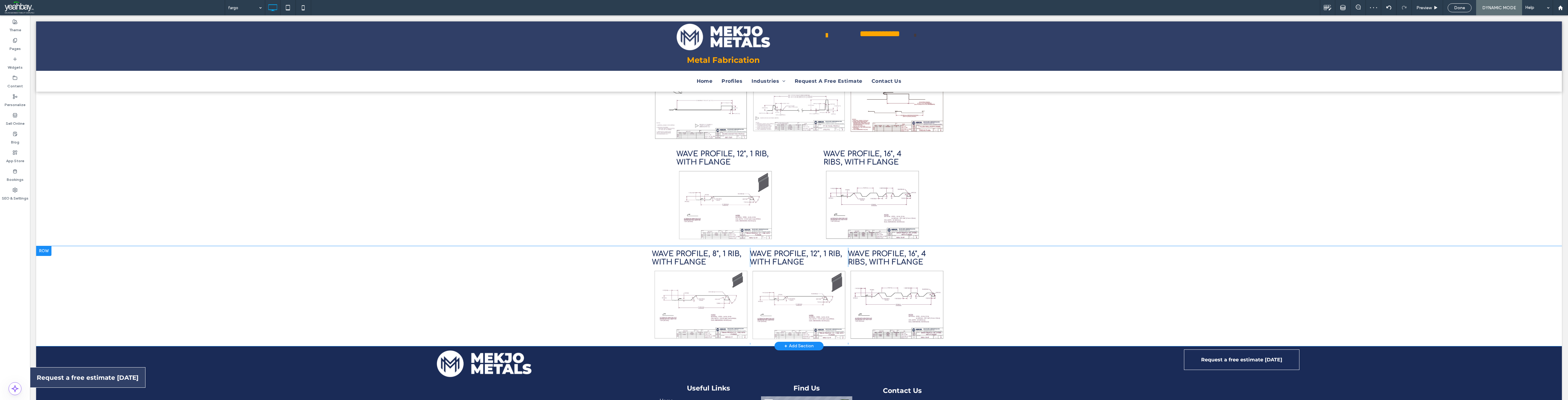
click at [44, 246] on div at bounding box center [43, 251] width 15 height 10
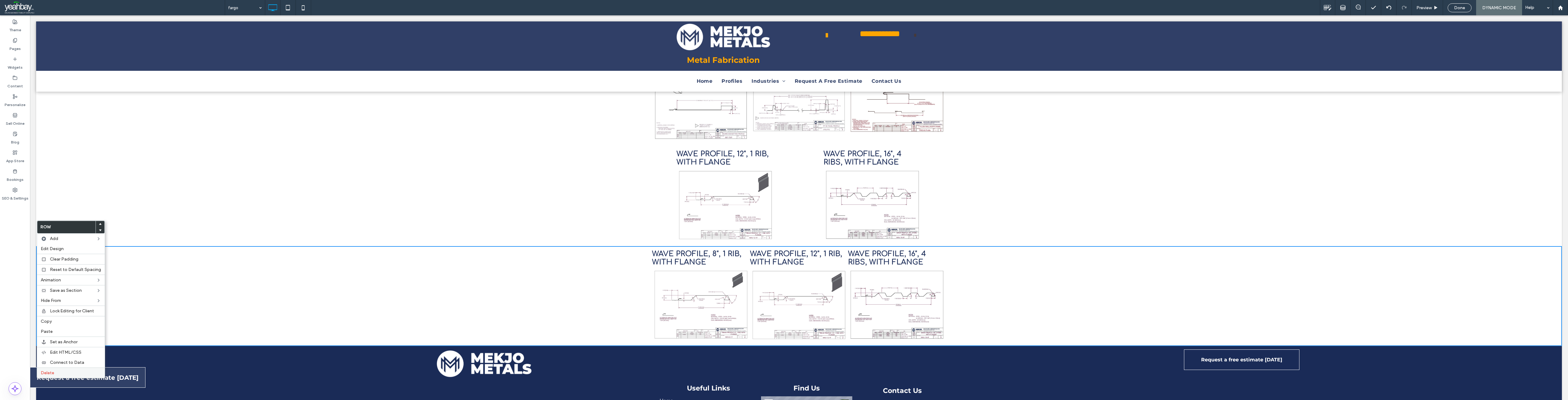
click at [47, 371] on span "Delete" at bounding box center [47, 373] width 13 height 5
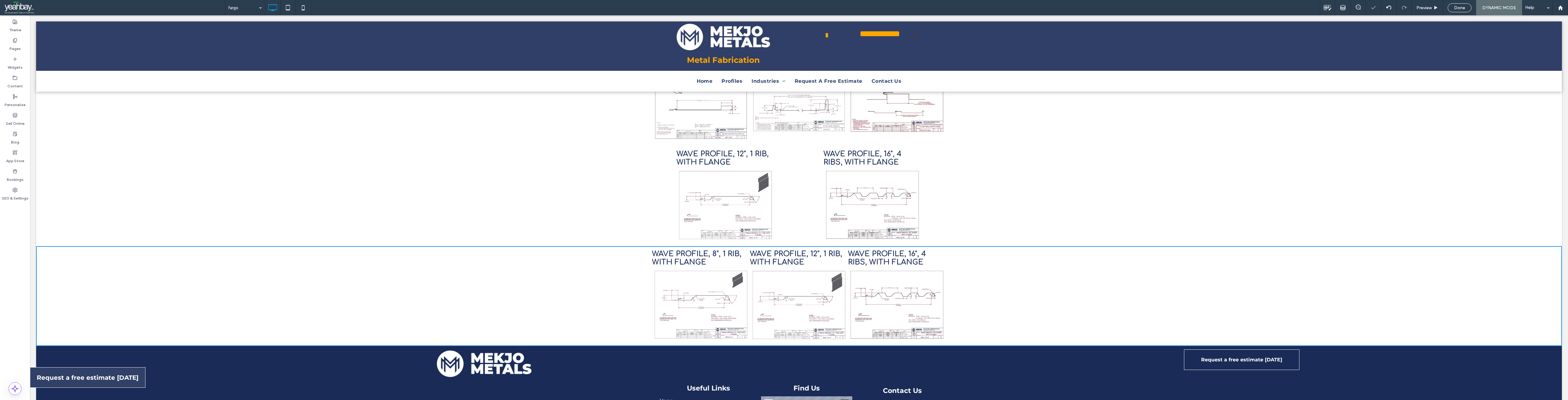
scroll to position [323, 0]
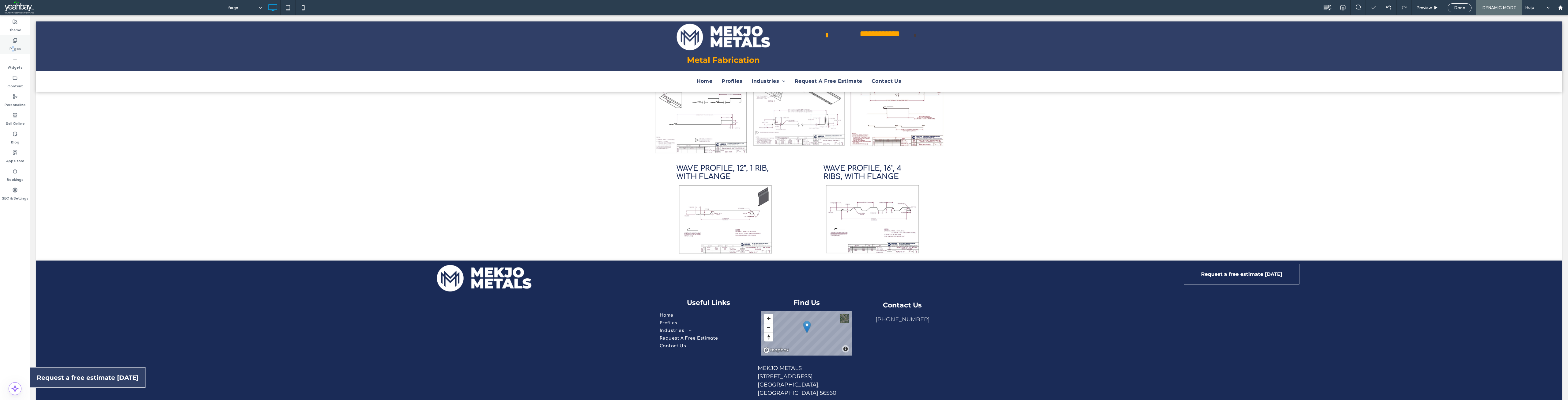
click at [14, 46] on label "Pages" at bounding box center [15, 47] width 12 height 9
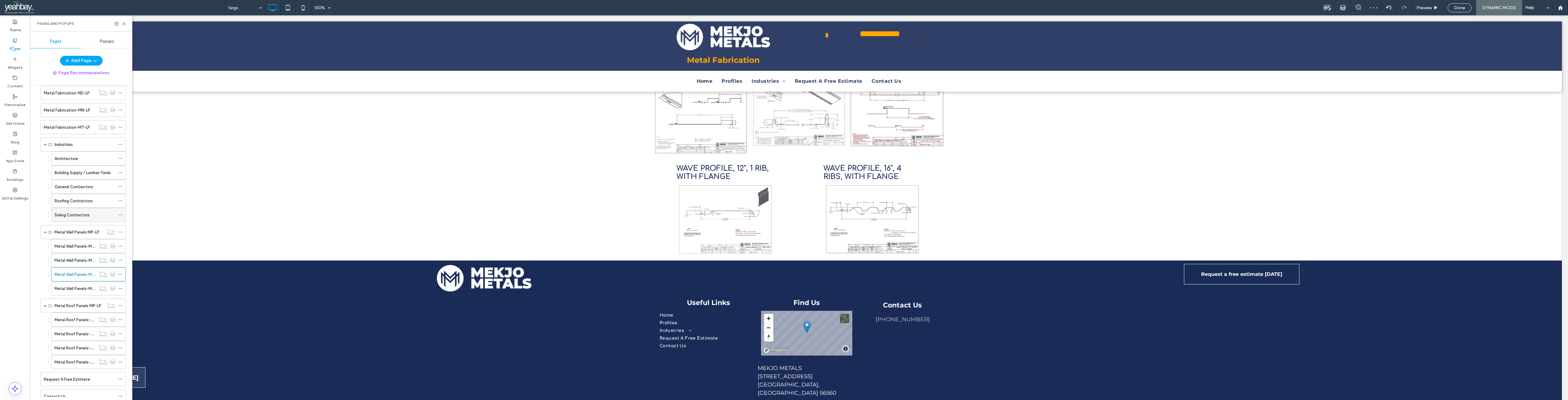
scroll to position [306, 0]
click at [71, 253] on label "Metal Wall Panels-MP-LP-4" at bounding box center [80, 250] width 51 height 11
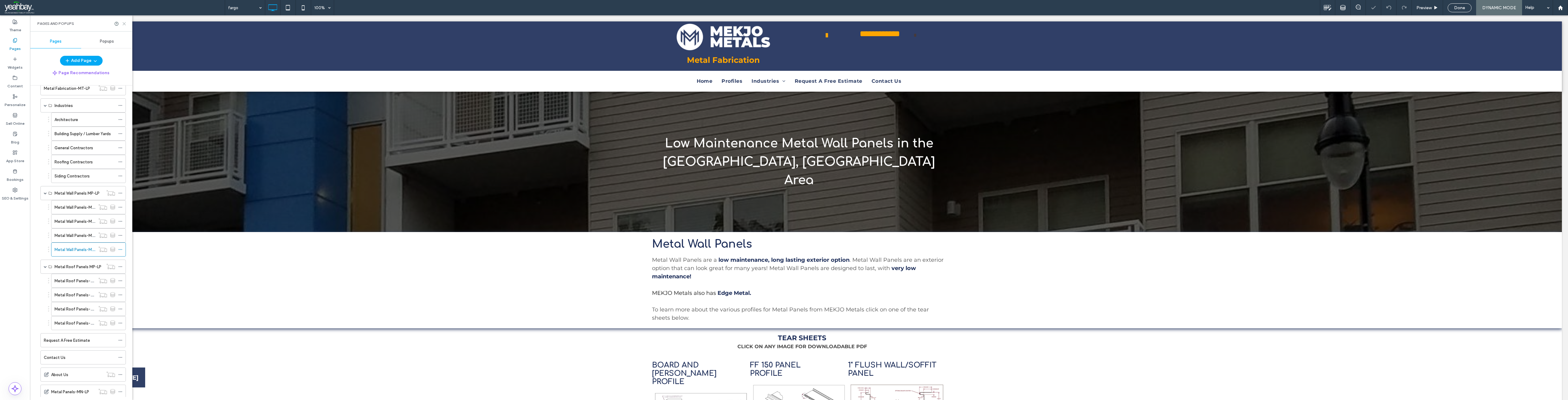
click at [125, 24] on use at bounding box center [124, 24] width 3 height 3
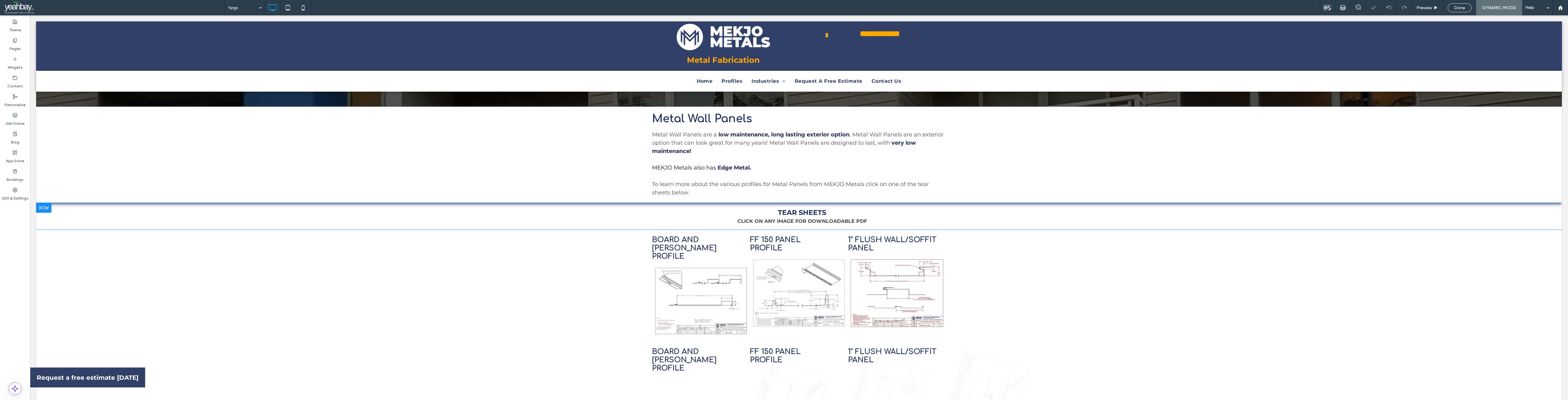
scroll to position [184, 0]
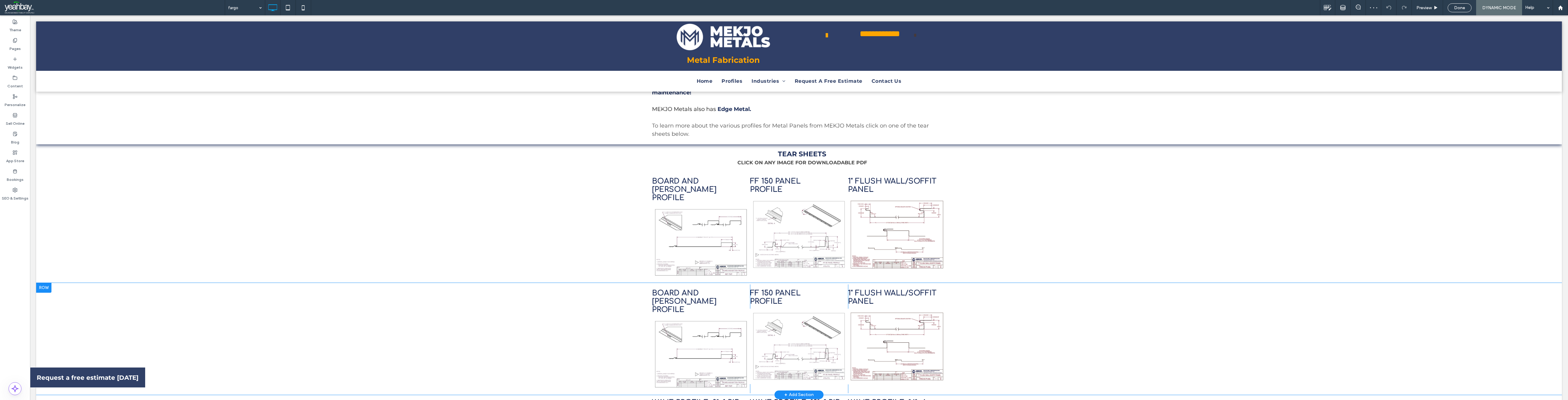
click at [49, 282] on div at bounding box center [43, 287] width 15 height 10
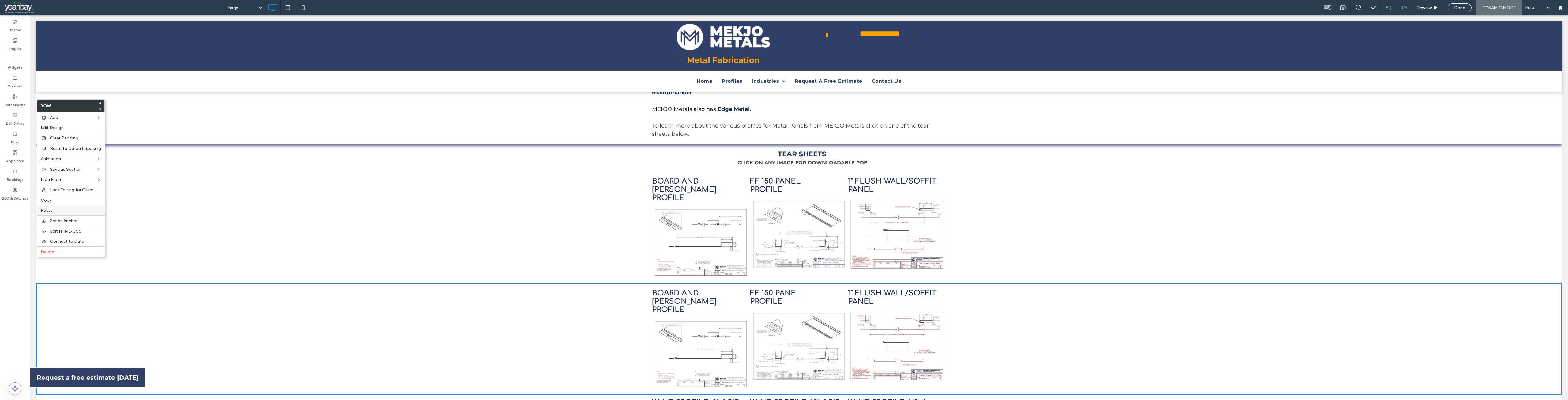
click at [57, 212] on label "Paste" at bounding box center [71, 210] width 60 height 5
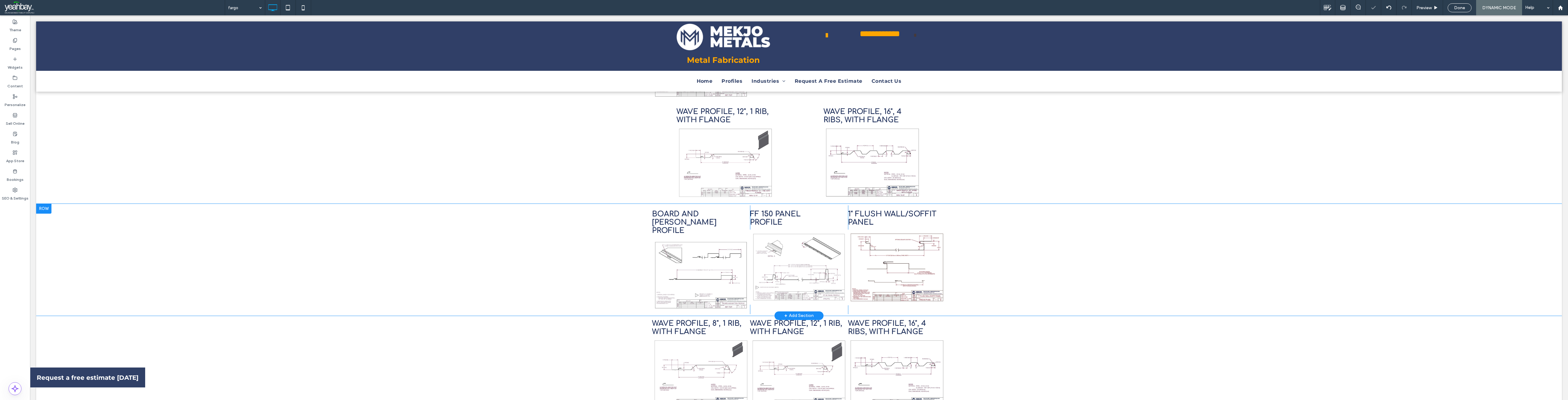
scroll to position [368, 0]
click at [42, 199] on div at bounding box center [43, 204] width 15 height 10
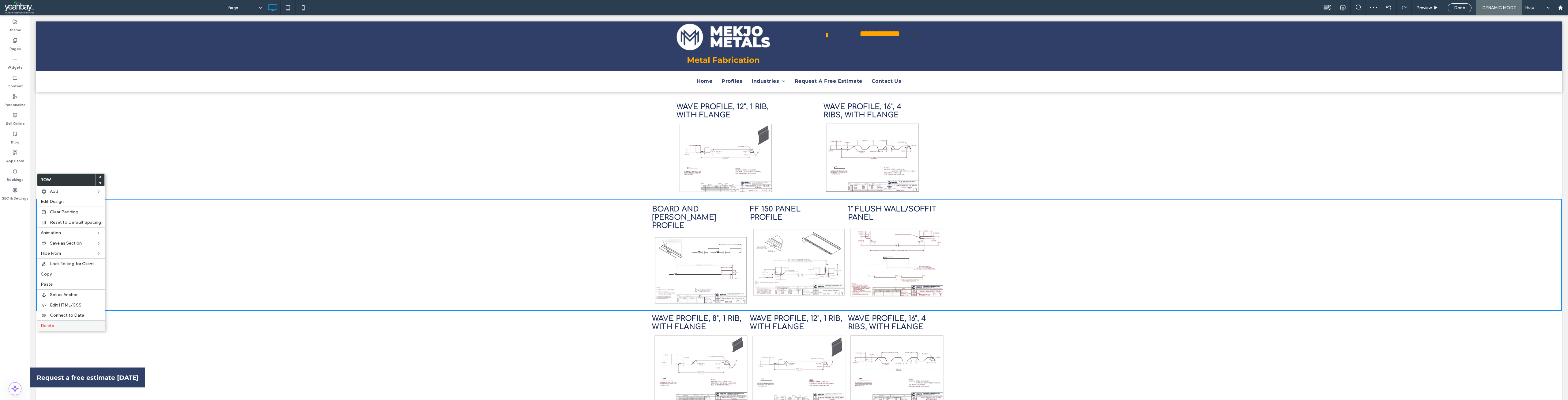
click at [58, 325] on label "Delete" at bounding box center [71, 325] width 60 height 5
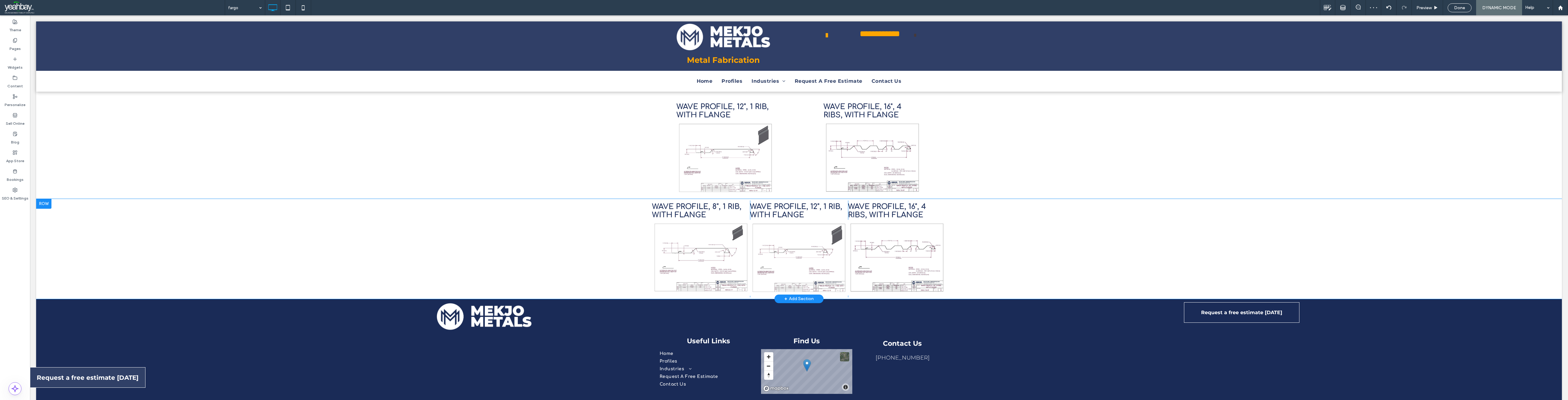
click at [47, 199] on div at bounding box center [43, 204] width 15 height 10
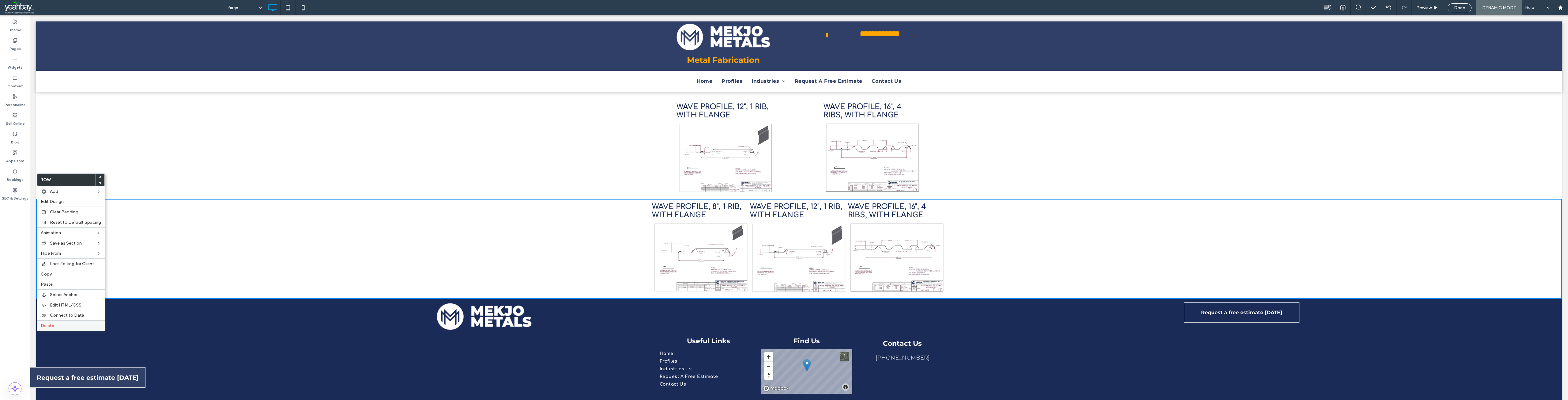
click at [54, 327] on span "Delete" at bounding box center [47, 325] width 13 height 5
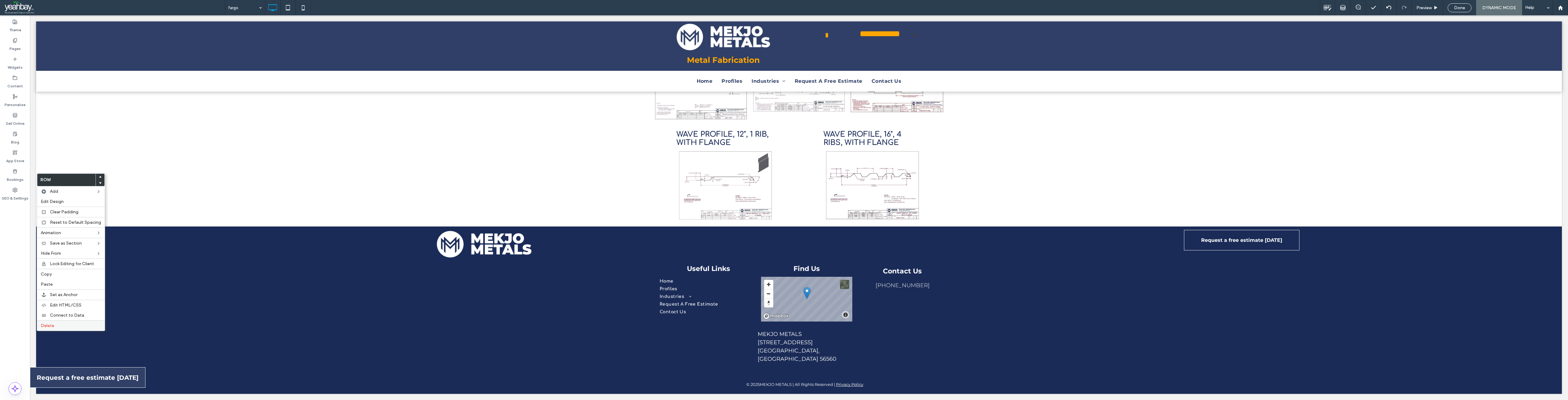
scroll to position [306, 0]
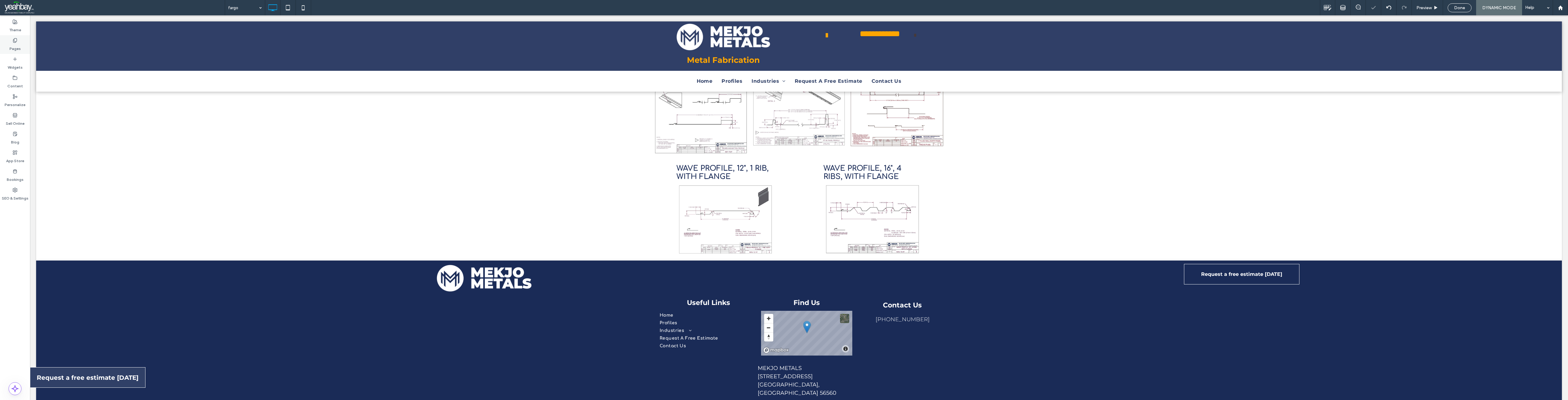
click at [12, 46] on label "Pages" at bounding box center [15, 47] width 12 height 9
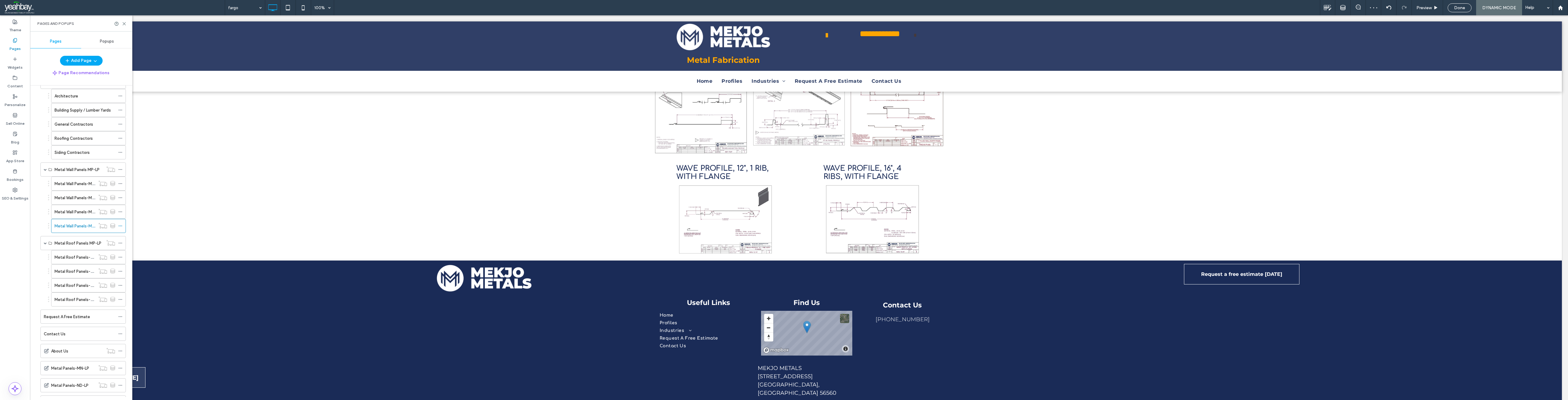
scroll to position [337, 0]
click at [66, 251] on label "Metal Roof Panels-MP-LP-1" at bounding box center [80, 250] width 51 height 11
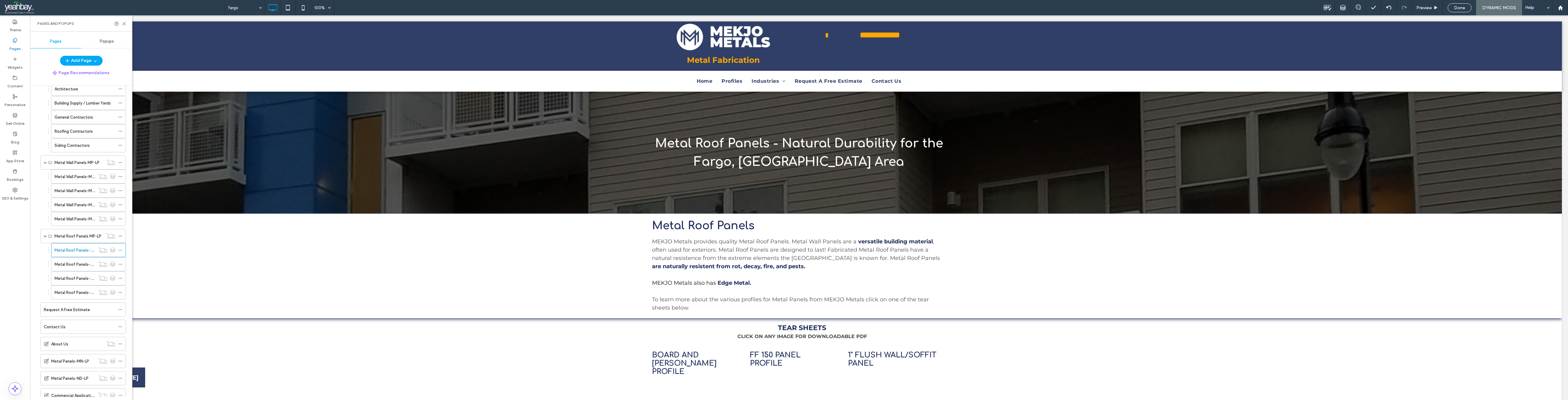
scroll to position [0, 0]
click at [124, 23] on use at bounding box center [124, 24] width 3 height 3
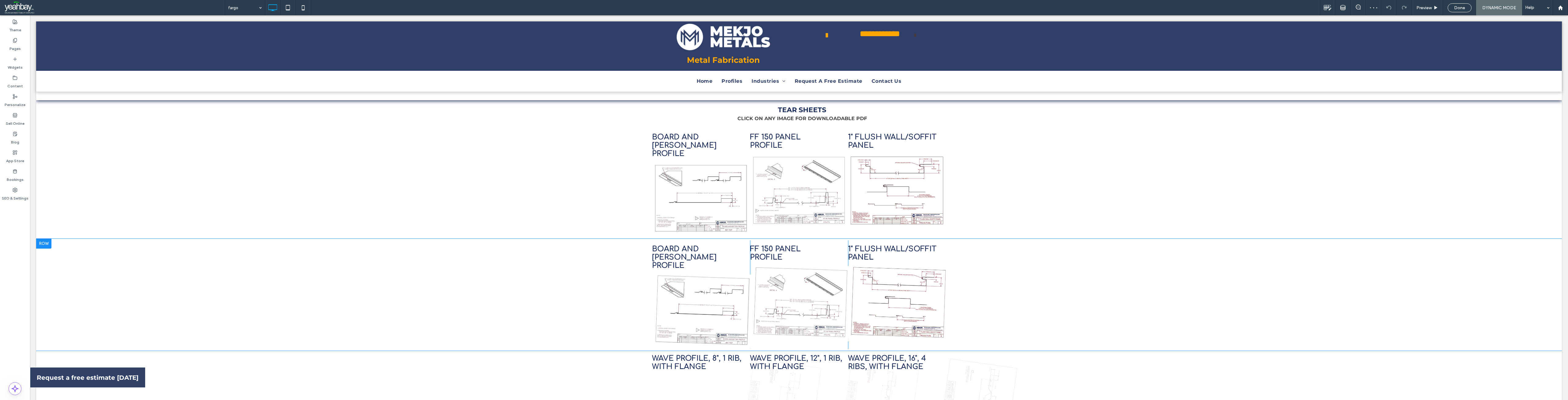
scroll to position [245, 0]
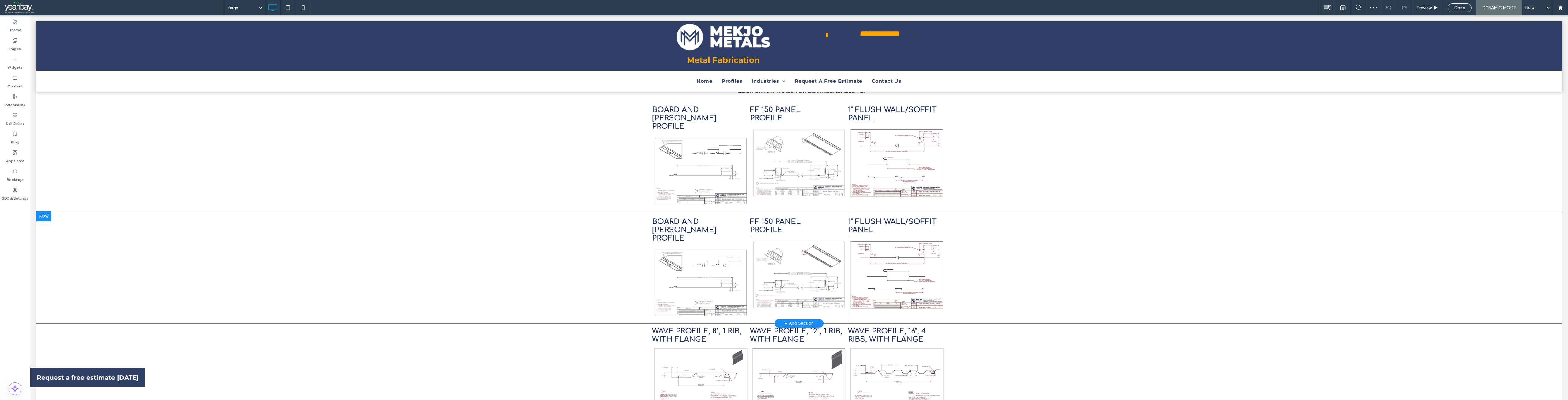
click at [46, 211] on div at bounding box center [43, 216] width 15 height 10
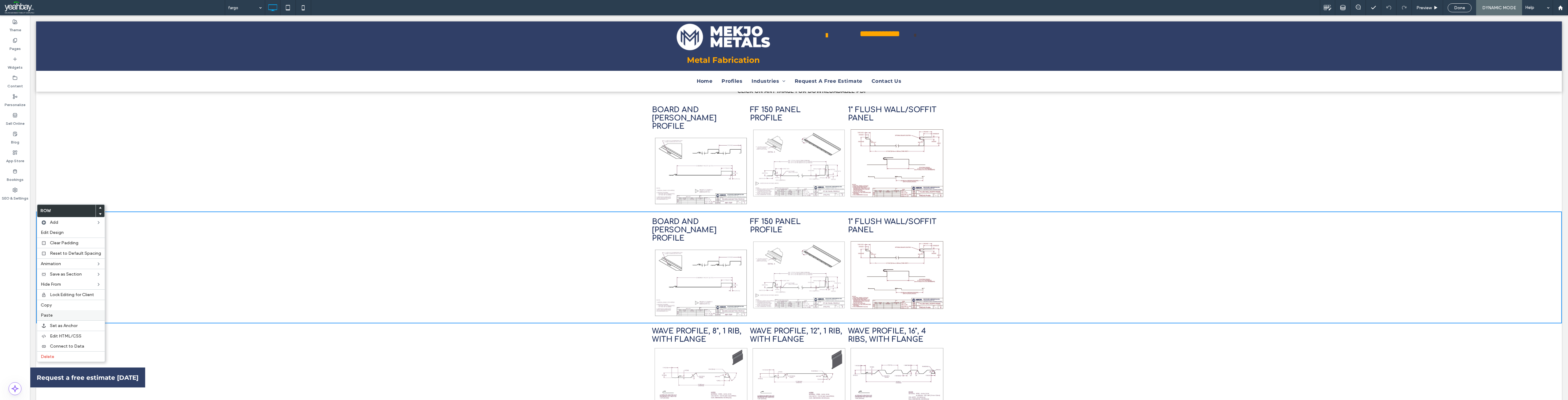
click at [55, 314] on label "Paste" at bounding box center [71, 315] width 60 height 5
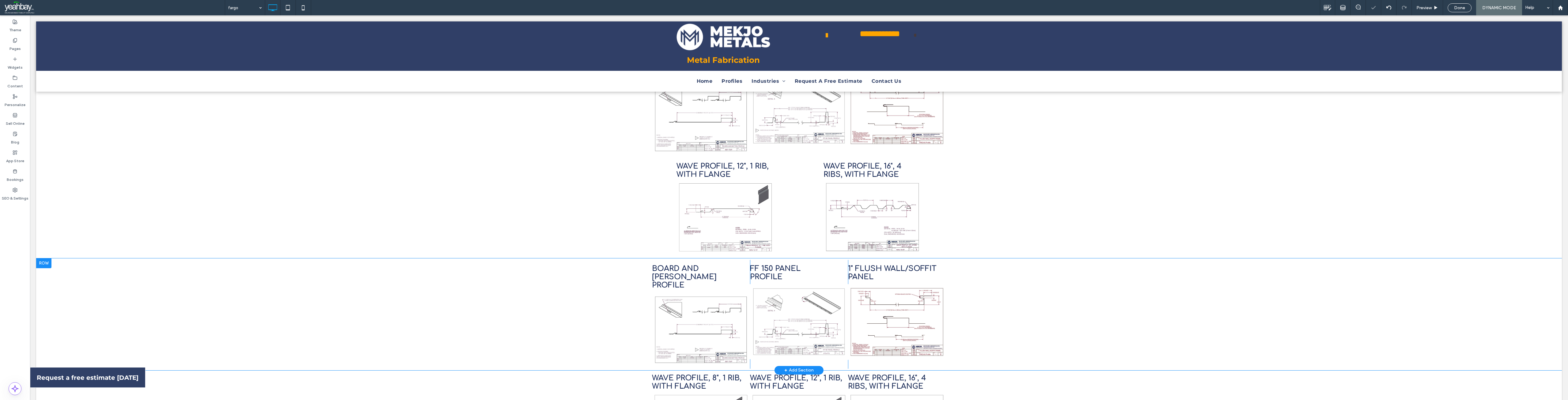
scroll to position [306, 0]
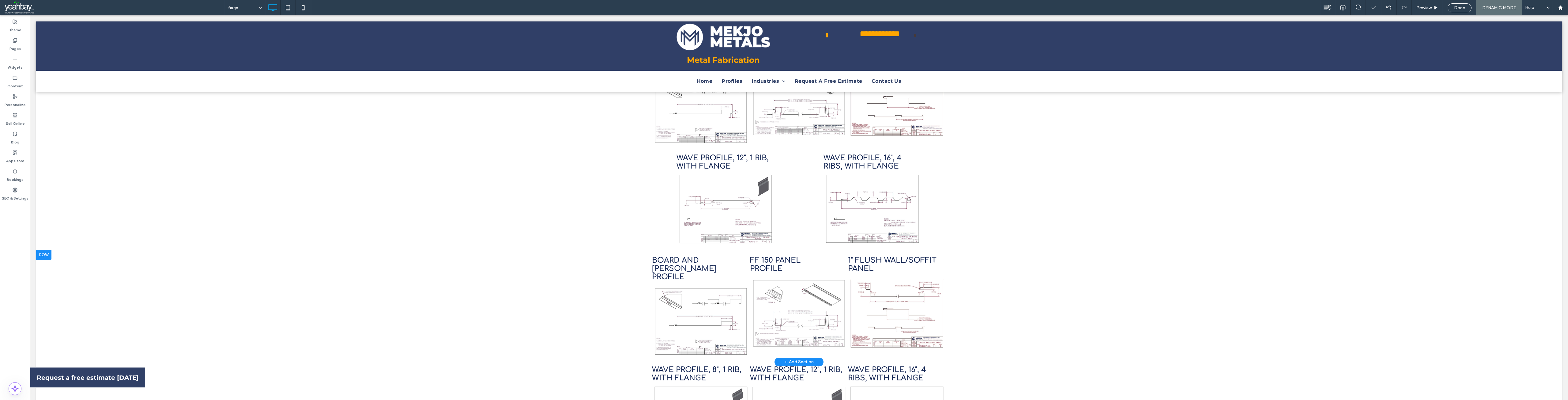
click at [46, 250] on div at bounding box center [43, 255] width 15 height 10
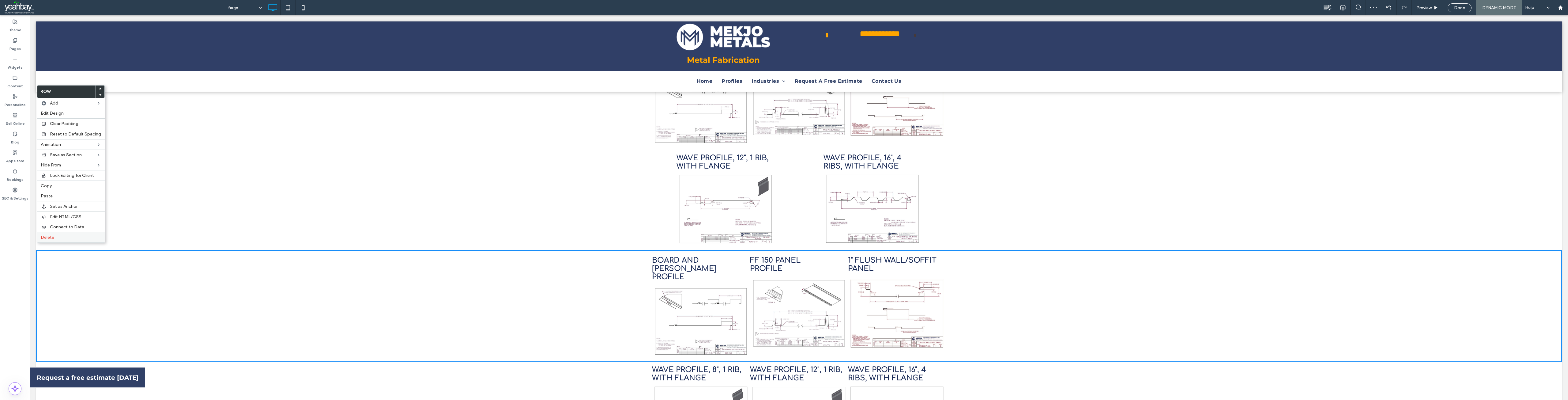
click at [57, 234] on label "Delete" at bounding box center [71, 237] width 60 height 5
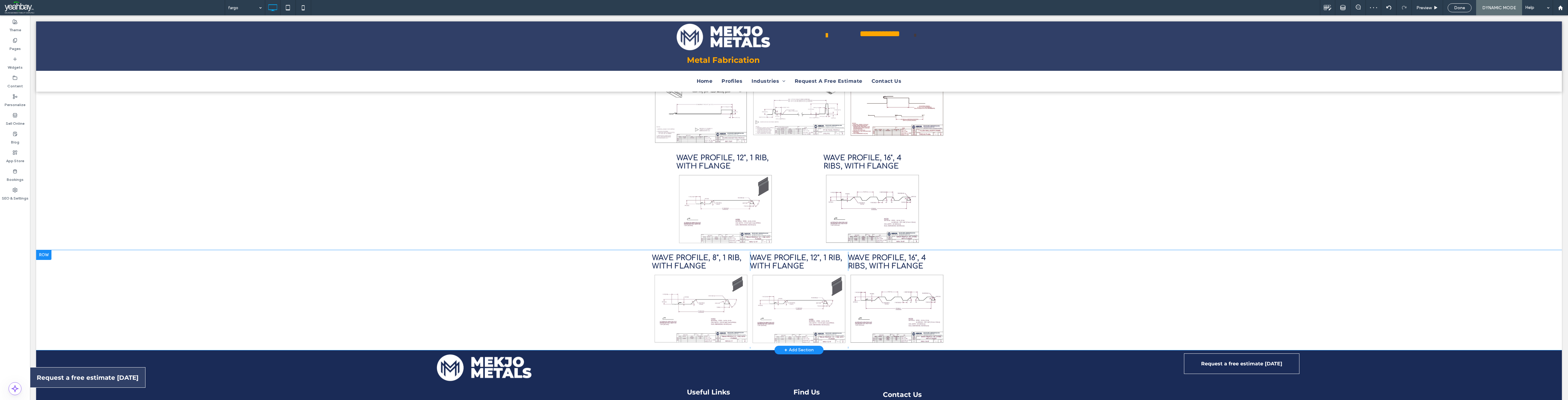
click at [47, 250] on div at bounding box center [43, 255] width 15 height 10
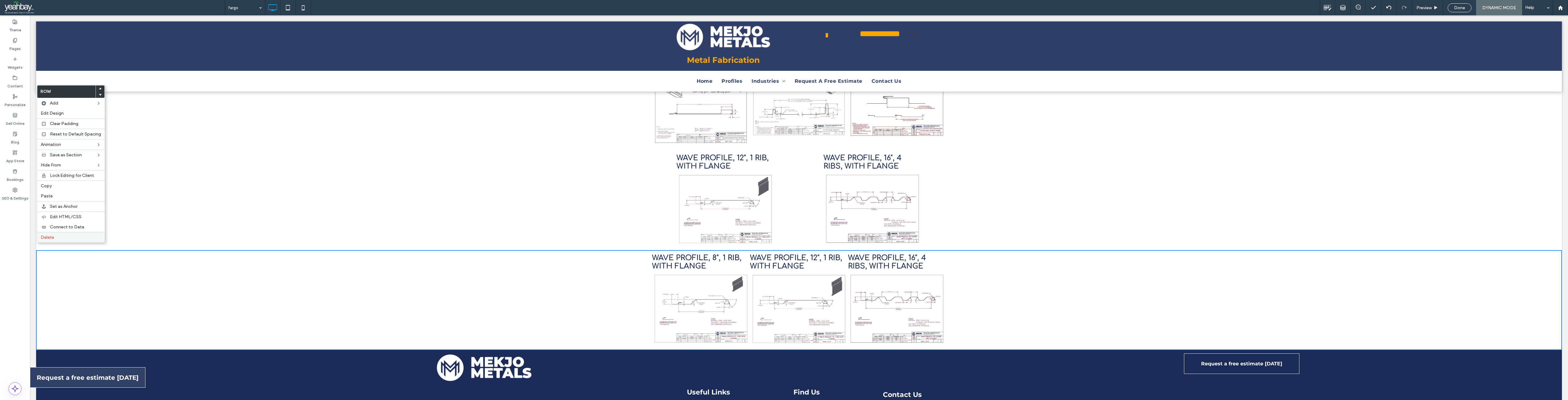
click at [54, 240] on div "Delete" at bounding box center [71, 237] width 68 height 10
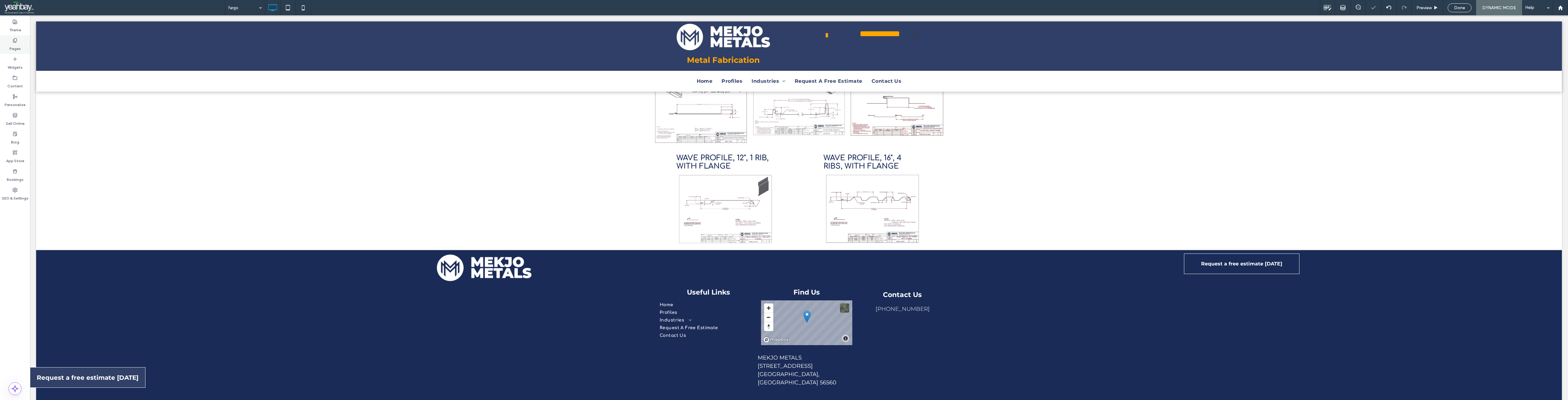
click at [16, 45] on label "Pages" at bounding box center [15, 47] width 12 height 9
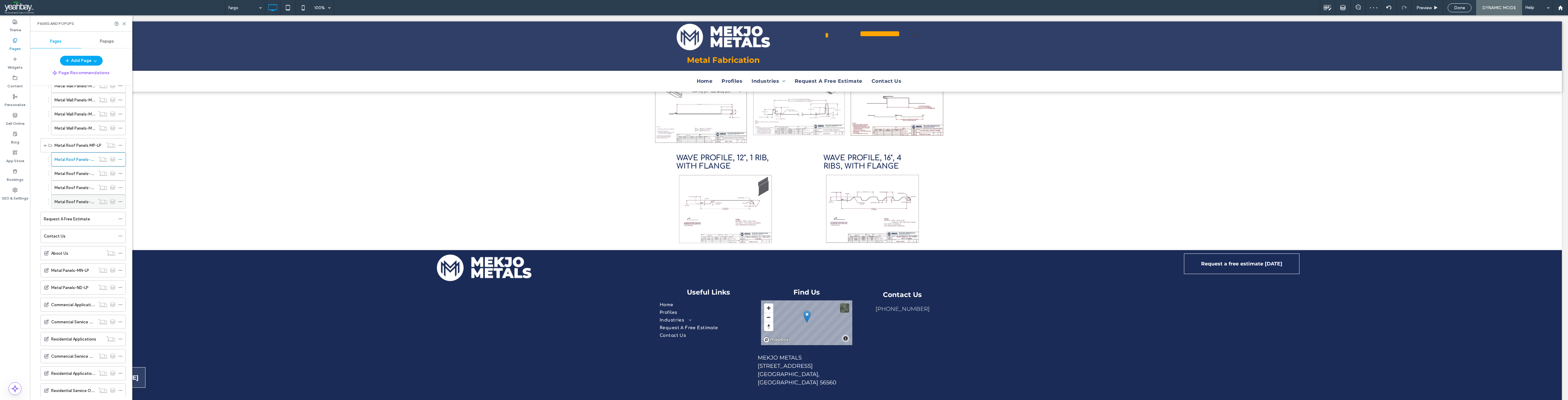
scroll to position [429, 0]
click at [73, 175] on label "Metal Roof Panels-MP-LP-2" at bounding box center [81, 172] width 52 height 11
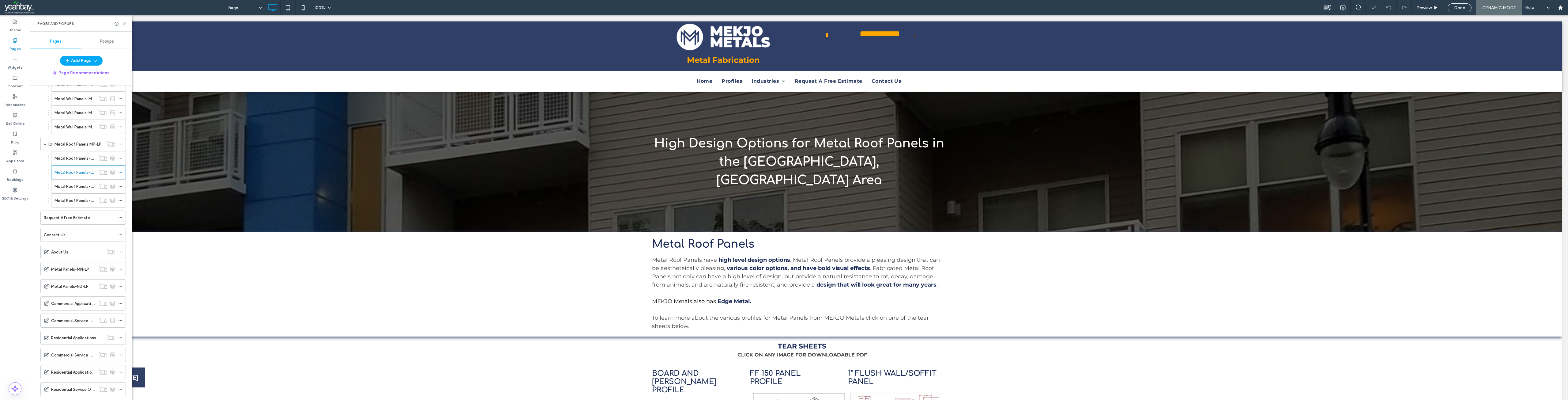
drag, startPoint x: 124, startPoint y: 24, endPoint x: 98, endPoint y: 12, distance: 28.6
click at [124, 24] on icon at bounding box center [124, 24] width 5 height 5
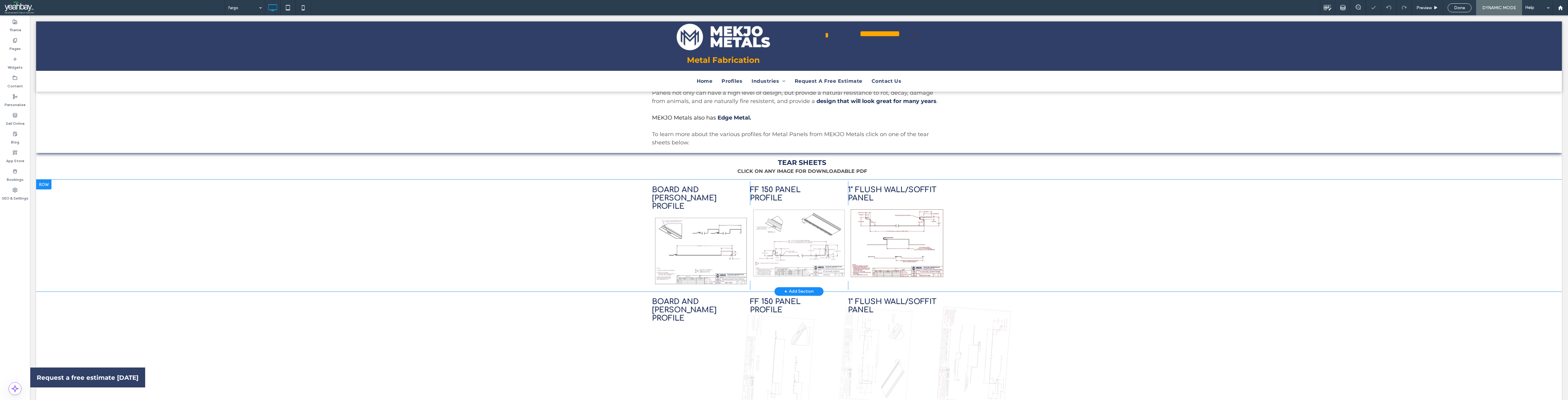
scroll to position [184, 0]
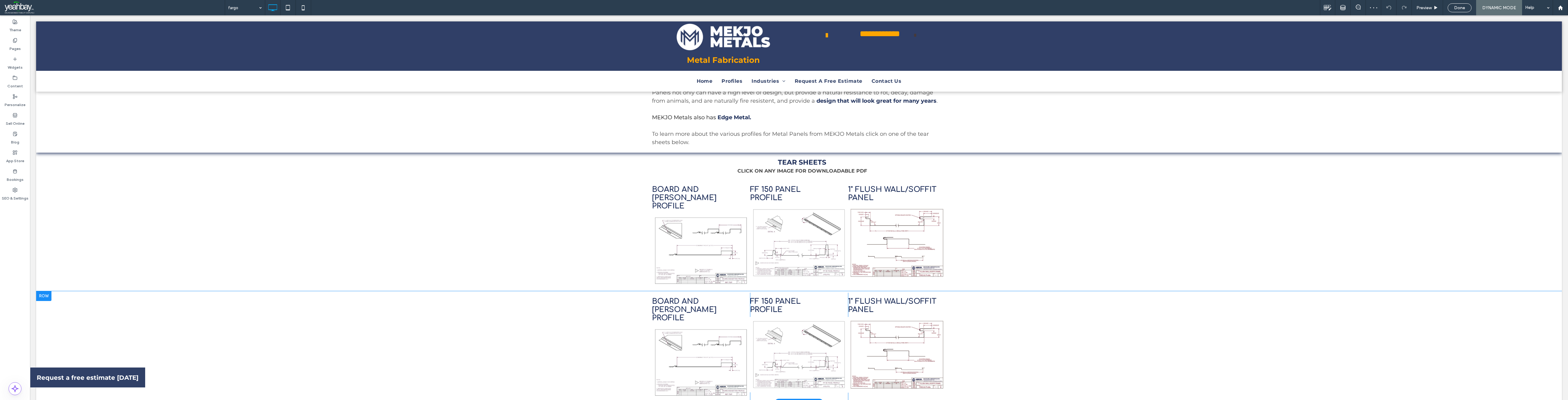
click at [48, 291] on div at bounding box center [43, 296] width 15 height 10
click at [52, 220] on span "Paste" at bounding box center [47, 219] width 12 height 5
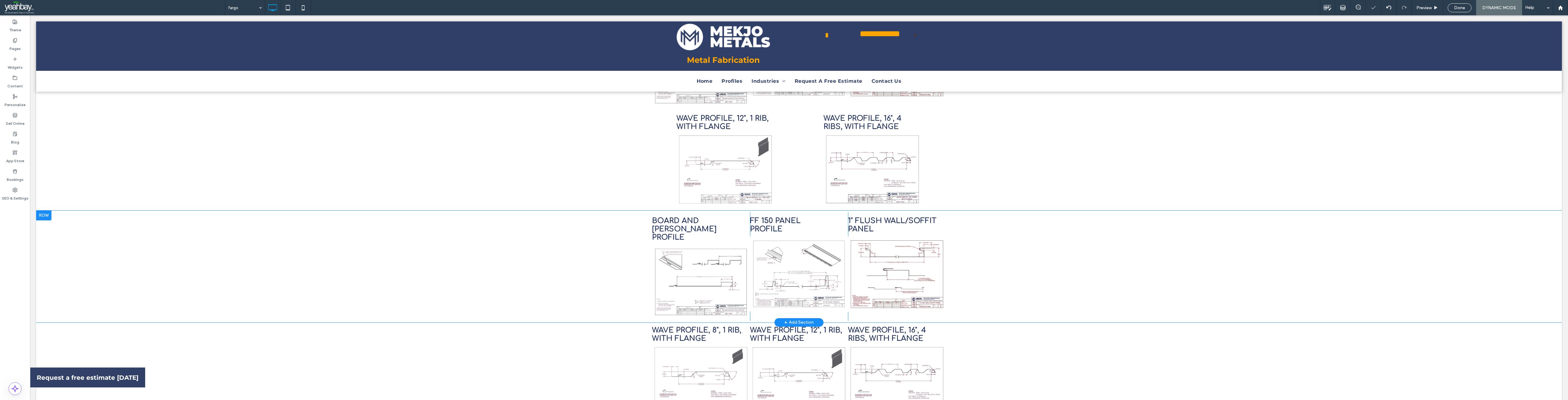
scroll to position [368, 0]
click at [43, 207] on div at bounding box center [43, 212] width 15 height 10
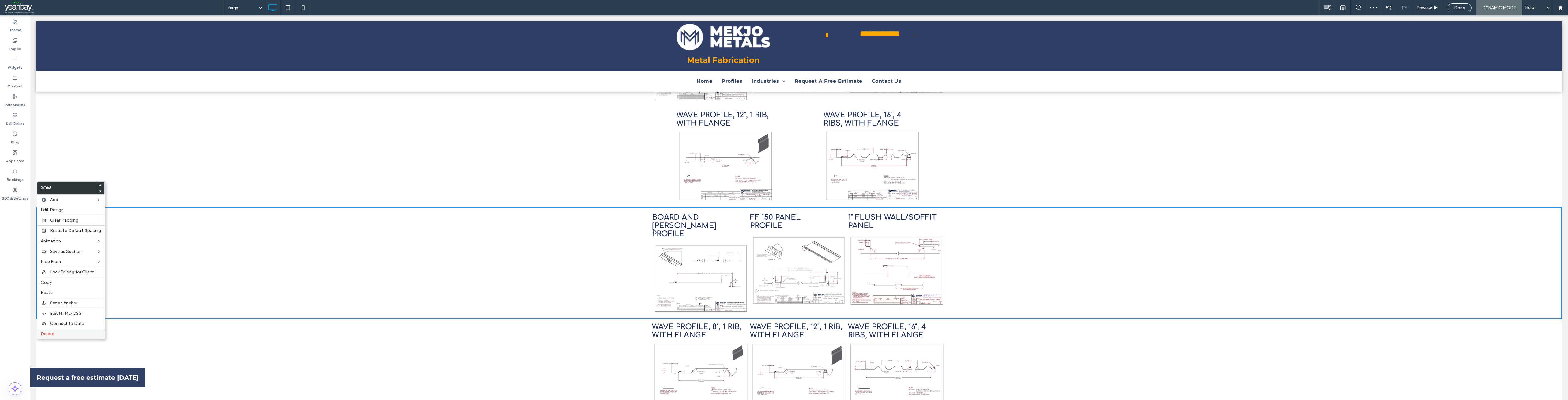
click at [61, 332] on label "Delete" at bounding box center [71, 334] width 60 height 5
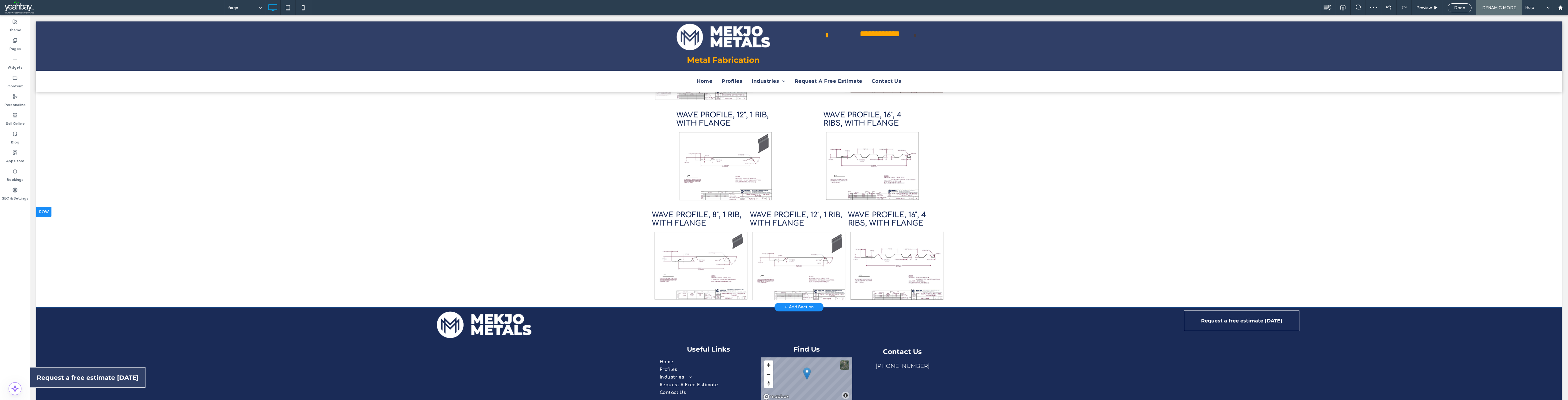
click at [47, 207] on div at bounding box center [43, 212] width 15 height 10
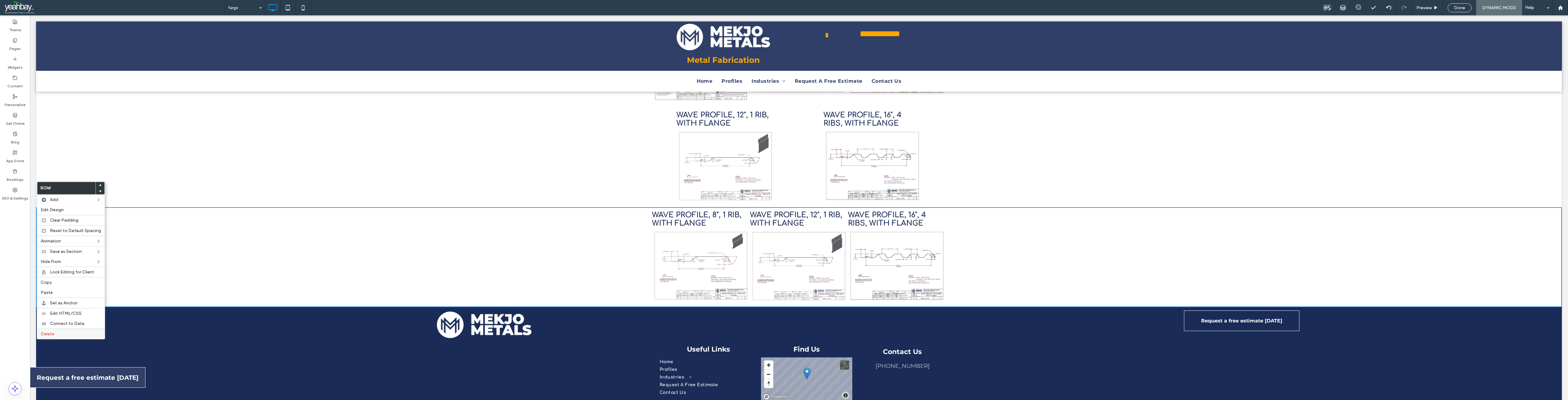
click at [58, 334] on label "Delete" at bounding box center [71, 334] width 60 height 5
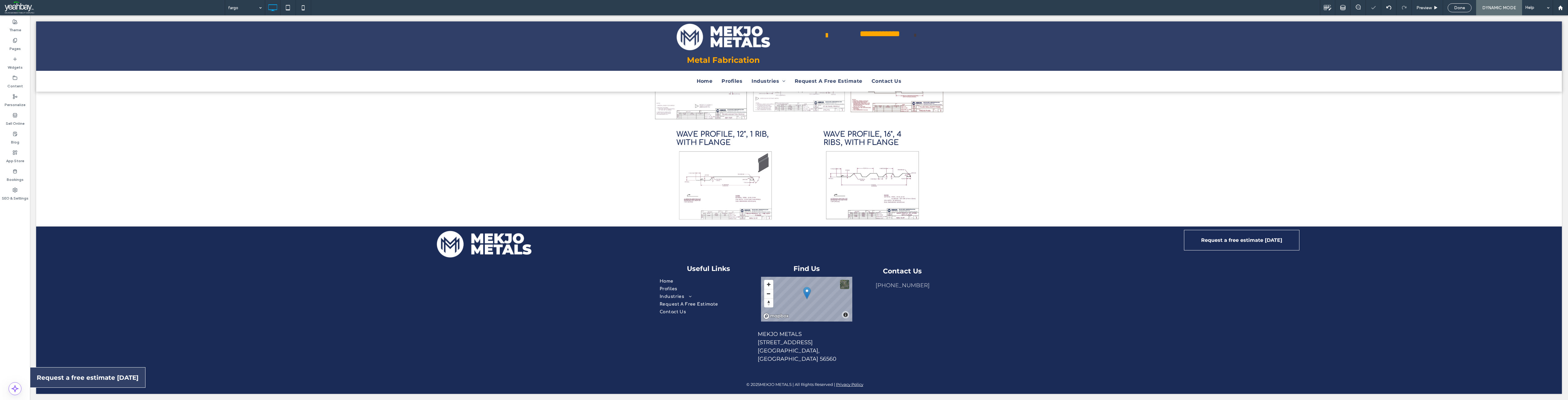
scroll to position [314, 0]
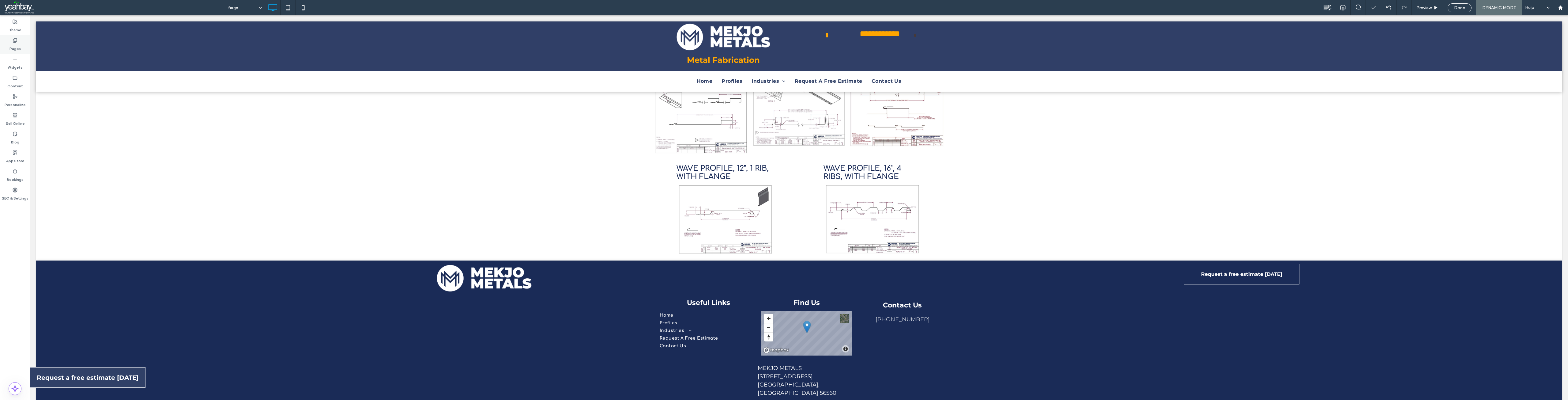
click at [18, 50] on label "Pages" at bounding box center [15, 47] width 12 height 9
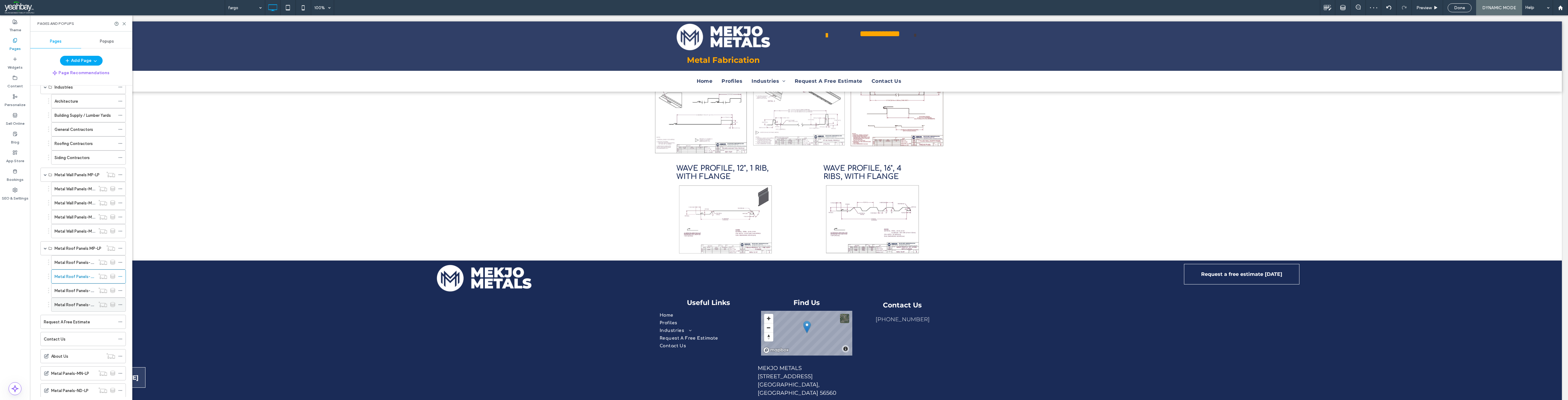
scroll to position [337, 0]
click at [76, 280] on label "Metal Roof Panels-MP-LP-3" at bounding box center [80, 278] width 52 height 11
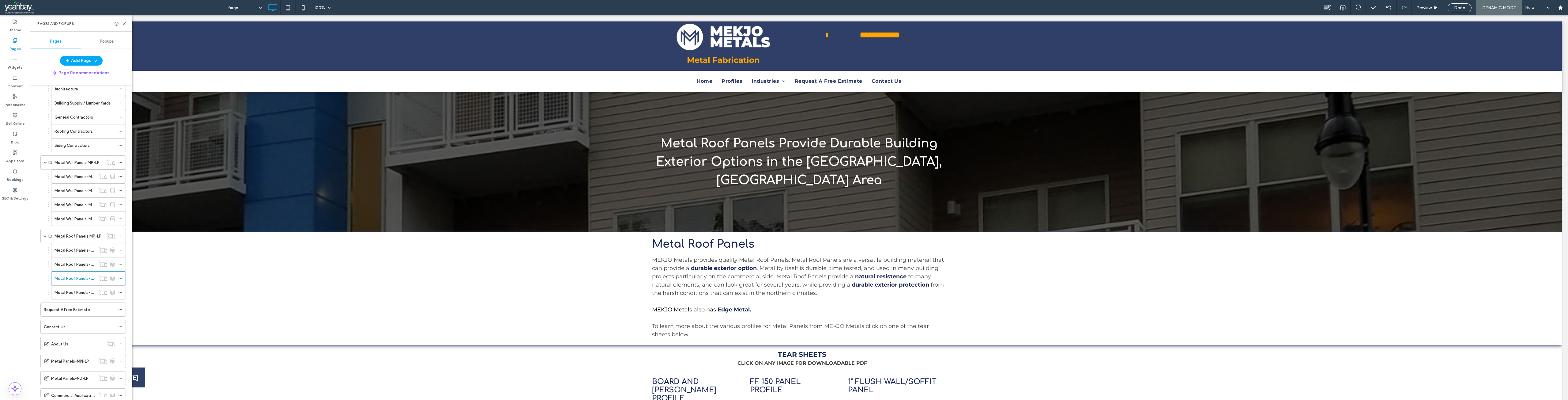
scroll to position [0, 0]
click at [125, 24] on use at bounding box center [124, 24] width 3 height 3
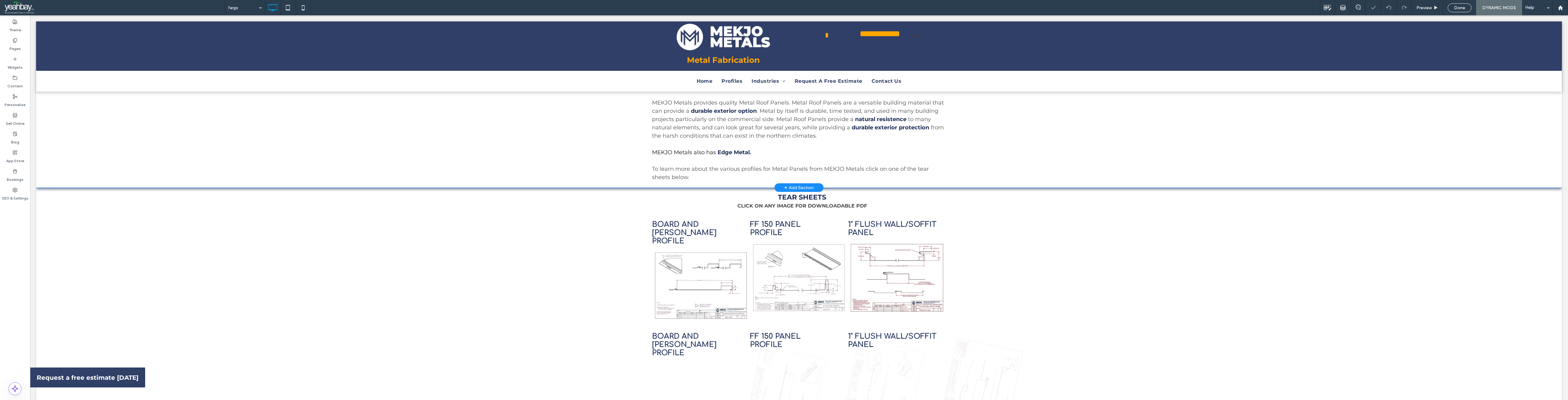
scroll to position [184, 0]
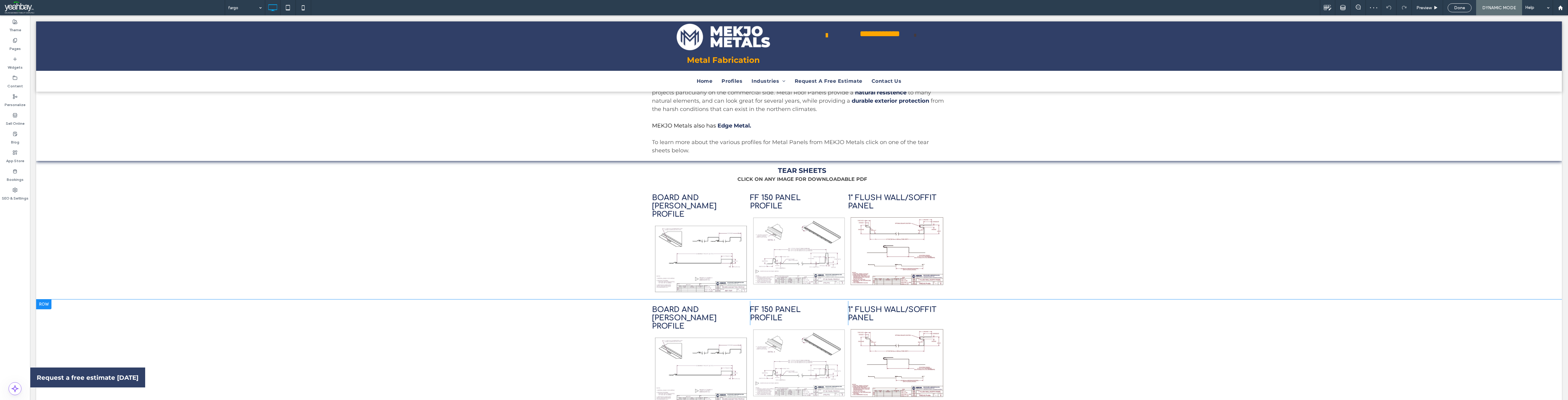
click at [53, 300] on div "BOARD AND BATTEN PROFILE Click To Paste FF 150 PANEL PROFILE Click To Paste 1" …" at bounding box center [799, 356] width 1526 height 112
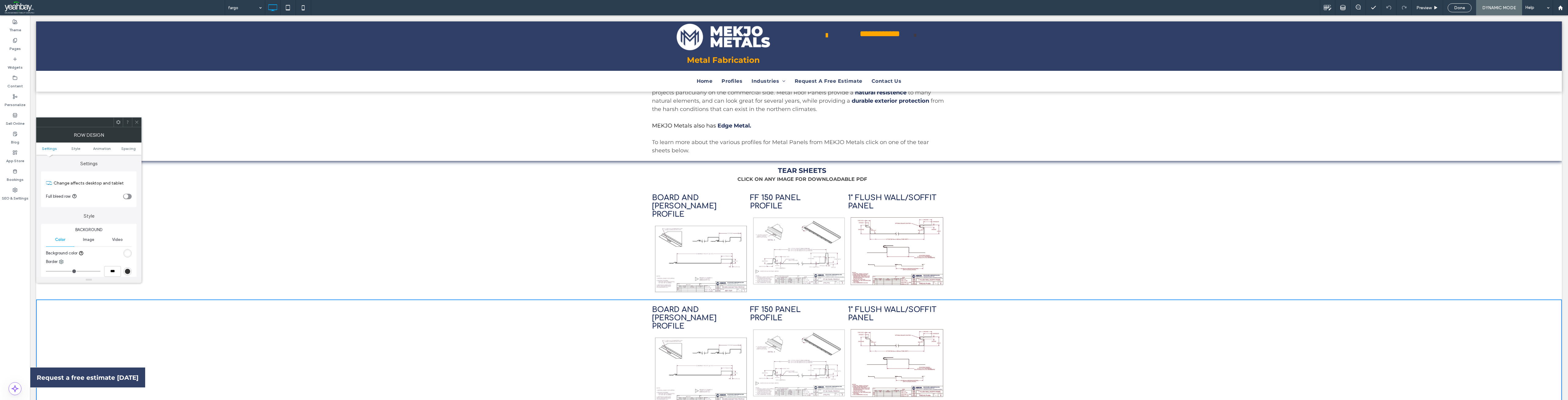
click at [136, 124] on icon at bounding box center [137, 122] width 5 height 5
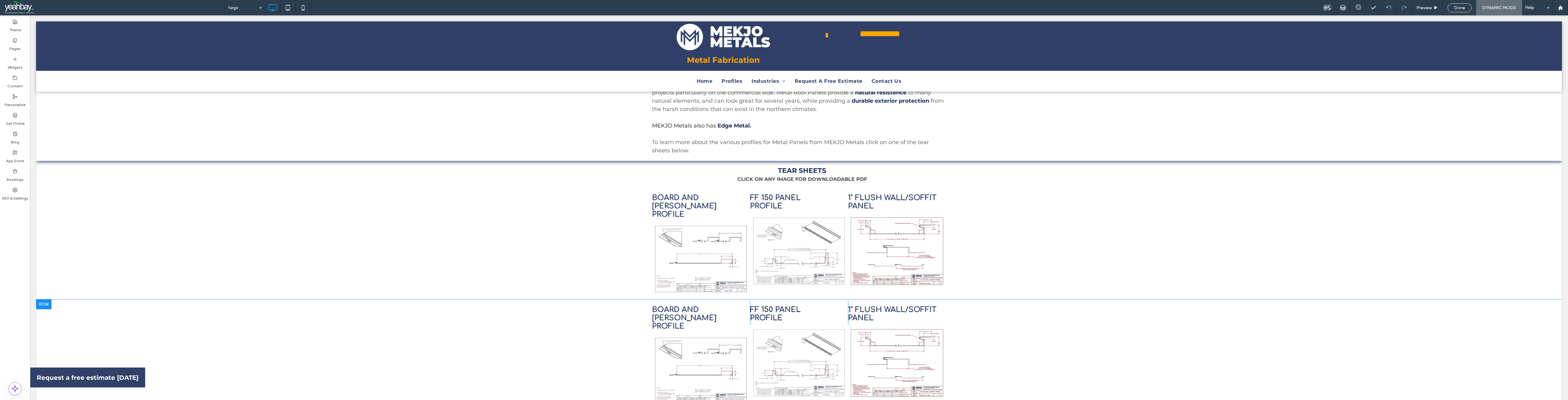
click at [41, 300] on div at bounding box center [43, 304] width 15 height 10
click at [56, 228] on label "Paste" at bounding box center [71, 226] width 60 height 5
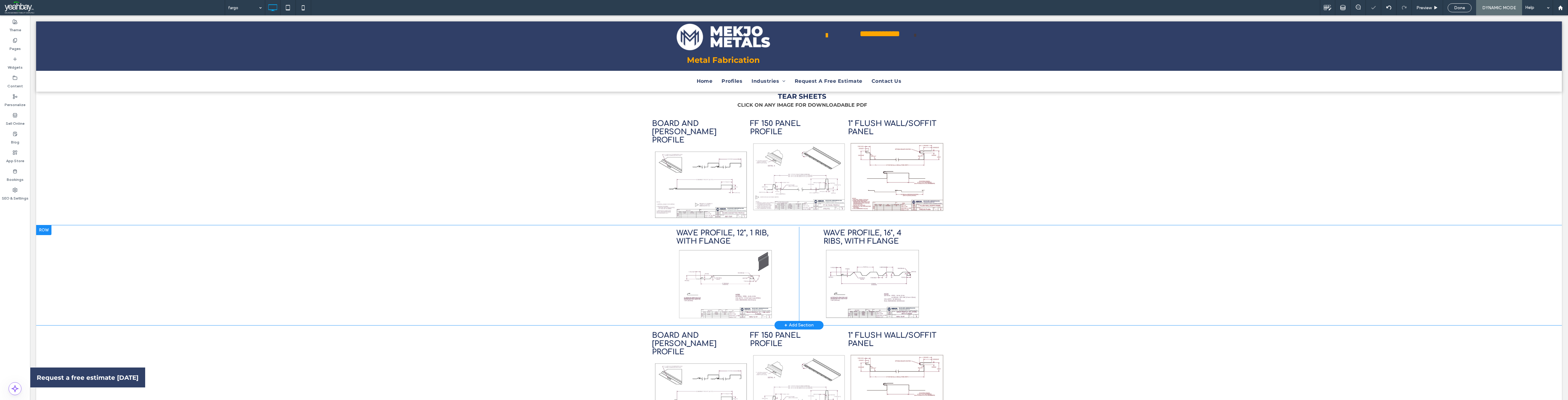
scroll to position [368, 0]
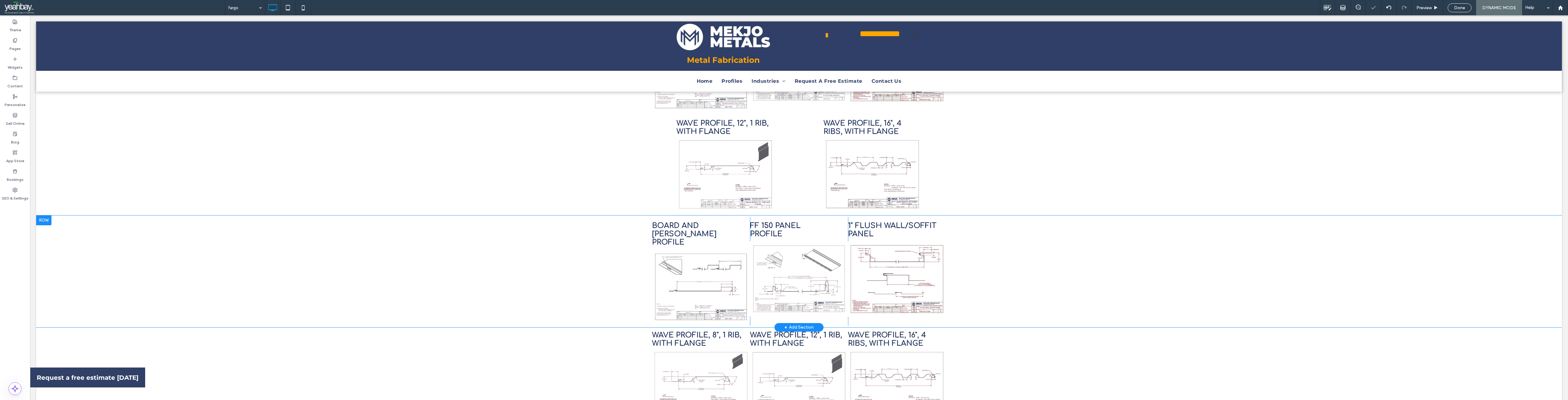
click at [41, 216] on div at bounding box center [43, 220] width 15 height 10
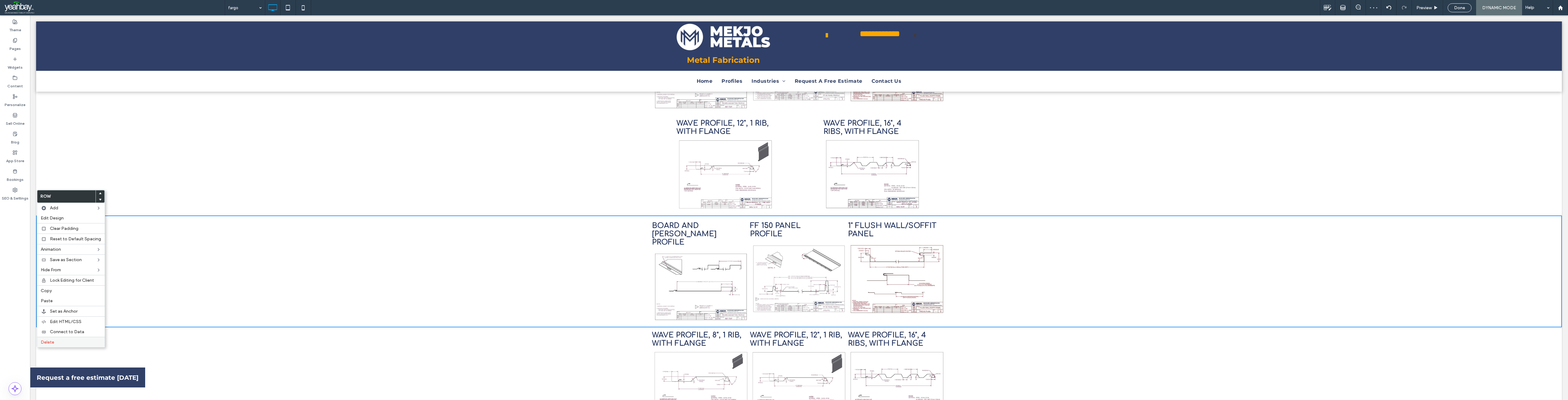
click at [48, 341] on span "Delete" at bounding box center [47, 342] width 13 height 5
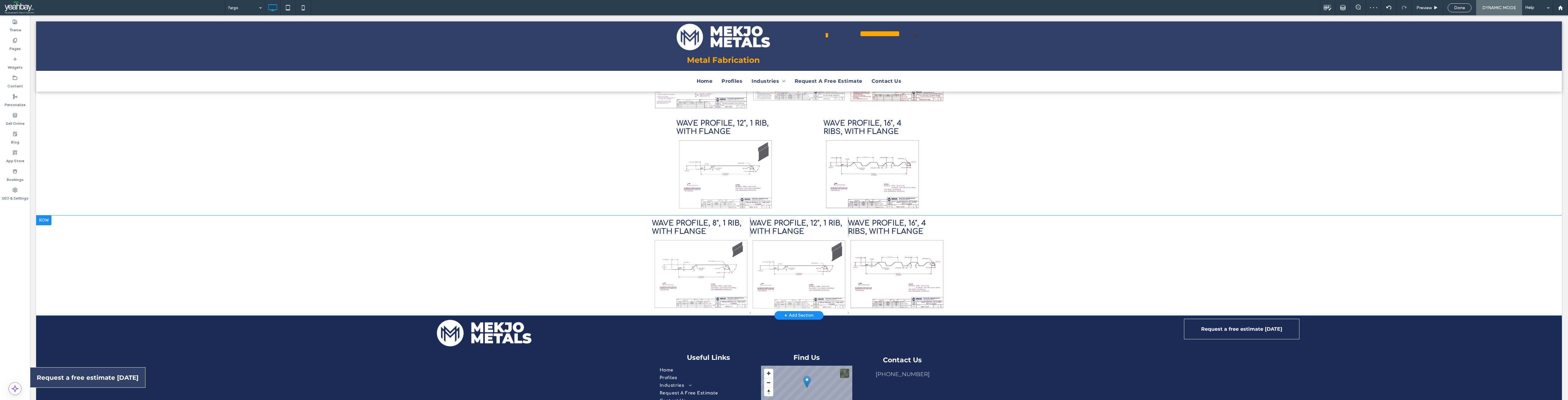
click at [47, 216] on div at bounding box center [43, 220] width 15 height 10
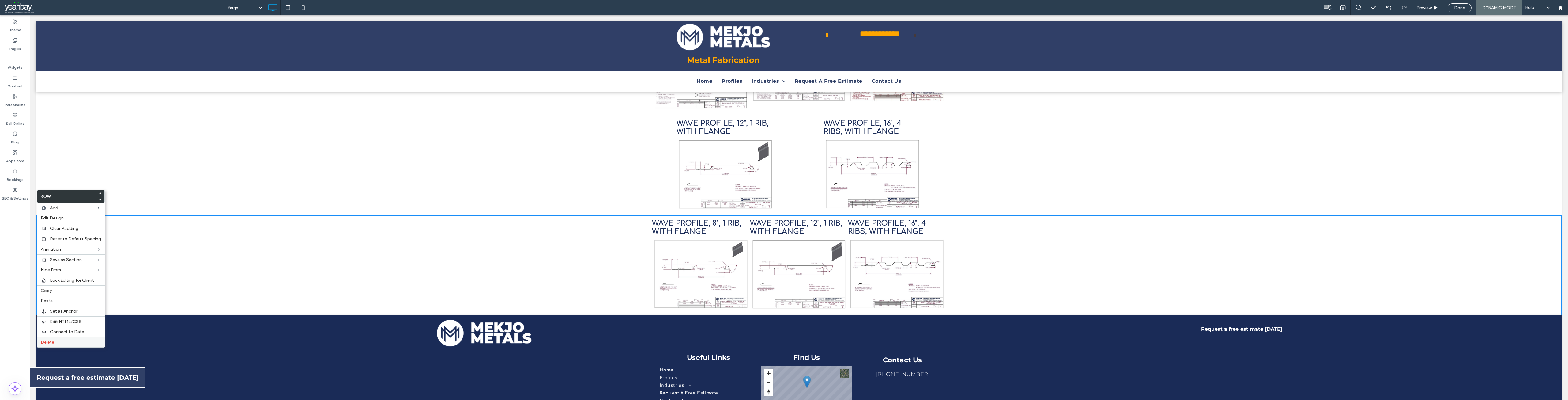
click at [52, 341] on span "Delete" at bounding box center [47, 342] width 13 height 5
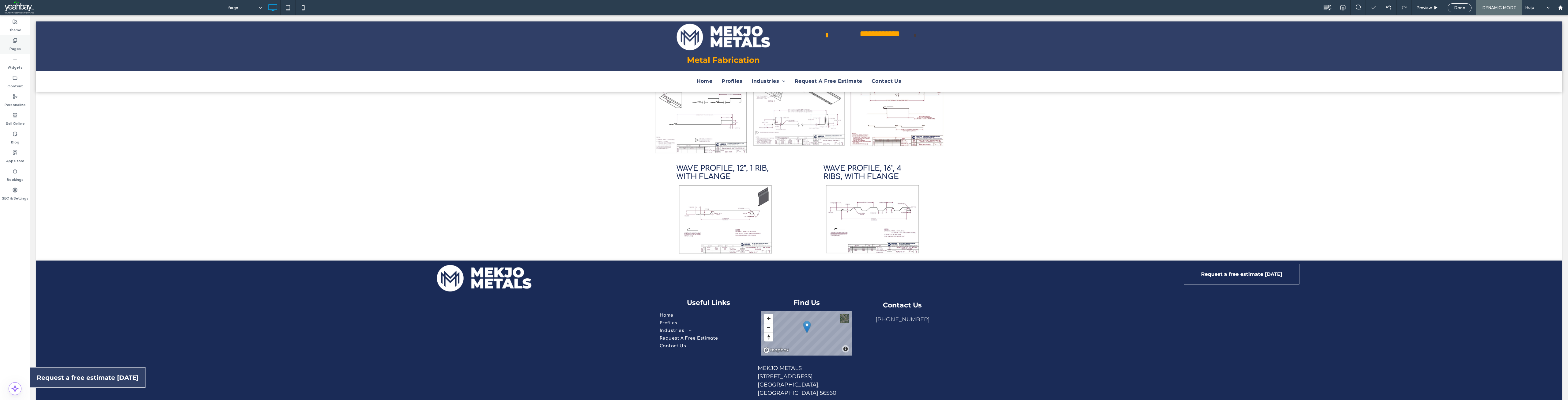
click at [12, 47] on label "Pages" at bounding box center [15, 47] width 12 height 9
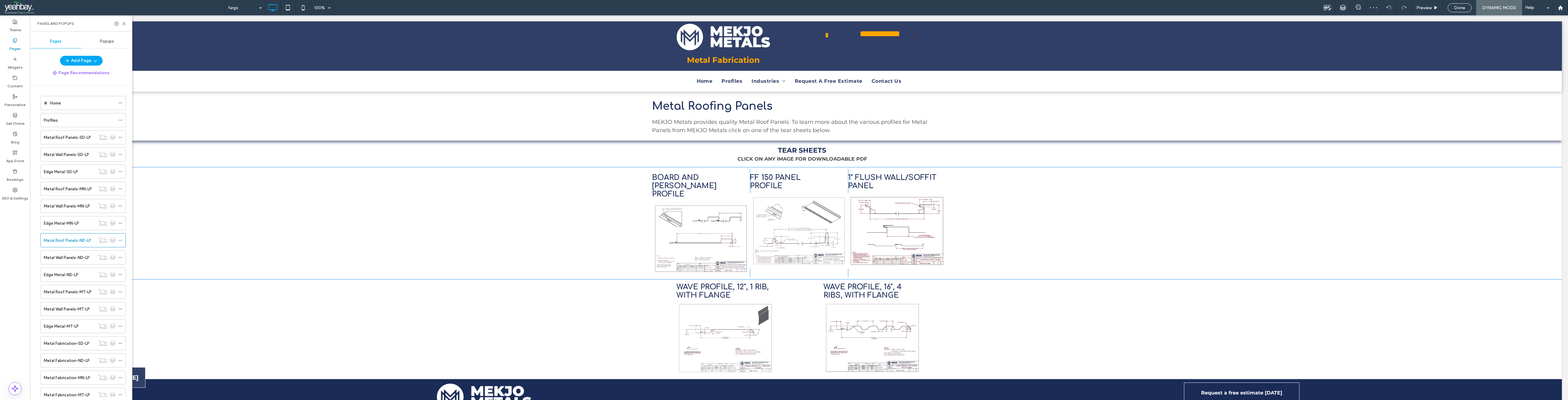
scroll to position [153, 0]
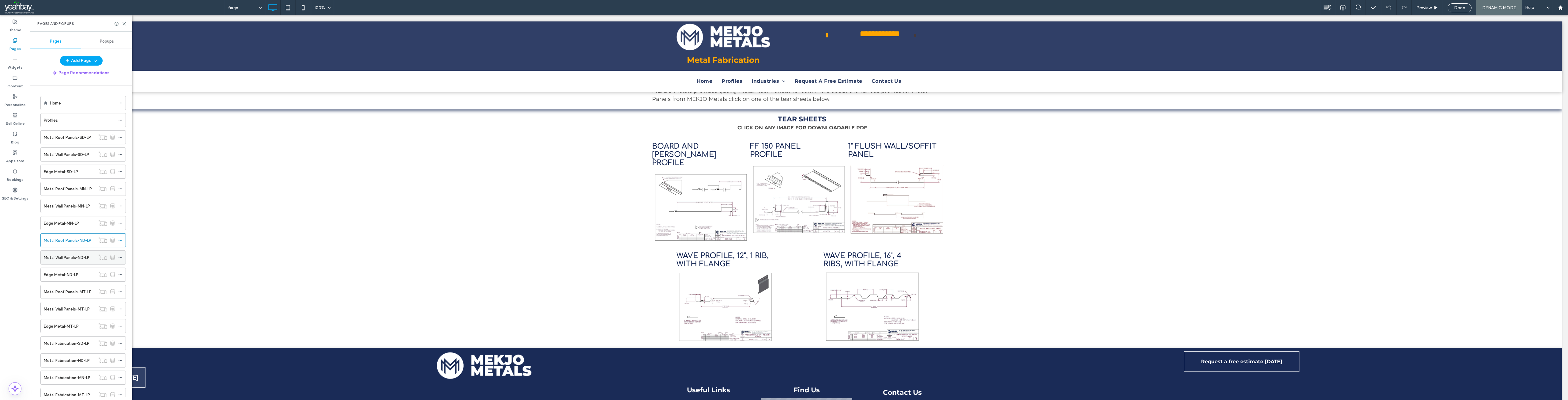
click at [79, 255] on label "Metal Wall Panels-ND-LP" at bounding box center [66, 258] width 46 height 11
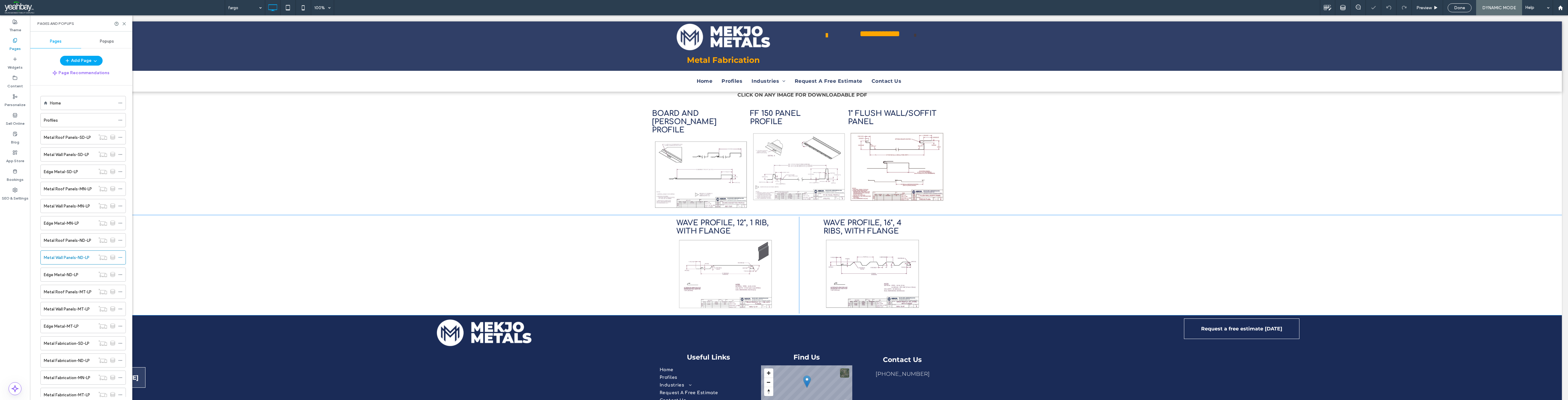
scroll to position [184, 0]
click at [70, 275] on label "Edge Metal-ND-LP" at bounding box center [61, 275] width 35 height 11
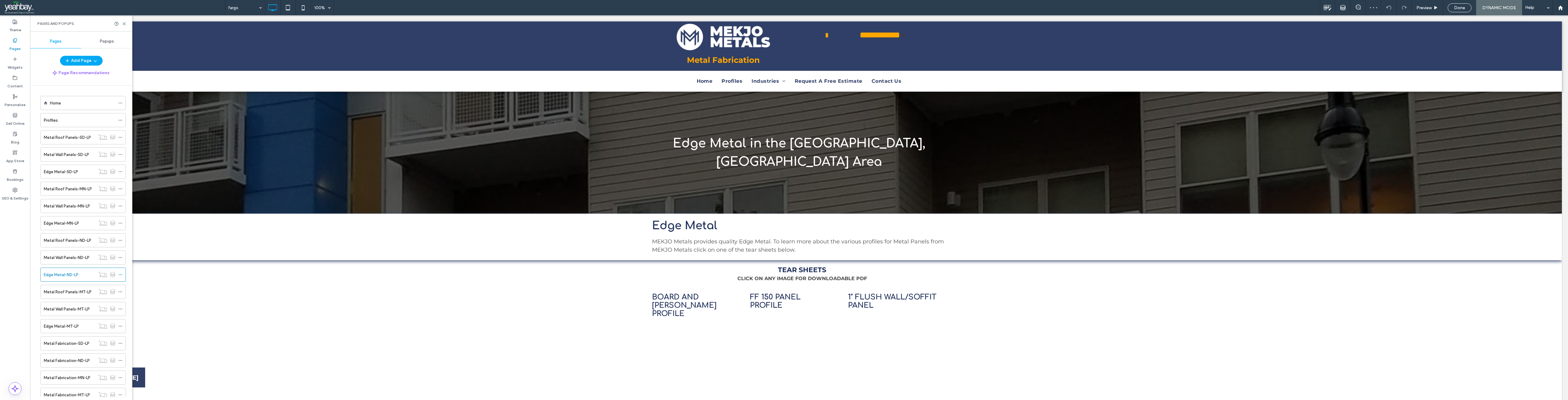
scroll to position [0, 0]
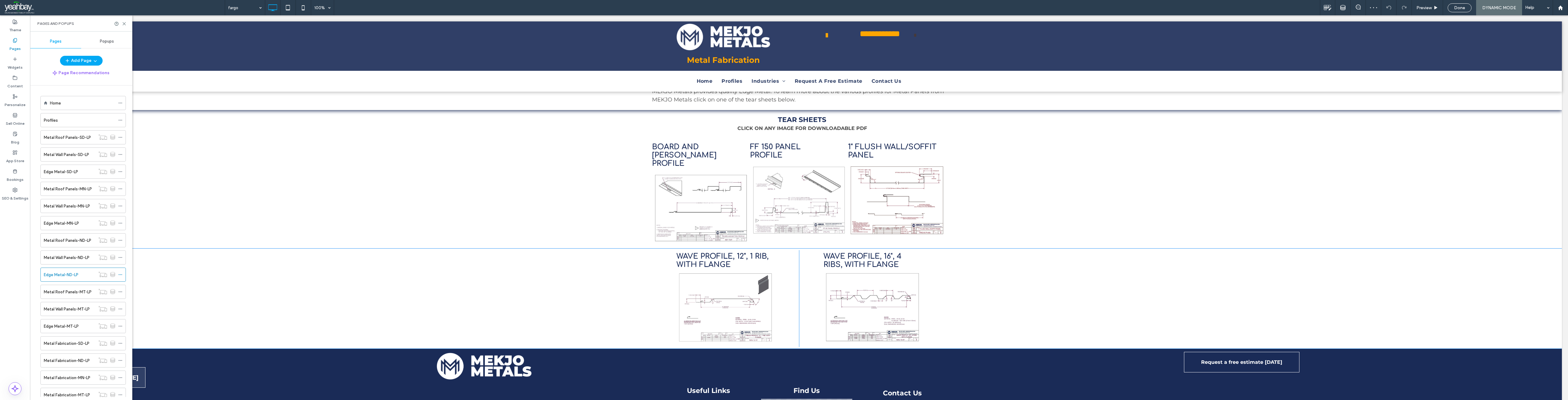
scroll to position [153, 0]
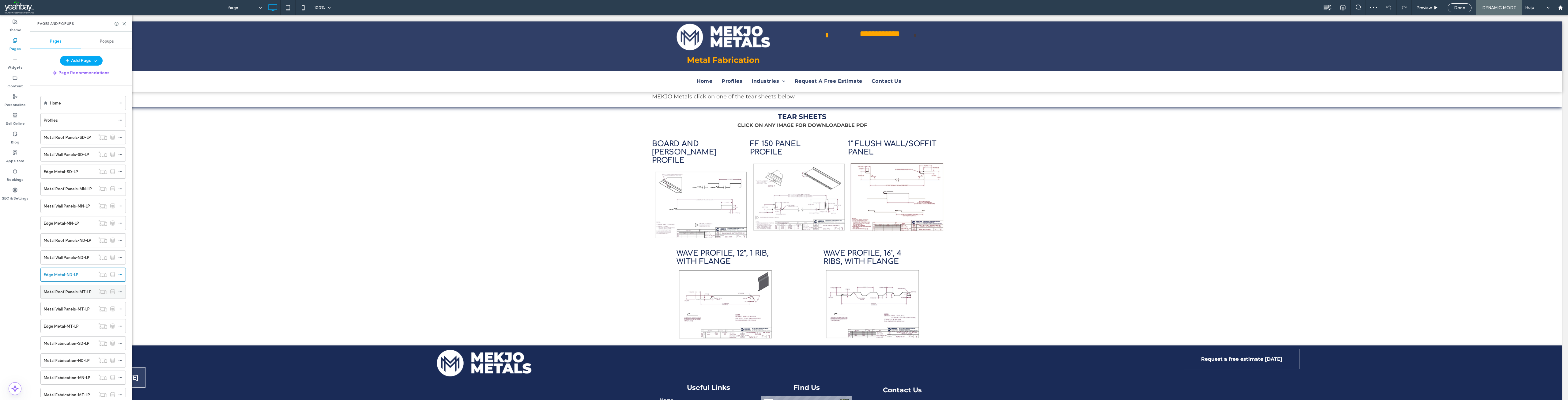
click at [68, 292] on label "Metal Roof Panels-MT-LP" at bounding box center [68, 292] width 47 height 11
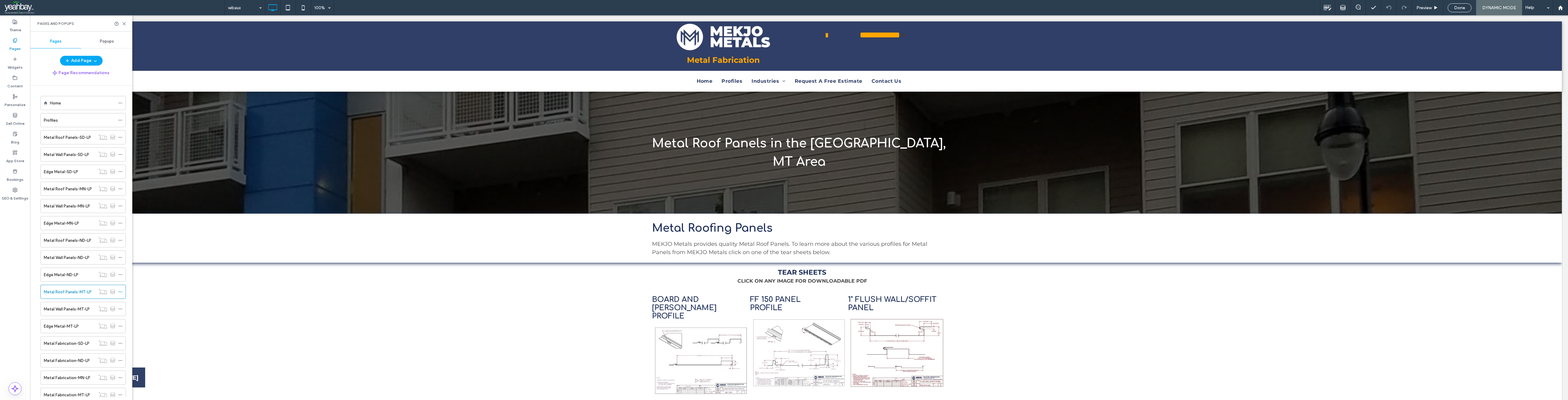
scroll to position [0, 0]
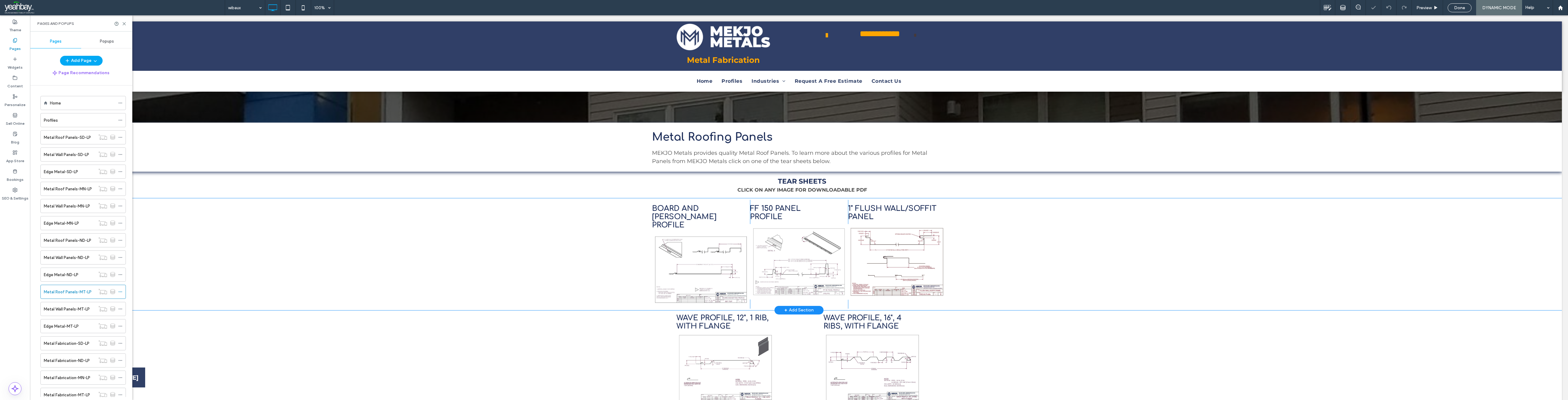
scroll to position [92, 0]
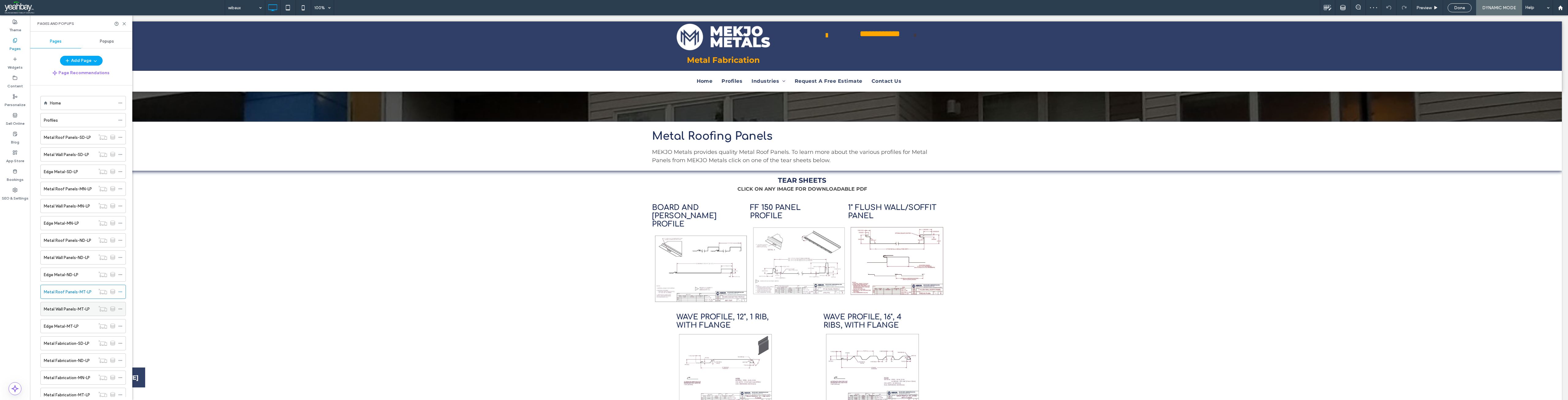
click at [47, 310] on label "Metal Wall Panels-MT-LP" at bounding box center [66, 309] width 46 height 11
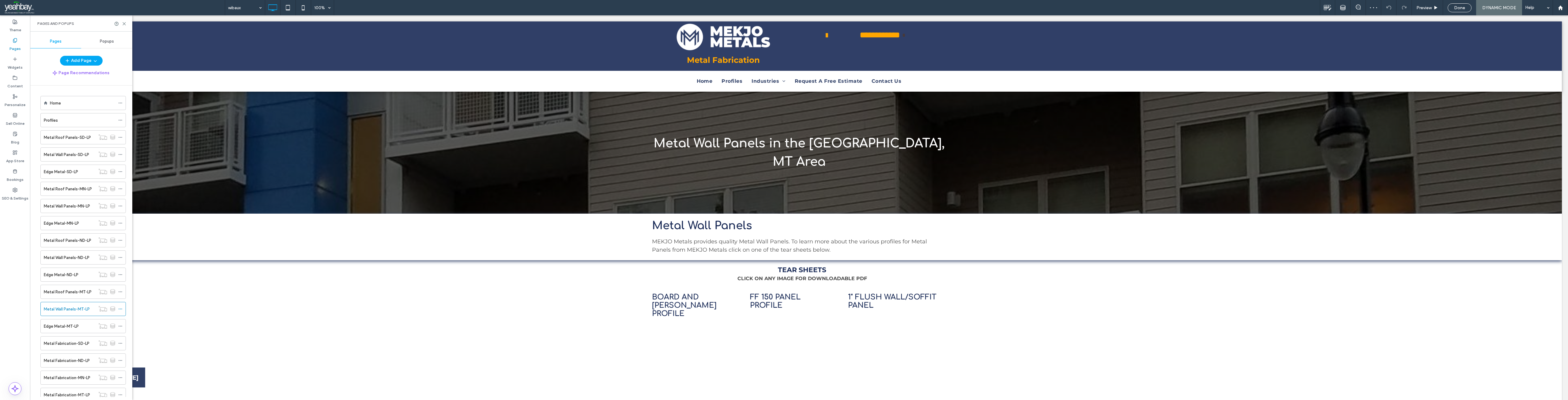
scroll to position [0, 0]
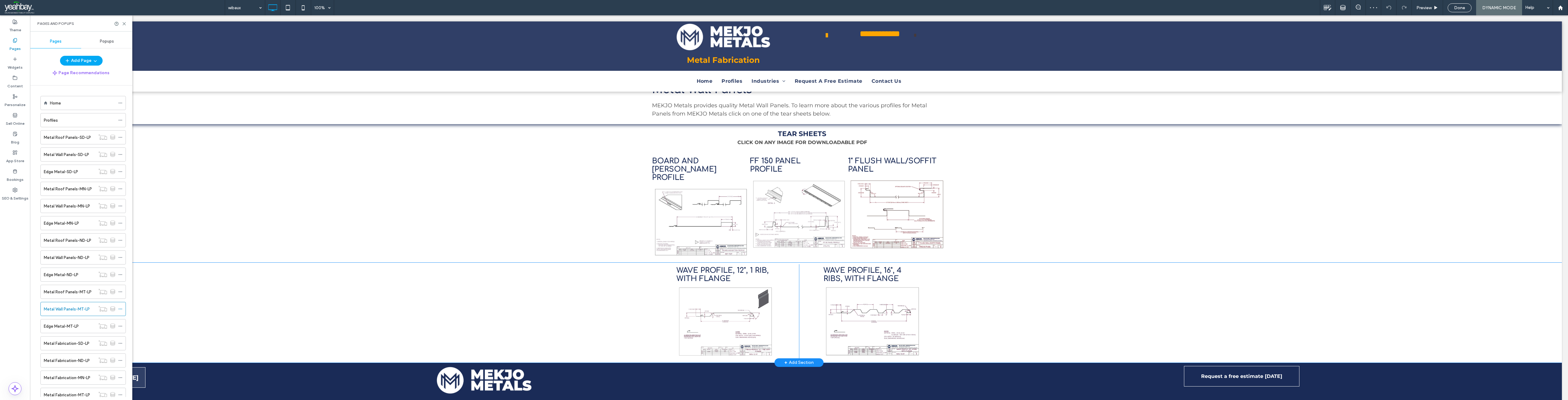
scroll to position [153, 0]
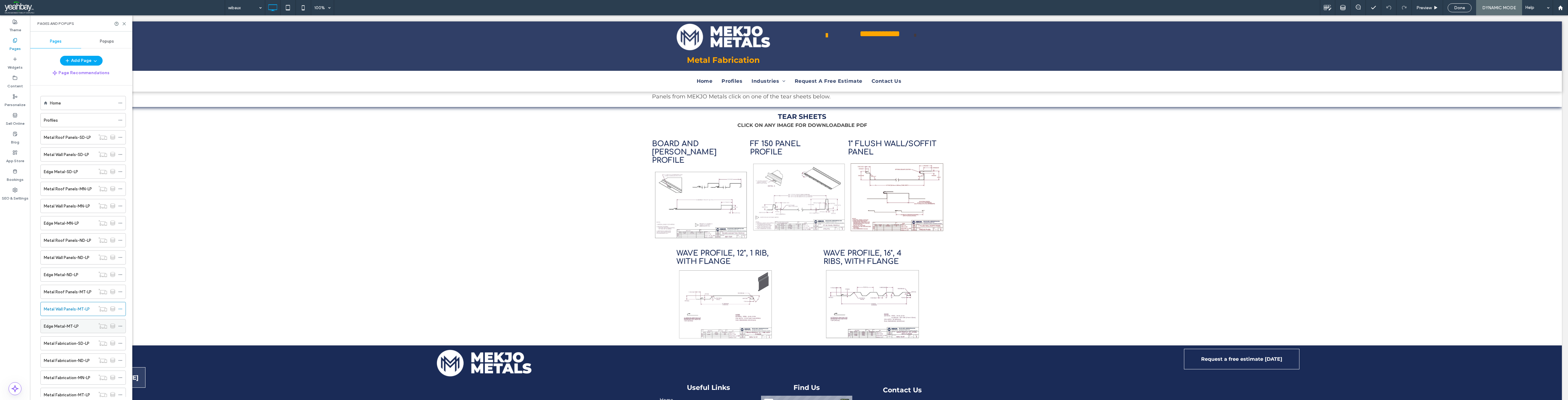
drag, startPoint x: 47, startPoint y: 326, endPoint x: 51, endPoint y: 325, distance: 4.1
click at [48, 326] on label "Edge Metal-MT-LP" at bounding box center [61, 326] width 35 height 11
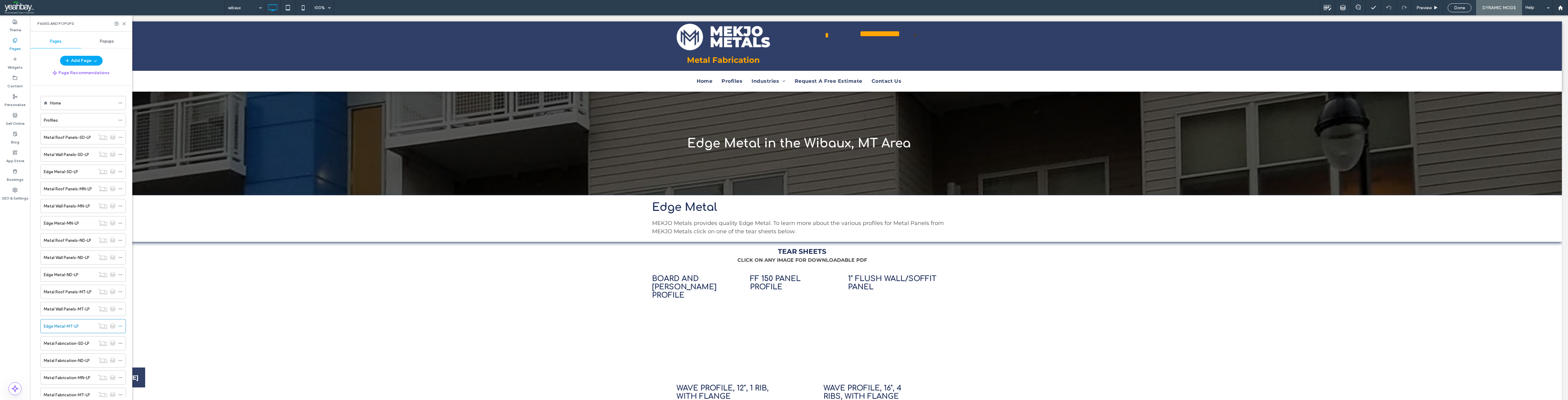
scroll to position [0, 0]
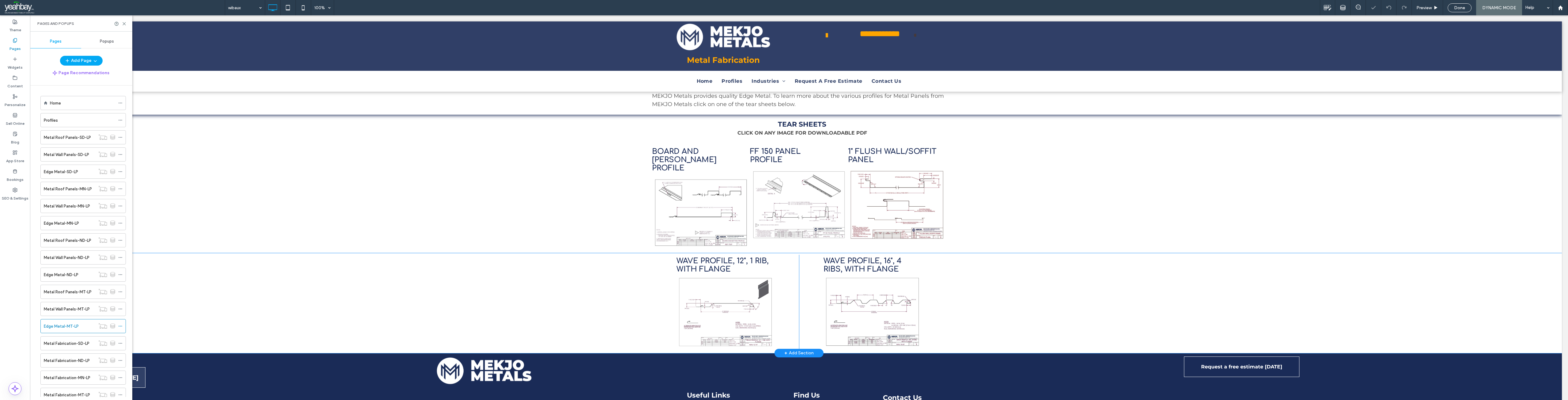
scroll to position [153, 0]
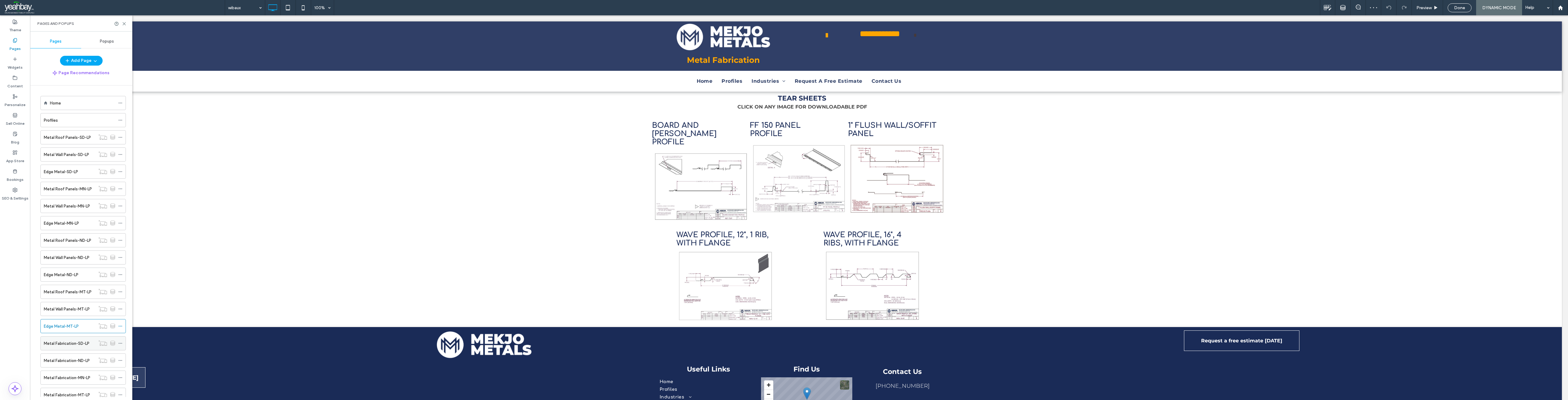
click at [60, 343] on label "Metal Fabrication-SD-LP" at bounding box center [66, 343] width 46 height 11
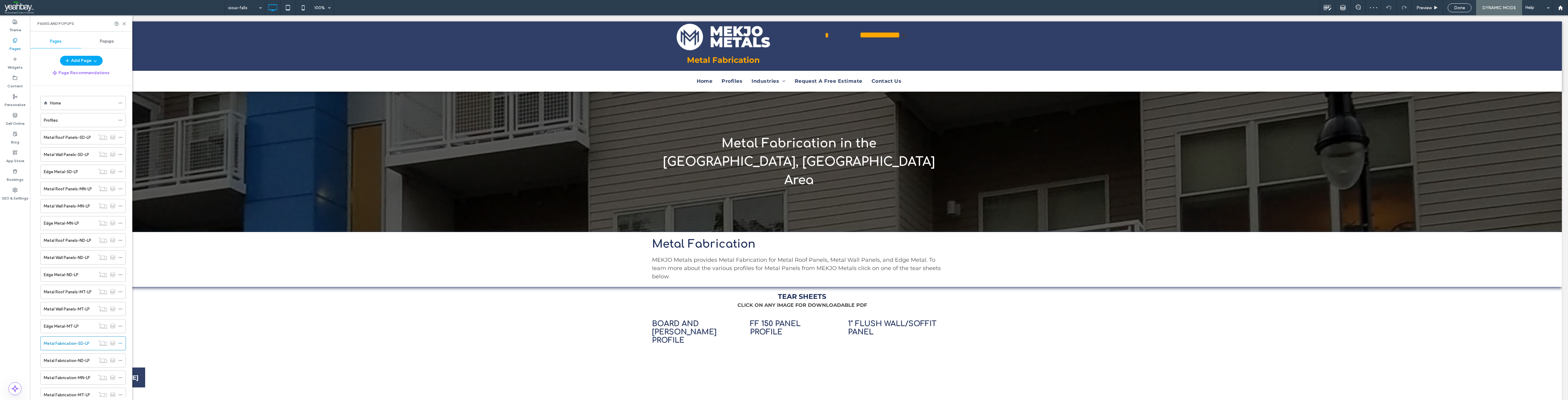
scroll to position [0, 0]
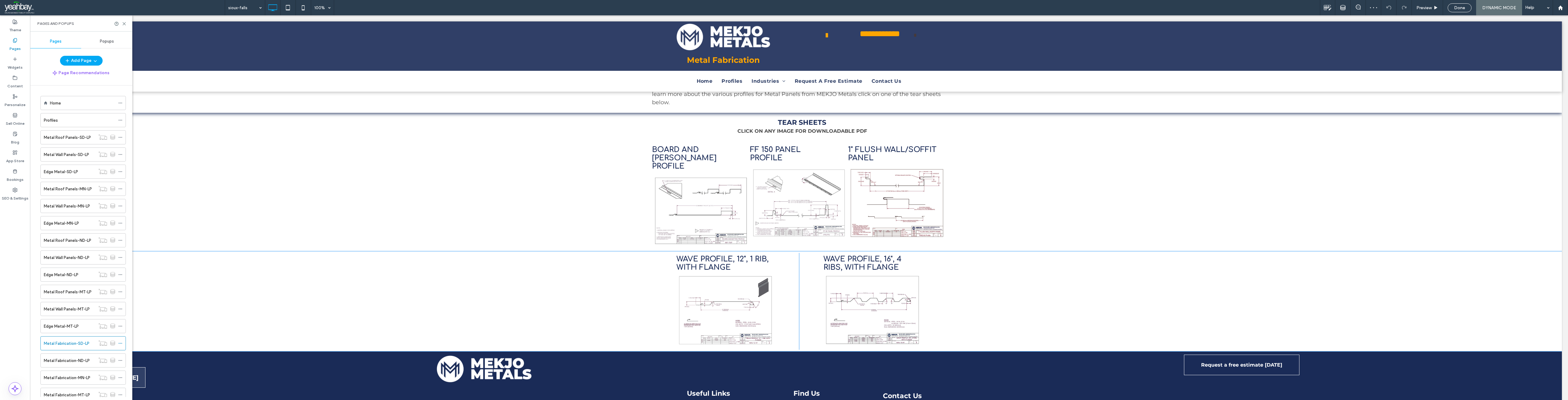
scroll to position [184, 0]
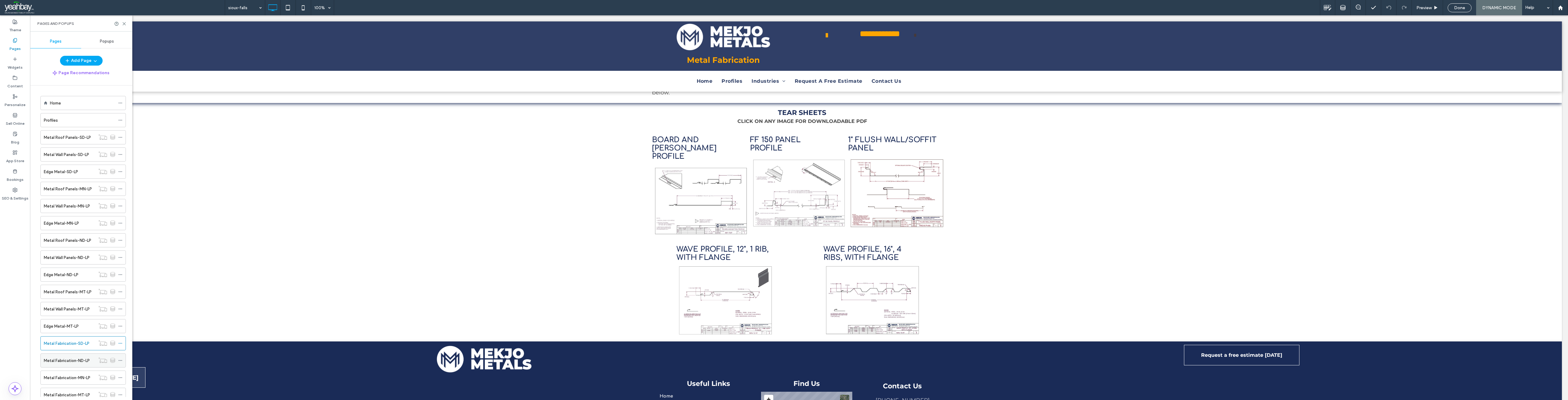
click at [61, 361] on label "Metal Fabrication-ND-LP" at bounding box center [66, 360] width 46 height 11
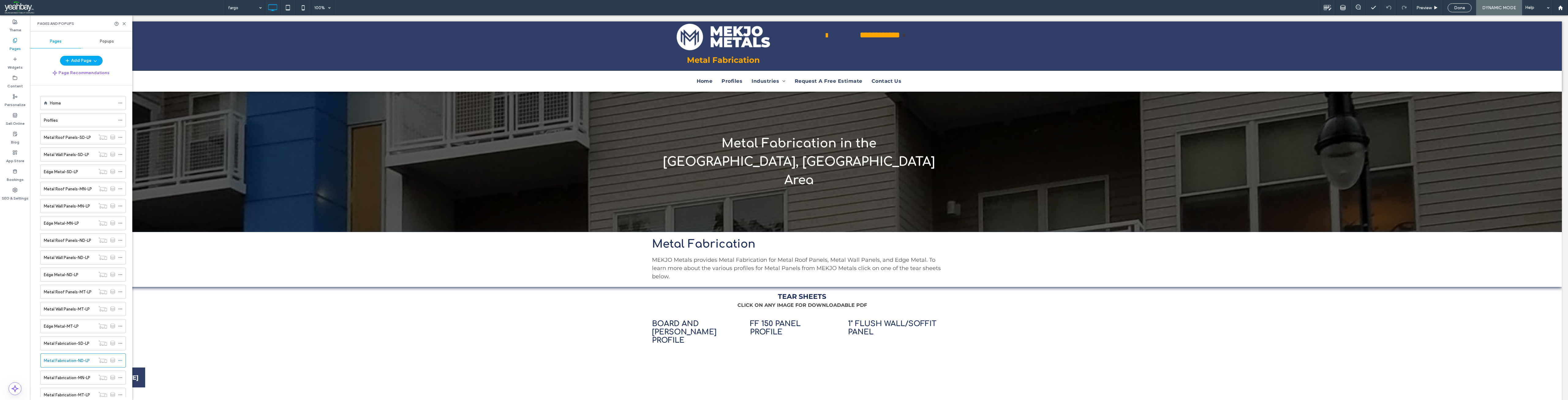
scroll to position [0, 0]
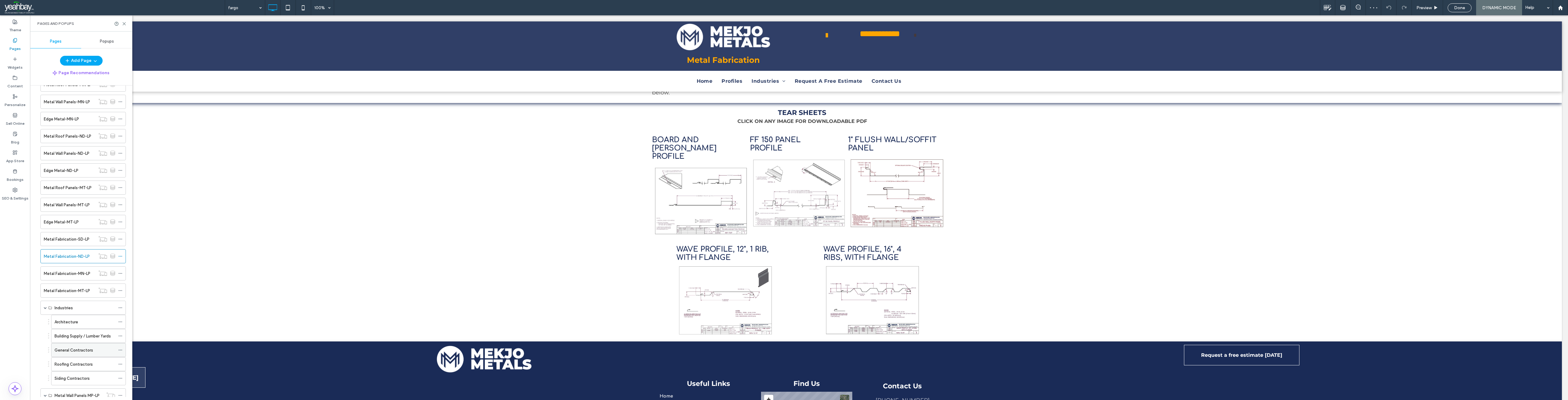
scroll to position [122, 0]
click at [59, 258] on label "Metal Fabrication-MN-LP" at bounding box center [67, 255] width 46 height 11
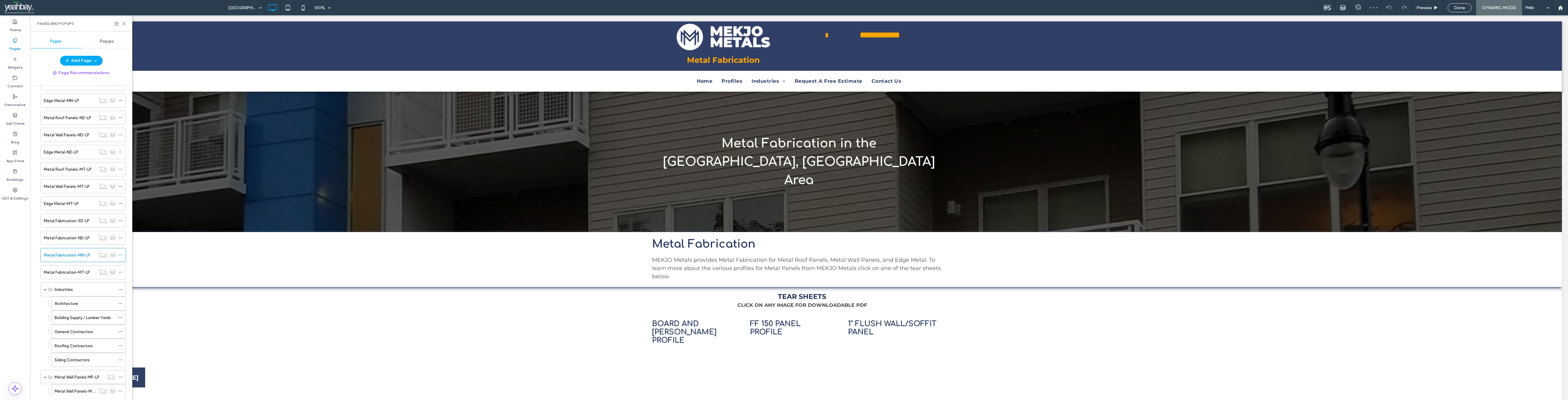
scroll to position [0, 0]
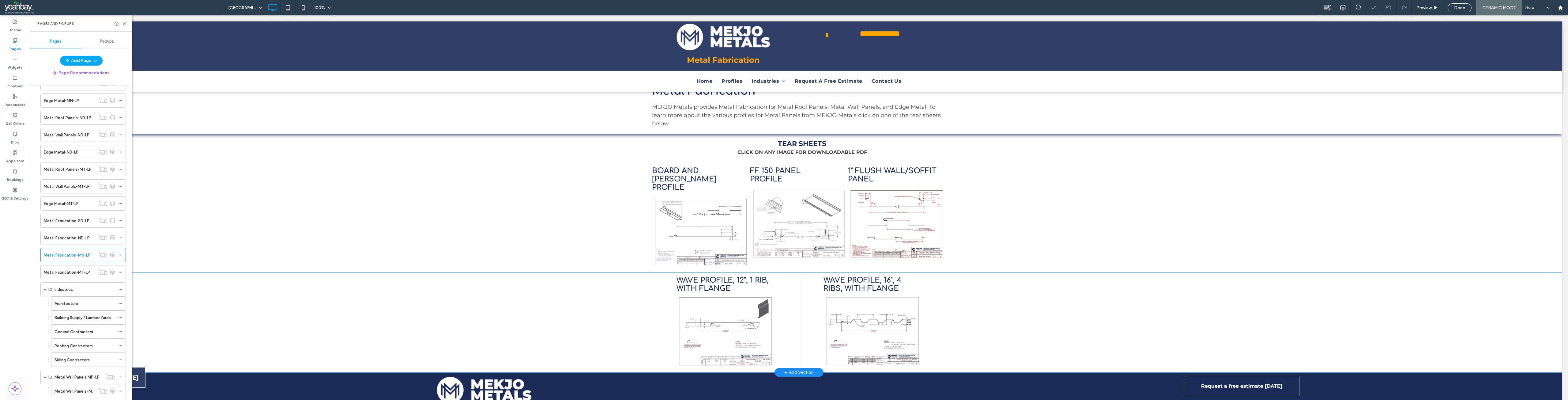
scroll to position [153, 0]
click at [67, 271] on label "Metal Fabrication-MT-LP" at bounding box center [67, 272] width 46 height 11
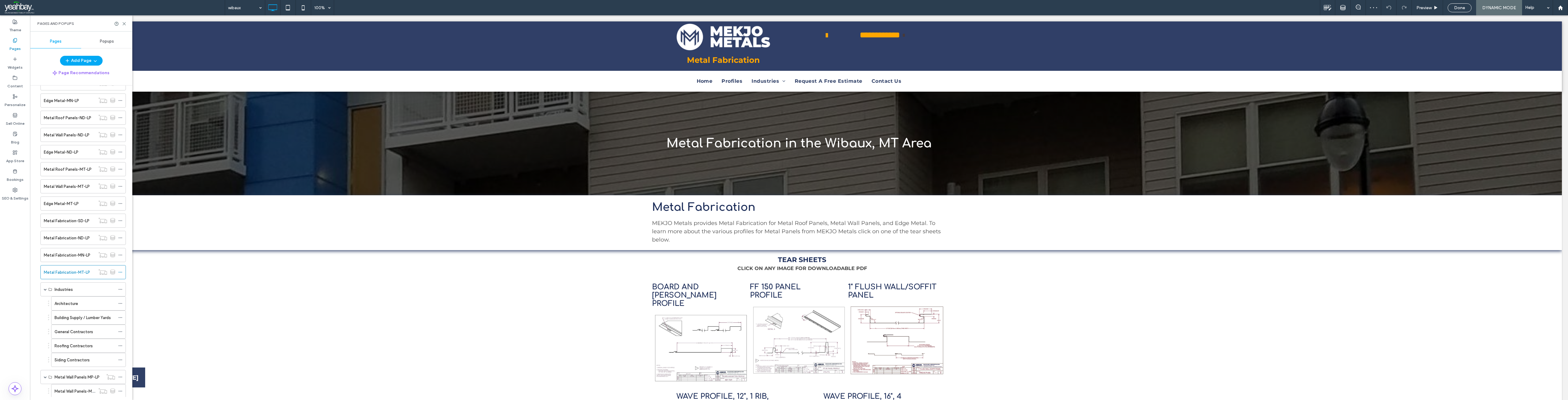
scroll to position [0, 0]
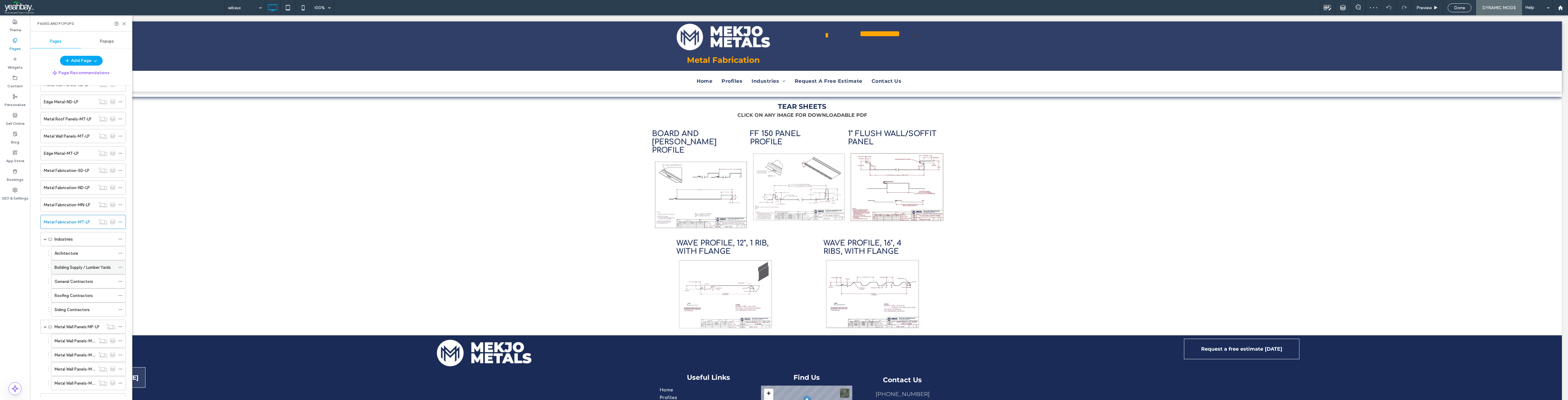
scroll to position [214, 0]
click at [65, 299] on label "Metal Wall Panels-MP-LP-1" at bounding box center [79, 299] width 49 height 11
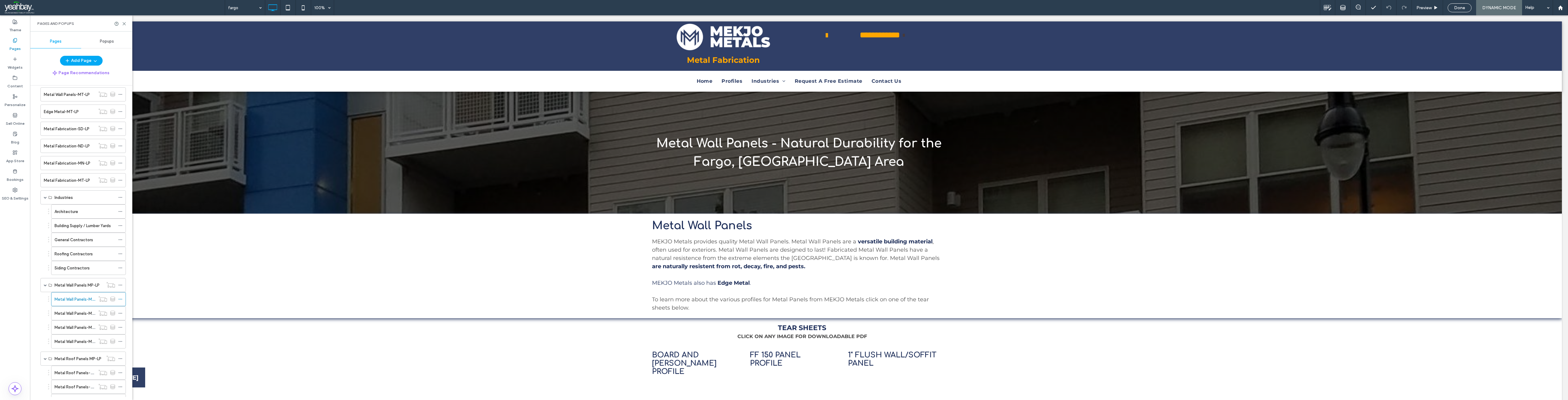
scroll to position [0, 0]
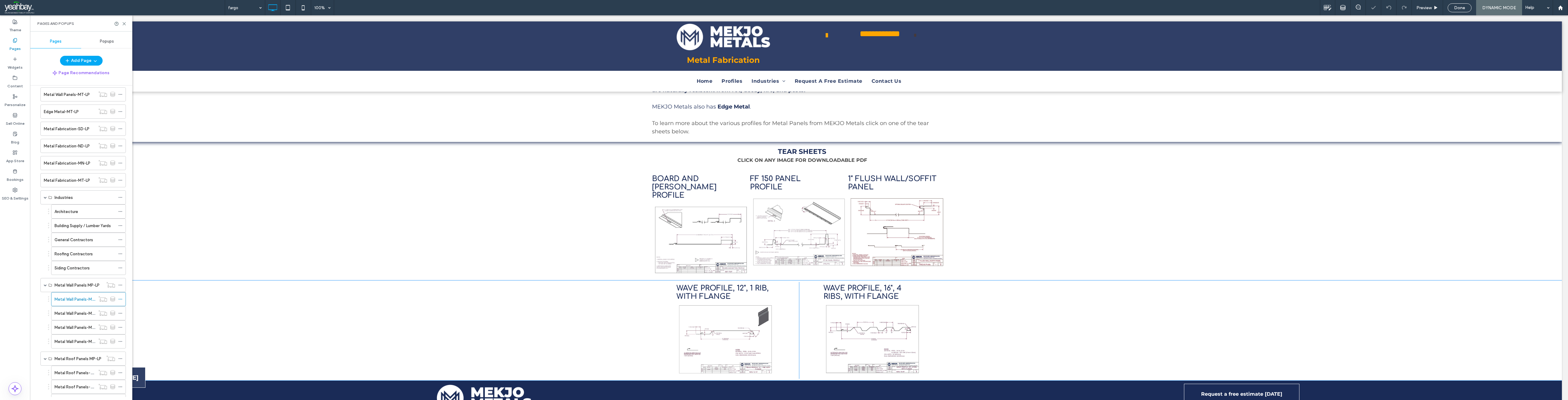
scroll to position [214, 0]
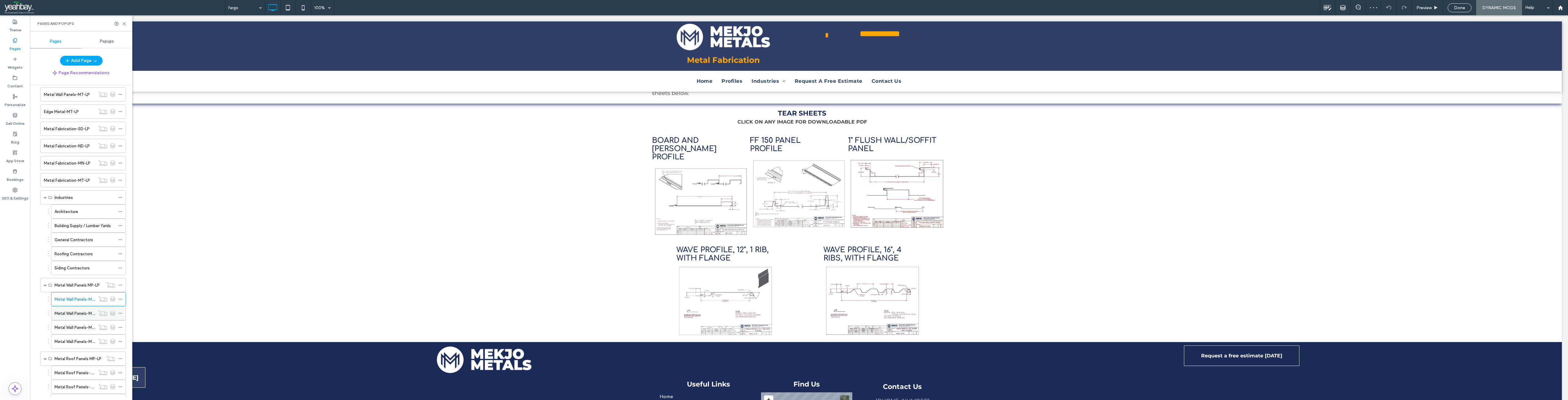
click at [83, 314] on label "Metal Wall Panels-MP-LP-2" at bounding box center [80, 314] width 51 height 11
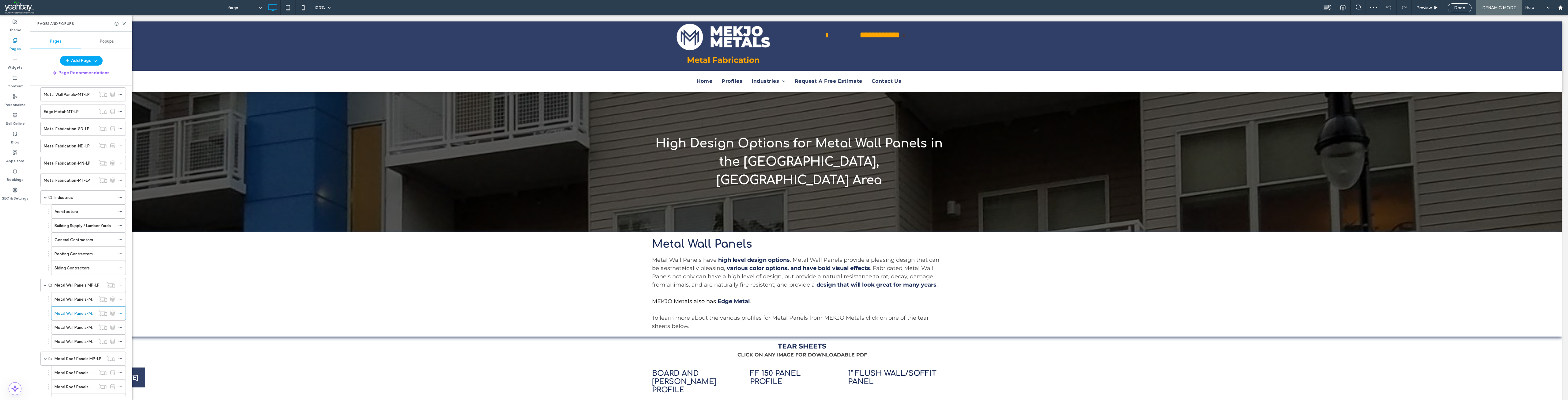
scroll to position [0, 0]
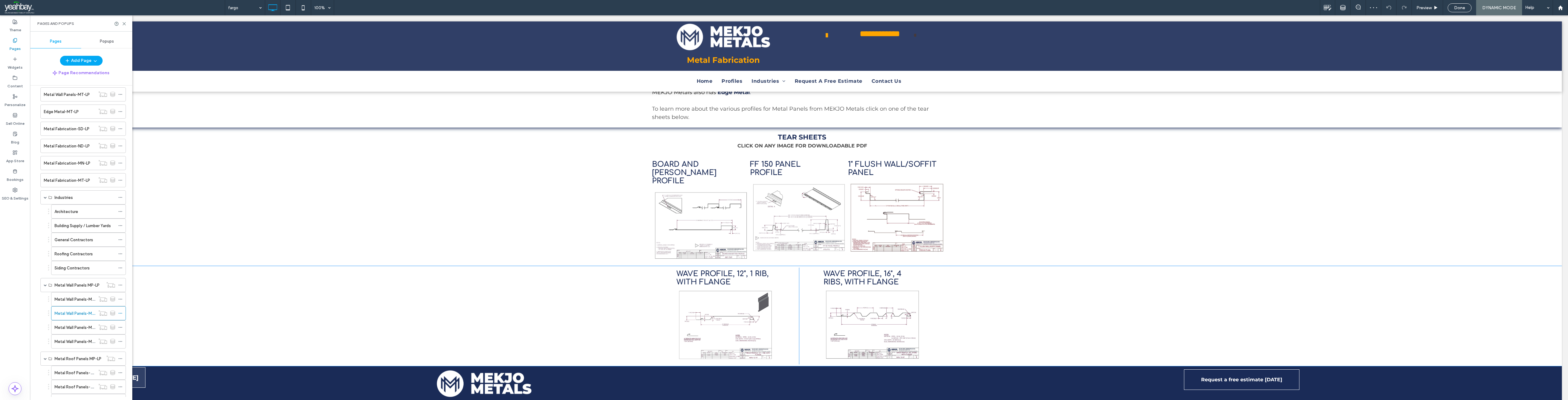
scroll to position [214, 0]
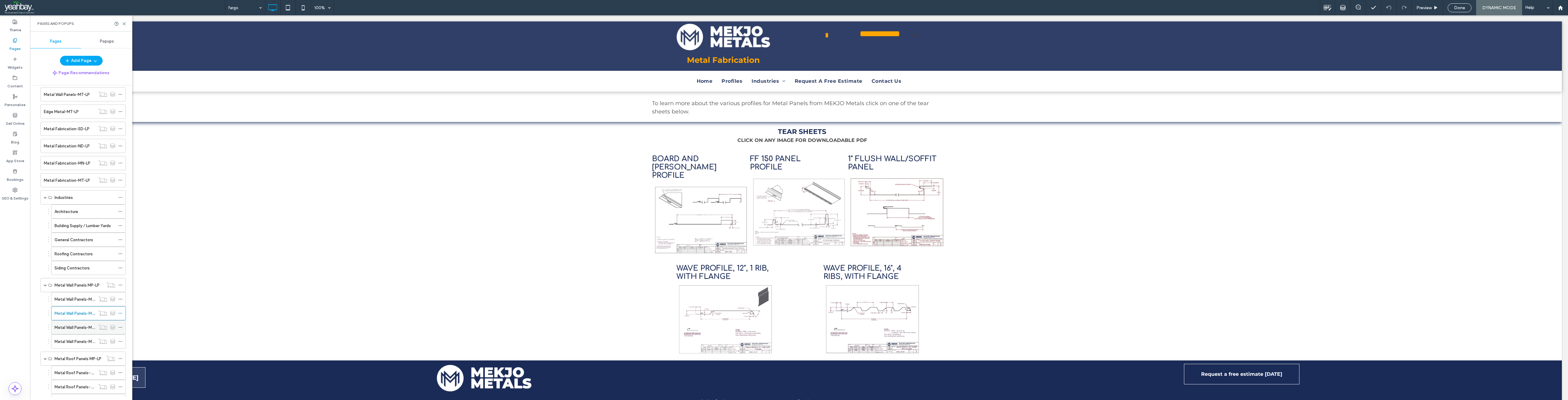
click at [63, 326] on label "Metal Wall Panels-MP-LP-3" at bounding box center [80, 328] width 50 height 11
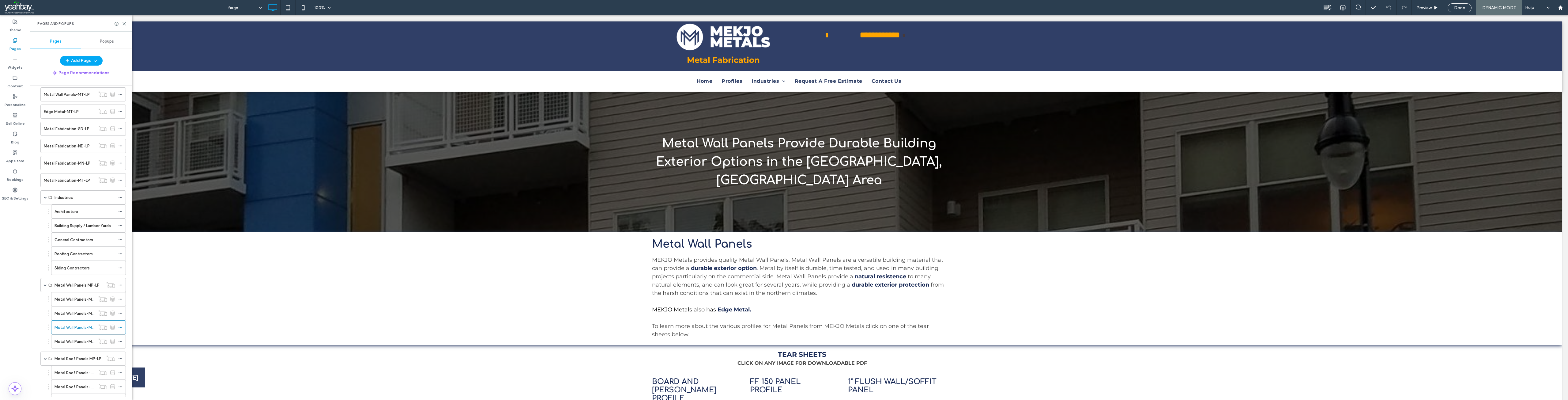
scroll to position [0, 0]
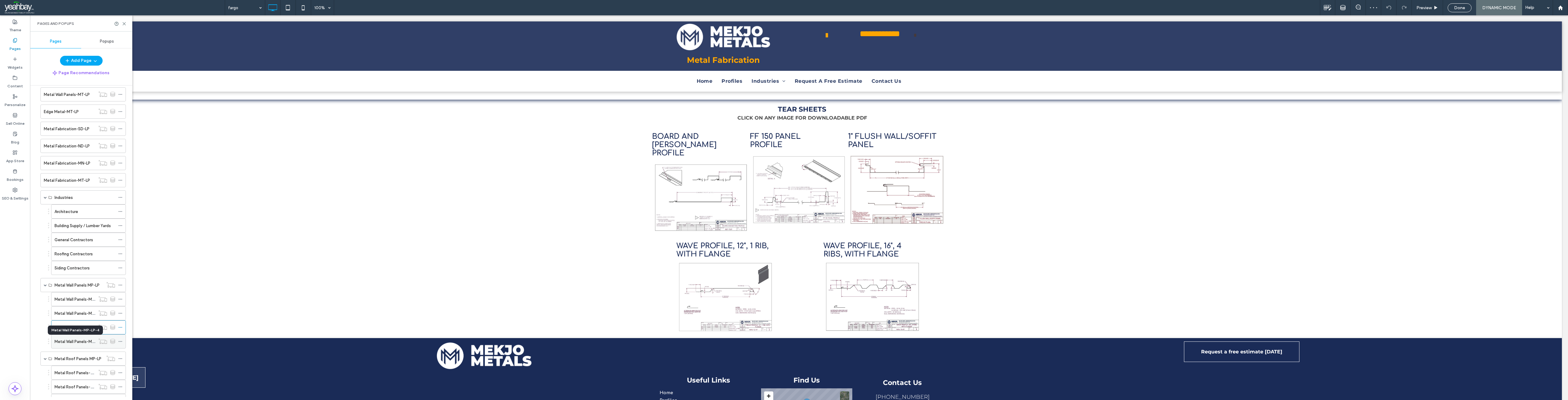
click at [68, 344] on label "Metal Wall Panels-MP-LP-4" at bounding box center [80, 342] width 51 height 11
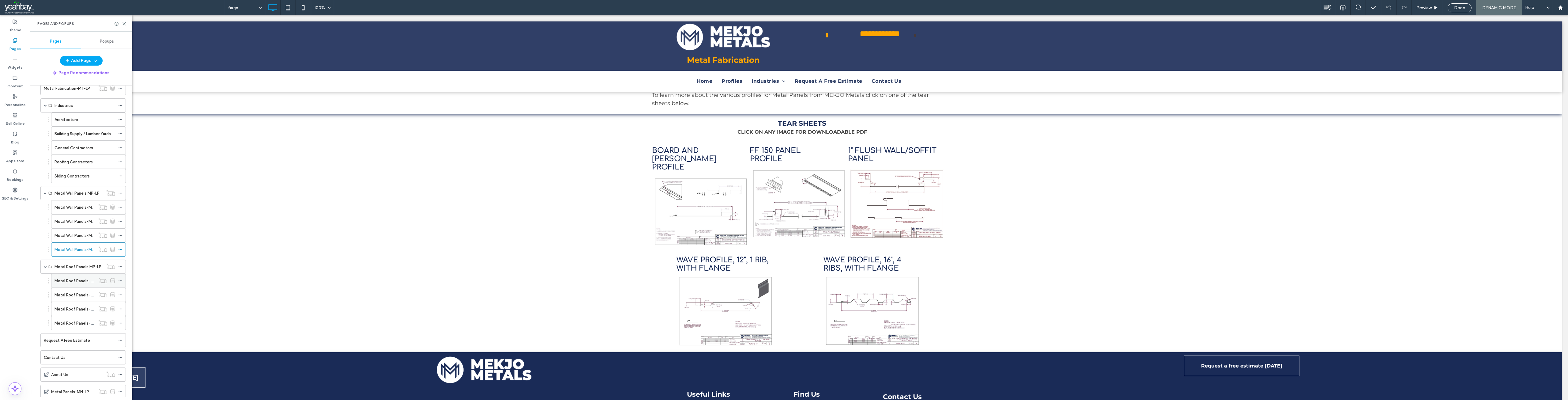
click at [65, 284] on div "Metal Roof Panels-MP-LP-1" at bounding box center [75, 281] width 41 height 13
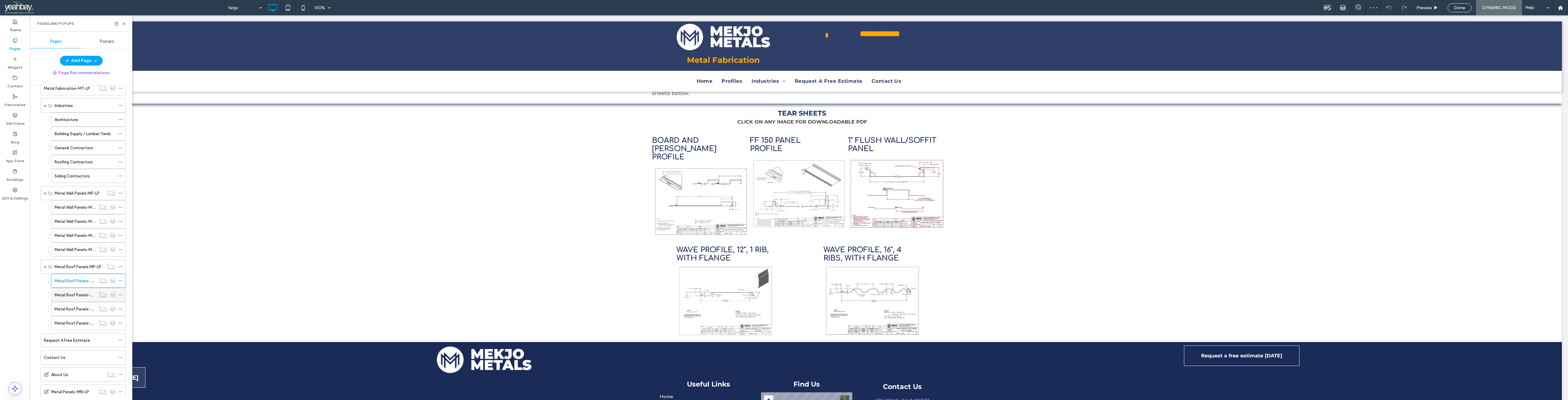
click at [64, 299] on div "Metal Roof Panels-MP-LP-2" at bounding box center [75, 295] width 41 height 13
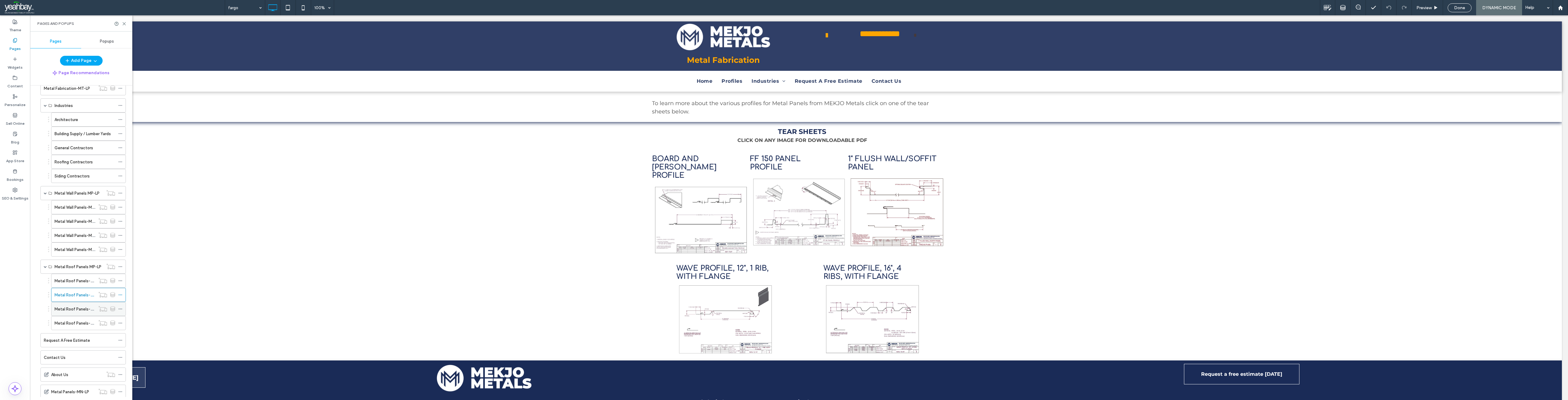
click at [66, 311] on label "Metal Roof Panels-MP-LP-3" at bounding box center [80, 309] width 52 height 11
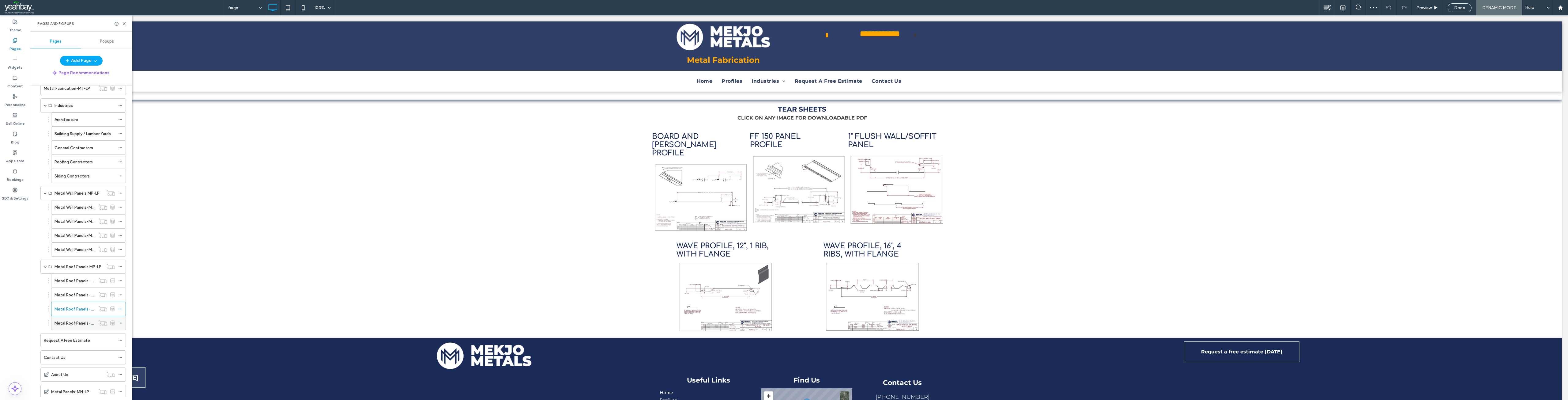
click at [70, 321] on label "Metal Roof Panels-MP-LP-4" at bounding box center [81, 323] width 52 height 11
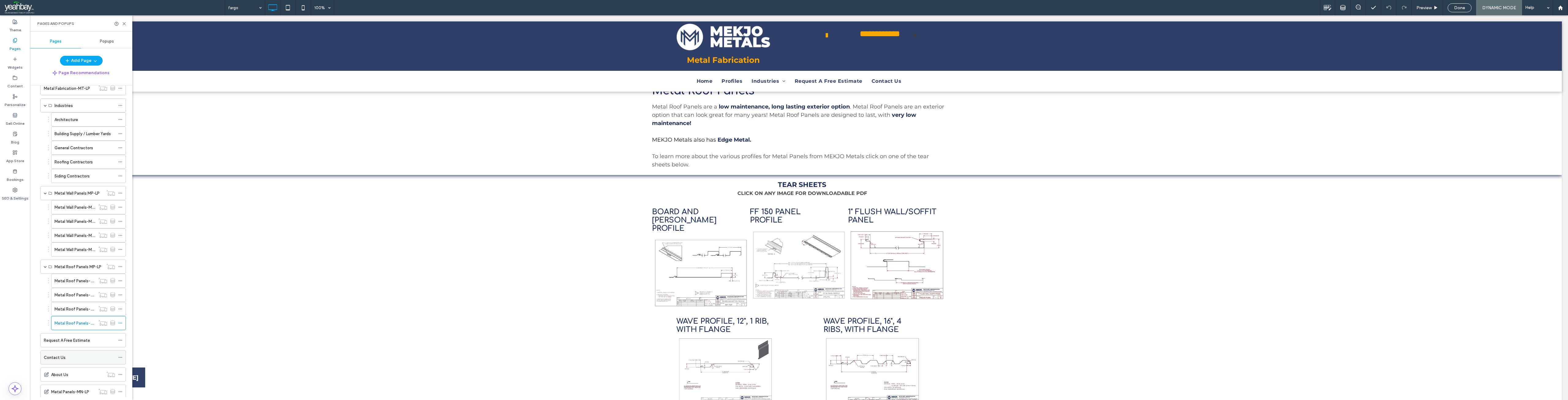
click at [63, 359] on label "Contact Us" at bounding box center [55, 357] width 22 height 11
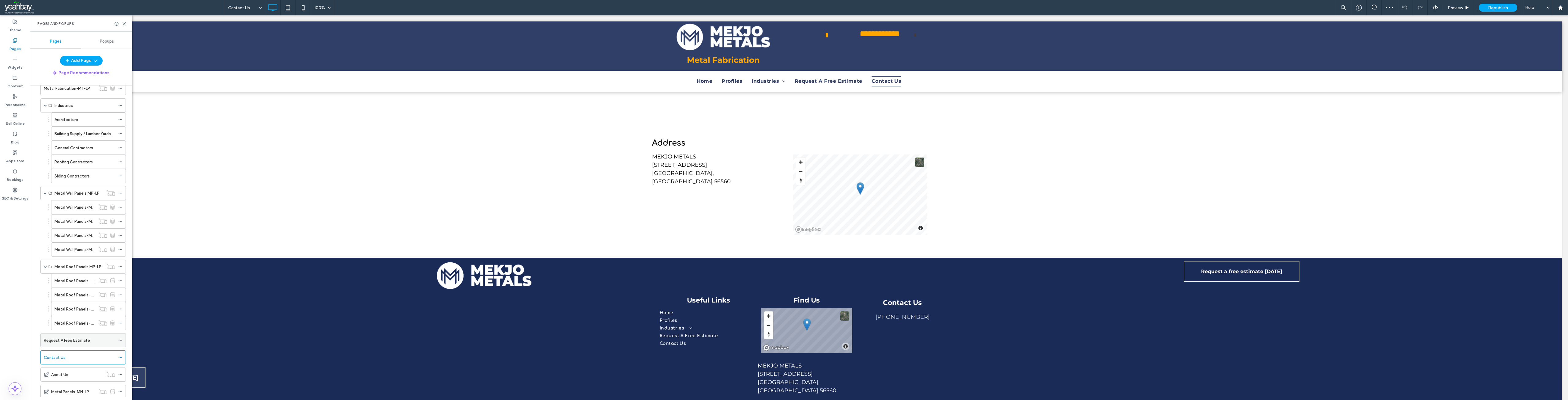
click at [53, 344] on div "Request A Free Estimate" at bounding box center [79, 340] width 71 height 13
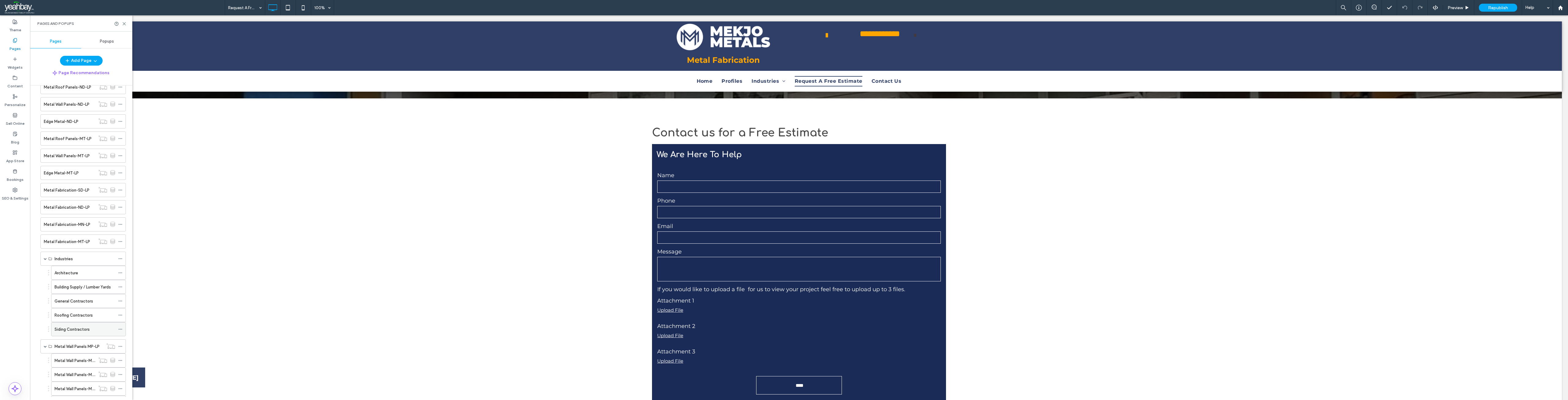
click at [69, 330] on label "Siding Contractors" at bounding box center [72, 329] width 35 height 11
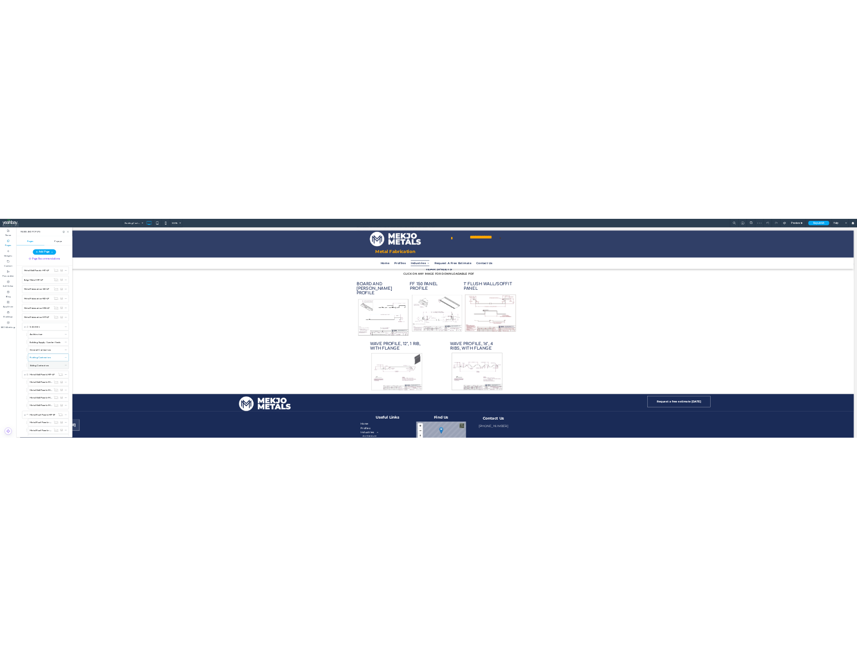
scroll to position [503, 0]
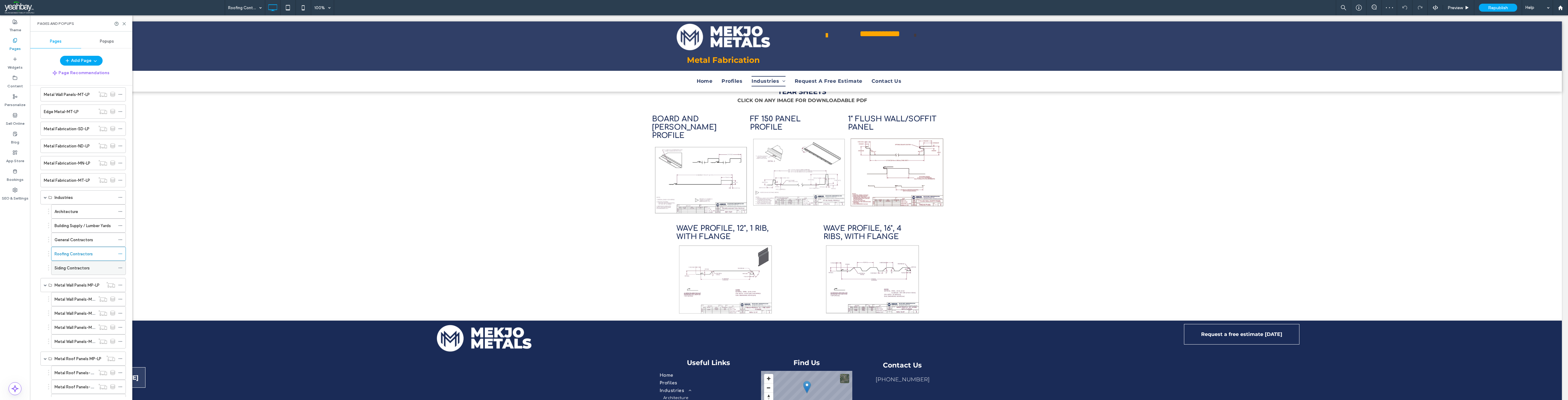
click at [73, 267] on label "Siding Contractors" at bounding box center [72, 268] width 35 height 11
click at [75, 239] on label "General Contractors" at bounding box center [74, 240] width 38 height 11
click at [75, 226] on label "Building Supply / Lumber Yards" at bounding box center [83, 226] width 57 height 11
click at [83, 213] on div "Architecture" at bounding box center [85, 211] width 61 height 7
click at [123, 24] on icon at bounding box center [124, 24] width 5 height 5
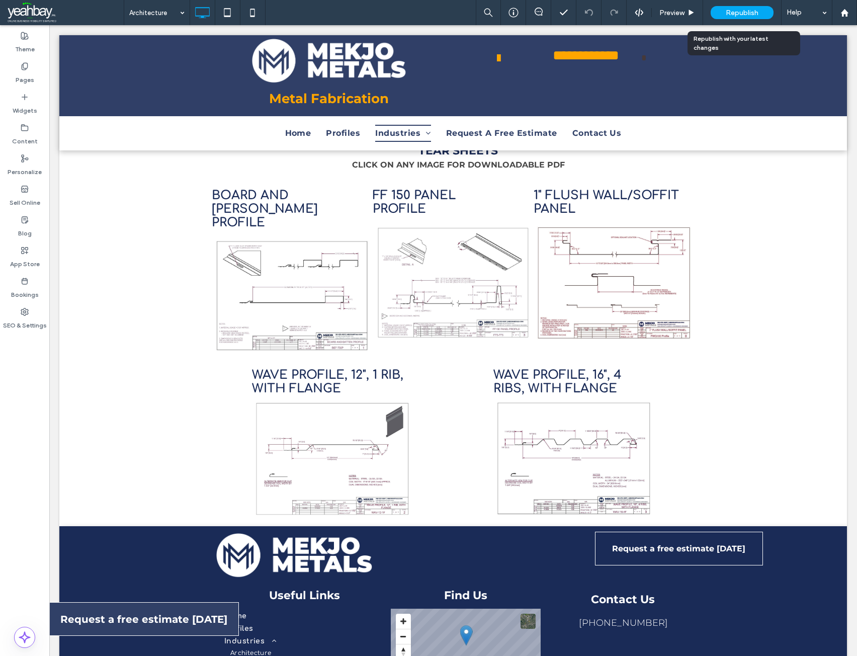
click at [753, 9] on span "Republish" at bounding box center [742, 13] width 33 height 9
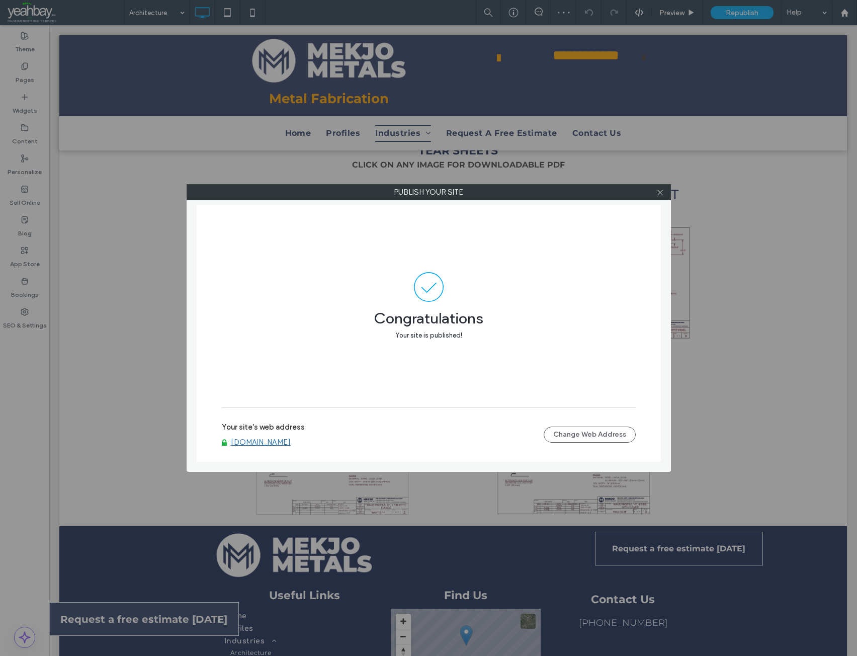
click at [259, 443] on link "[DOMAIN_NAME]" at bounding box center [261, 442] width 60 height 9
click at [663, 195] on icon at bounding box center [661, 193] width 8 height 8
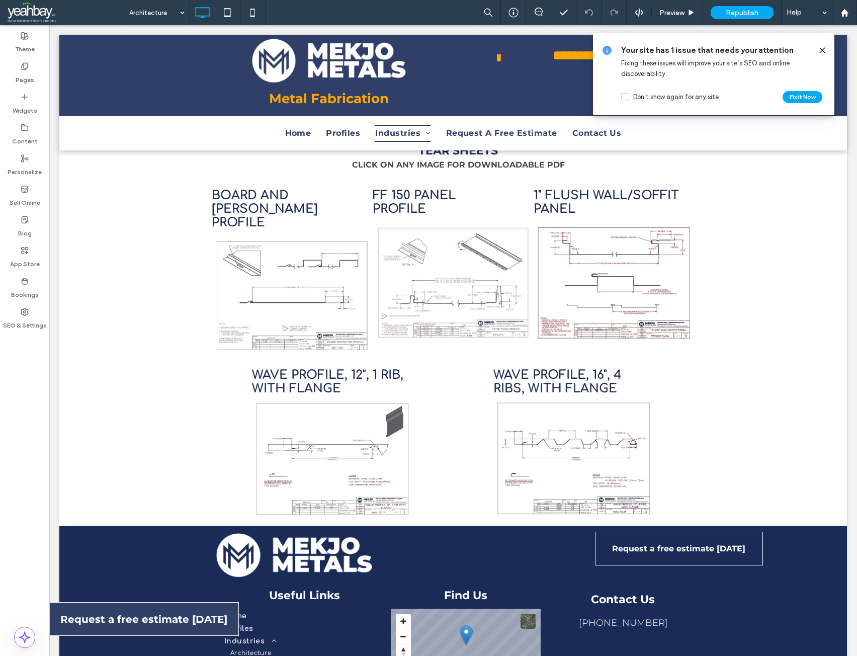
click at [822, 52] on icon at bounding box center [823, 50] width 8 height 8
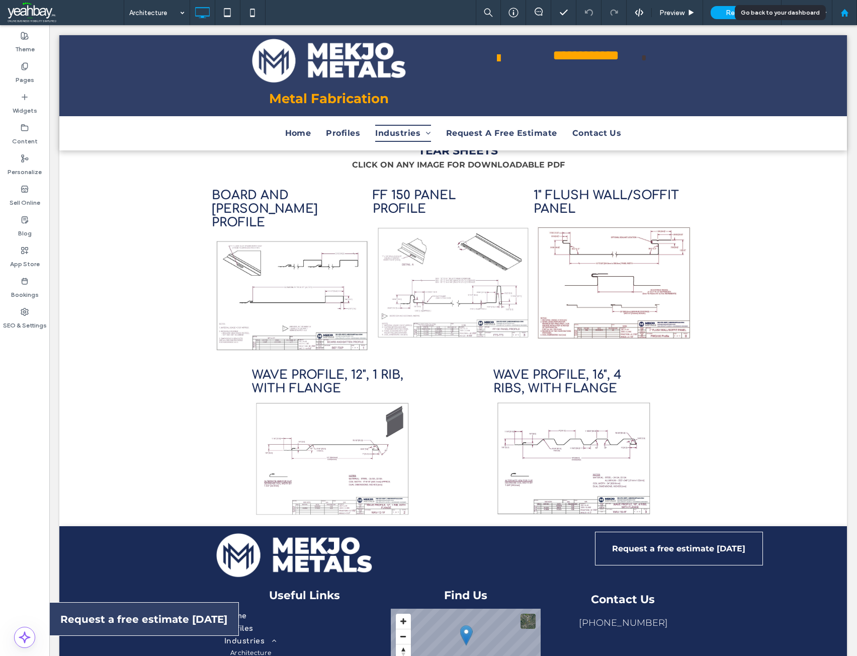
click at [847, 15] on use at bounding box center [845, 13] width 8 height 8
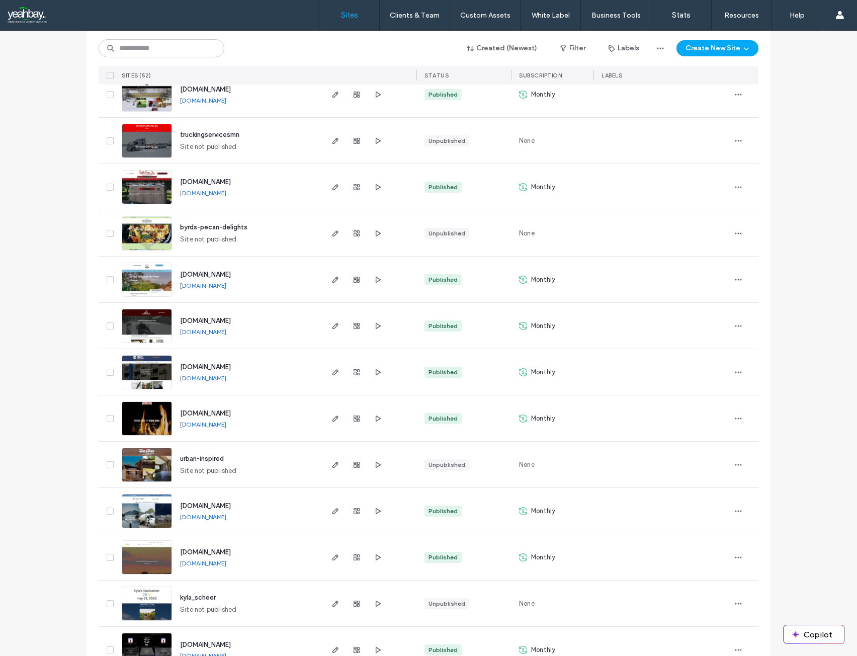
scroll to position [755, 0]
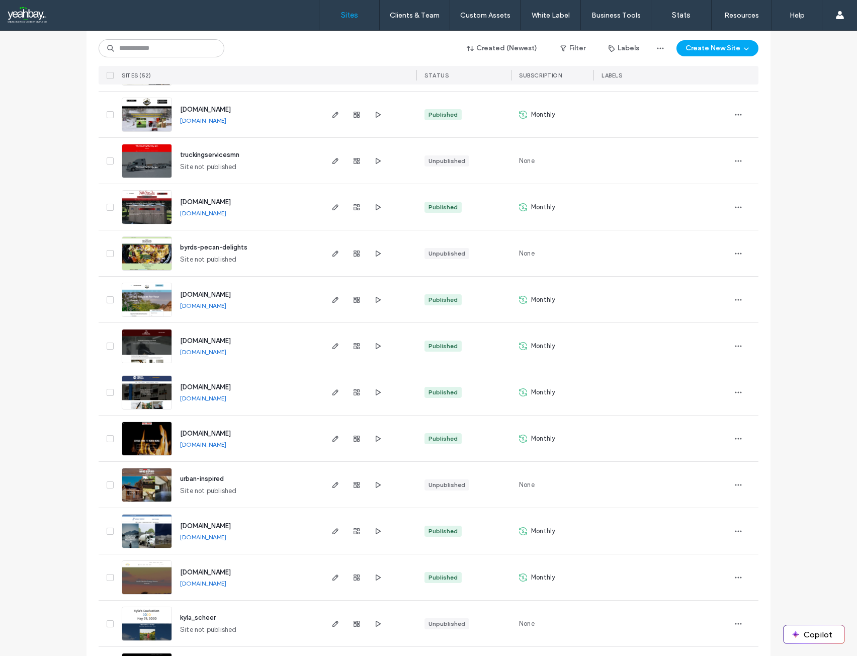
click at [211, 387] on span "[DOMAIN_NAME]" at bounding box center [205, 387] width 51 height 8
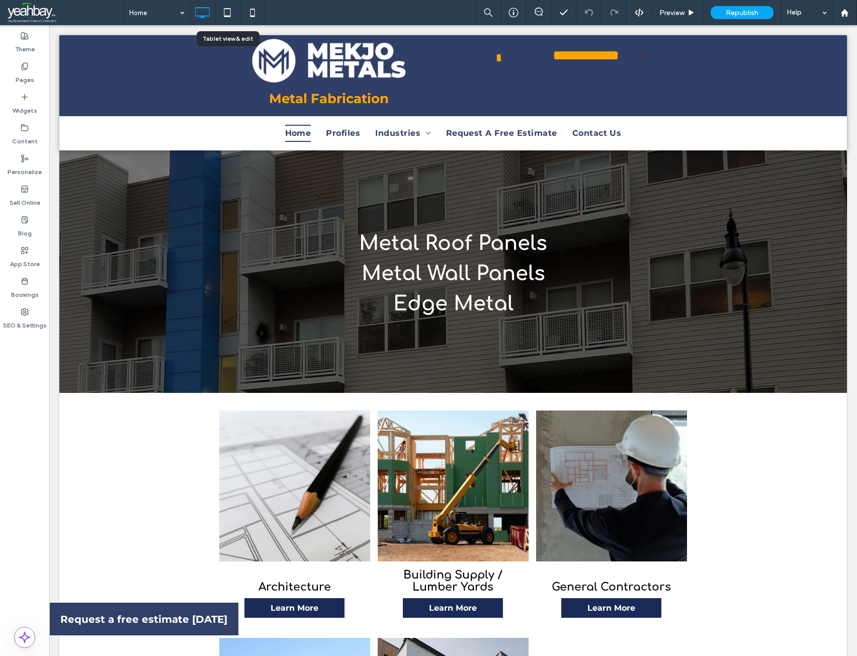
drag, startPoint x: 235, startPoint y: 9, endPoint x: 238, endPoint y: 49, distance: 40.4
click at [235, 9] on icon at bounding box center [227, 13] width 20 height 20
click at [228, 9] on use at bounding box center [227, 12] width 7 height 9
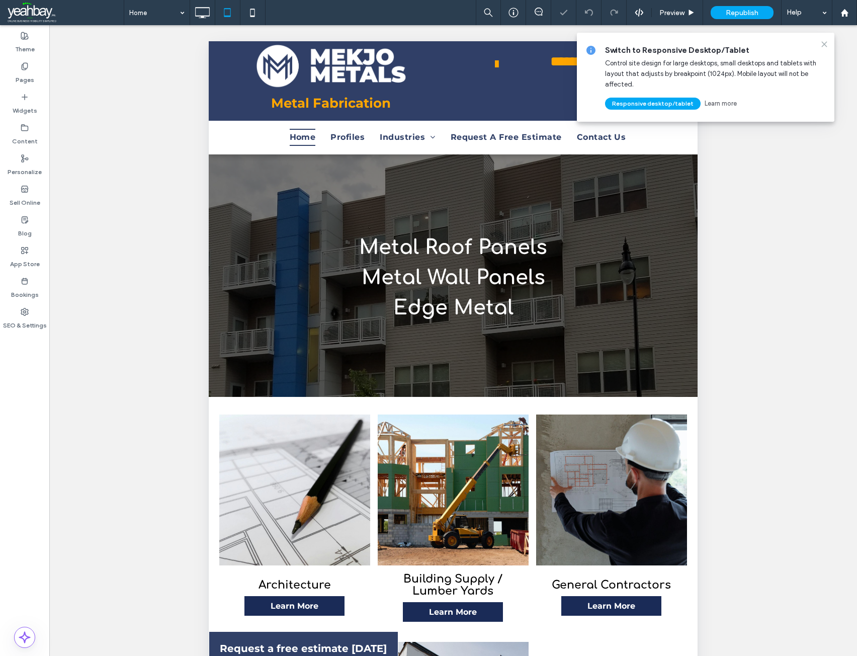
click at [823, 42] on use at bounding box center [824, 44] width 5 height 5
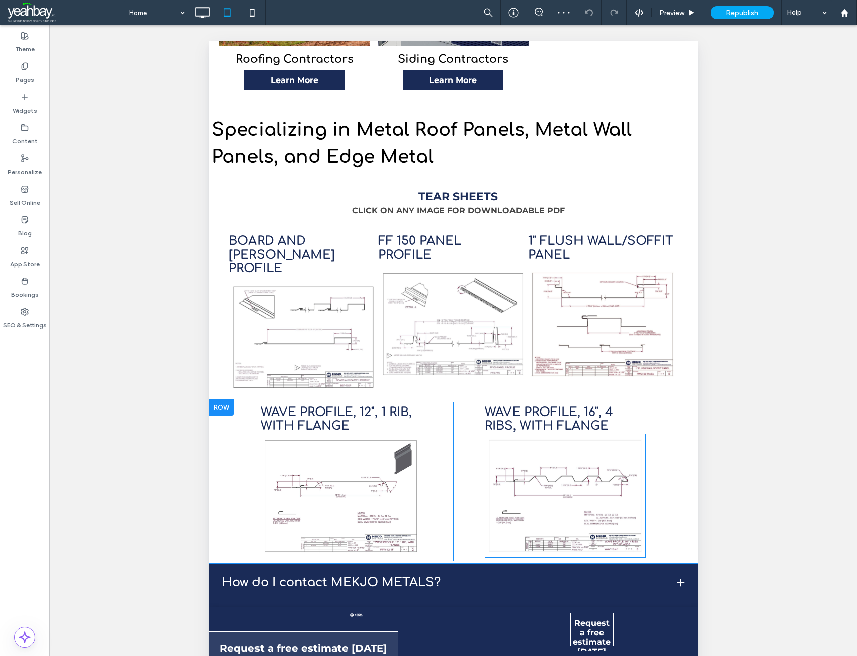
scroll to position [906, 0]
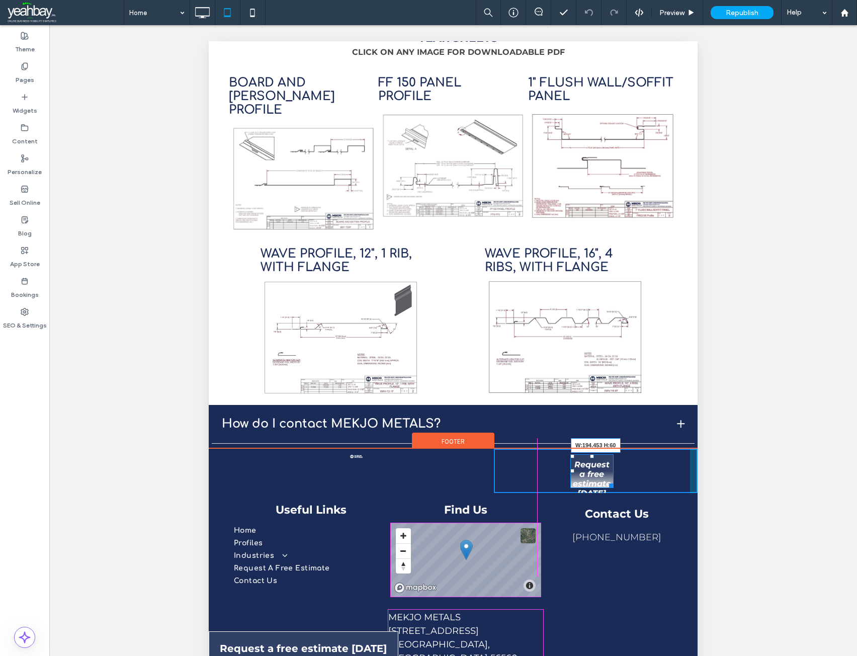
drag, startPoint x: 603, startPoint y: 469, endPoint x: 634, endPoint y: 466, distance: 31.4
click at [613, 480] on div at bounding box center [610, 484] width 8 height 8
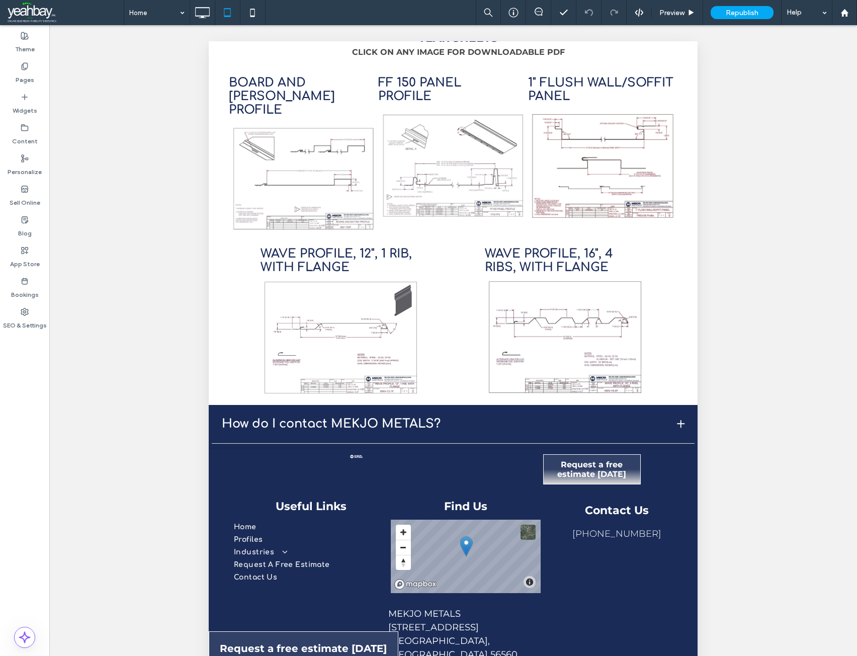
scroll to position [902, 0]
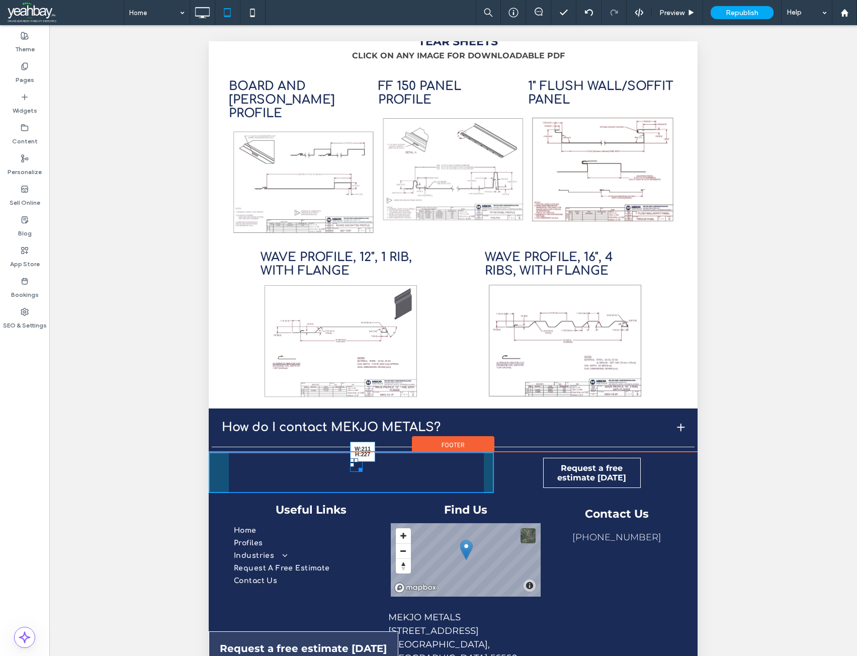
drag, startPoint x: 359, startPoint y: 453, endPoint x: 401, endPoint y: 459, distance: 42.7
click at [363, 459] on div "W:211 H:227" at bounding box center [356, 465] width 13 height 14
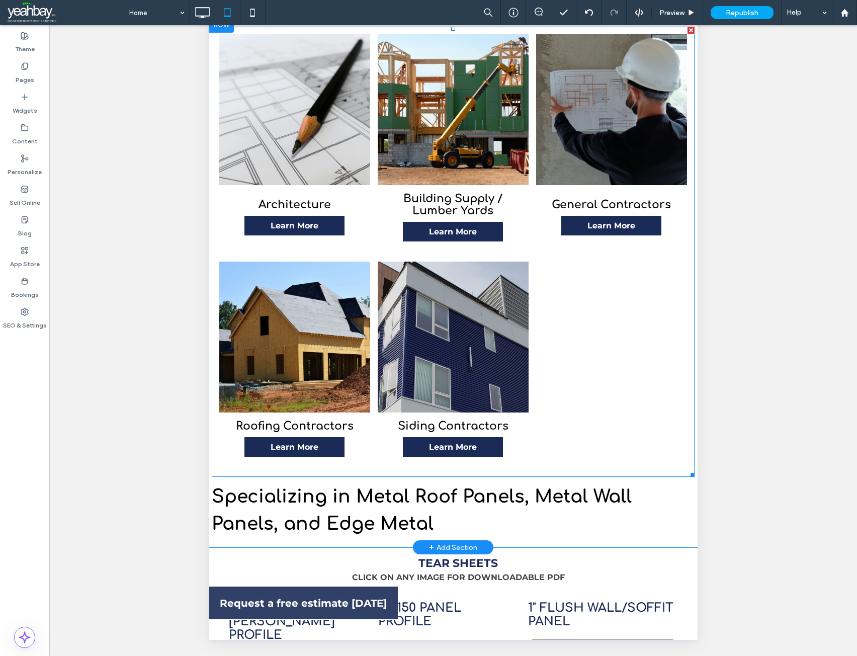
scroll to position [198, 0]
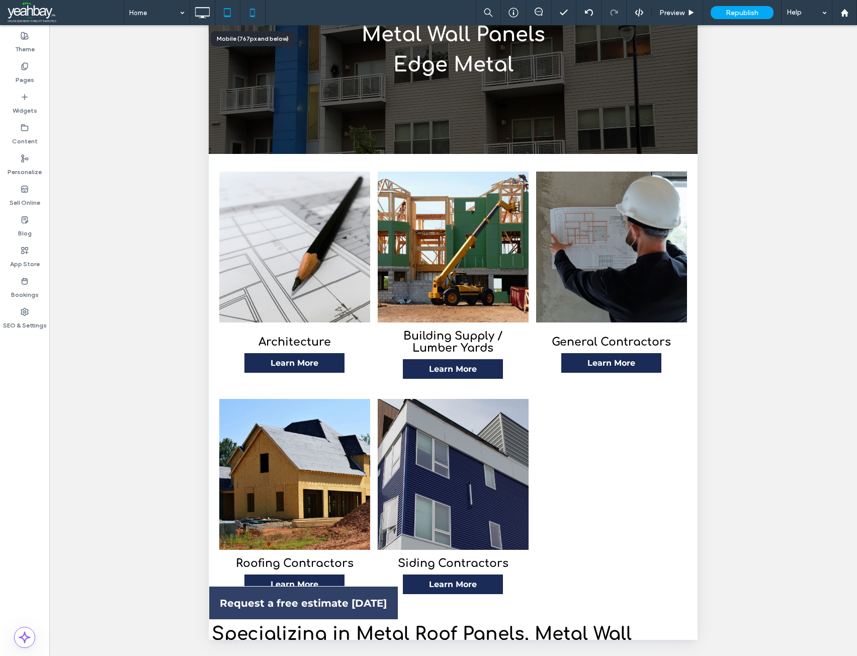
click at [249, 12] on icon at bounding box center [253, 13] width 20 height 20
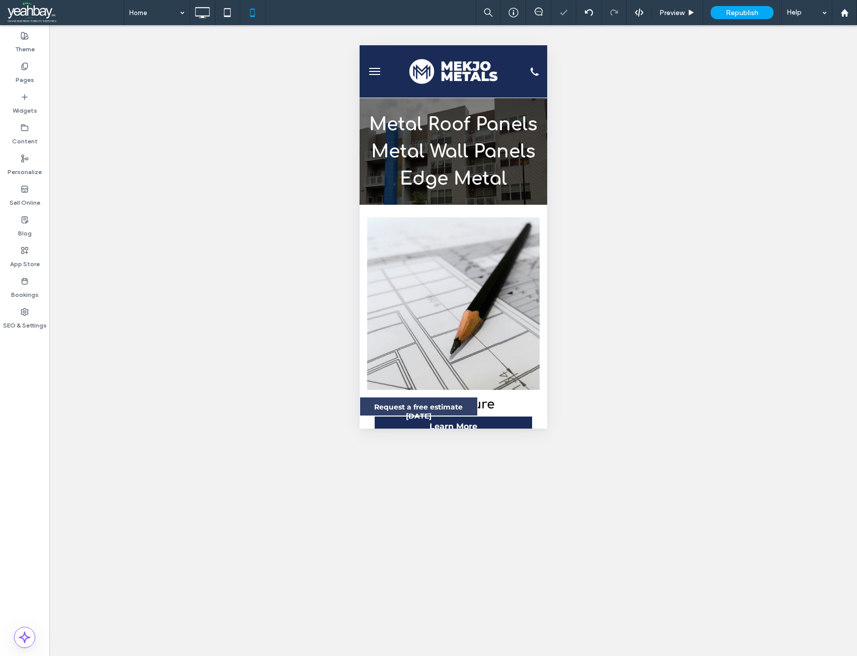
scroll to position [101, 0]
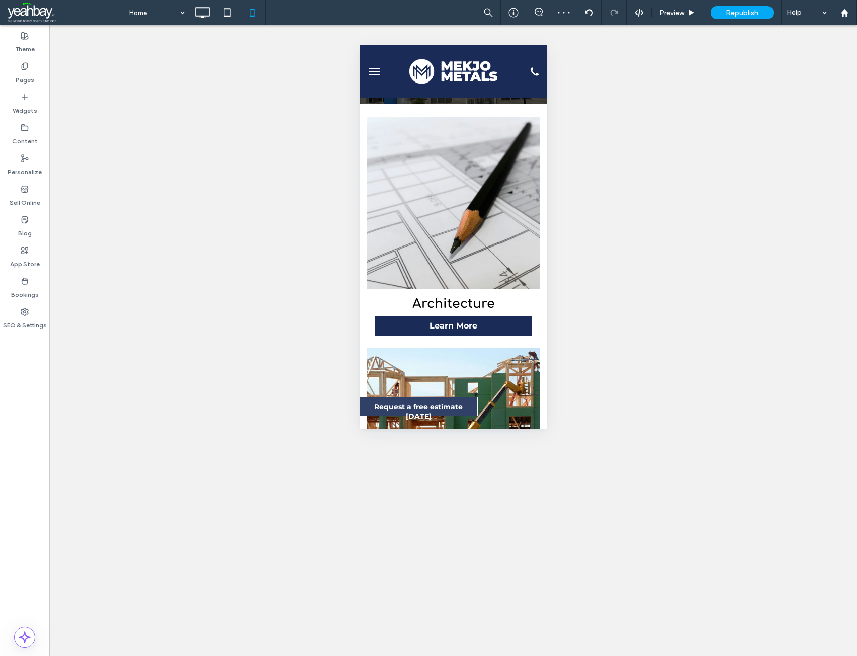
click at [369, 72] on button "menu" at bounding box center [374, 71] width 20 height 20
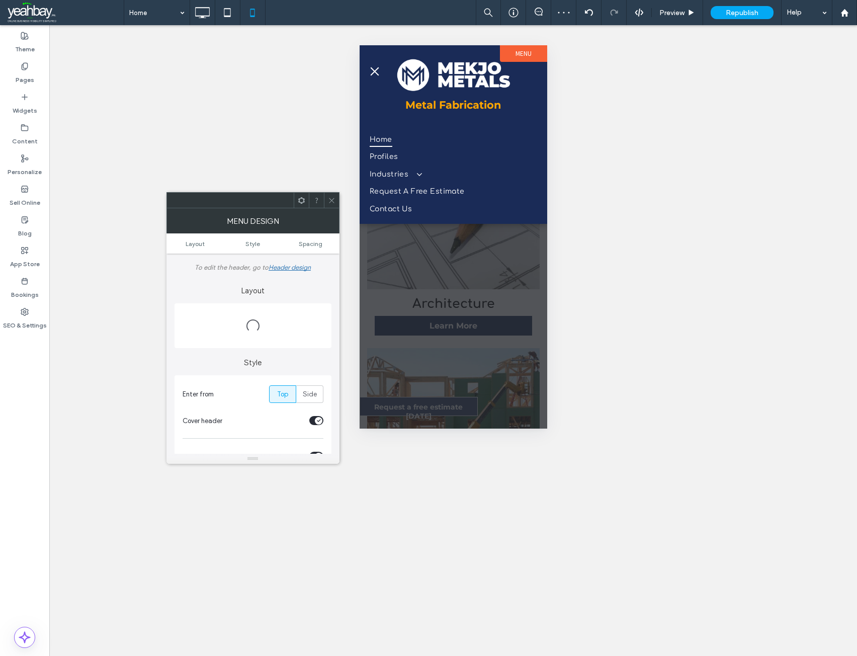
click at [369, 72] on span "menu" at bounding box center [374, 71] width 11 height 1
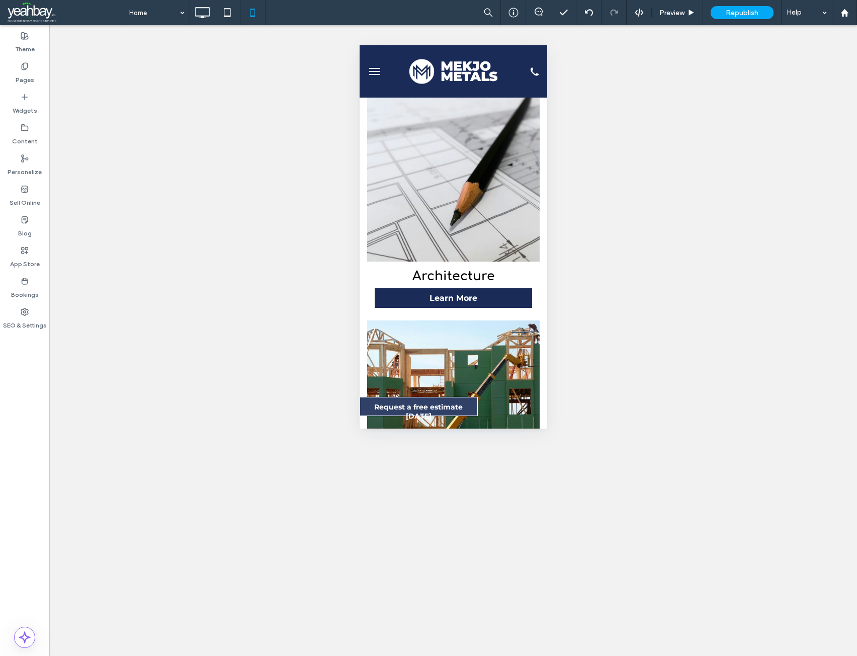
scroll to position [0, 0]
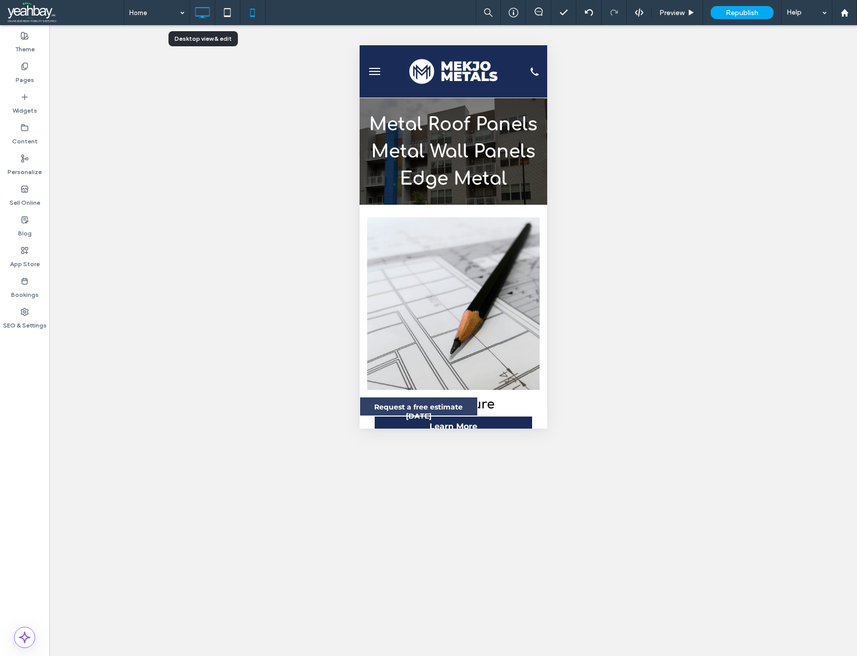
click at [198, 13] on icon at bounding box center [202, 13] width 20 height 20
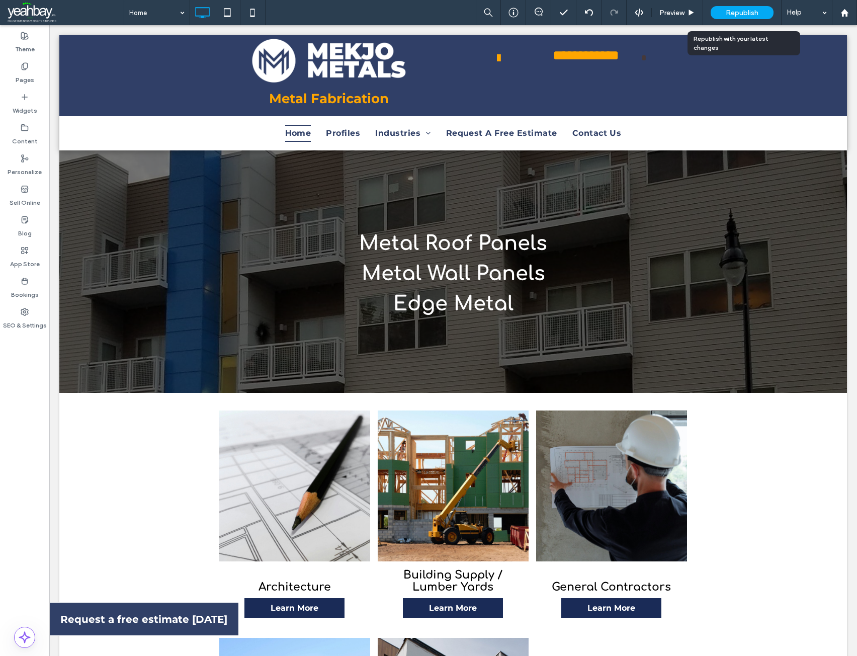
click at [724, 17] on div "Republish" at bounding box center [742, 12] width 63 height 13
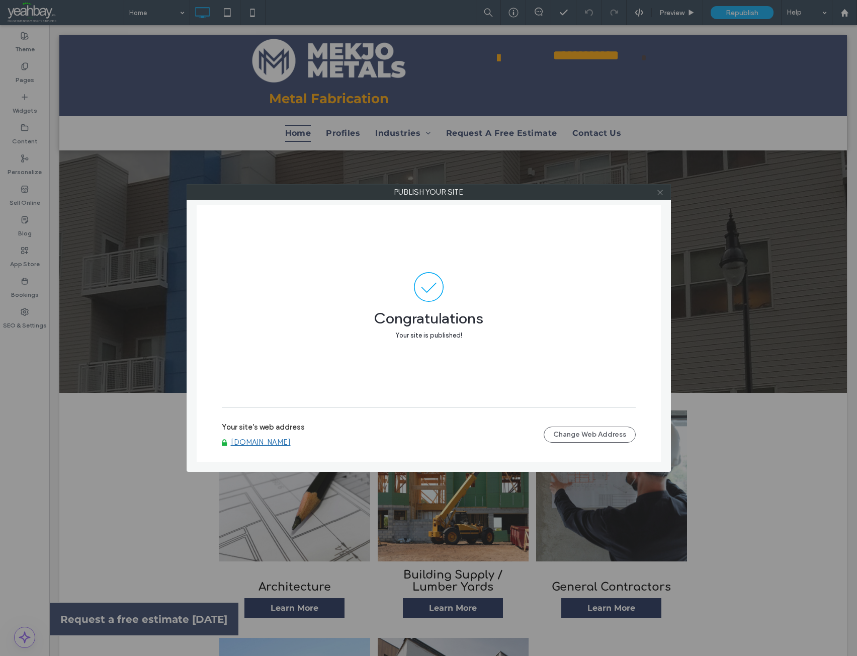
click at [662, 194] on icon at bounding box center [661, 193] width 8 height 8
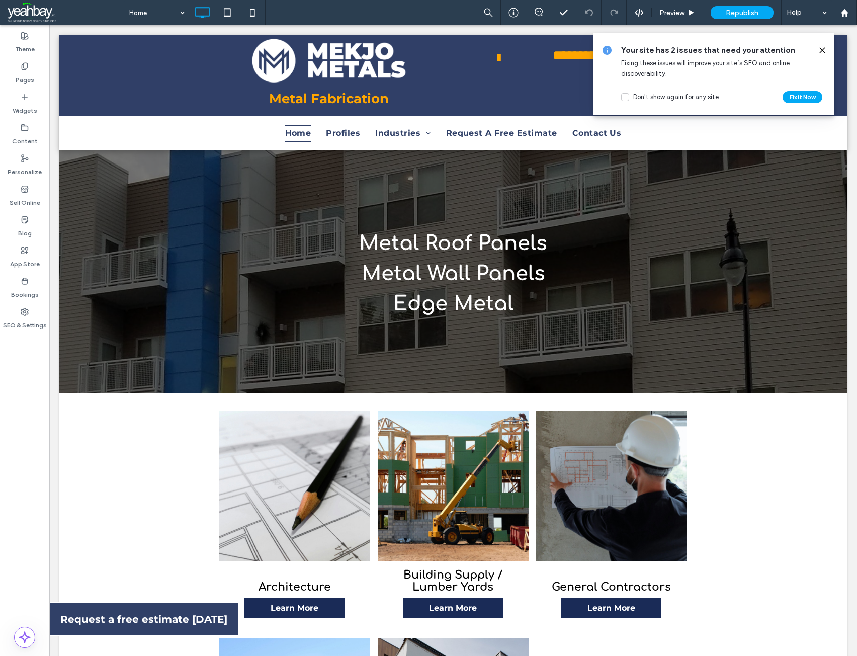
click at [824, 50] on icon at bounding box center [823, 50] width 8 height 8
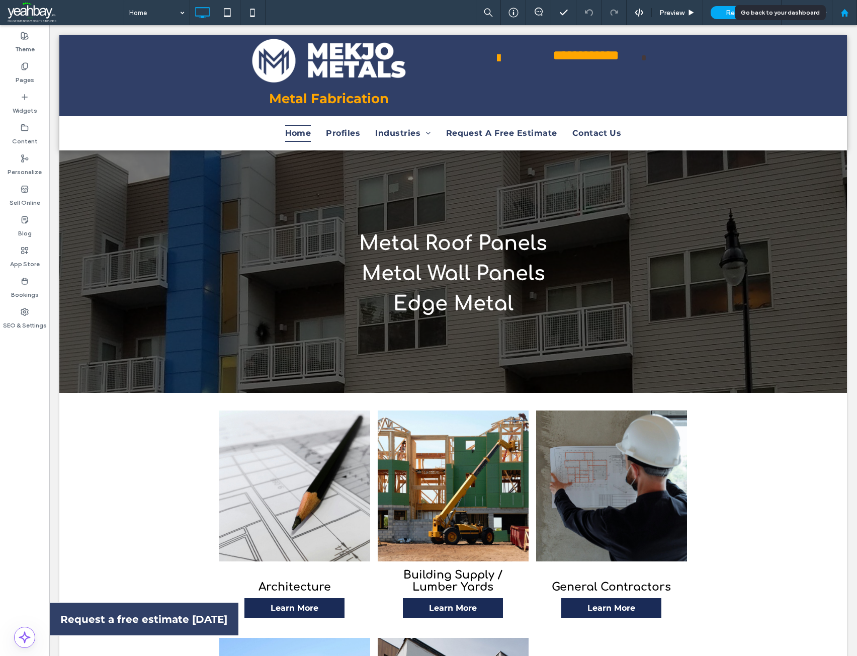
click at [847, 12] on use at bounding box center [845, 13] width 8 height 8
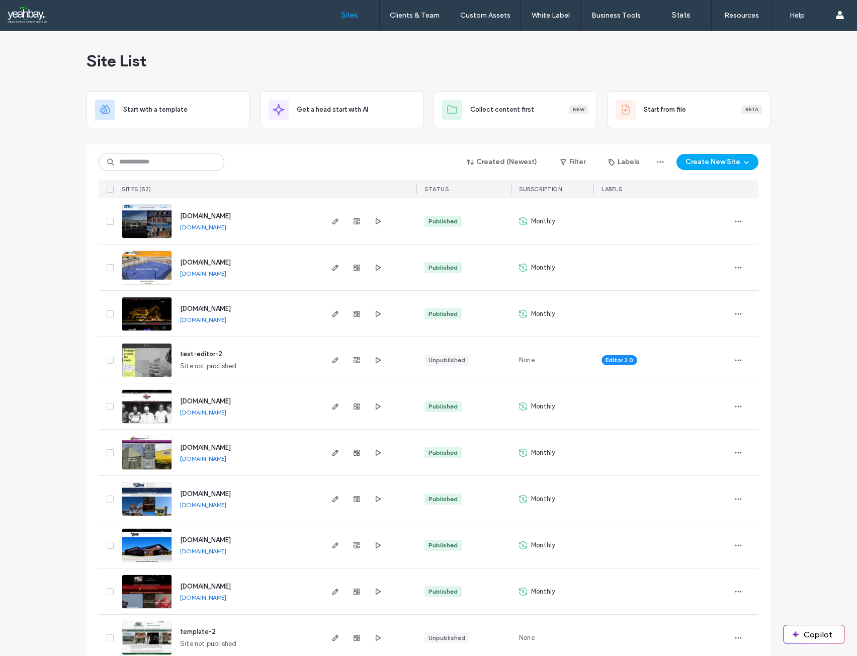
click at [816, 637] on button "Copilot" at bounding box center [814, 634] width 61 height 18
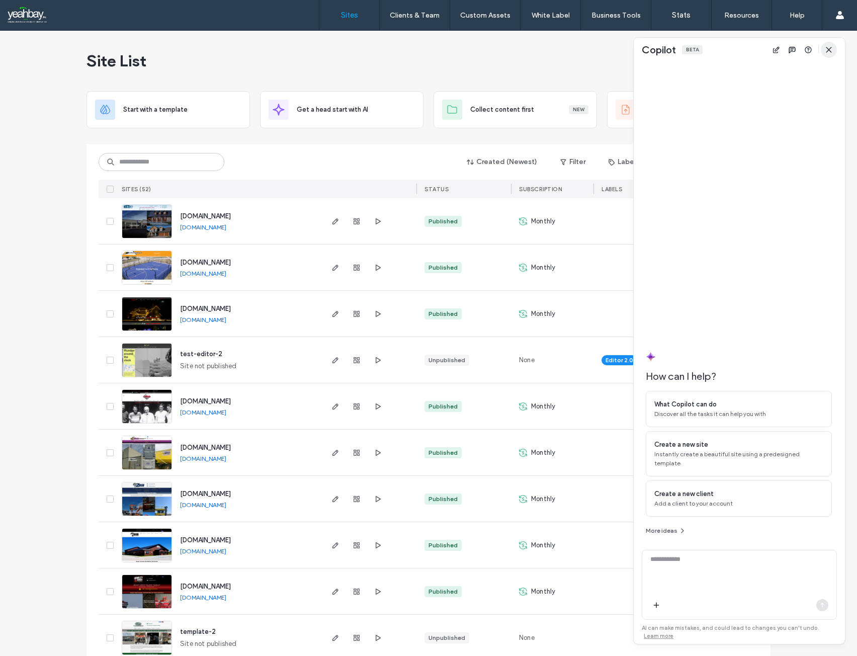
click at [831, 51] on use "button" at bounding box center [829, 49] width 5 height 5
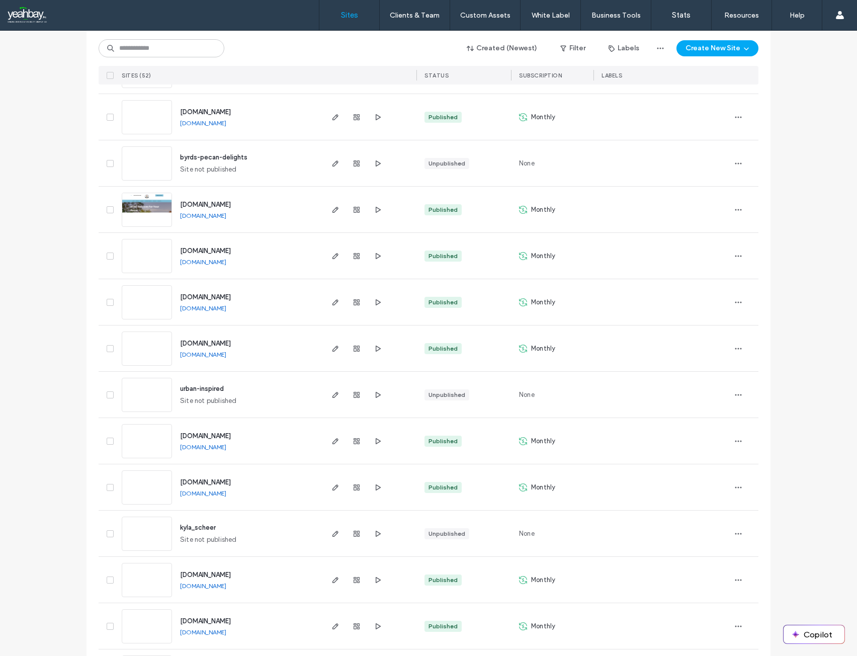
scroll to position [855, 0]
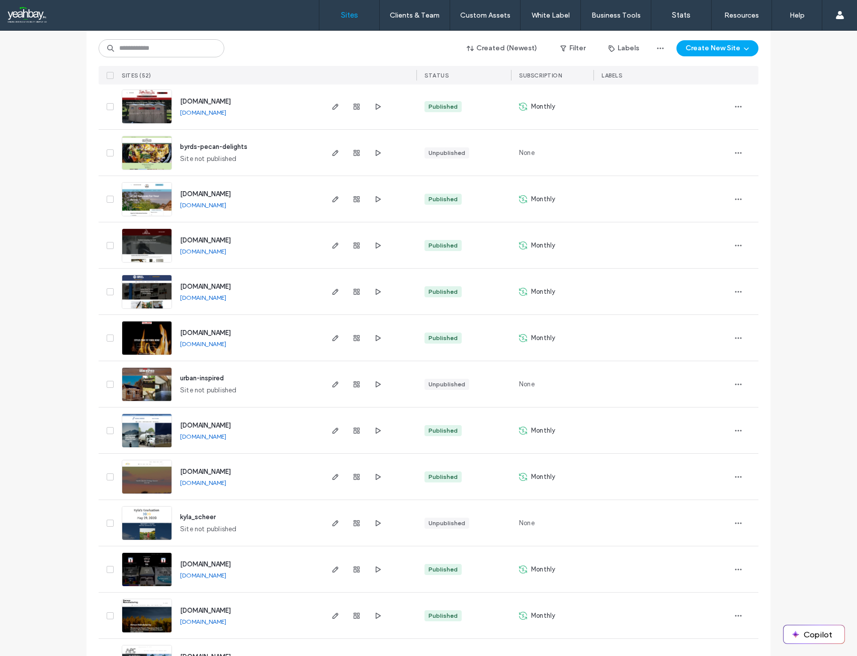
click at [231, 422] on span "[DOMAIN_NAME]" at bounding box center [205, 426] width 51 height 8
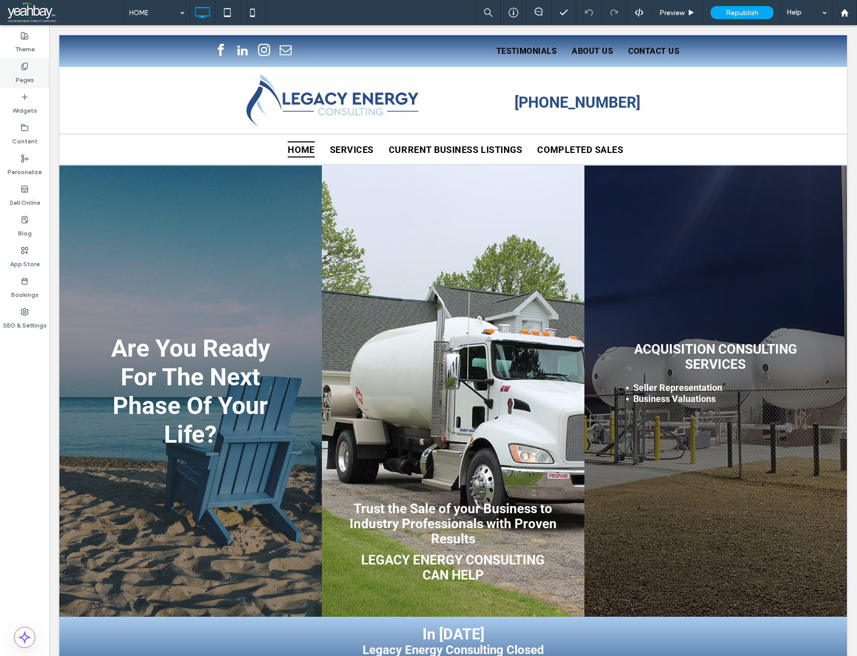
click at [27, 75] on label "Pages" at bounding box center [25, 77] width 19 height 14
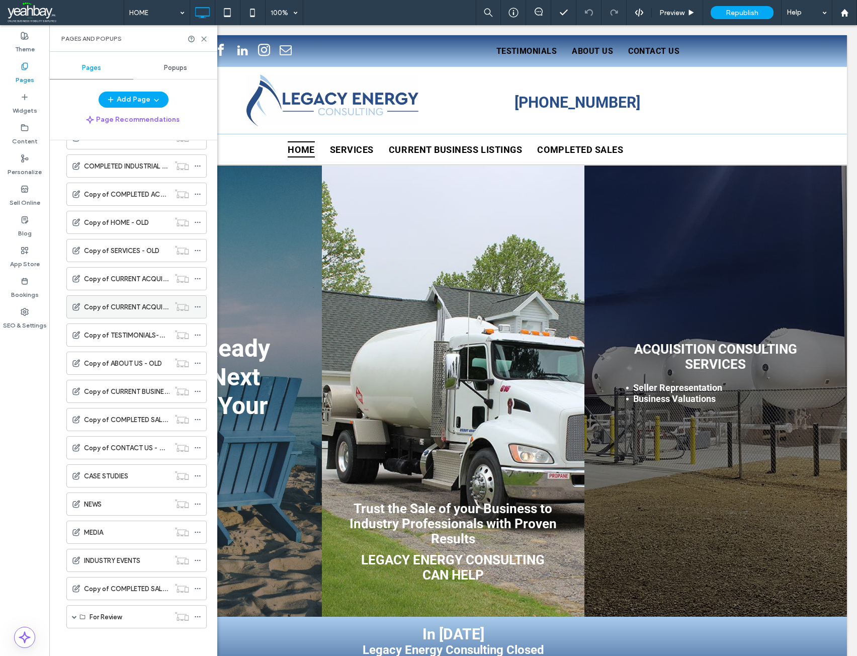
scroll to position [231, 0]
click at [199, 612] on icon at bounding box center [197, 614] width 7 height 7
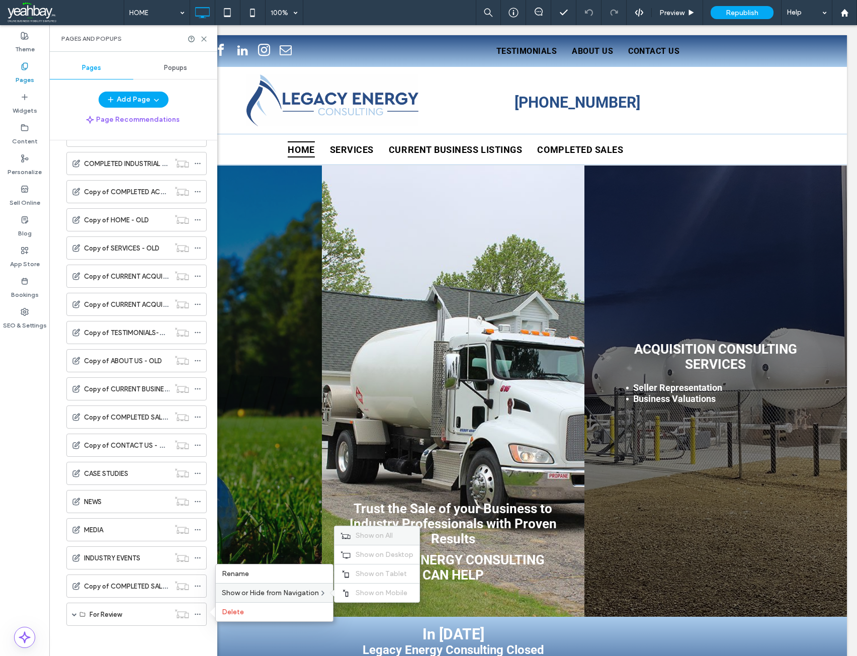
click at [378, 533] on span "Show on All" at bounding box center [374, 535] width 37 height 9
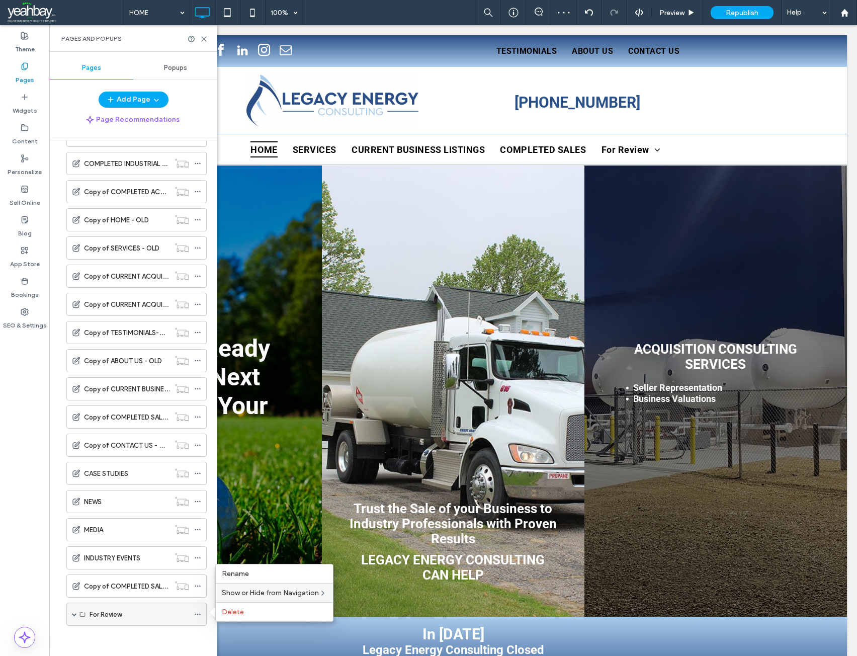
click at [158, 611] on div "For Review" at bounding box center [140, 614] width 100 height 11
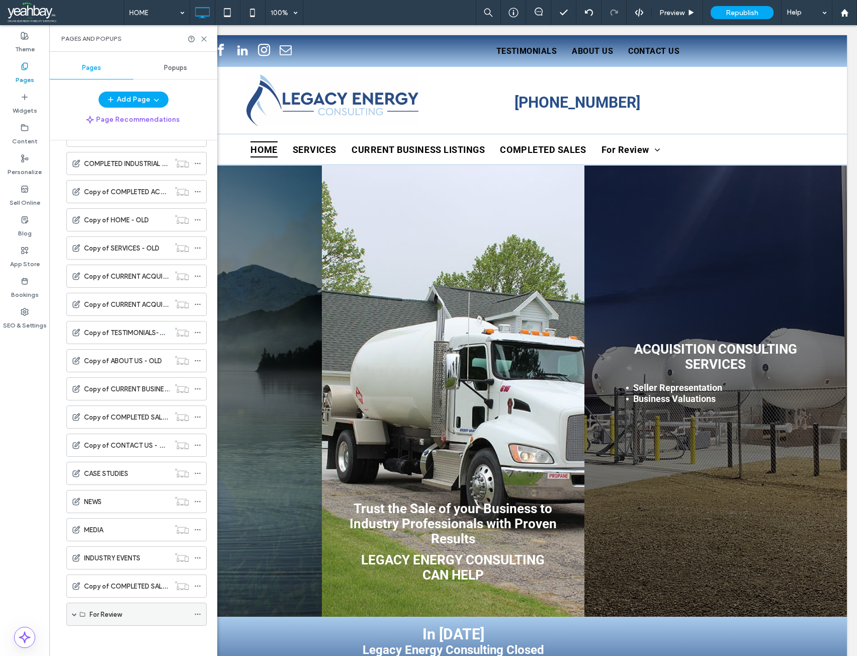
click at [75, 613] on span at bounding box center [74, 614] width 5 height 5
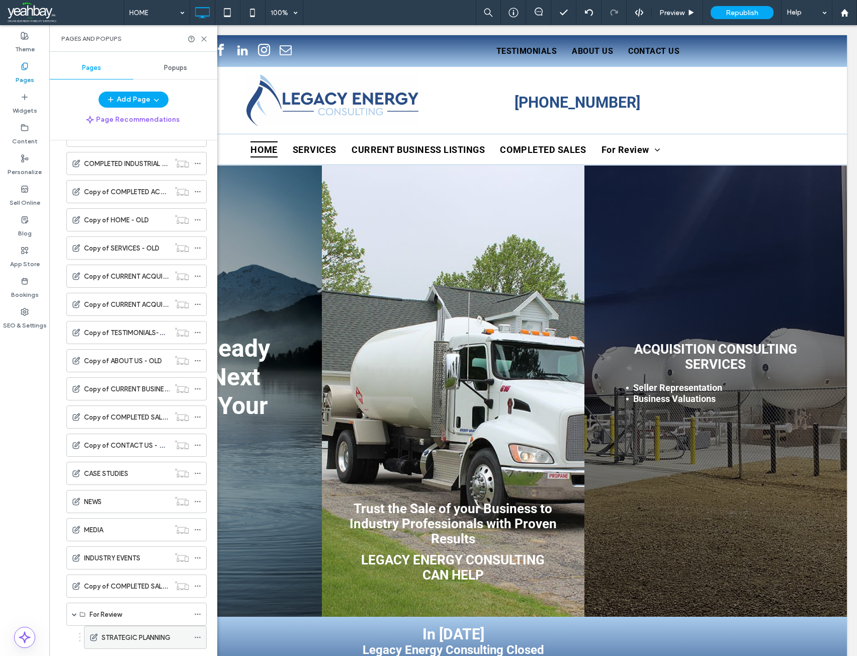
scroll to position [254, 0]
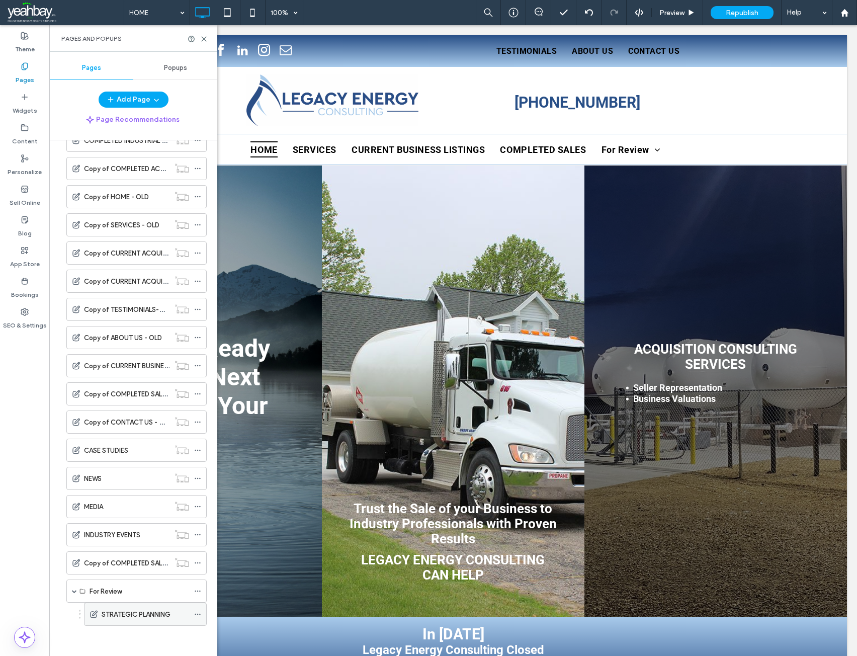
click at [195, 610] on span at bounding box center [197, 614] width 7 height 15
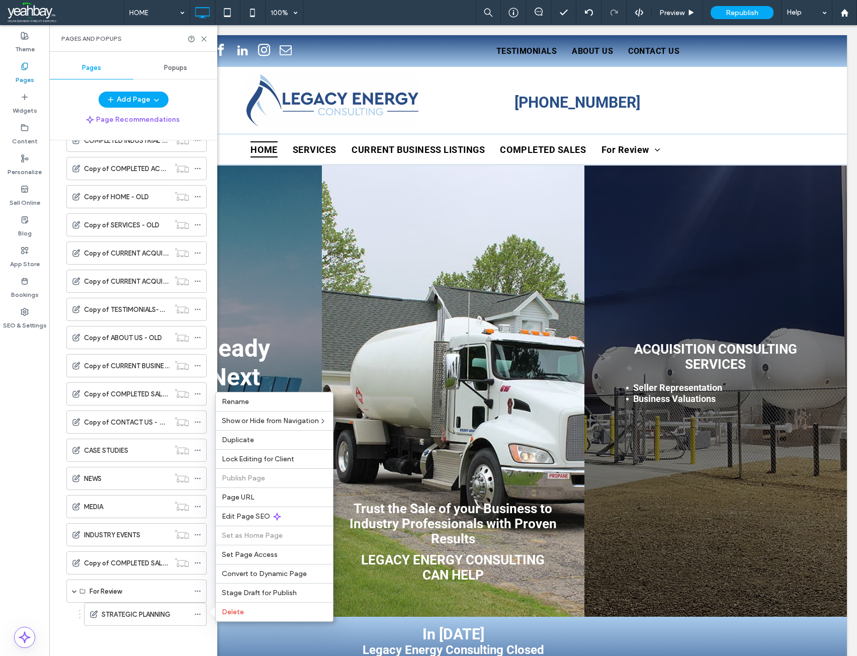
click at [63, 631] on div "HOME SERVICES CURRENT BUSINESS LISTINGS CURRENT BUSINESS LISTINGS [US_STATE] CU…" at bounding box center [130, 268] width 153 height 740
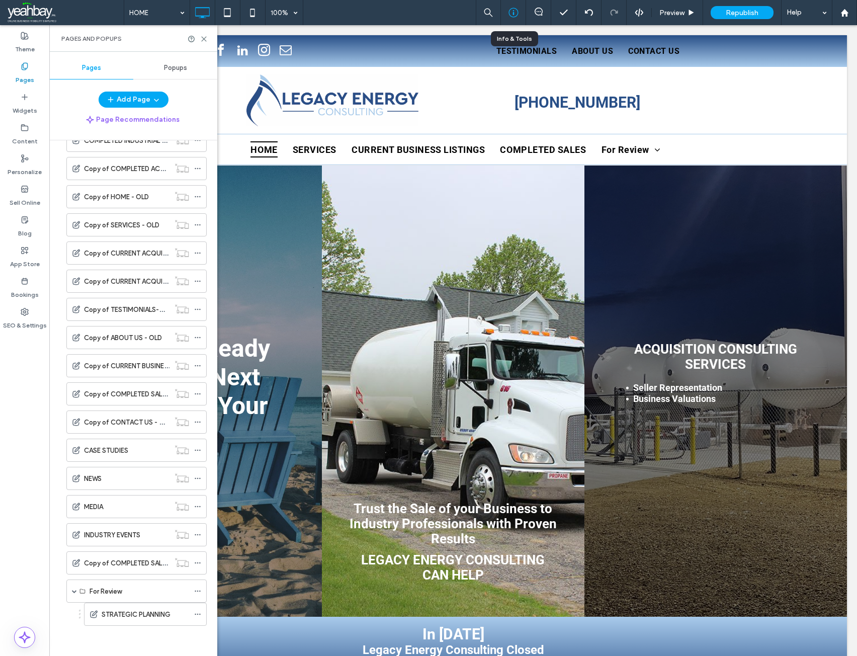
click at [516, 15] on icon at bounding box center [514, 13] width 10 height 10
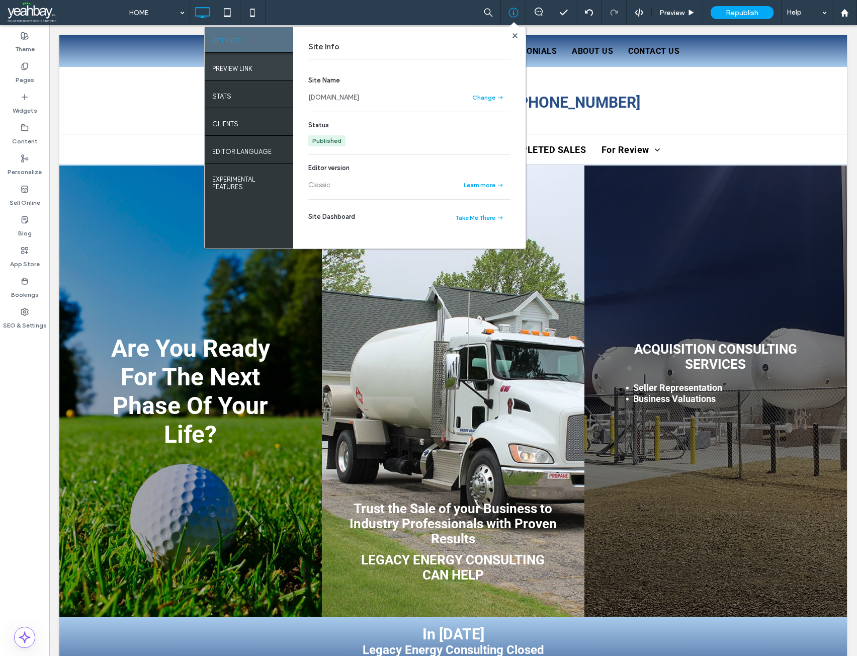
click at [254, 68] on div "PREVIEW LINK" at bounding box center [249, 67] width 89 height 25
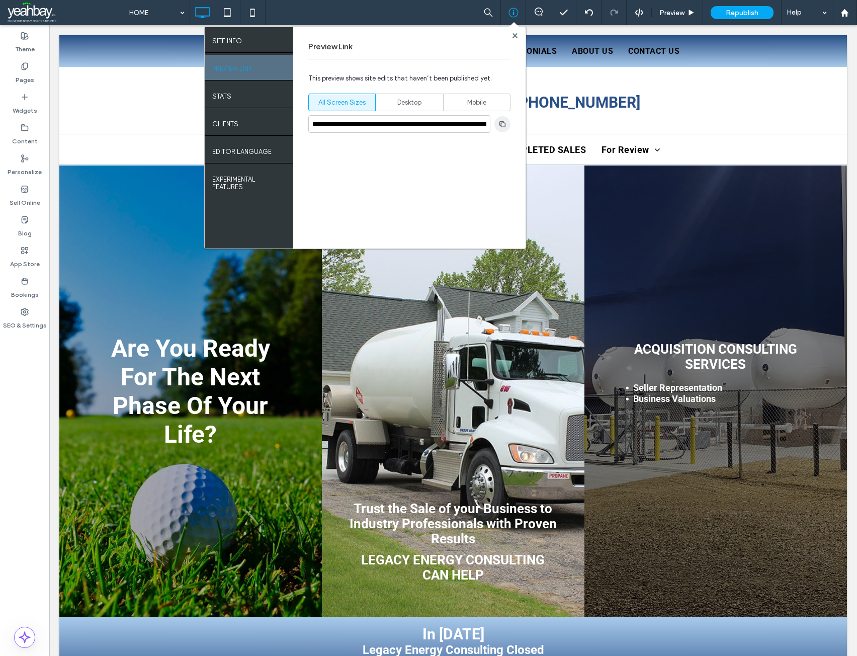
click at [501, 123] on use "button" at bounding box center [503, 124] width 6 height 6
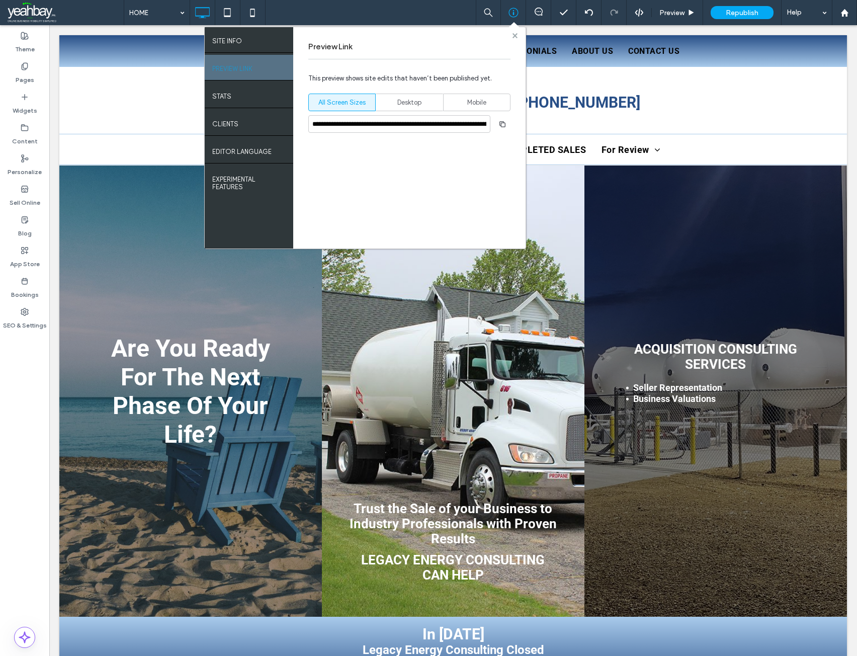
click at [516, 35] on use at bounding box center [514, 35] width 5 height 5
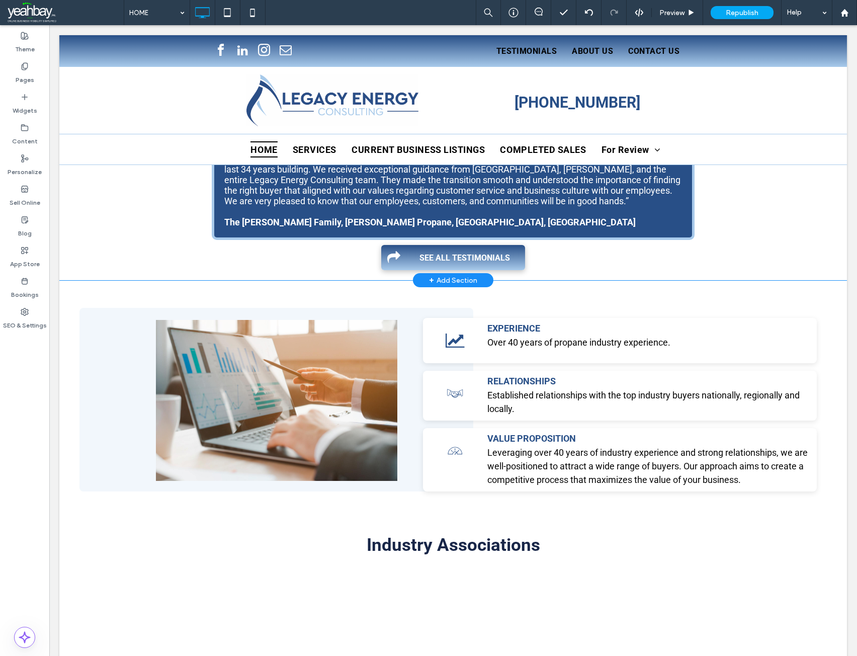
scroll to position [906, 0]
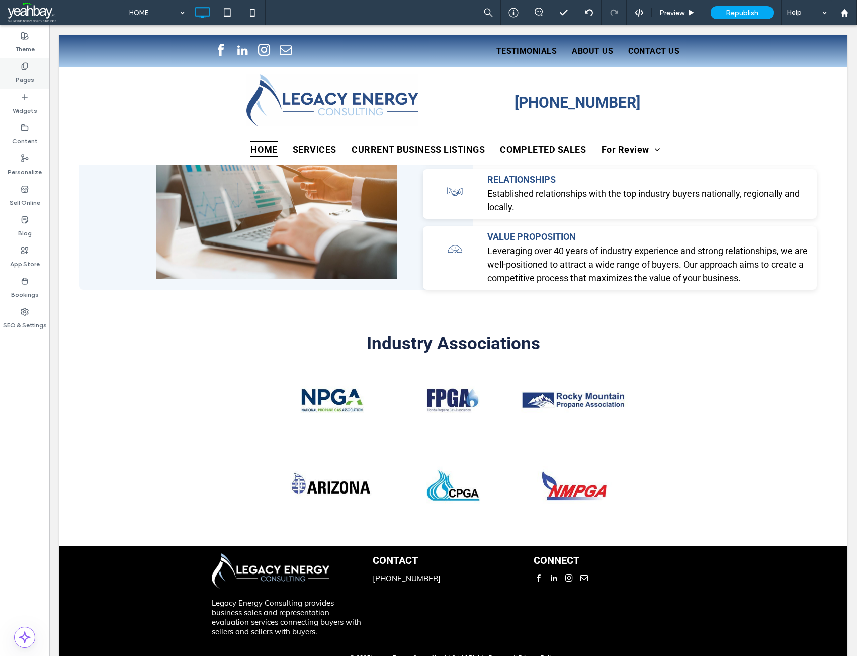
click at [27, 82] on label "Pages" at bounding box center [25, 77] width 19 height 14
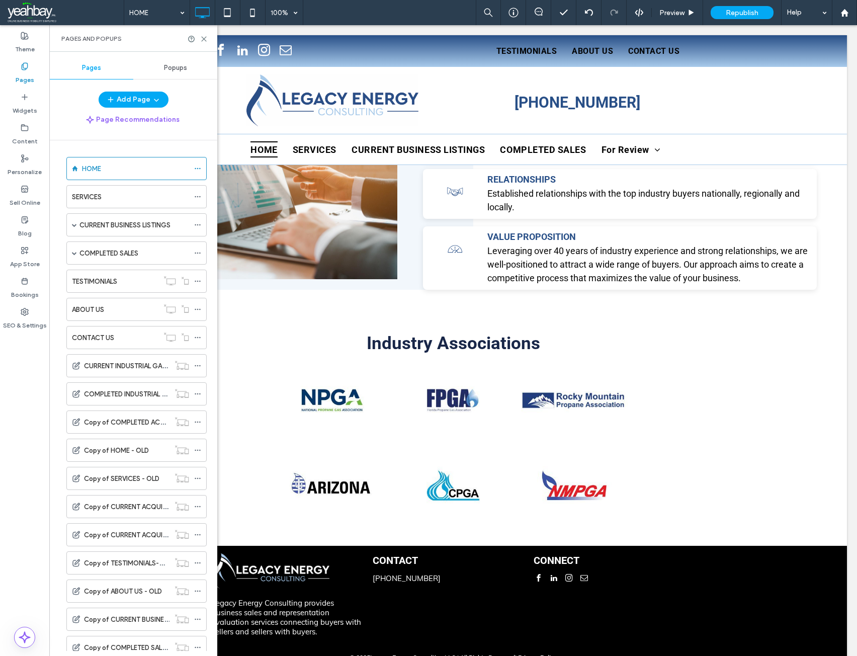
scroll to position [0, 0]
click at [74, 252] on span at bounding box center [74, 253] width 5 height 5
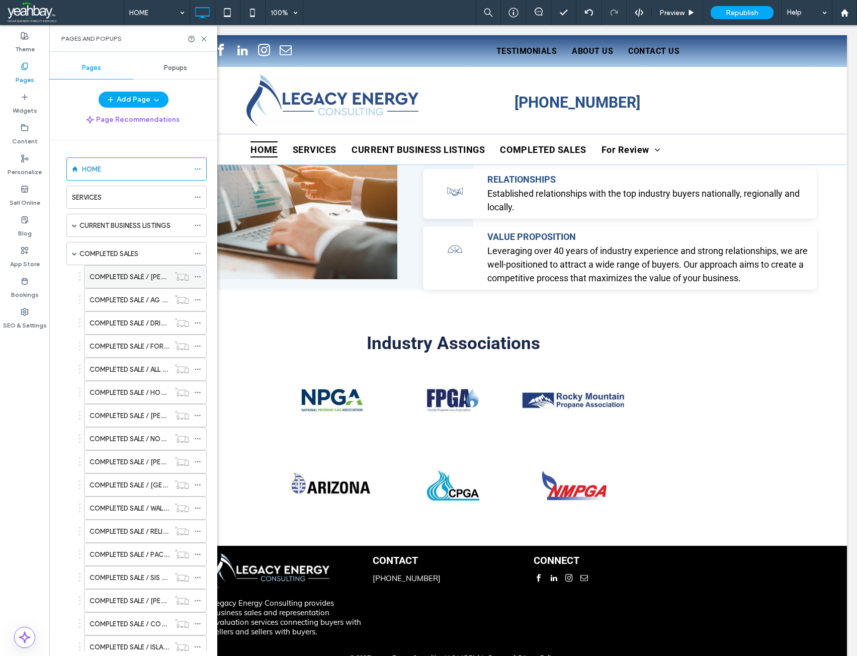
click at [95, 276] on label "COMPLETED SALE / STROBEL PROPANE GAS" at bounding box center [169, 277] width 158 height 18
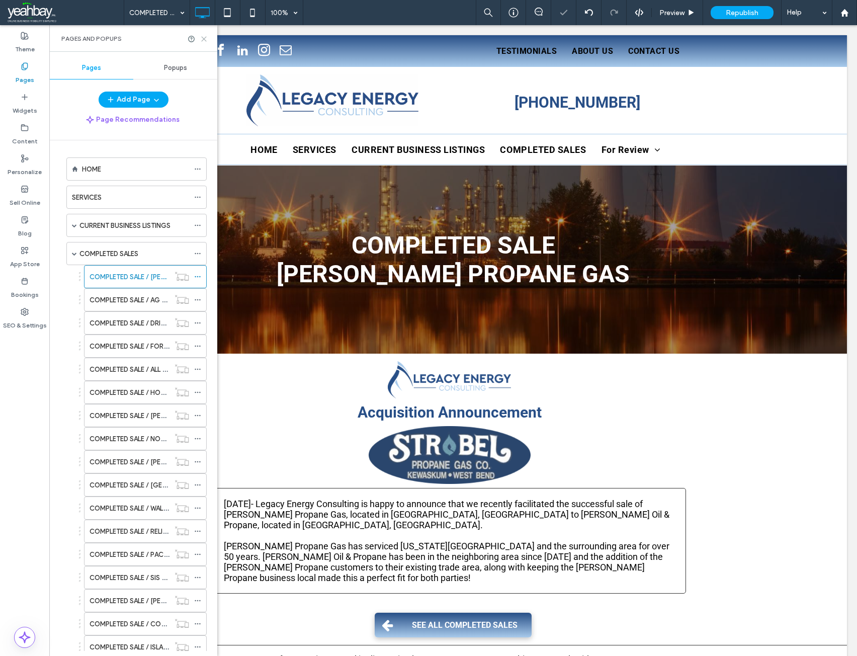
click at [204, 41] on icon at bounding box center [204, 39] width 8 height 8
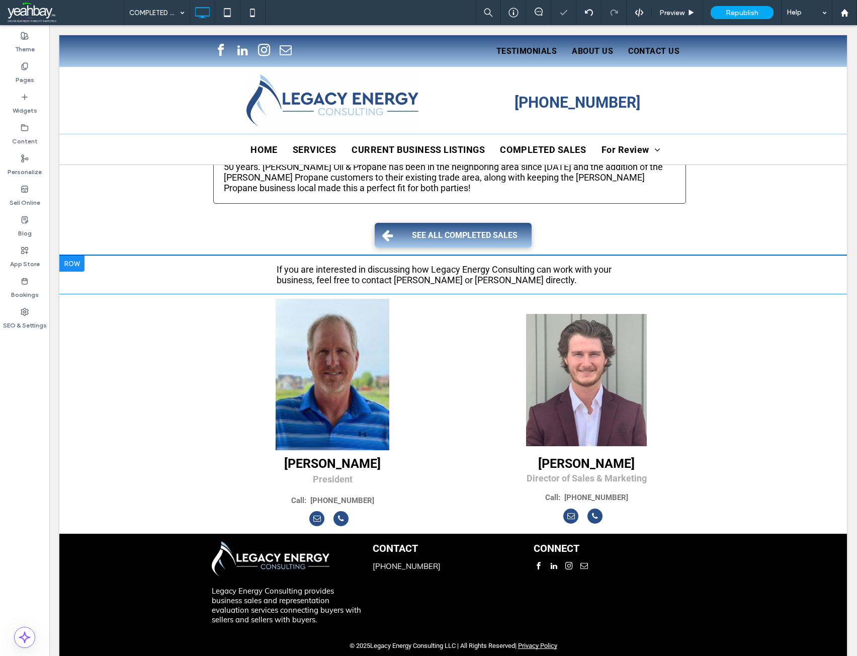
scroll to position [398, 0]
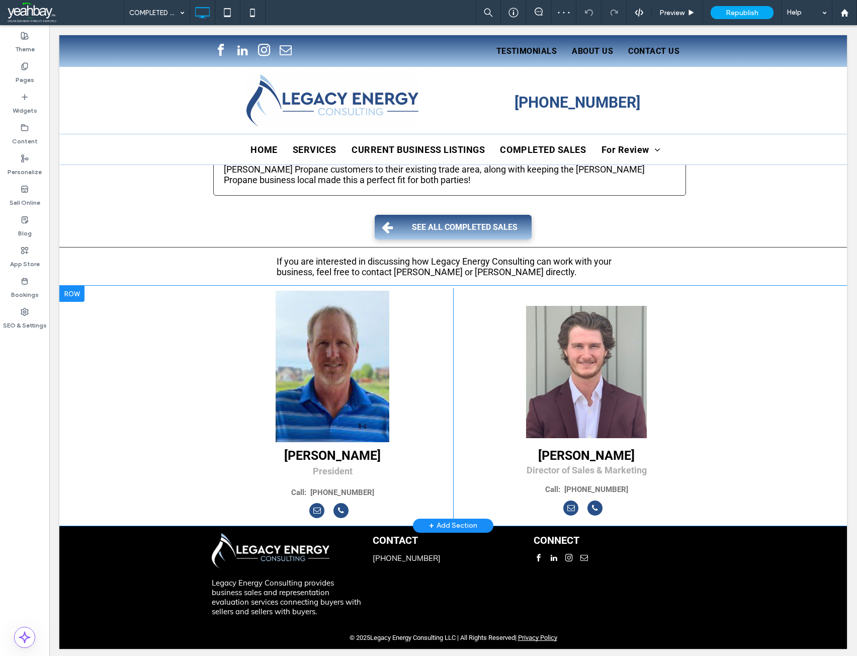
click at [70, 292] on div at bounding box center [71, 294] width 25 height 16
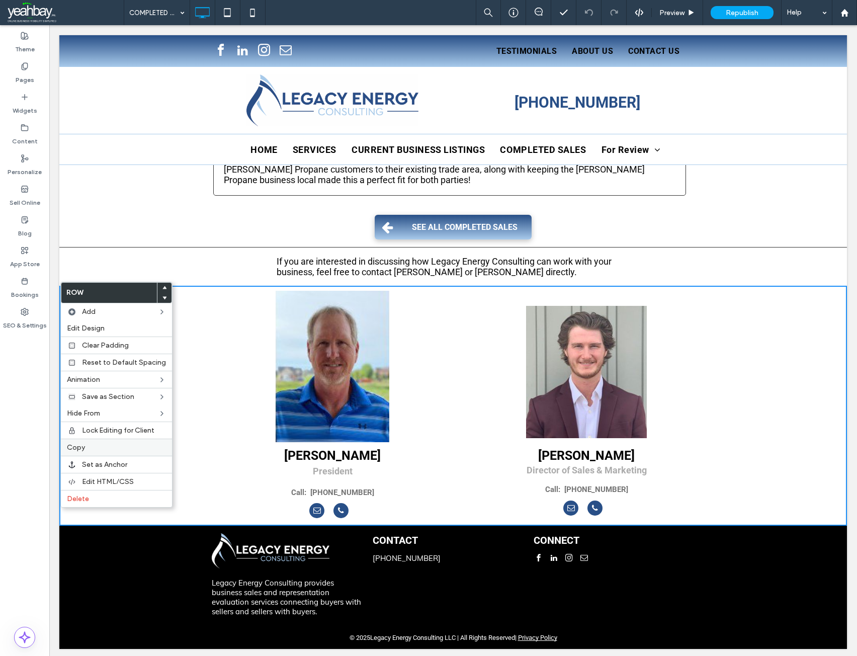
click at [82, 448] on span "Copy" at bounding box center [76, 447] width 18 height 9
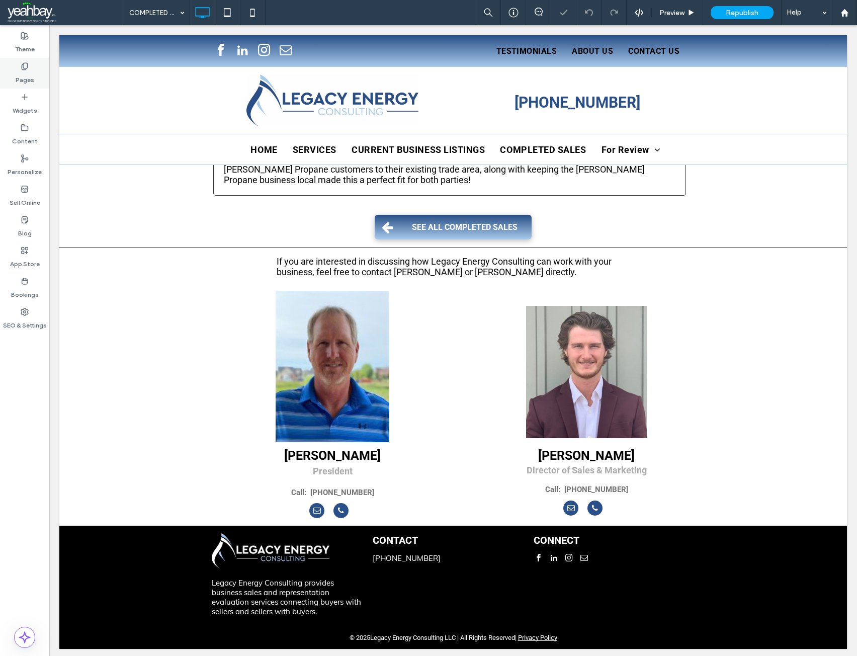
click at [27, 76] on label "Pages" at bounding box center [25, 77] width 19 height 14
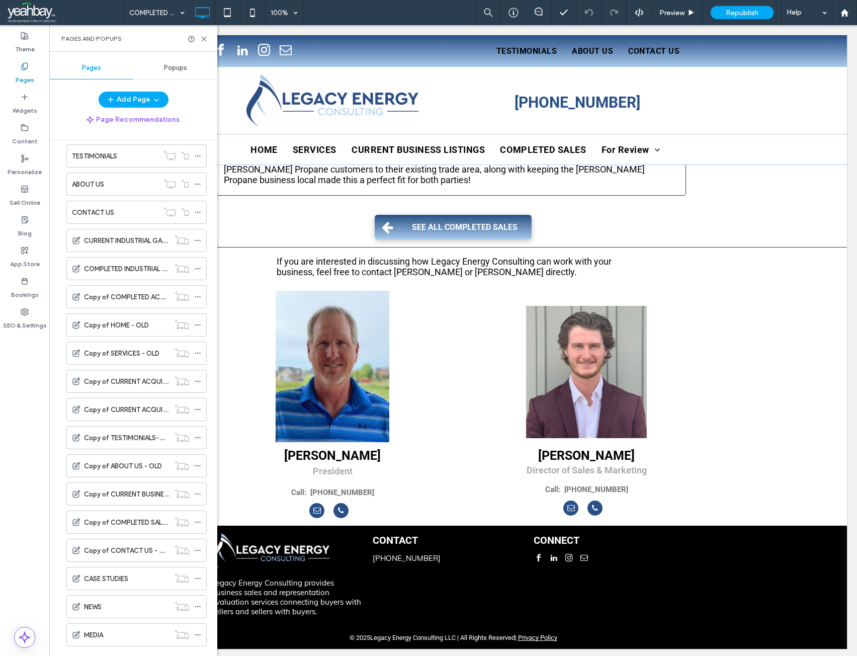
scroll to position [833, 0]
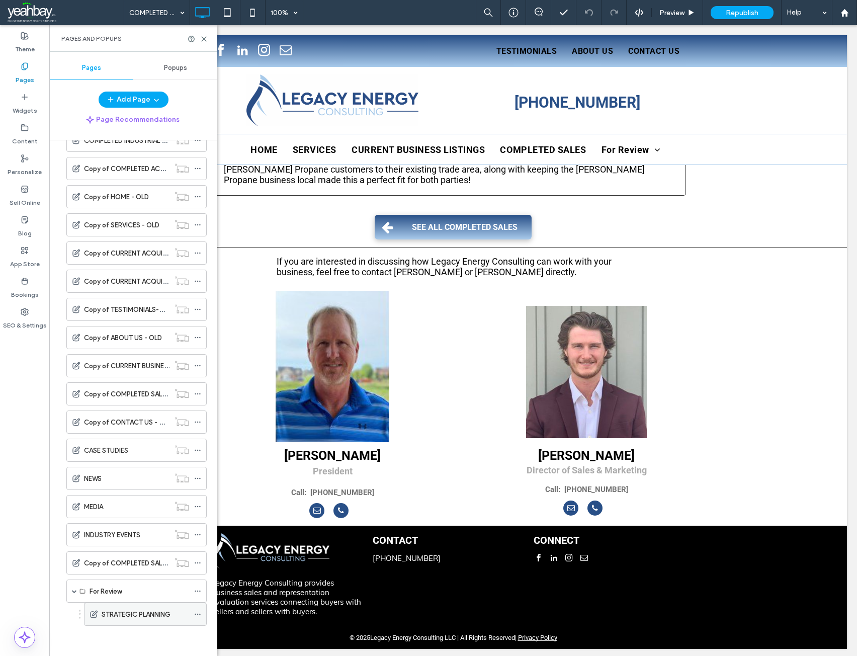
click at [106, 620] on div "STRATEGIC PLANNING" at bounding box center [146, 614] width 88 height 22
click at [206, 42] on icon at bounding box center [204, 39] width 8 height 8
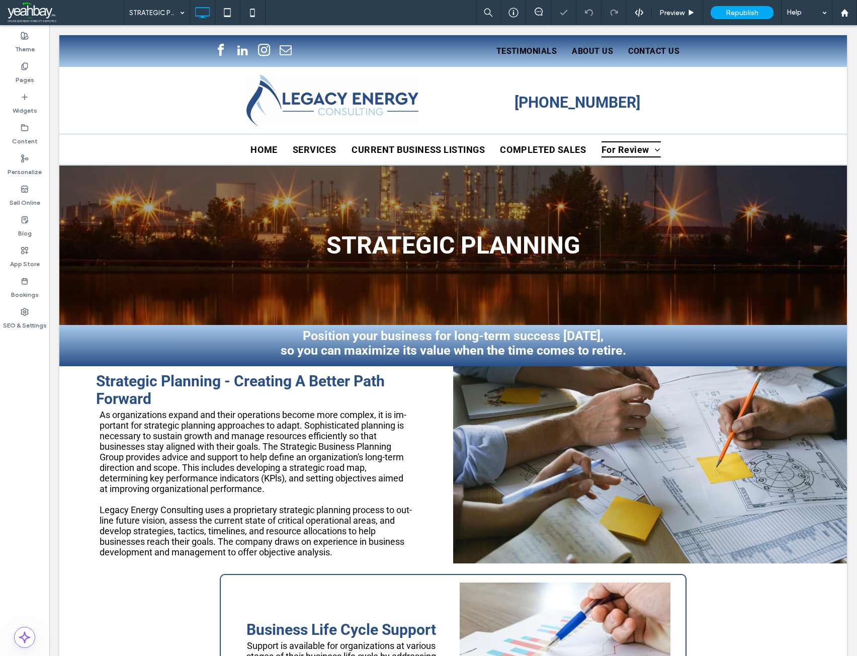
scroll to position [910, 0]
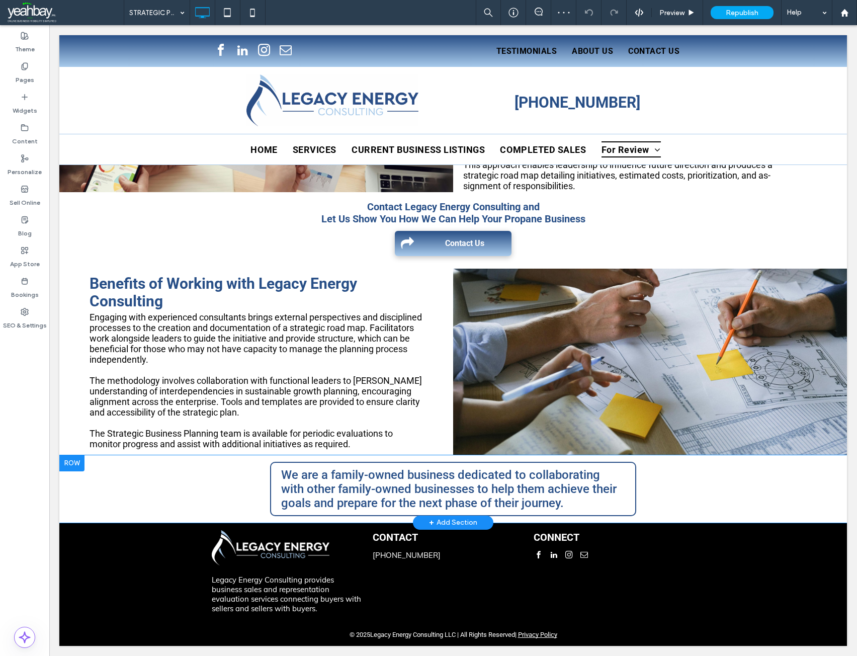
click at [79, 459] on div at bounding box center [71, 463] width 25 height 16
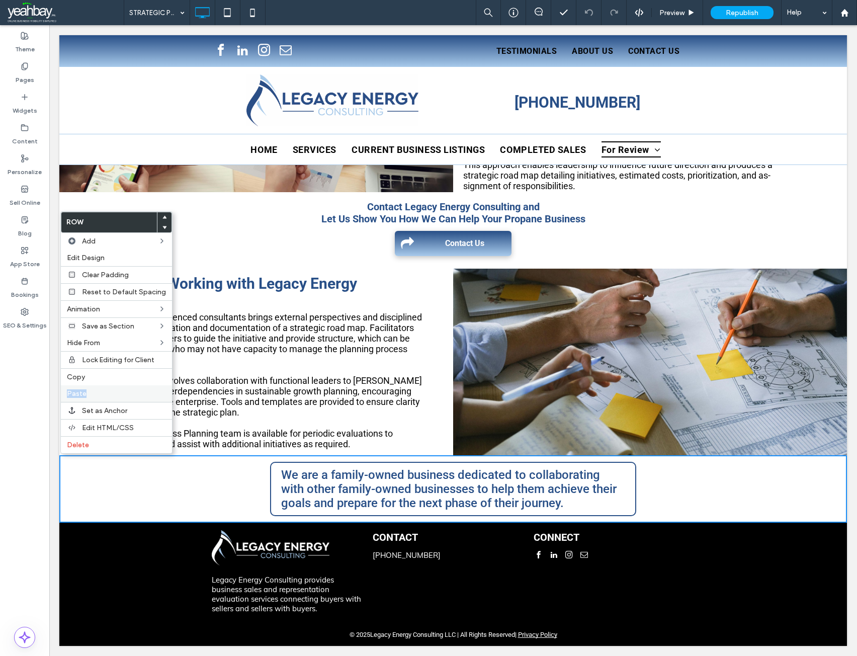
drag, startPoint x: 84, startPoint y: 382, endPoint x: 85, endPoint y: 390, distance: 8.2
click at [85, 390] on div "Row Add Edit Design Clear Padding Reset to Default Spacing Animation Save as Se…" at bounding box center [116, 332] width 112 height 243
click at [88, 391] on label "Paste" at bounding box center [116, 393] width 99 height 9
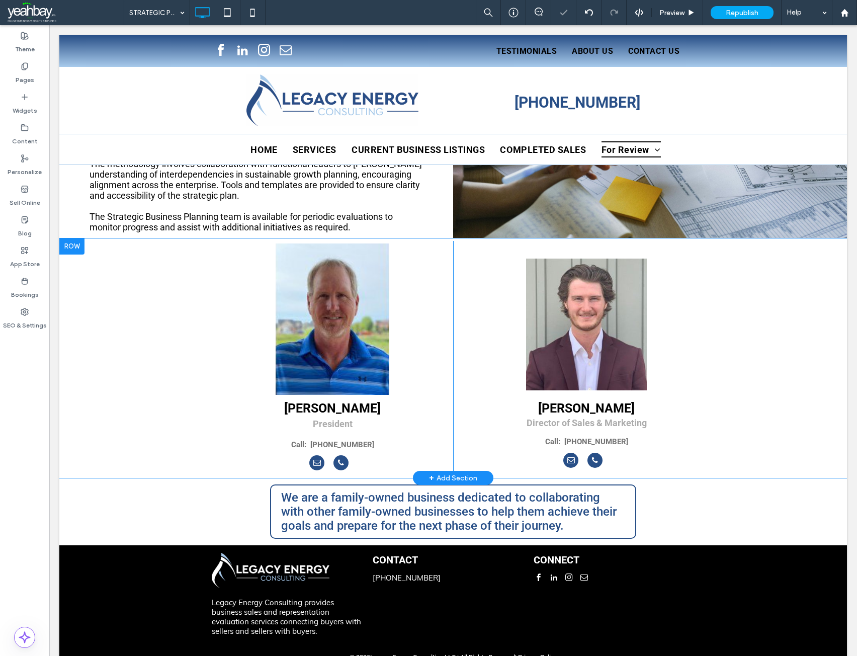
scroll to position [1150, 0]
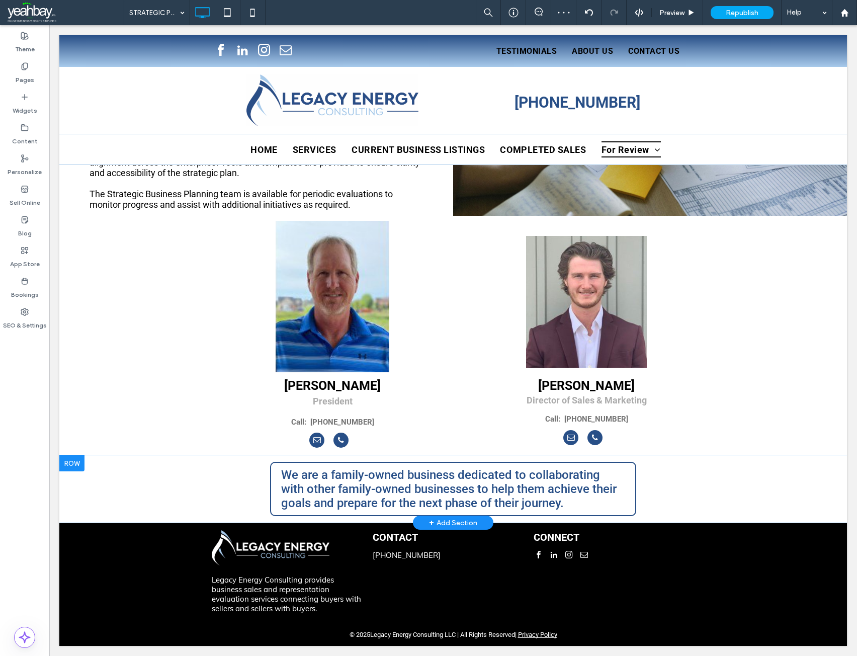
click at [76, 457] on div at bounding box center [71, 463] width 25 height 16
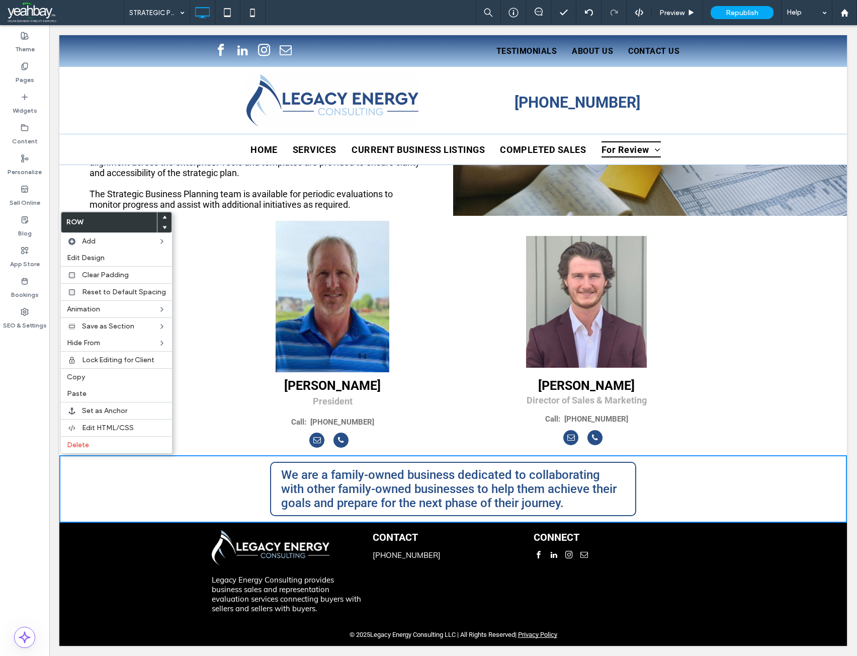
click at [163, 217] on use at bounding box center [165, 217] width 5 height 3
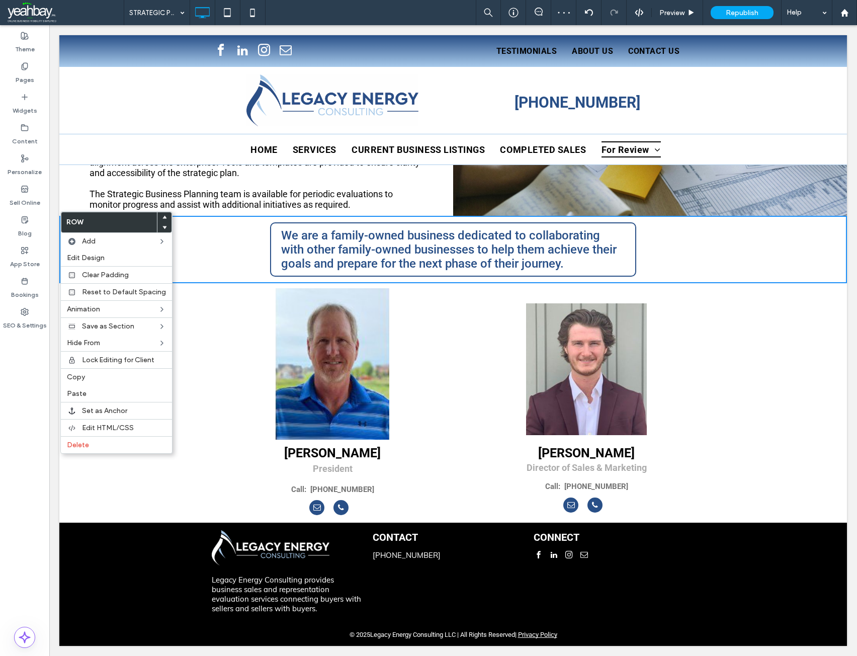
click at [394, 514] on div at bounding box center [332, 509] width 151 height 18
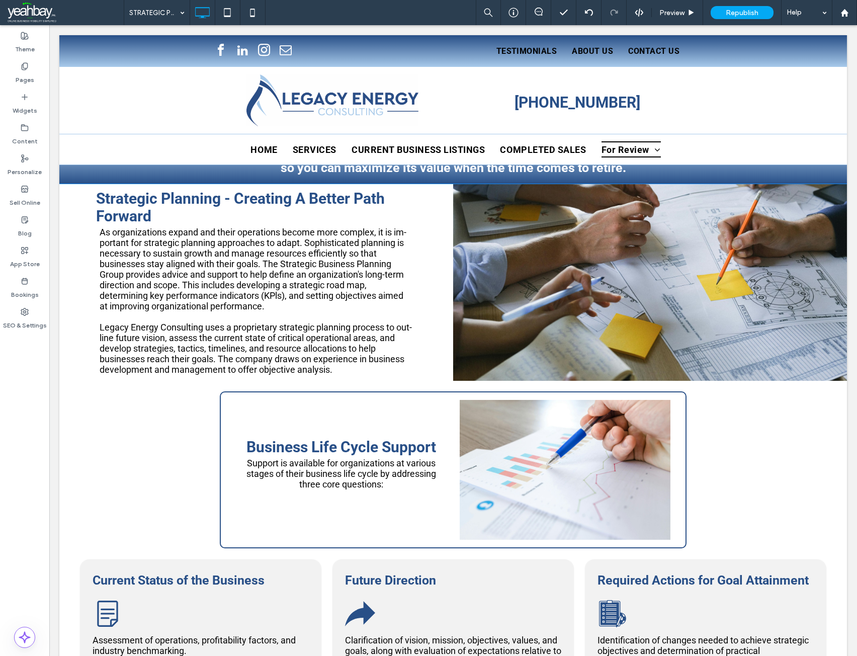
scroll to position [0, 0]
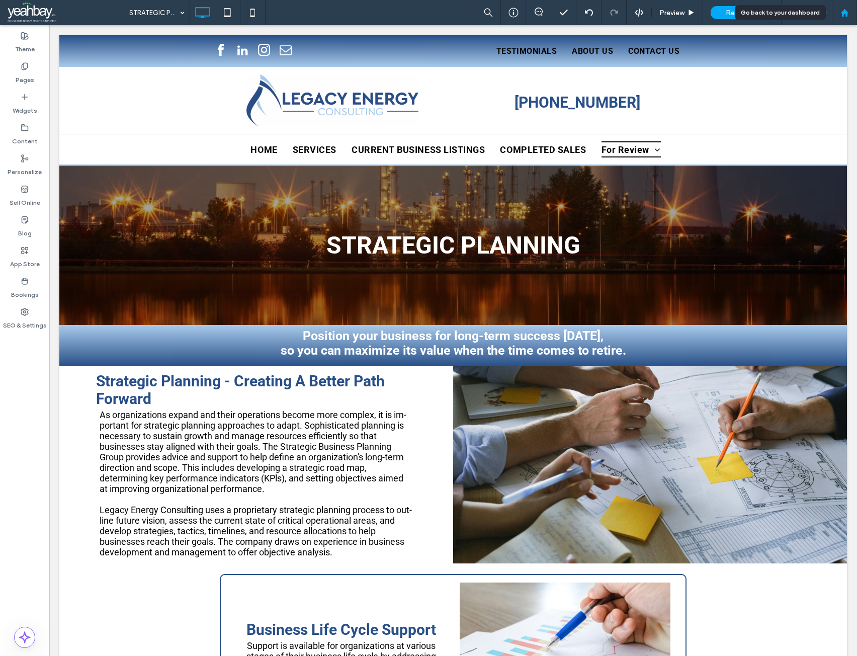
click at [844, 13] on use at bounding box center [845, 13] width 8 height 8
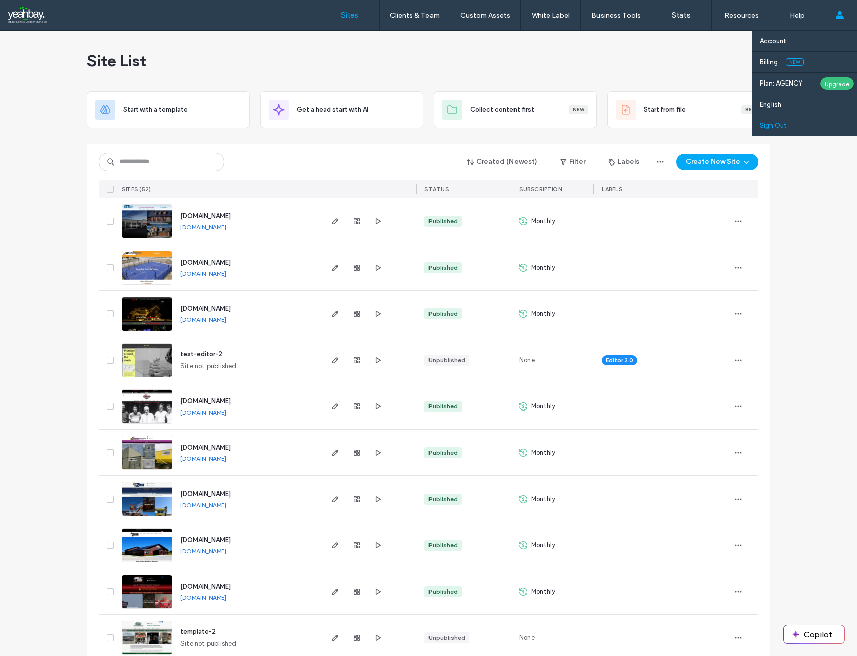
click at [784, 125] on label "Sign Out" at bounding box center [773, 126] width 27 height 8
